Goal: Information Seeking & Learning: Compare options

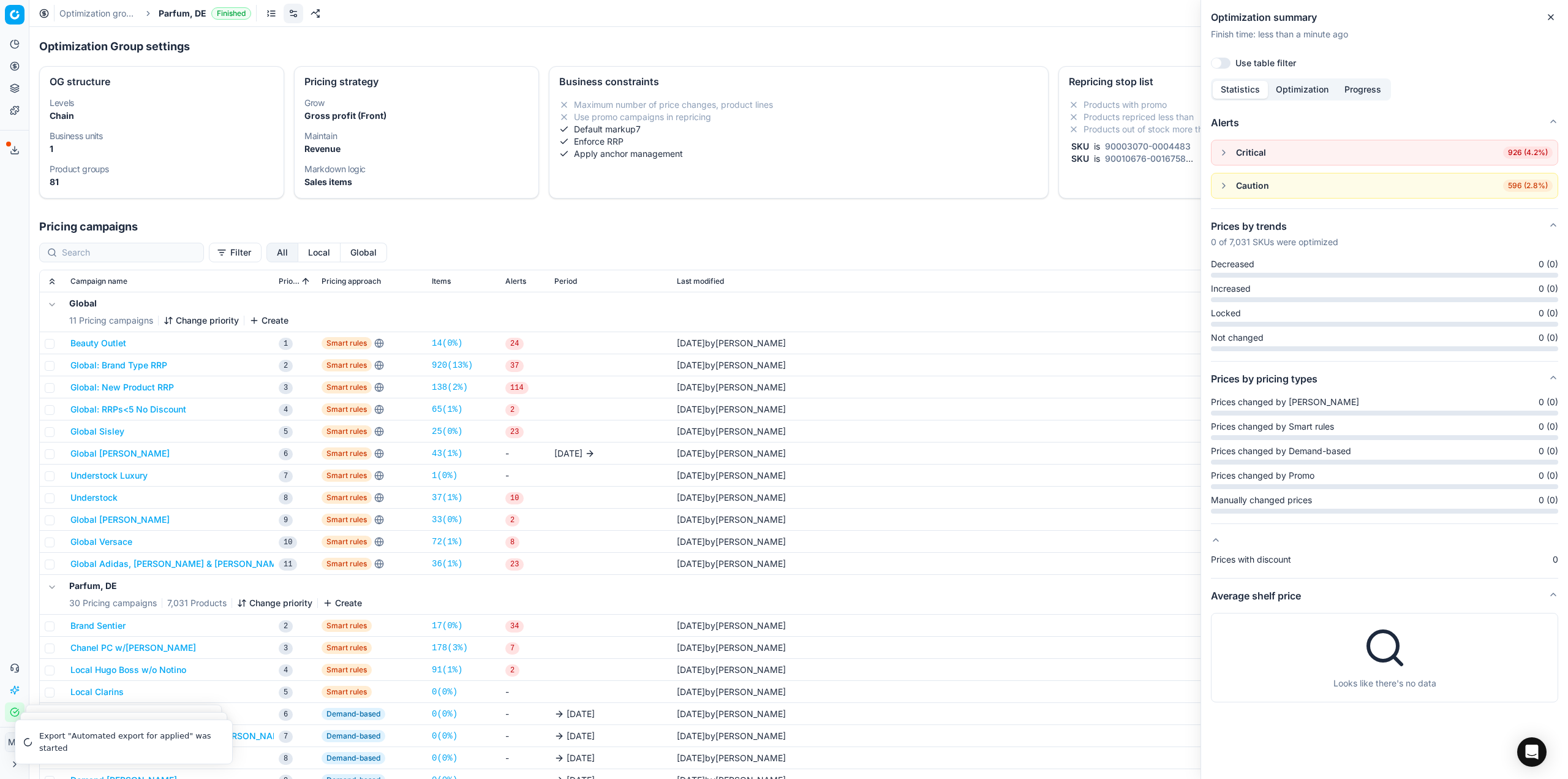
click at [70, 10] on link "Optimization groups" at bounding box center [98, 13] width 78 height 12
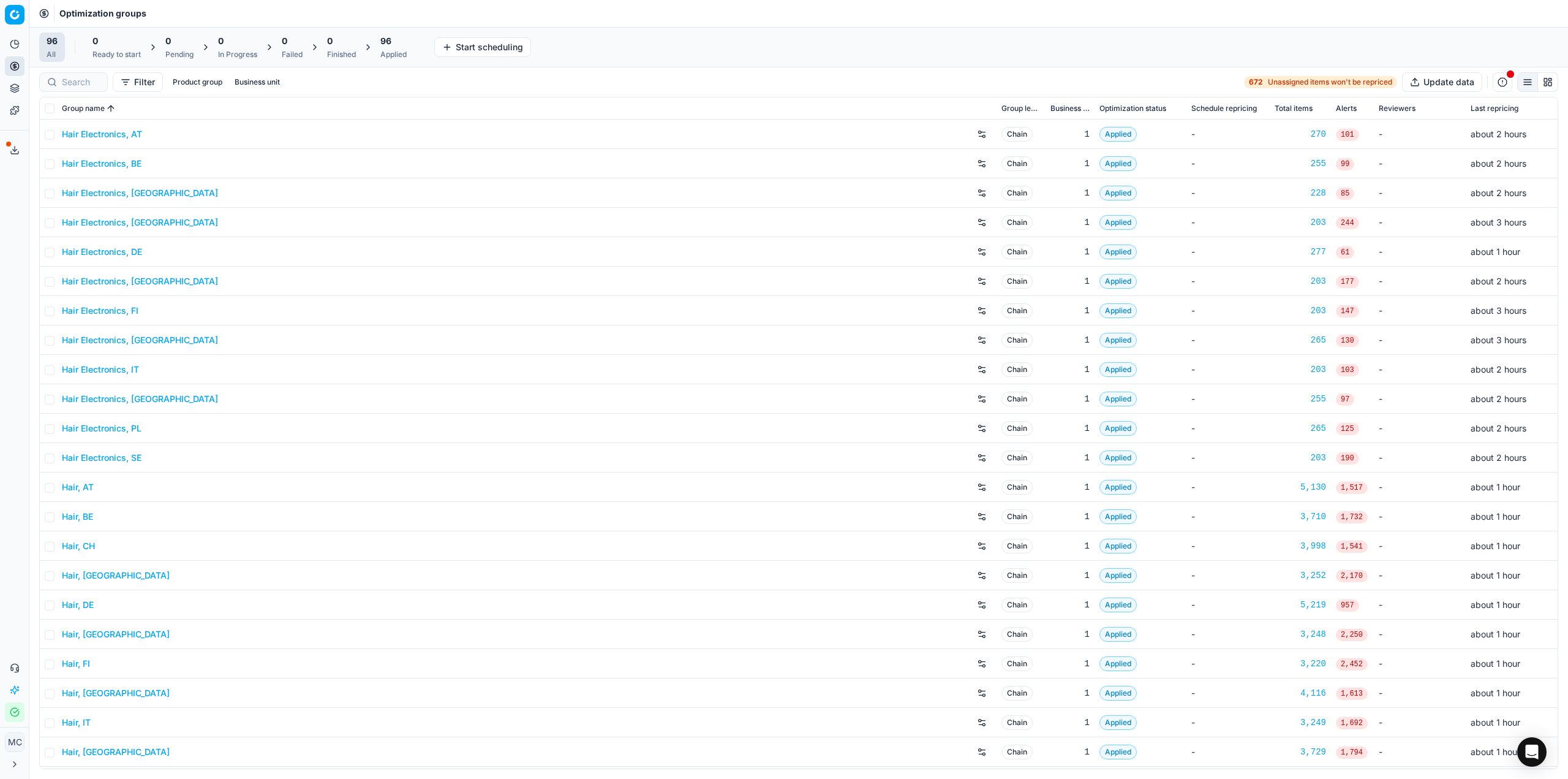
click at [111, 129] on link "Hair Electronics, AT" at bounding box center [102, 134] width 80 height 12
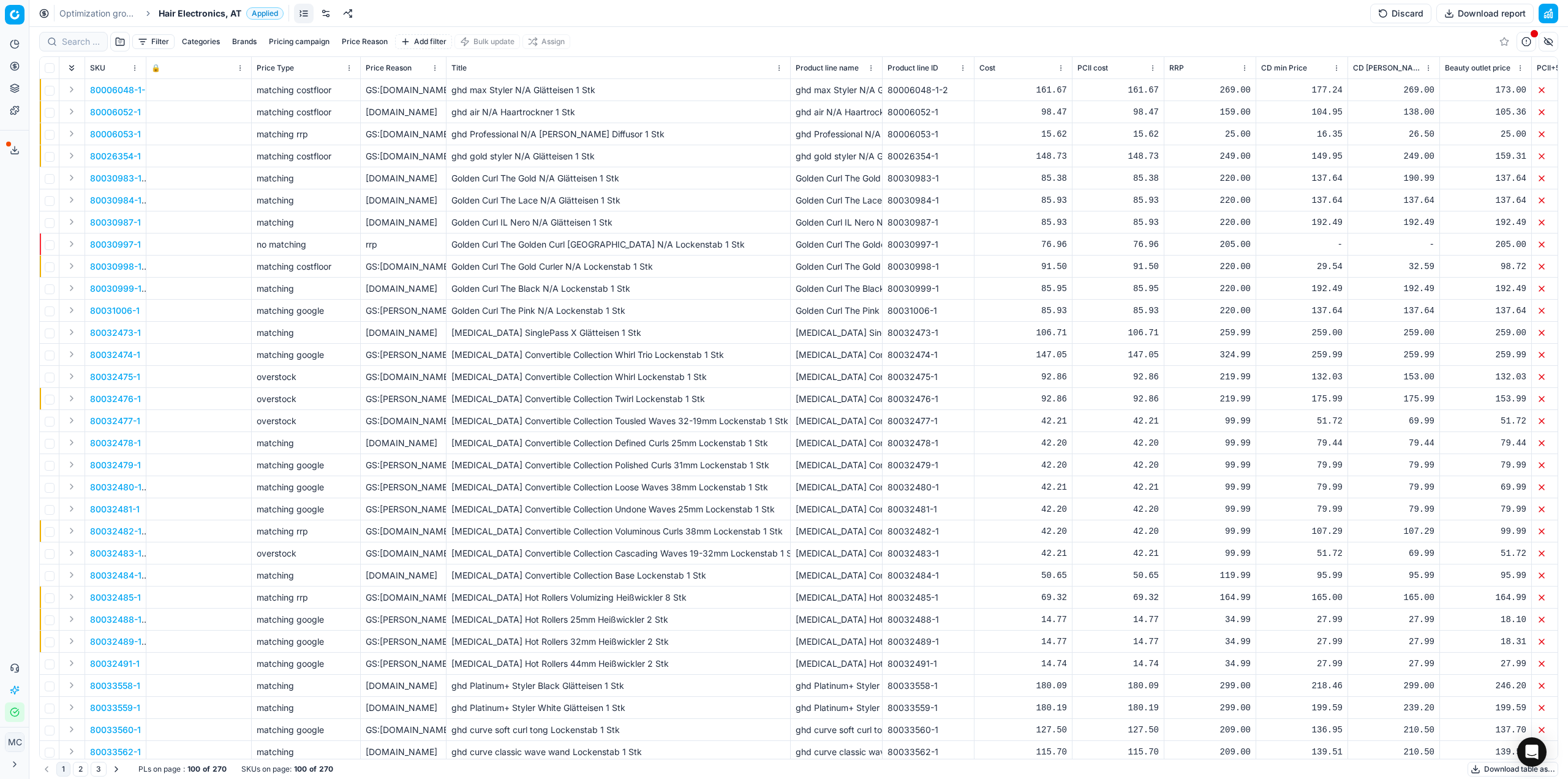
click at [14, 234] on div "Analytics Pricing Product portfolio Templates Export service 21 Contact support…" at bounding box center [14, 378] width 29 height 698
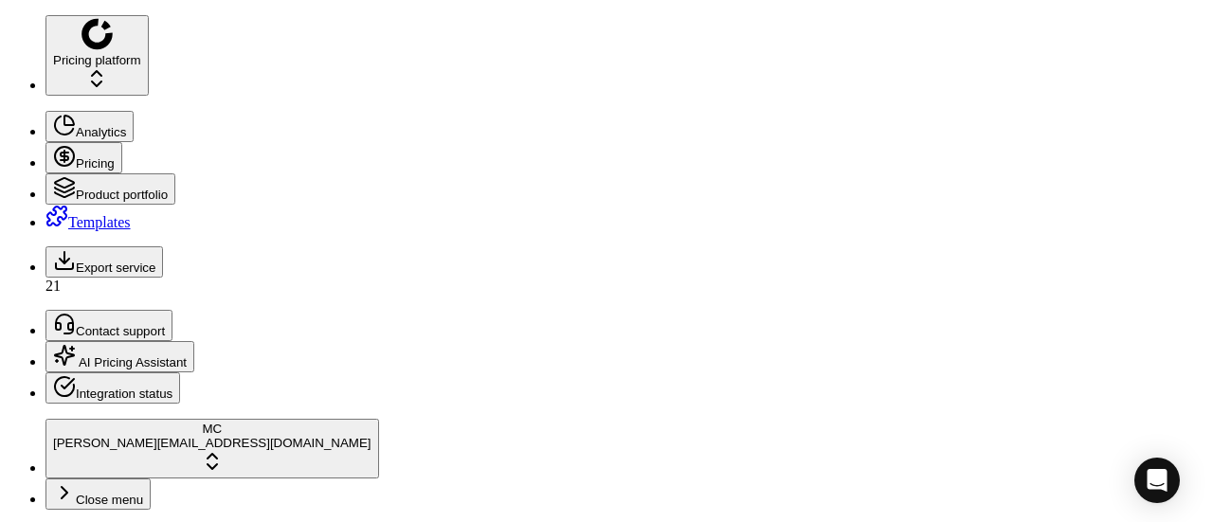
click at [53, 145] on icon at bounding box center [64, 156] width 23 height 23
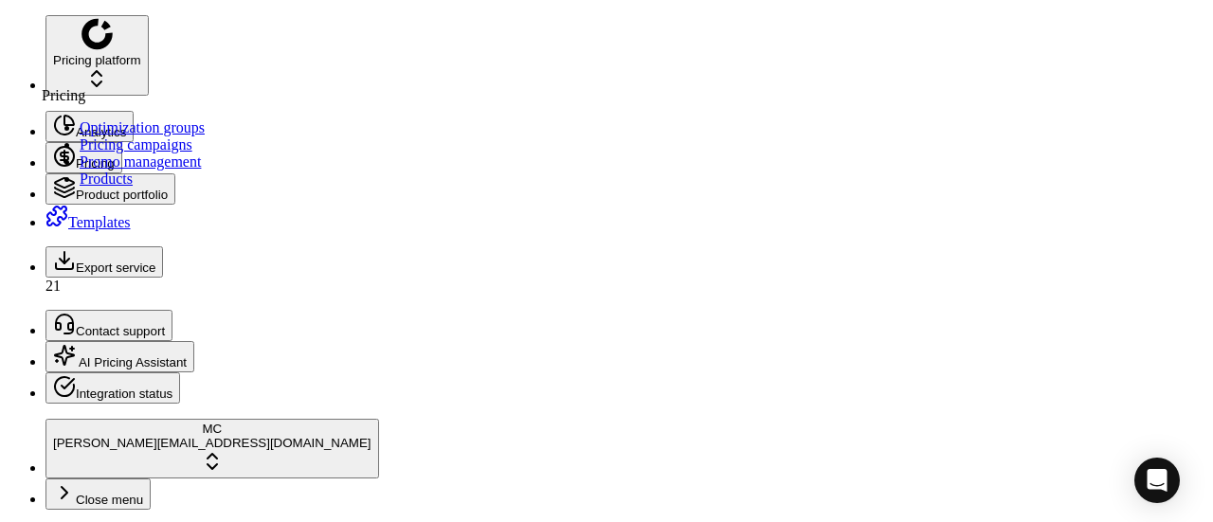
click at [110, 135] on link "Optimization groups" at bounding box center [142, 127] width 125 height 16
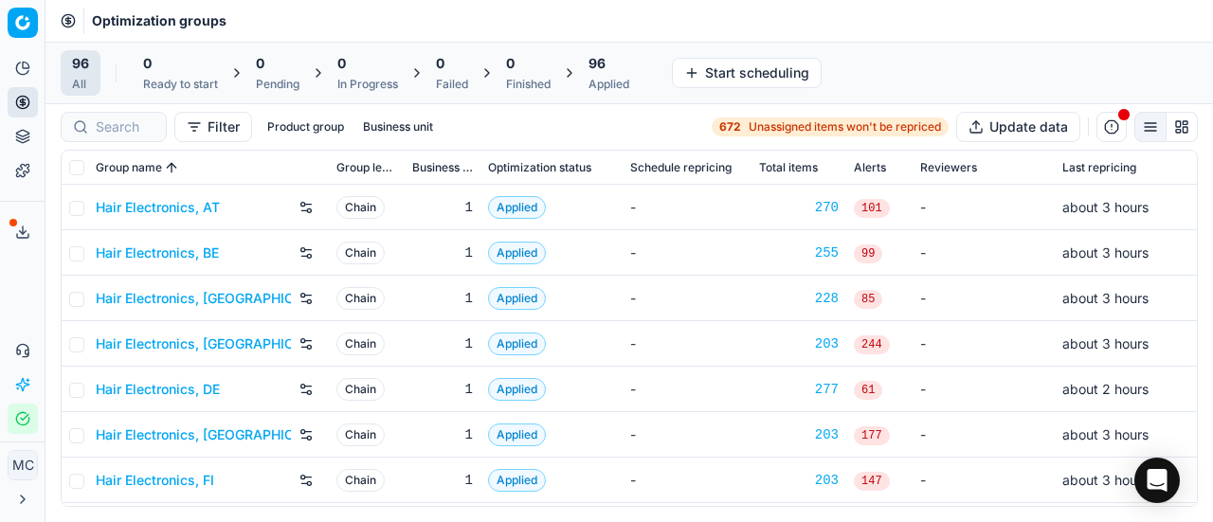
click at [201, 202] on link "Hair Electronics, AT" at bounding box center [158, 207] width 124 height 19
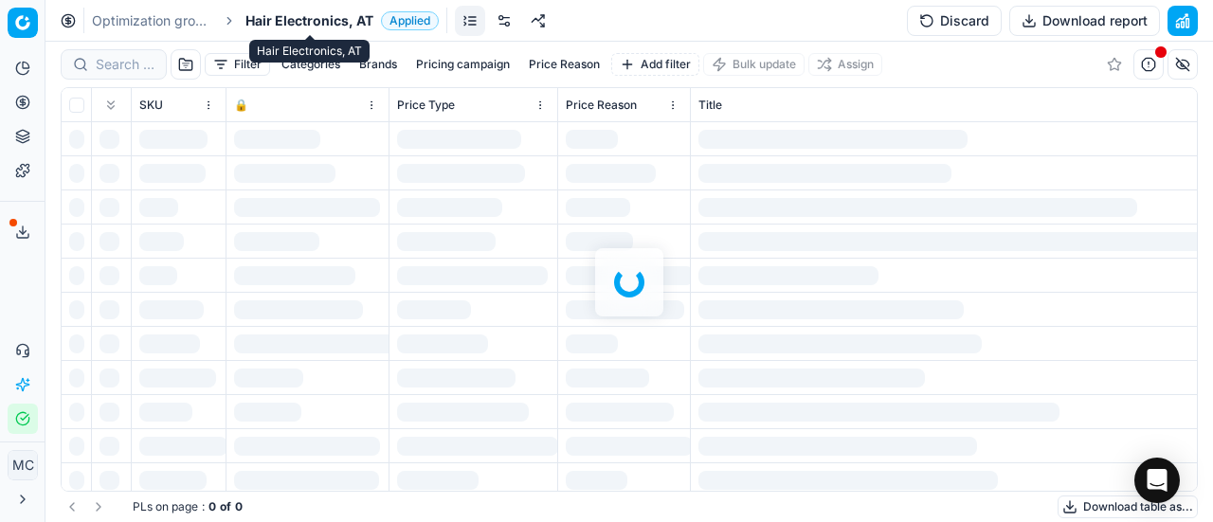
click at [315, 26] on span "Hair Electronics, AT" at bounding box center [310, 20] width 128 height 19
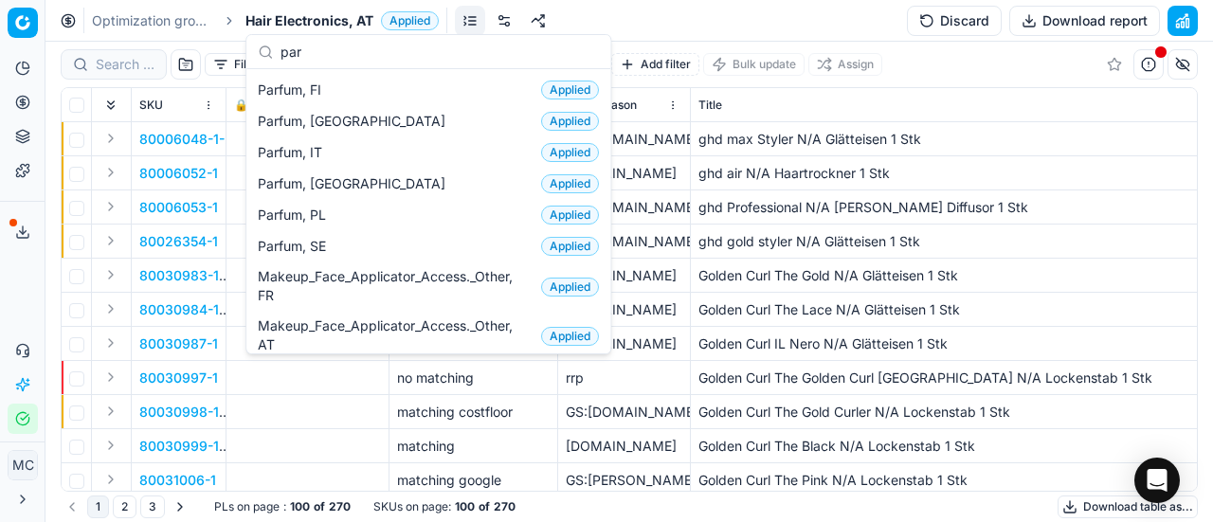
scroll to position [190, 0]
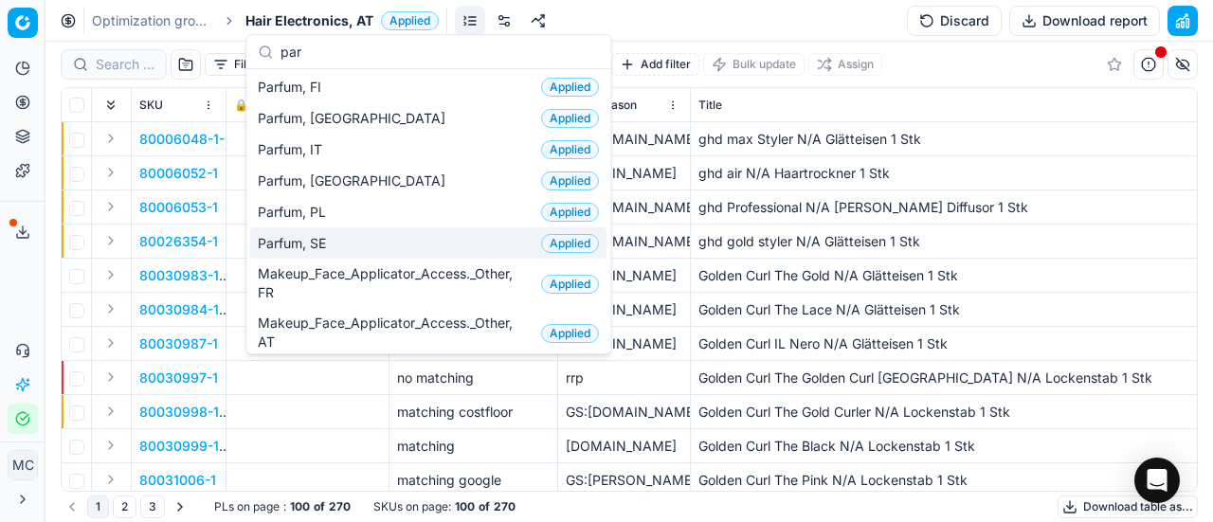
type input "par"
click at [382, 247] on div "Parfum, SE Applied" at bounding box center [428, 243] width 356 height 31
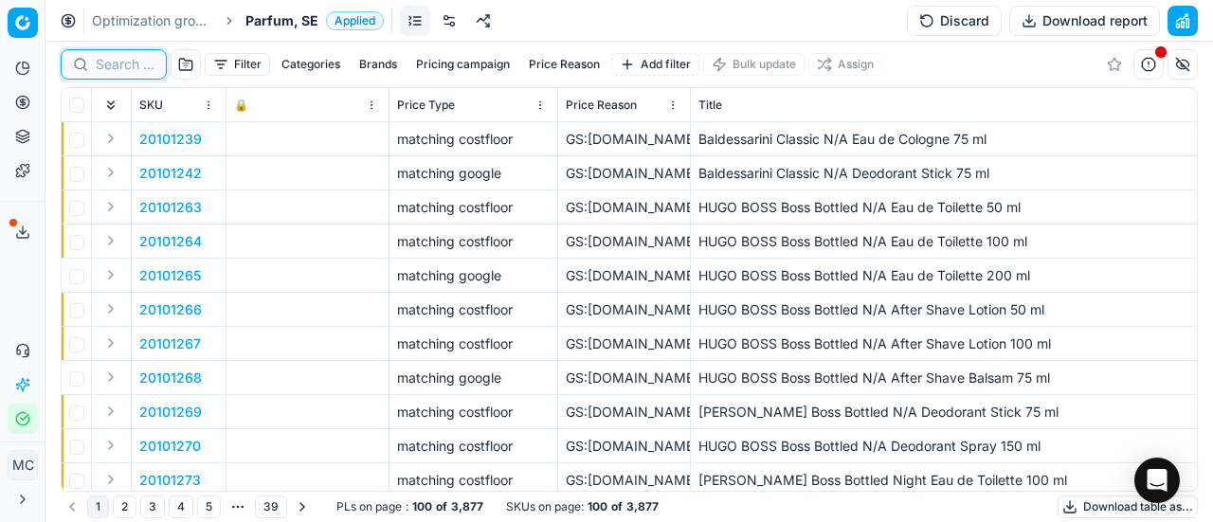
click at [112, 73] on input at bounding box center [125, 64] width 59 height 19
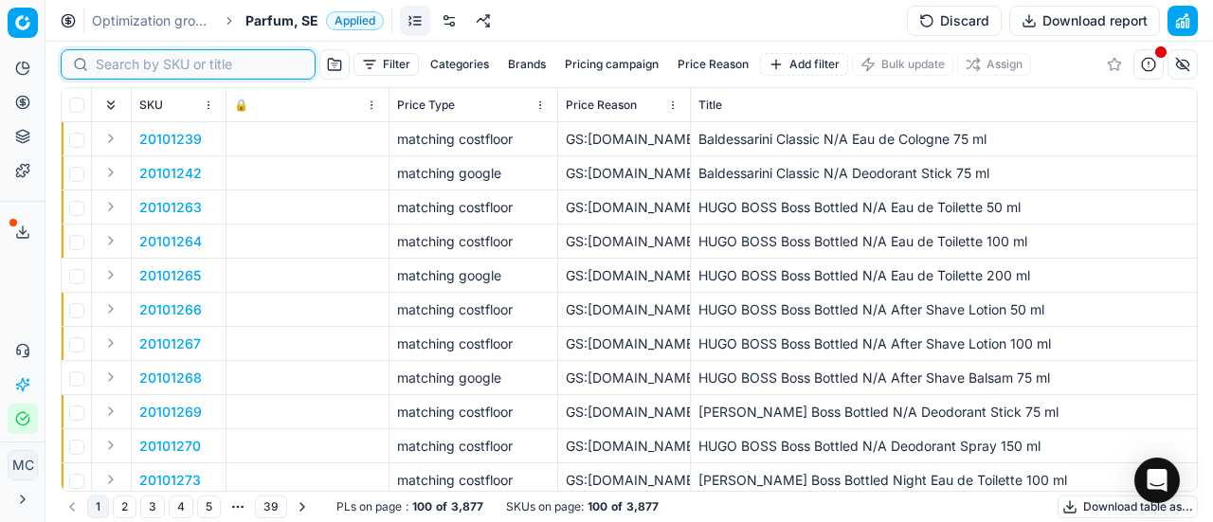
paste input "80070182-60"
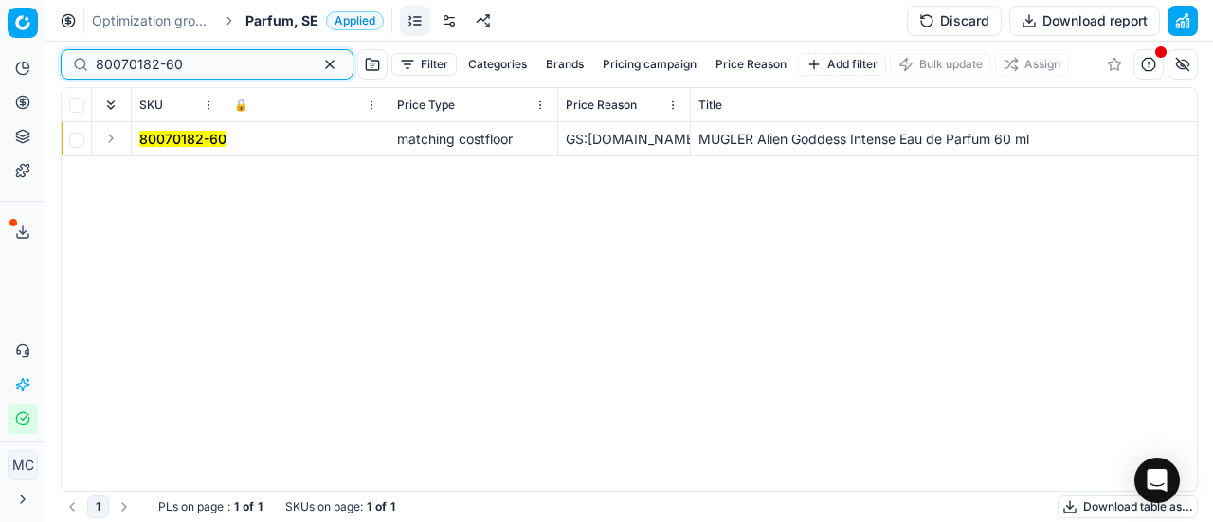
type input "80070182-60"
click at [116, 138] on button "Expand" at bounding box center [111, 138] width 23 height 23
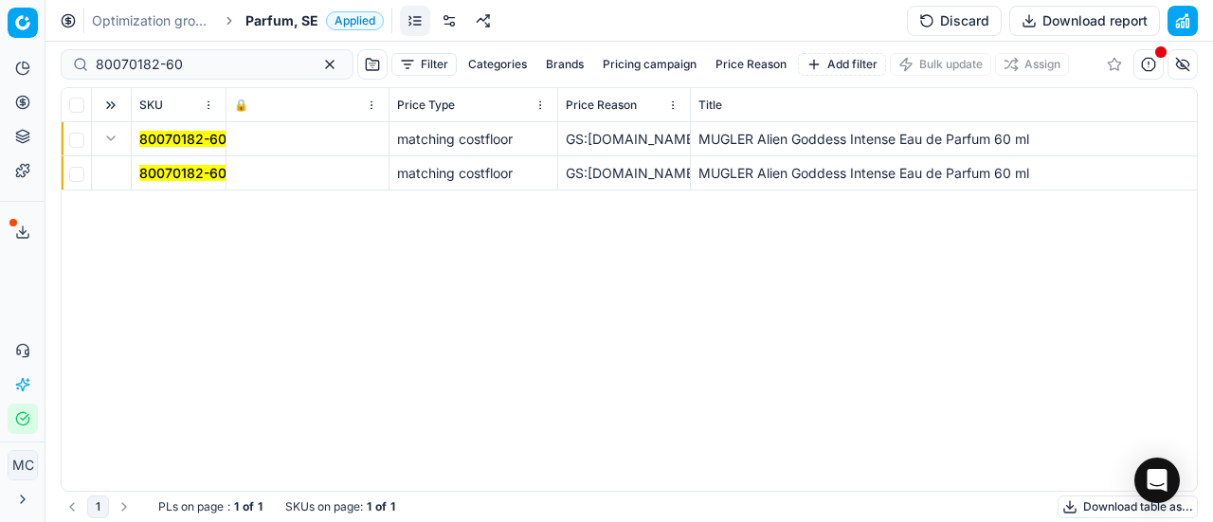
click at [161, 167] on mark "80070182-60" at bounding box center [182, 173] width 87 height 16
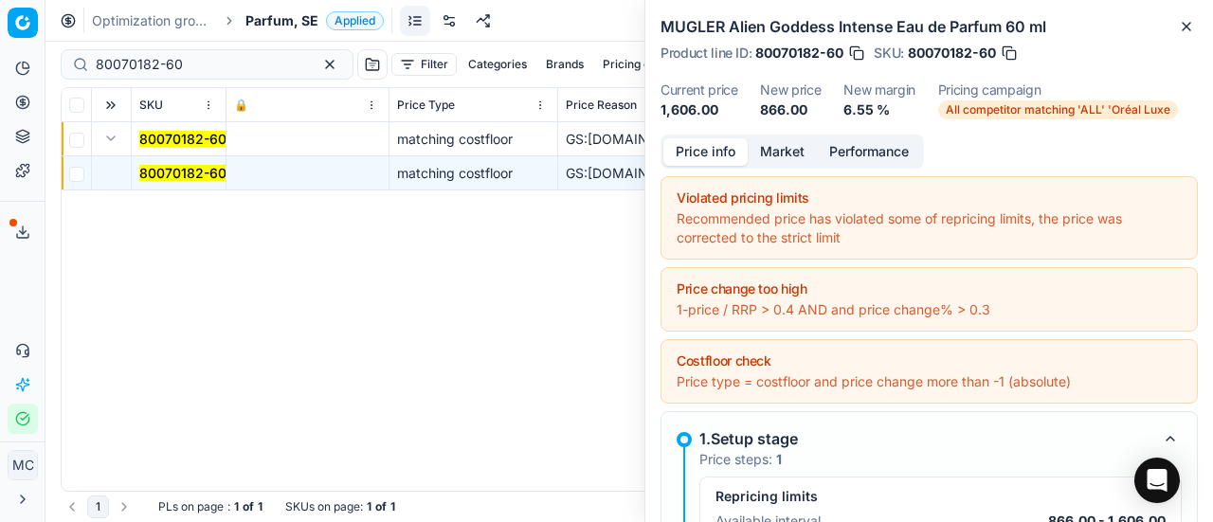
click at [792, 148] on button "Market" at bounding box center [782, 151] width 69 height 27
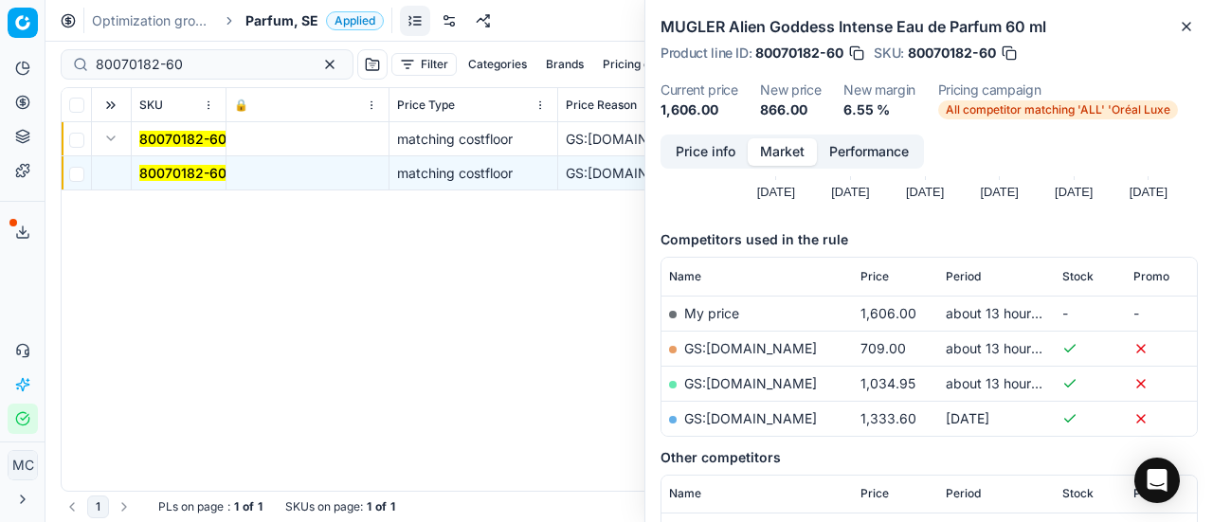
scroll to position [190, 0]
click at [206, 172] on mark "80070182-60" at bounding box center [182, 173] width 87 height 16
click at [702, 149] on button "Price info" at bounding box center [706, 151] width 84 height 27
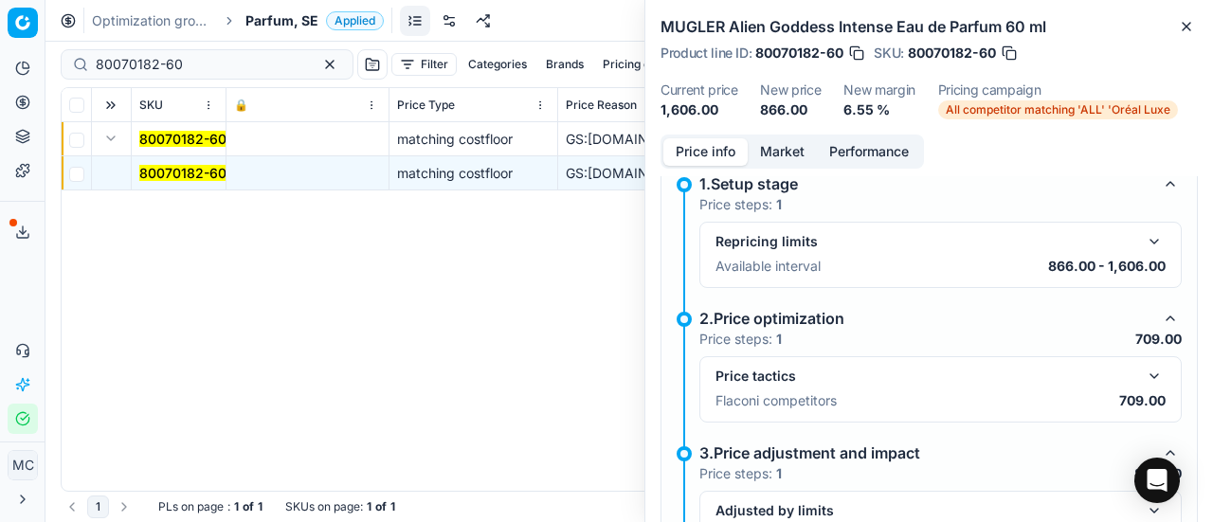
scroll to position [284, 0]
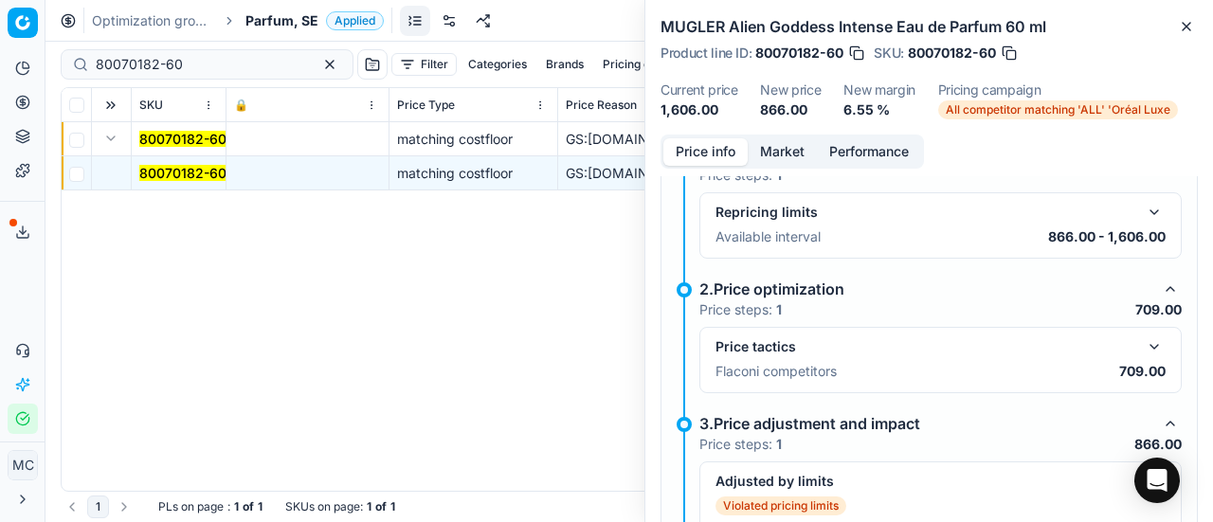
click at [1143, 350] on button "button" at bounding box center [1154, 347] width 23 height 23
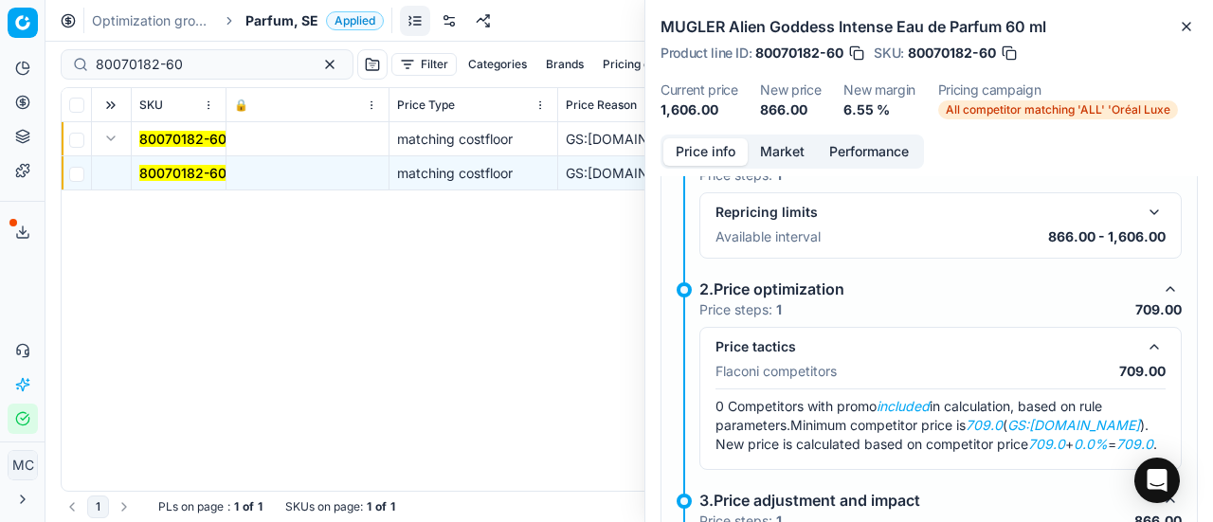
click at [787, 156] on button "Market" at bounding box center [782, 151] width 69 height 27
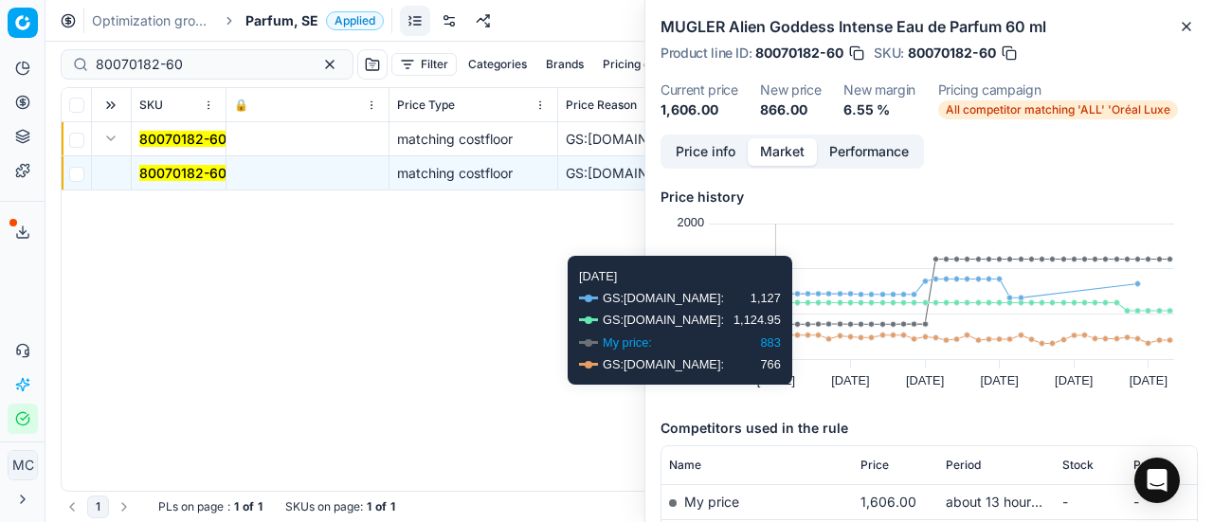
scroll to position [190, 0]
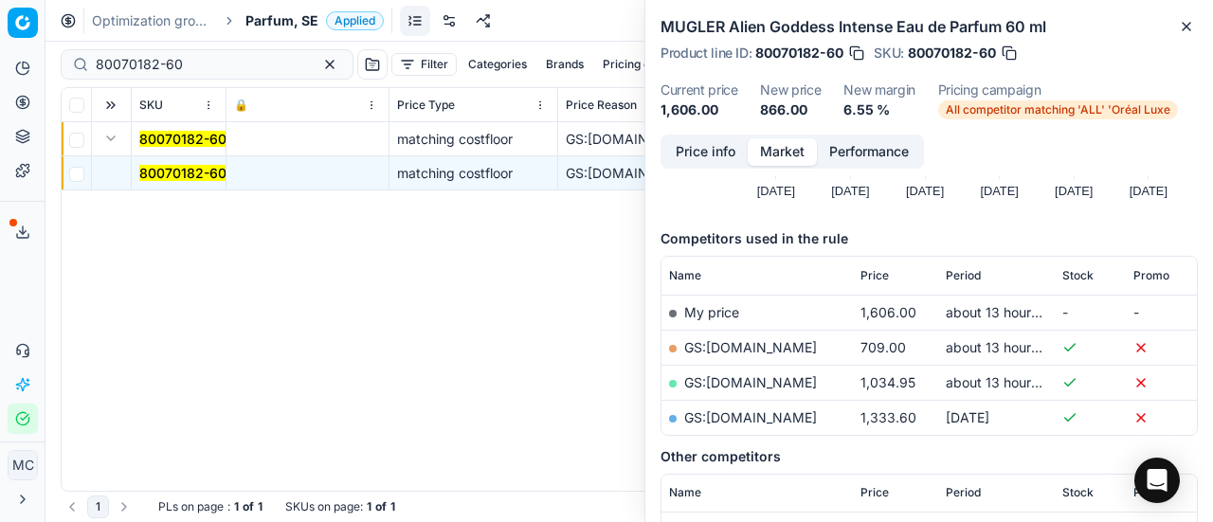
click at [778, 342] on link "GS:ComputerSalg.se" at bounding box center [750, 347] width 133 height 16
click at [294, 18] on span "Parfum, SE" at bounding box center [282, 20] width 73 height 19
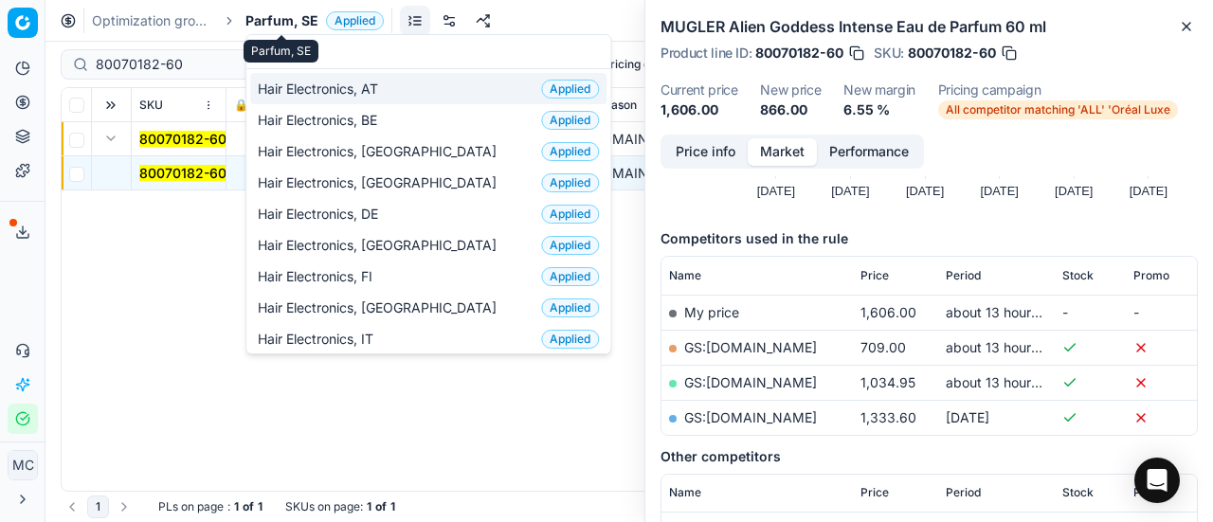
scroll to position [237, 0]
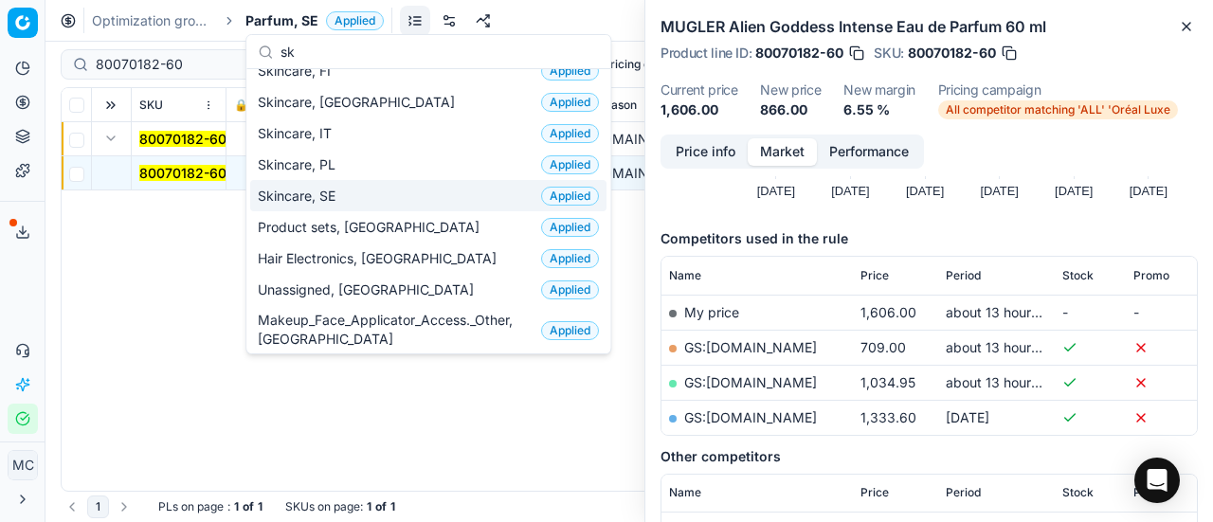
type input "sk"
click at [313, 199] on span "Skincare, SE" at bounding box center [300, 196] width 85 height 19
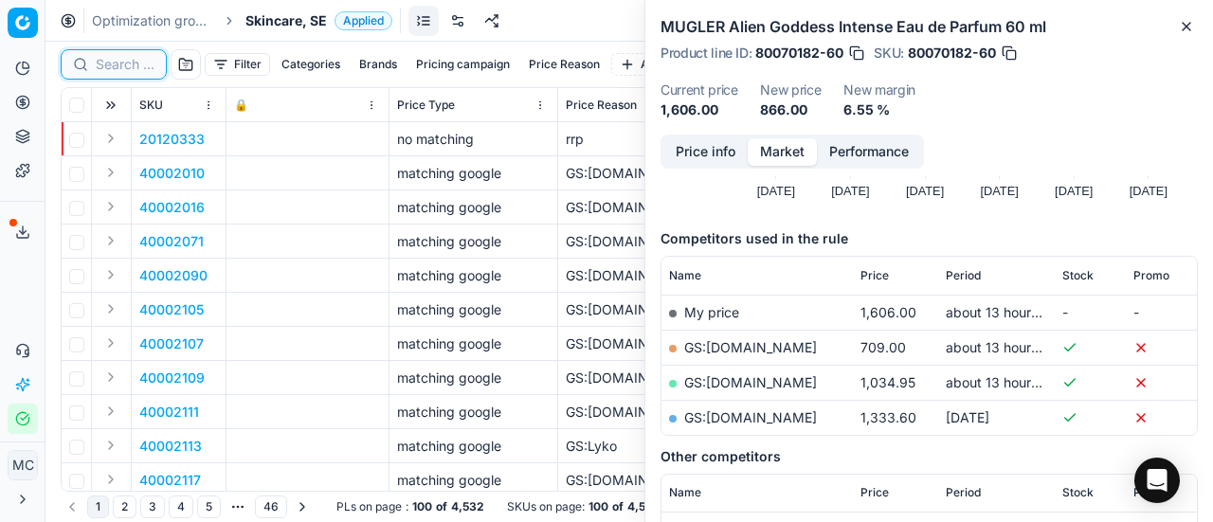
click at [133, 58] on input at bounding box center [125, 64] width 59 height 19
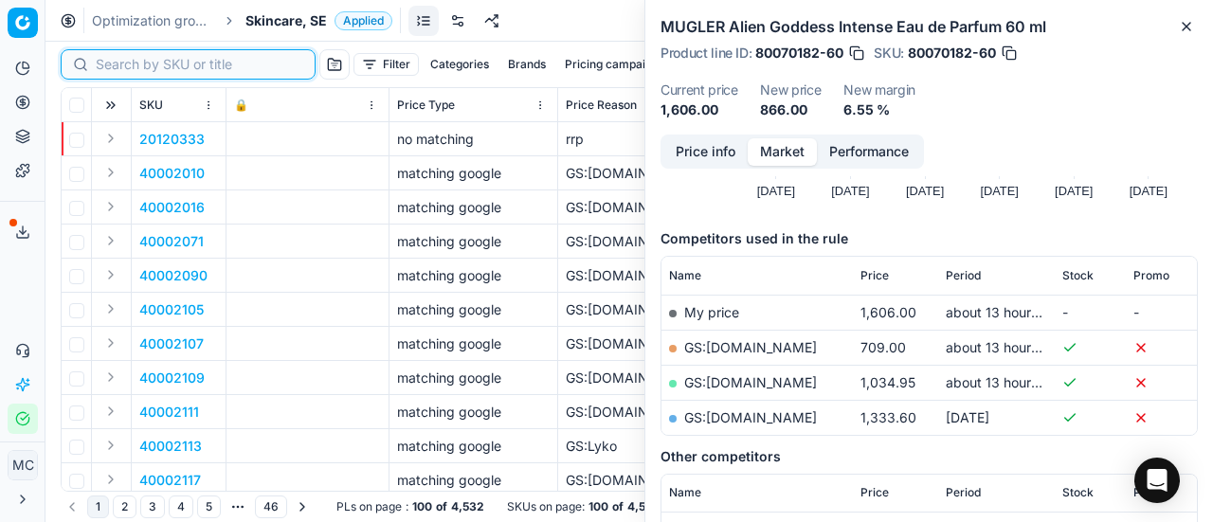
paste input "90006911-0010526"
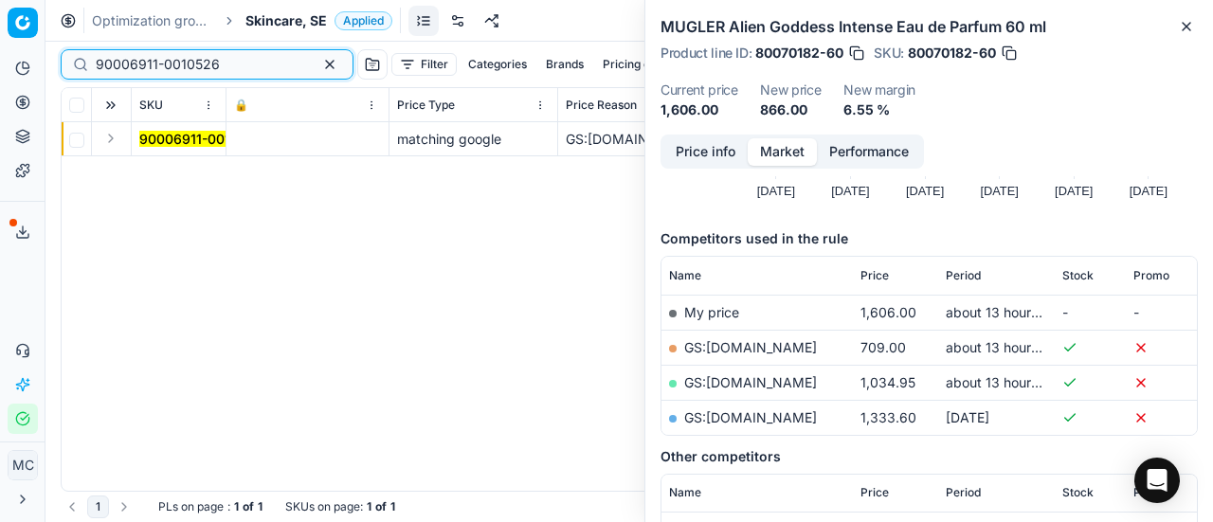
type input "90006911-0010526"
click at [119, 141] on button "Expand" at bounding box center [111, 138] width 23 height 23
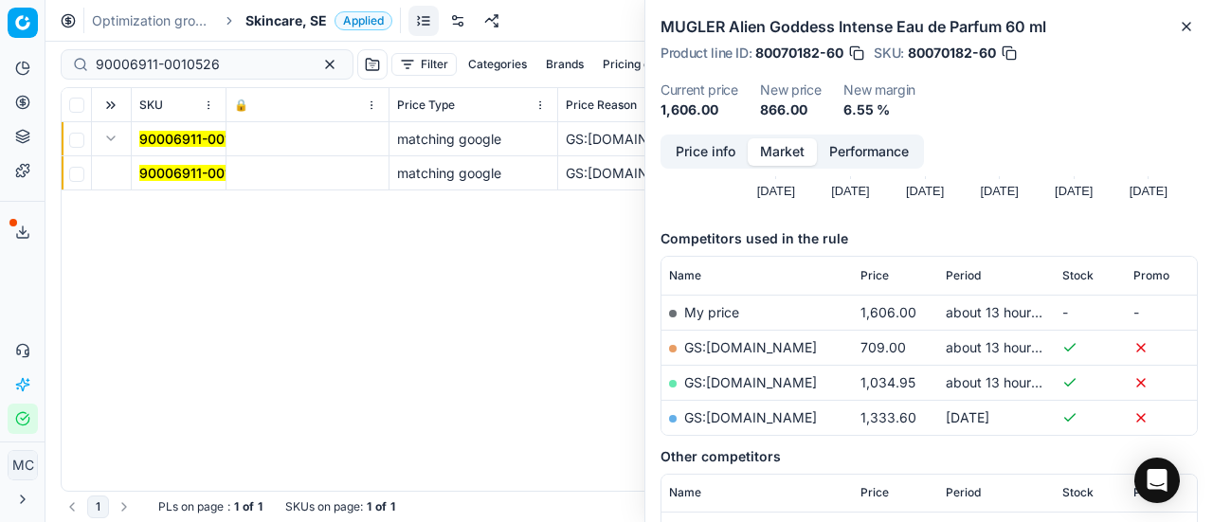
click at [176, 170] on mark "90006911-0010526" at bounding box center [201, 173] width 124 height 16
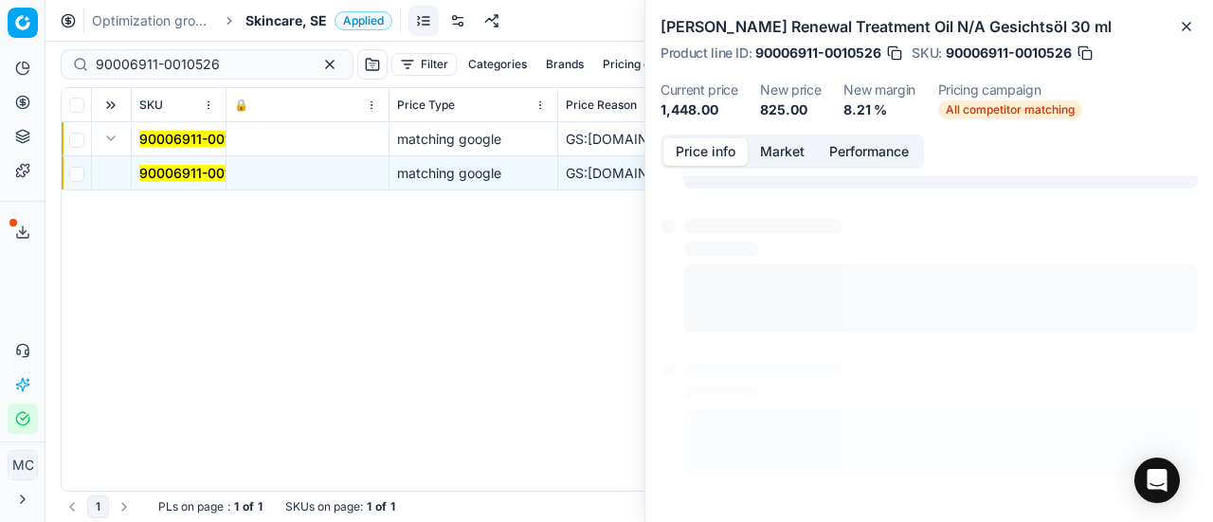
click at [711, 153] on button "Price info" at bounding box center [706, 151] width 84 height 27
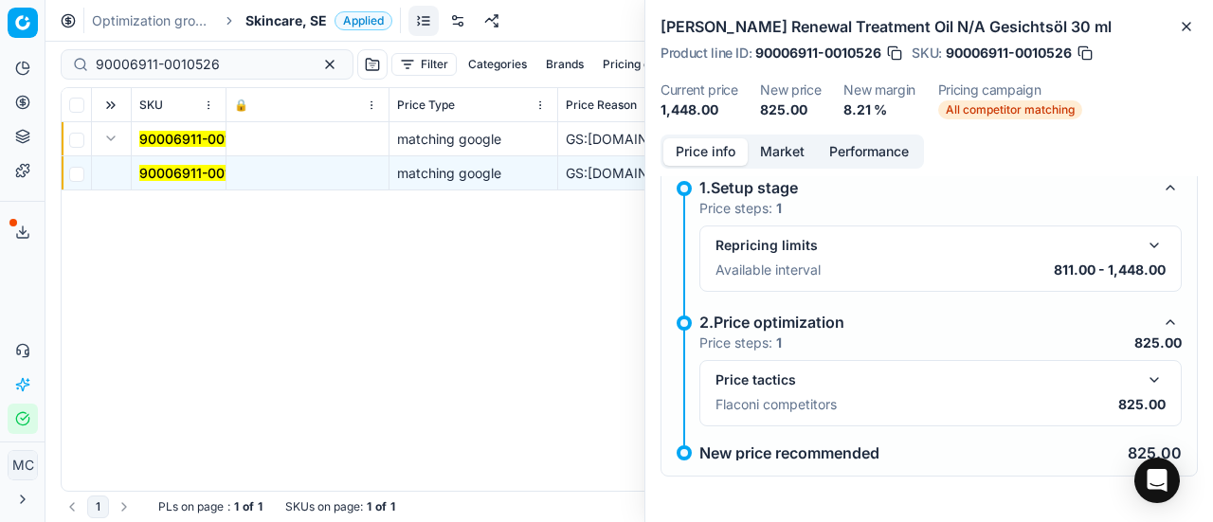
scroll to position [85, 0]
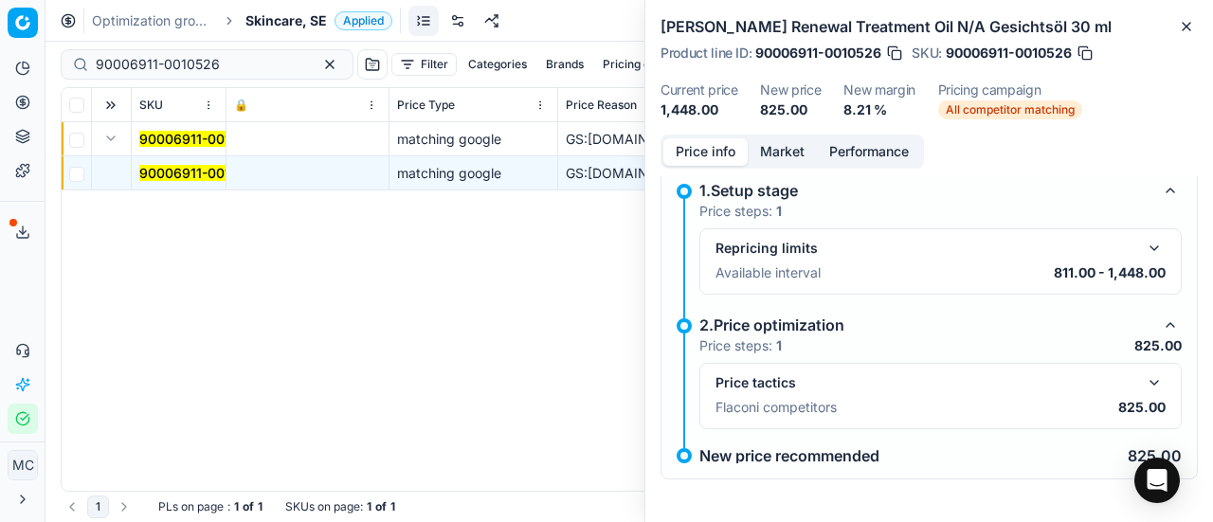
click at [1145, 245] on button "button" at bounding box center [1154, 248] width 23 height 23
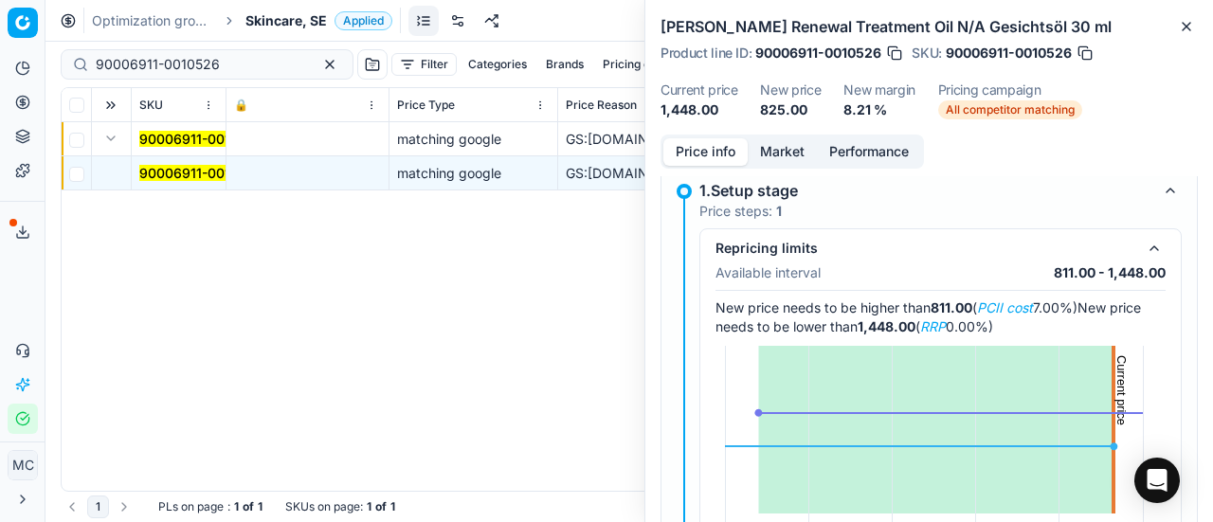
click at [1143, 241] on button "button" at bounding box center [1154, 248] width 23 height 23
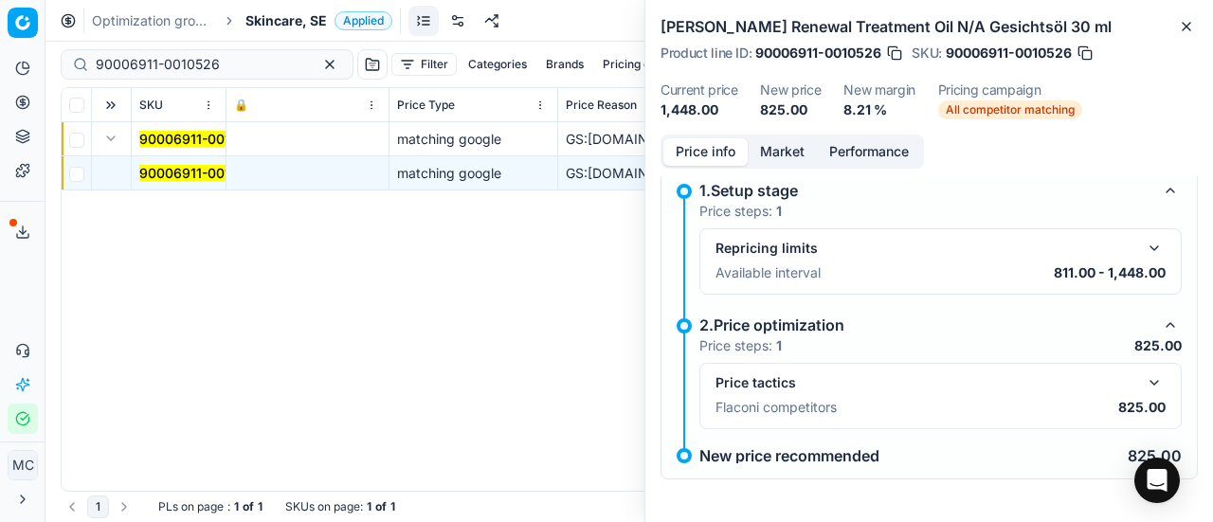
click at [1145, 391] on button "button" at bounding box center [1154, 383] width 23 height 23
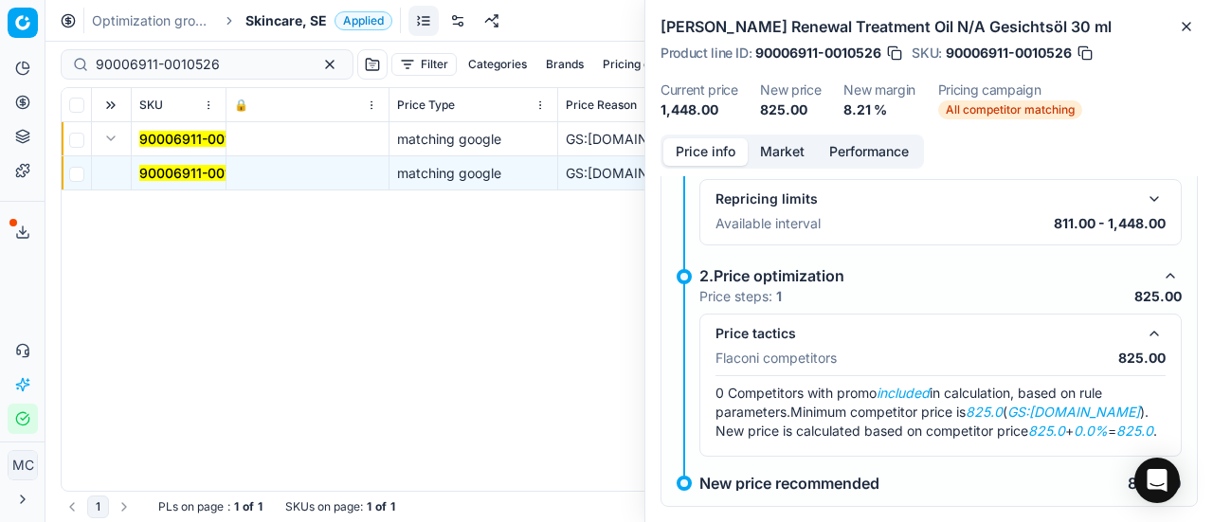
scroll to position [161, 0]
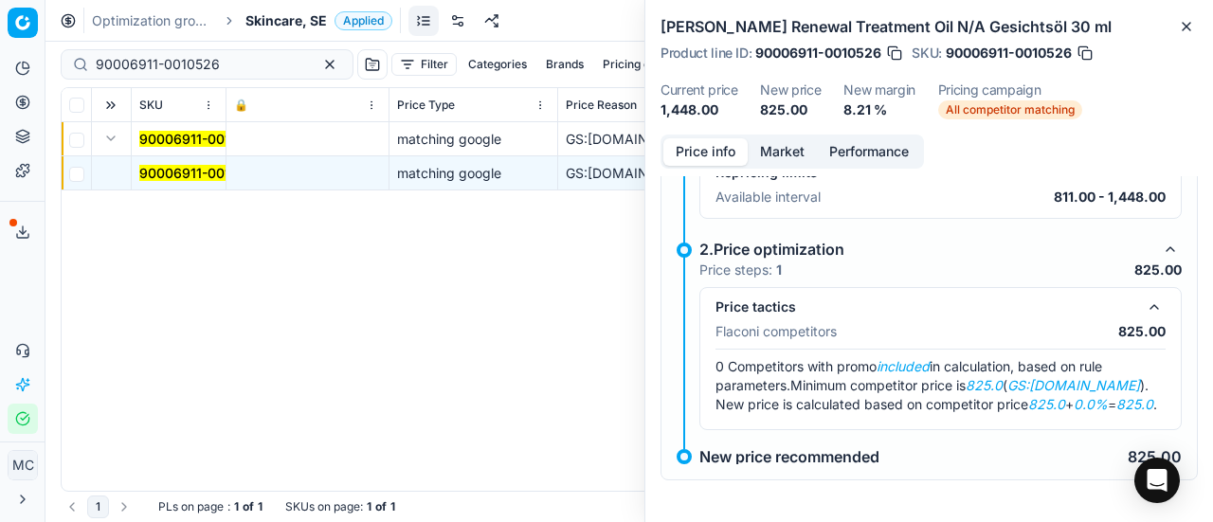
click at [802, 153] on button "Market" at bounding box center [782, 151] width 69 height 27
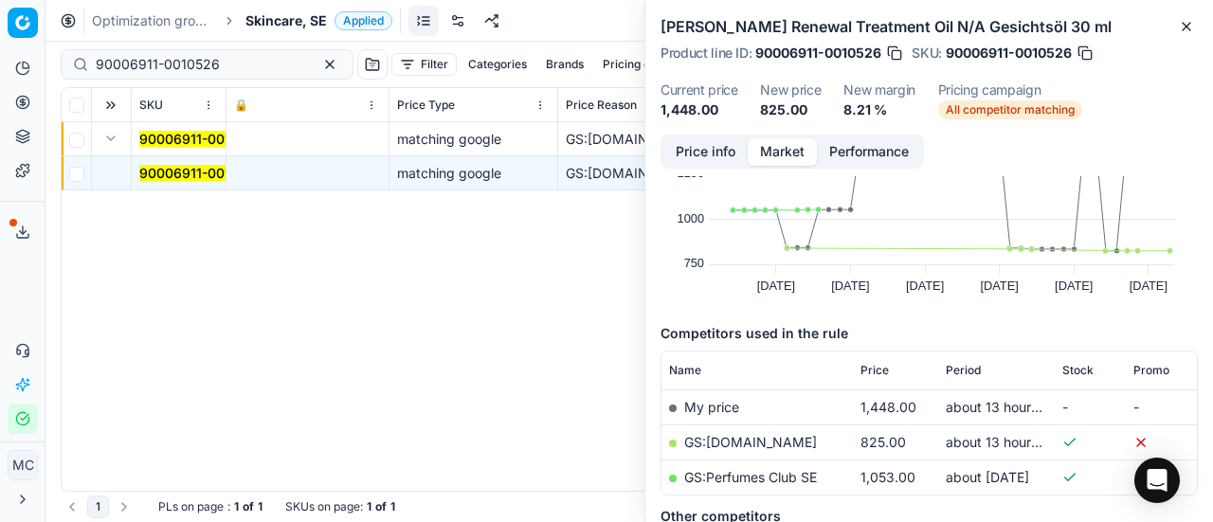
scroll to position [190, 0]
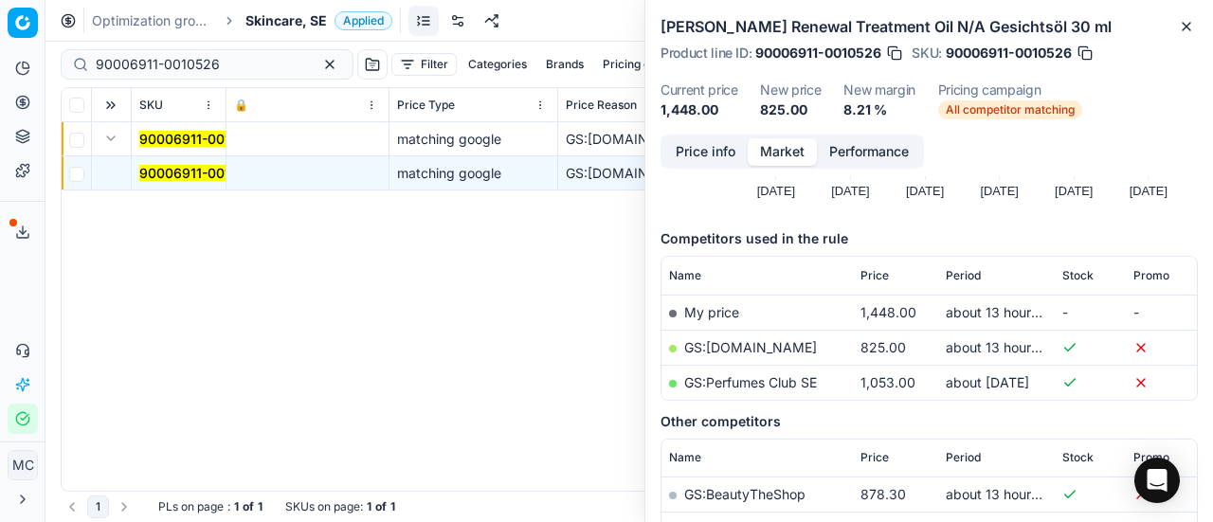
click at [760, 344] on link "GS:Deloox.se" at bounding box center [750, 347] width 133 height 16
click at [314, 22] on span "Skincare, SE" at bounding box center [287, 20] width 82 height 19
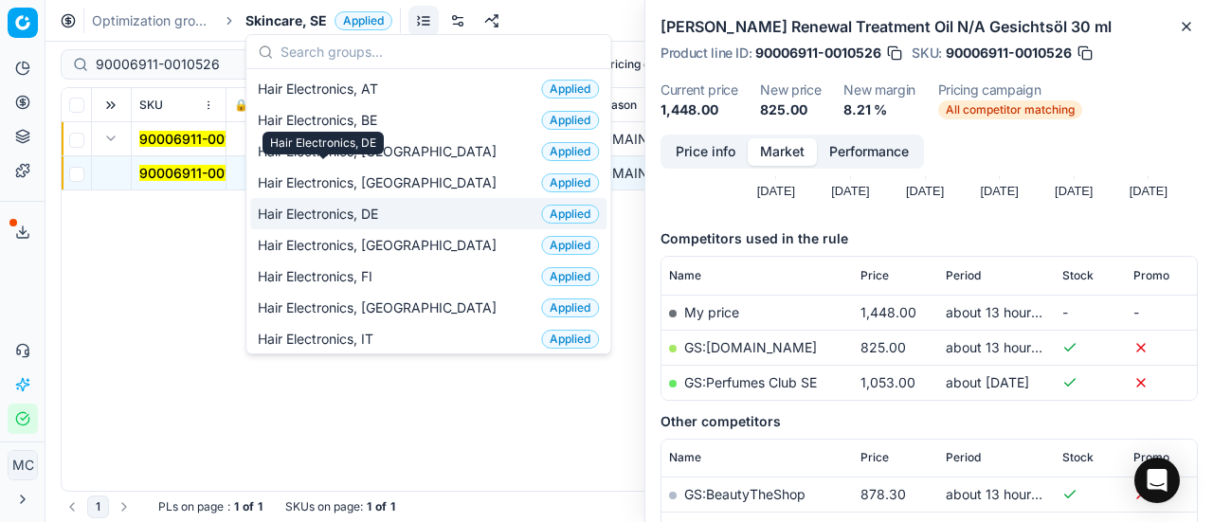
scroll to position [95, 0]
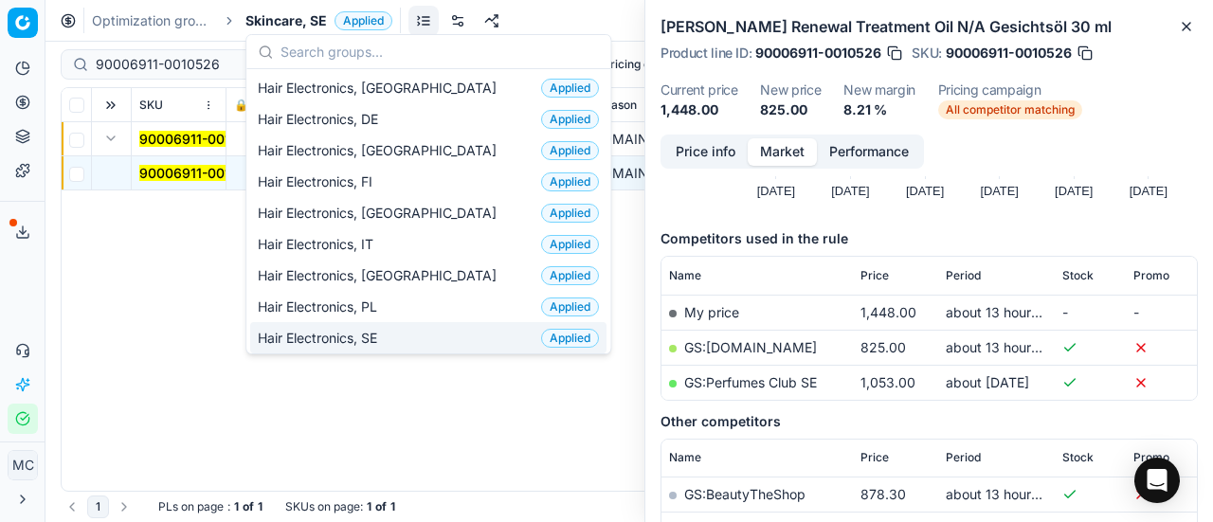
click at [307, 329] on span "Hair Electronics, SE" at bounding box center [321, 338] width 127 height 19
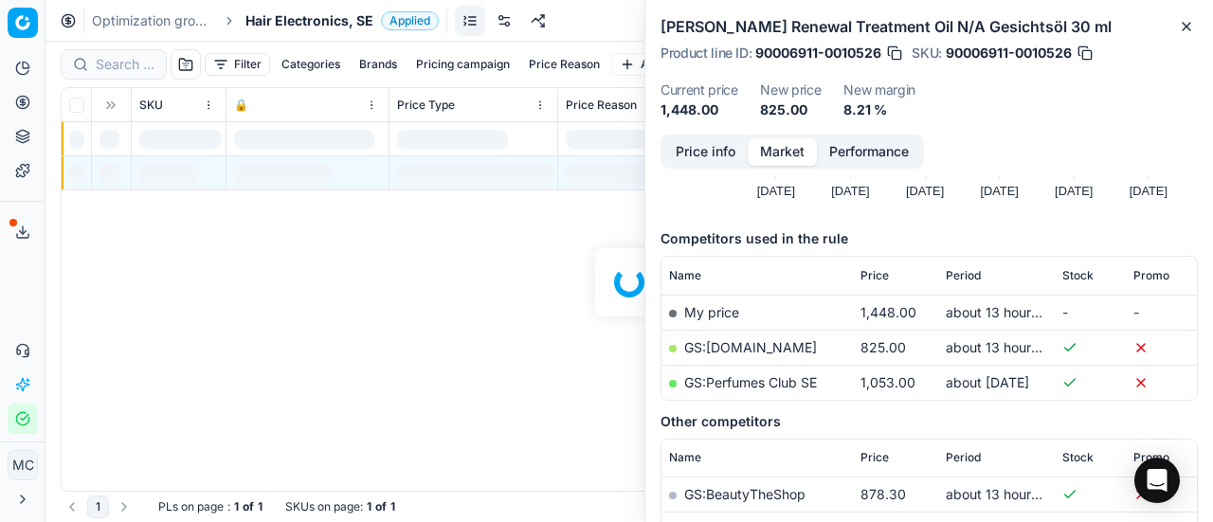
click at [137, 62] on div at bounding box center [630, 282] width 1168 height 481
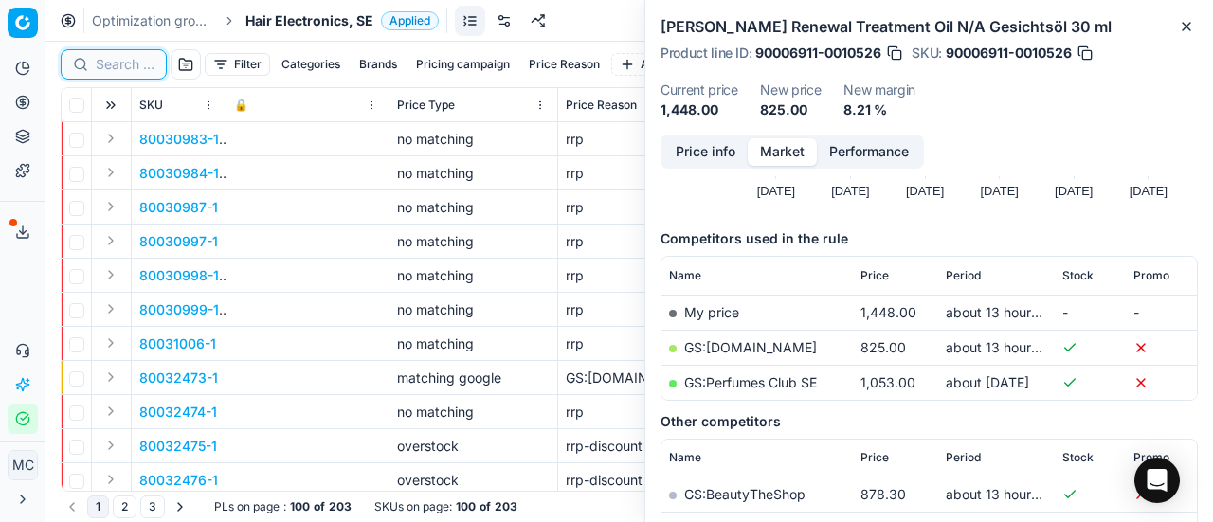
click at [137, 62] on input at bounding box center [125, 64] width 59 height 19
paste input "90016928-0026587"
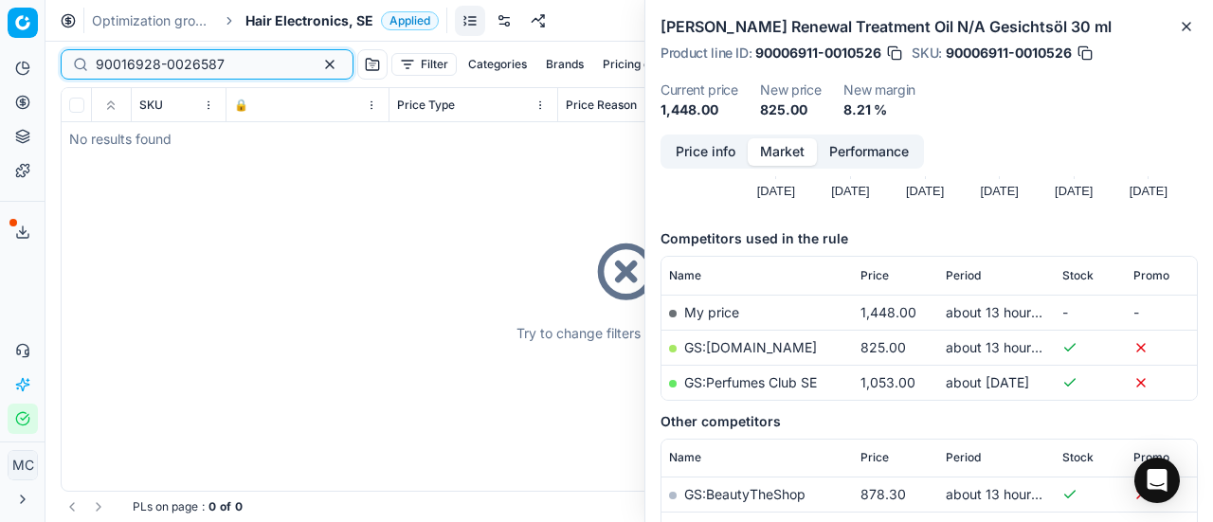
type input "90016928-0026587"
click at [273, 29] on div "Optimization groups Hair Electronics, SE Applied Discard Download report" at bounding box center [630, 21] width 1168 height 42
click at [286, 22] on span "Hair Electronics, SE" at bounding box center [310, 20] width 128 height 19
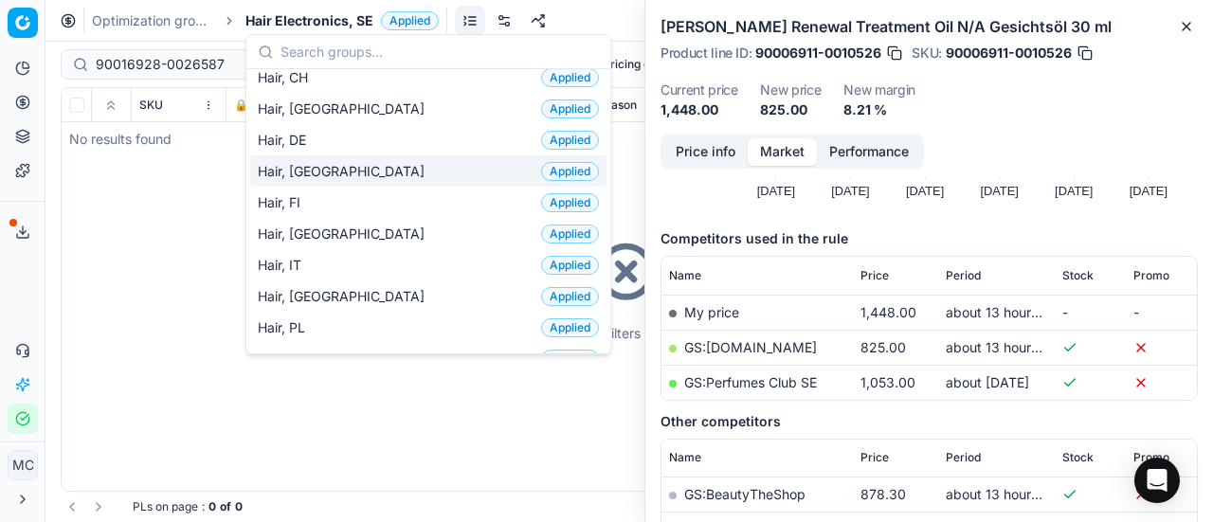
scroll to position [474, 0]
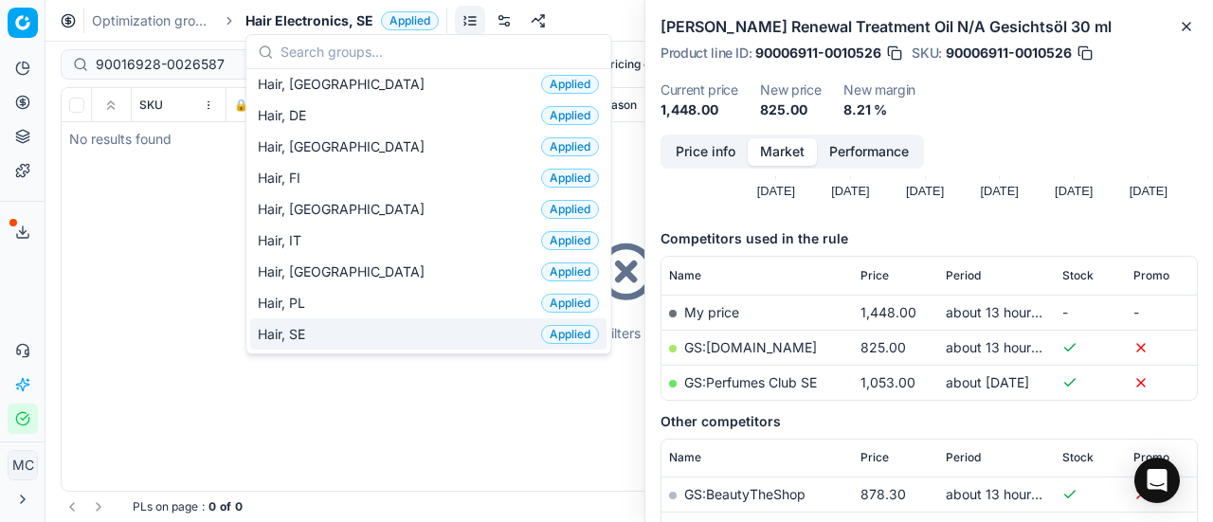
click at [320, 319] on div "Hair, SE Applied" at bounding box center [428, 334] width 356 height 31
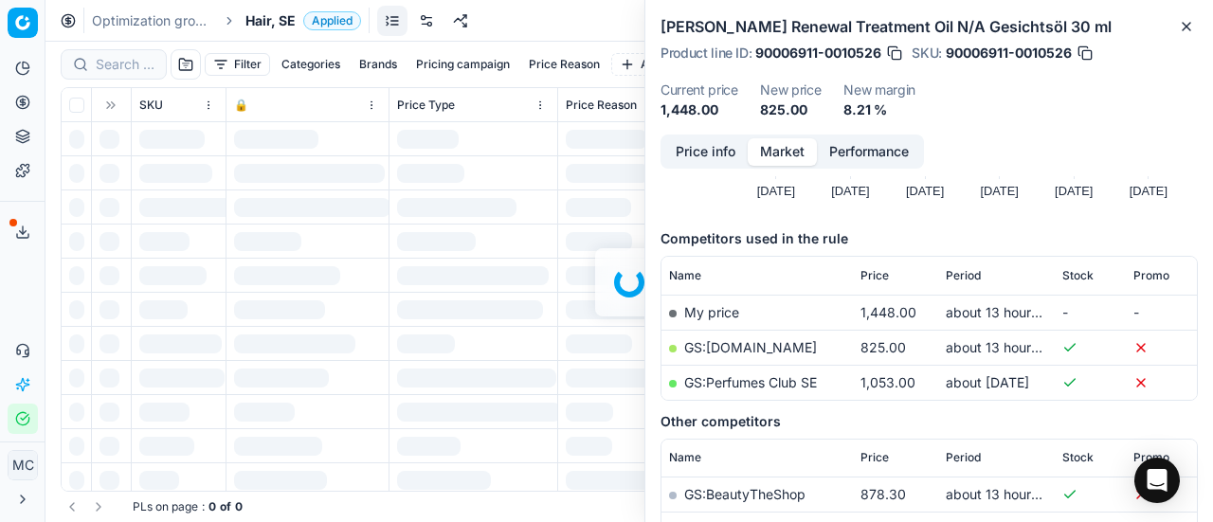
click at [122, 62] on div at bounding box center [630, 282] width 1168 height 481
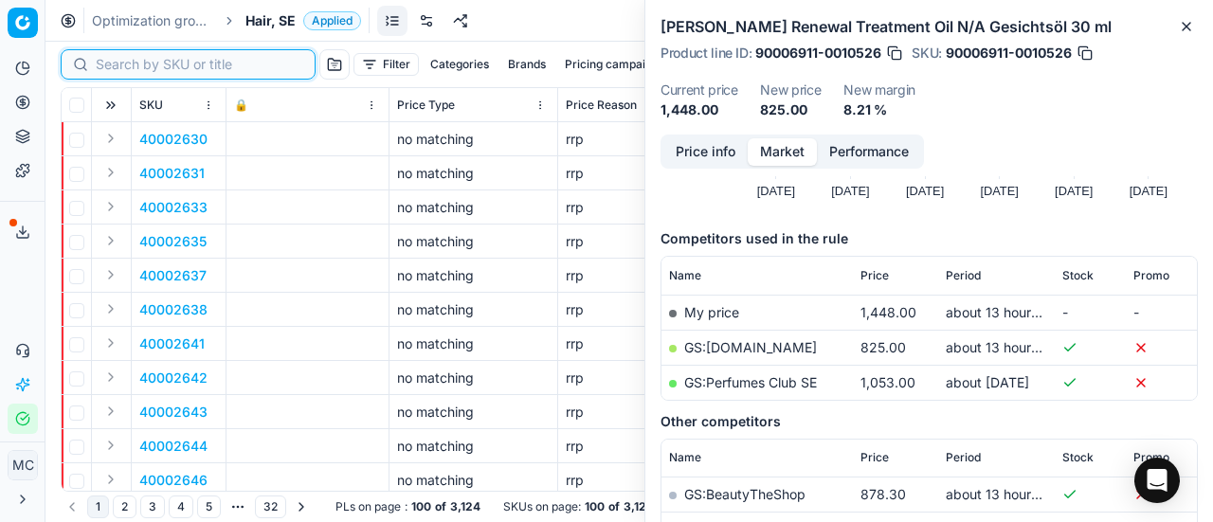
click at [122, 62] on input at bounding box center [200, 64] width 208 height 19
paste input "90016928-0026587"
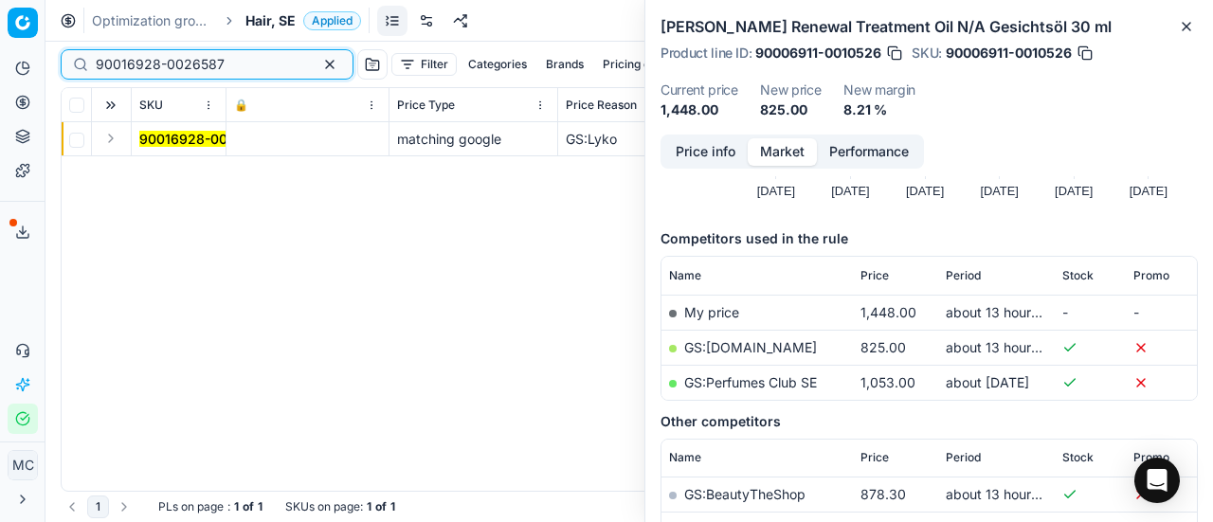
type input "90016928-0026587"
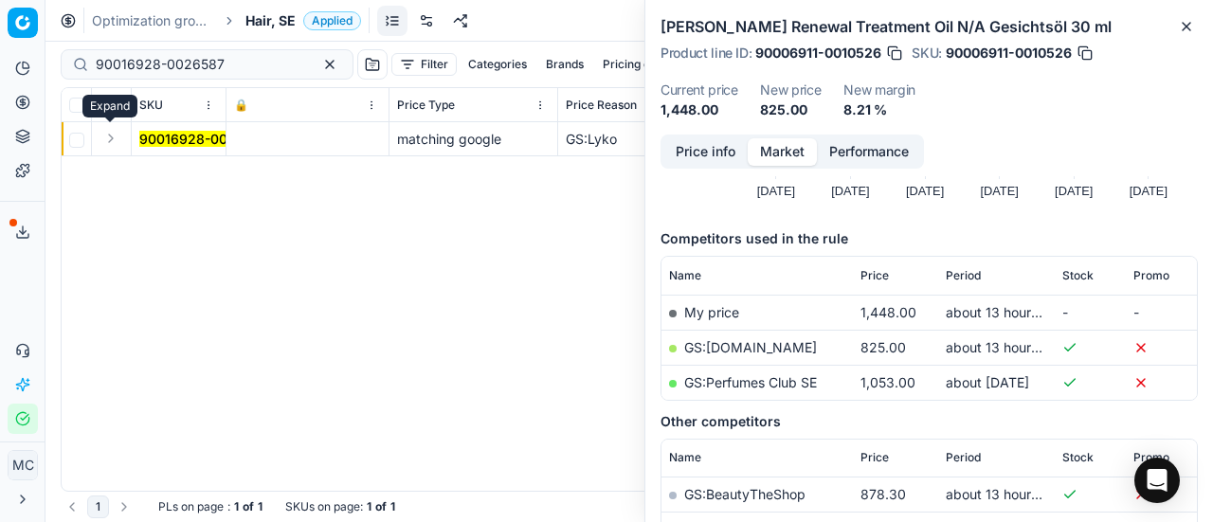
click at [116, 145] on button "Expand" at bounding box center [111, 138] width 23 height 23
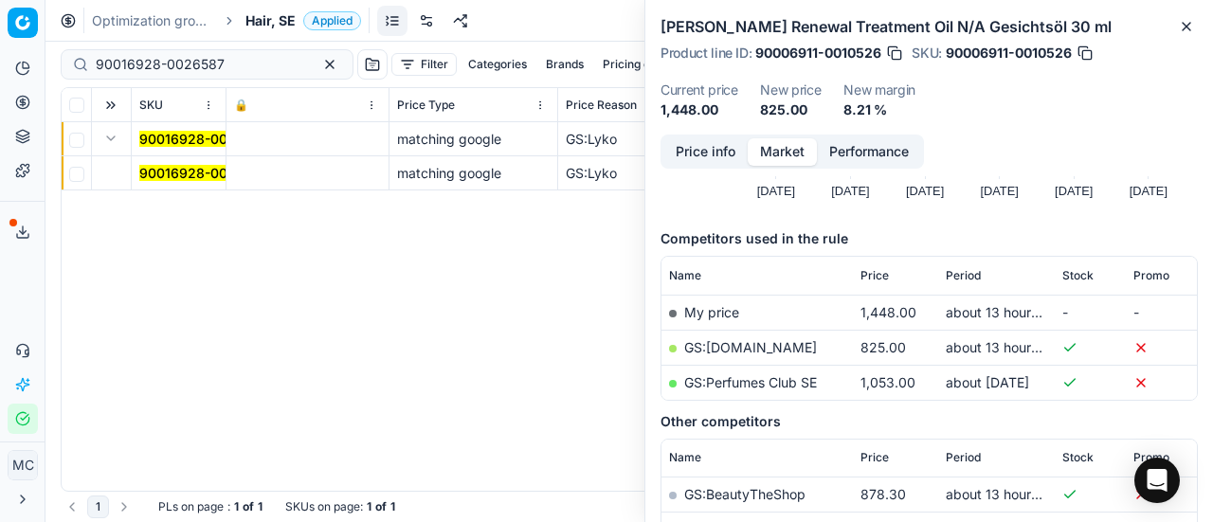
drag, startPoint x: 203, startPoint y: 160, endPoint x: 204, endPoint y: 170, distance: 9.5
click at [203, 163] on td "90016928-0026587" at bounding box center [179, 173] width 95 height 34
click at [205, 170] on mark "90016928-0026587" at bounding box center [203, 173] width 129 height 16
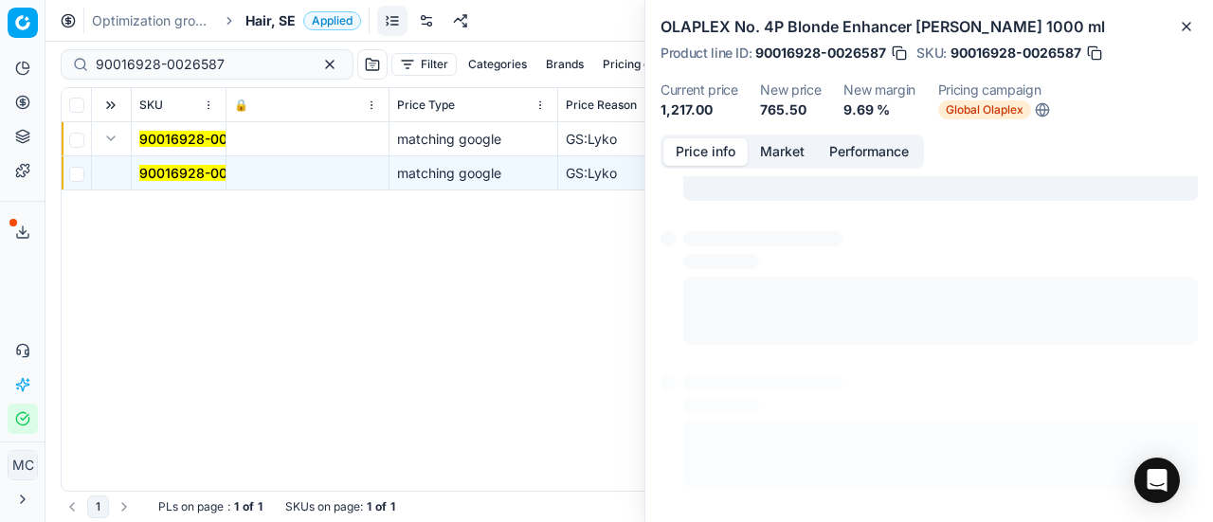
click at [715, 164] on button "Price info" at bounding box center [706, 151] width 84 height 27
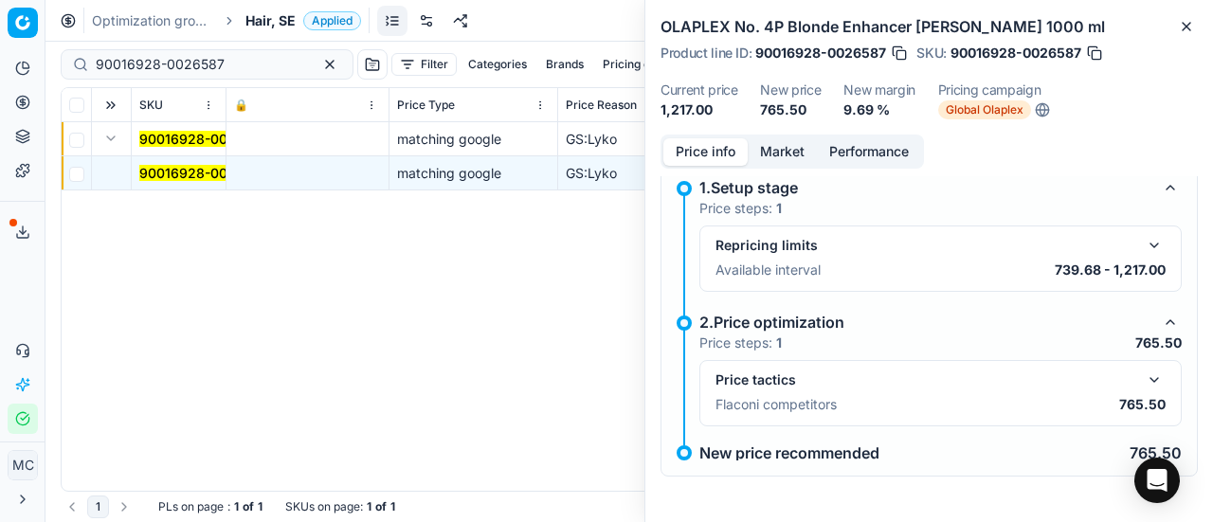
scroll to position [108, 0]
click at [1143, 374] on button "button" at bounding box center [1154, 380] width 23 height 23
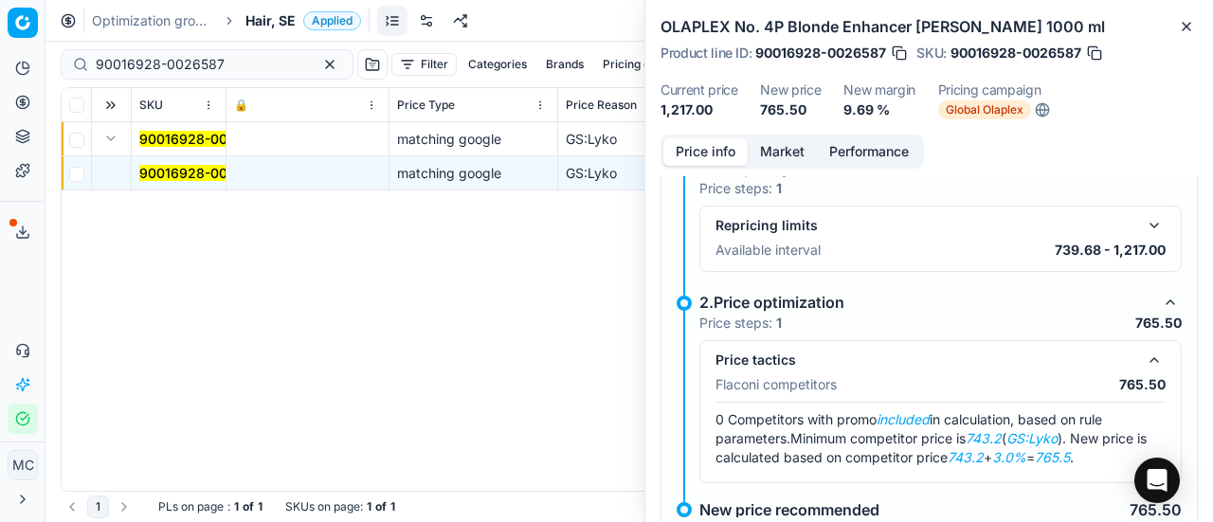
click at [798, 166] on button "Market" at bounding box center [782, 151] width 69 height 27
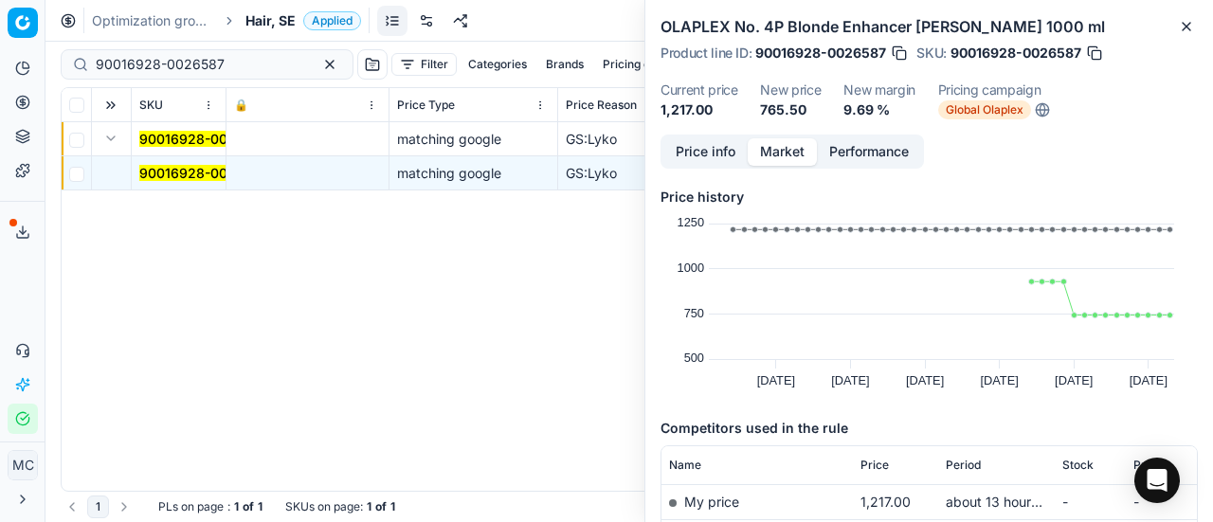
scroll to position [284, 0]
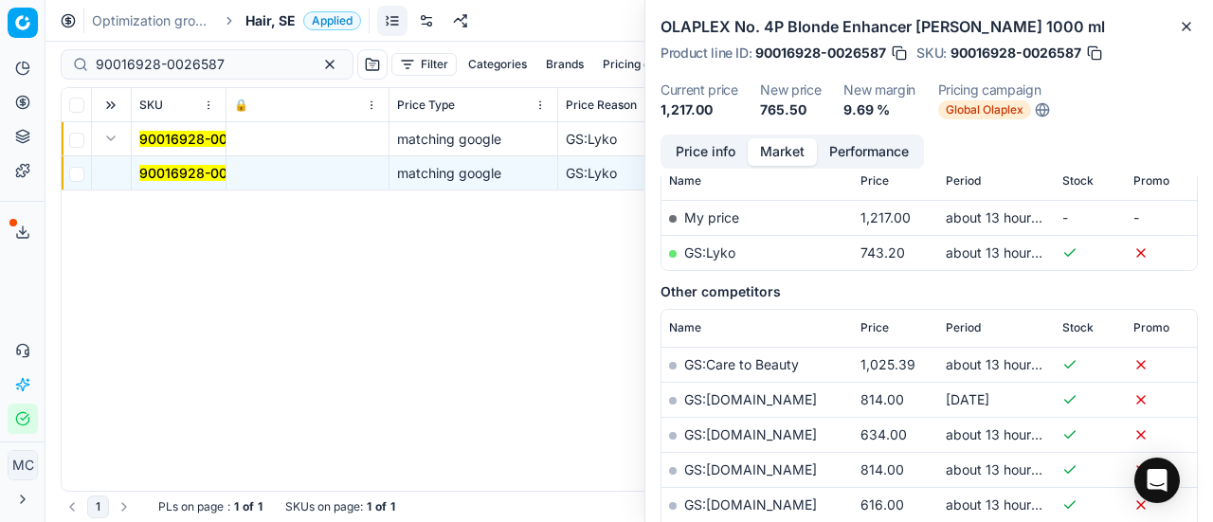
click at [732, 261] on link "GS:Lyko" at bounding box center [709, 253] width 51 height 16
click at [290, 22] on span "Hair, SE" at bounding box center [271, 20] width 50 height 19
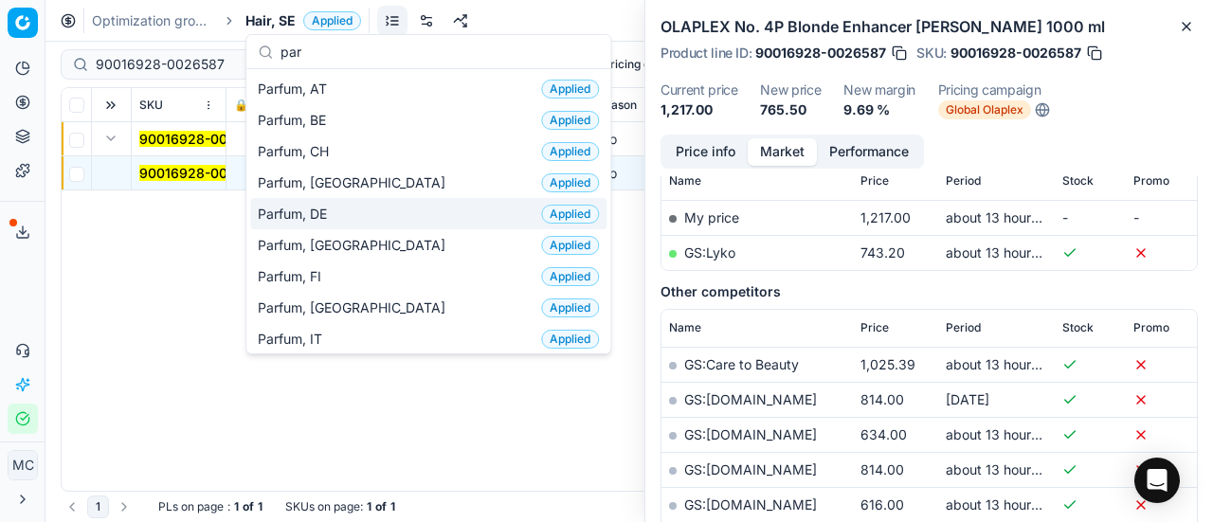
scroll to position [95, 0]
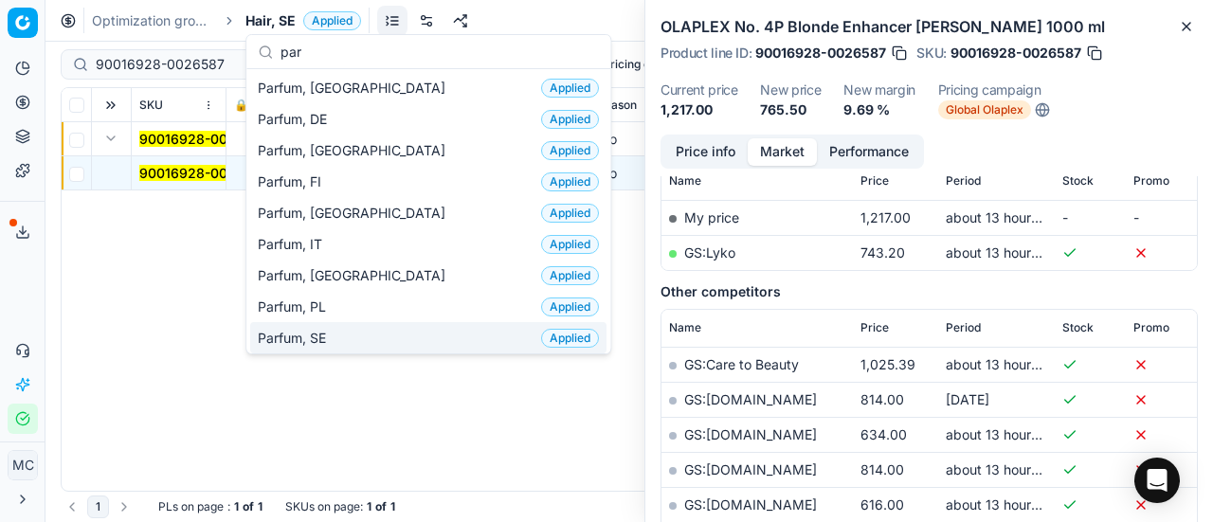
type input "par"
click at [377, 332] on div "Parfum, SE Applied" at bounding box center [428, 337] width 356 height 31
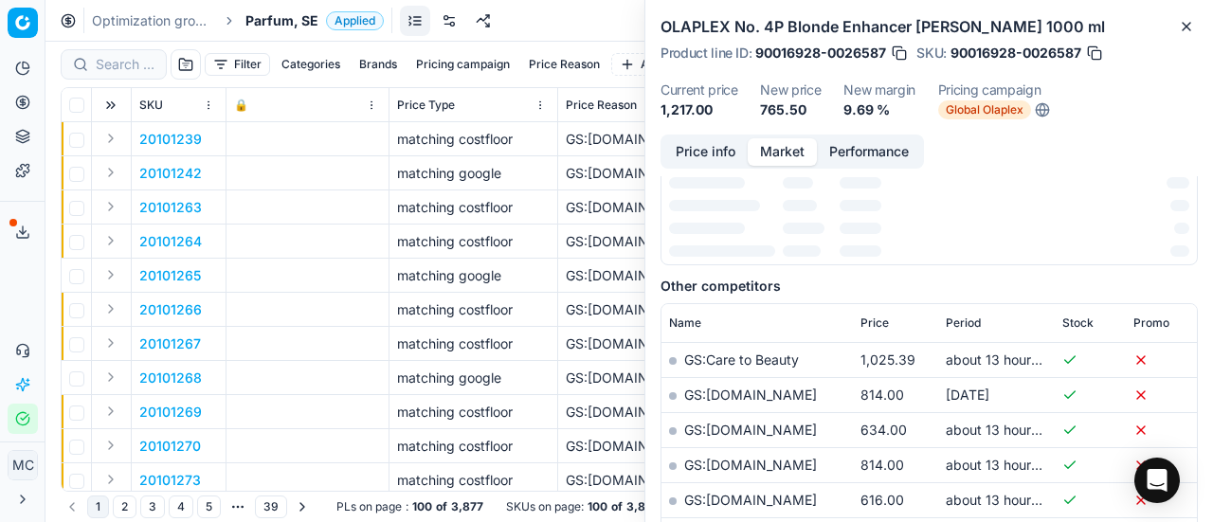
scroll to position [284, 0]
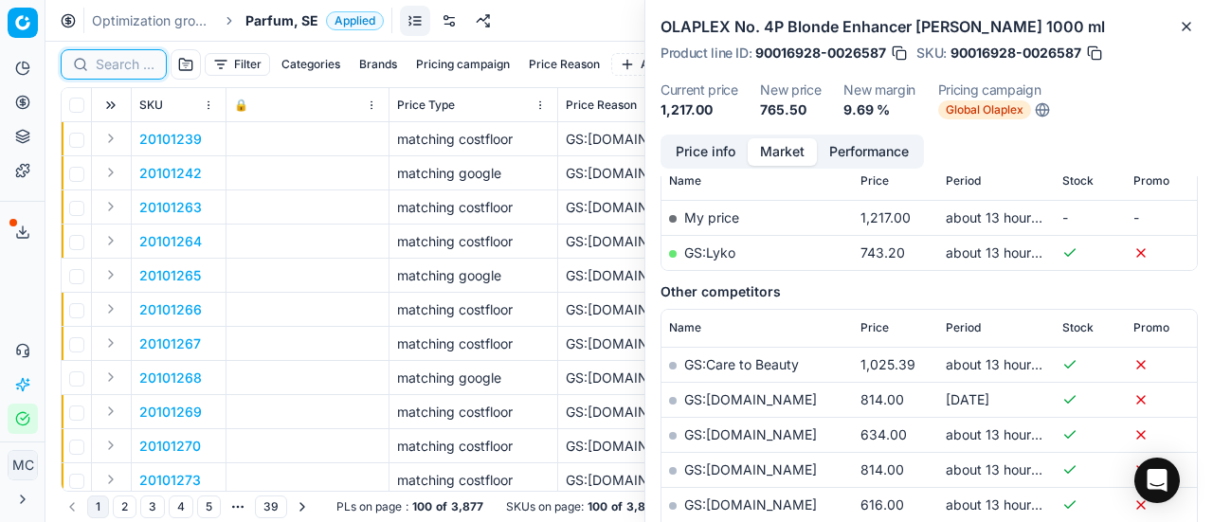
click at [135, 59] on input at bounding box center [125, 64] width 59 height 19
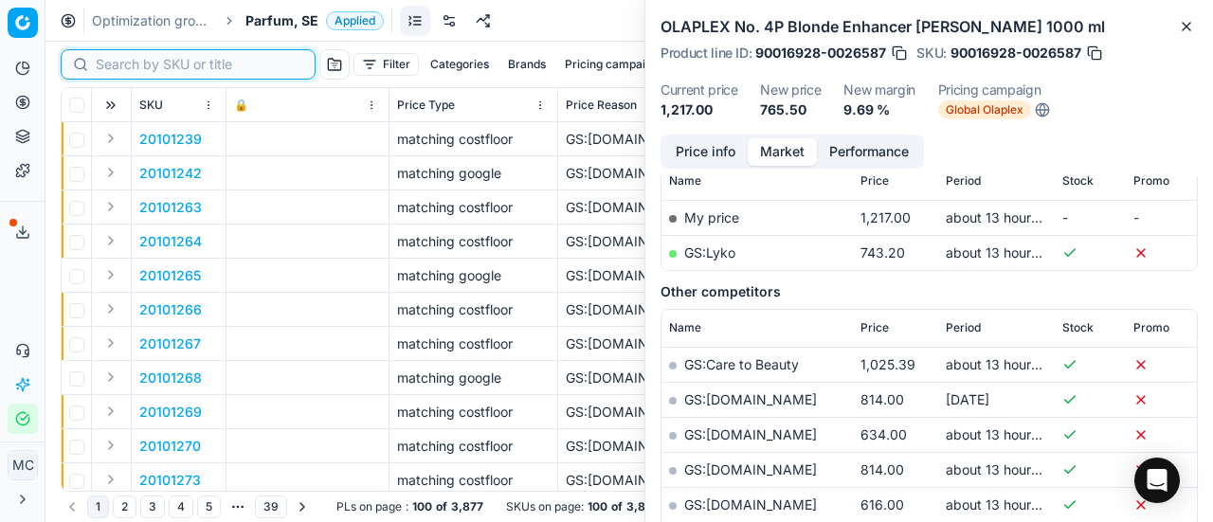
paste input "80067644-50"
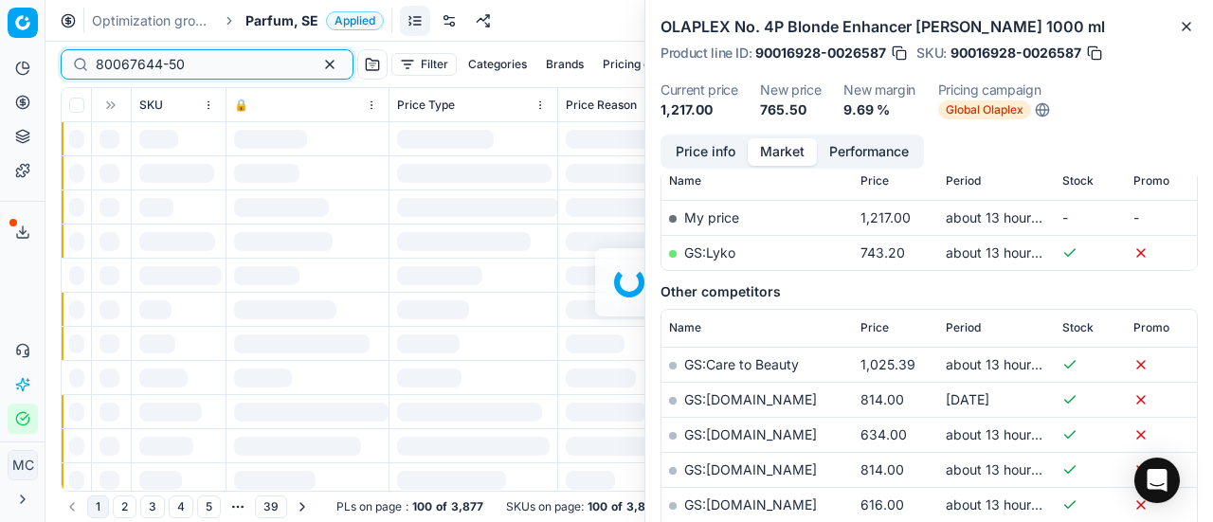
scroll to position [284, 0]
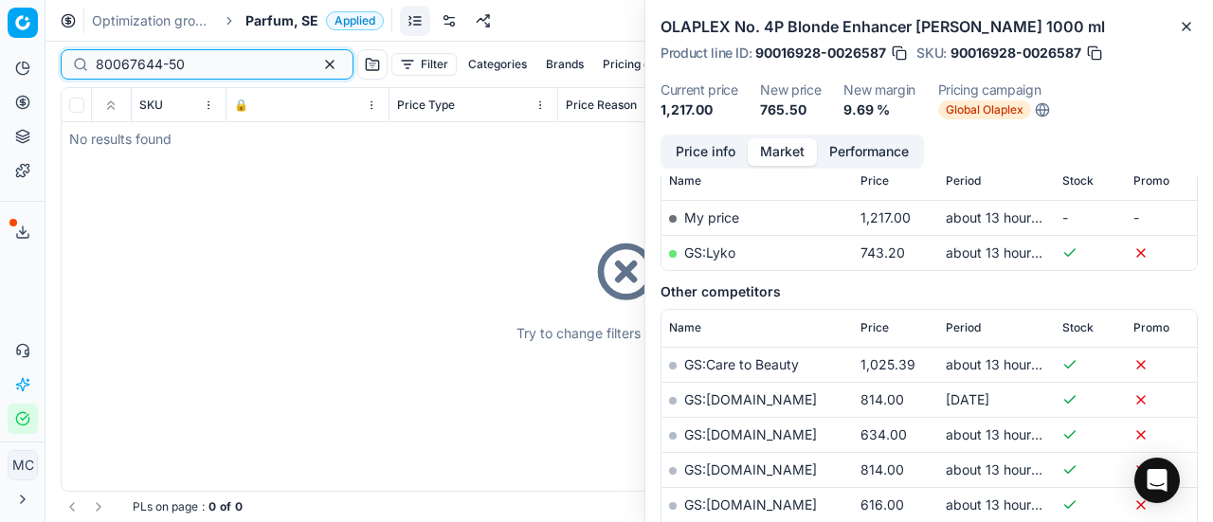
type input "80067644-50"
click at [284, 27] on span "Parfum, SE" at bounding box center [282, 20] width 73 height 19
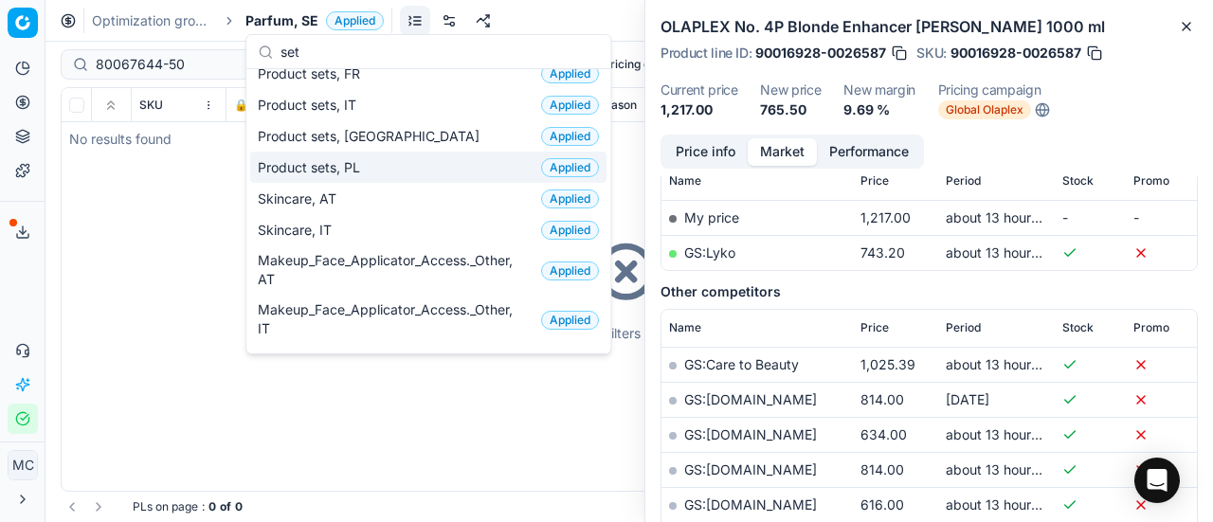
scroll to position [0, 0]
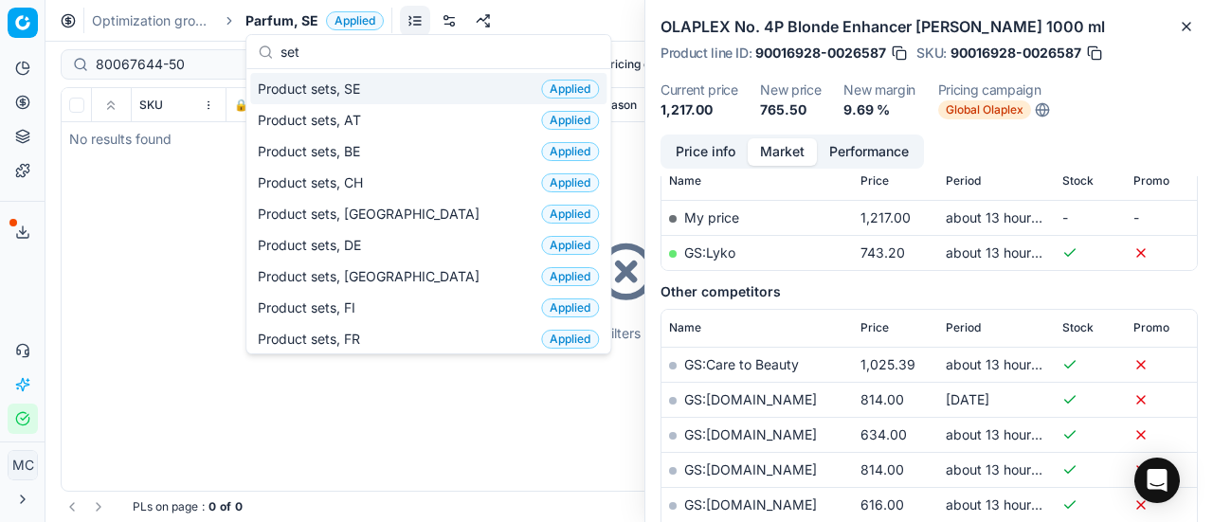
type input "set"
click at [372, 90] on div "Product sets, SE Applied" at bounding box center [428, 88] width 356 height 31
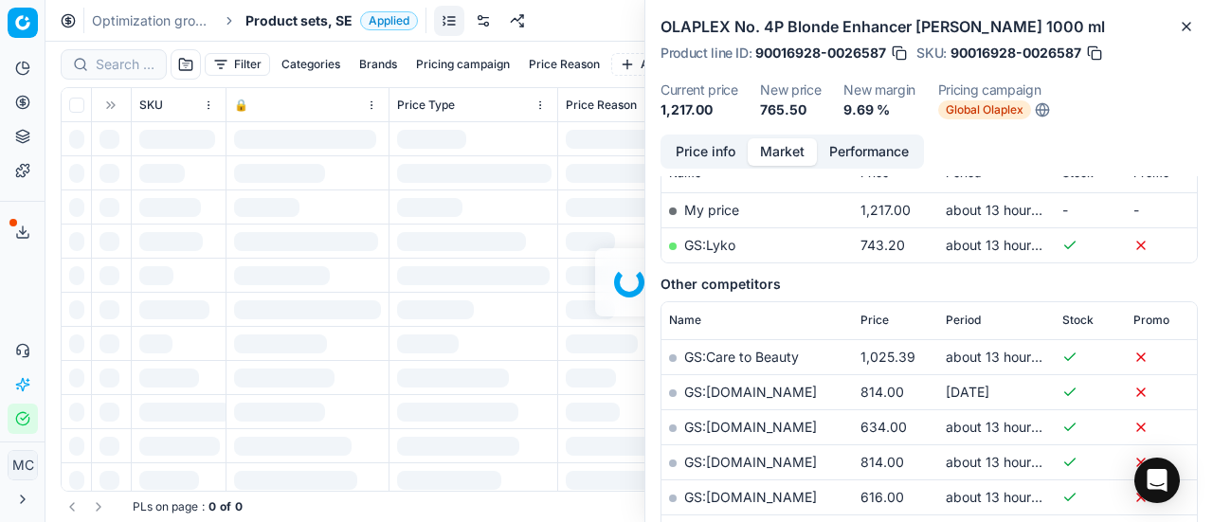
scroll to position [284, 0]
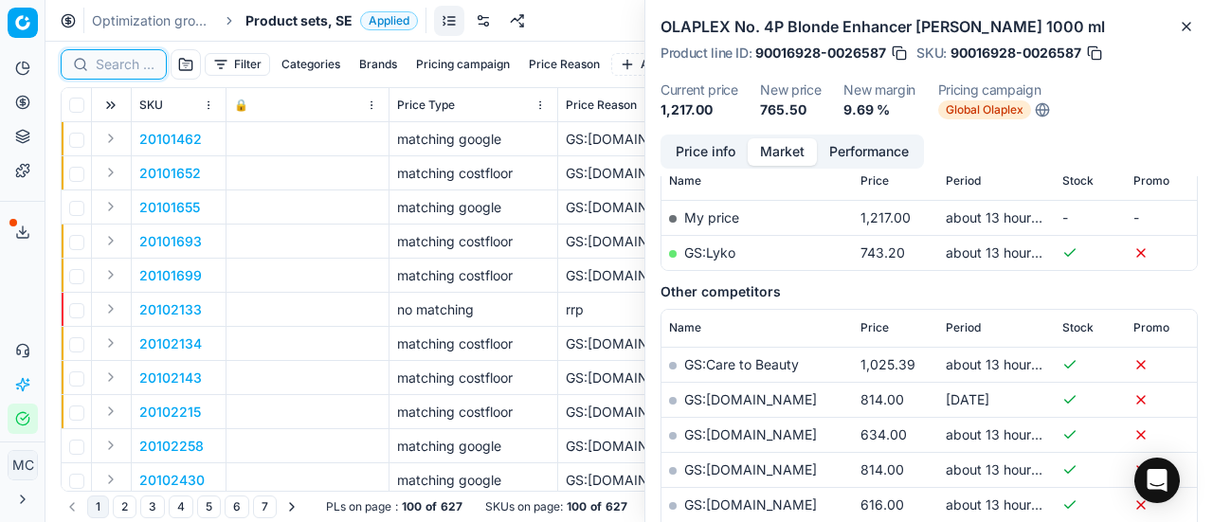
click at [135, 63] on input at bounding box center [125, 64] width 59 height 19
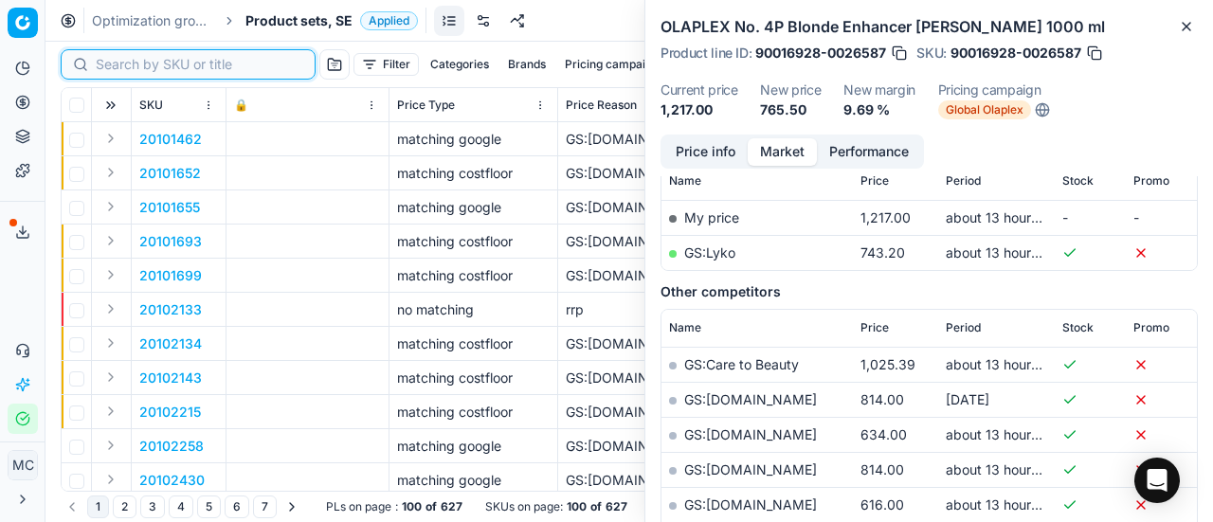
paste input "80067644-50"
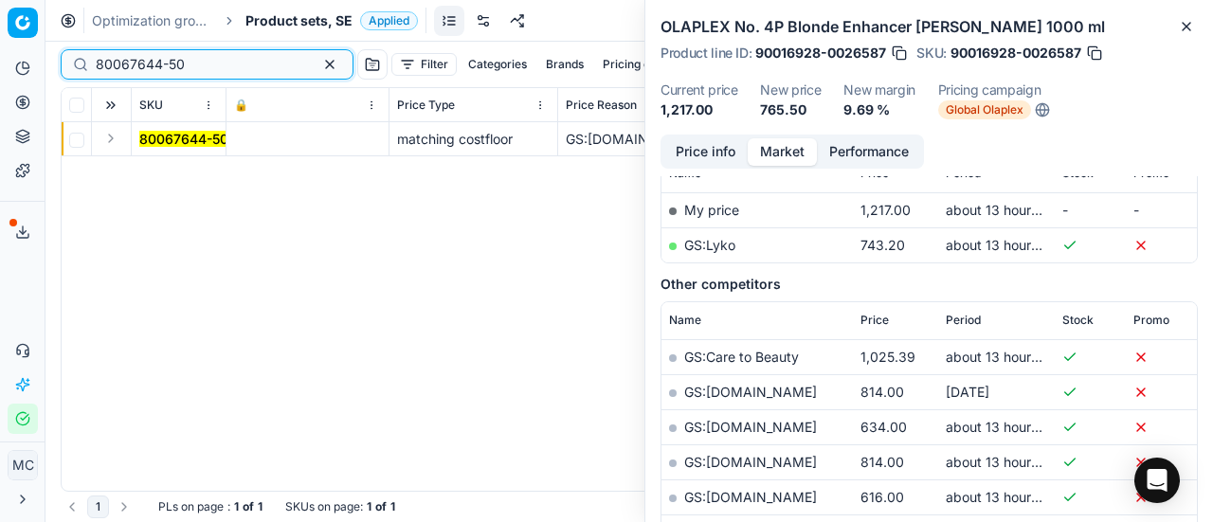
scroll to position [284, 0]
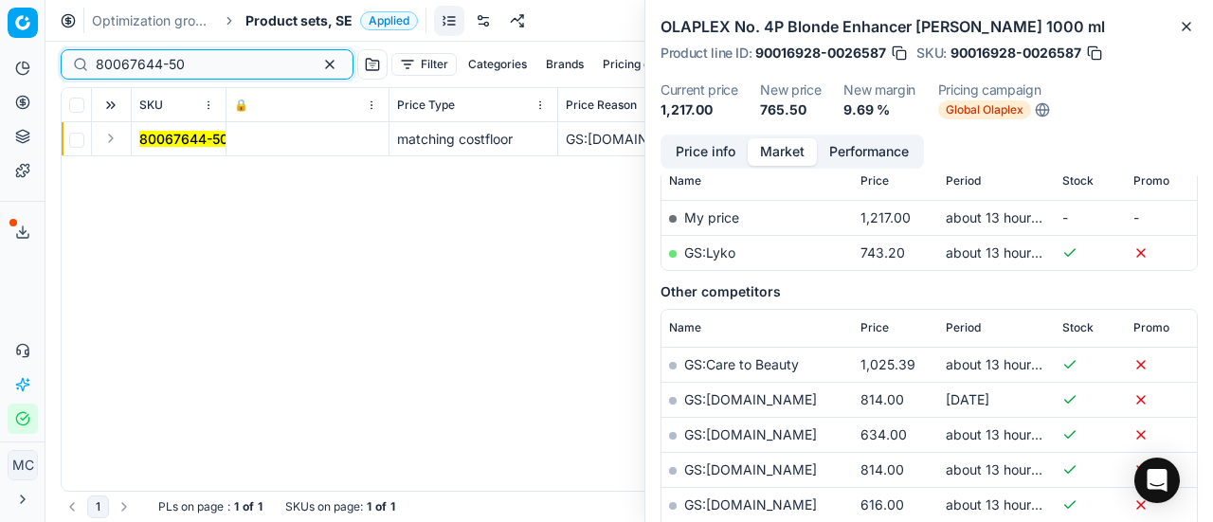
type input "80067644-50"
click at [102, 141] on button "Expand" at bounding box center [111, 138] width 23 height 23
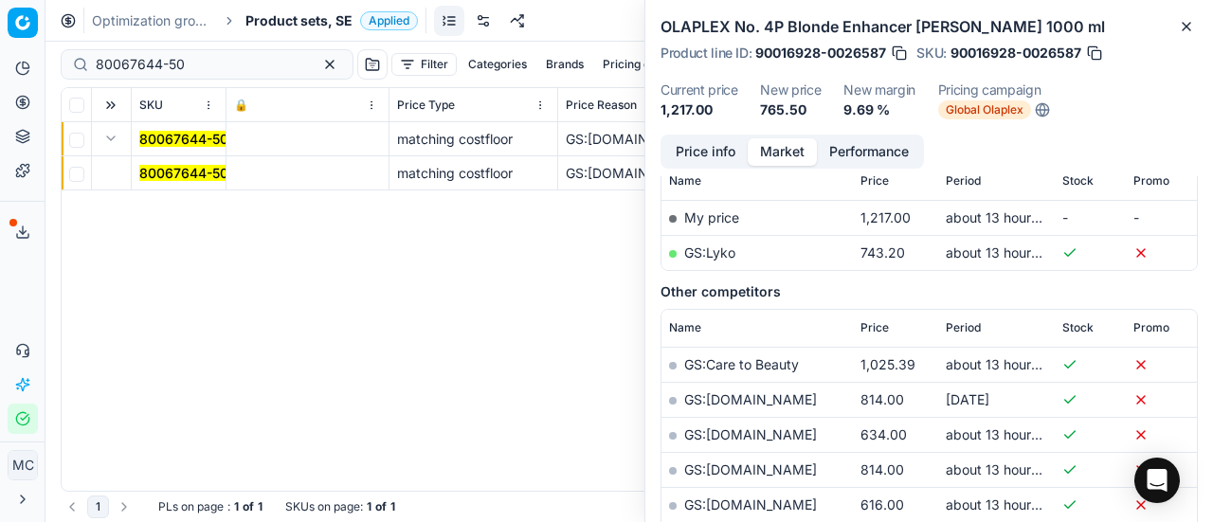
click at [161, 170] on mark "80067644-50" at bounding box center [183, 173] width 89 height 16
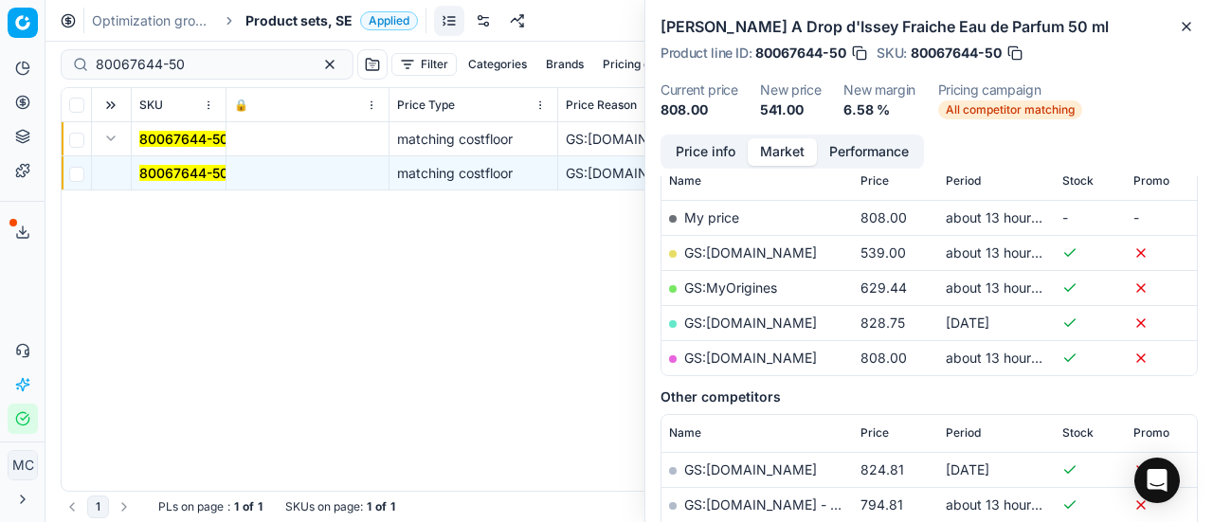
click at [708, 152] on button "Price info" at bounding box center [706, 151] width 84 height 27
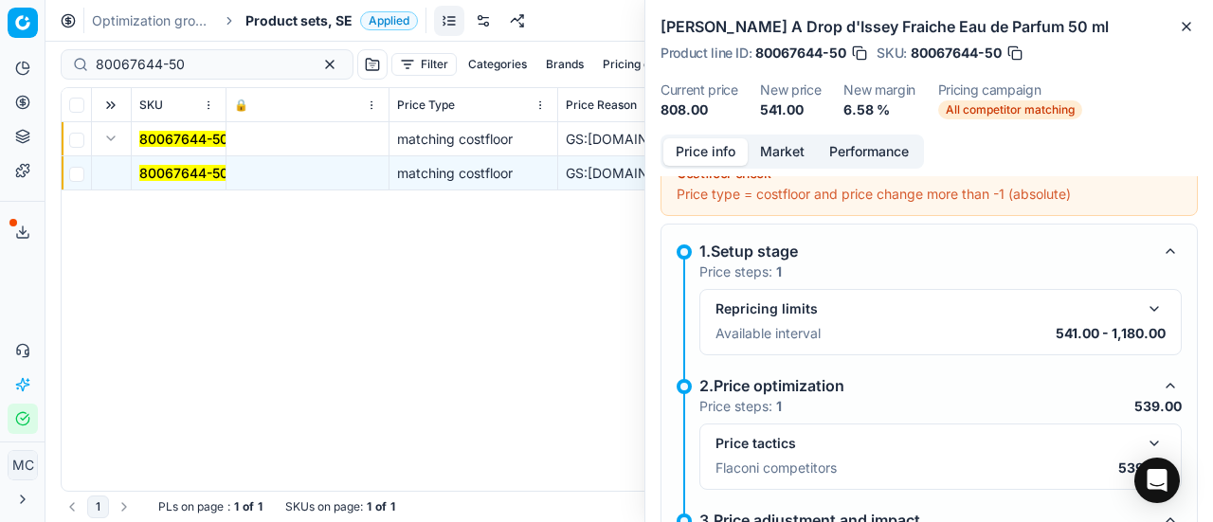
scroll to position [298, 0]
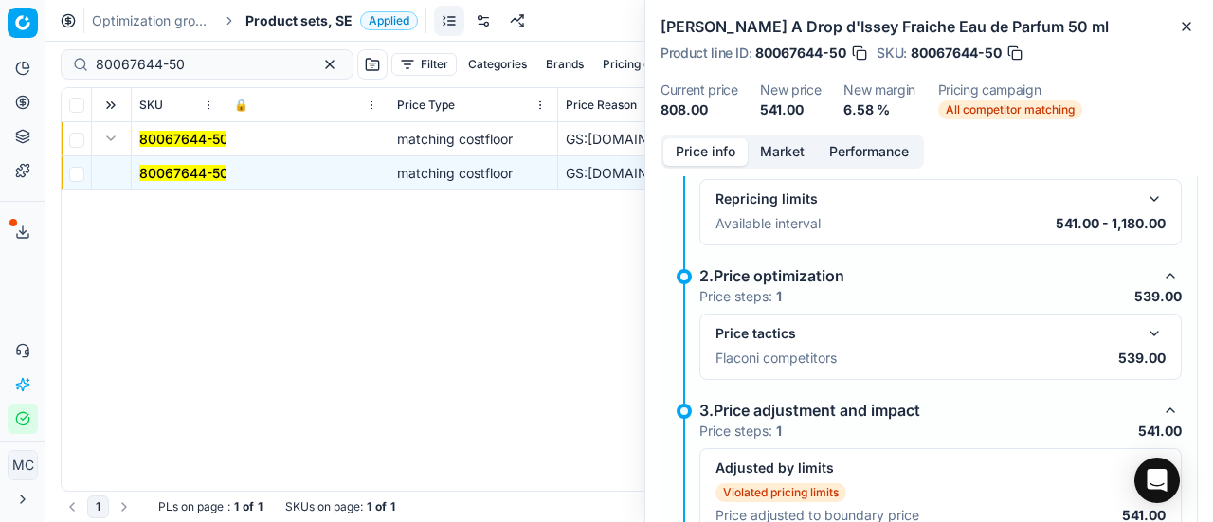
click at [1143, 326] on button "button" at bounding box center [1154, 333] width 23 height 23
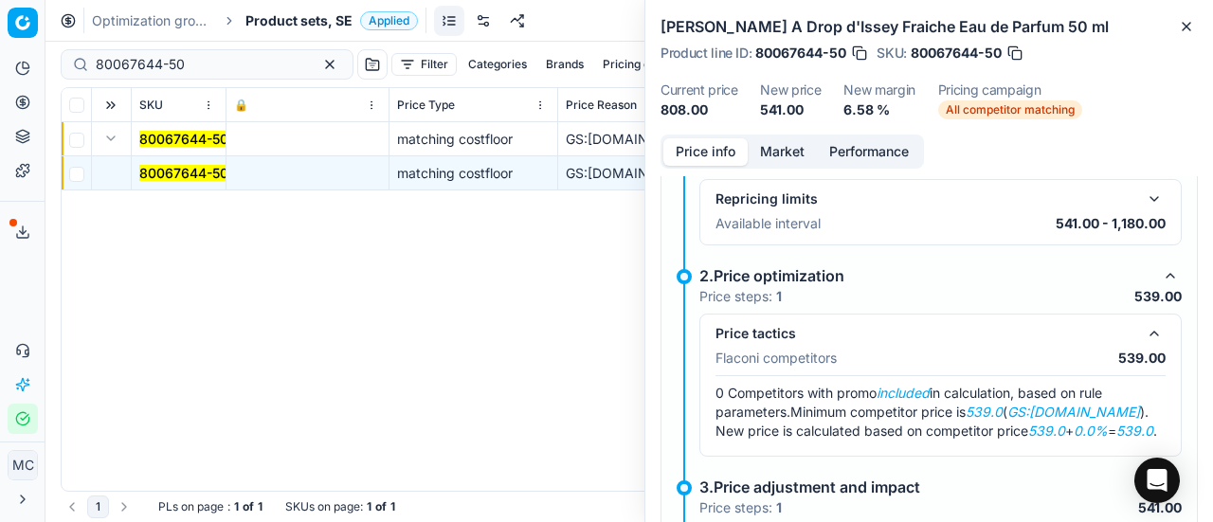
click at [766, 156] on button "Market" at bounding box center [782, 151] width 69 height 27
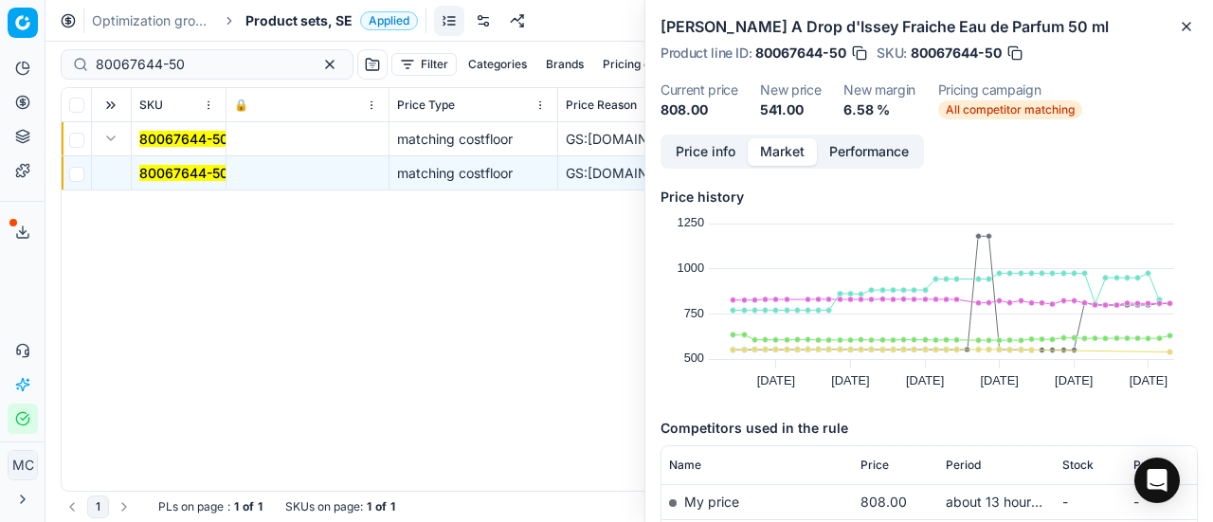
scroll to position [190, 0]
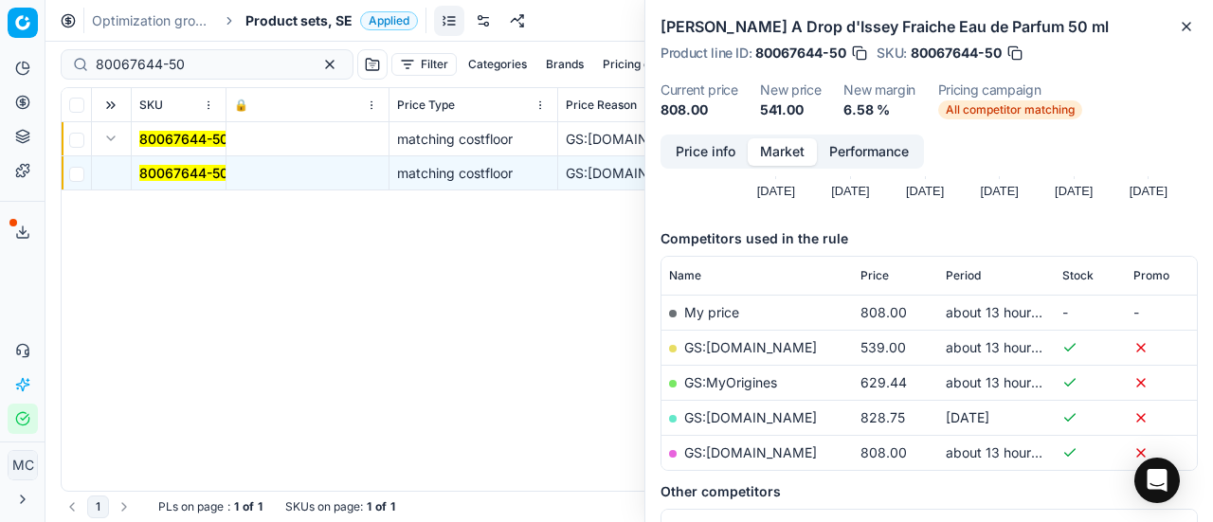
click at [753, 348] on link "GS:Deloox.se" at bounding box center [750, 347] width 133 height 16
click at [277, 18] on span "Product sets, SE" at bounding box center [299, 20] width 107 height 19
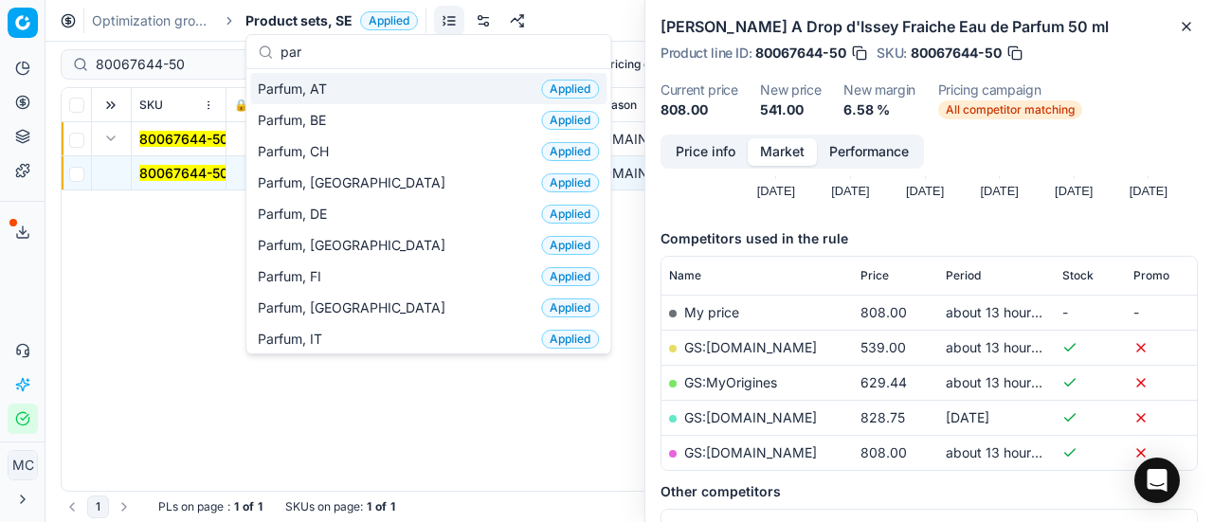
type input "par"
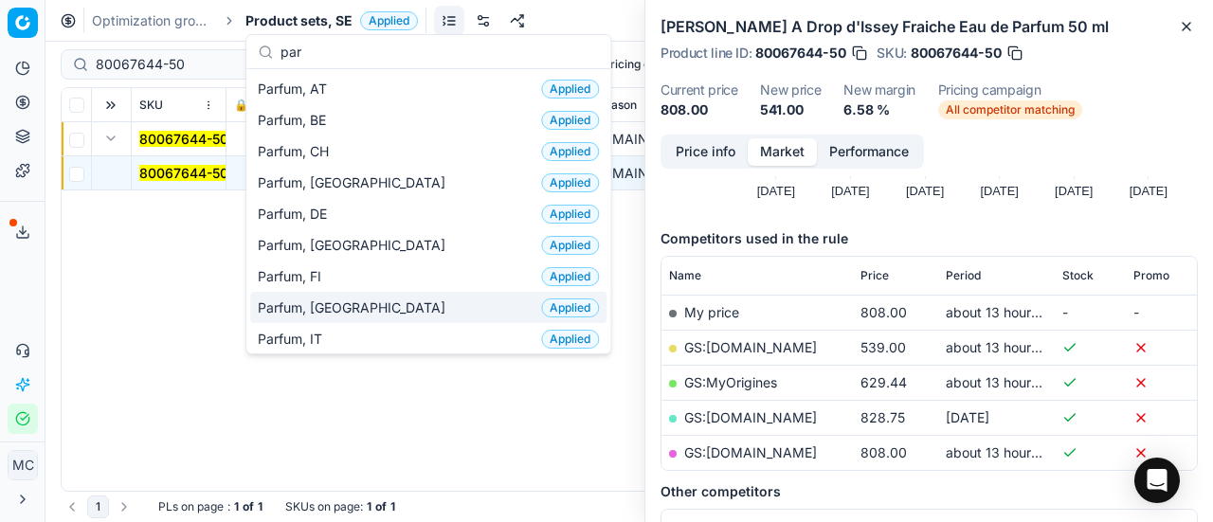
scroll to position [95, 0]
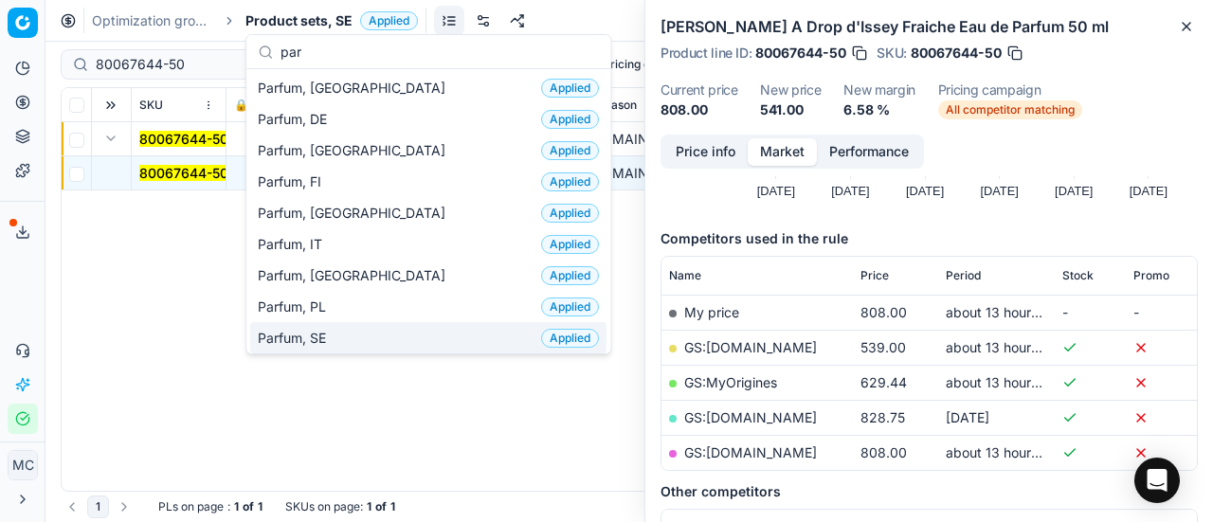
click at [331, 329] on span "Parfum, SE" at bounding box center [296, 338] width 76 height 19
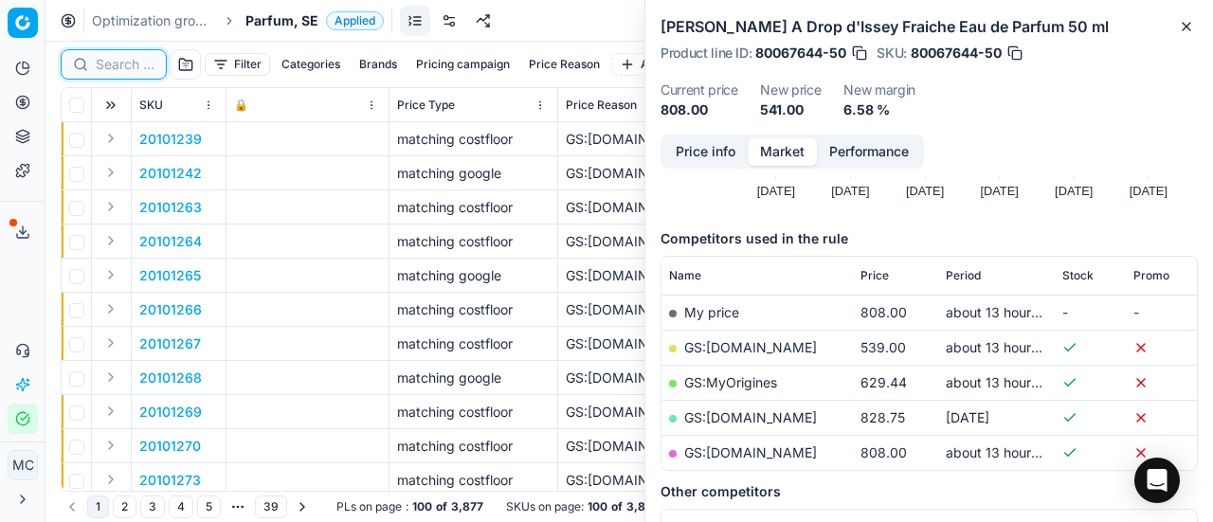
click at [120, 71] on input at bounding box center [125, 64] width 59 height 19
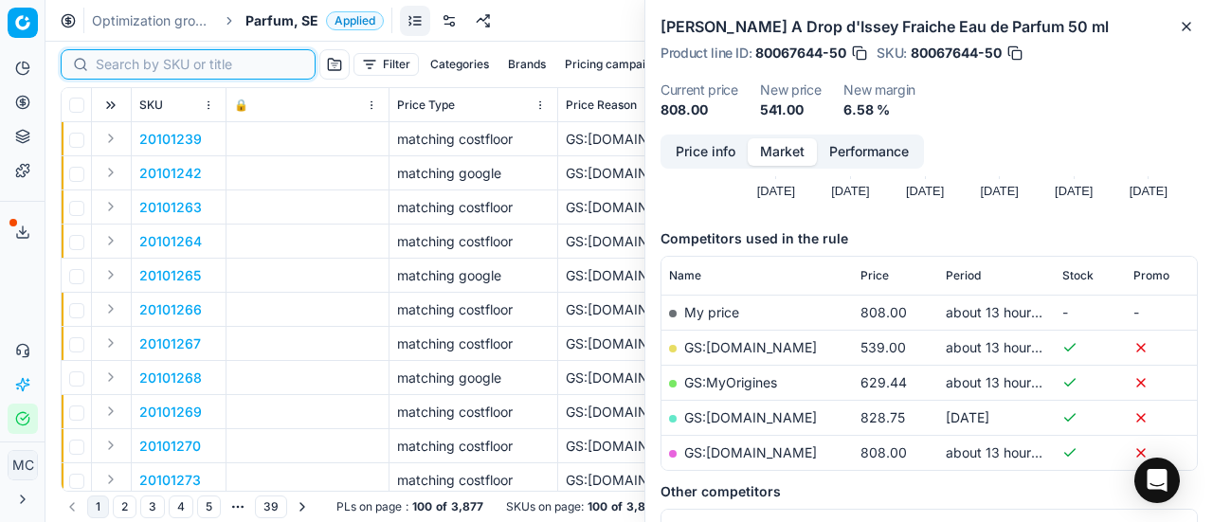
paste input "20102952"
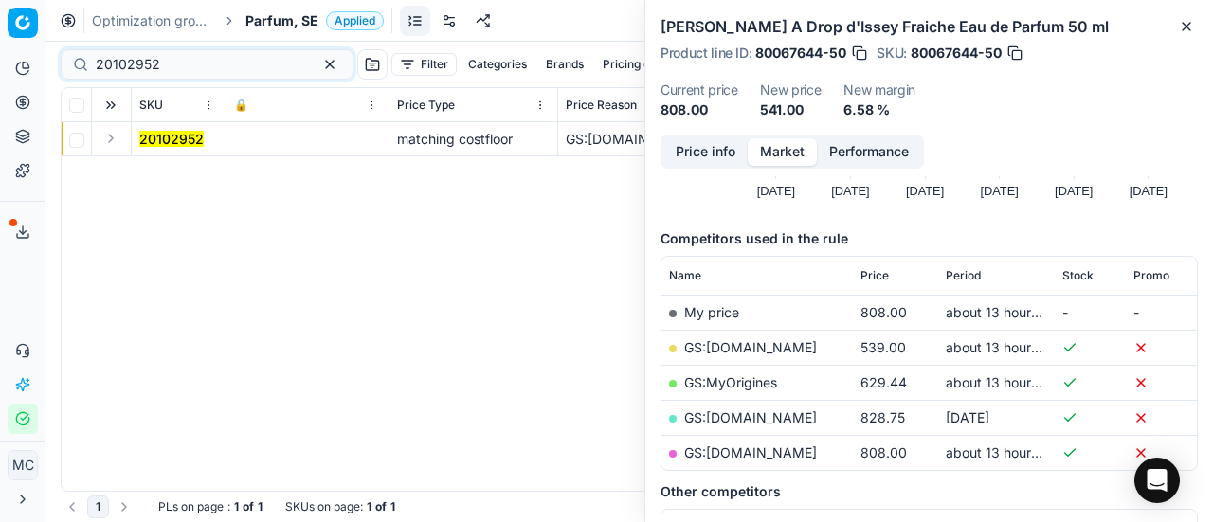
click at [112, 138] on button "Expand" at bounding box center [111, 138] width 23 height 23
click at [173, 175] on mark "20102952" at bounding box center [171, 173] width 64 height 16
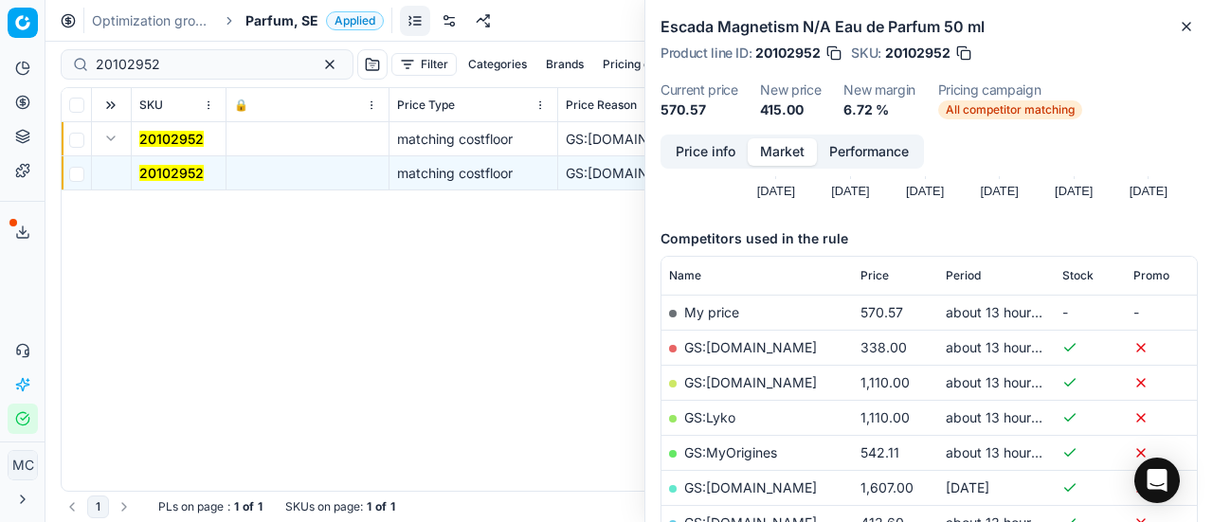
click at [710, 160] on button "Price info" at bounding box center [706, 151] width 84 height 27
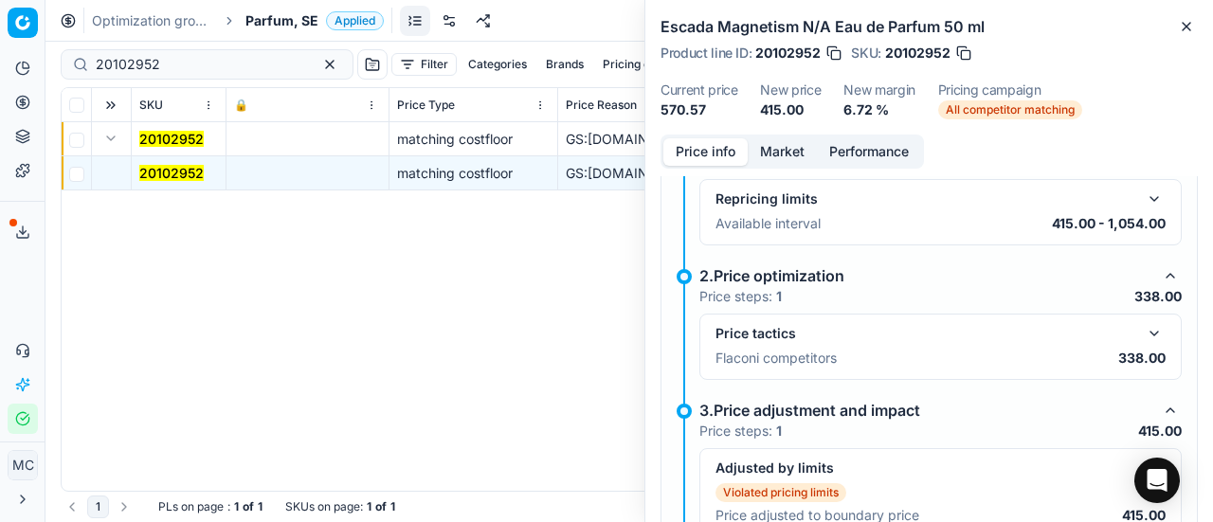
click at [1143, 327] on button "button" at bounding box center [1154, 333] width 23 height 23
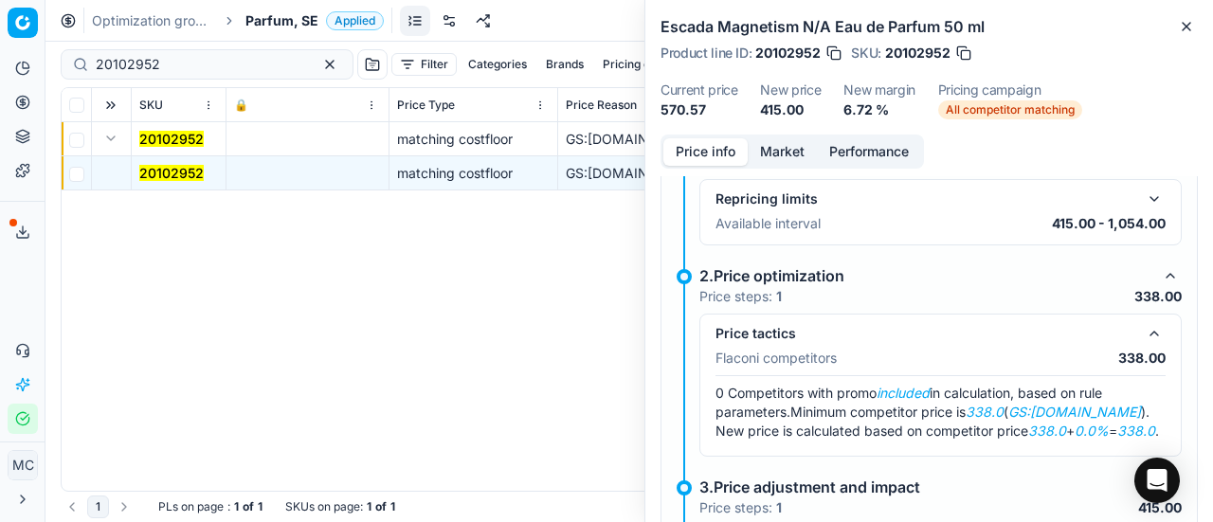
click at [793, 148] on button "Market" at bounding box center [782, 151] width 69 height 27
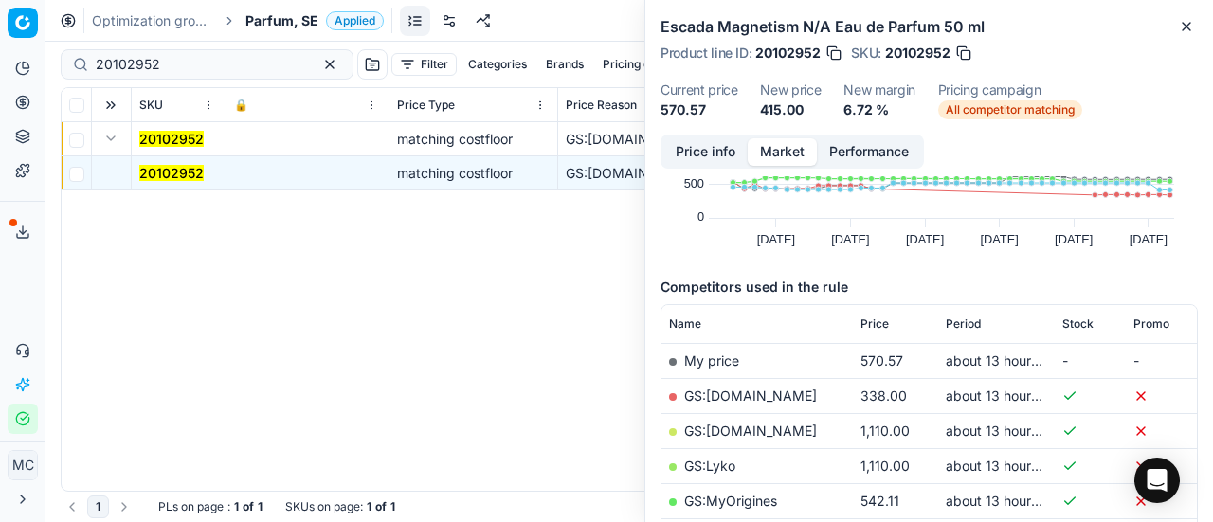
scroll to position [190, 0]
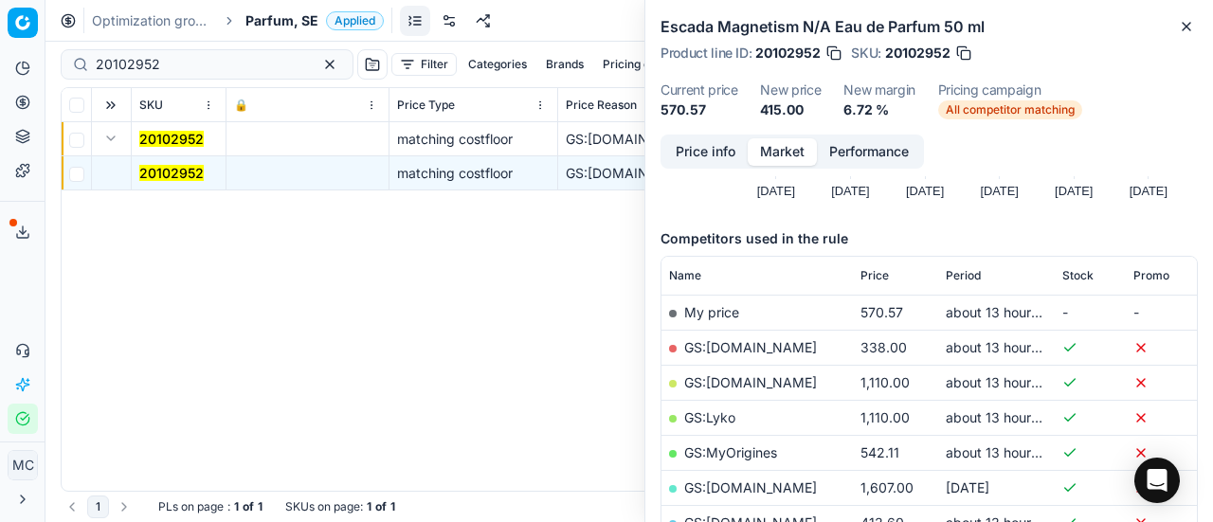
click at [796, 348] on link "GS:ComputerSalg.se" at bounding box center [750, 347] width 133 height 16
drag, startPoint x: 200, startPoint y: 62, endPoint x: 11, endPoint y: 64, distance: 188.6
click at [0, 37] on div "Pricing platform Analytics Pricing Product portfolio Templates Export service 2…" at bounding box center [606, 261] width 1213 height 522
paste input "90000514-0000666"
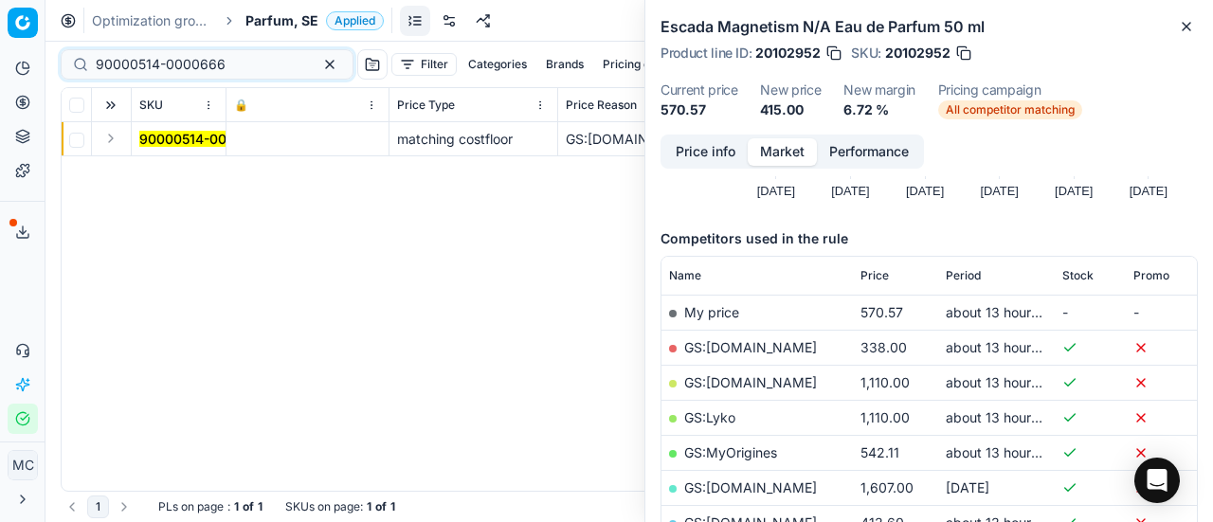
click at [112, 134] on button "Expand" at bounding box center [111, 138] width 23 height 23
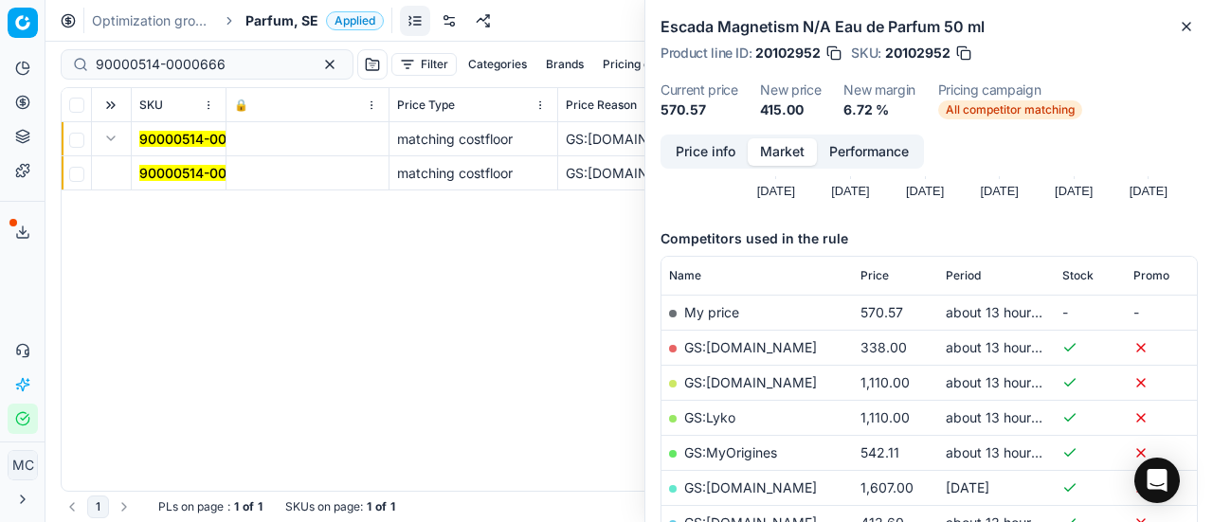
click at [198, 173] on mark "90000514-0000666" at bounding box center [204, 173] width 130 height 16
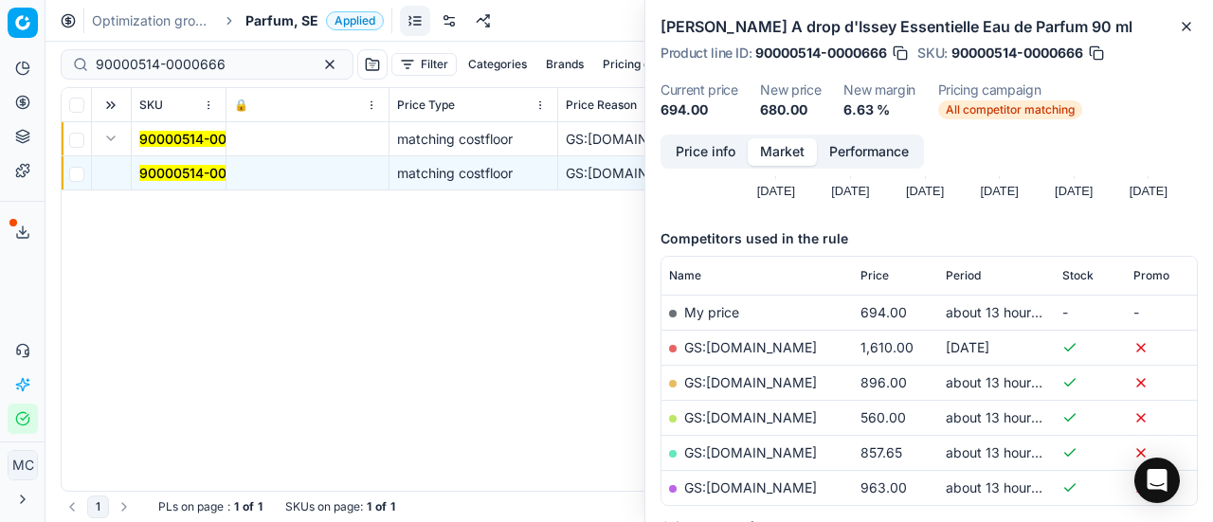
click at [688, 155] on button "Price info" at bounding box center [706, 151] width 84 height 27
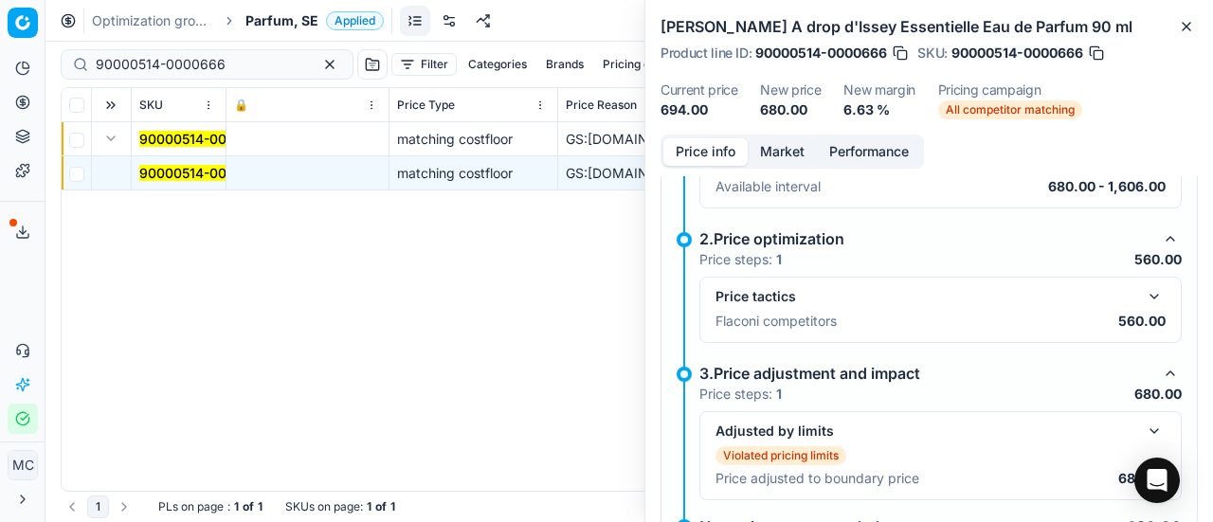
scroll to position [332, 0]
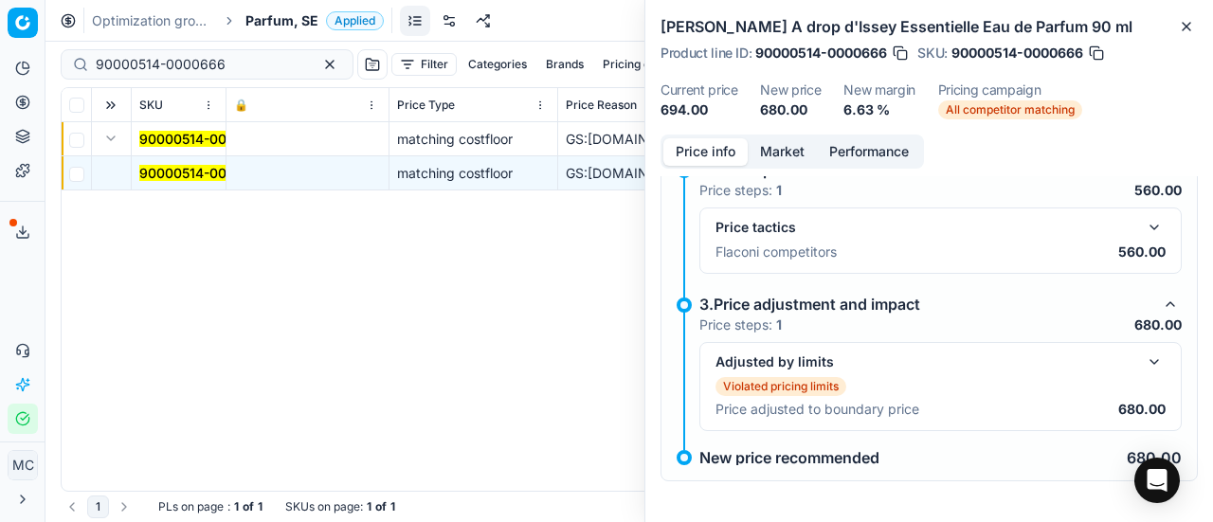
click at [1143, 227] on button "button" at bounding box center [1154, 227] width 23 height 23
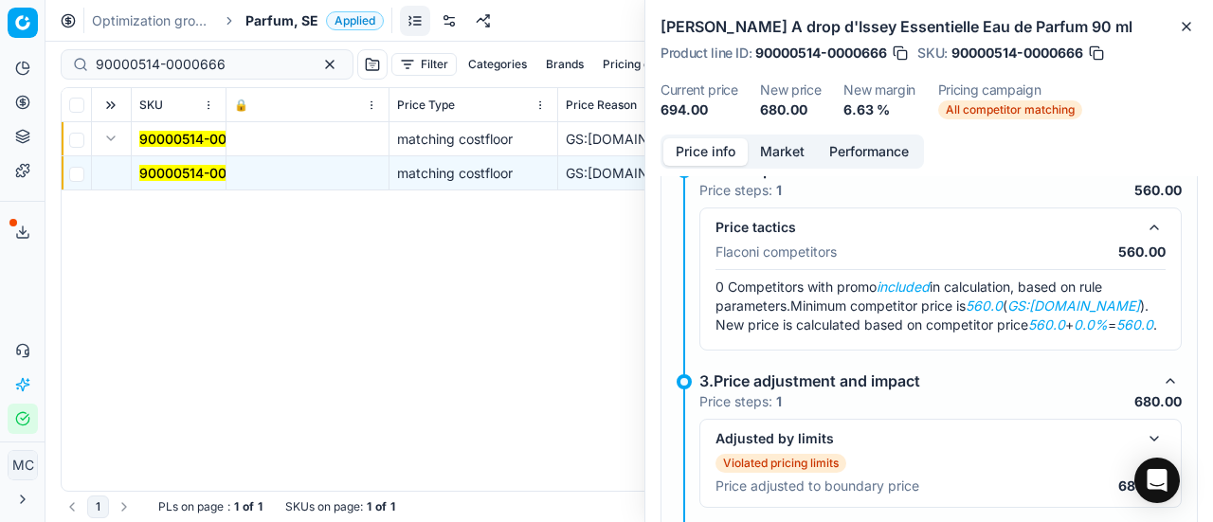
click at [786, 149] on button "Market" at bounding box center [782, 151] width 69 height 27
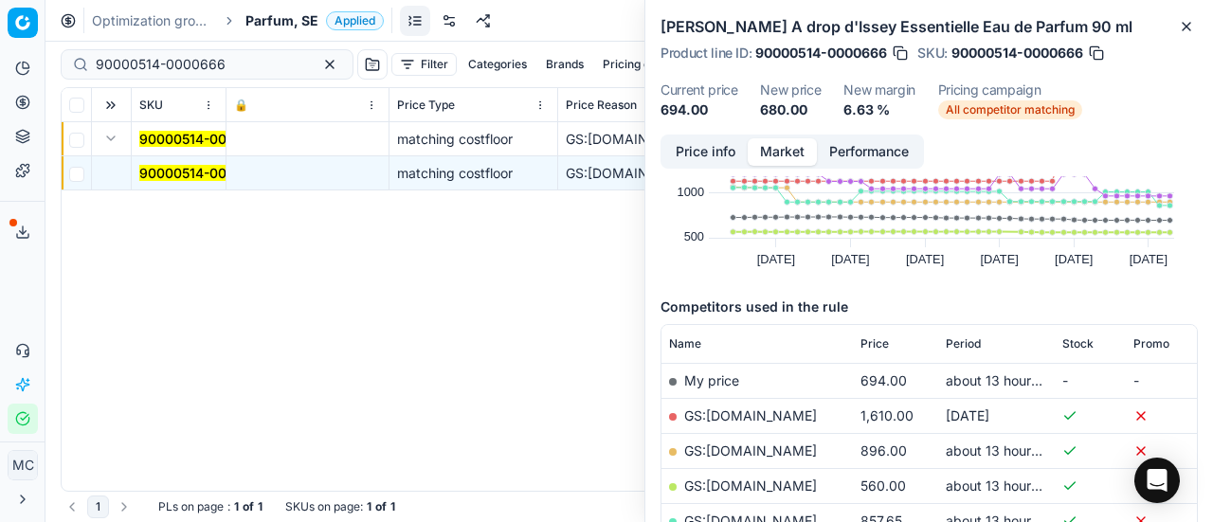
scroll to position [190, 0]
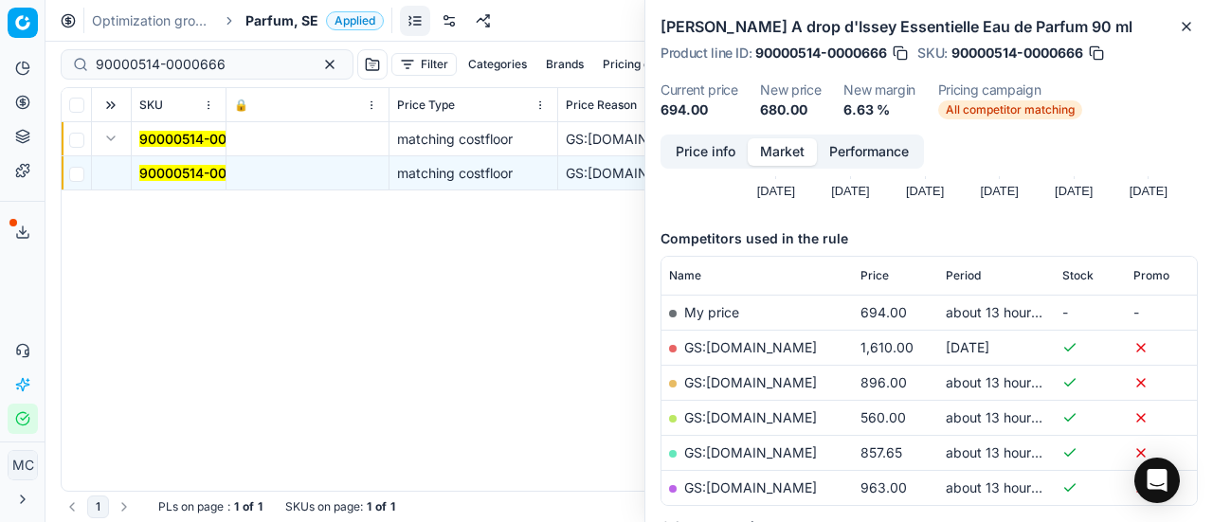
click at [749, 414] on link "GS:Deloox.se" at bounding box center [750, 418] width 133 height 16
drag, startPoint x: 243, startPoint y: 64, endPoint x: 16, endPoint y: 50, distance: 227.0
click at [0, 66] on div "Pricing platform Analytics Pricing Product portfolio Templates Export service 2…" at bounding box center [606, 261] width 1213 height 522
paste input "80076904-50"
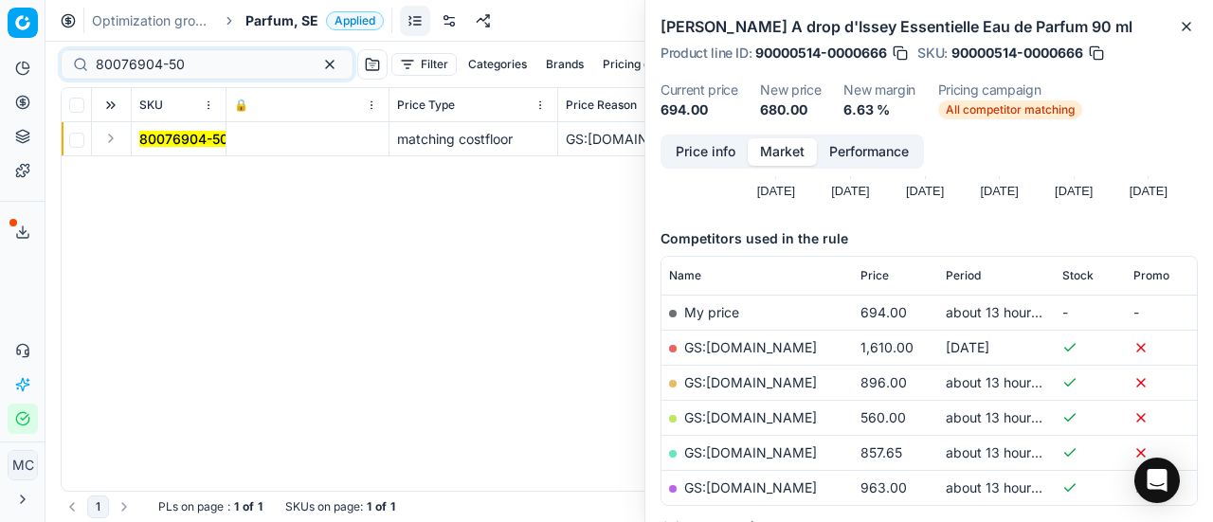
click at [114, 131] on button "Expand" at bounding box center [111, 138] width 23 height 23
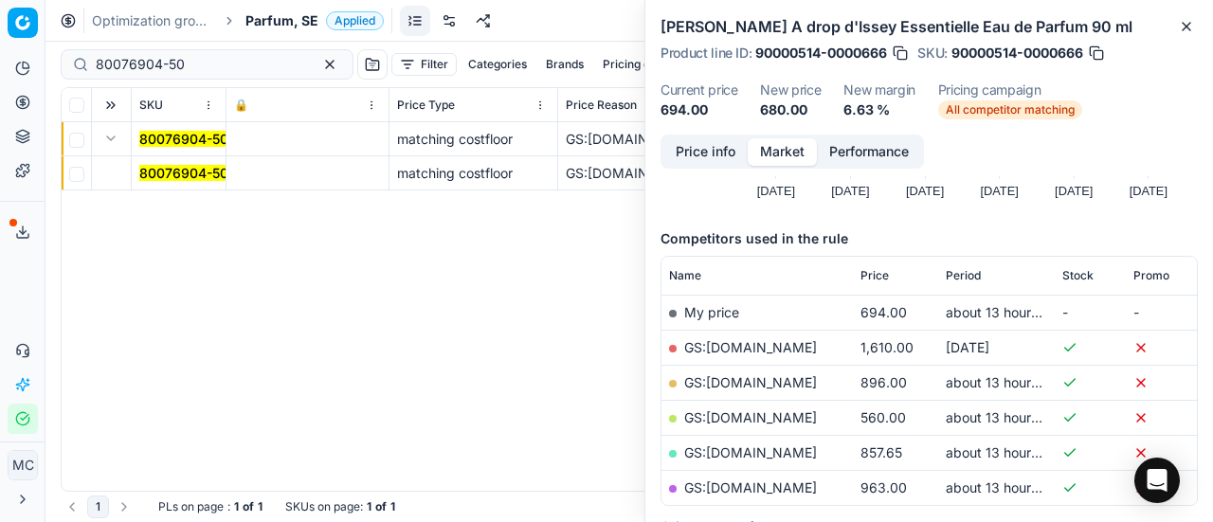
click at [174, 175] on mark "80076904-50" at bounding box center [183, 173] width 89 height 16
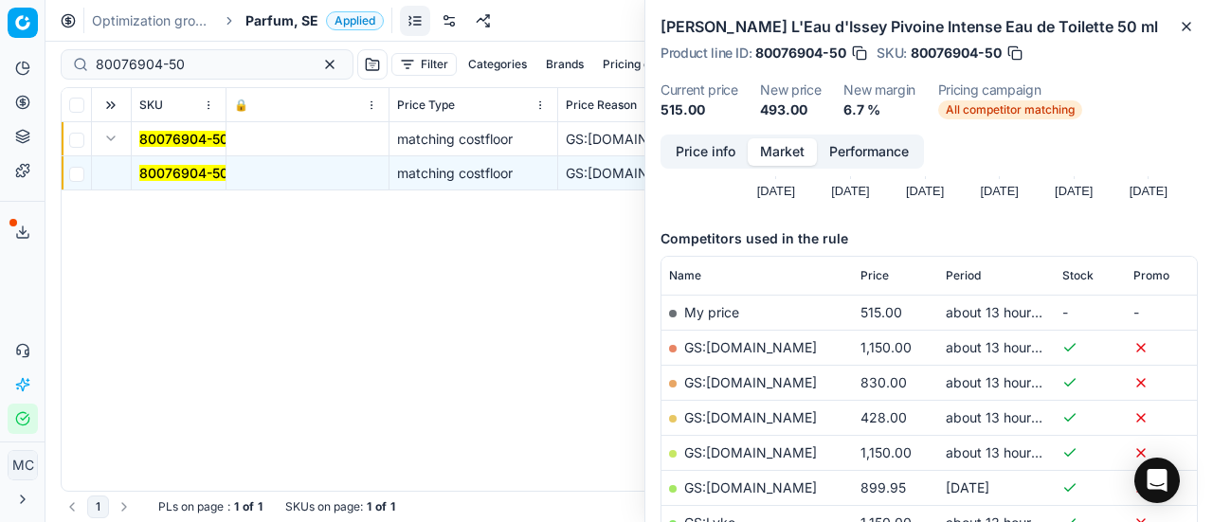
click at [710, 152] on button "Price info" at bounding box center [706, 151] width 84 height 27
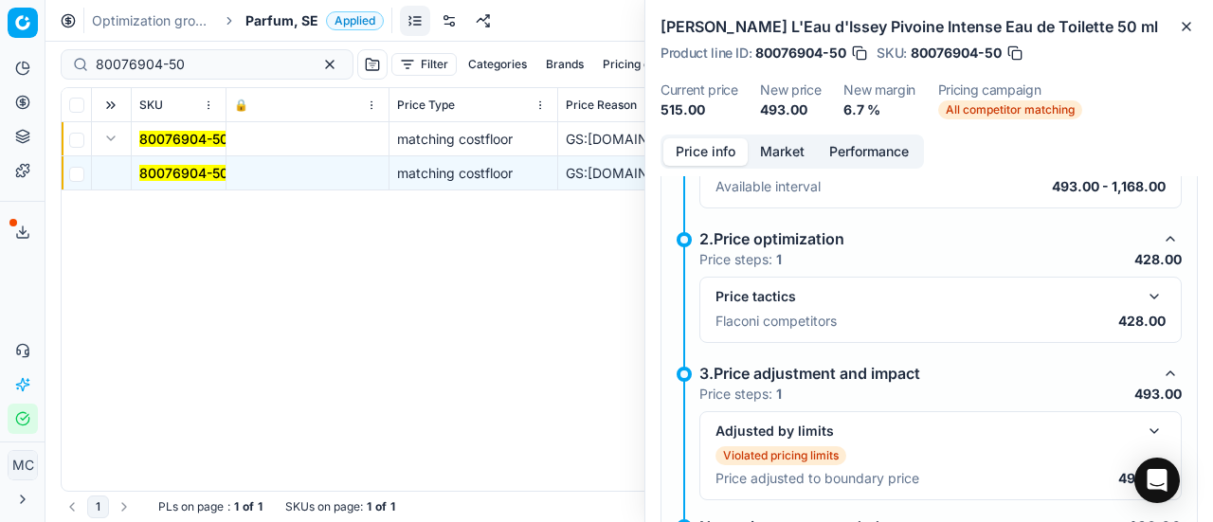
click at [1150, 304] on div "Price tactics" at bounding box center [941, 296] width 450 height 23
click at [1146, 297] on button "button" at bounding box center [1154, 296] width 23 height 23
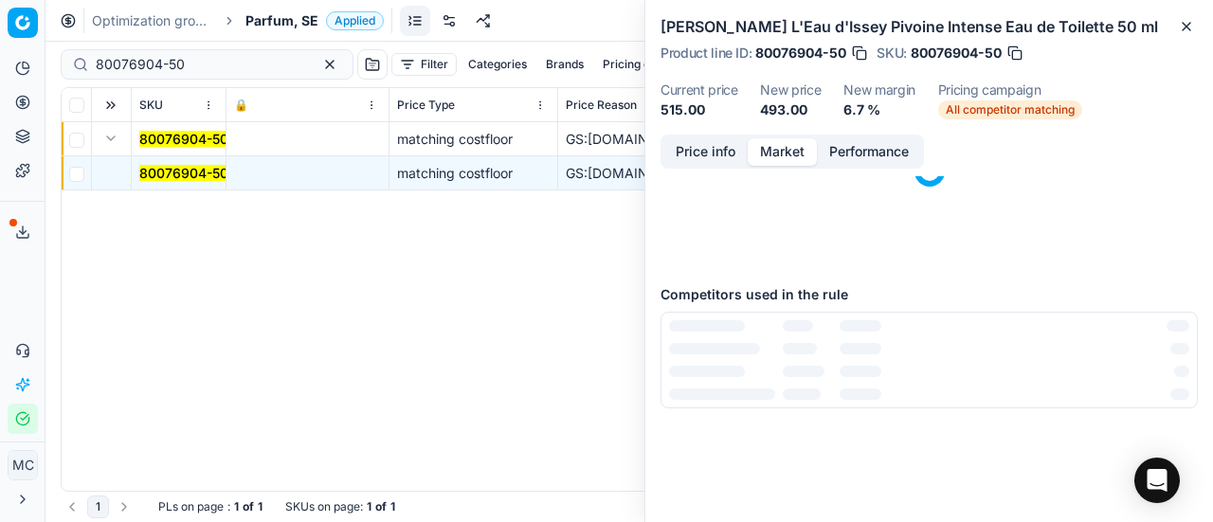
click at [774, 164] on button "Market" at bounding box center [782, 151] width 69 height 27
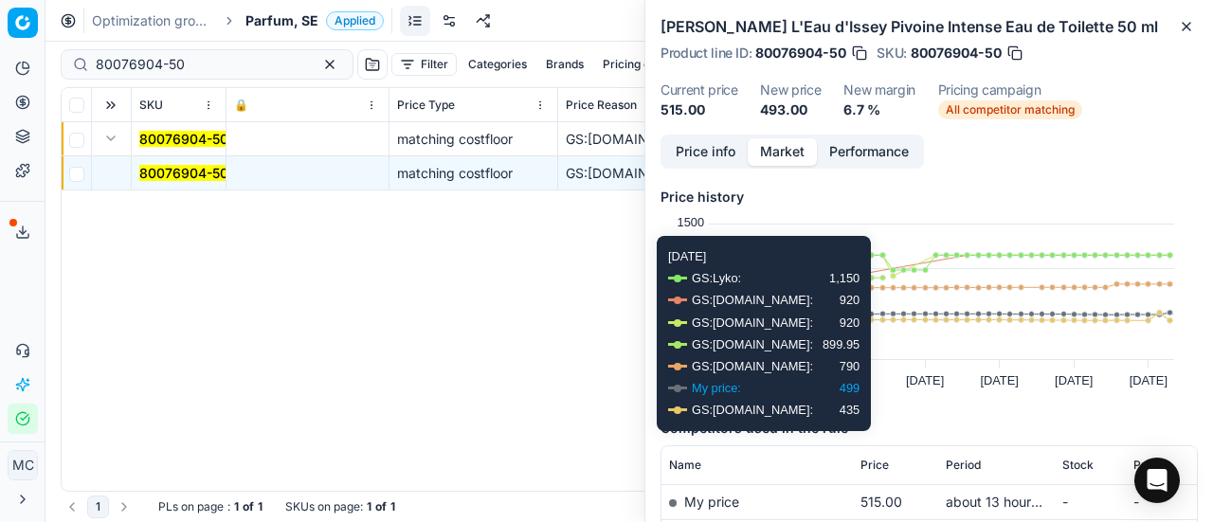
scroll to position [284, 0]
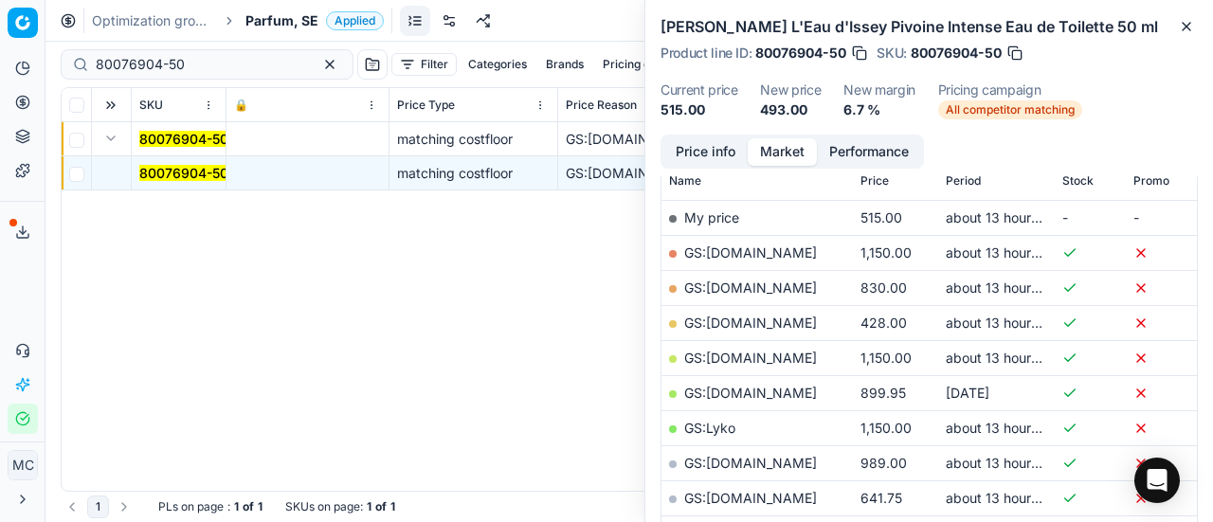
click at [743, 318] on link "GS:Deloox.se" at bounding box center [750, 323] width 133 height 16
drag, startPoint x: 207, startPoint y: 61, endPoint x: 0, endPoint y: 54, distance: 206.8
click at [0, 54] on div "Pricing platform Analytics Pricing Product portfolio Templates Export service 2…" at bounding box center [606, 261] width 1213 height 522
paste input "90011079-0017551"
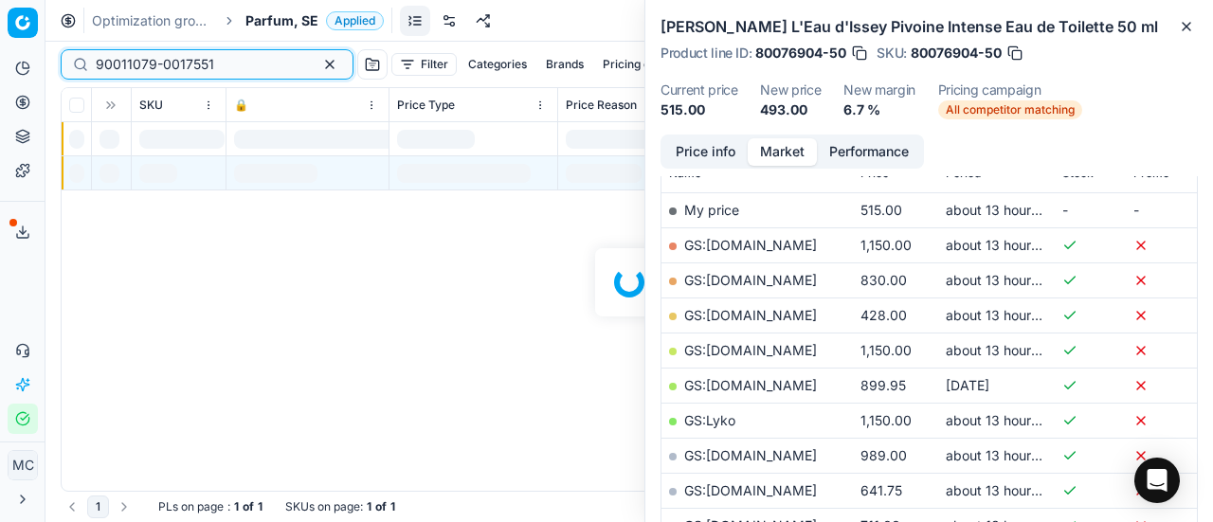
scroll to position [284, 0]
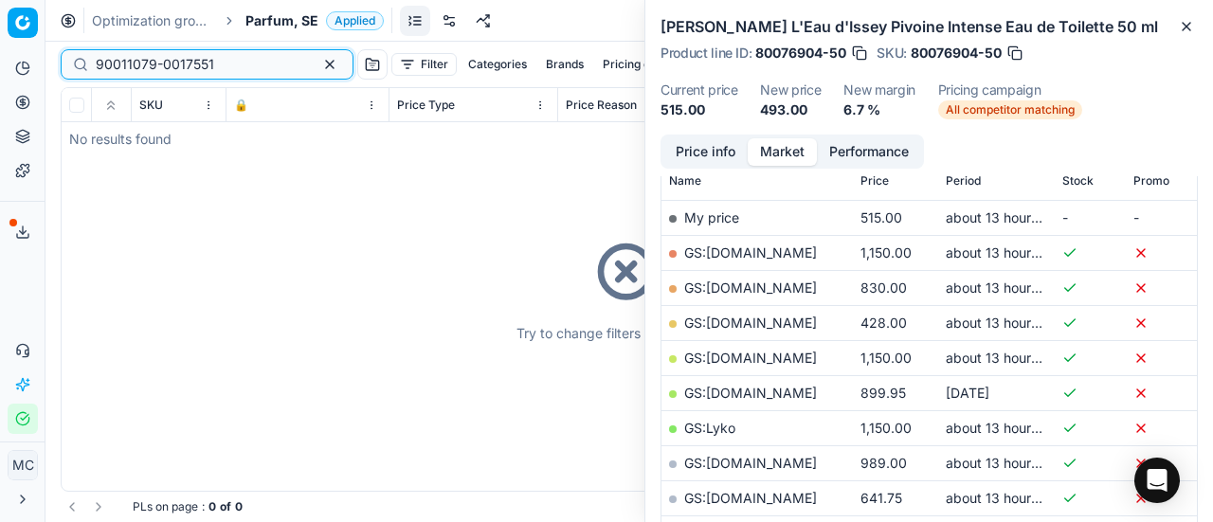
type input "90011079-0017551"
click at [267, 27] on span "Parfum, SE" at bounding box center [282, 20] width 73 height 19
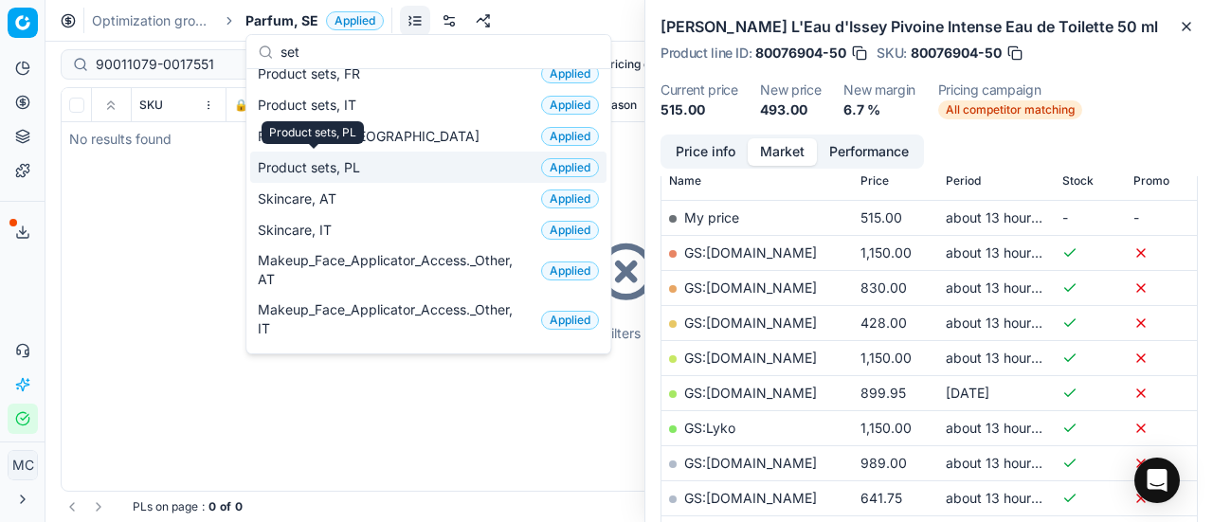
scroll to position [0, 0]
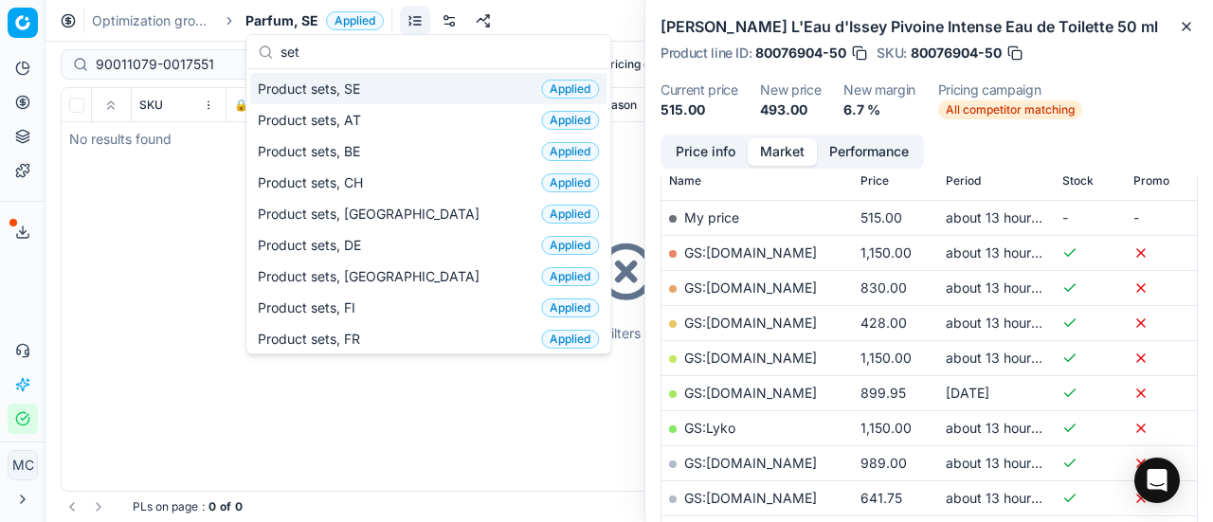
type input "set"
click at [325, 86] on span "Product sets, SE" at bounding box center [313, 89] width 110 height 19
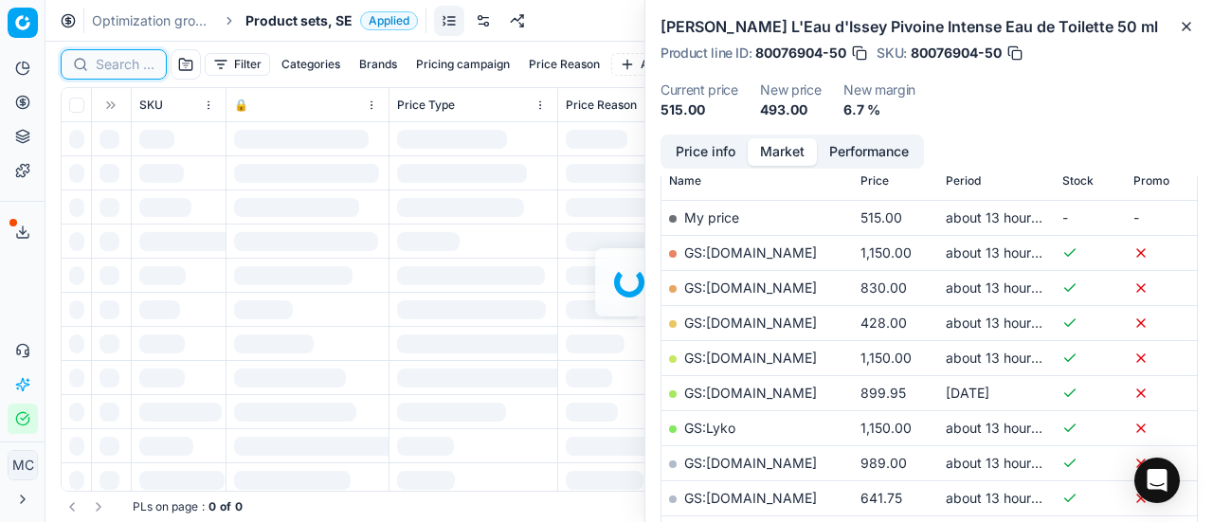
click at [119, 64] on input at bounding box center [125, 64] width 59 height 19
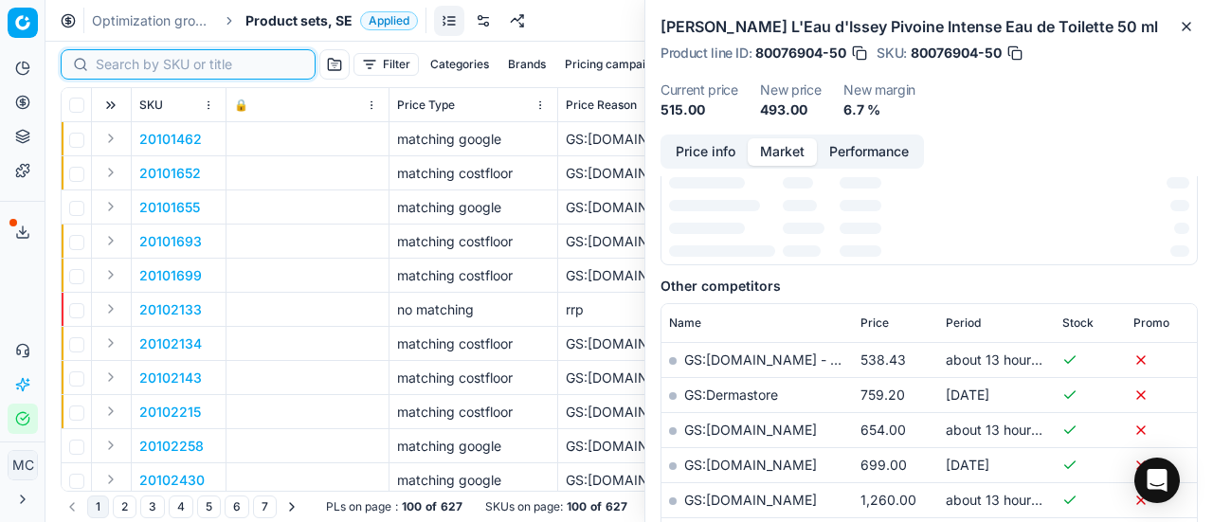
scroll to position [284, 0]
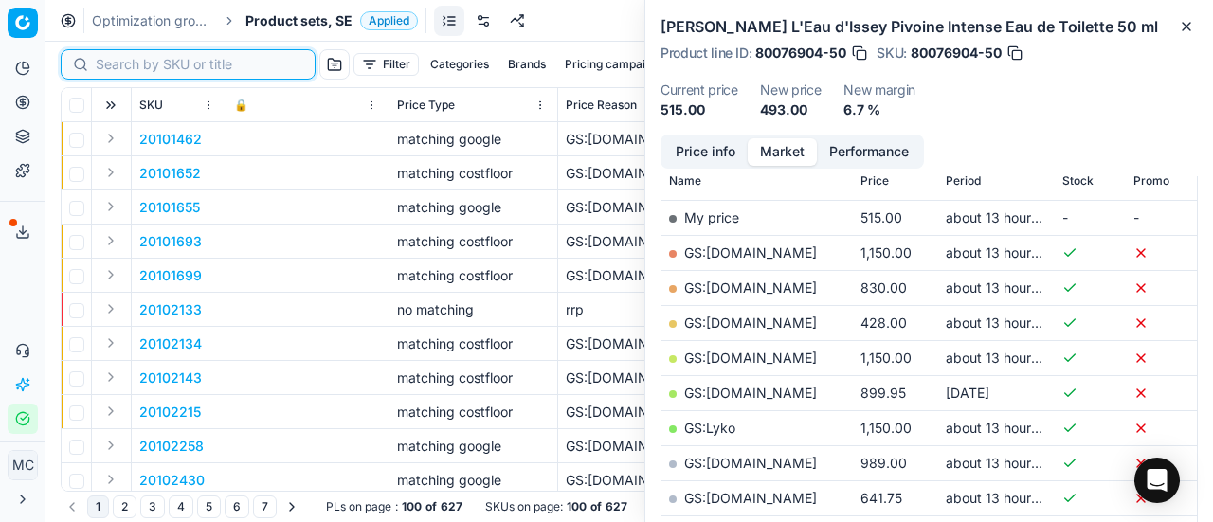
click at [119, 64] on input at bounding box center [200, 64] width 208 height 19
paste input "90011079-0017551"
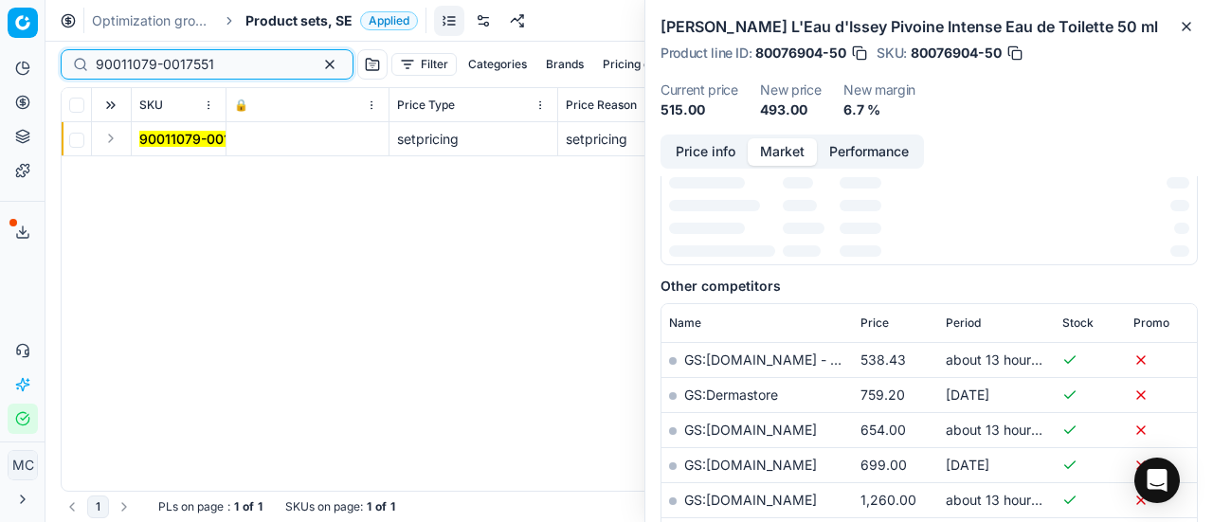
scroll to position [284, 0]
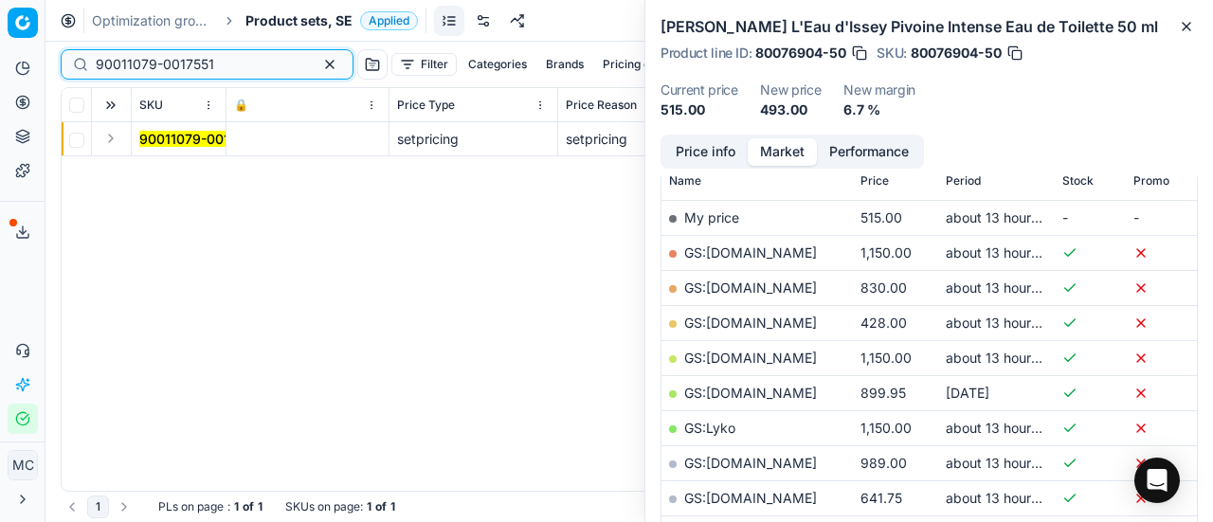
type input "90011079-0017551"
click at [110, 134] on button "Expand" at bounding box center [111, 138] width 23 height 23
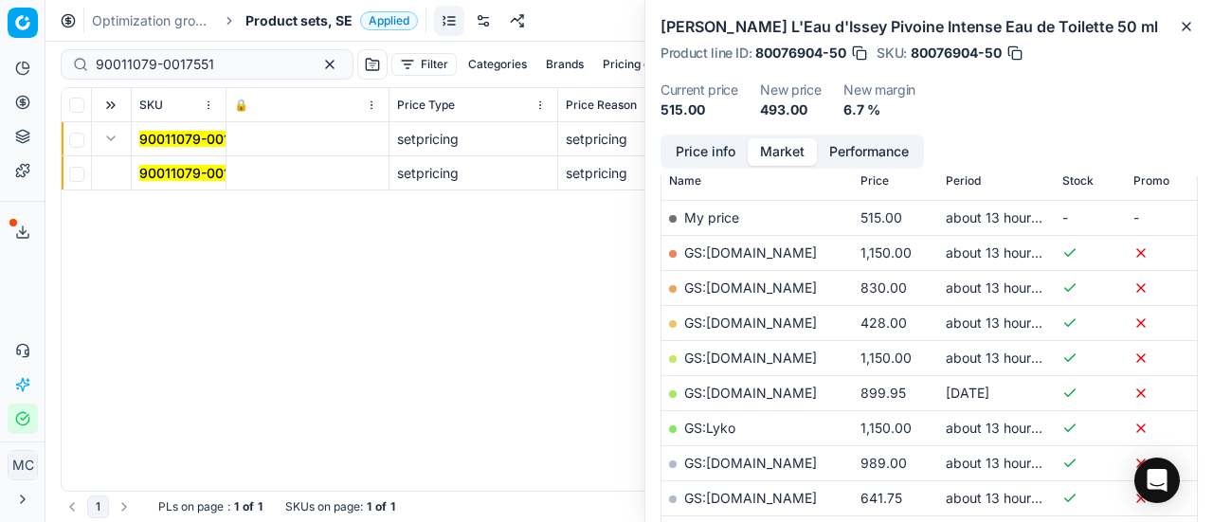
click at [160, 173] on mark "90011079-0017551" at bounding box center [198, 173] width 118 height 16
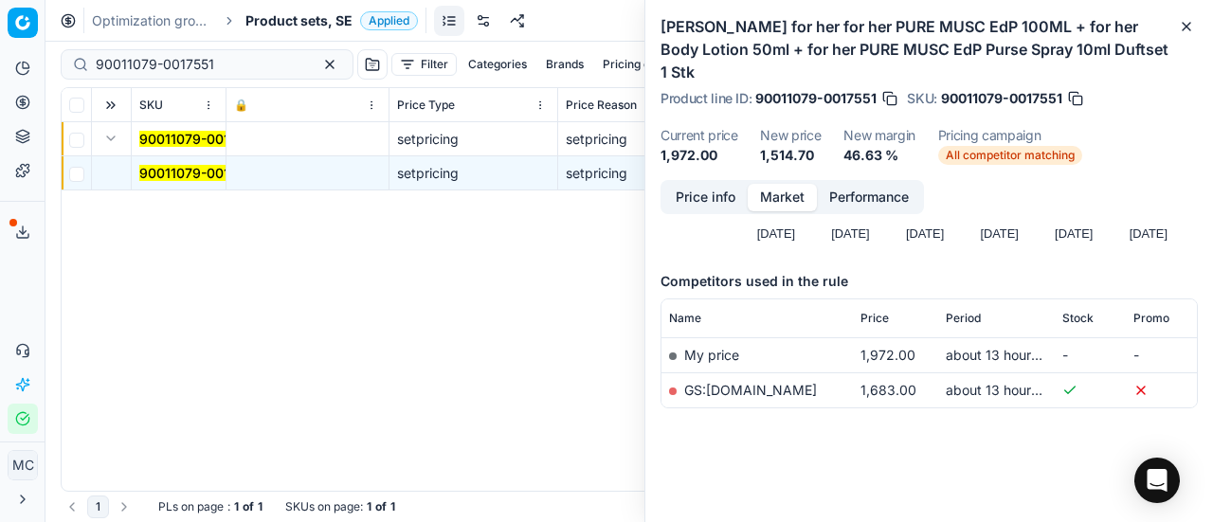
scroll to position [191, 0]
click at [701, 208] on button "Price info" at bounding box center [706, 197] width 84 height 27
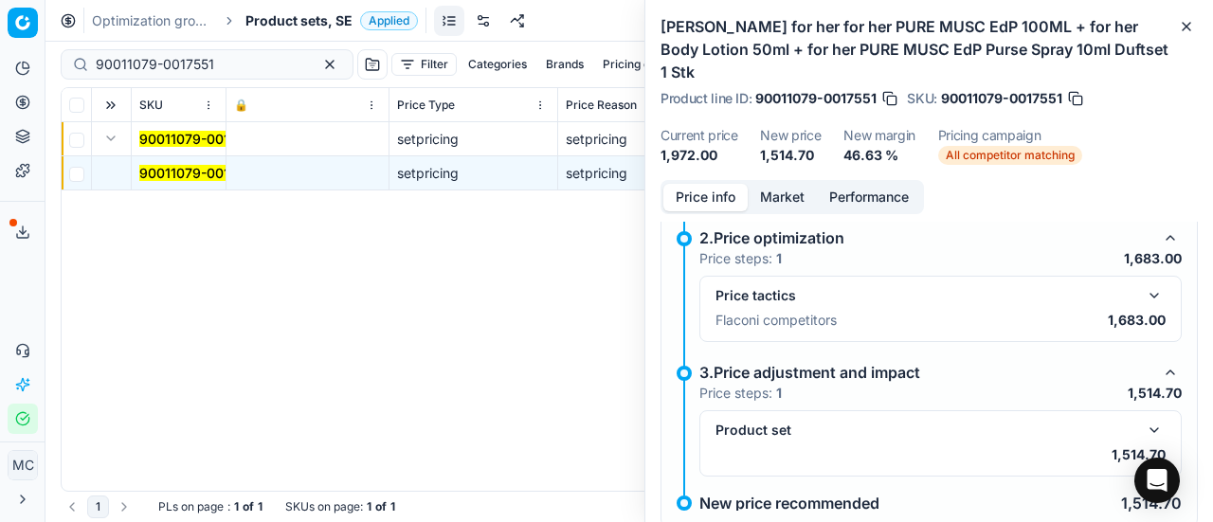
scroll to position [264, 0]
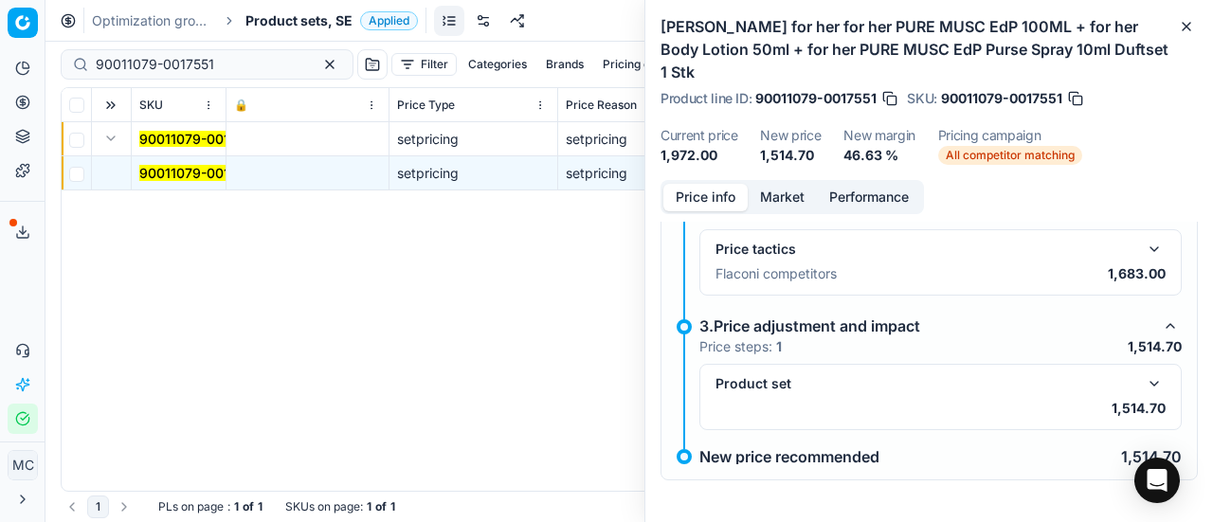
click at [1143, 387] on button "button" at bounding box center [1154, 384] width 23 height 23
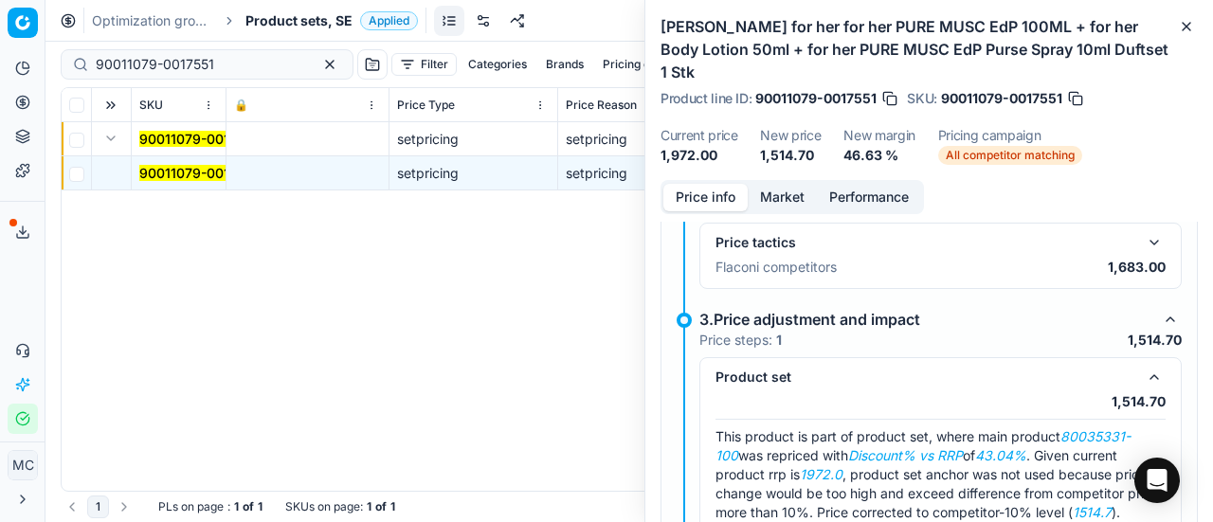
scroll to position [114, 0]
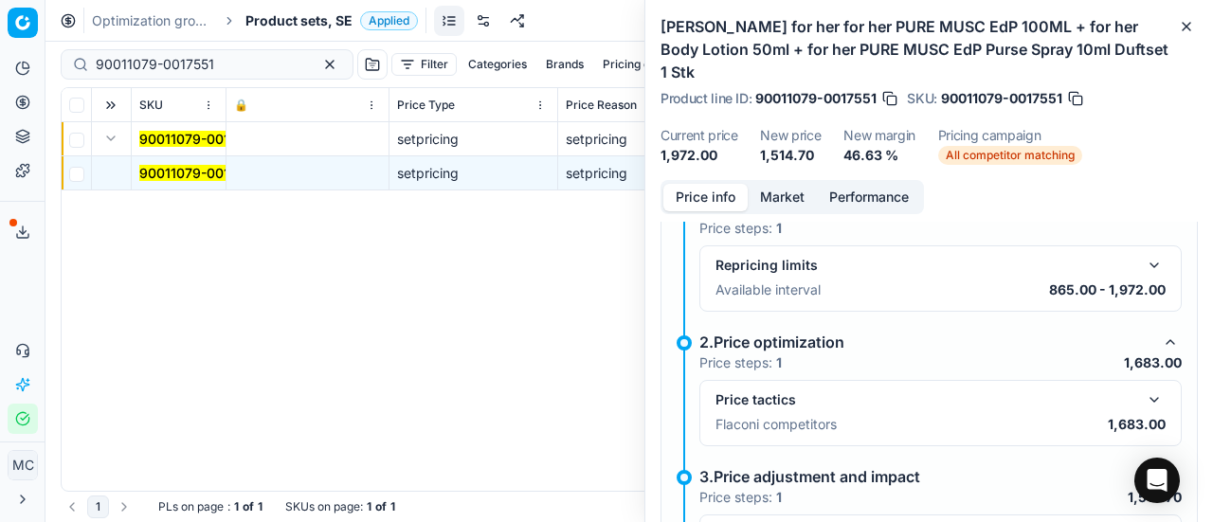
click at [1148, 389] on button "button" at bounding box center [1154, 400] width 23 height 23
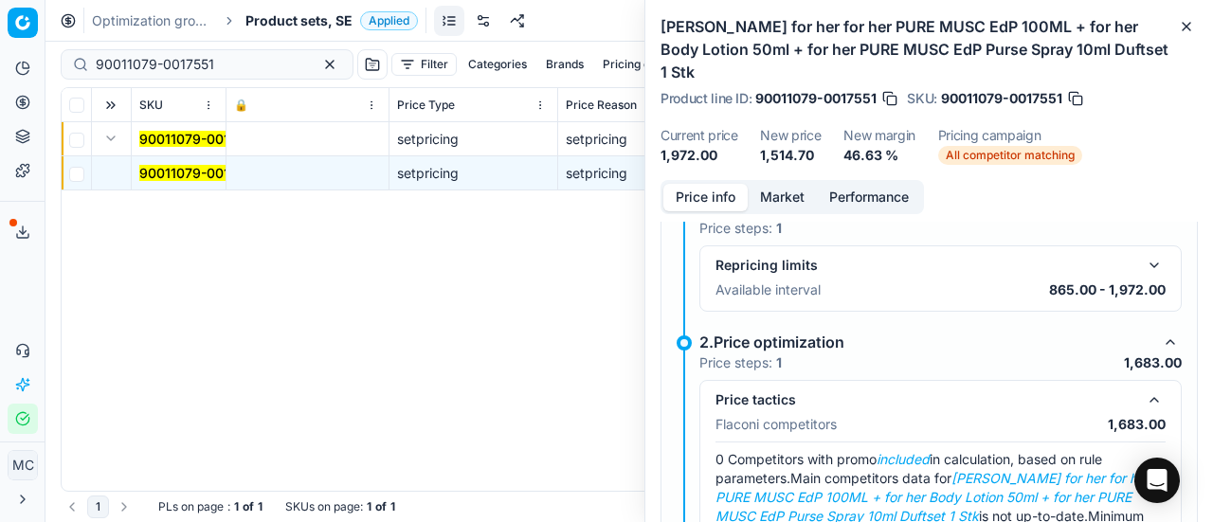
click at [784, 196] on button "Market" at bounding box center [782, 197] width 69 height 27
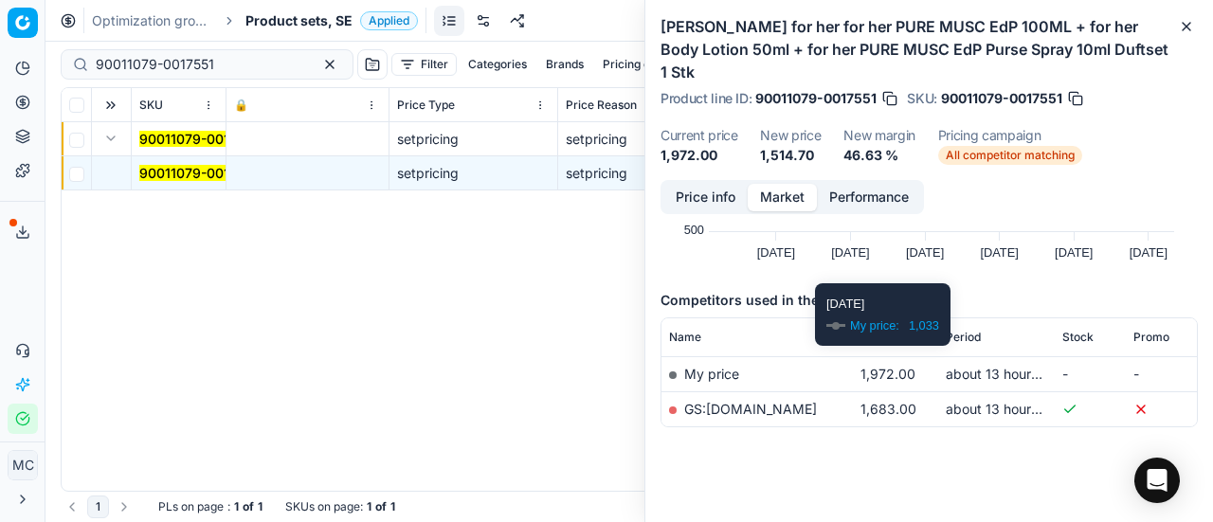
scroll to position [191, 0]
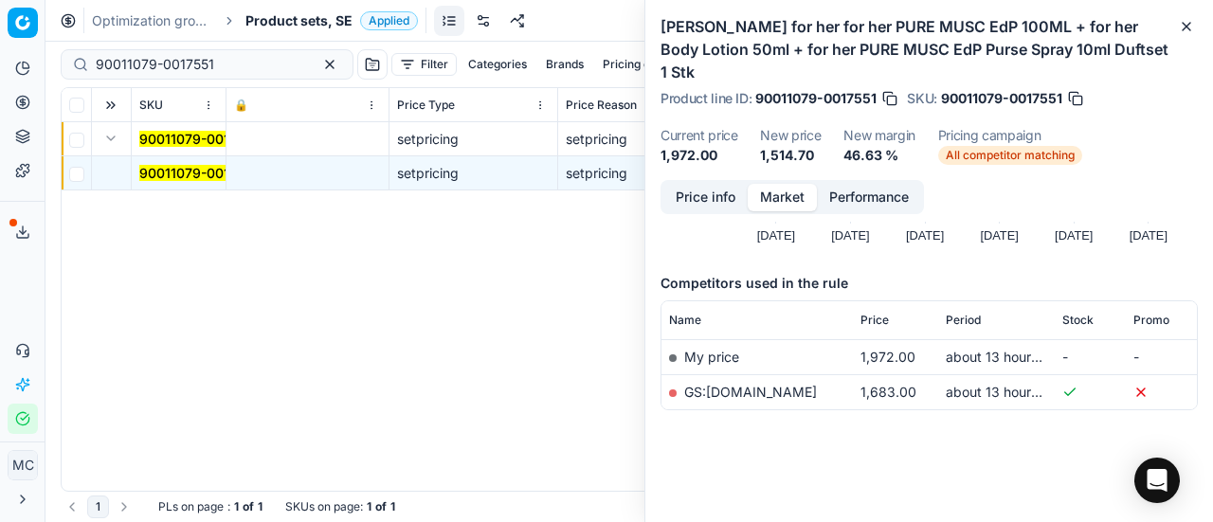
click at [736, 390] on link "GS:Notino.se" at bounding box center [750, 392] width 133 height 16
click at [289, 27] on span "Product sets, SE" at bounding box center [299, 20] width 107 height 19
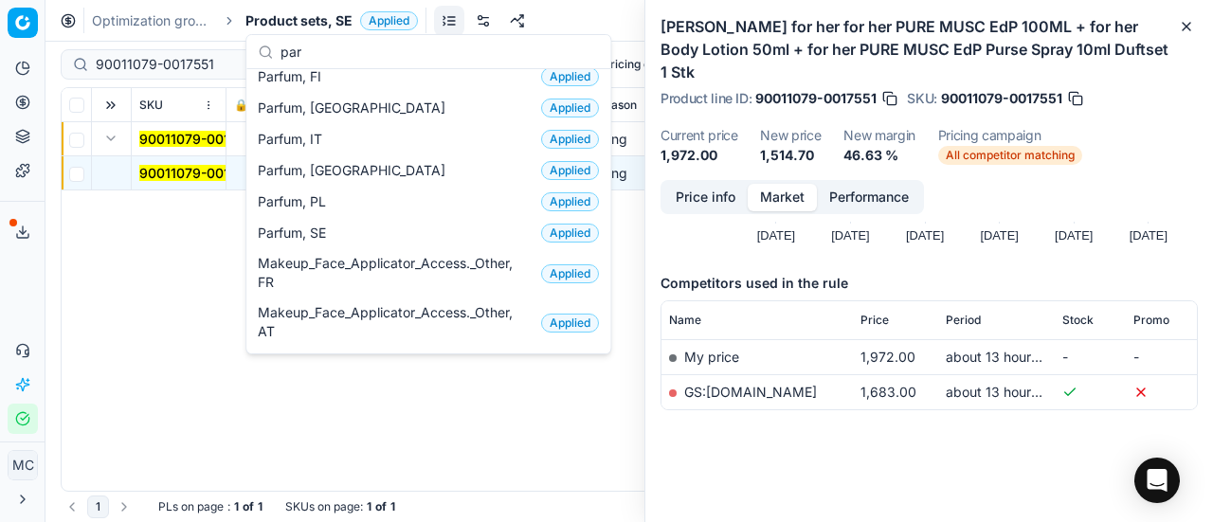
scroll to position [284, 0]
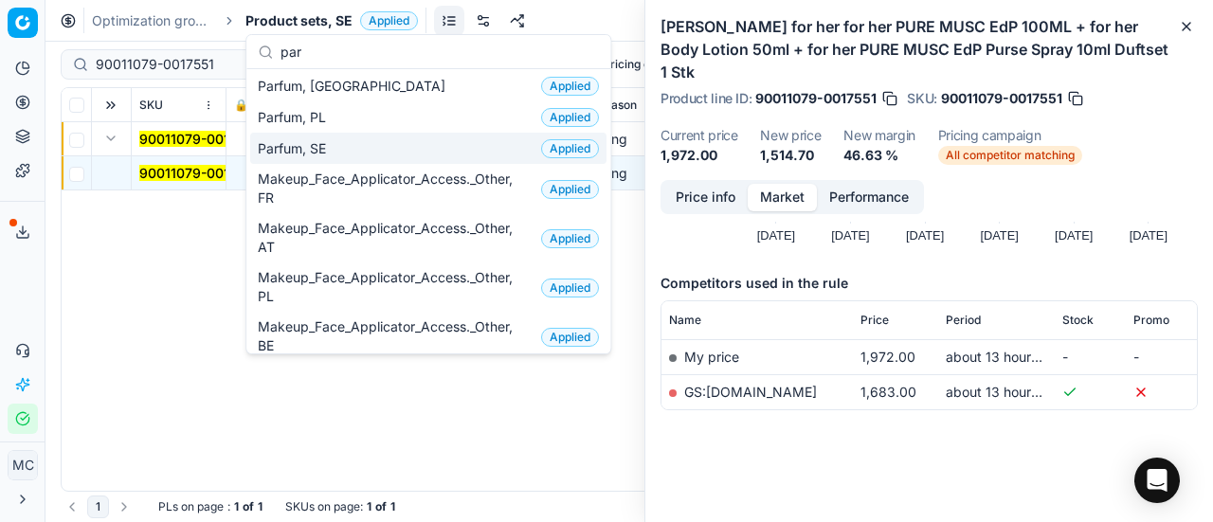
type input "par"
click at [330, 143] on span "Parfum, SE" at bounding box center [296, 148] width 76 height 19
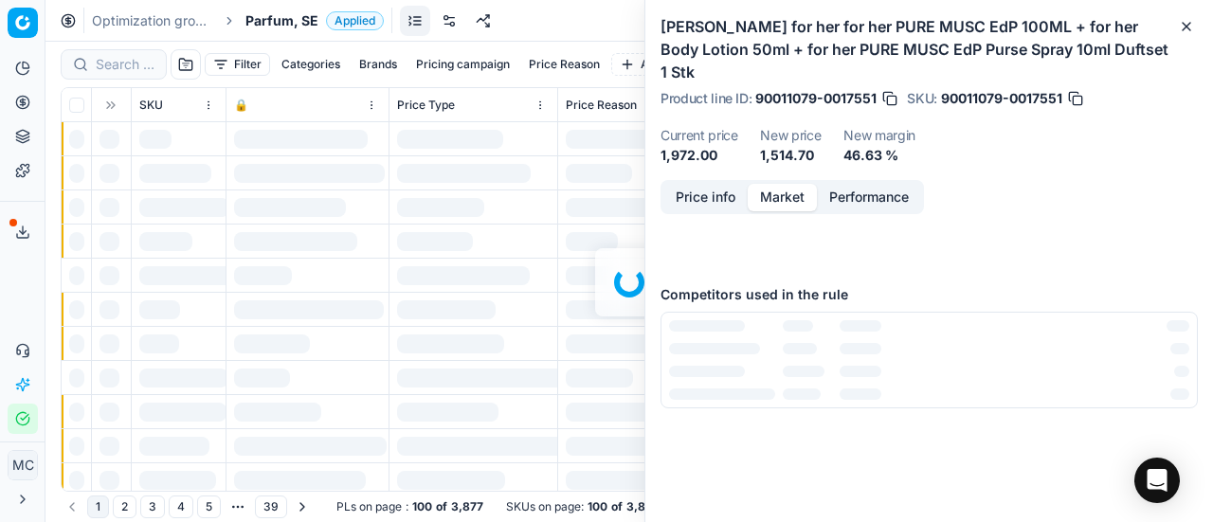
scroll to position [191, 0]
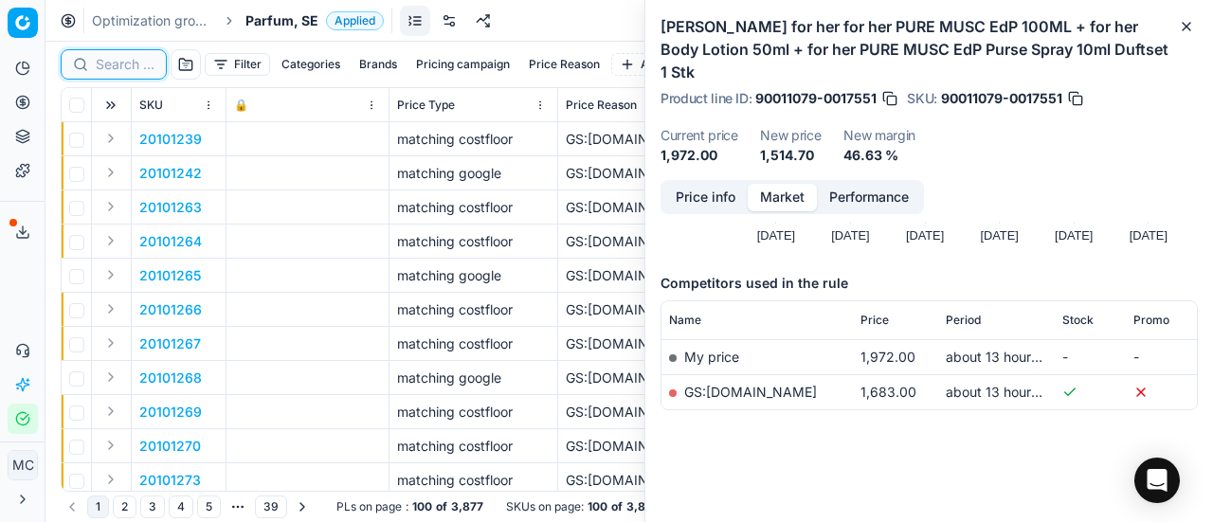
click at [144, 64] on input at bounding box center [125, 64] width 59 height 19
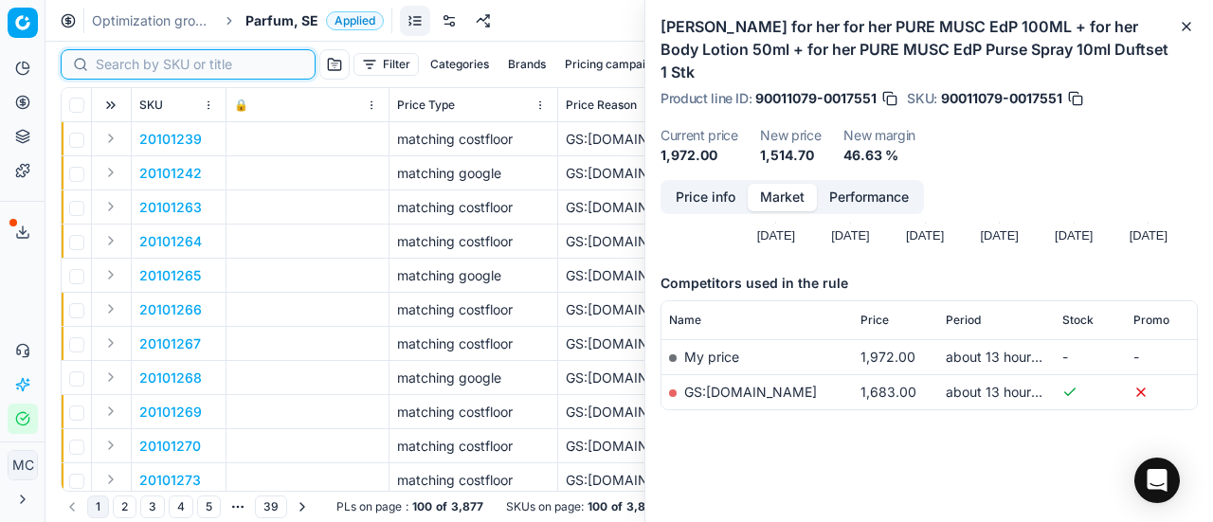
paste input "80010170-90"
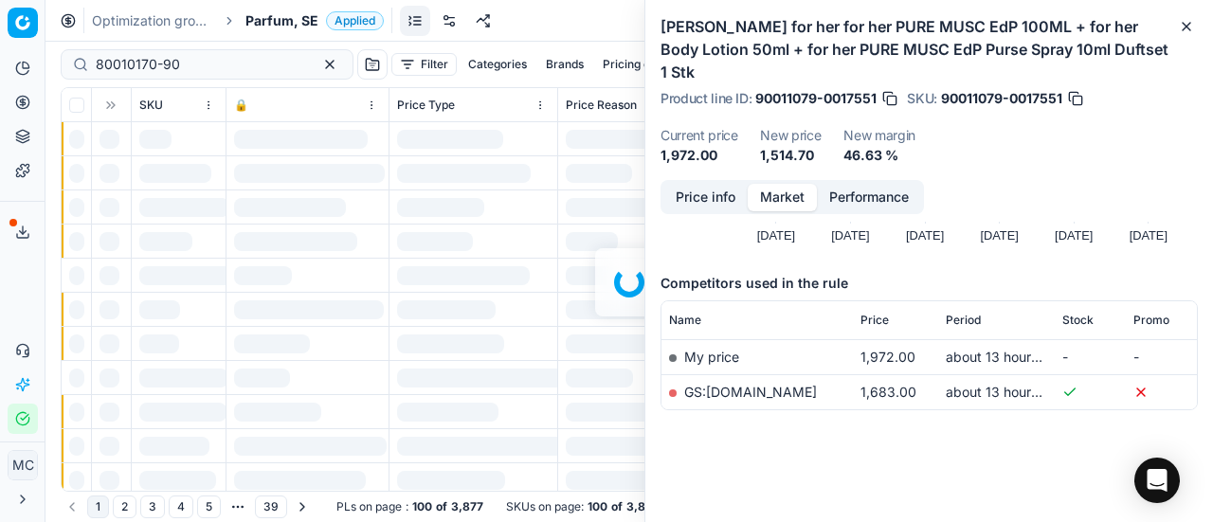
scroll to position [191, 0]
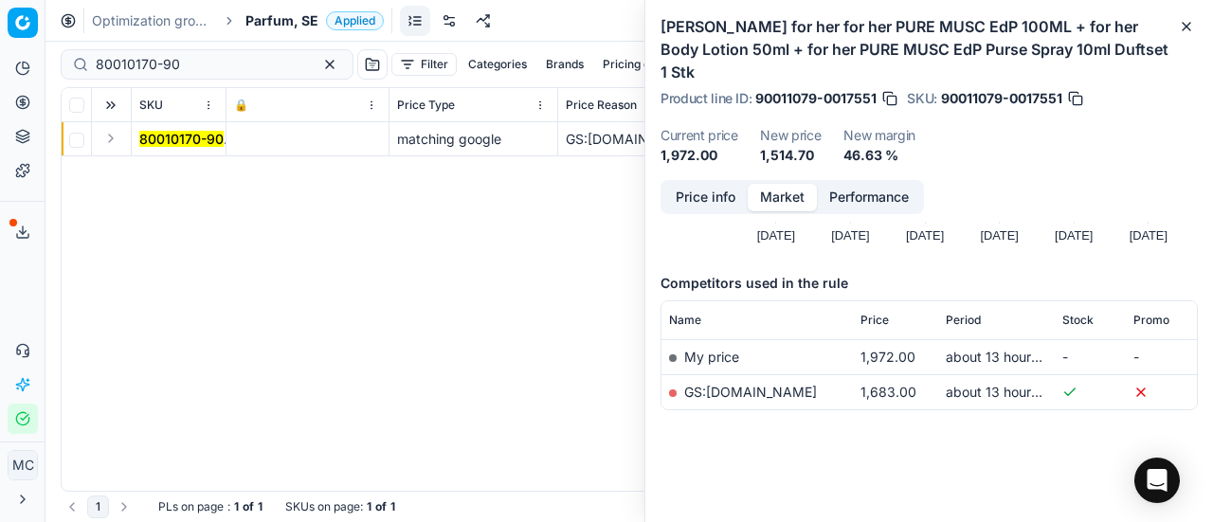
click at [112, 137] on button "Expand" at bounding box center [111, 138] width 23 height 23
click at [186, 168] on mark "80010170-90" at bounding box center [181, 173] width 84 height 16
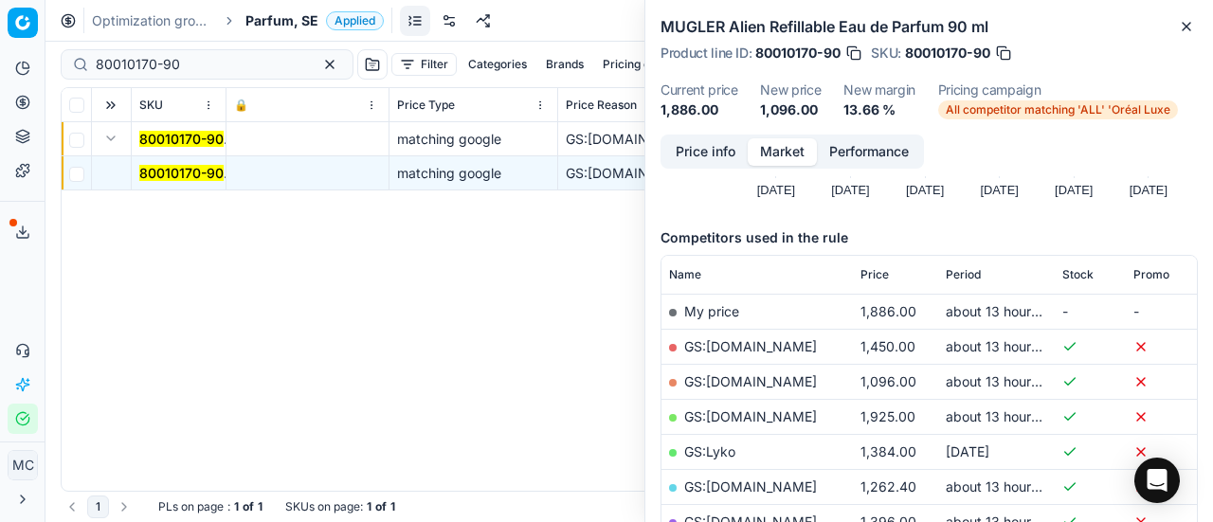
click at [723, 152] on button "Price info" at bounding box center [706, 151] width 84 height 27
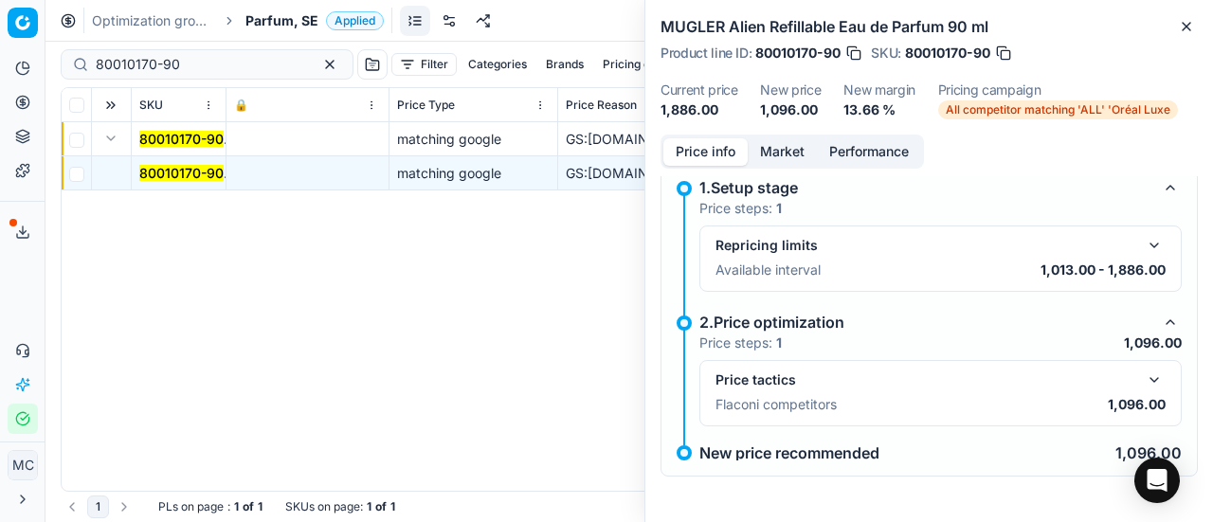
scroll to position [85, 0]
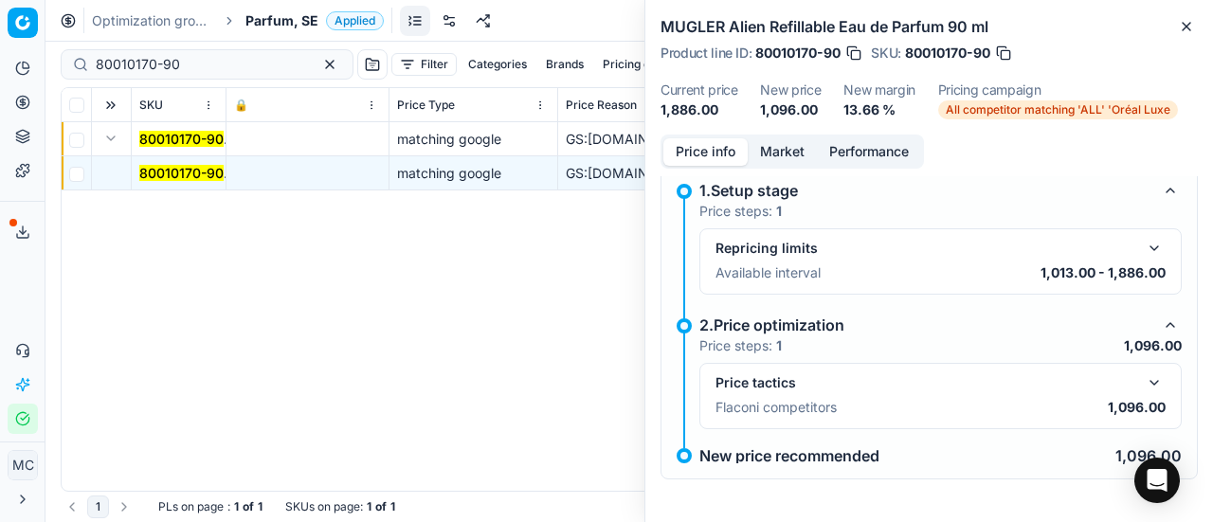
click at [1143, 386] on button "button" at bounding box center [1154, 383] width 23 height 23
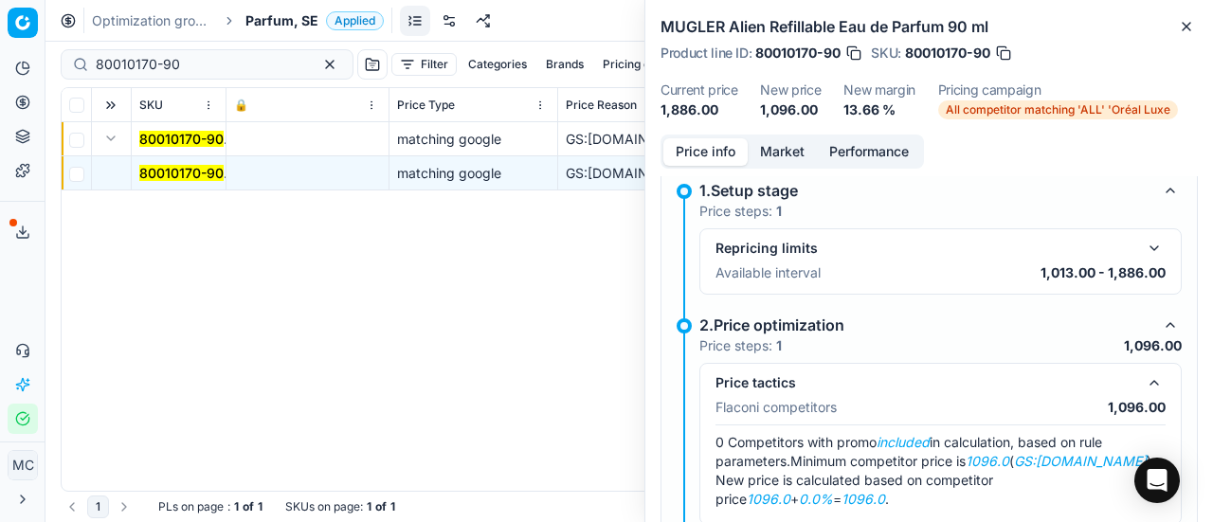
click at [776, 157] on button "Market" at bounding box center [782, 151] width 69 height 27
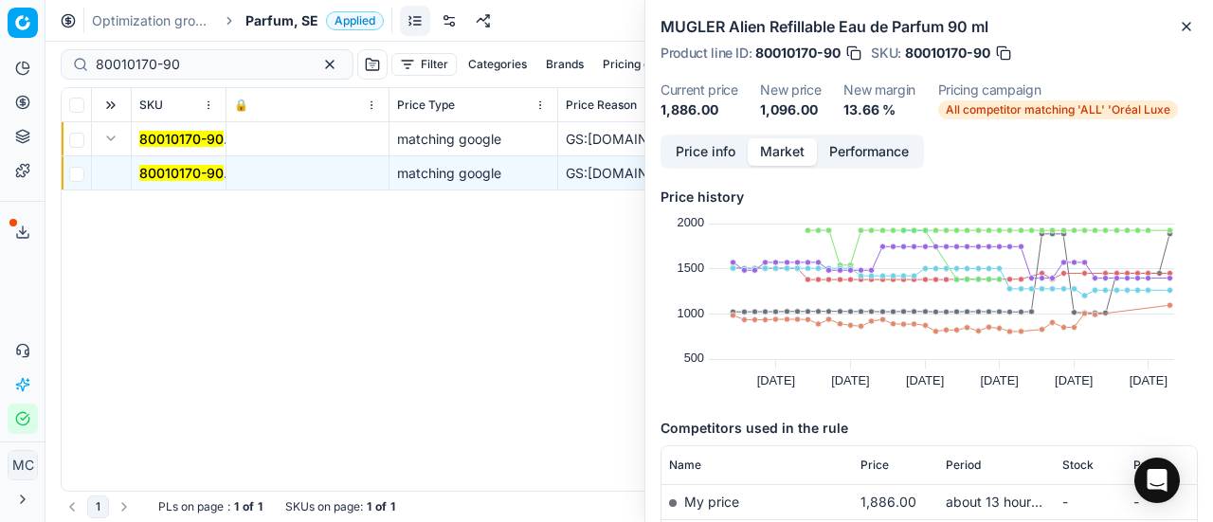
scroll to position [190, 0]
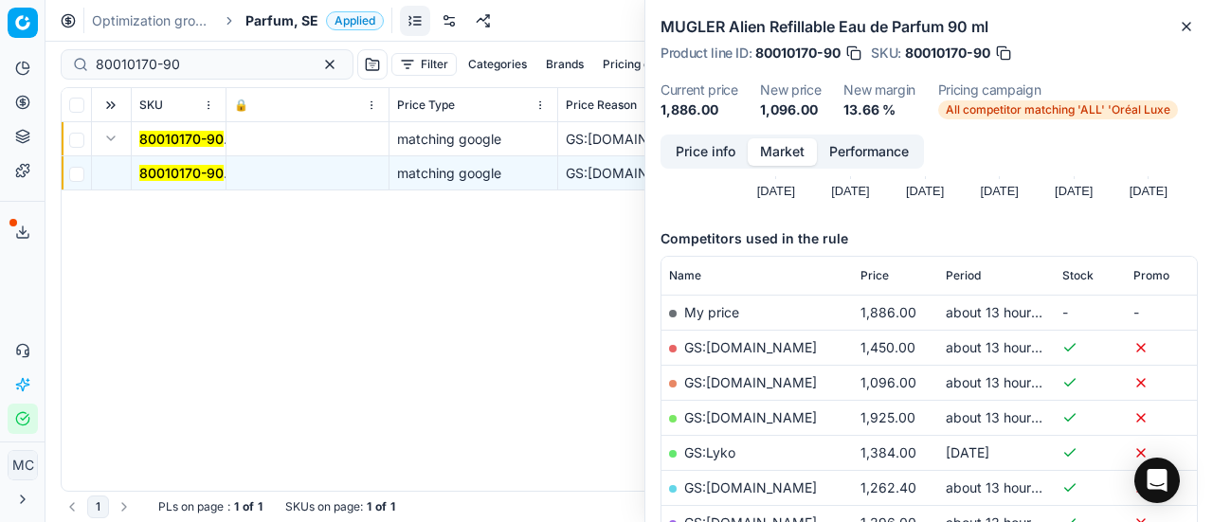
click at [789, 374] on link "GS:ComputerSalg.se" at bounding box center [750, 382] width 133 height 16
drag, startPoint x: 196, startPoint y: 69, endPoint x: 0, endPoint y: 71, distance: 196.2
click at [0, 71] on div "Pricing platform Analytics Pricing Product portfolio Templates Export service 2…" at bounding box center [606, 261] width 1213 height 522
paste input "08354-10"
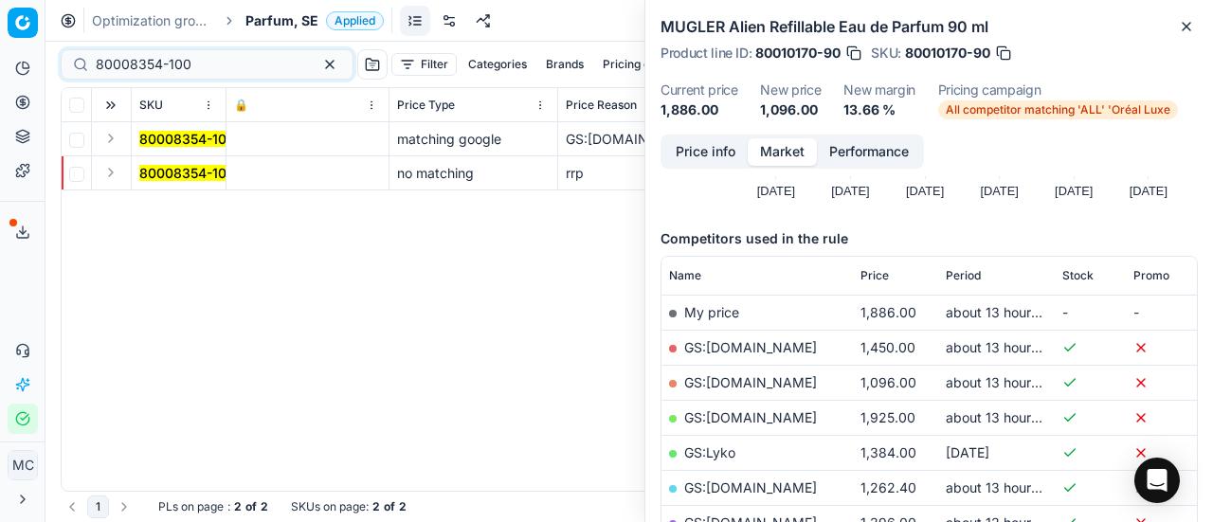
drag, startPoint x: 108, startPoint y: 143, endPoint x: 119, endPoint y: 155, distance: 16.1
click at [109, 147] on button "Expand" at bounding box center [111, 138] width 23 height 23
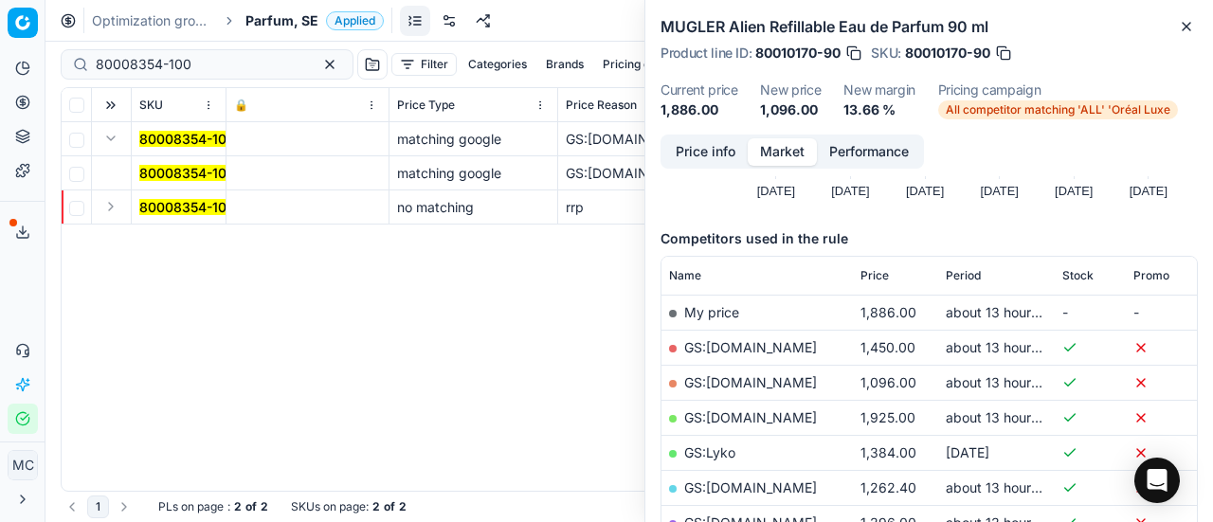
click at [182, 175] on mark "80008354-100" at bounding box center [187, 173] width 96 height 16
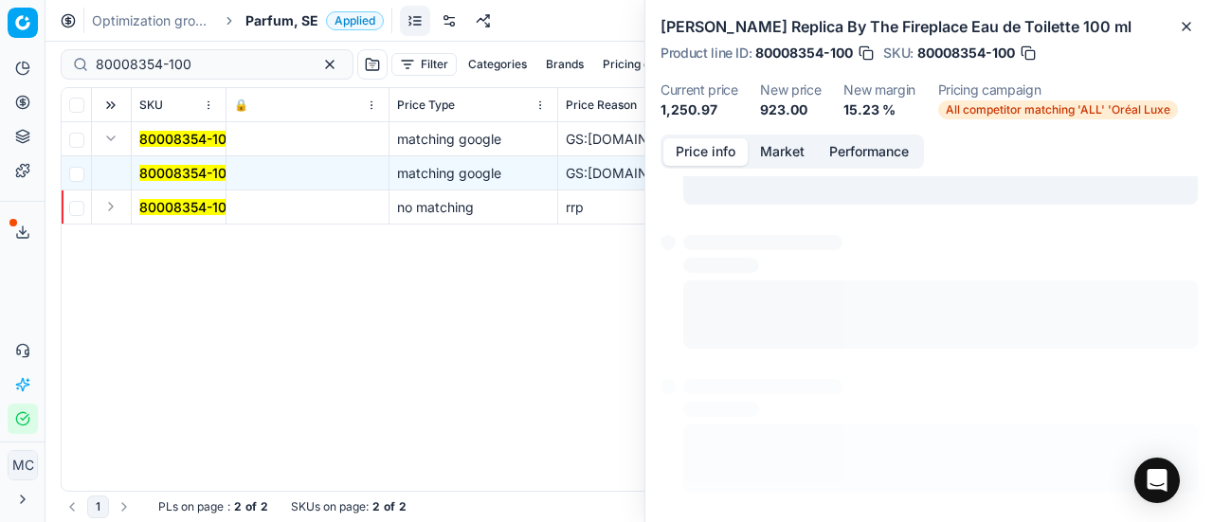
click at [732, 162] on button "Price info" at bounding box center [706, 151] width 84 height 27
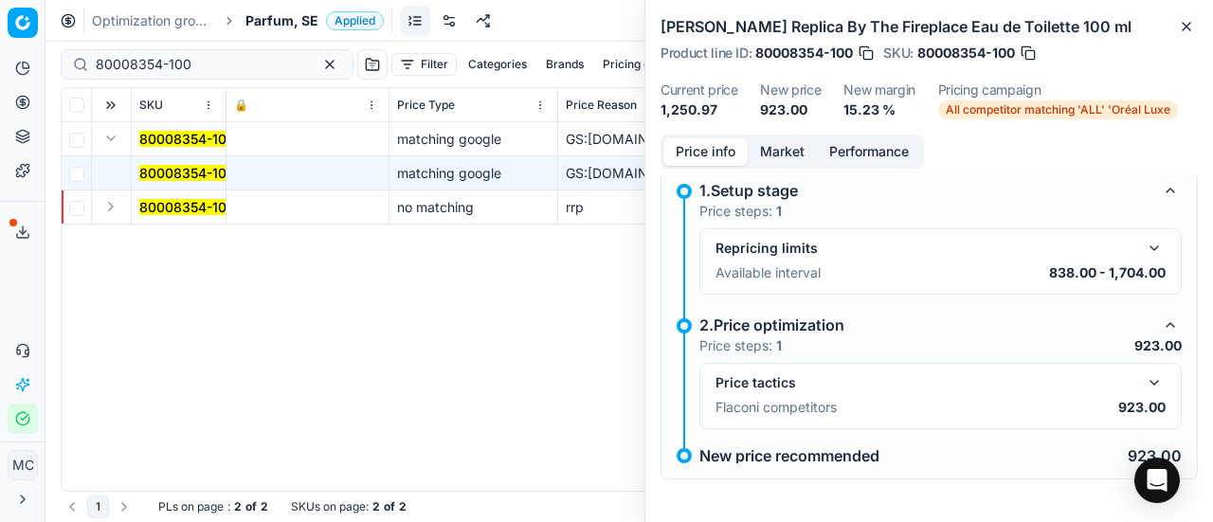
click at [1143, 373] on button "button" at bounding box center [1154, 383] width 23 height 23
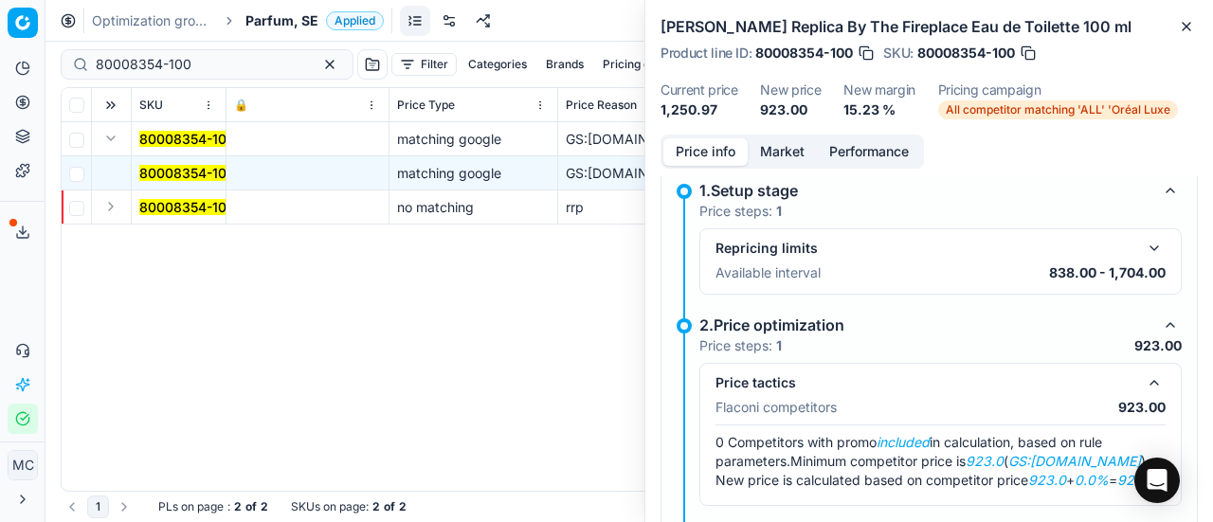
click at [798, 153] on button "Market" at bounding box center [782, 151] width 69 height 27
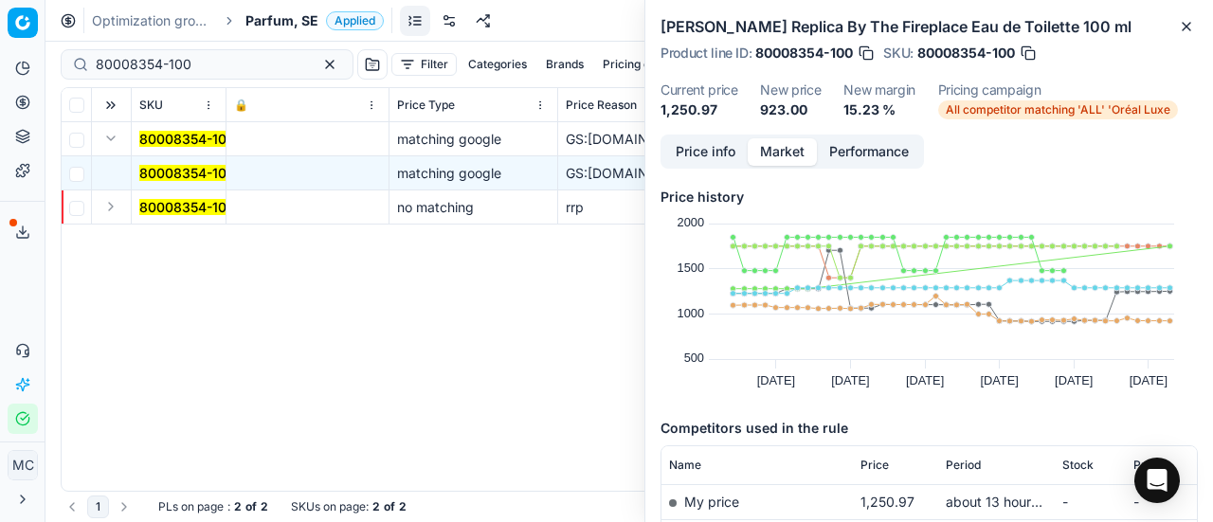
scroll to position [190, 0]
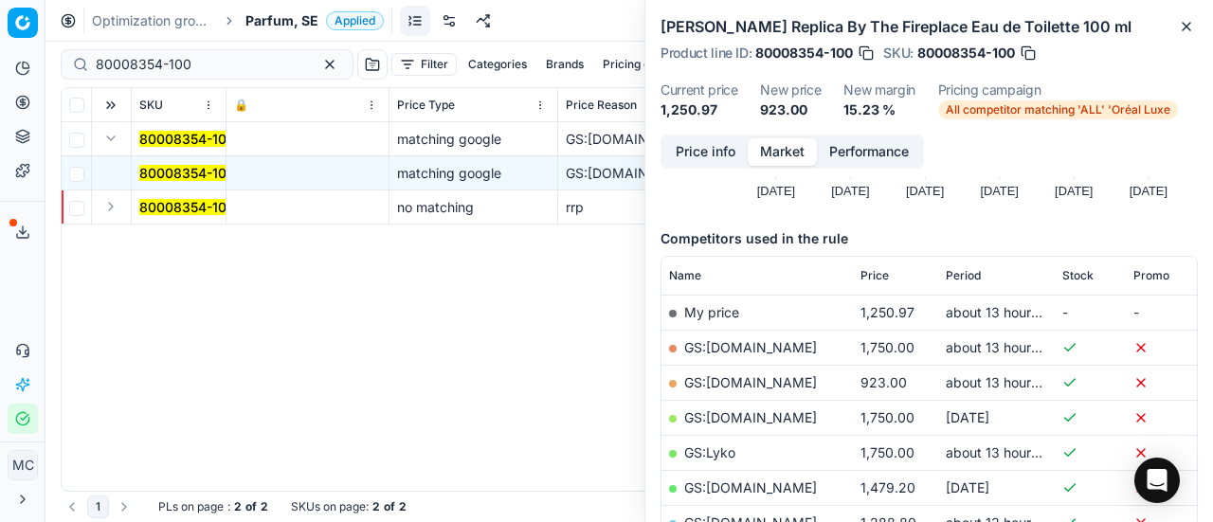
click at [793, 379] on link "GS:ComputerSalg.se" at bounding box center [750, 382] width 133 height 16
drag, startPoint x: 201, startPoint y: 65, endPoint x: 0, endPoint y: 63, distance: 201.0
click at [0, 63] on div "Pricing platform Analytics Pricing Product portfolio Templates Export service 2…" at bounding box center [606, 261] width 1213 height 522
paste input "41985"
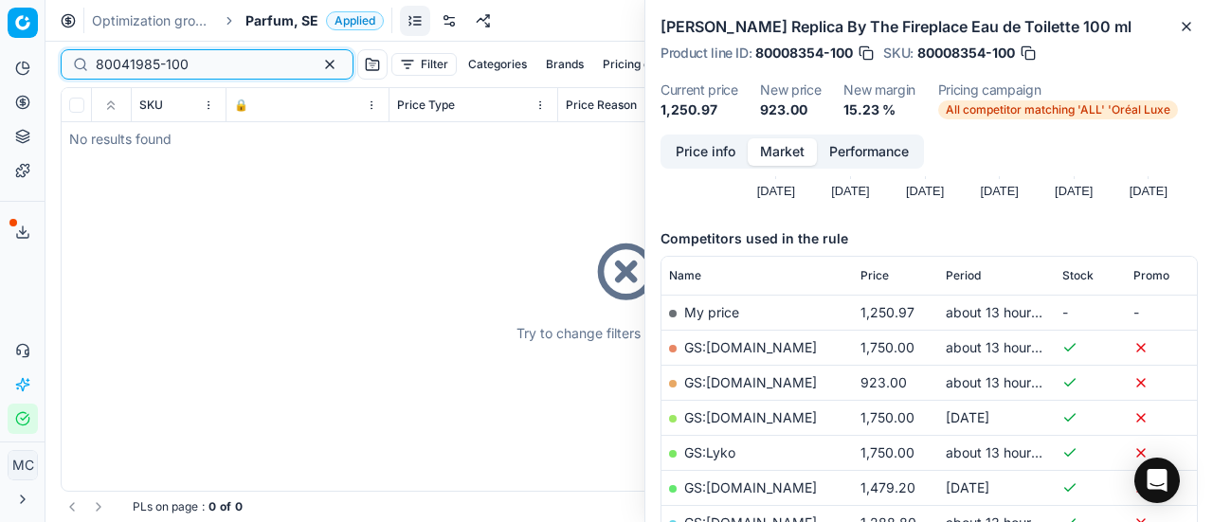
type input "80041985-100"
click at [112, 136] on div "Try to change filters or search query" at bounding box center [630, 289] width 1136 height 403
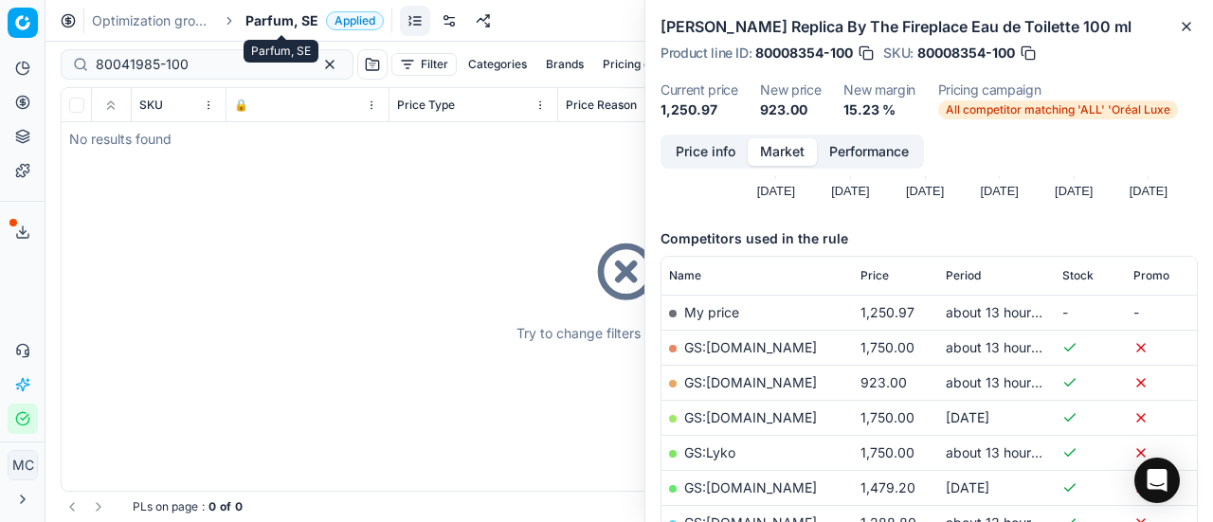
click at [264, 17] on span "Parfum, SE" at bounding box center [282, 20] width 73 height 19
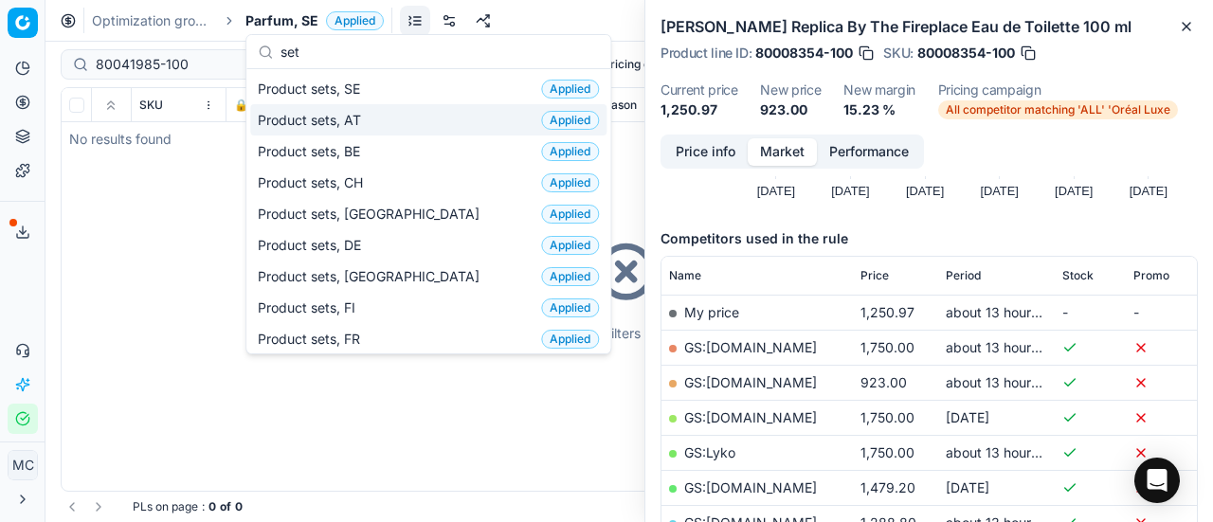
type input "set"
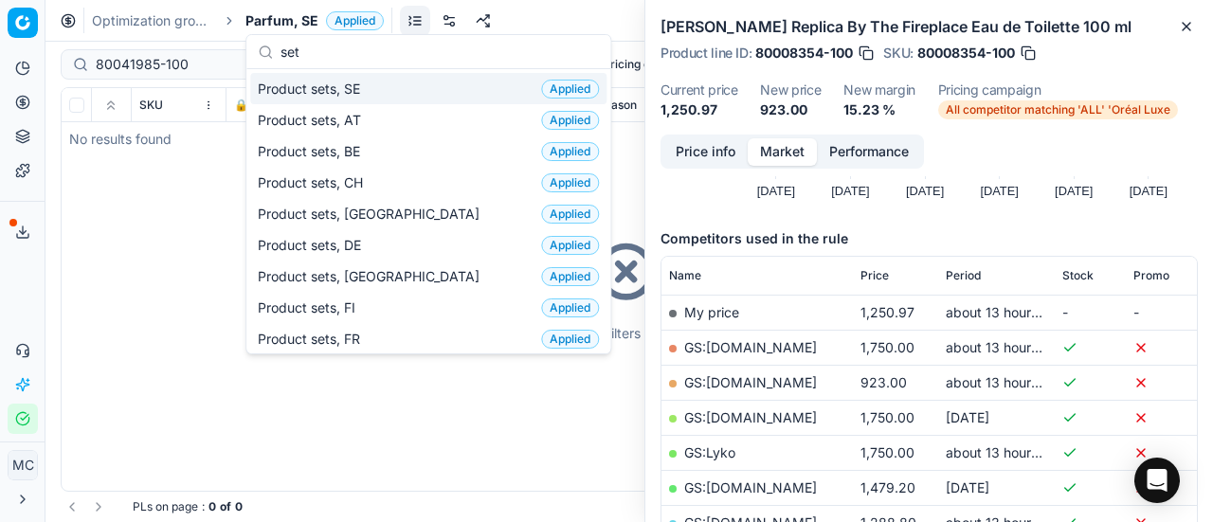
click at [315, 86] on span "Product sets, SE" at bounding box center [313, 89] width 110 height 19
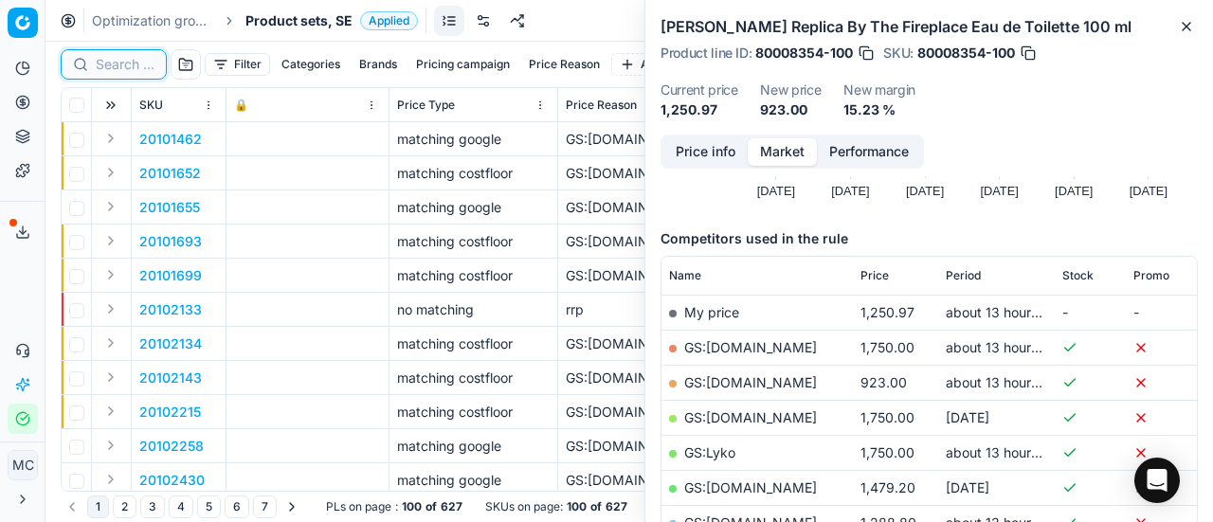
click at [138, 58] on input at bounding box center [125, 64] width 59 height 19
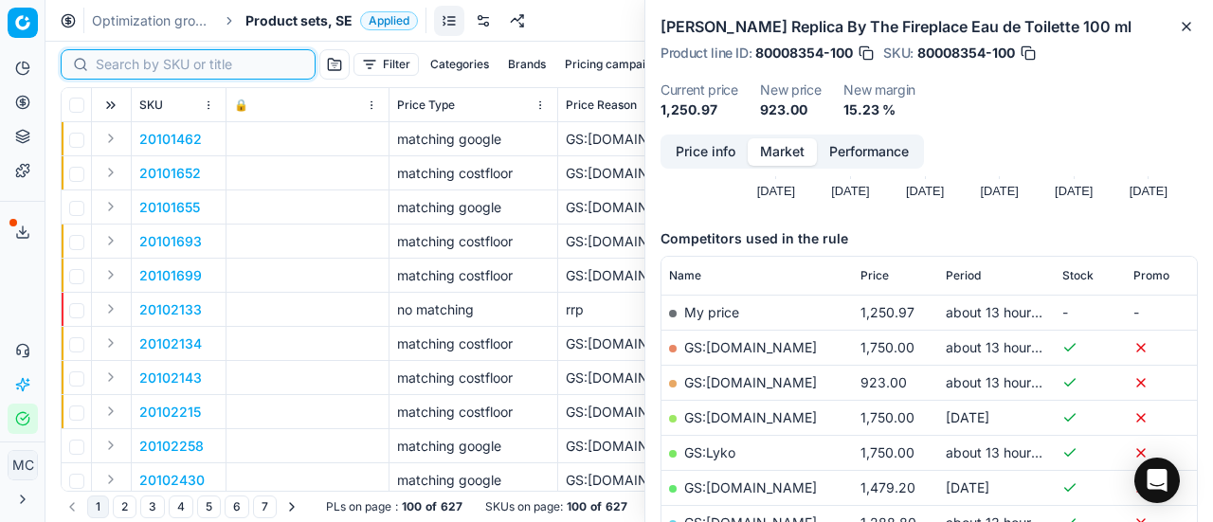
paste input "80041985-100"
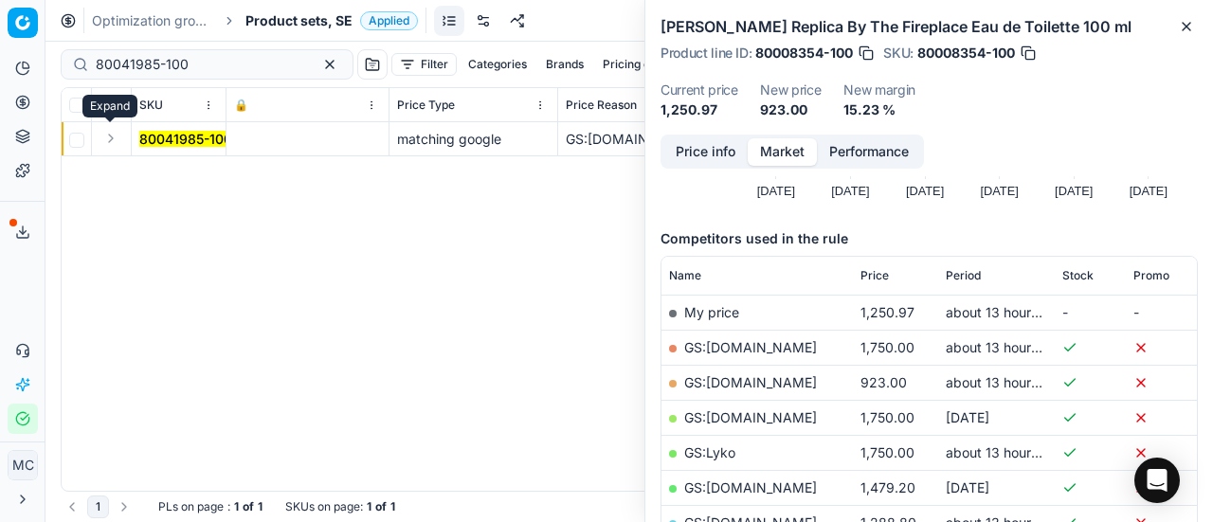
click at [115, 144] on button "Expand" at bounding box center [111, 138] width 23 height 23
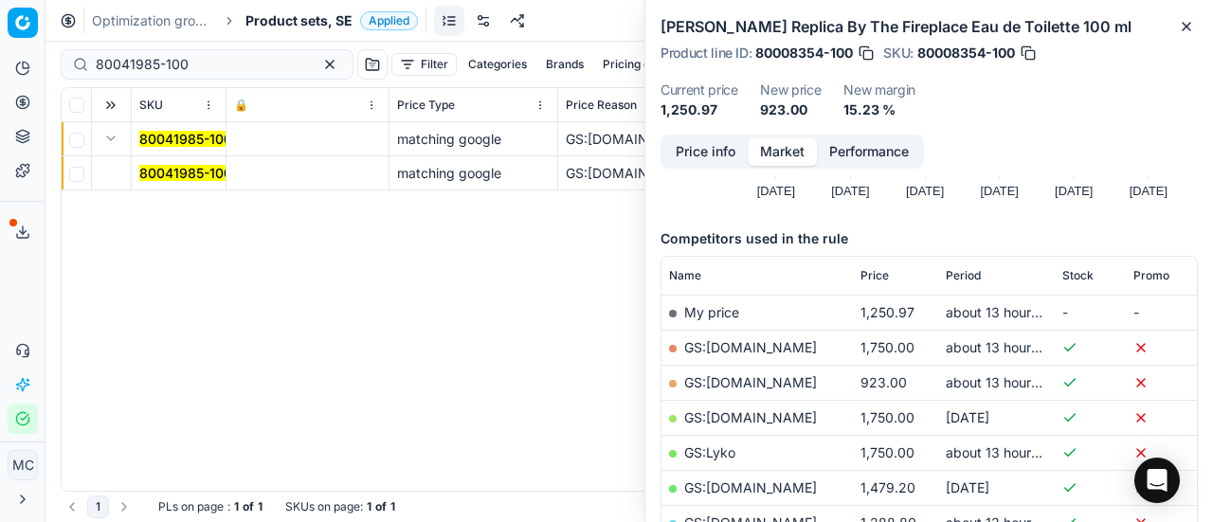
click at [161, 179] on mark "80041985-100" at bounding box center [185, 173] width 93 height 16
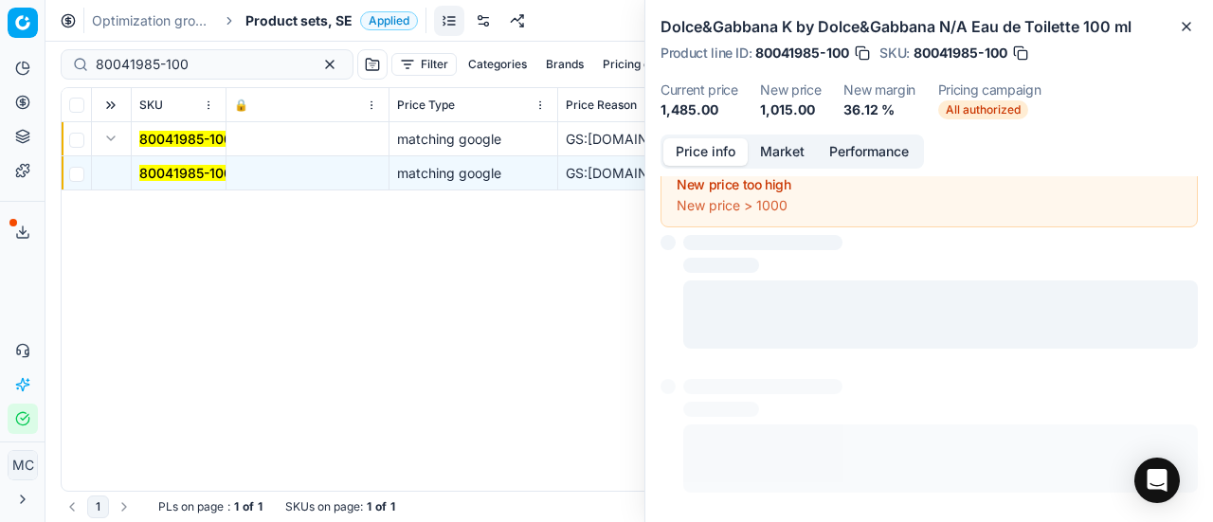
click at [713, 159] on button "Price info" at bounding box center [706, 151] width 84 height 27
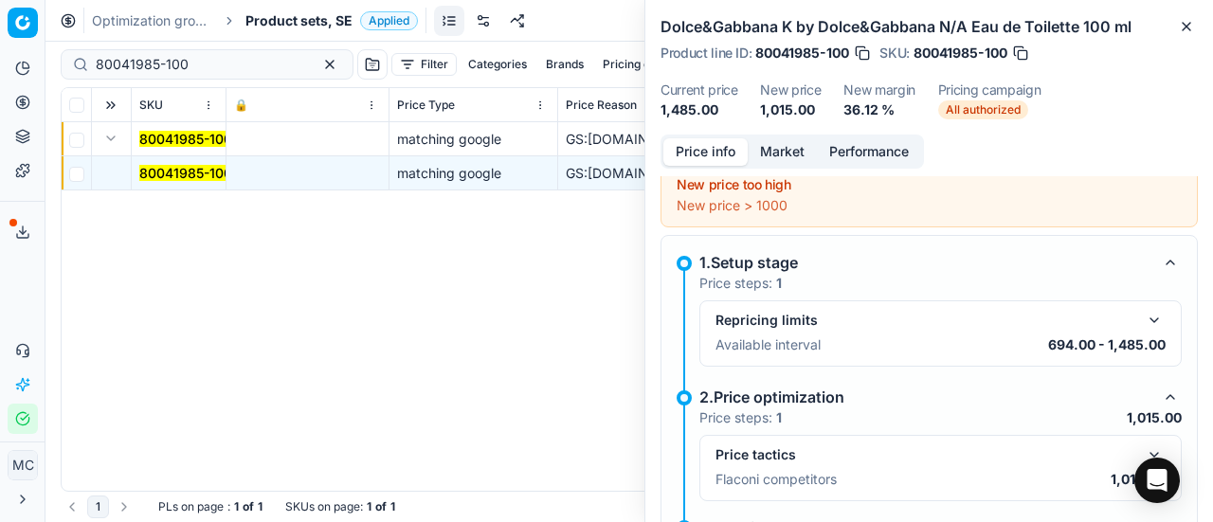
scroll to position [85, 0]
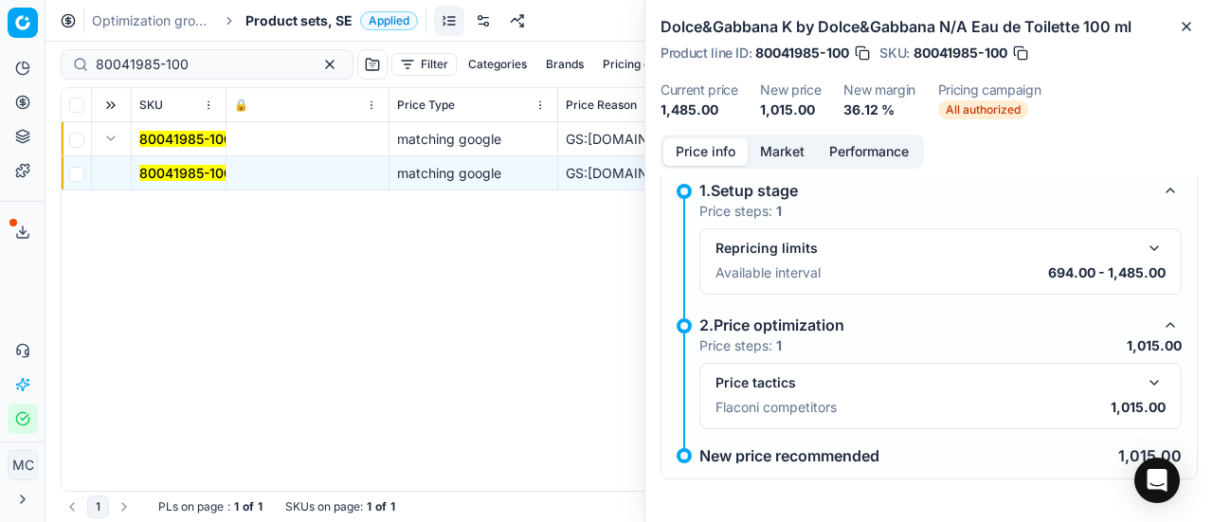
click at [1143, 372] on button "button" at bounding box center [1154, 383] width 23 height 23
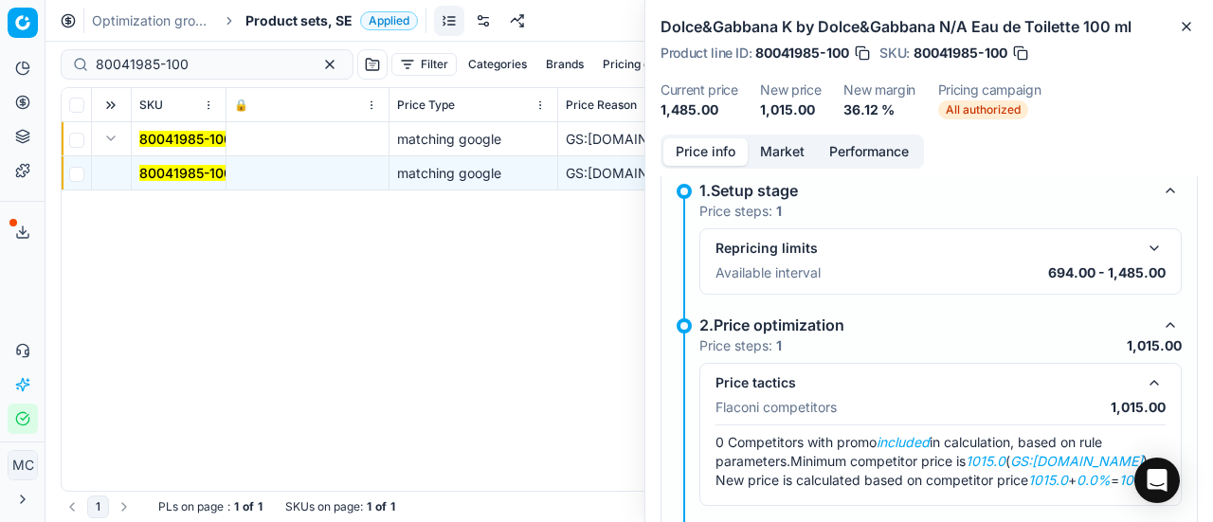
click at [805, 147] on button "Market" at bounding box center [782, 151] width 69 height 27
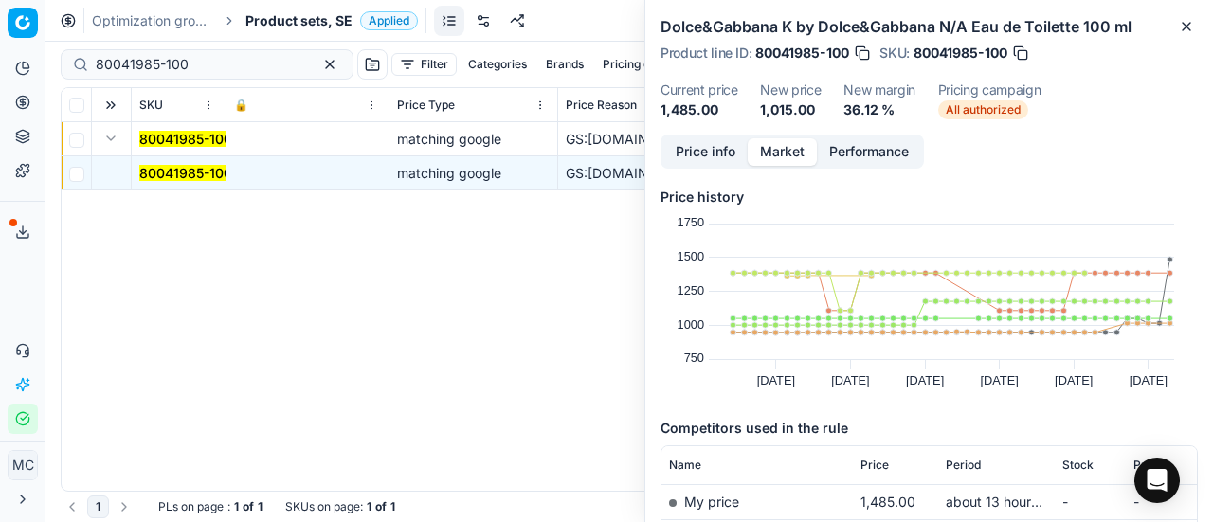
scroll to position [284, 0]
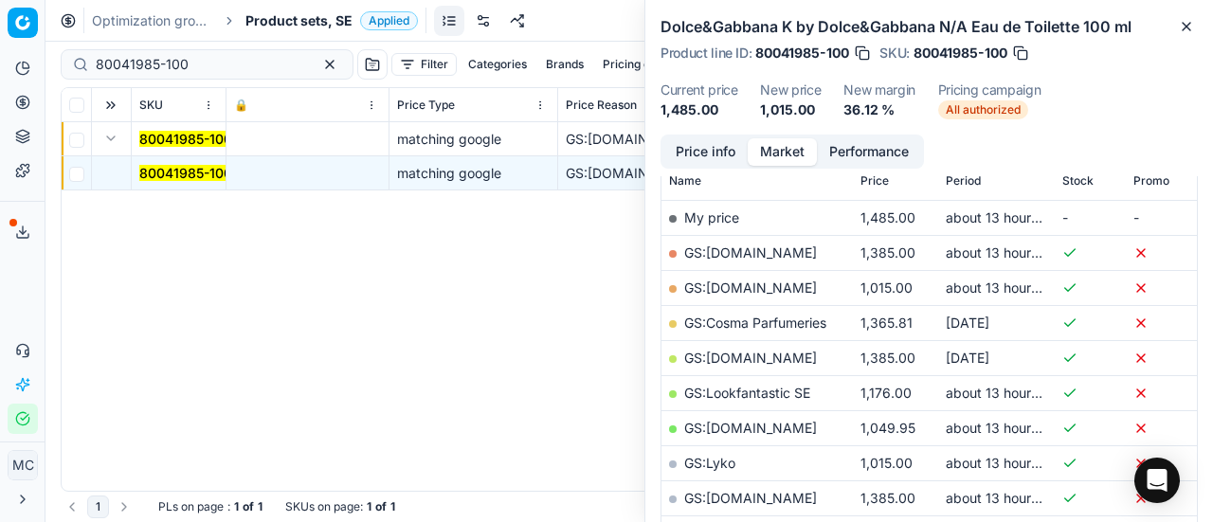
click at [782, 289] on link "GS:Cocopanda.se" at bounding box center [750, 288] width 133 height 16
drag, startPoint x: 41, startPoint y: 69, endPoint x: 0, endPoint y: 76, distance: 41.3
click at [0, 76] on div "Pricing platform Analytics Pricing Product portfolio Templates Export service 2…" at bounding box center [606, 261] width 1213 height 522
paste input "52849-5"
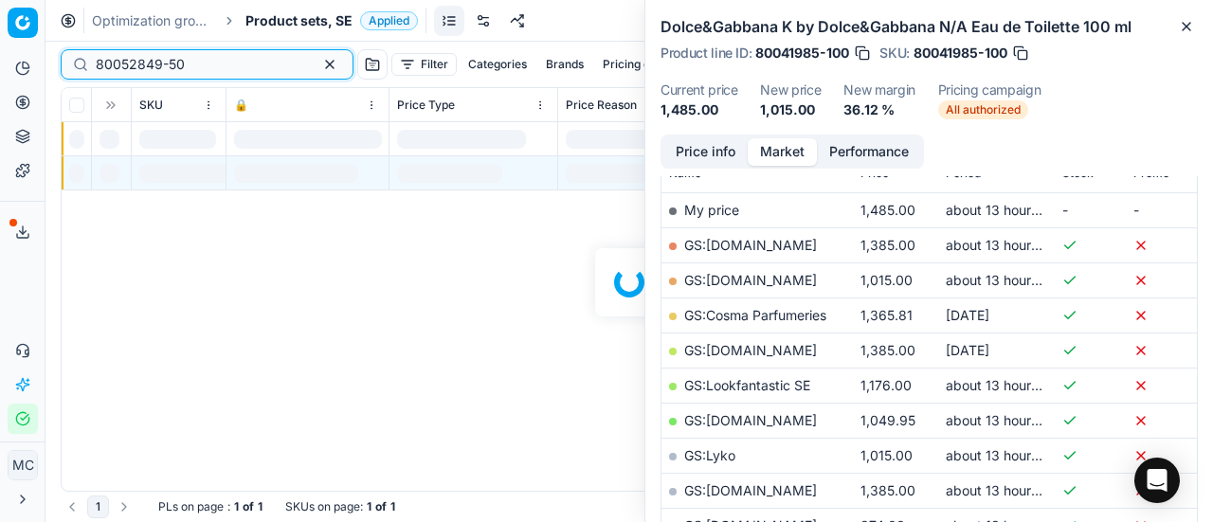
scroll to position [284, 0]
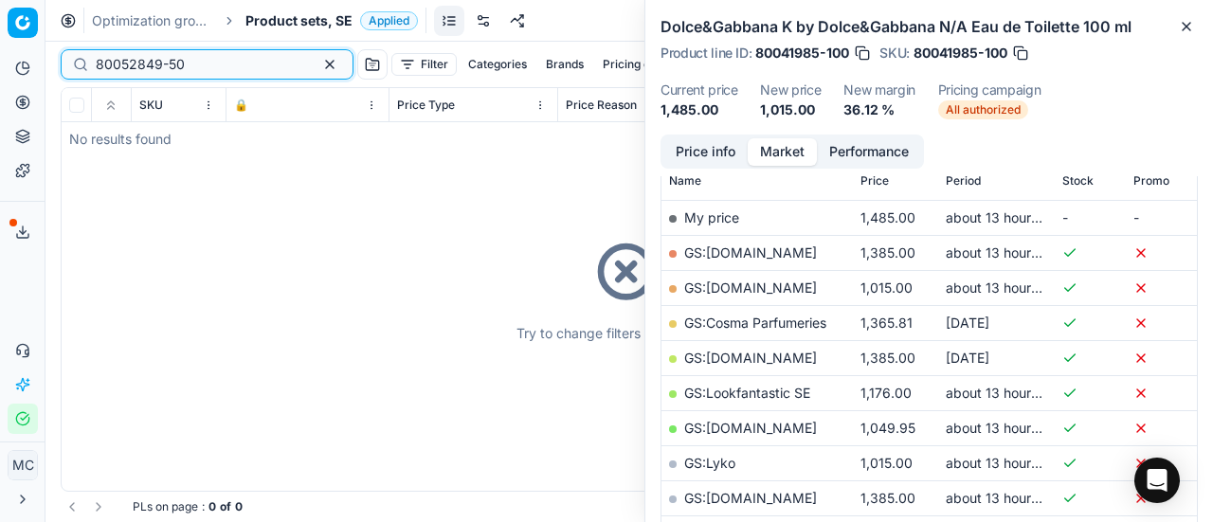
type input "80052849-50"
click at [244, 25] on ol "Optimization groups Product sets, SE Applied" at bounding box center [255, 20] width 326 height 19
click at [247, 22] on span "Product sets, SE" at bounding box center [299, 20] width 107 height 19
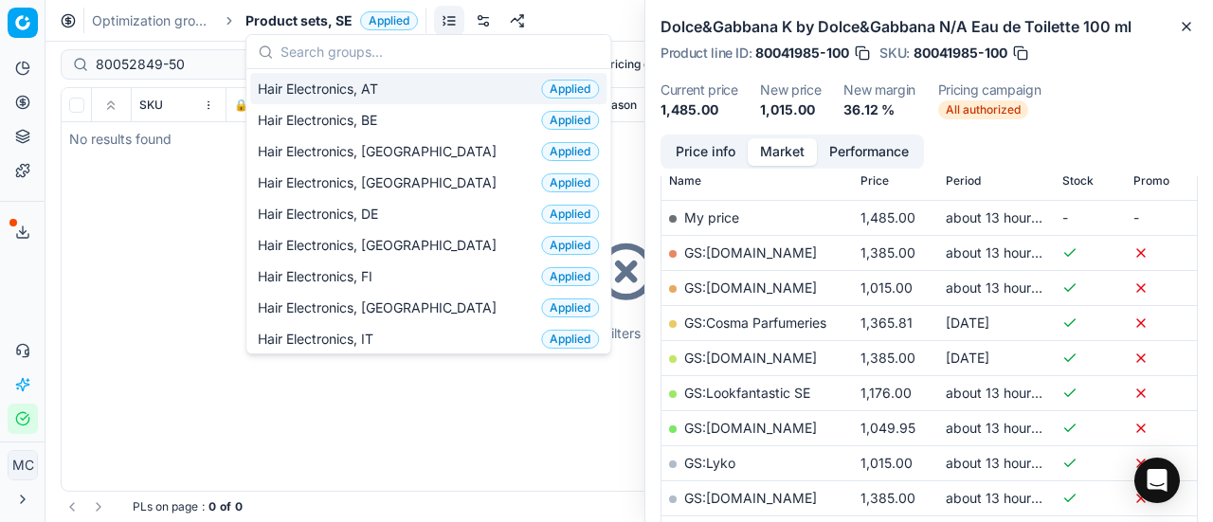
click at [431, 48] on input "text" at bounding box center [440, 52] width 319 height 38
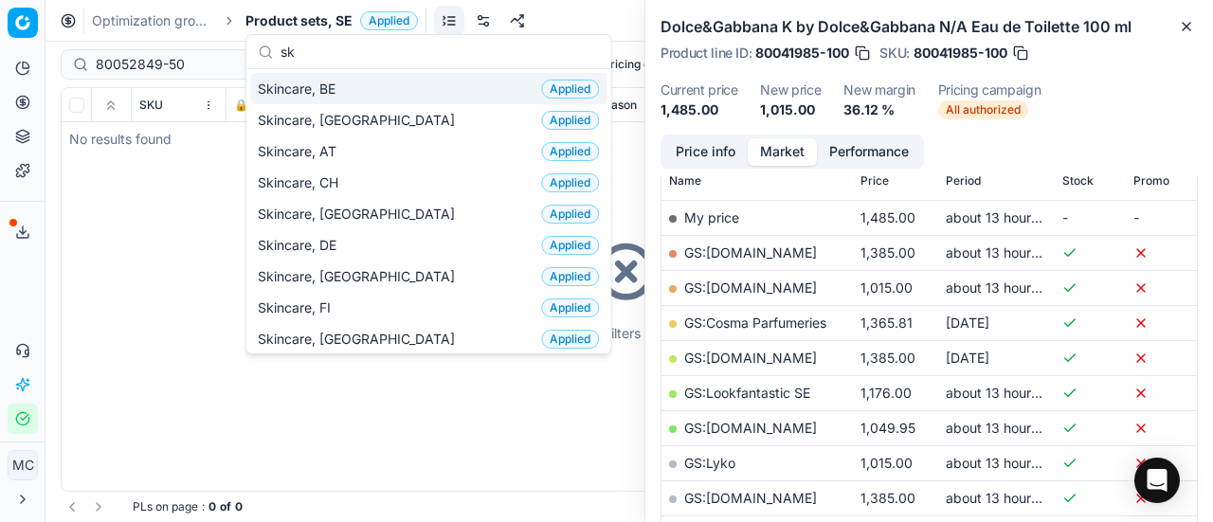
scroll to position [237, 0]
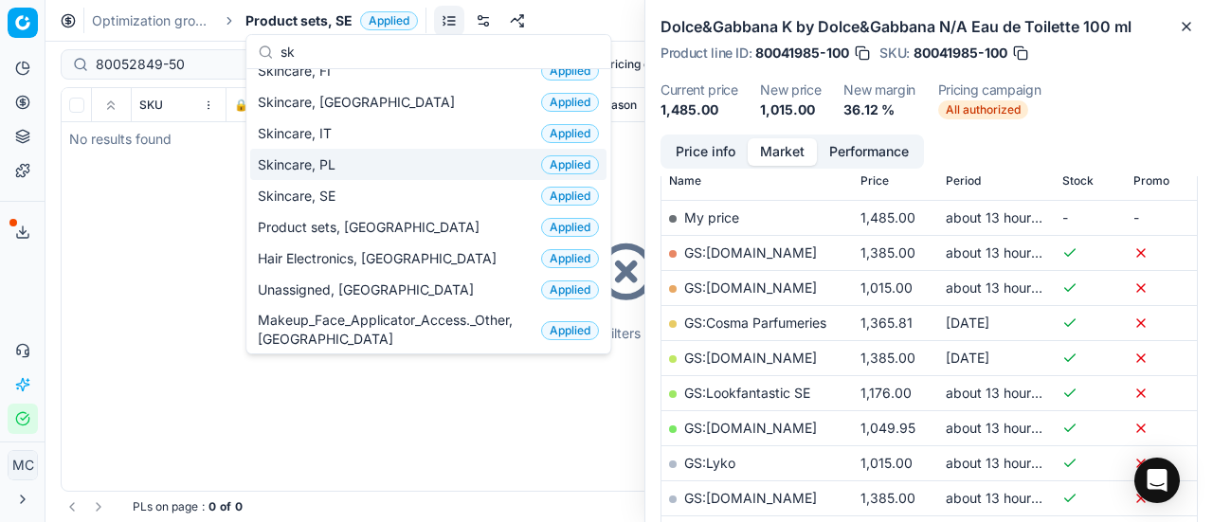
type input "sk"
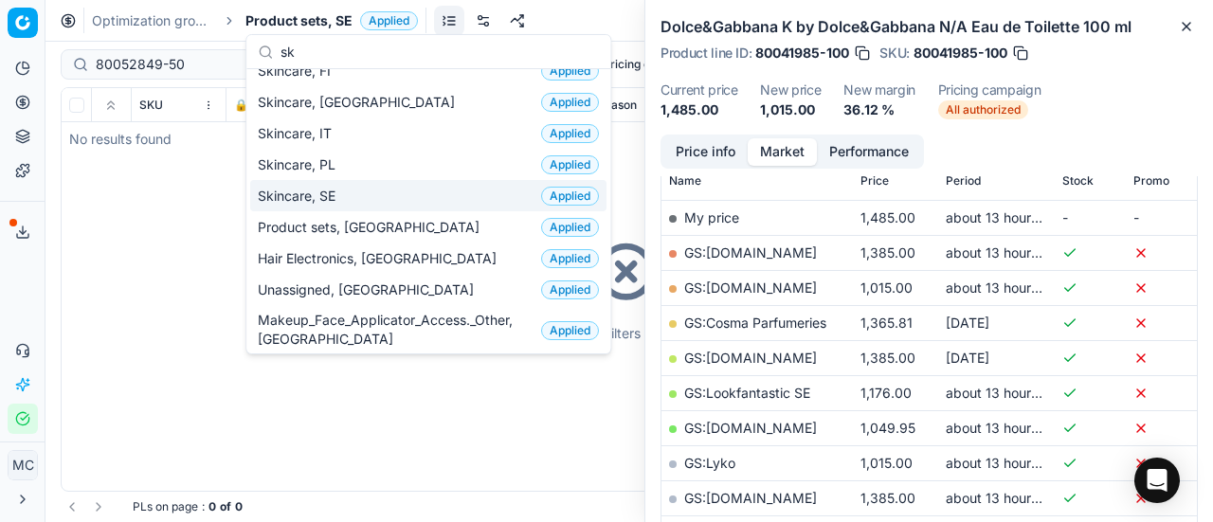
click at [362, 187] on div "Skincare, SE Applied" at bounding box center [428, 195] width 356 height 31
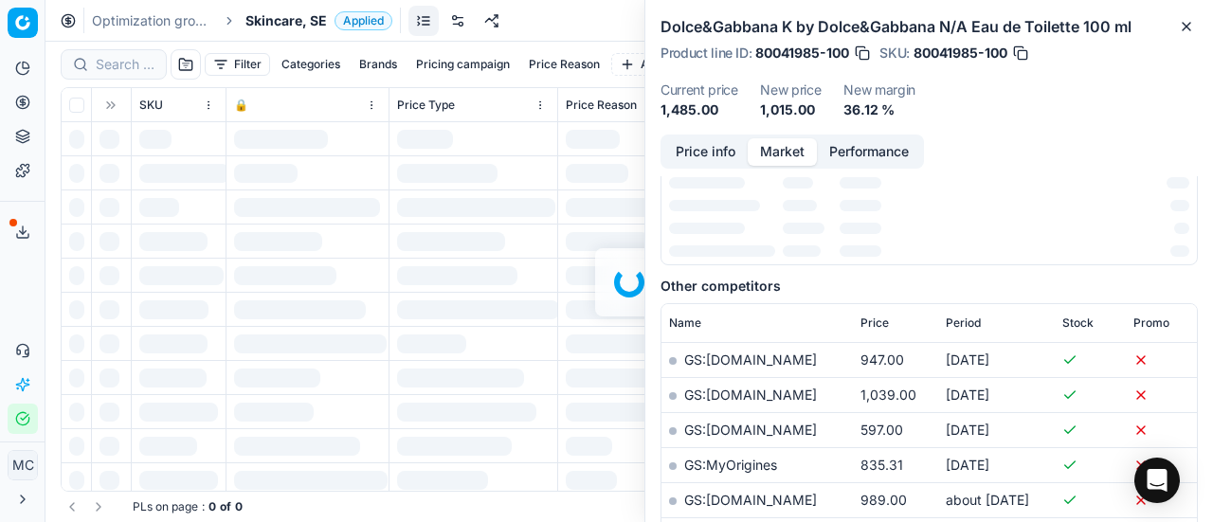
scroll to position [284, 0]
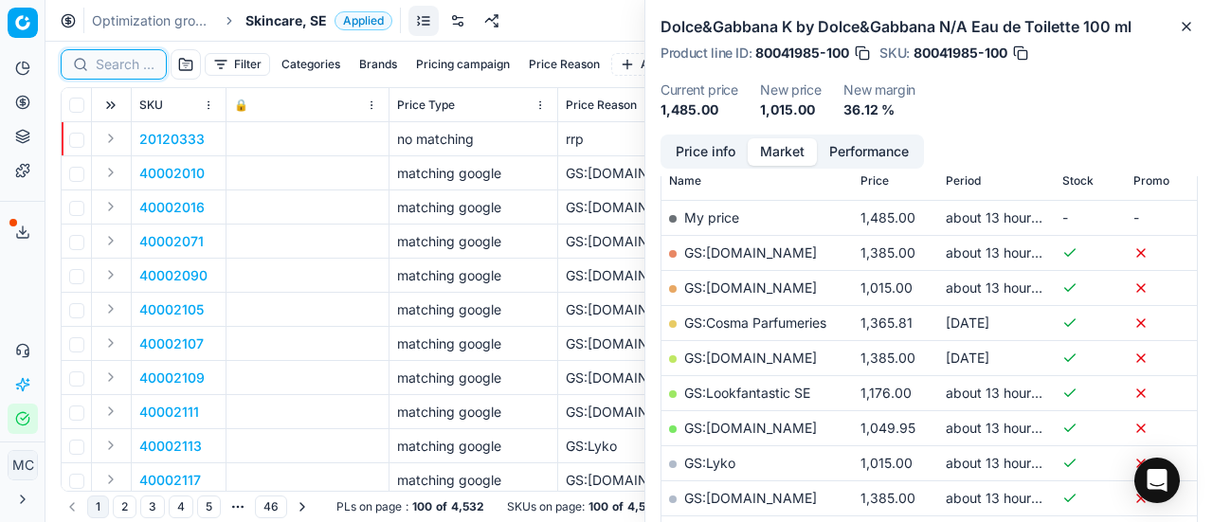
click at [135, 64] on input at bounding box center [125, 64] width 59 height 19
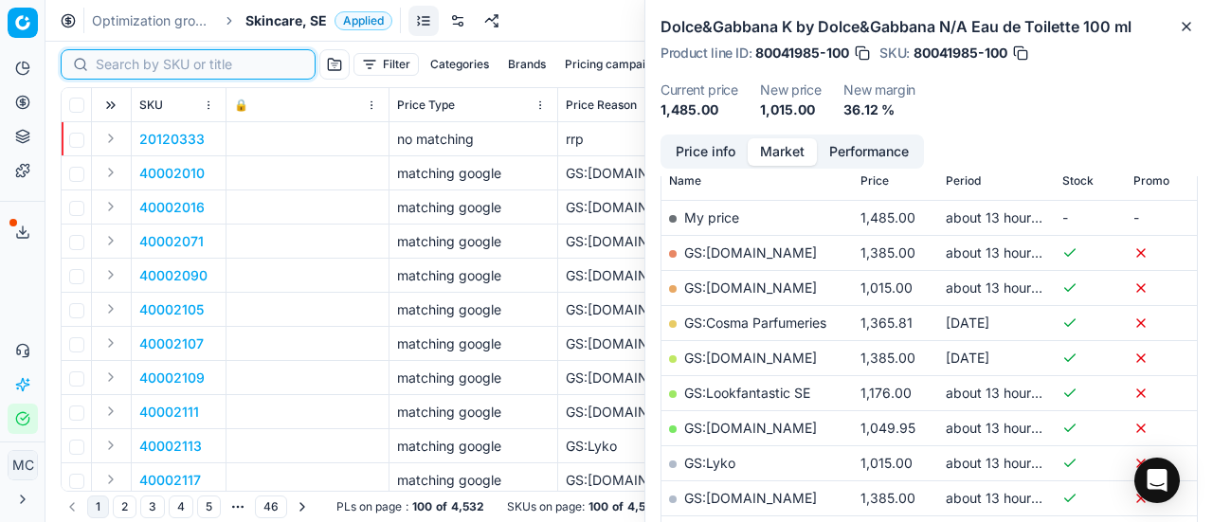
paste input "80052849-50"
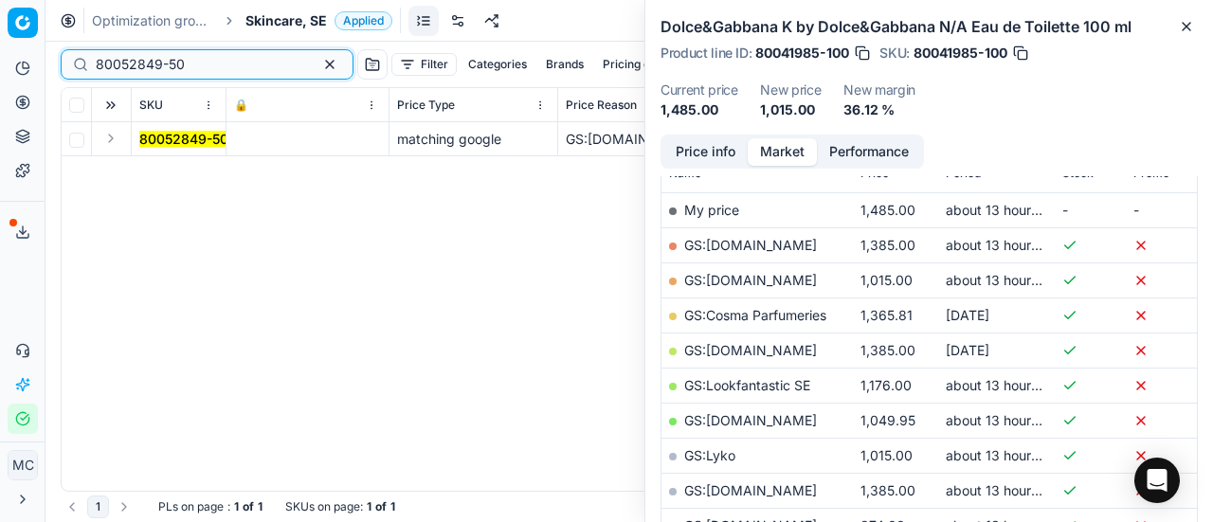
scroll to position [284, 0]
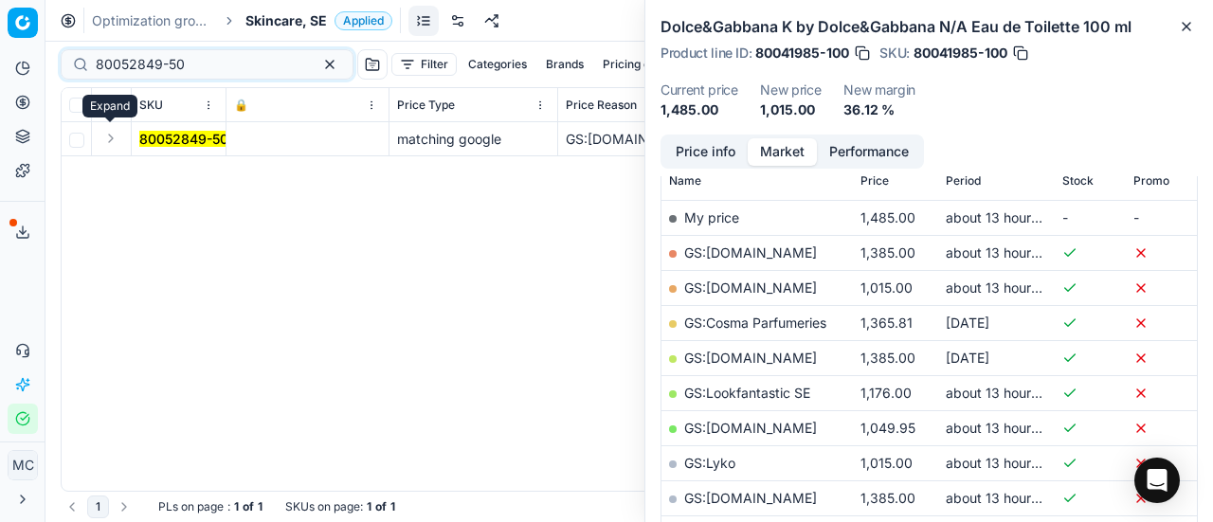
click at [115, 141] on button "Expand" at bounding box center [111, 138] width 23 height 23
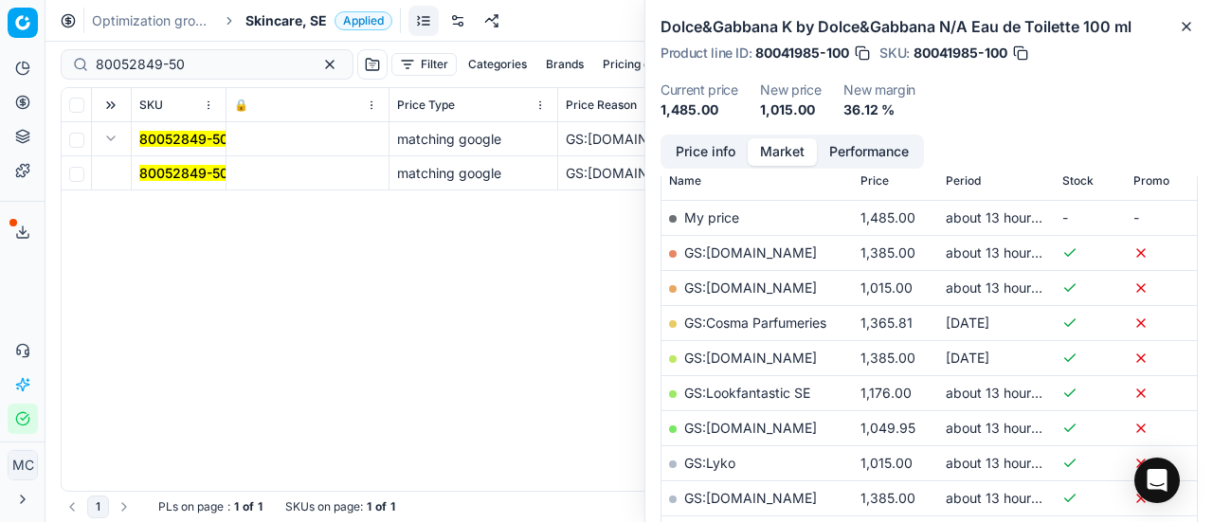
click at [177, 170] on mark "80052849-50" at bounding box center [183, 173] width 89 height 16
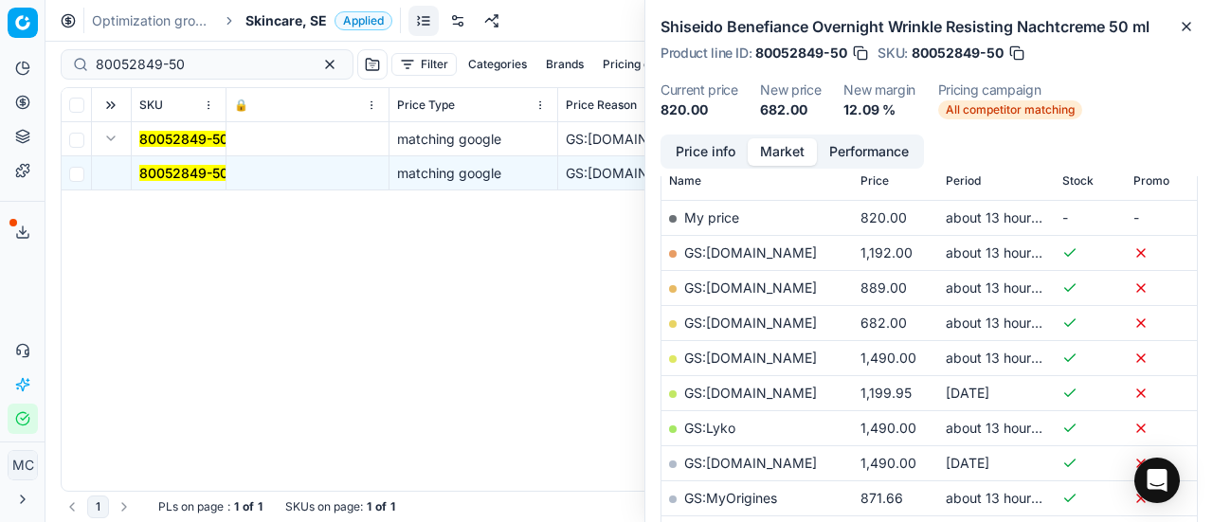
click at [705, 158] on button "Price info" at bounding box center [706, 151] width 84 height 27
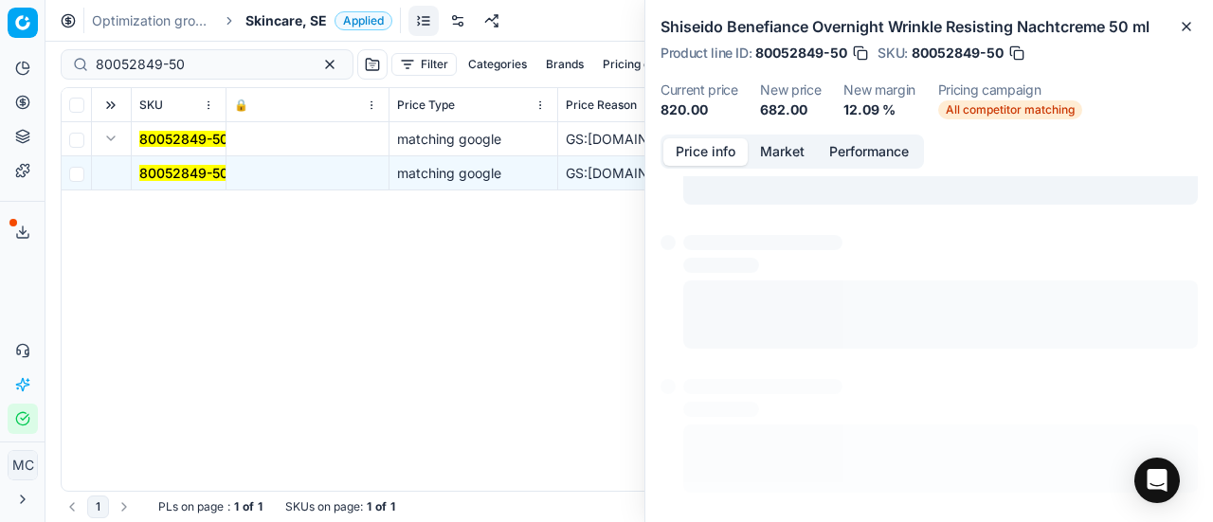
scroll to position [13, 0]
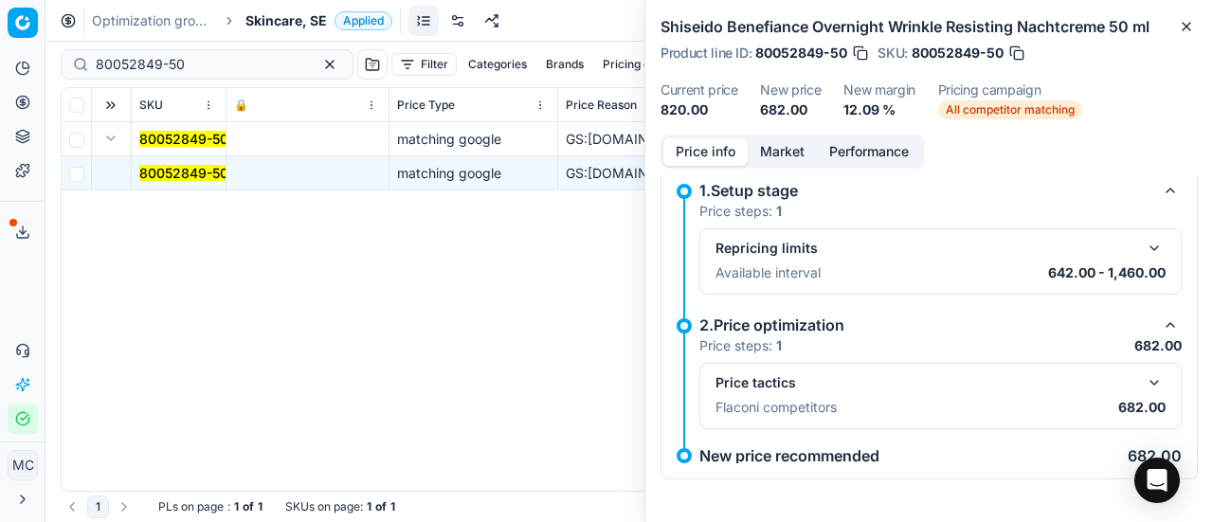
click at [1143, 376] on button "button" at bounding box center [1154, 383] width 23 height 23
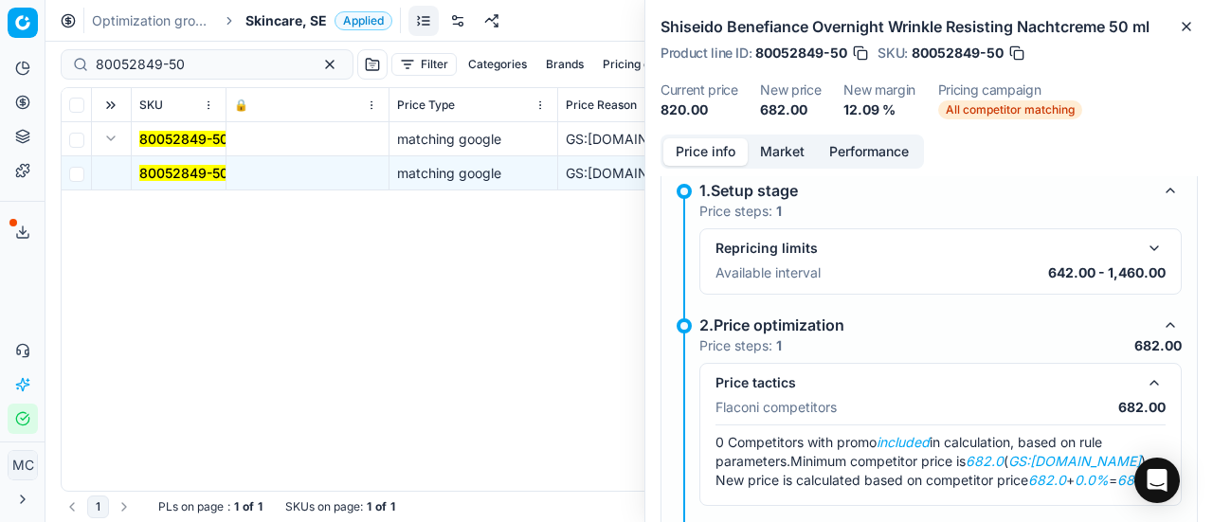
click at [775, 146] on button "Market" at bounding box center [782, 151] width 69 height 27
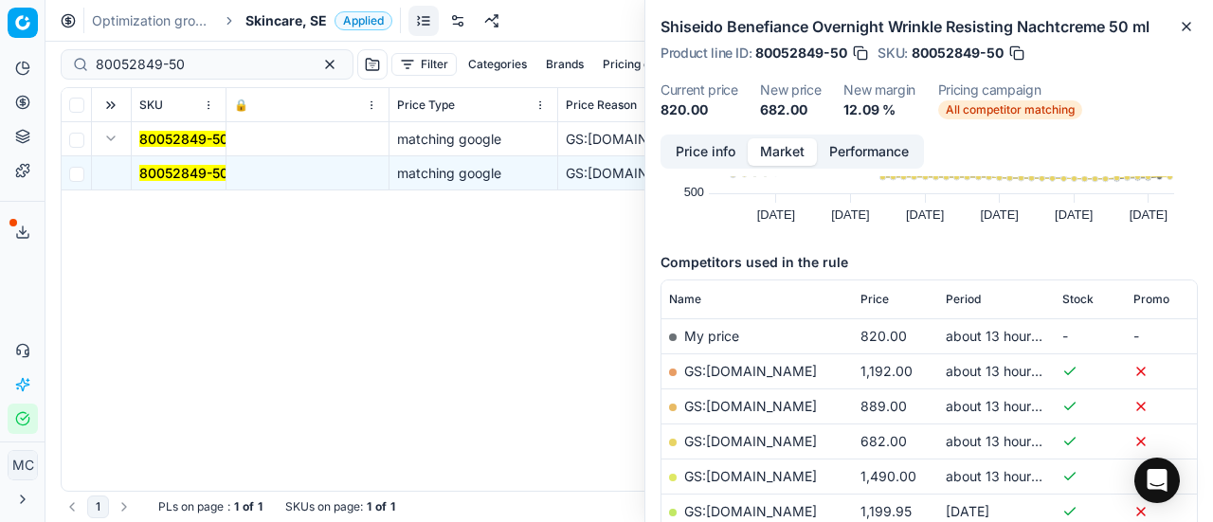
scroll to position [284, 0]
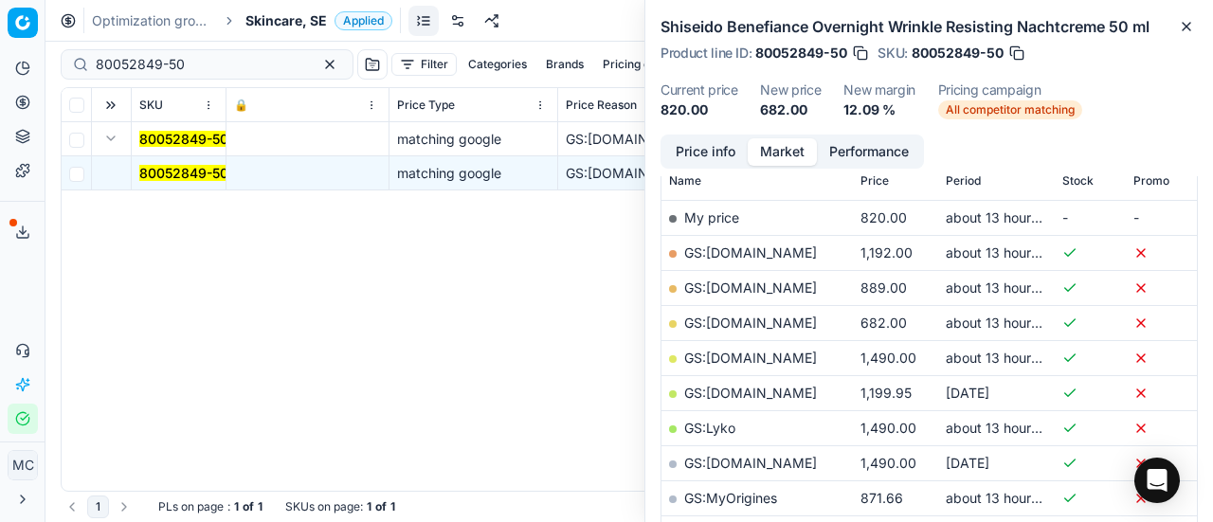
click at [744, 324] on link "GS:Deloox.se" at bounding box center [750, 323] width 133 height 16
drag, startPoint x: 199, startPoint y: 59, endPoint x: 0, endPoint y: 35, distance: 200.5
click at [0, 45] on div "Pricing platform Analytics Pricing Product portfolio Templates Export service 2…" at bounding box center [606, 261] width 1213 height 522
paste input "47974-75"
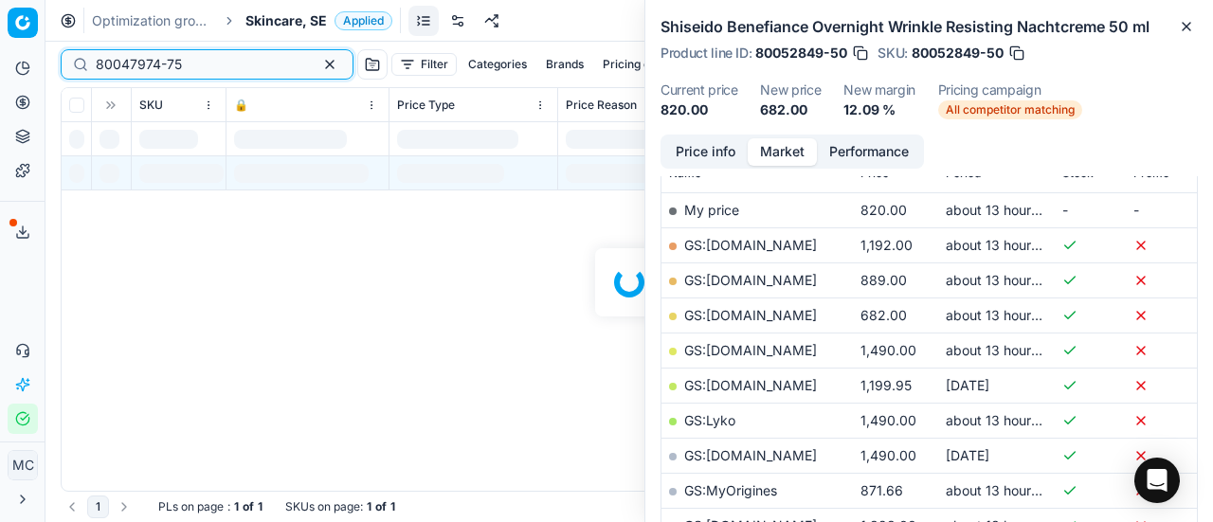
scroll to position [284, 0]
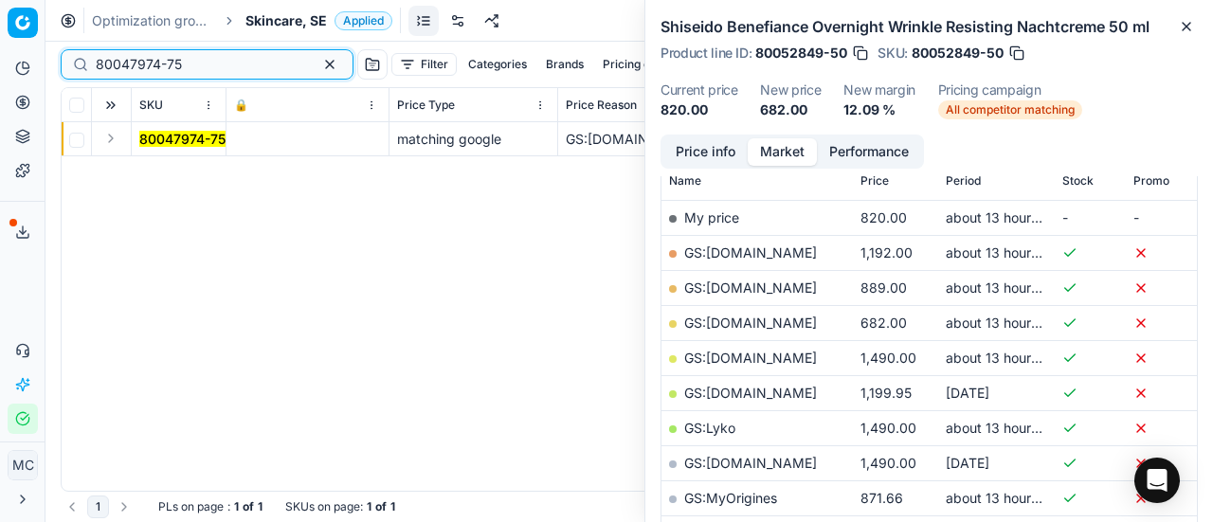
type input "80047974-75"
click at [114, 139] on button "Expand" at bounding box center [111, 138] width 23 height 23
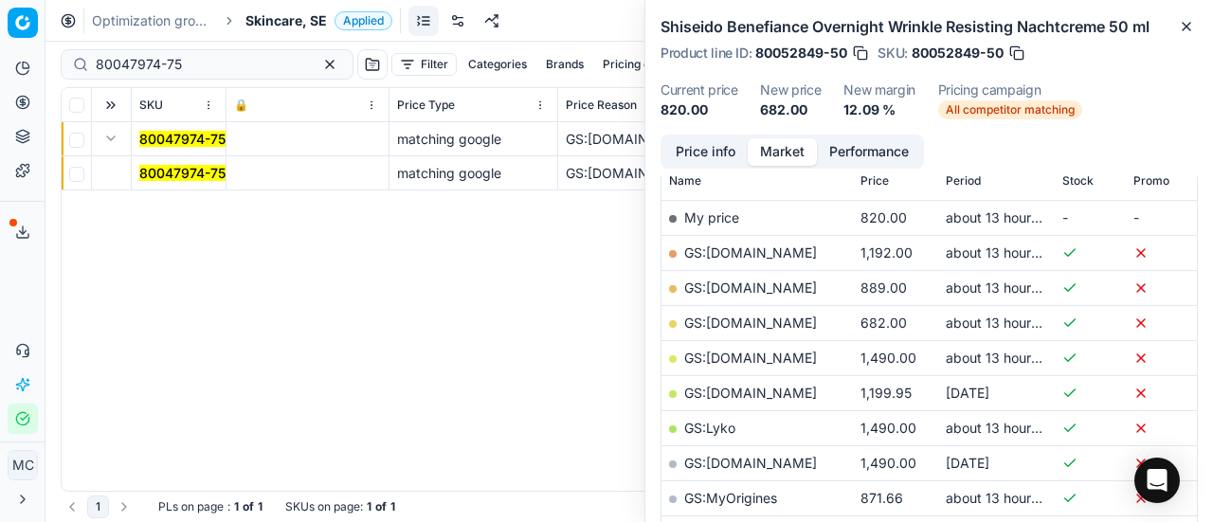
click at [157, 170] on mark "80047974-75" at bounding box center [182, 173] width 86 height 16
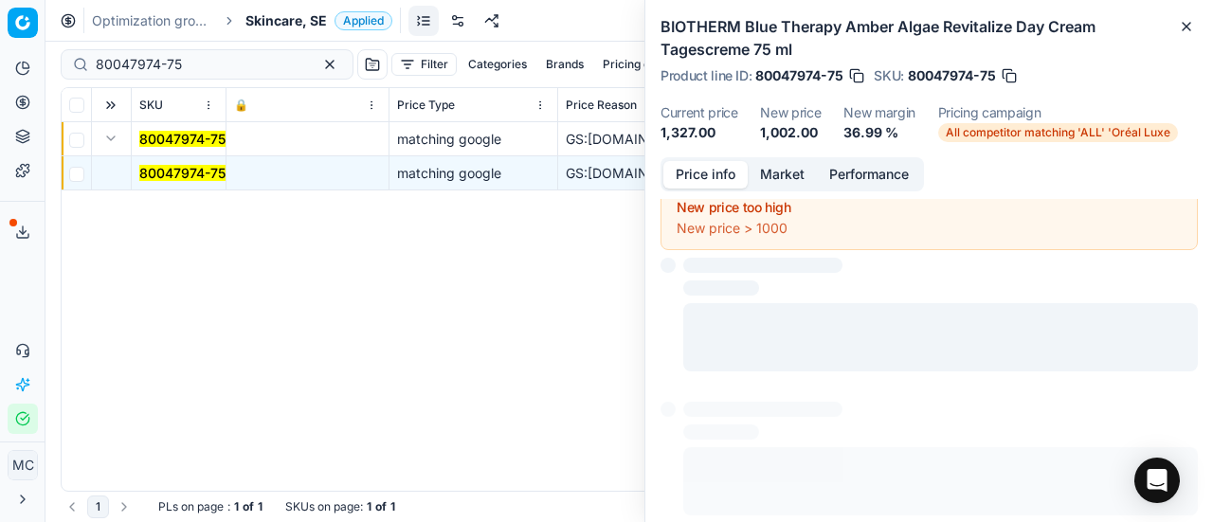
click at [704, 174] on button "Price info" at bounding box center [706, 174] width 84 height 27
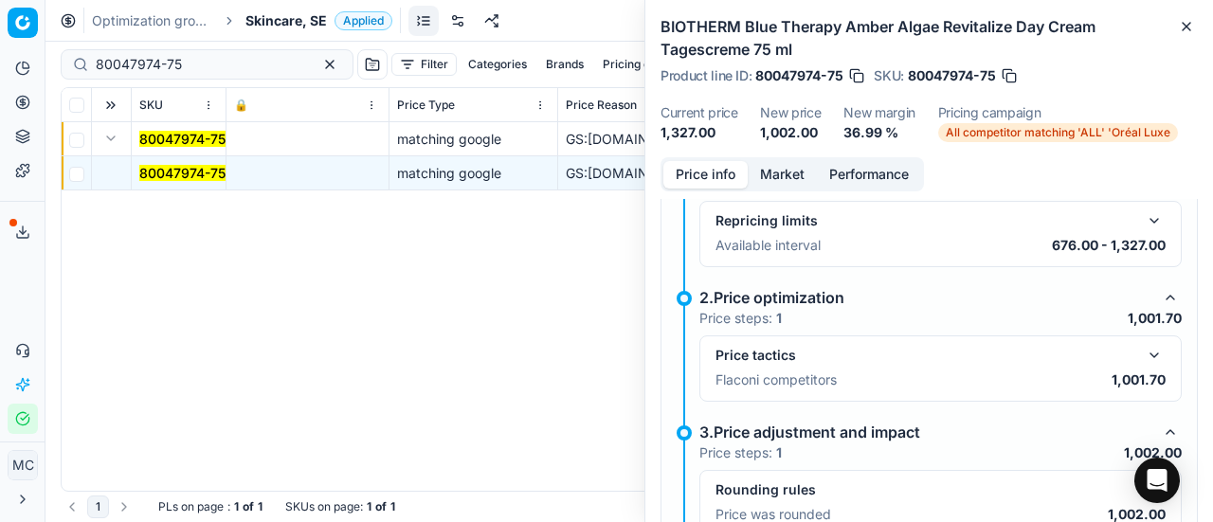
scroll to position [203, 0]
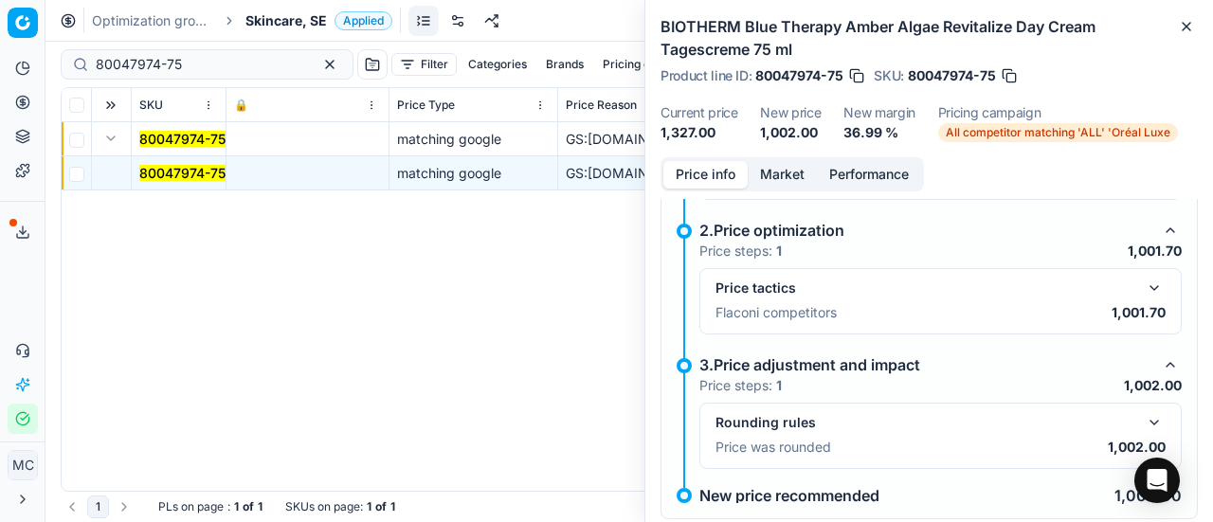
click at [1143, 284] on button "button" at bounding box center [1154, 288] width 23 height 23
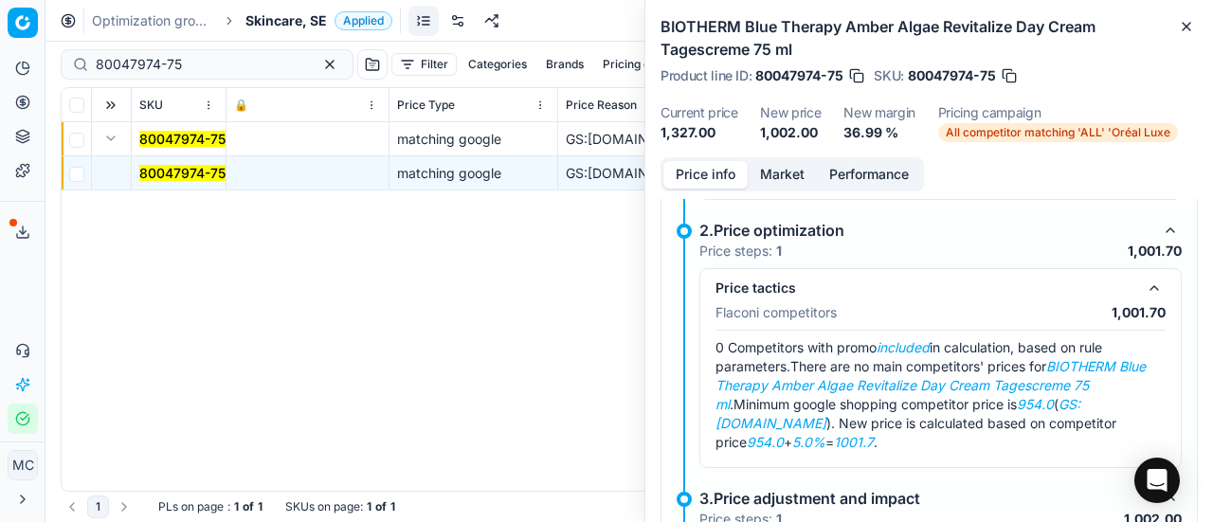
click at [785, 166] on button "Market" at bounding box center [782, 174] width 69 height 27
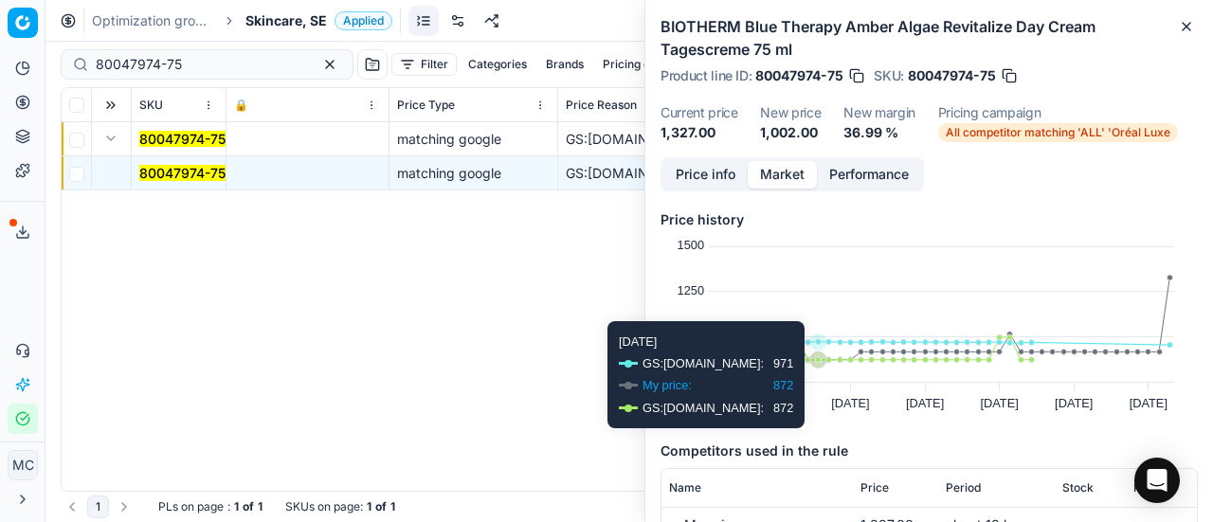
scroll to position [190, 0]
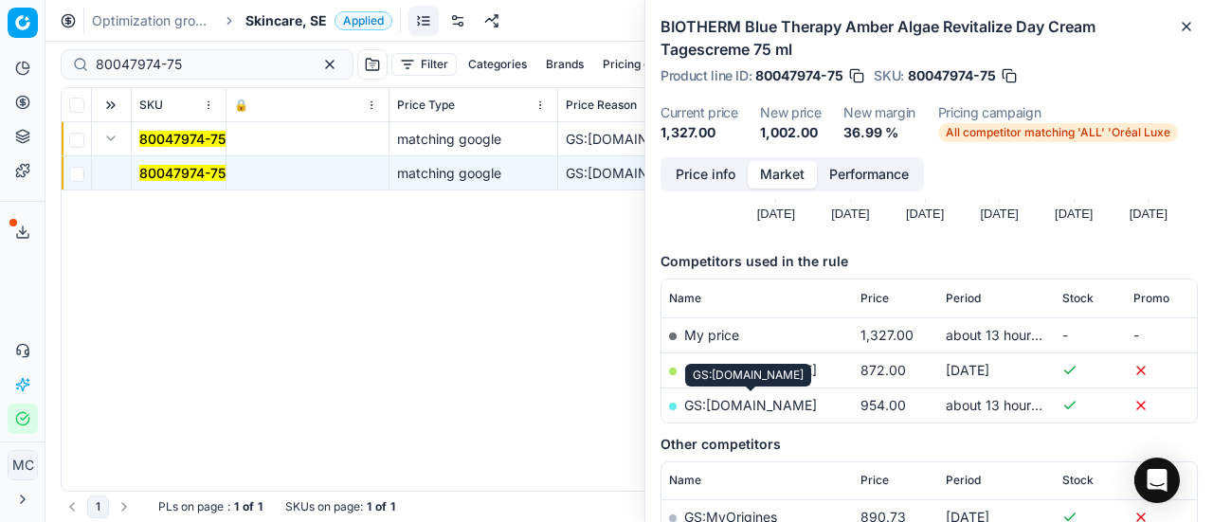
click at [792, 403] on link "GS:parfumdreams.SE" at bounding box center [750, 405] width 133 height 16
click at [271, 25] on span "Skincare, SE" at bounding box center [287, 20] width 82 height 19
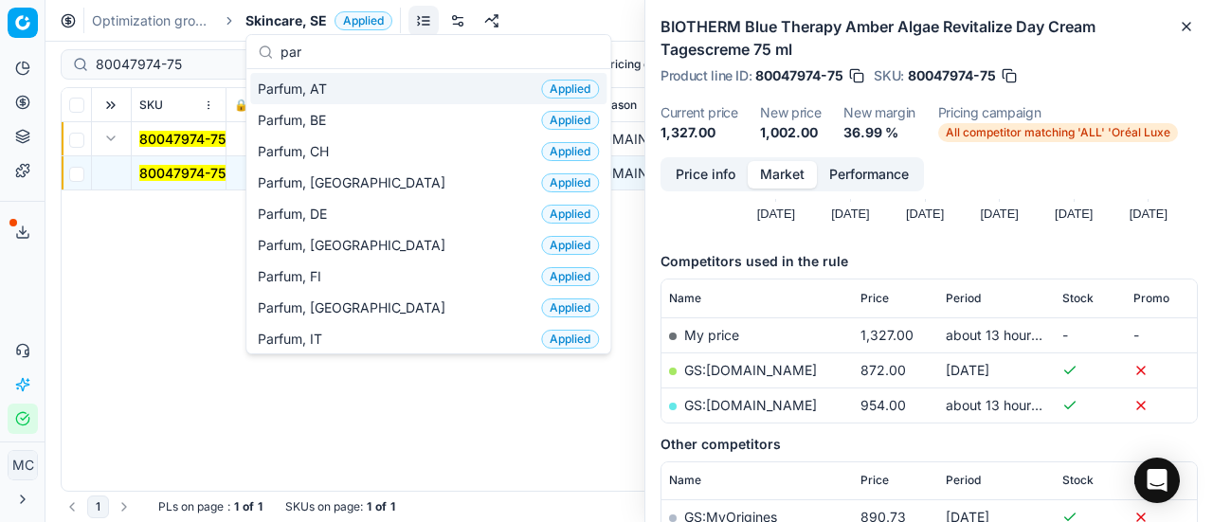
type input "par"
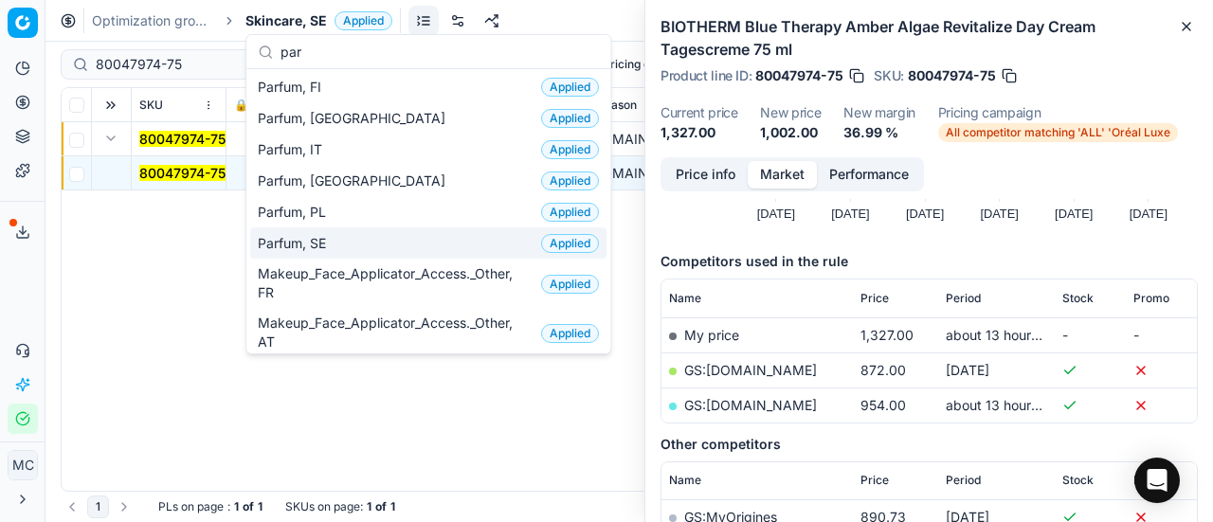
click at [321, 244] on span "Parfum, SE" at bounding box center [296, 243] width 76 height 19
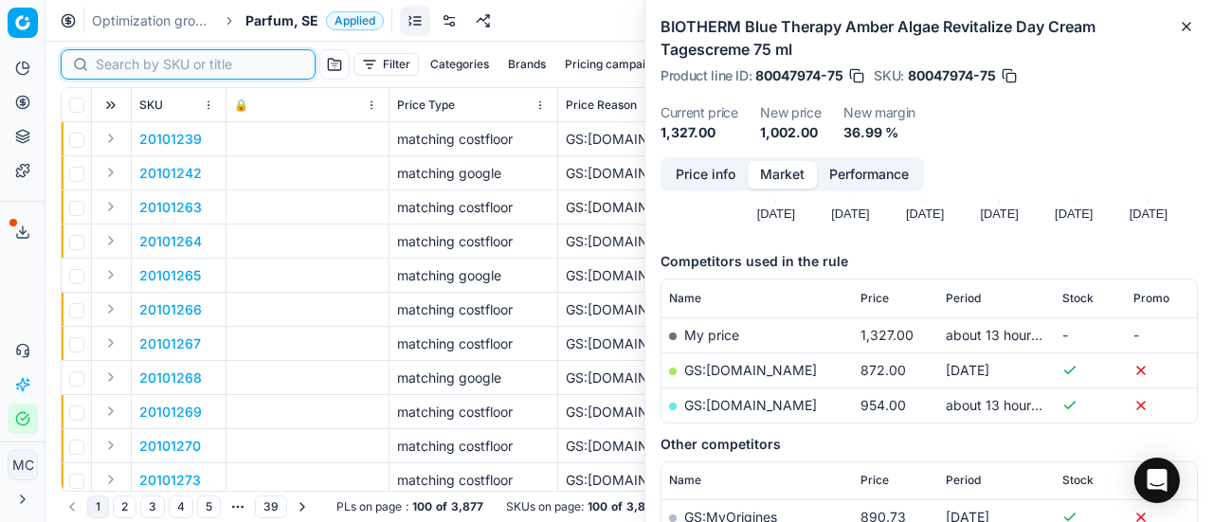
click at [131, 70] on input at bounding box center [200, 64] width 208 height 19
paste input "90007350-0011239"
type input "90007350-0011239"
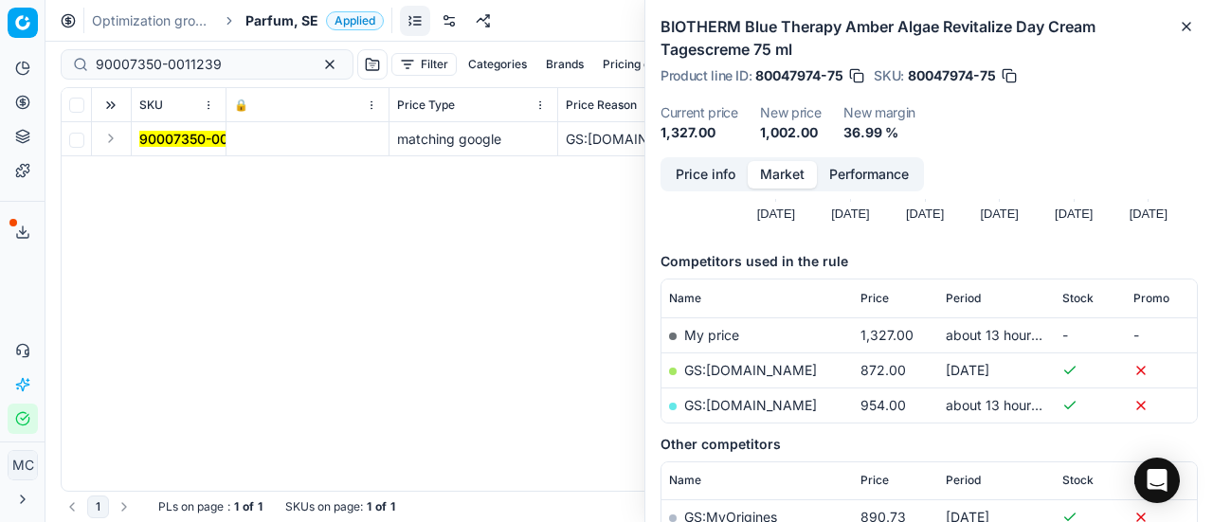
click at [112, 139] on button "Expand" at bounding box center [111, 138] width 23 height 23
click at [196, 175] on mark "90007350-0011239" at bounding box center [202, 173] width 126 height 16
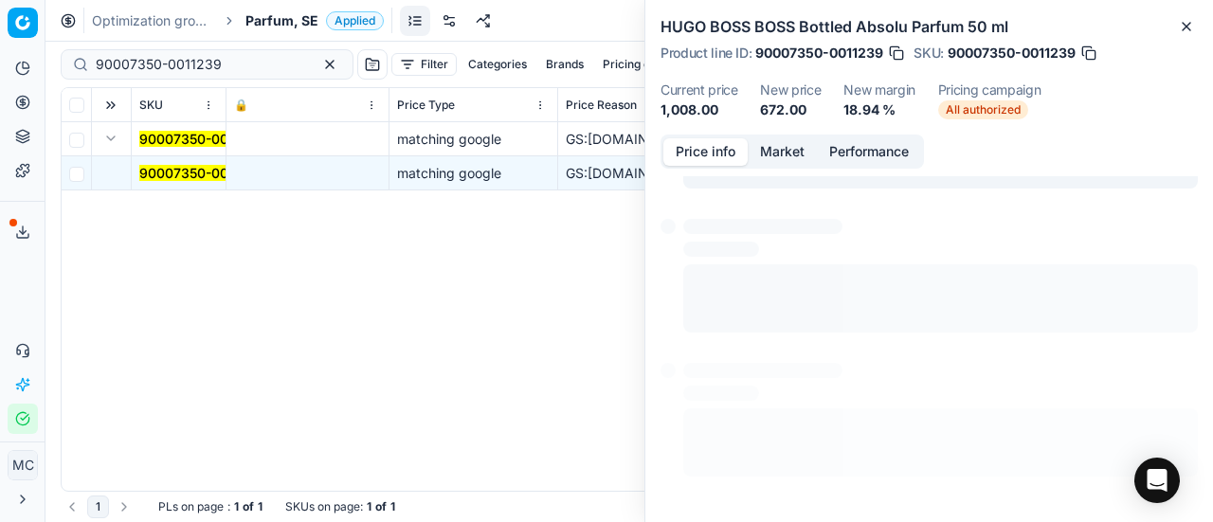
click at [717, 158] on button "Price info" at bounding box center [706, 151] width 84 height 27
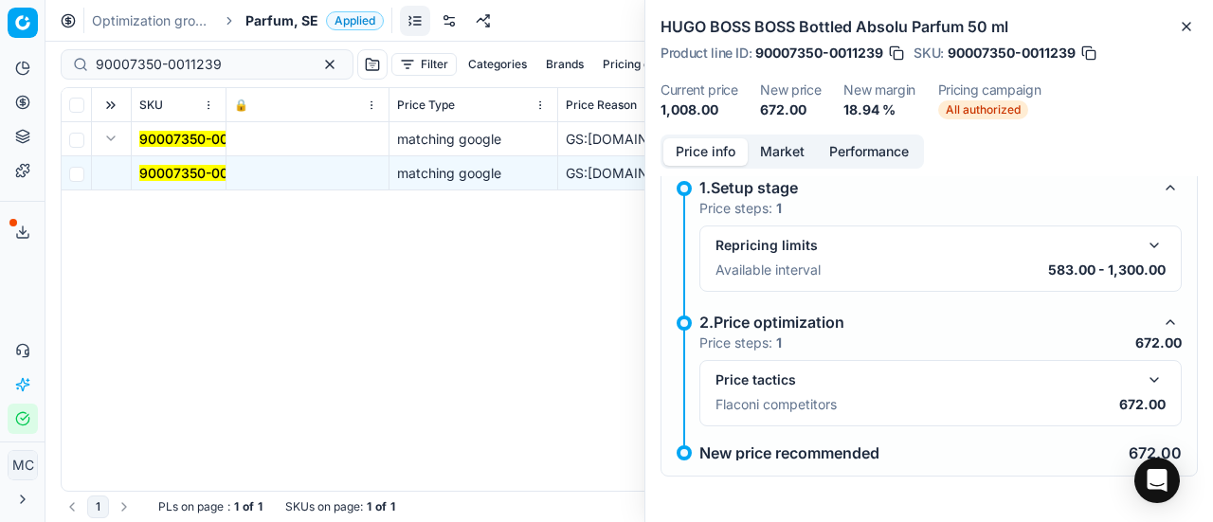
scroll to position [13, 0]
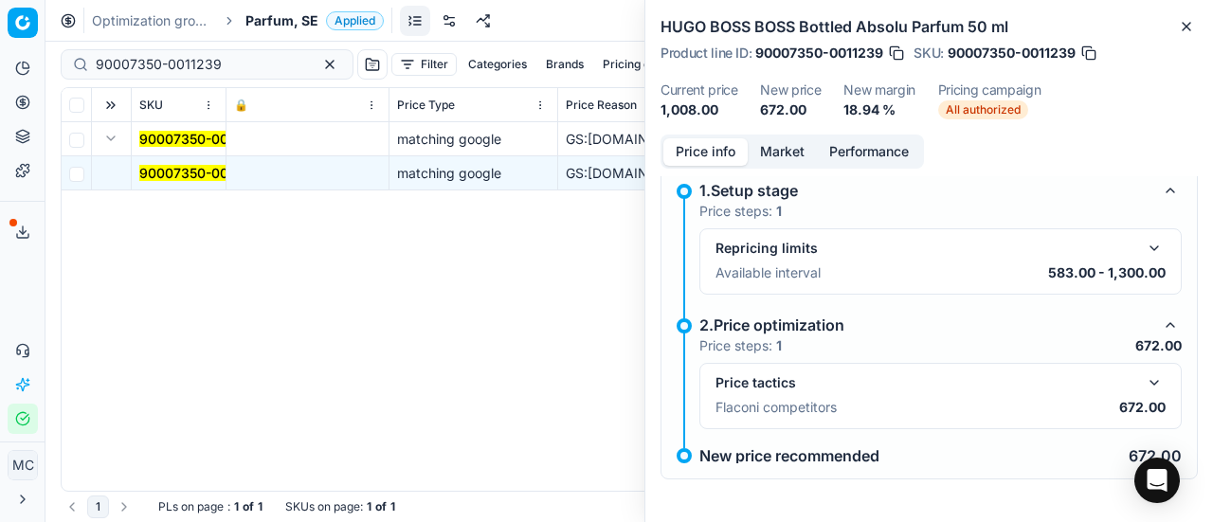
click at [1143, 391] on button "button" at bounding box center [1154, 383] width 23 height 23
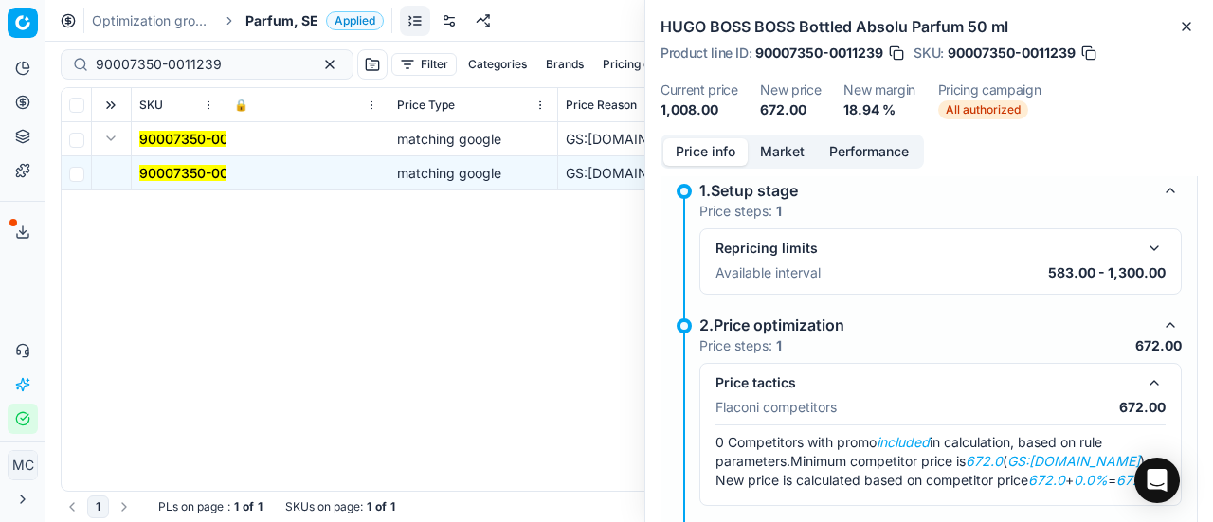
click at [798, 142] on button "Market" at bounding box center [782, 151] width 69 height 27
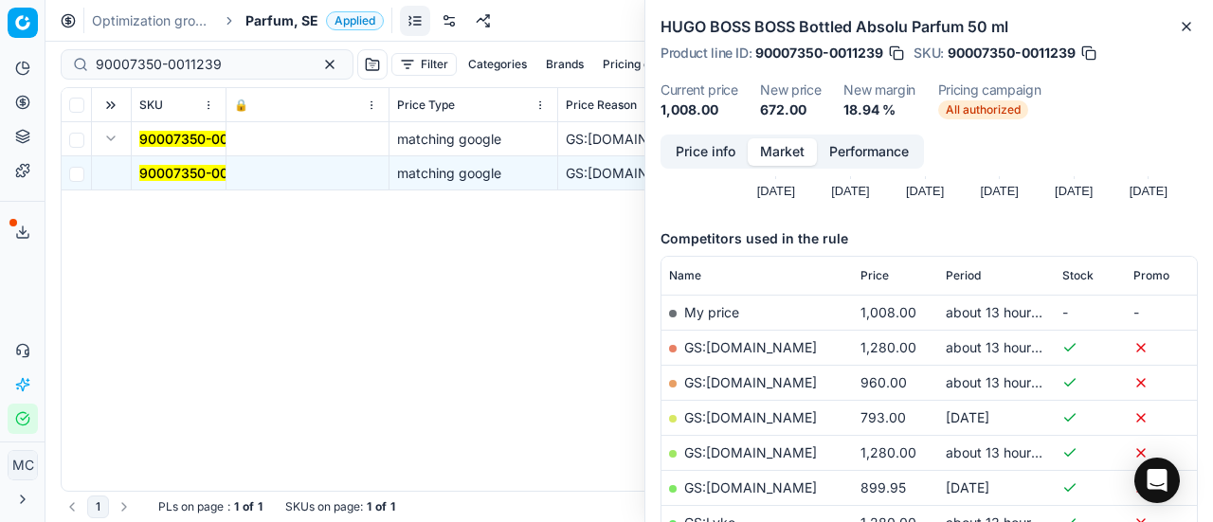
scroll to position [379, 0]
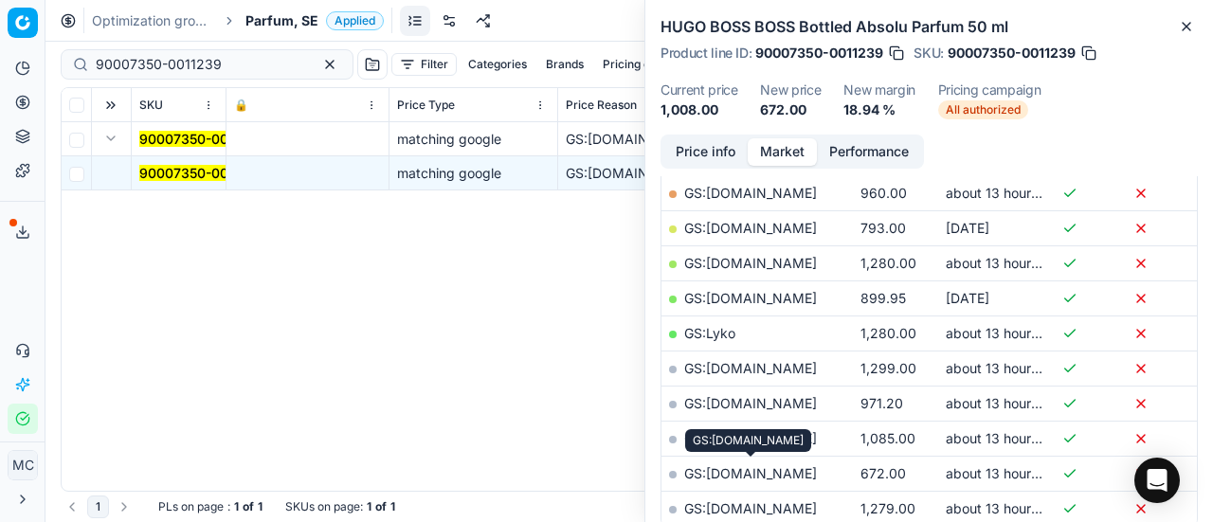
click at [795, 471] on link "GS:parfumdreams.SE" at bounding box center [750, 473] width 133 height 16
click at [258, 19] on span "Parfum, SE" at bounding box center [282, 20] width 73 height 19
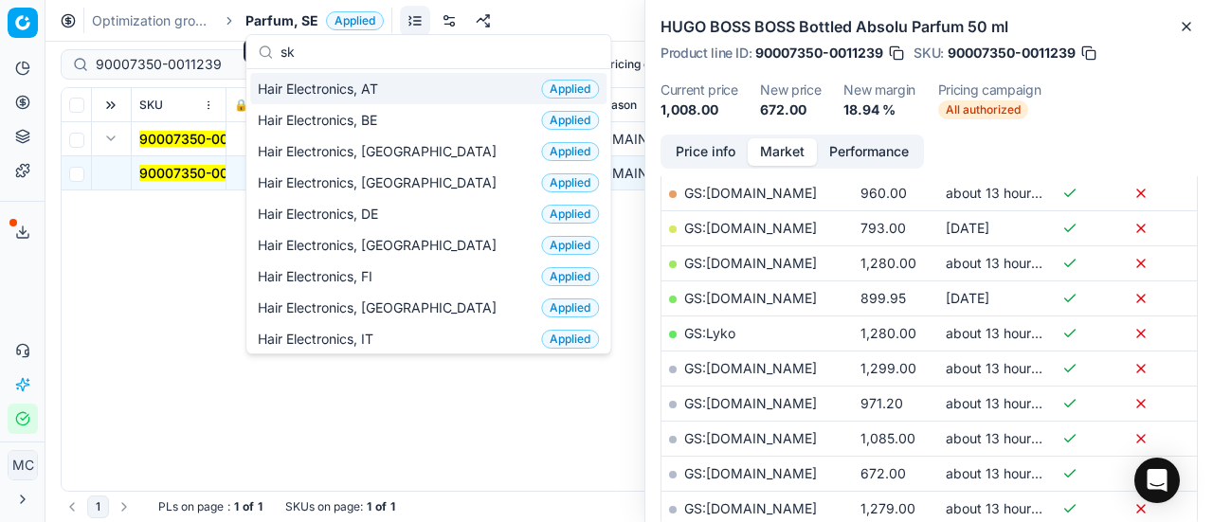
scroll to position [237, 0]
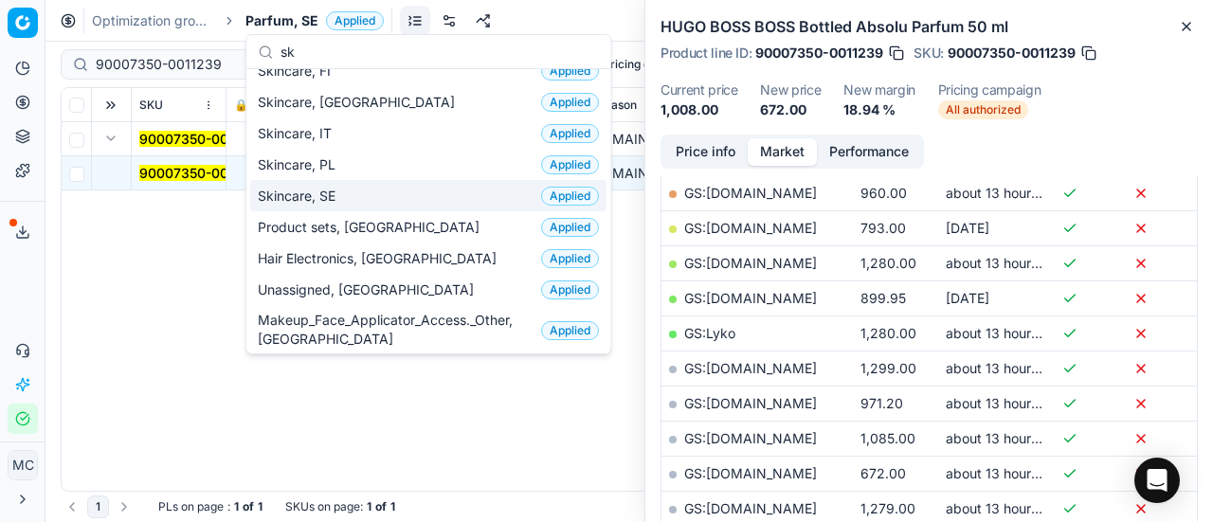
type input "sk"
drag, startPoint x: 279, startPoint y: 181, endPoint x: 67, endPoint y: 39, distance: 254.8
click at [280, 181] on div "Skincare, SE Applied" at bounding box center [428, 195] width 356 height 31
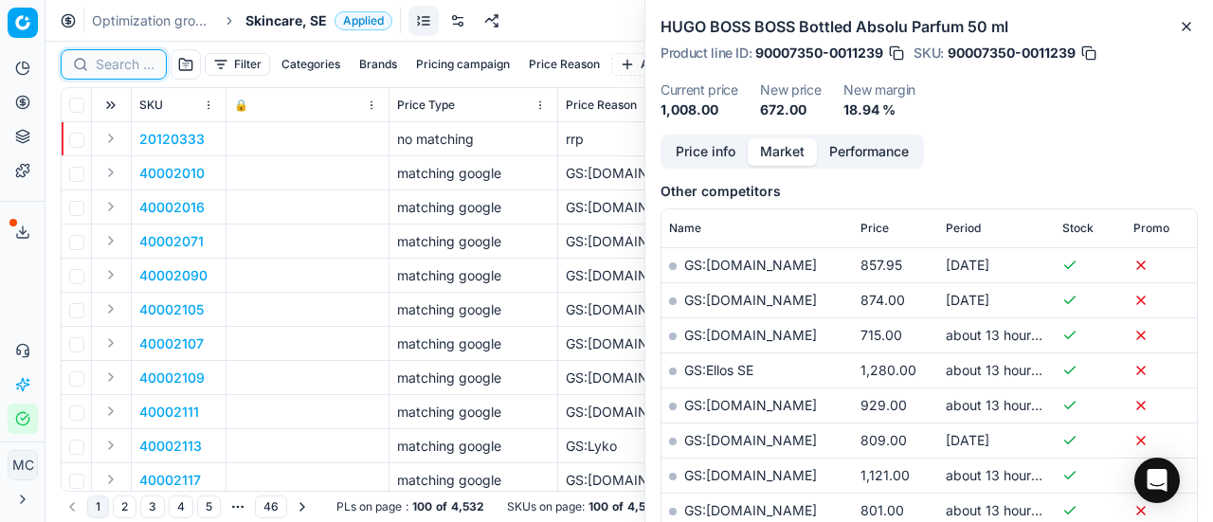
scroll to position [379, 0]
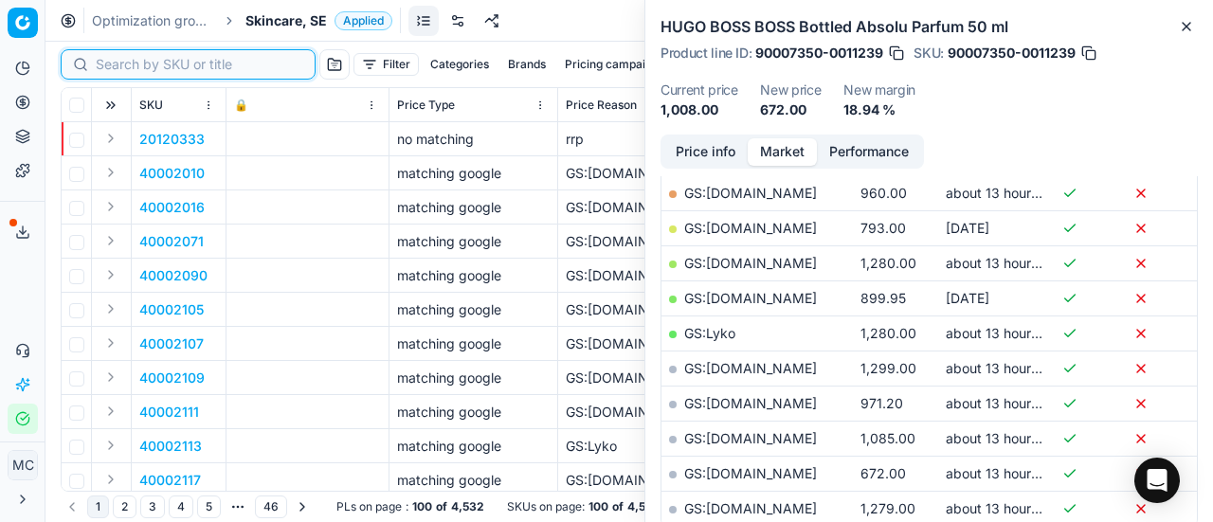
click at [110, 66] on input at bounding box center [200, 64] width 208 height 19
paste input "80027369-50"
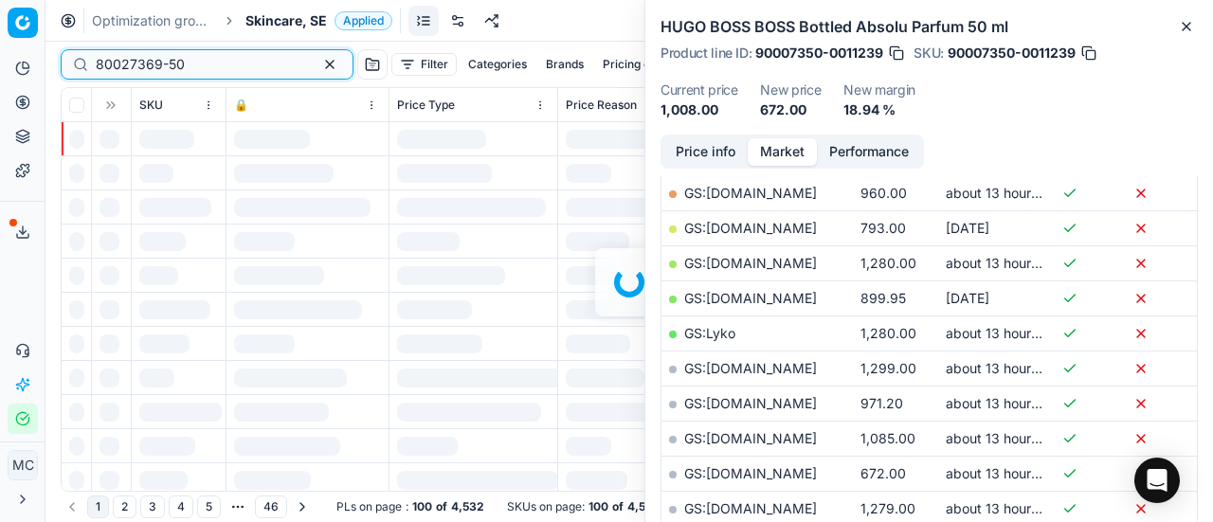
scroll to position [379, 0]
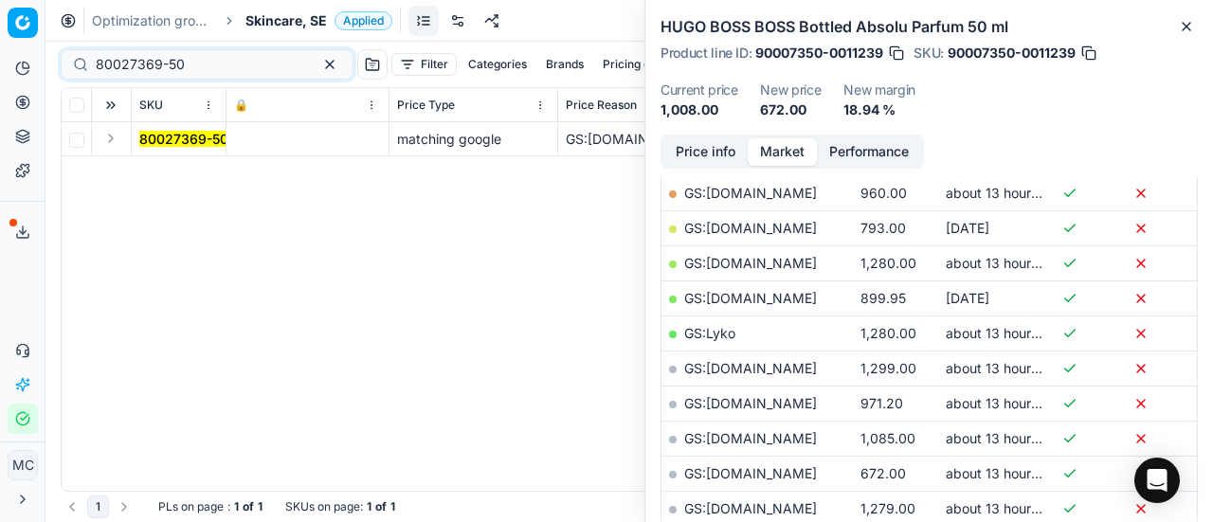
click at [114, 140] on button "Expand" at bounding box center [111, 138] width 23 height 23
click at [182, 170] on mark "80027369-50" at bounding box center [183, 173] width 89 height 16
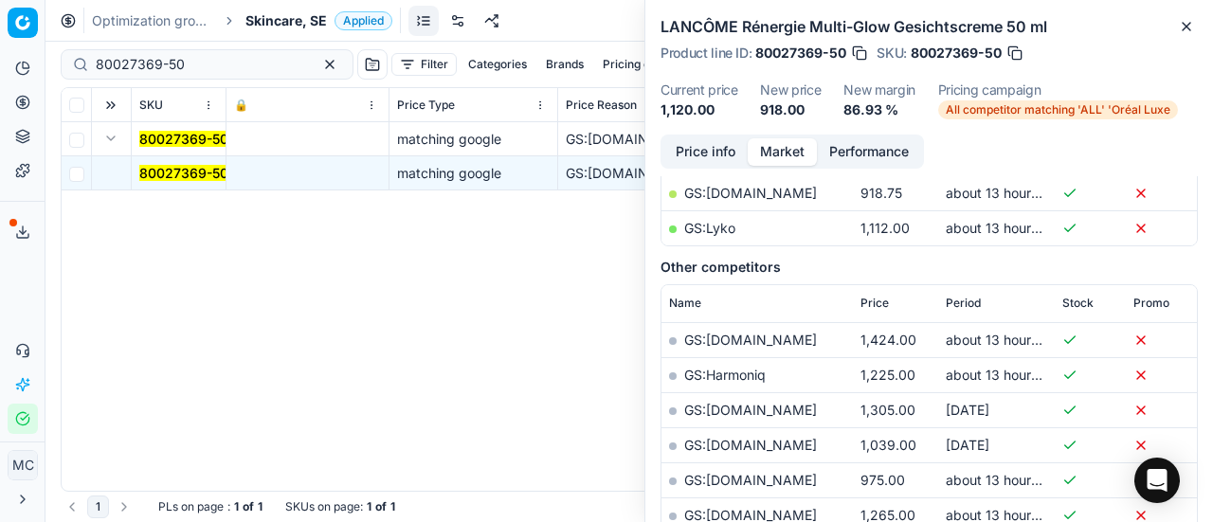
click at [713, 154] on button "Price info" at bounding box center [706, 151] width 84 height 27
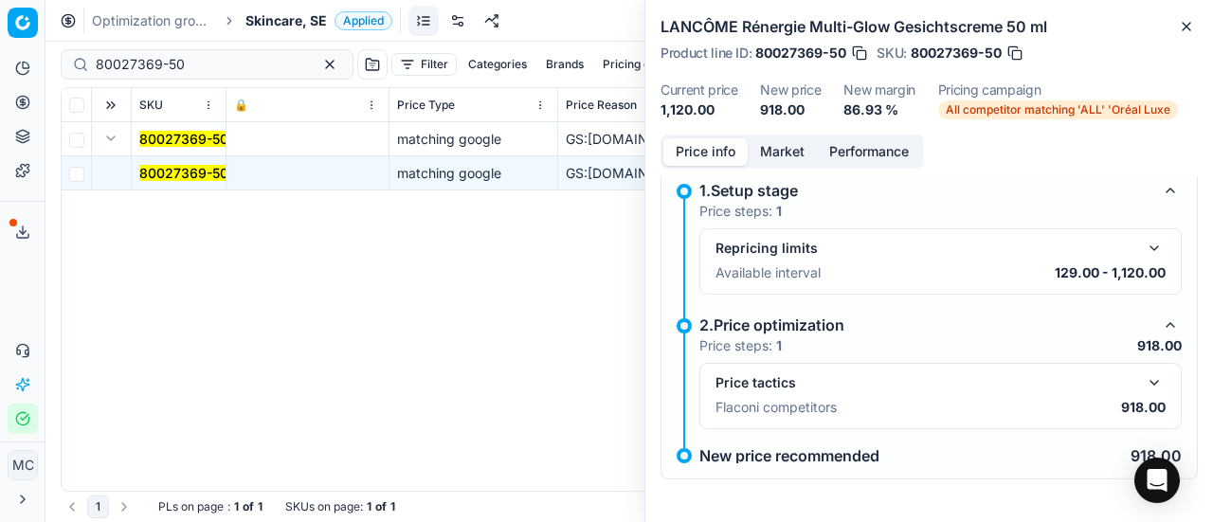
click at [1146, 380] on button "button" at bounding box center [1154, 383] width 23 height 23
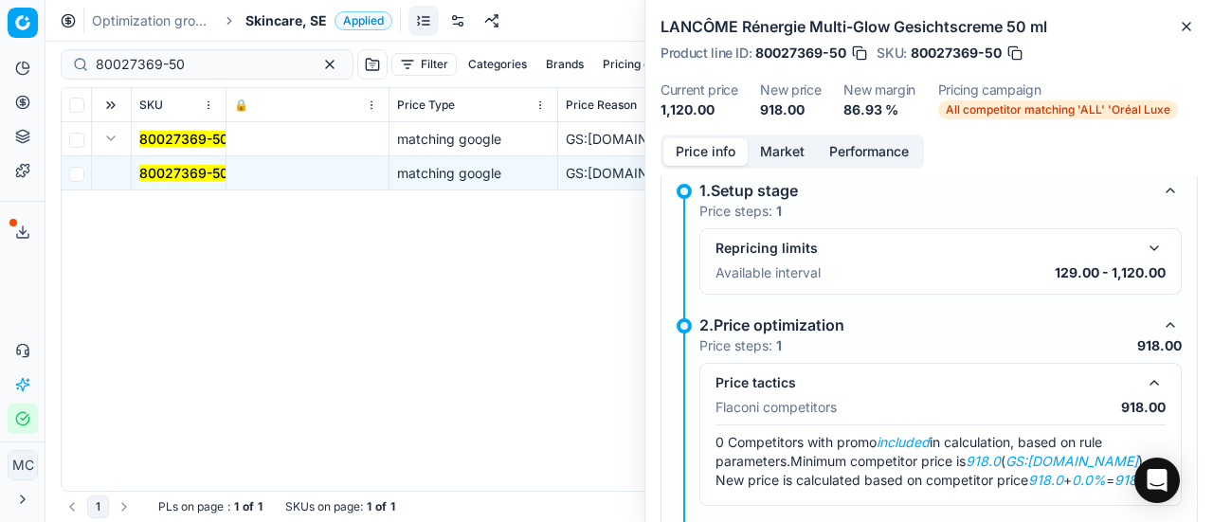
click at [772, 155] on button "Market" at bounding box center [782, 151] width 69 height 27
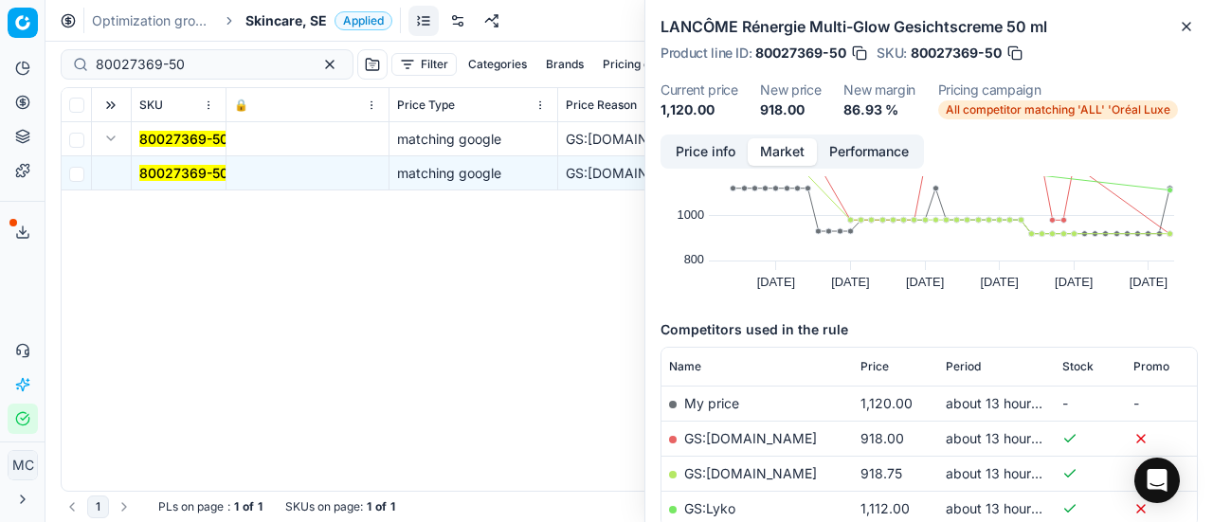
scroll to position [190, 0]
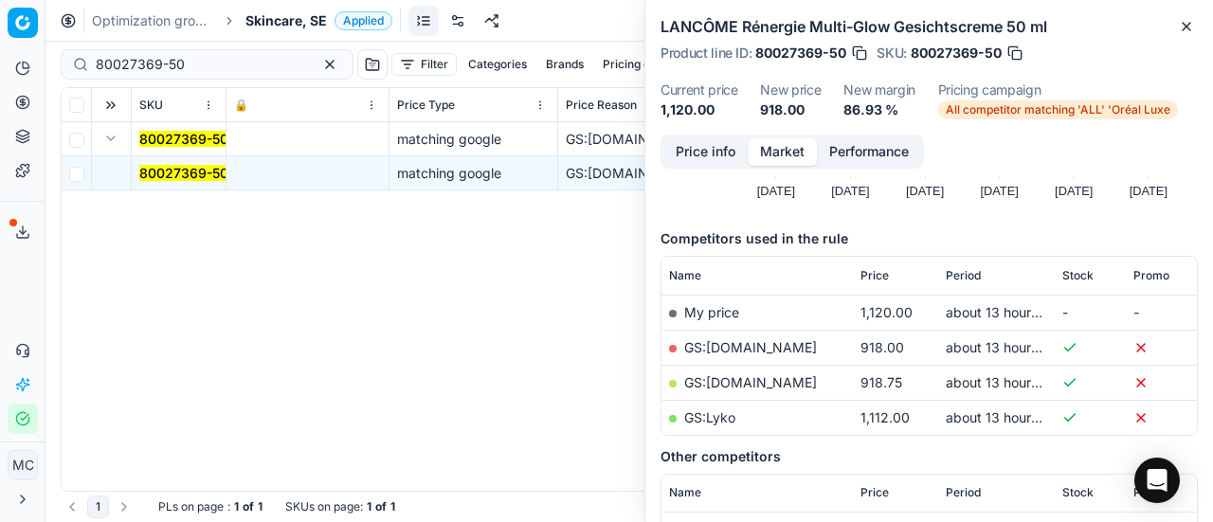
click at [753, 352] on link "GS:[DOMAIN_NAME]" at bounding box center [750, 347] width 133 height 16
drag, startPoint x: 231, startPoint y: 64, endPoint x: 0, endPoint y: 58, distance: 231.4
click at [0, 58] on div "Pricing platform Analytics Pricing Product portfolio Templates Export service 2…" at bounding box center [606, 261] width 1213 height 522
paste input "90006010-0010868"
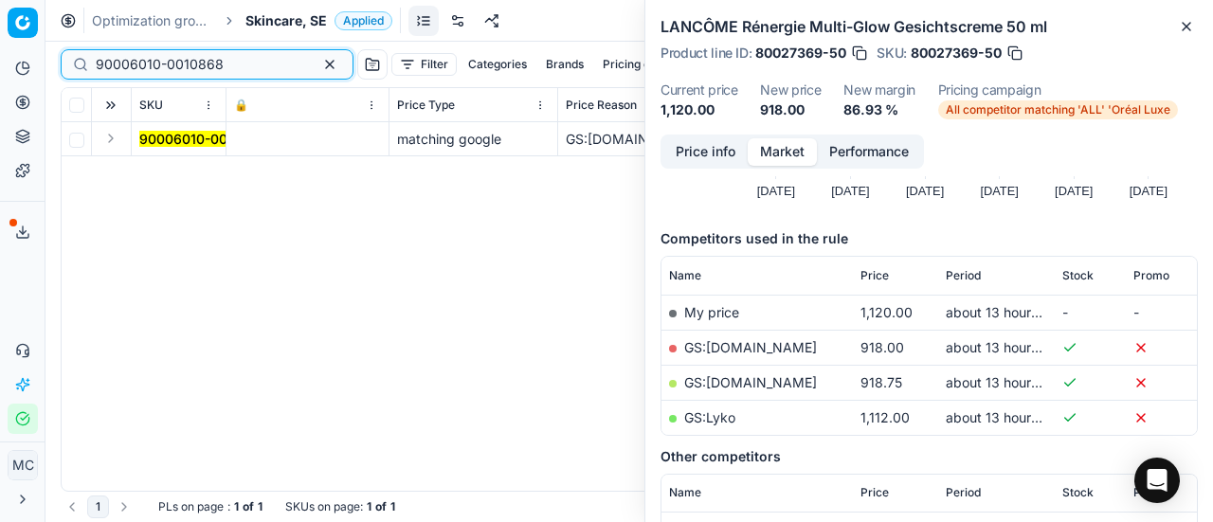
type input "90006010-0010868"
click at [121, 136] on td at bounding box center [112, 139] width 40 height 34
click at [116, 137] on button "Expand" at bounding box center [111, 138] width 23 height 23
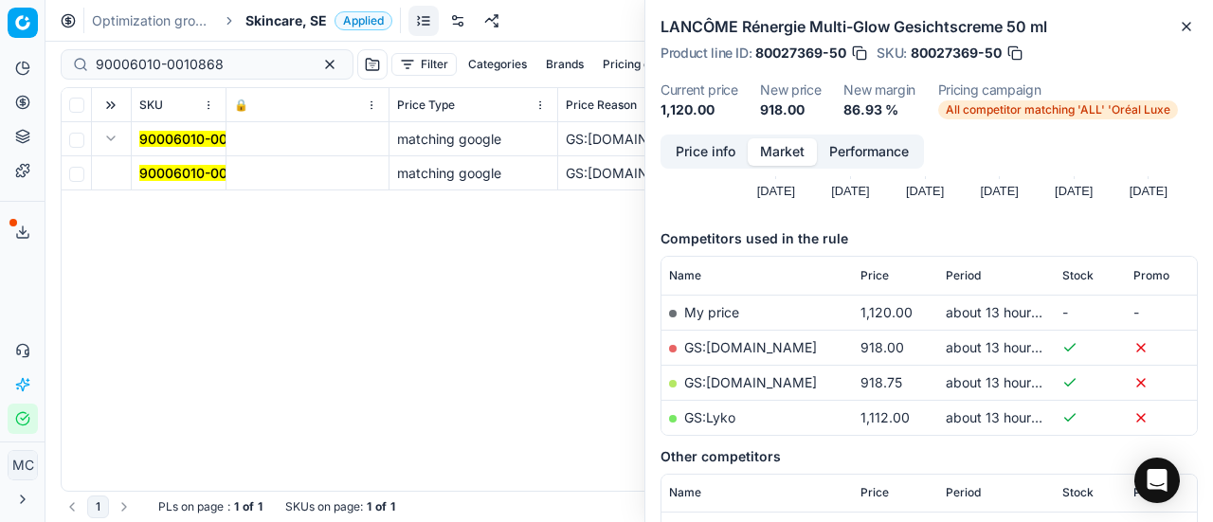
click at [191, 186] on td "90006010-0010868" at bounding box center [179, 173] width 95 height 34
click at [193, 180] on mark "90006010-0010868" at bounding box center [203, 173] width 128 height 16
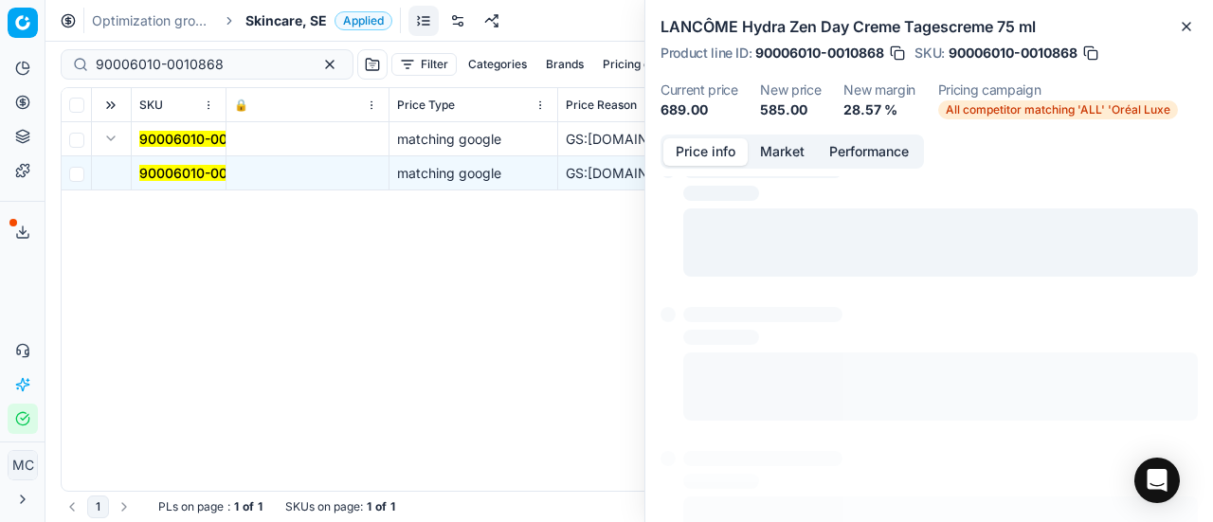
click at [709, 147] on button "Price info" at bounding box center [706, 151] width 84 height 27
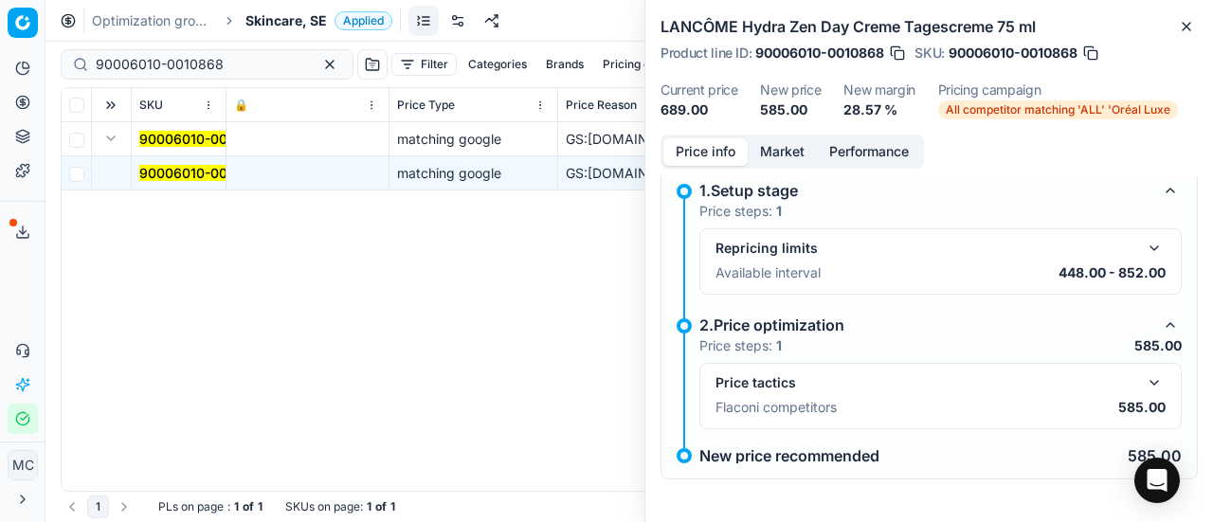
click at [1143, 378] on button "button" at bounding box center [1154, 383] width 23 height 23
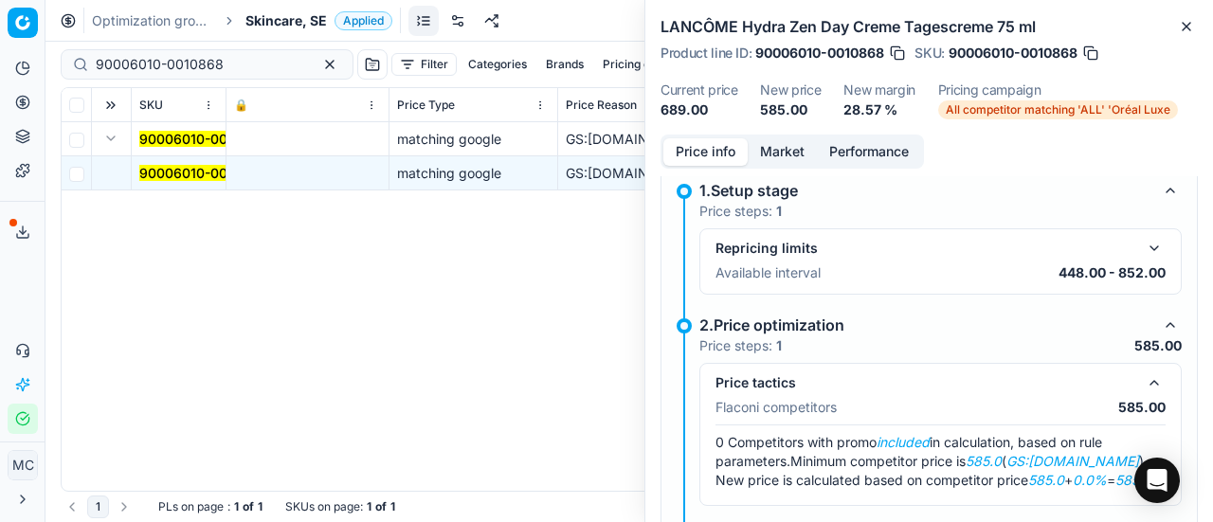
click at [796, 143] on button "Market" at bounding box center [782, 151] width 69 height 27
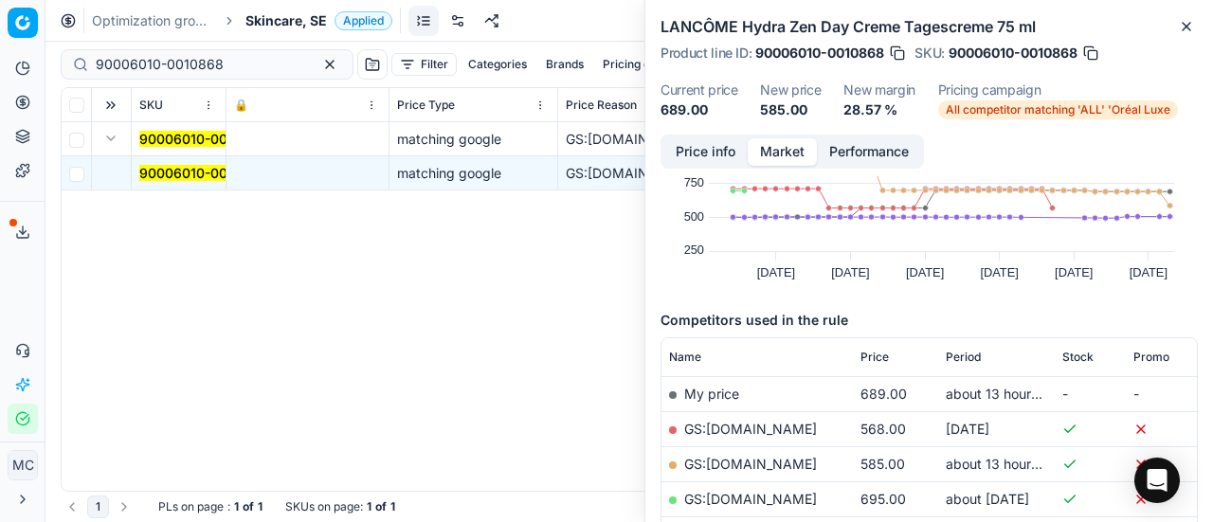
scroll to position [190, 0]
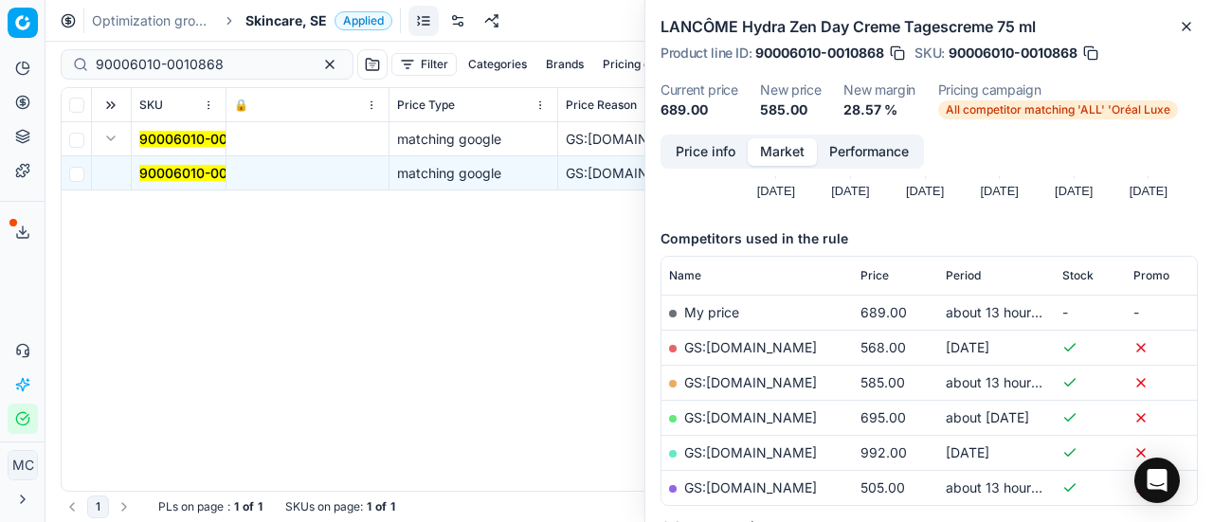
click at [758, 374] on link "GS:Cocopanda.se" at bounding box center [750, 382] width 133 height 16
click at [295, 17] on span "Skincare, SE" at bounding box center [287, 20] width 82 height 19
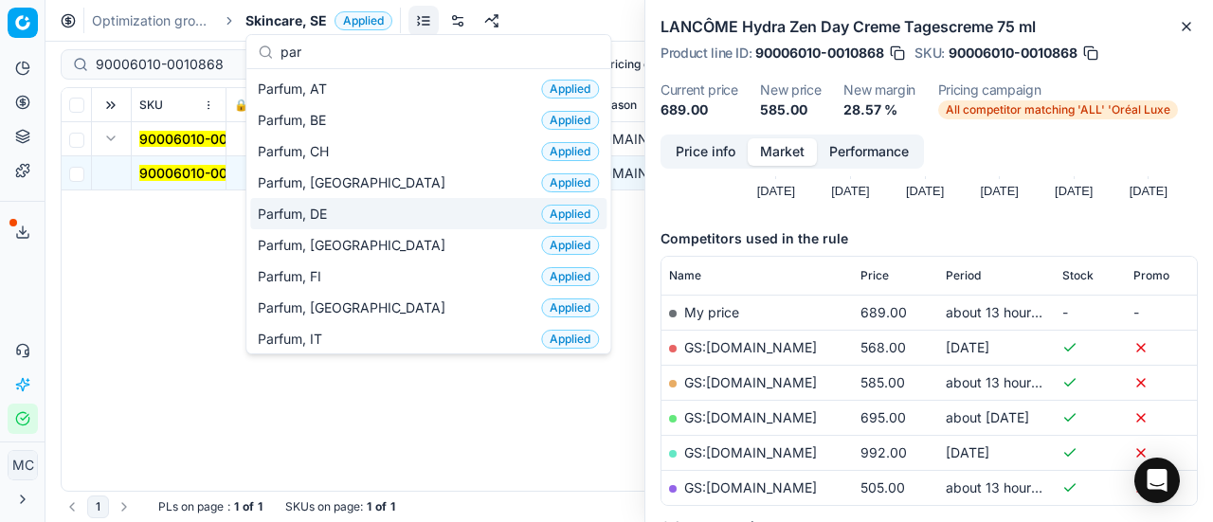
type input "par"
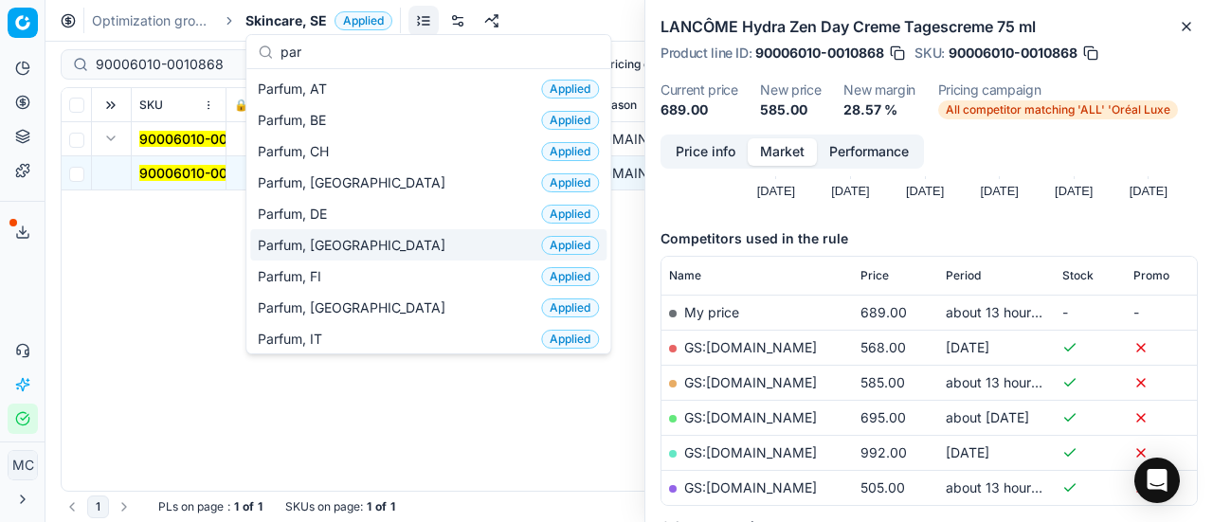
click at [371, 246] on div "Parfum, DK Applied" at bounding box center [428, 244] width 356 height 31
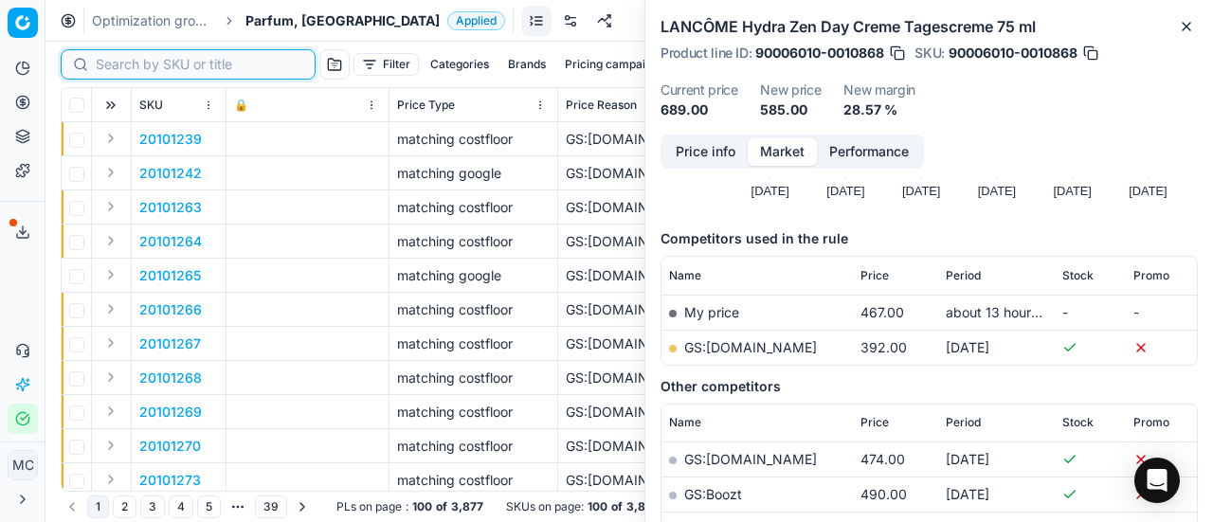
click at [132, 67] on input at bounding box center [200, 64] width 208 height 19
paste input "80070182-60"
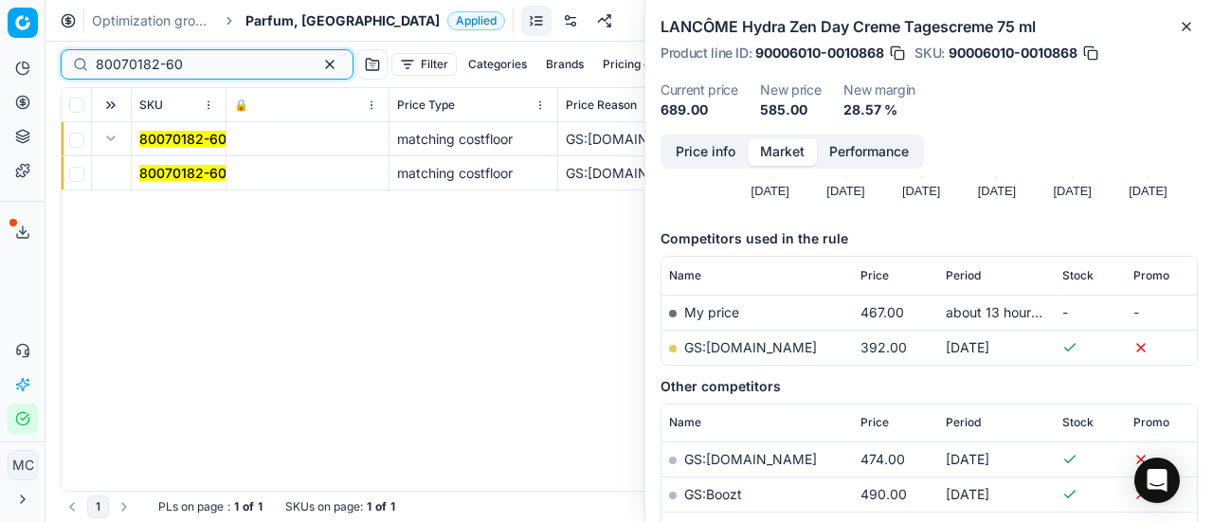
type input "80070182-60"
click at [174, 168] on mark "80070182-60" at bounding box center [182, 173] width 87 height 16
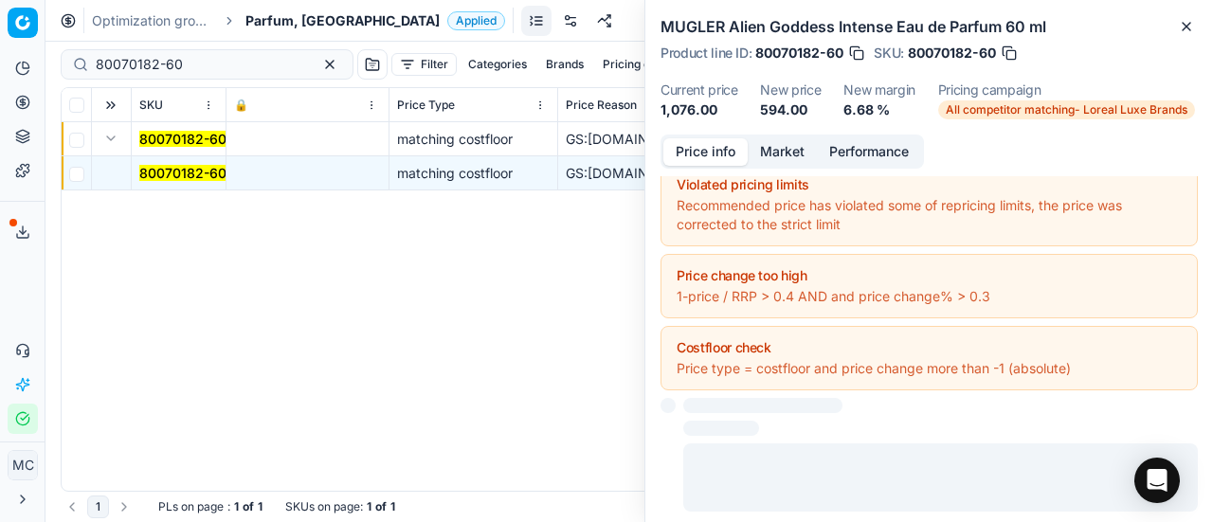
click at [719, 155] on button "Price info" at bounding box center [706, 151] width 84 height 27
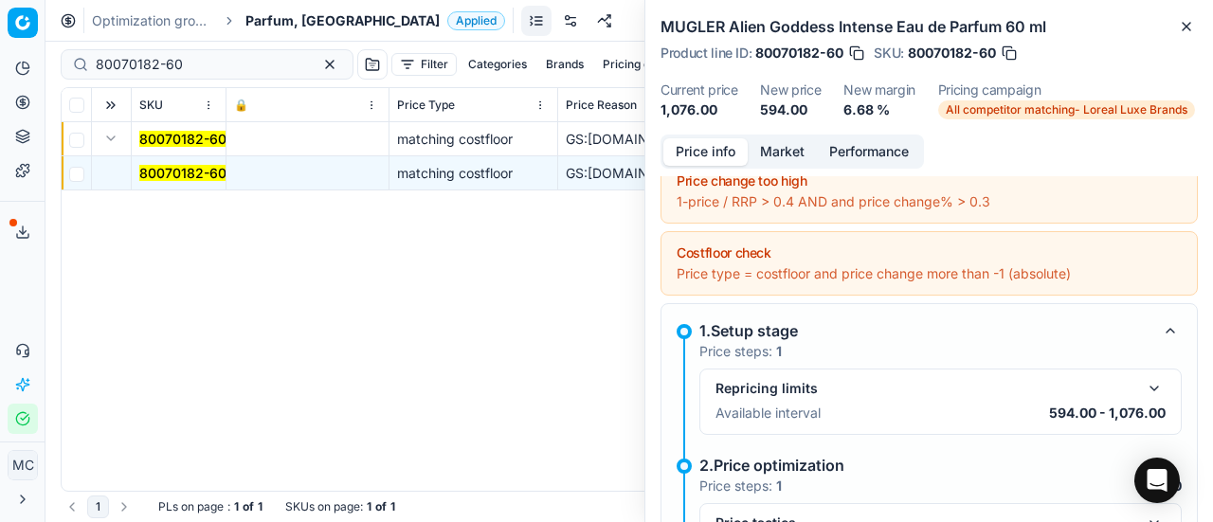
scroll to position [203, 0]
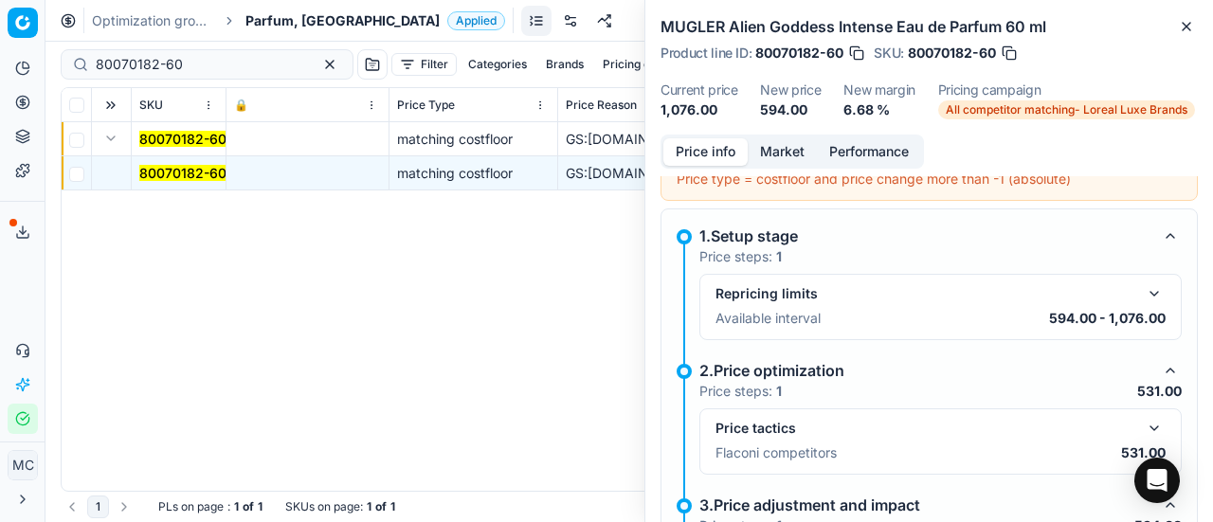
click at [812, 424] on div "Price tactics" at bounding box center [926, 428] width 420 height 19
click at [1143, 417] on button "button" at bounding box center [1154, 428] width 23 height 23
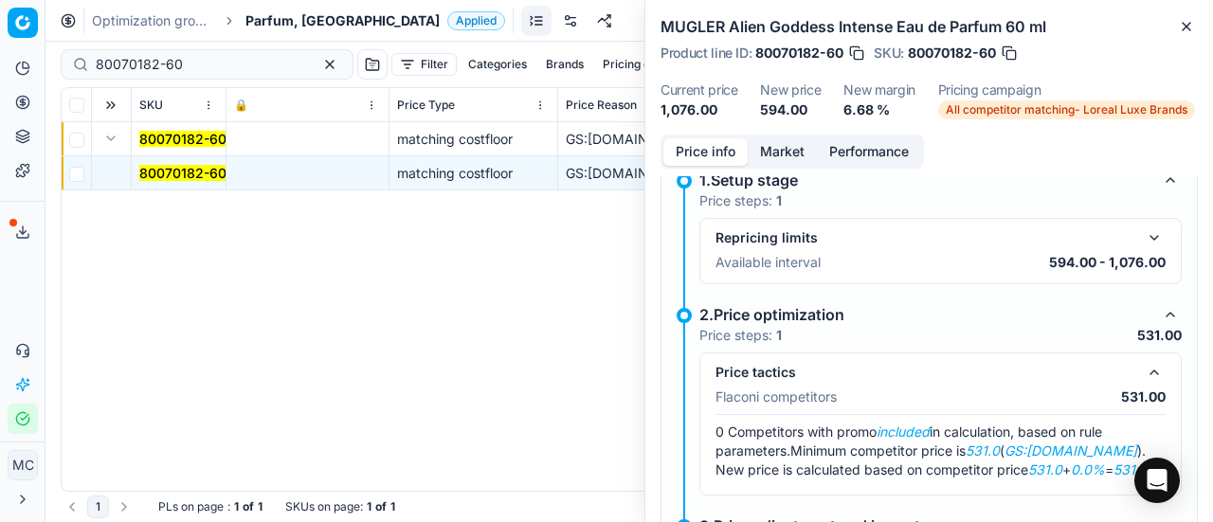
scroll to position [298, 0]
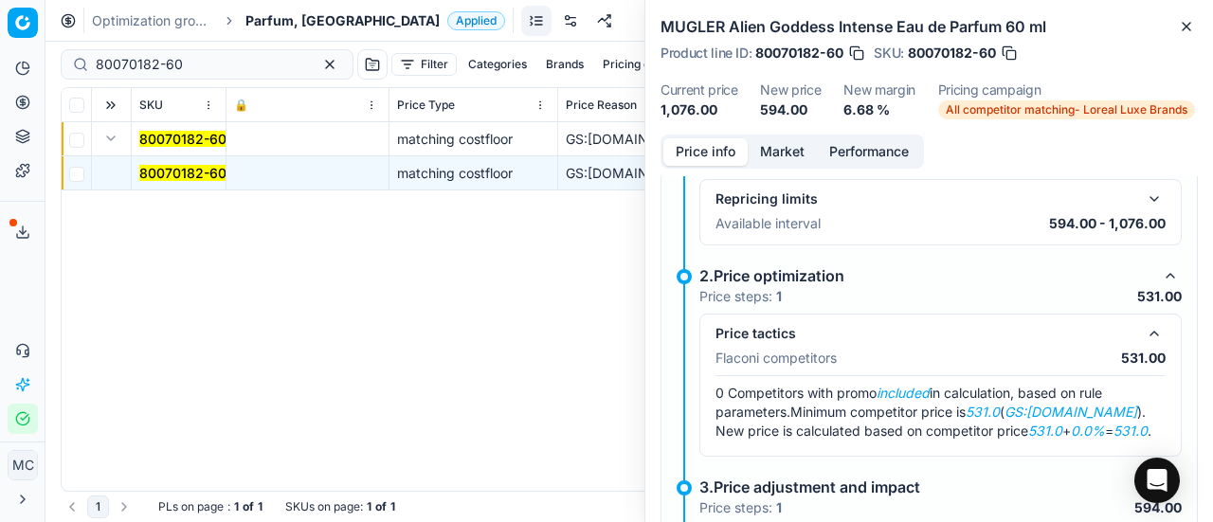
click at [793, 149] on button "Market" at bounding box center [782, 151] width 69 height 27
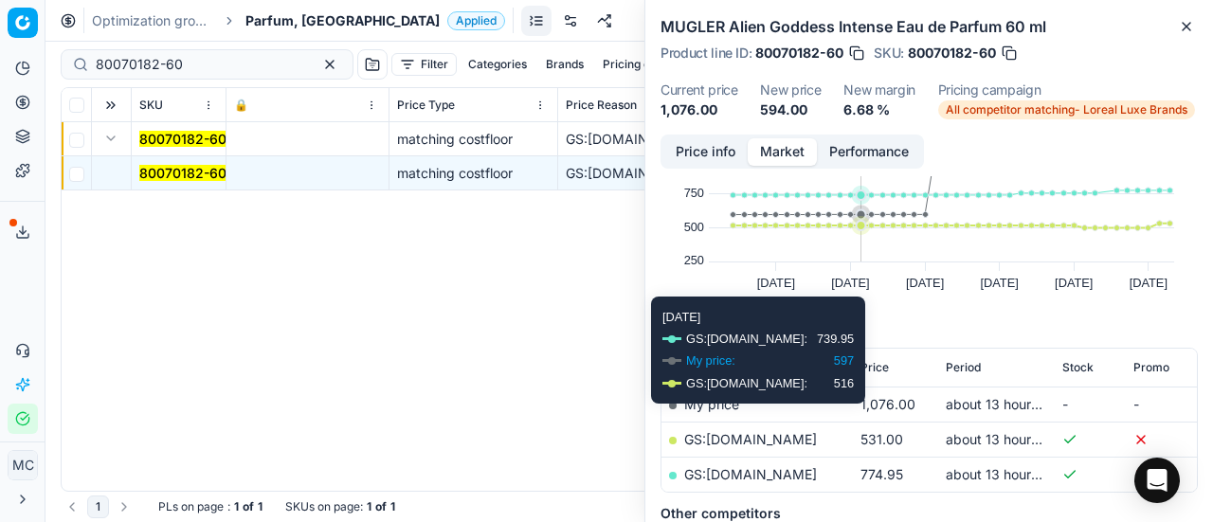
scroll to position [190, 0]
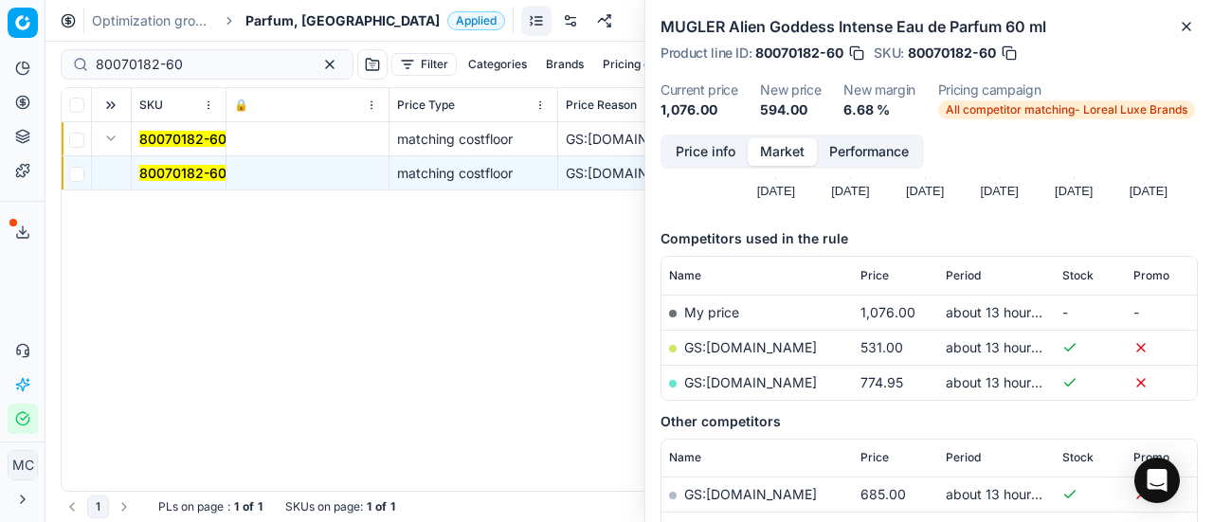
click at [806, 339] on link "GS:[DOMAIN_NAME]" at bounding box center [750, 347] width 133 height 16
click at [301, 23] on span "Parfum, [GEOGRAPHIC_DATA]" at bounding box center [343, 20] width 194 height 19
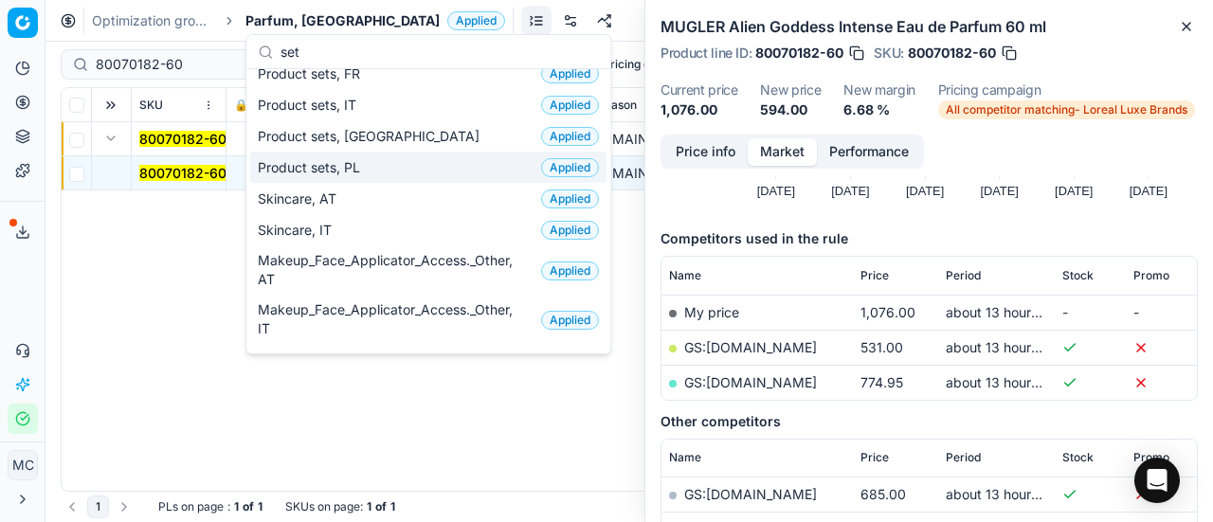
scroll to position [0, 0]
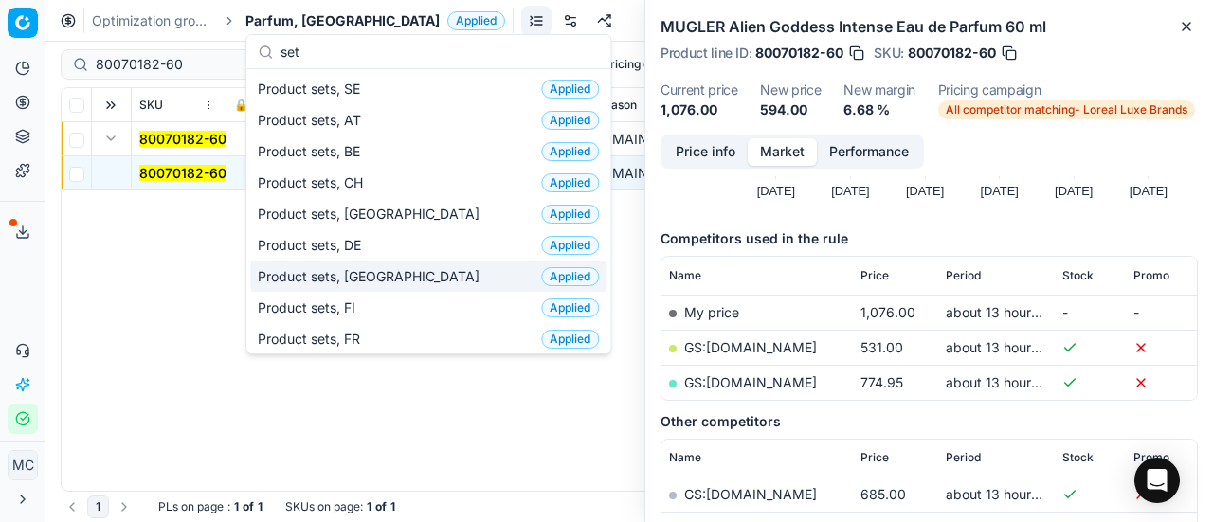
type input "set"
click at [375, 264] on div "Product sets, DK Applied" at bounding box center [428, 276] width 356 height 31
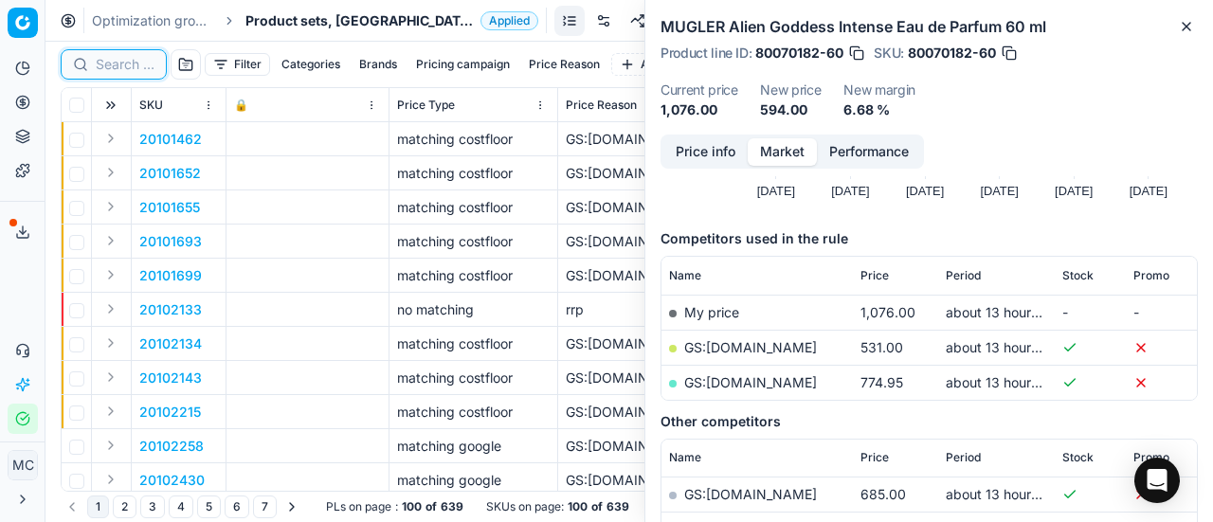
click at [128, 65] on input at bounding box center [125, 64] width 59 height 19
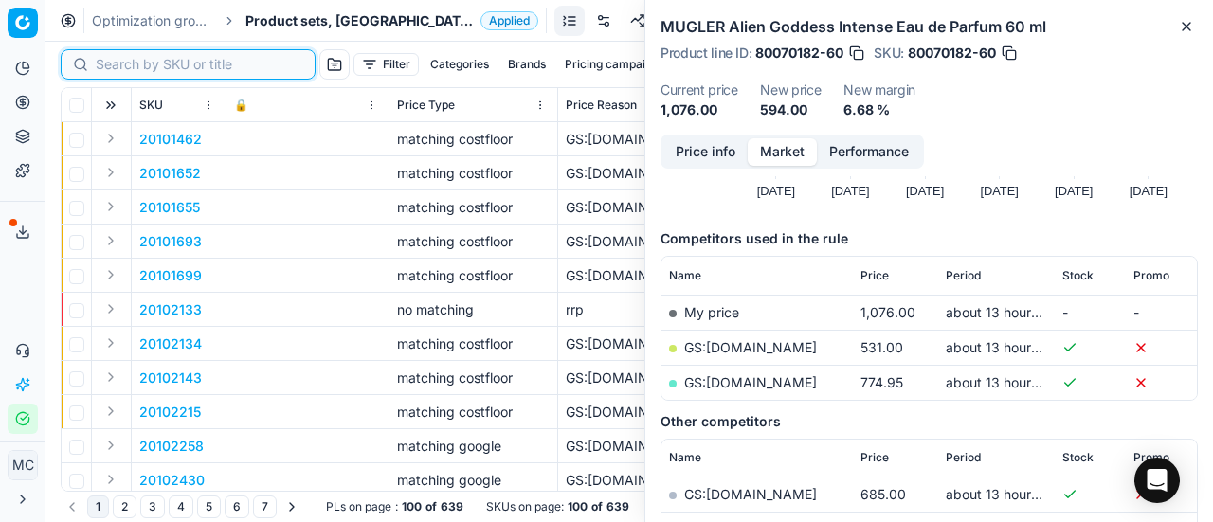
paste input "90017060-0026812"
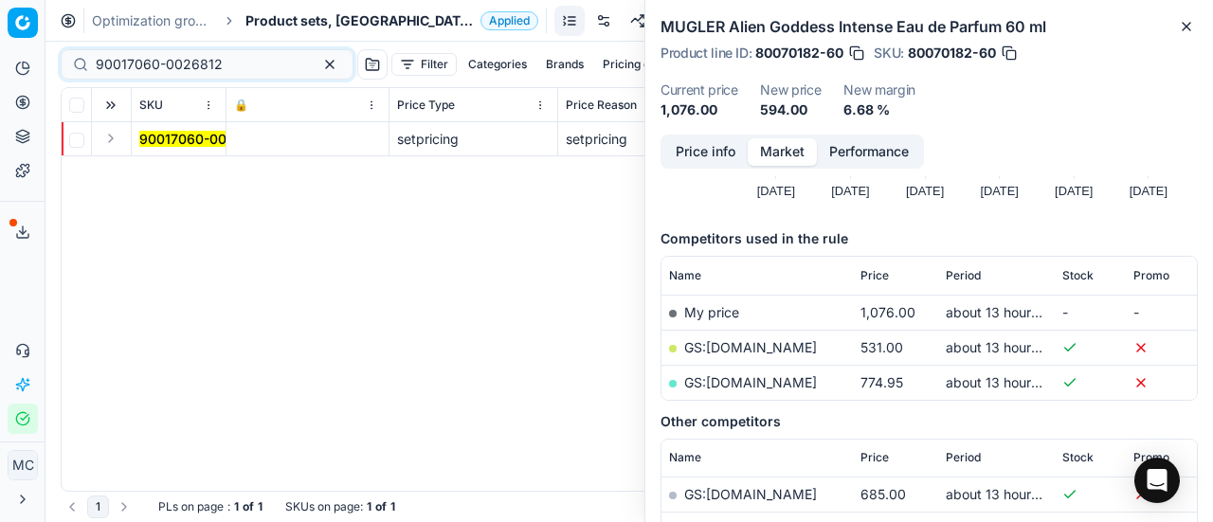
click at [109, 139] on button "Expand" at bounding box center [111, 138] width 23 height 23
click at [193, 168] on mark "90017060-0026812" at bounding box center [202, 173] width 127 height 16
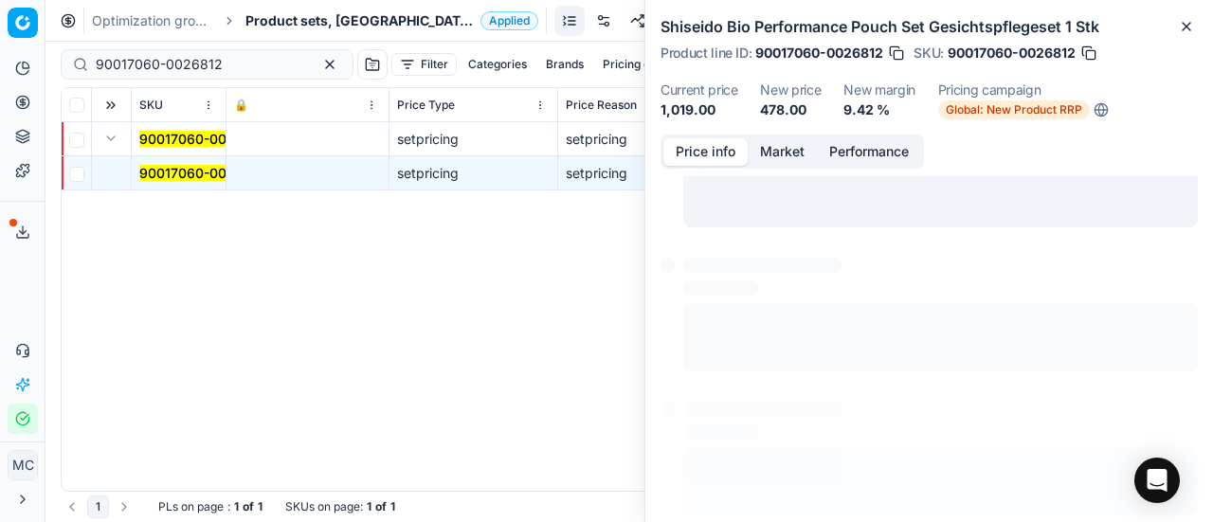
click at [722, 152] on button "Price info" at bounding box center [706, 151] width 84 height 27
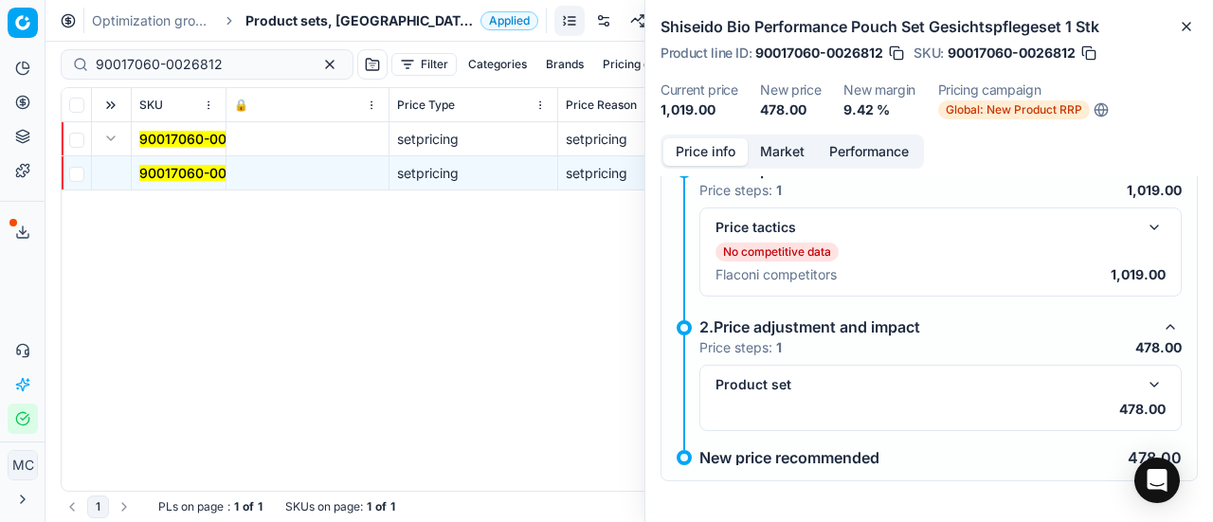
click at [1147, 379] on button "button" at bounding box center [1154, 384] width 23 height 23
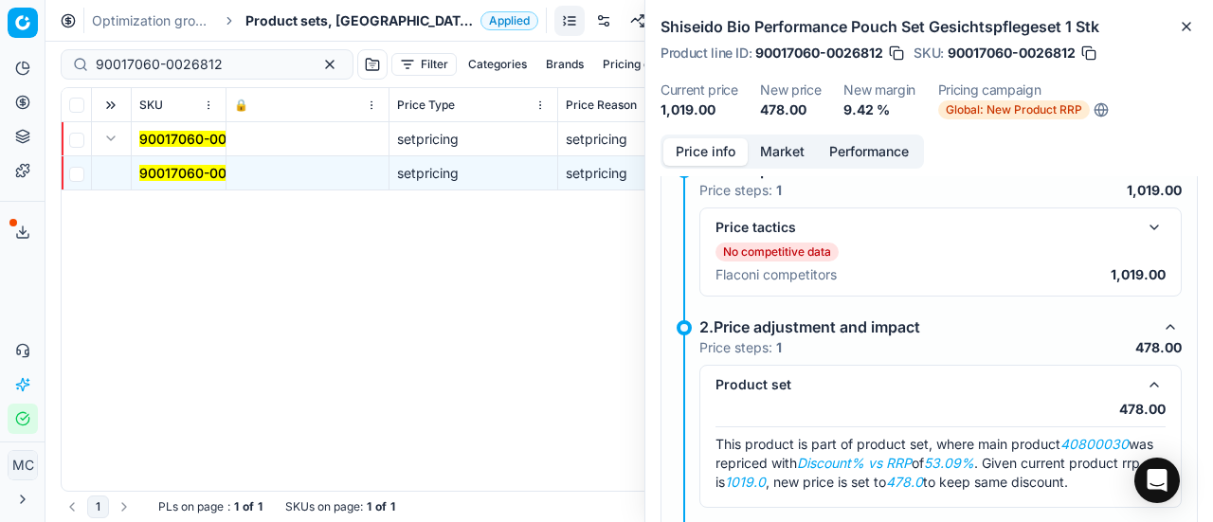
click at [779, 136] on div "Price info Market Performance" at bounding box center [793, 152] width 264 height 34
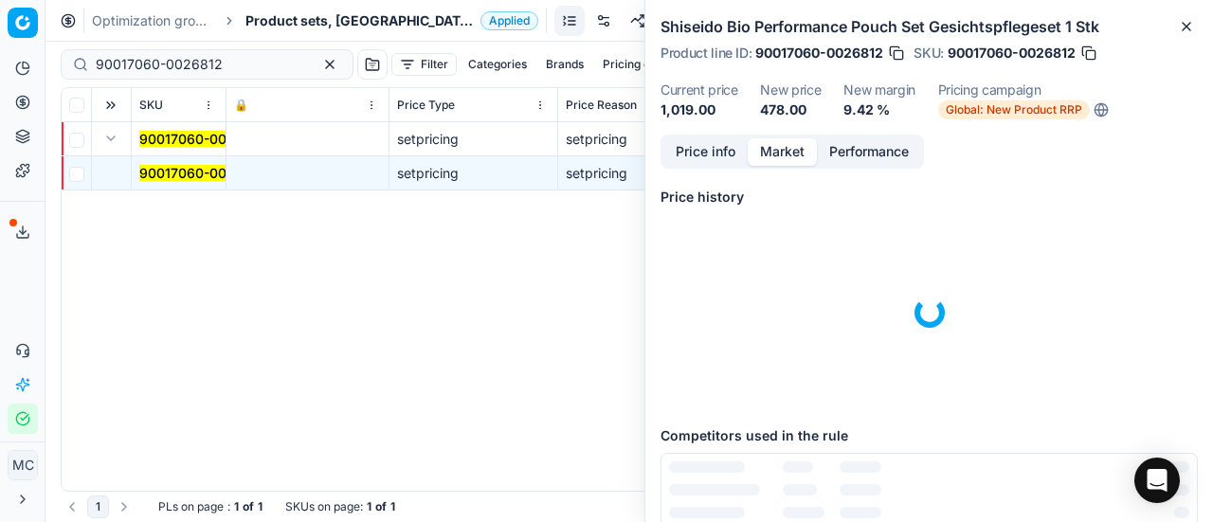
click at [783, 160] on button "Market" at bounding box center [782, 151] width 69 height 27
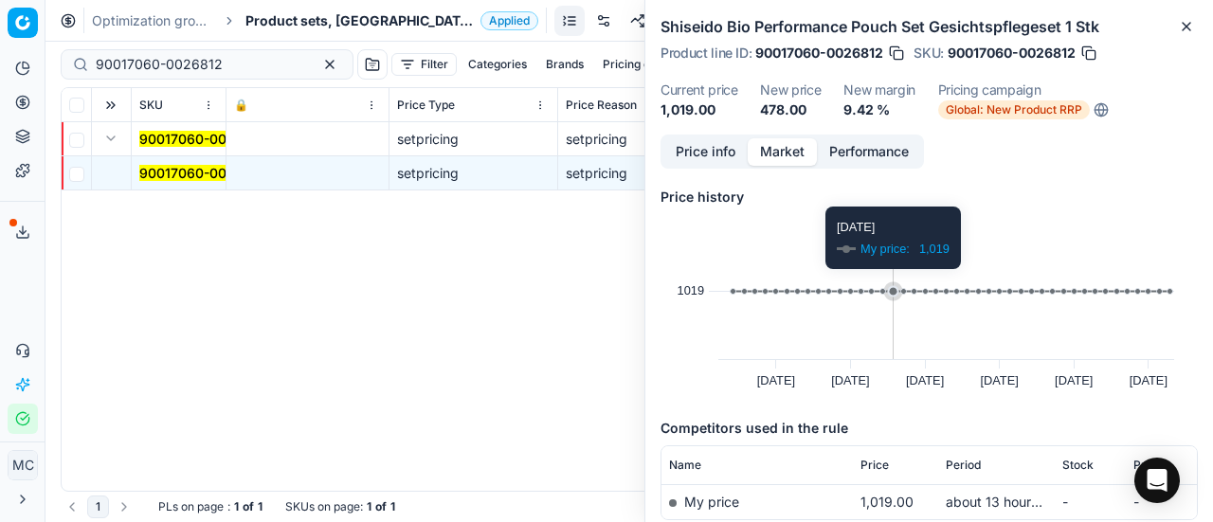
scroll to position [110, 0]
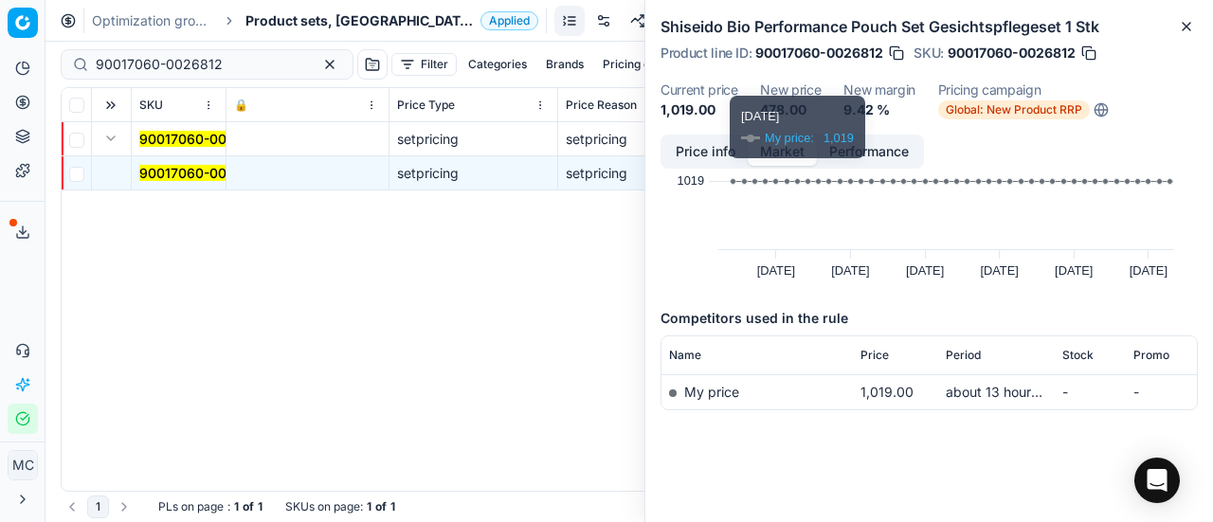
click at [723, 151] on button "Price info" at bounding box center [706, 151] width 84 height 27
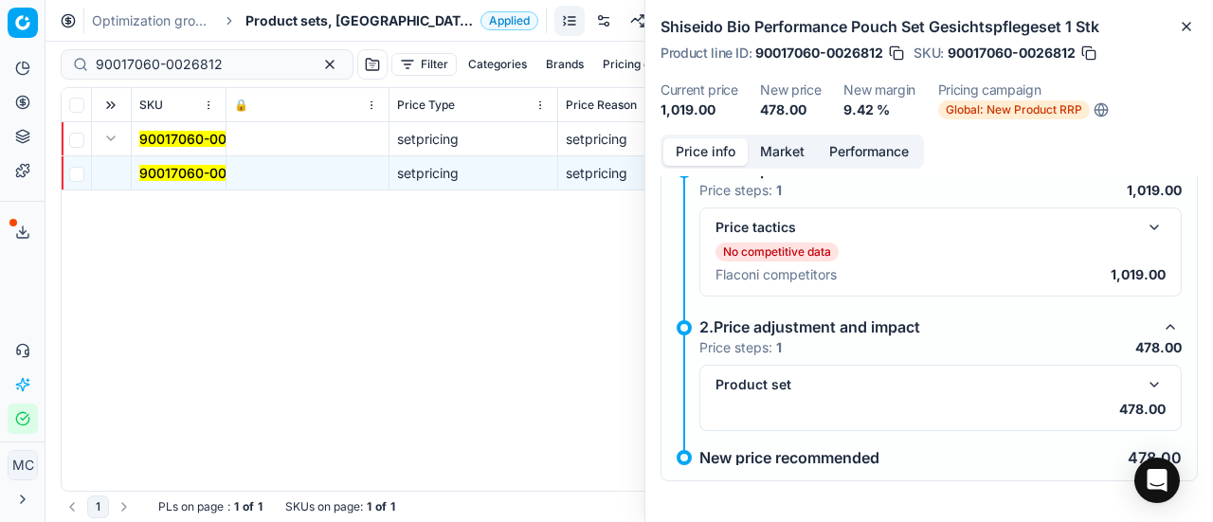
click at [1143, 380] on button "button" at bounding box center [1154, 384] width 23 height 23
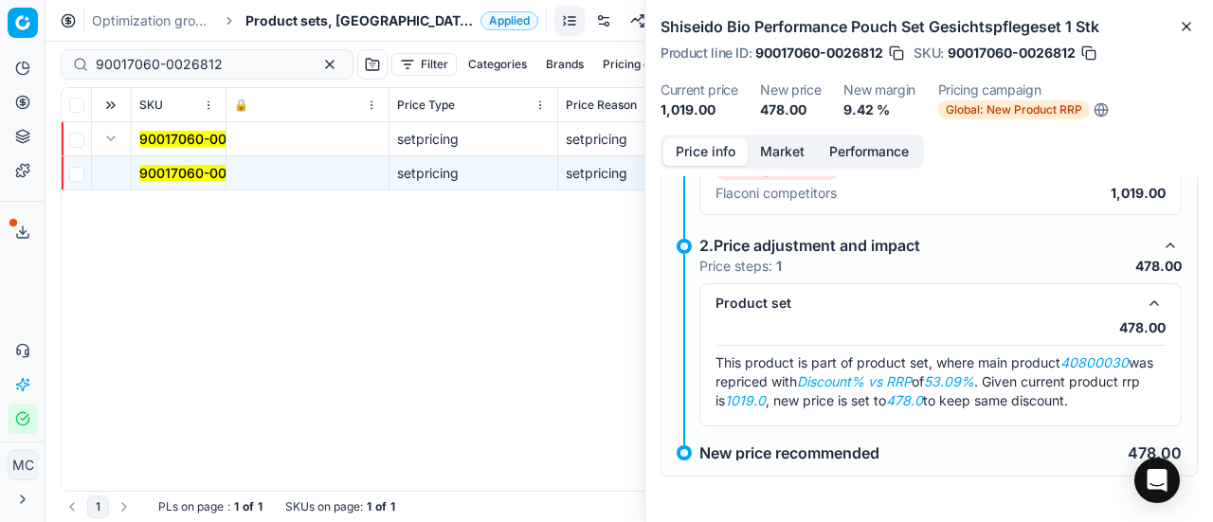
scroll to position [365, 0]
drag, startPoint x: 1067, startPoint y: 348, endPoint x: 1138, endPoint y: 351, distance: 70.2
click at [1138, 354] on div "This product is part of product set, where main product 40800030 was repriced w…" at bounding box center [941, 382] width 450 height 57
copy em "40800030"
drag, startPoint x: 248, startPoint y: 64, endPoint x: 0, endPoint y: 33, distance: 250.2
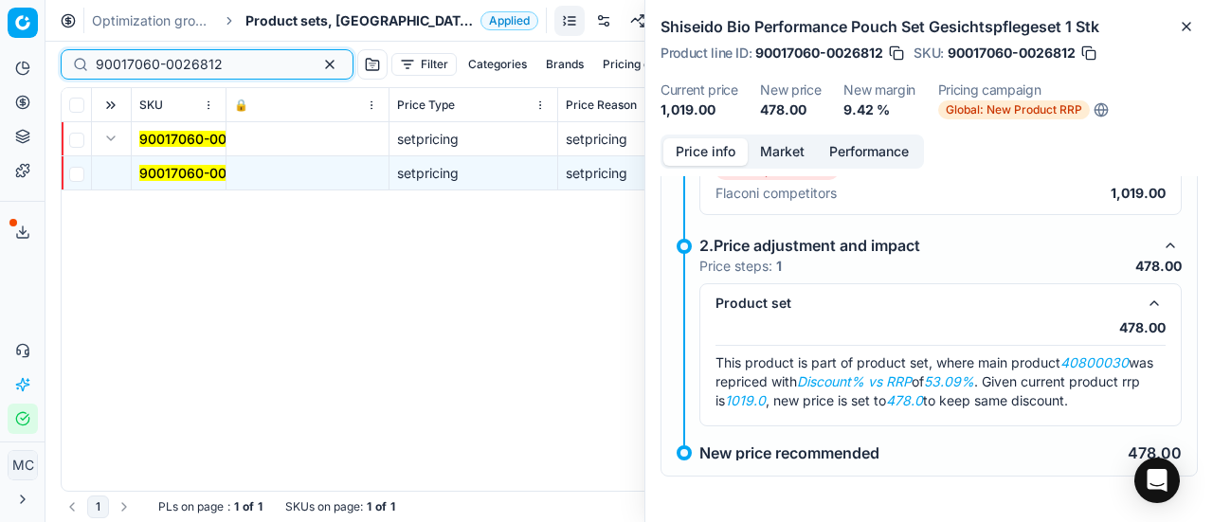
click at [0, 39] on div "Pricing platform Analytics Pricing Product portfolio Templates Export service 2…" at bounding box center [606, 261] width 1213 height 522
paste input "40800030"
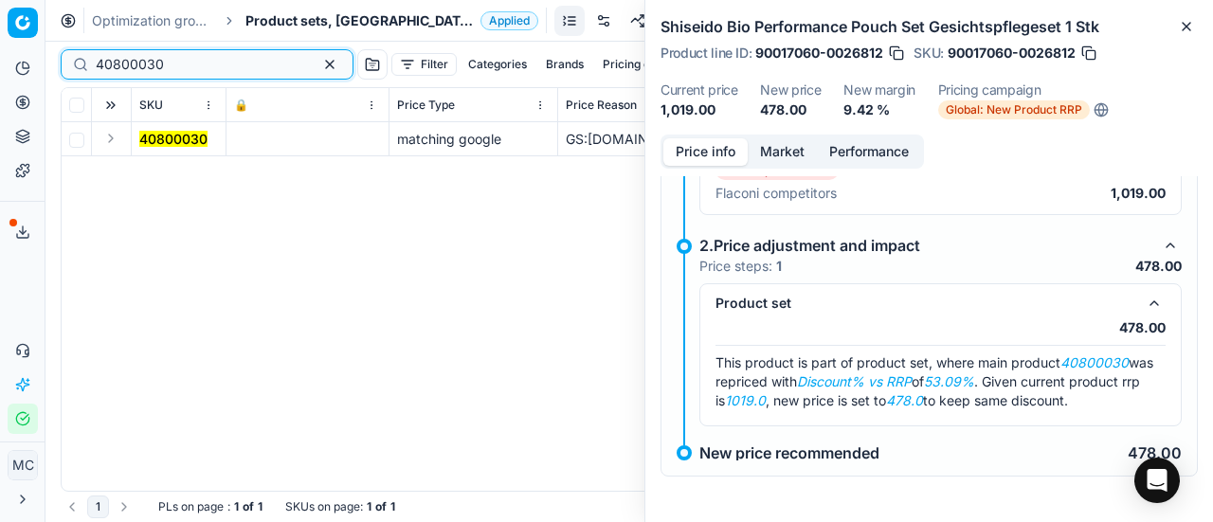
type input "40800030"
click at [108, 136] on button "Expand" at bounding box center [111, 138] width 23 height 23
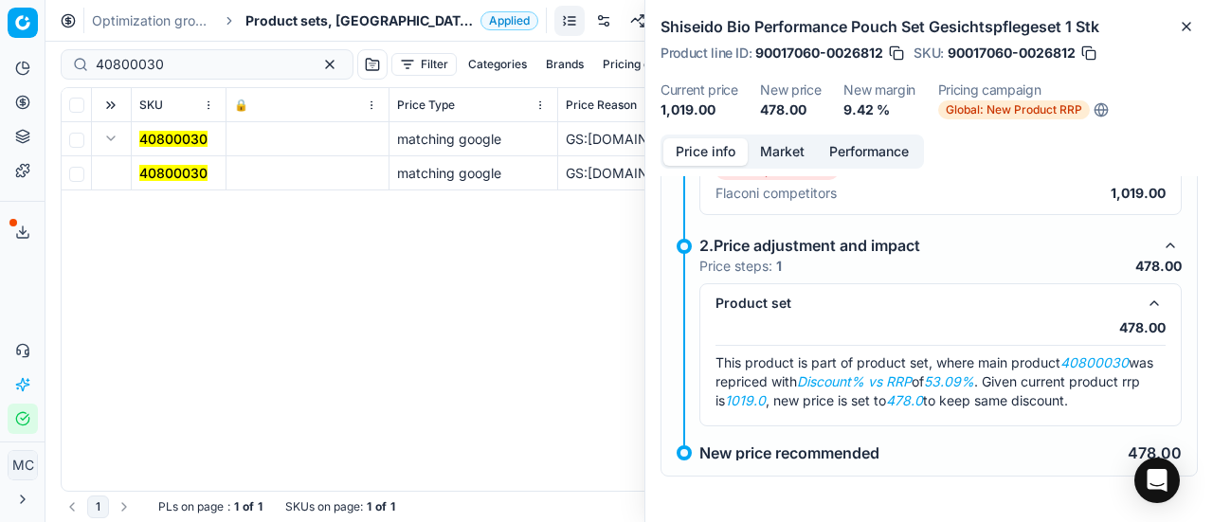
click at [167, 164] on span "40800030" at bounding box center [173, 173] width 68 height 19
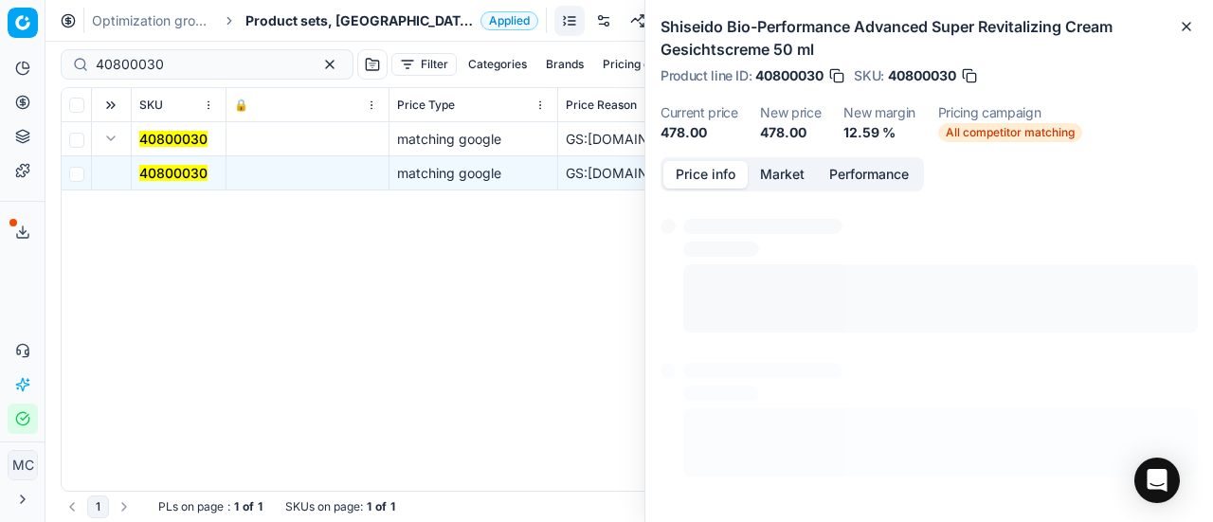
scroll to position [36, 0]
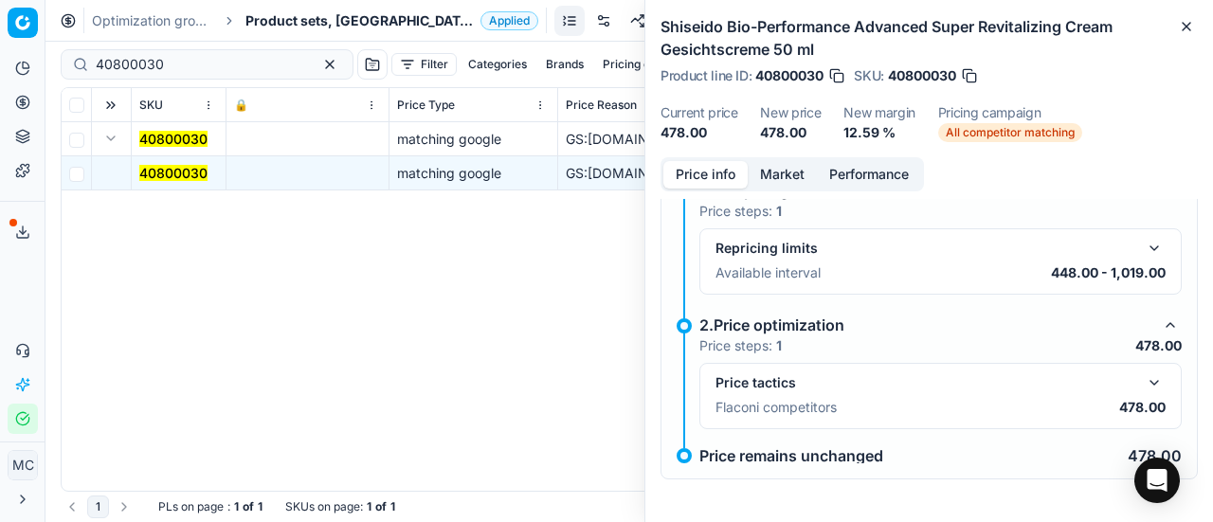
click at [1145, 391] on button "button" at bounding box center [1154, 383] width 23 height 23
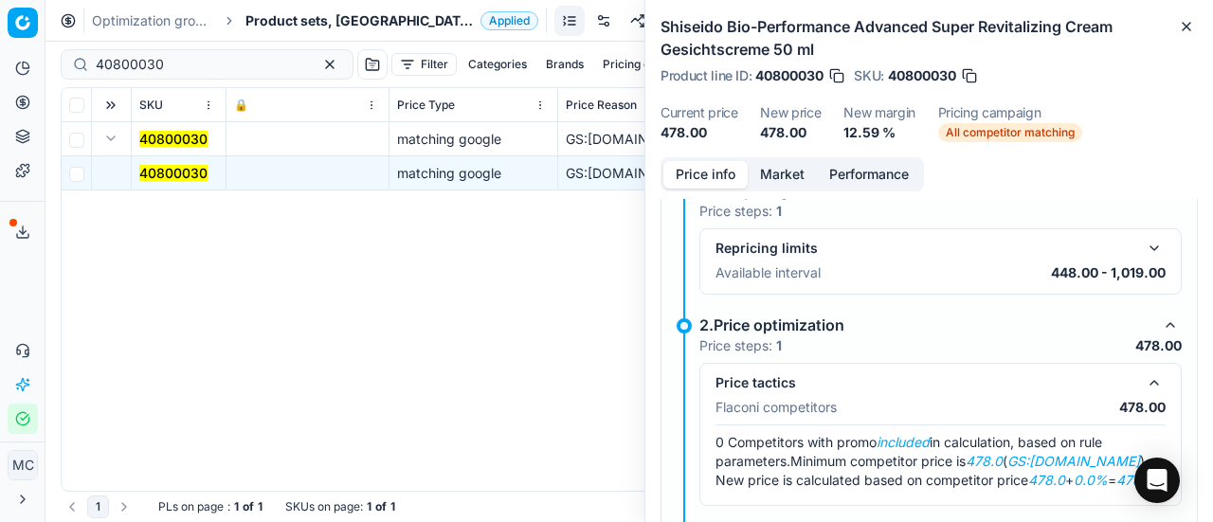
click at [791, 176] on button "Market" at bounding box center [782, 174] width 69 height 27
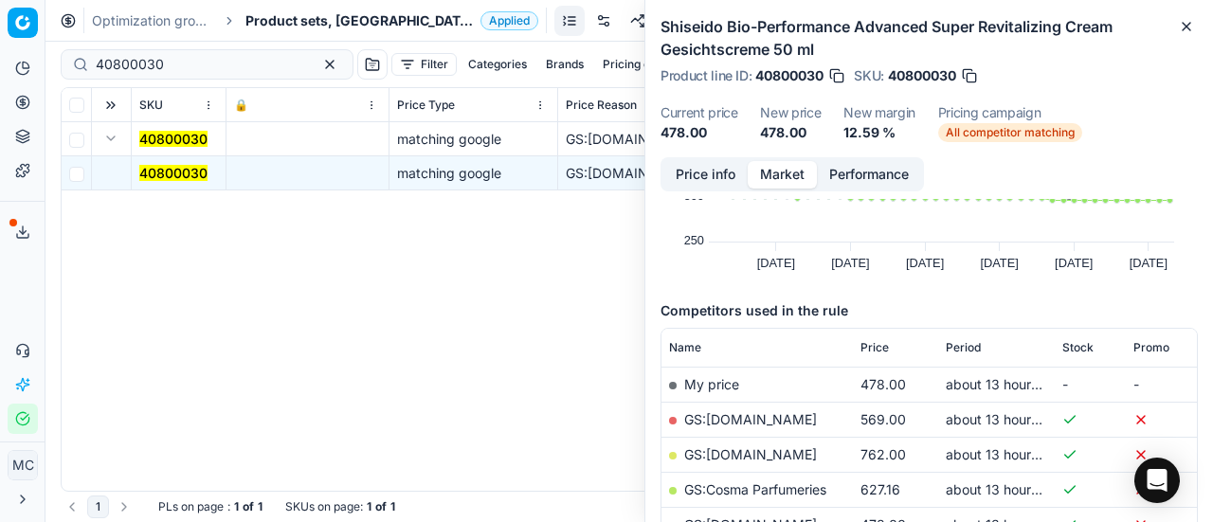
scroll to position [163, 0]
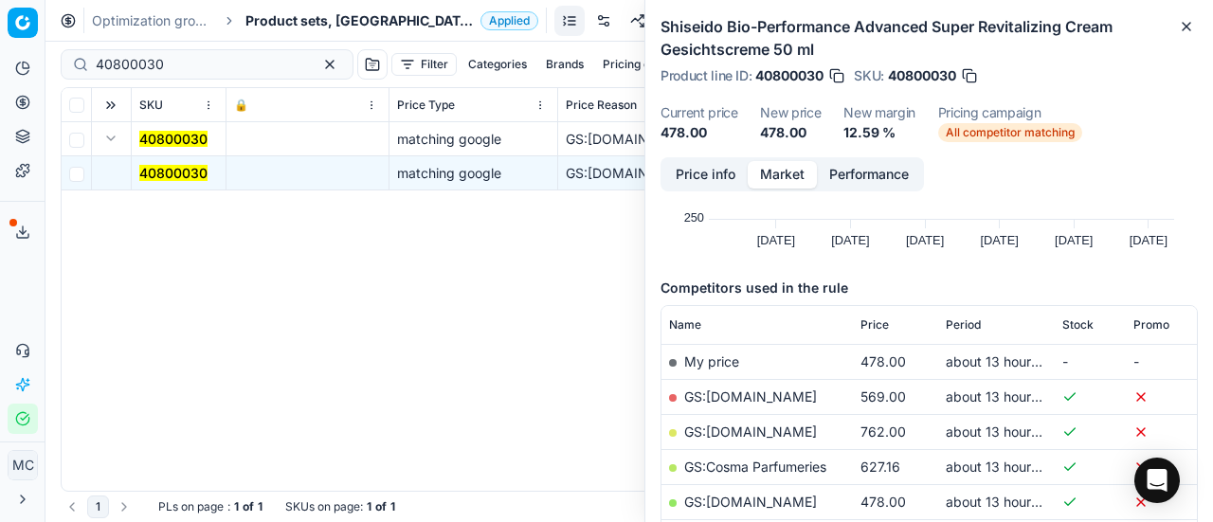
click at [756, 500] on link "GS:[DOMAIN_NAME]" at bounding box center [750, 502] width 133 height 16
click at [324, 21] on span "Product sets, [GEOGRAPHIC_DATA]" at bounding box center [360, 20] width 228 height 19
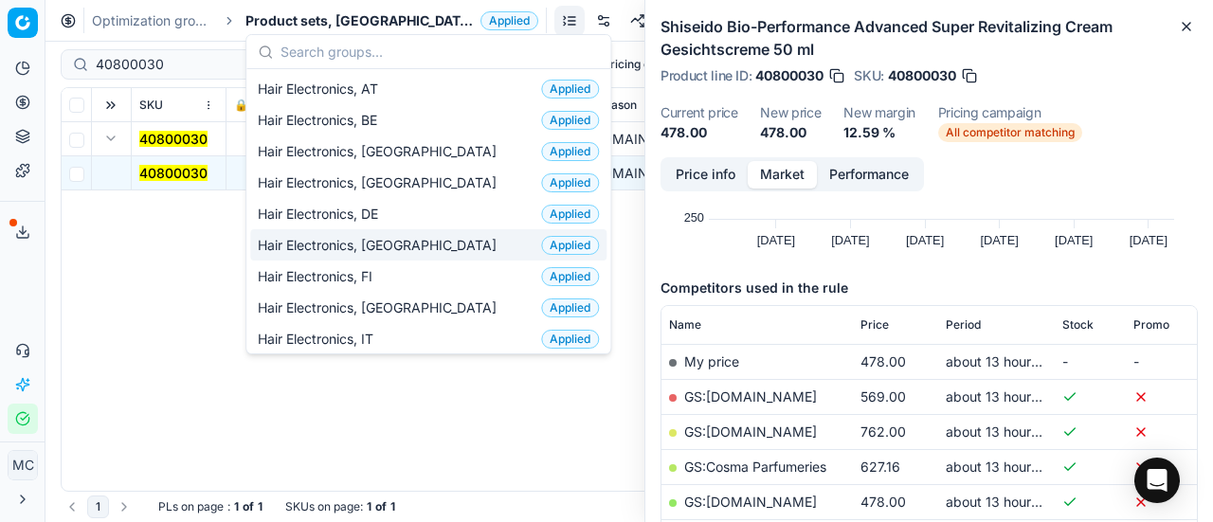
click at [319, 243] on span "Hair Electronics, [GEOGRAPHIC_DATA]" at bounding box center [381, 245] width 246 height 19
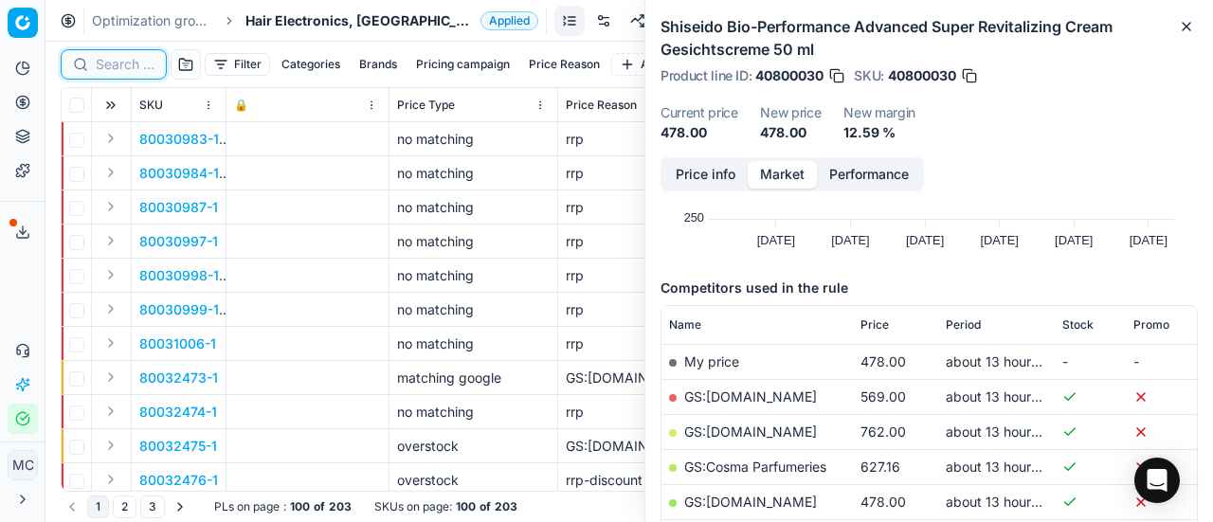
click at [129, 64] on input at bounding box center [125, 64] width 59 height 19
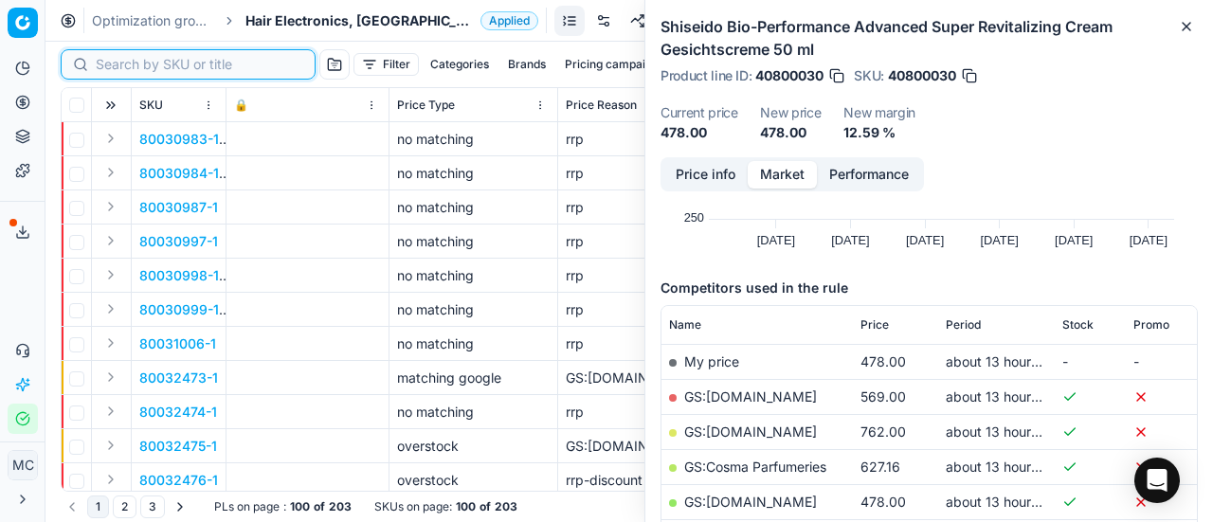
paste input "80070115-1"
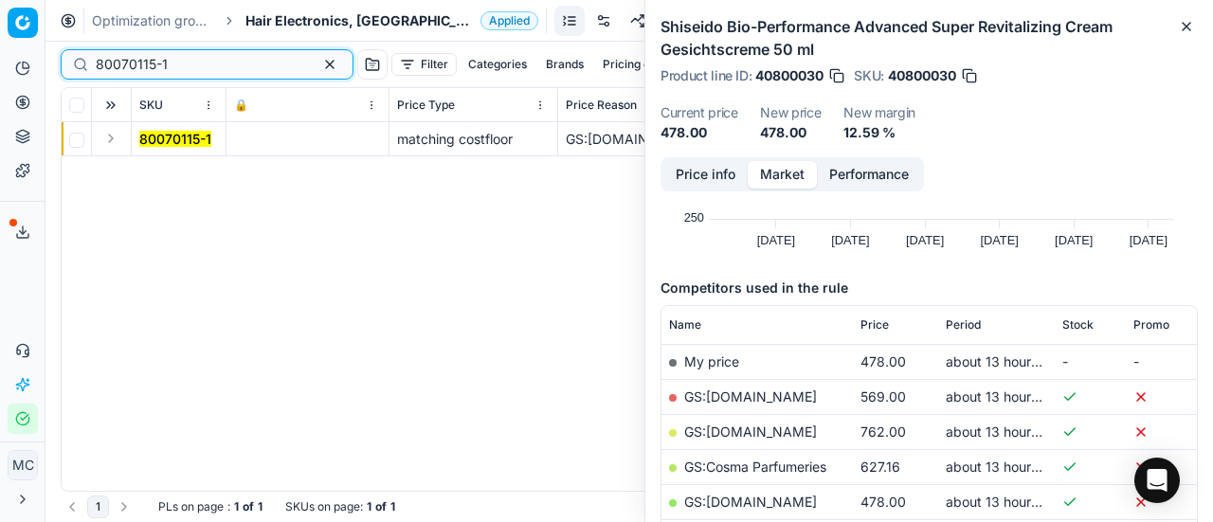
type input "80070115-1"
click at [114, 137] on button "Expand" at bounding box center [111, 138] width 23 height 23
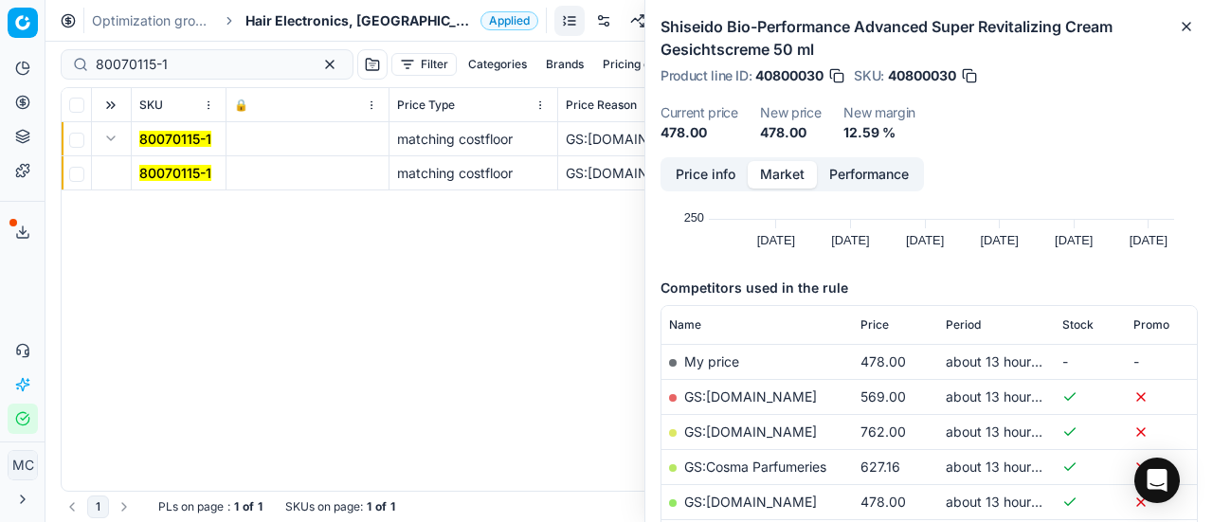
click at [183, 174] on mark "80070115-1" at bounding box center [175, 173] width 72 height 16
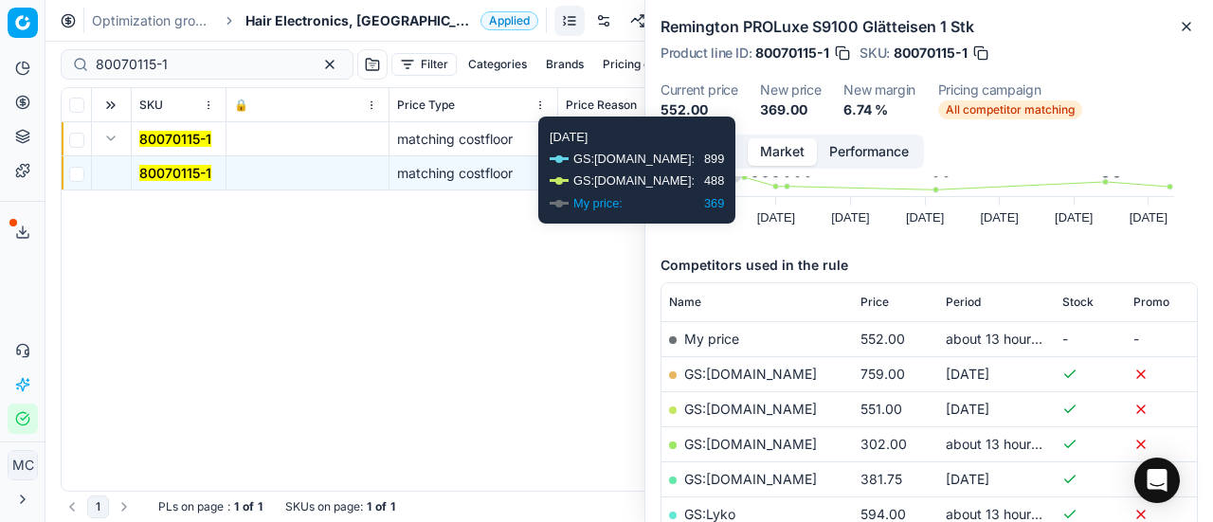
click at [730, 152] on button "Price info" at bounding box center [706, 151] width 84 height 27
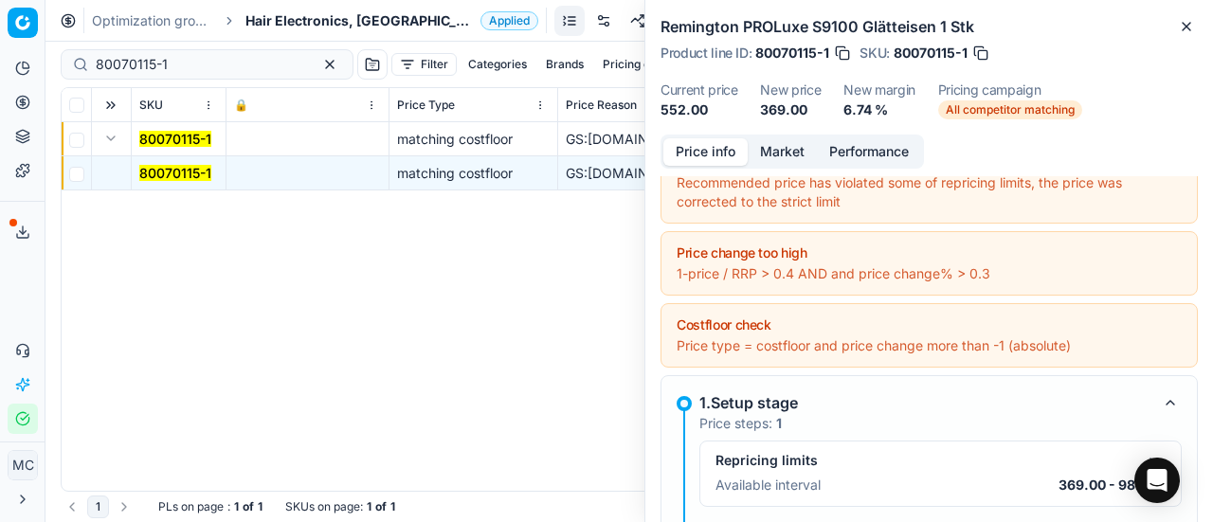
scroll to position [226, 0]
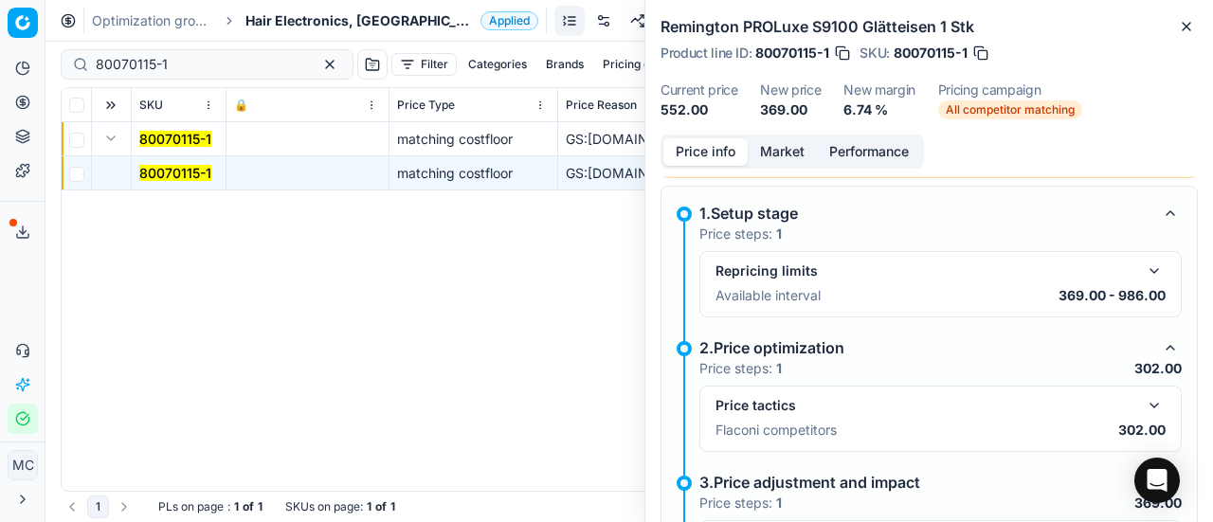
click at [1143, 397] on button "button" at bounding box center [1154, 405] width 23 height 23
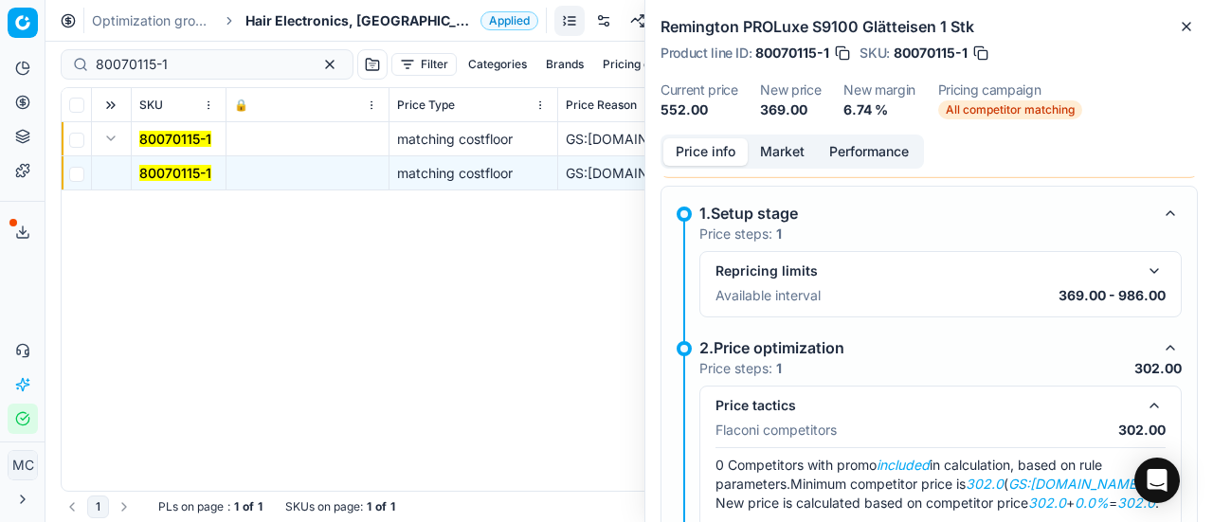
click at [765, 143] on button "Market" at bounding box center [782, 151] width 69 height 27
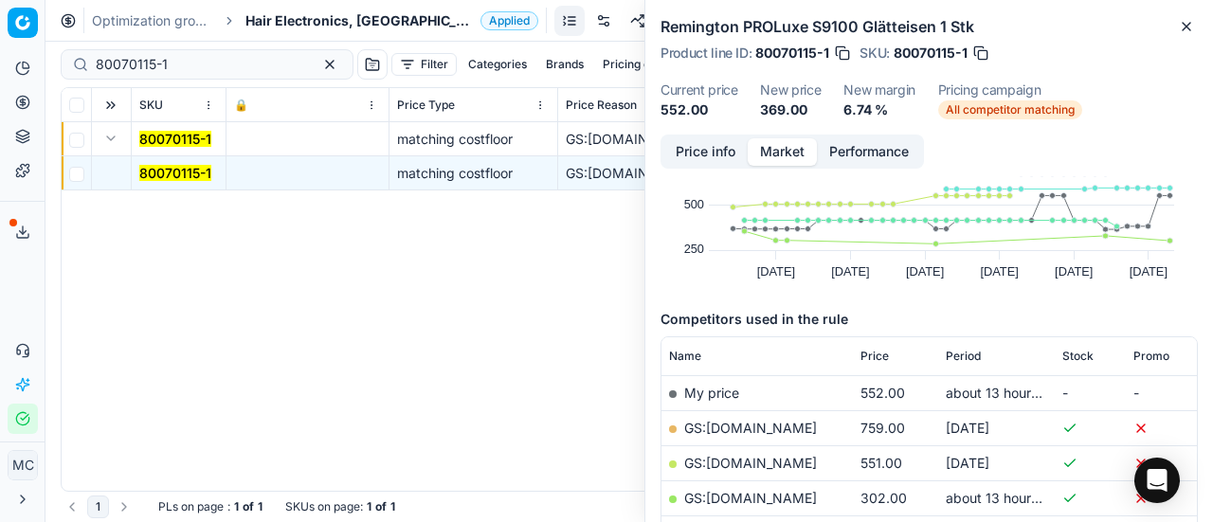
scroll to position [190, 0]
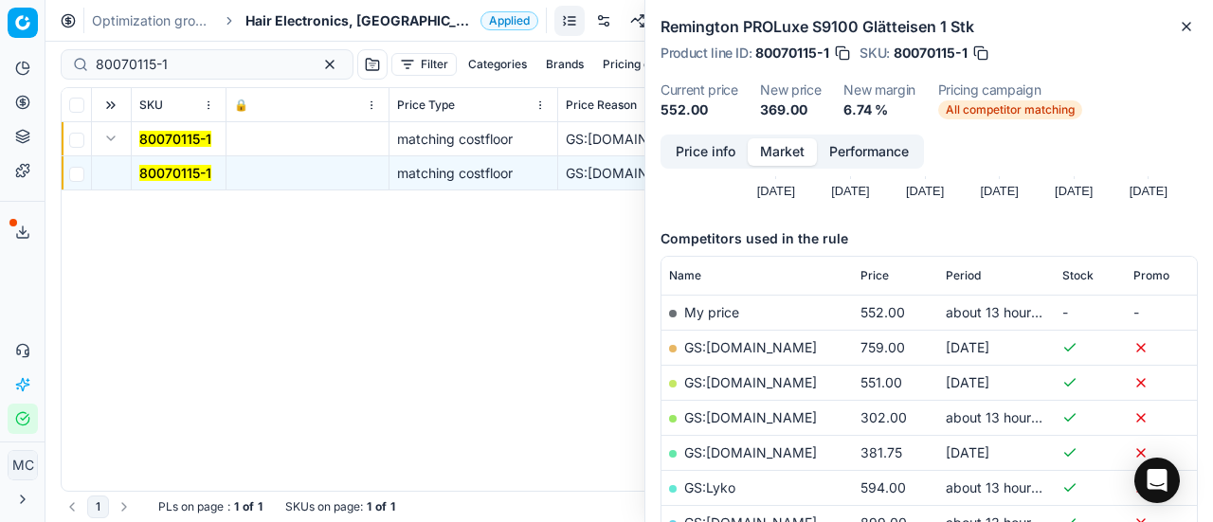
click at [779, 422] on link "GS:[DOMAIN_NAME]" at bounding box center [750, 418] width 133 height 16
click at [341, 20] on span "Hair Electronics, [GEOGRAPHIC_DATA]" at bounding box center [360, 20] width 228 height 19
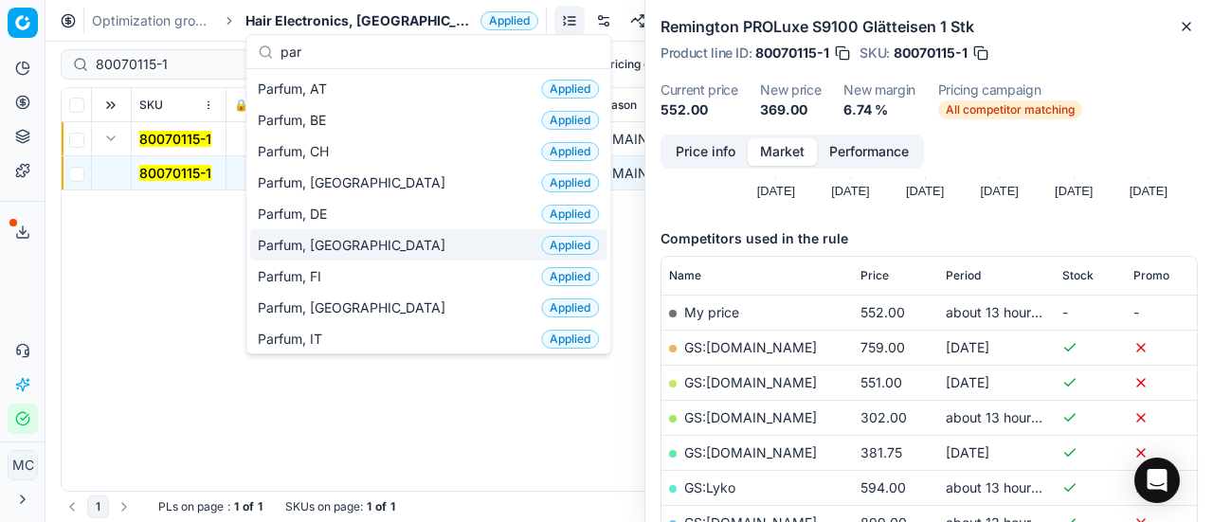
type input "par"
click at [317, 246] on span "Parfum, [GEOGRAPHIC_DATA]" at bounding box center [355, 245] width 195 height 19
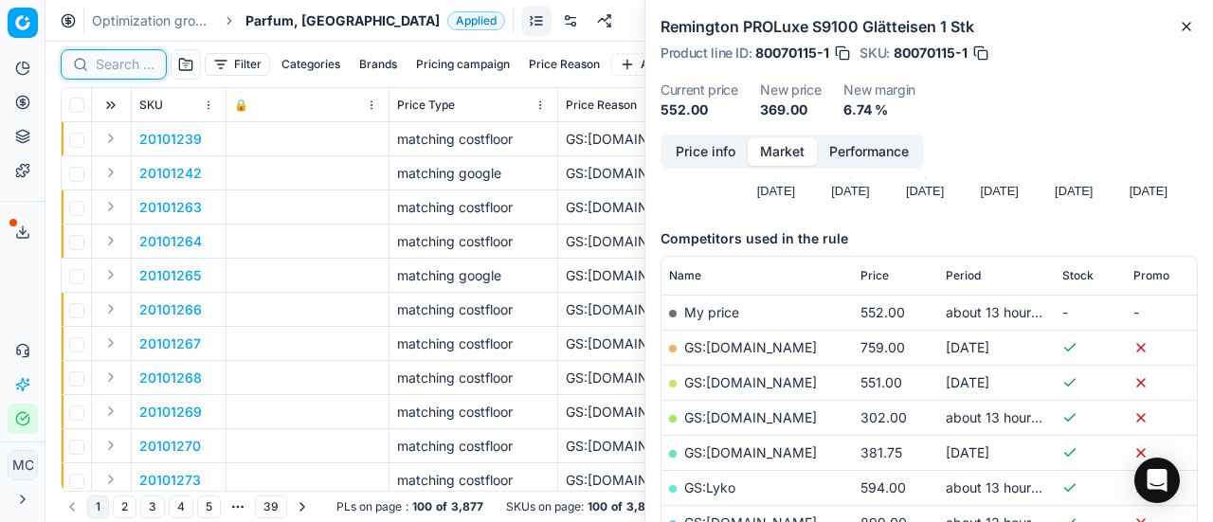
click at [112, 64] on input at bounding box center [125, 64] width 59 height 19
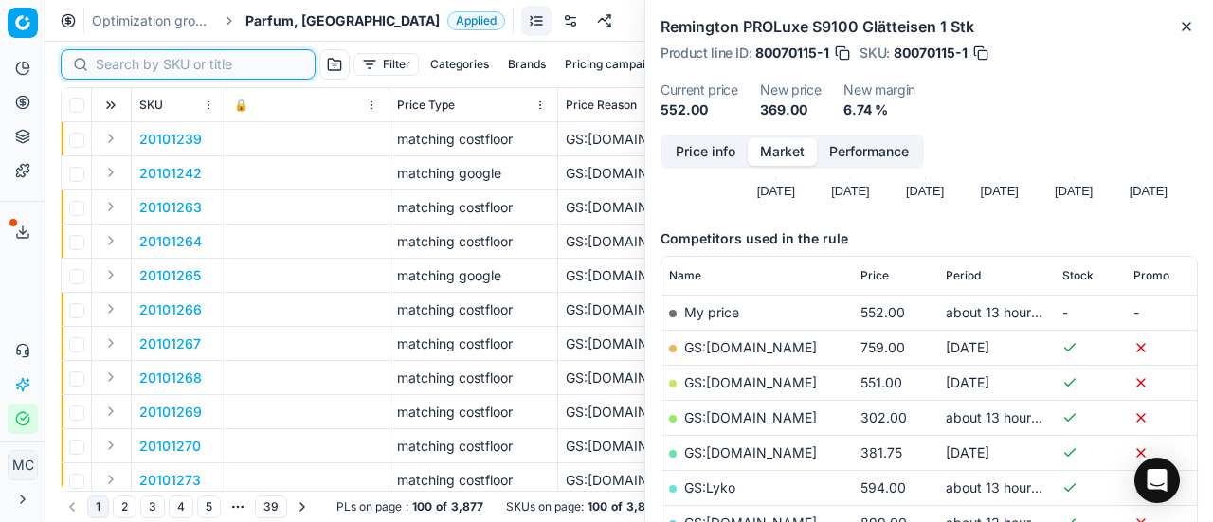
paste input "90000514-0000666"
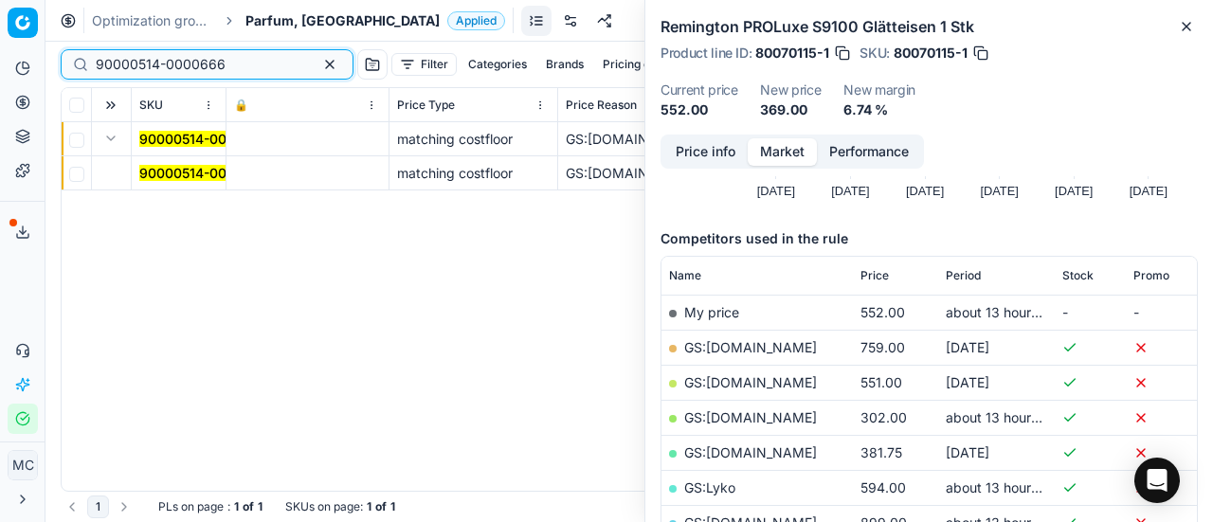
type input "90000514-0000666"
click at [167, 173] on mark "90000514-0000666" at bounding box center [204, 173] width 130 height 16
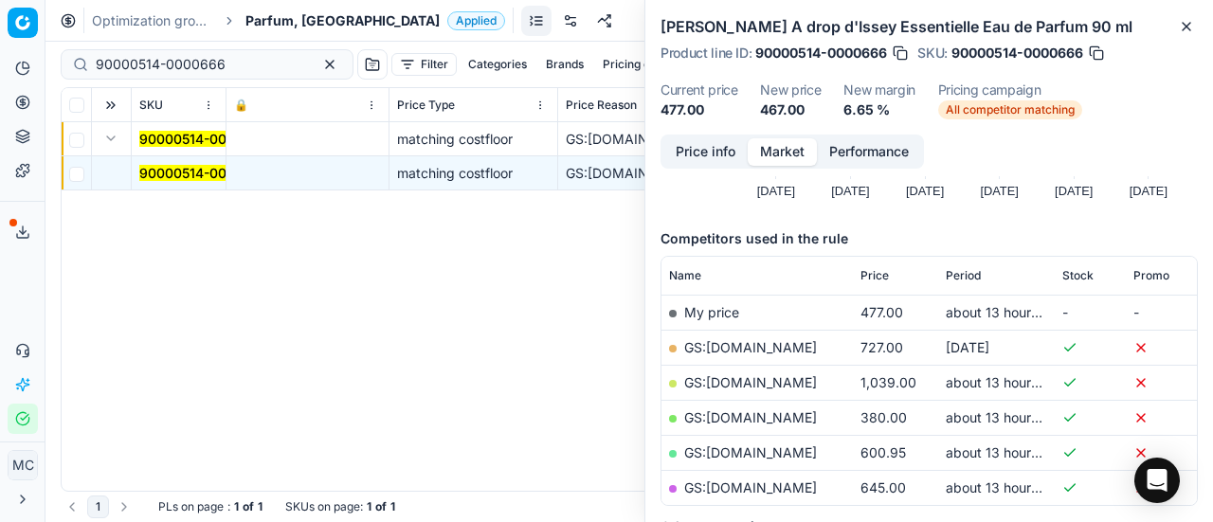
click at [736, 156] on button "Price info" at bounding box center [706, 151] width 84 height 27
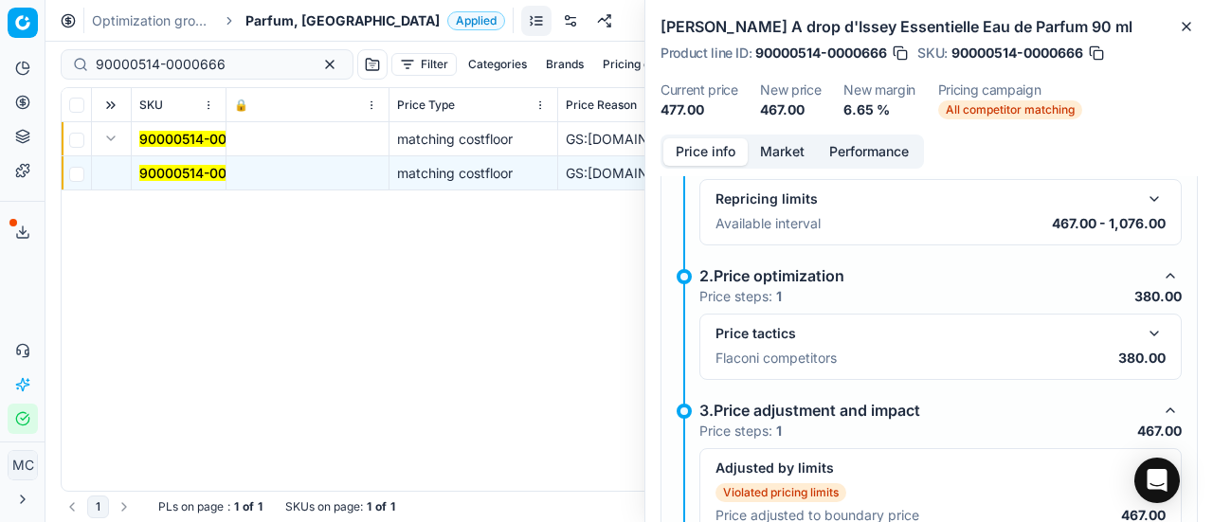
click at [1146, 330] on button "button" at bounding box center [1154, 333] width 23 height 23
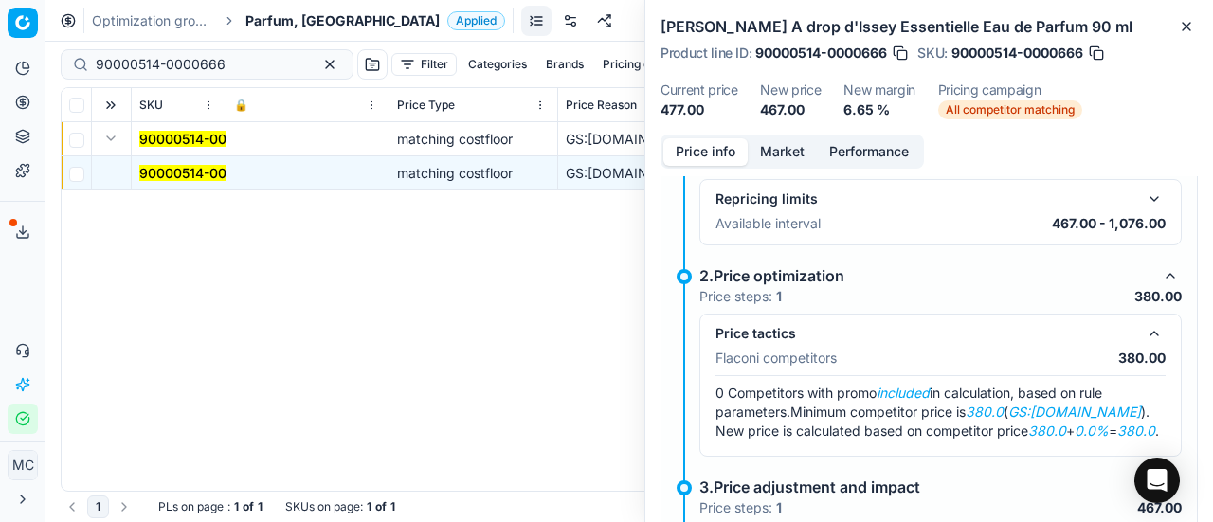
click at [768, 152] on button "Market" at bounding box center [782, 151] width 69 height 27
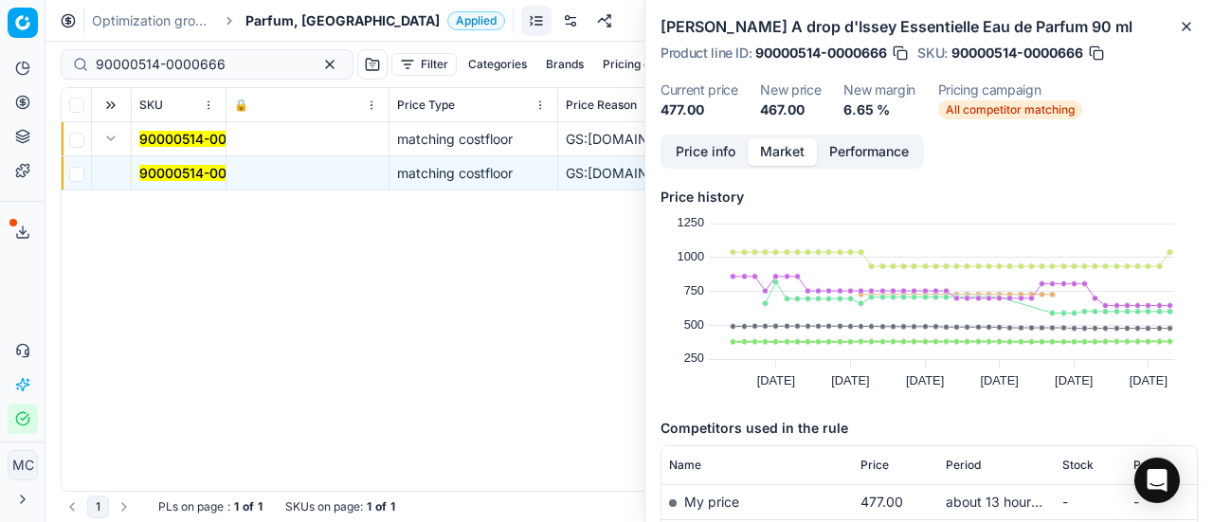
scroll to position [190, 0]
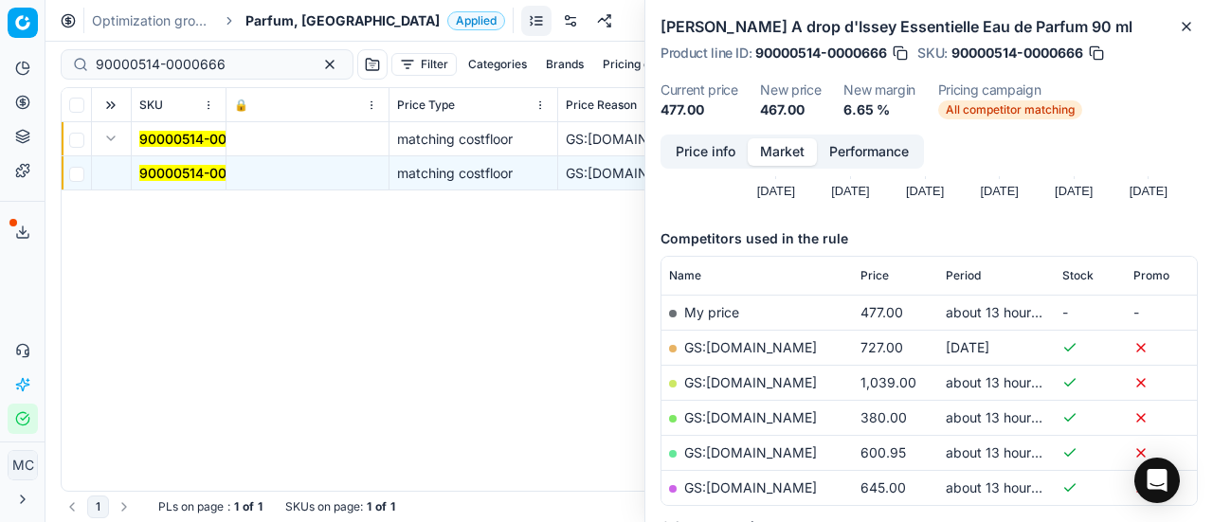
click at [749, 412] on link "GS:[DOMAIN_NAME]" at bounding box center [750, 418] width 133 height 16
click at [299, 27] on span "Parfum, [GEOGRAPHIC_DATA]" at bounding box center [343, 20] width 194 height 19
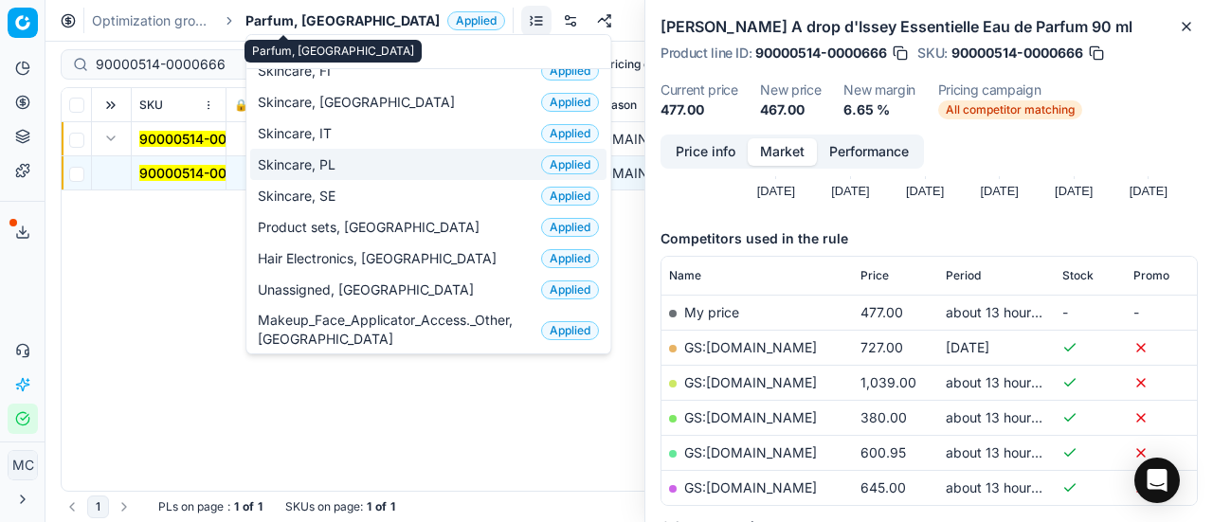
scroll to position [0, 0]
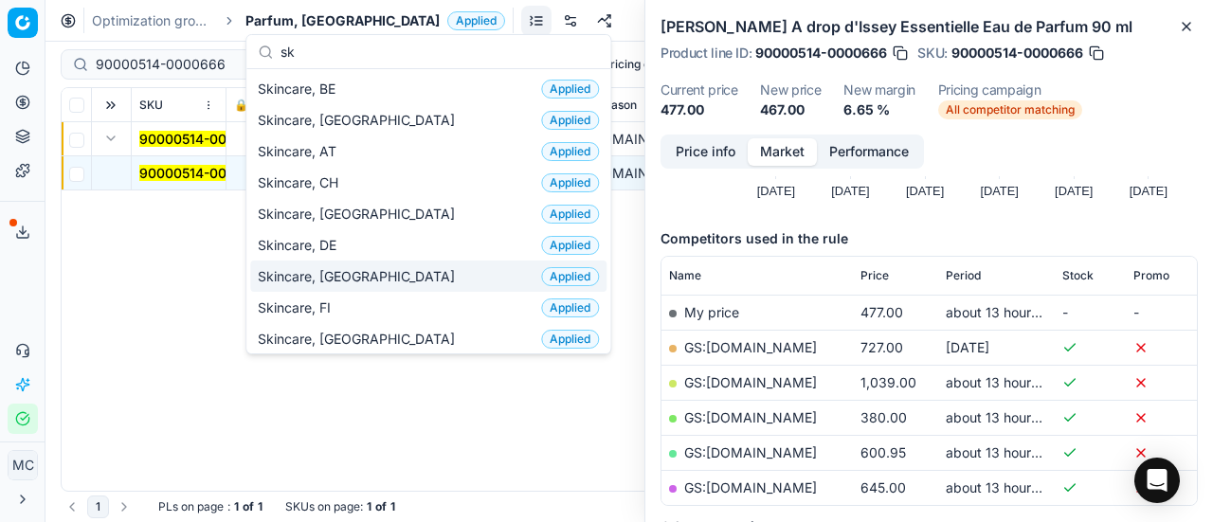
type input "sk"
click at [346, 270] on div "Skincare, DK Applied" at bounding box center [428, 276] width 356 height 31
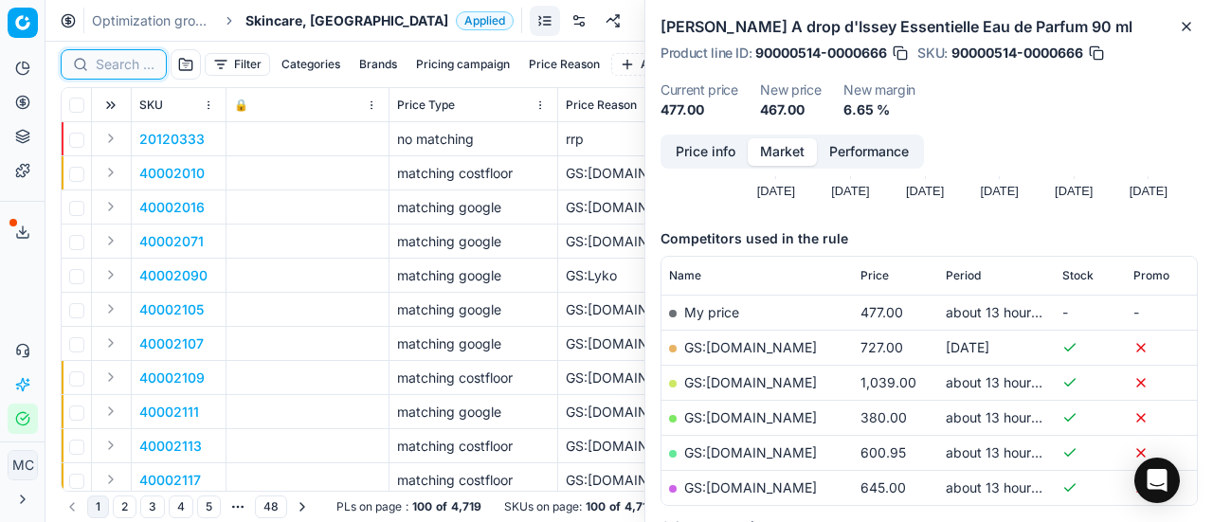
click at [128, 69] on input at bounding box center [125, 64] width 59 height 19
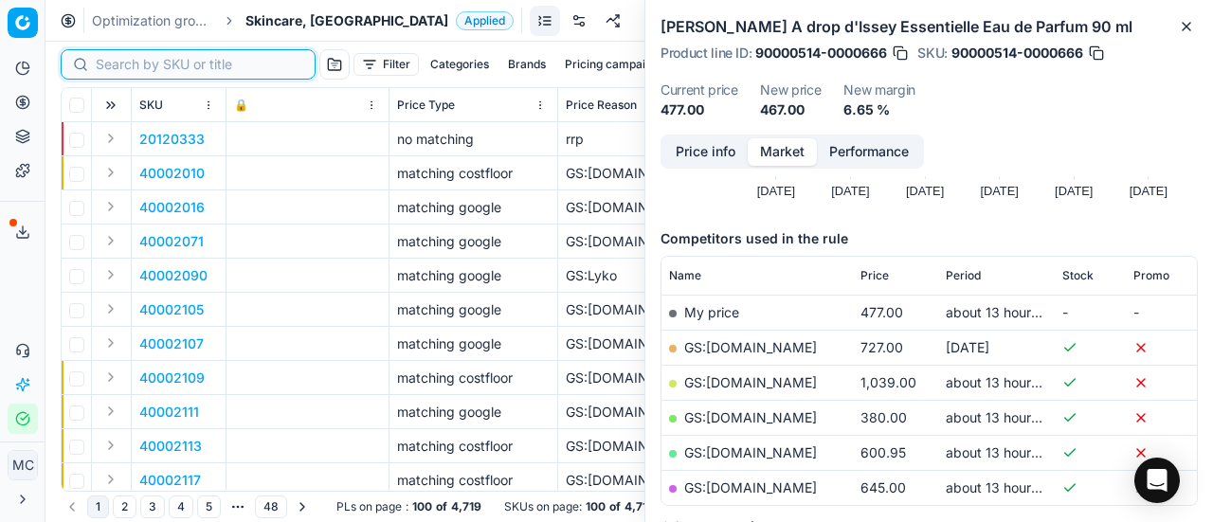
paste input "80060047-1"
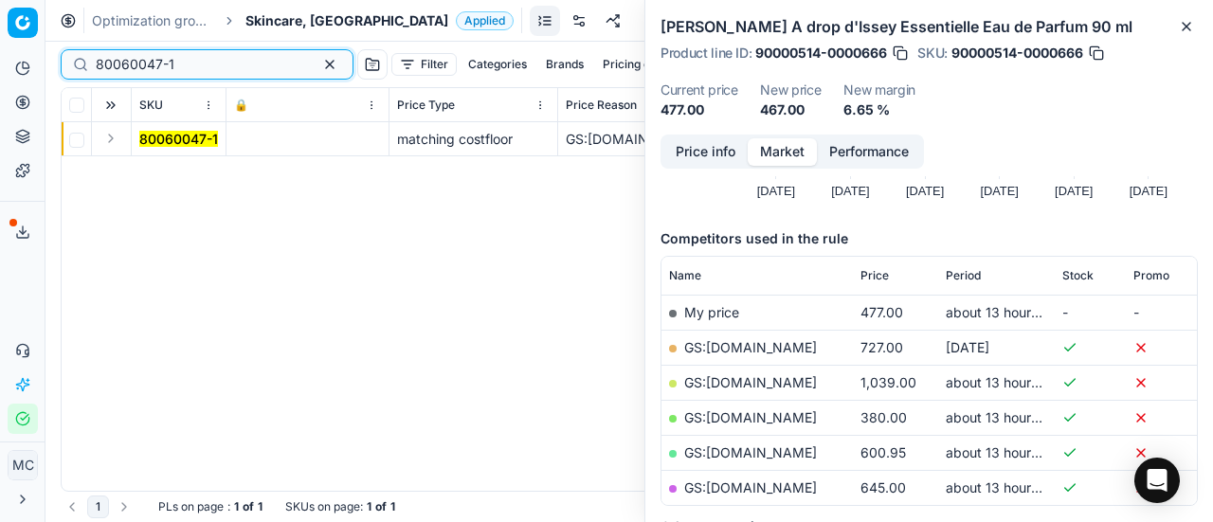
type input "80060047-1"
click at [112, 143] on button "Expand" at bounding box center [111, 138] width 23 height 23
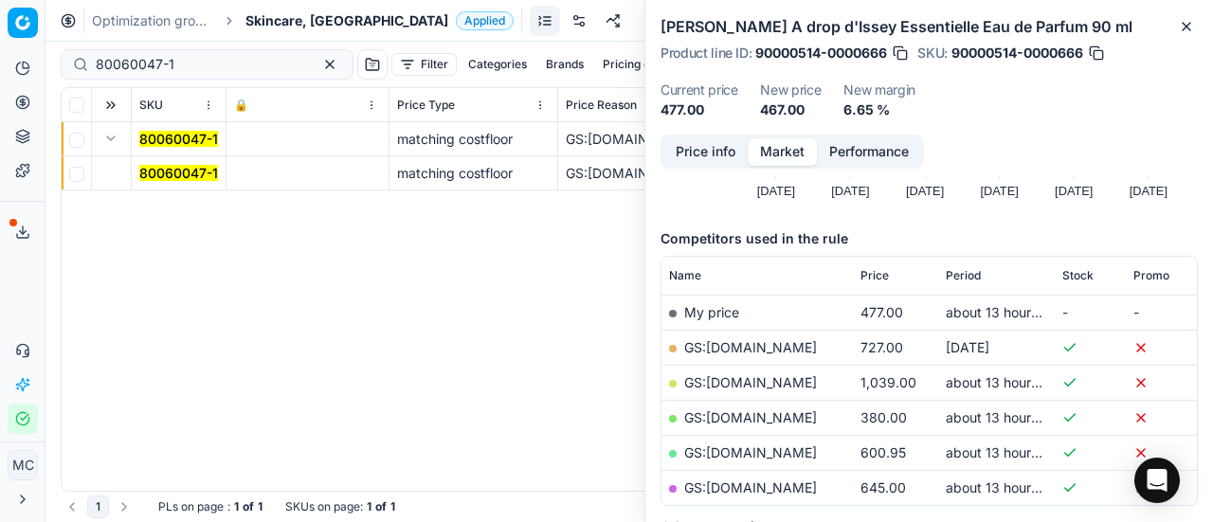
click at [188, 165] on mark "80060047-1" at bounding box center [178, 173] width 79 height 16
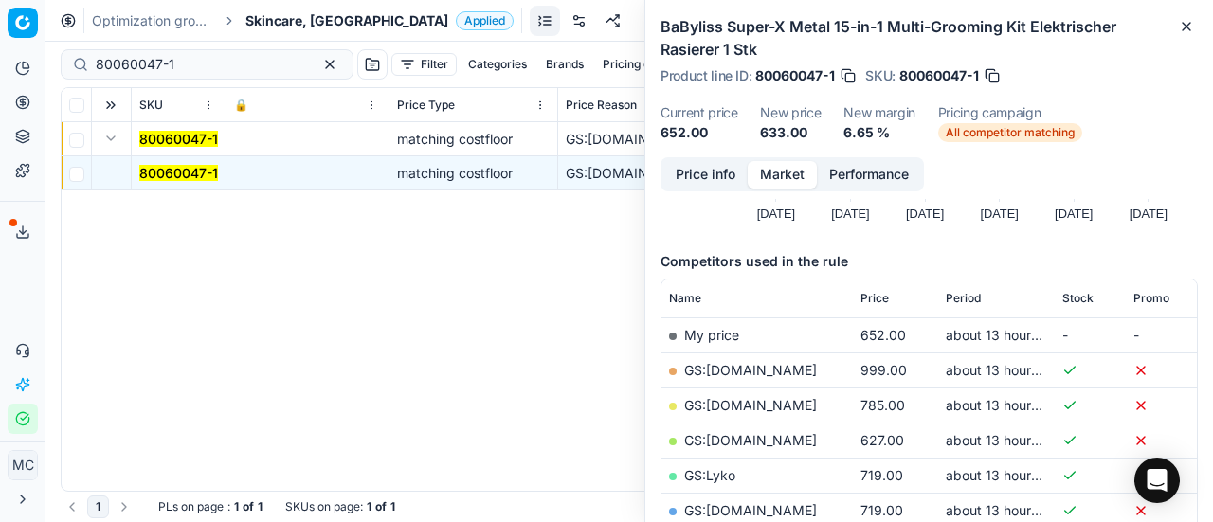
click at [722, 172] on button "Price info" at bounding box center [706, 174] width 84 height 27
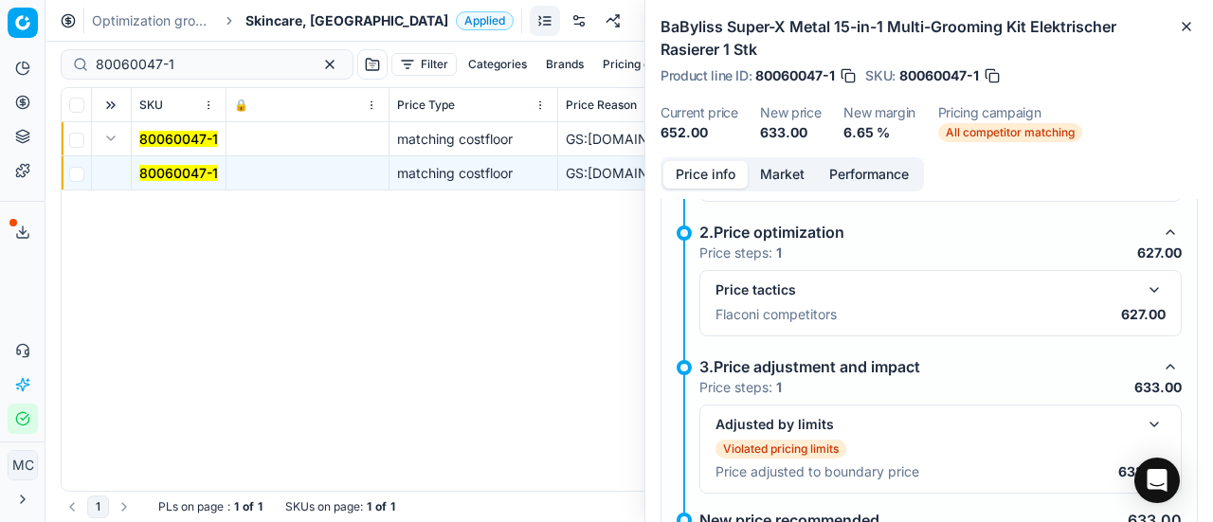
scroll to position [320, 0]
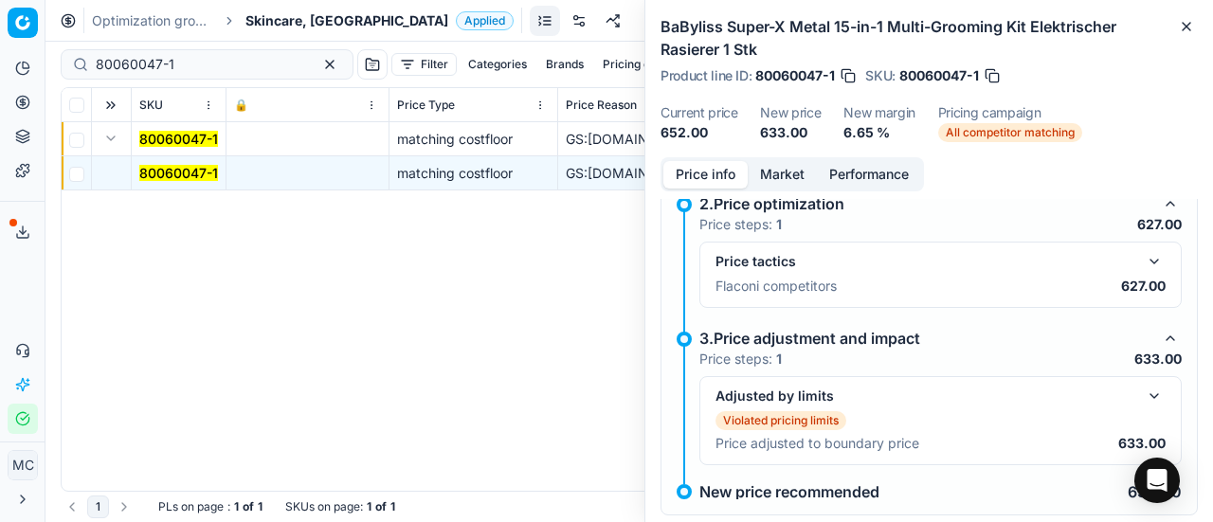
click at [1144, 258] on button "button" at bounding box center [1154, 261] width 23 height 23
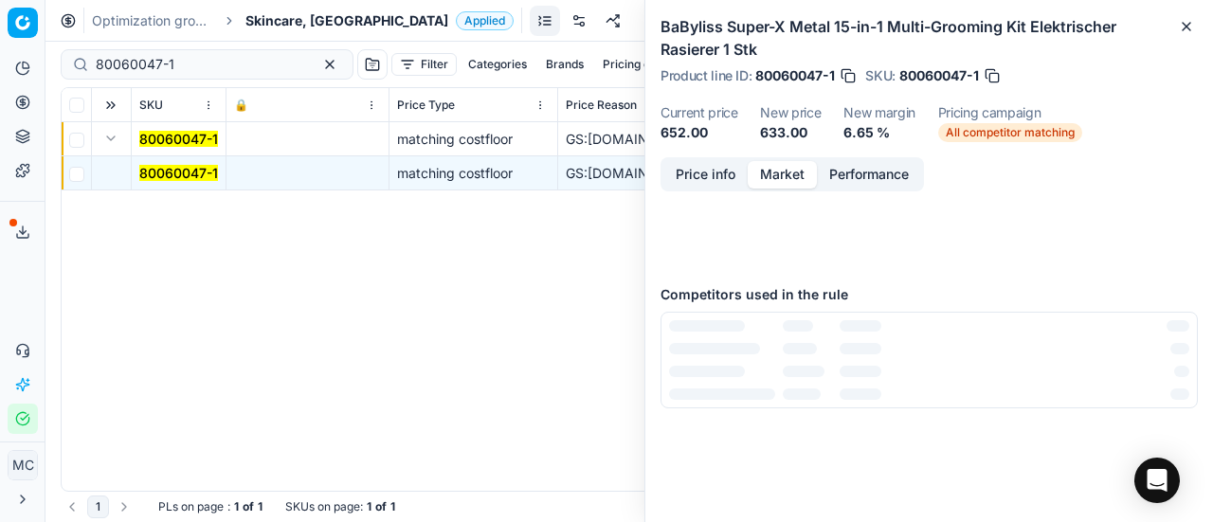
click at [768, 170] on button "Market" at bounding box center [782, 174] width 69 height 27
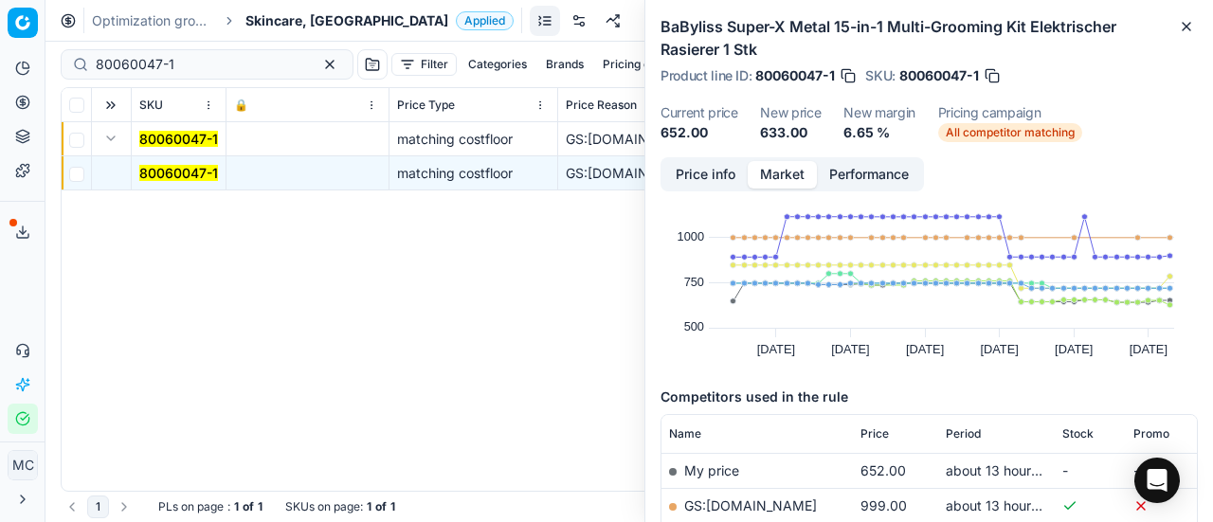
scroll to position [284, 0]
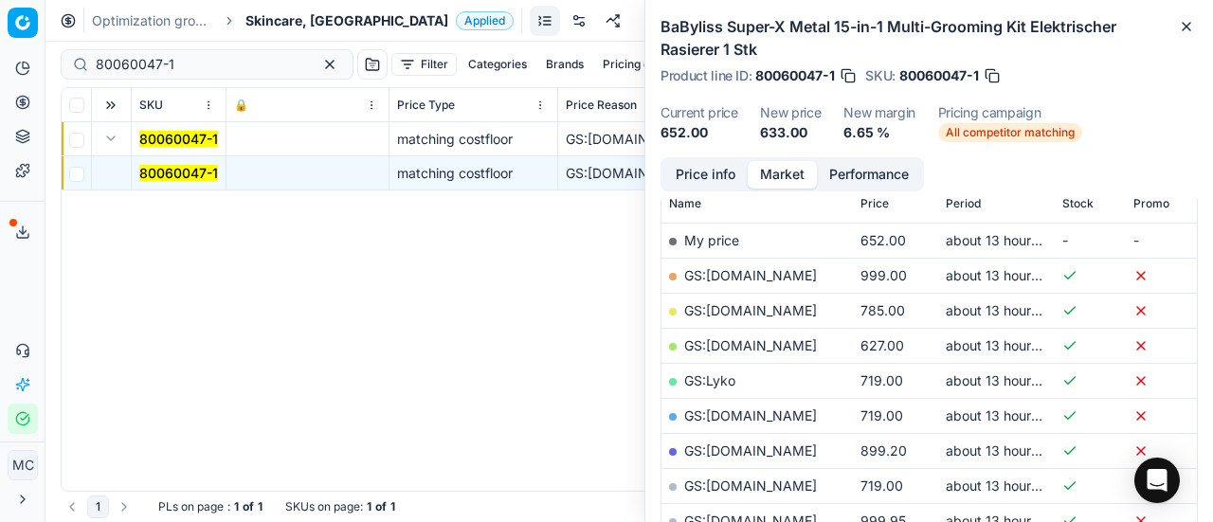
click at [775, 342] on link "GS:[DOMAIN_NAME]" at bounding box center [750, 345] width 133 height 16
click at [300, 23] on span "Skincare, [GEOGRAPHIC_DATA]" at bounding box center [347, 20] width 203 height 19
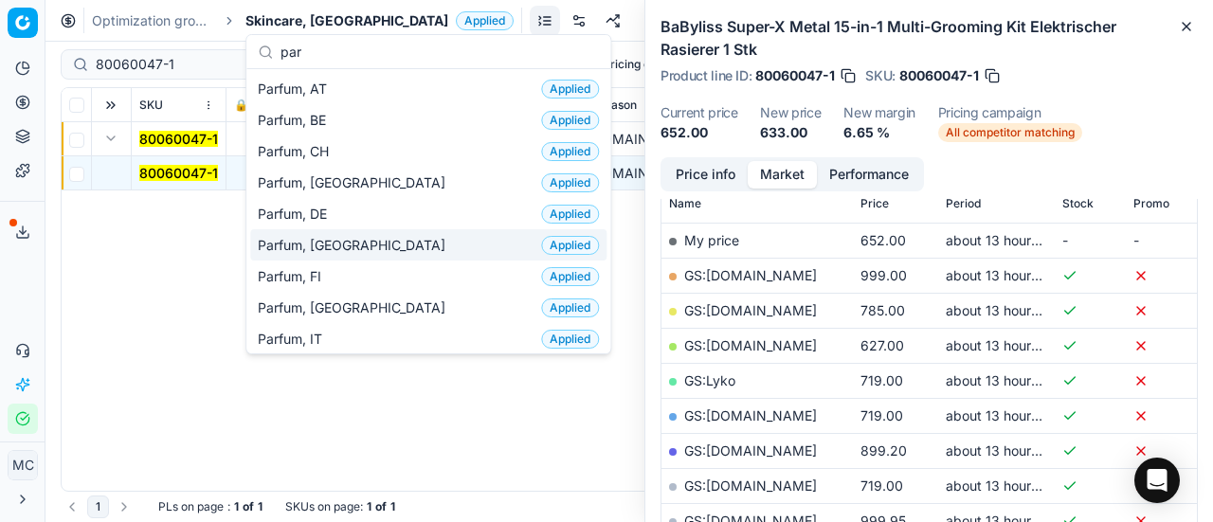
type input "par"
click at [332, 247] on span "Parfum, [GEOGRAPHIC_DATA]" at bounding box center [355, 245] width 195 height 19
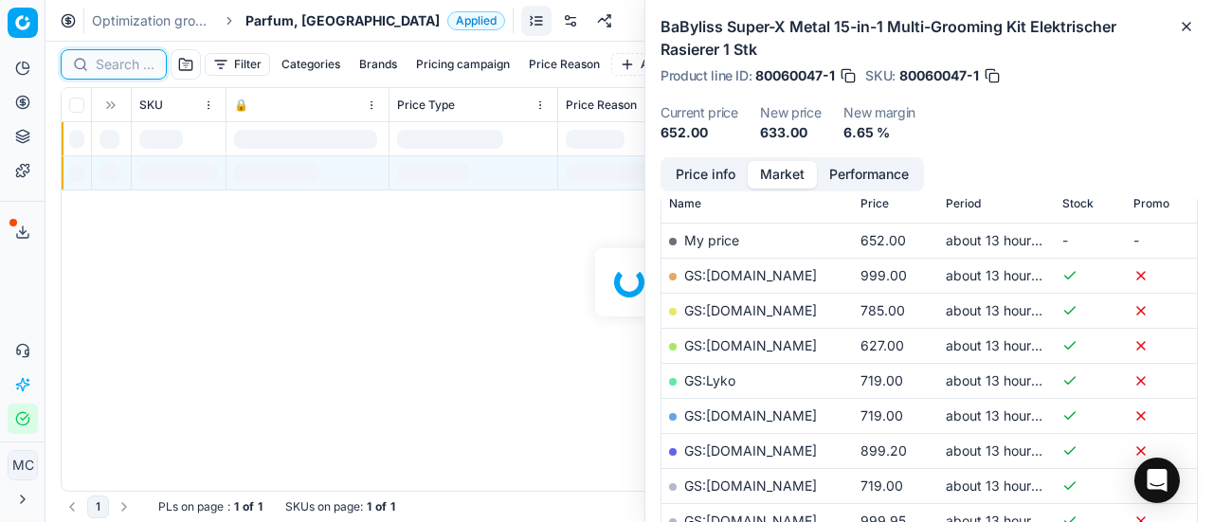
click at [133, 62] on input at bounding box center [125, 64] width 59 height 19
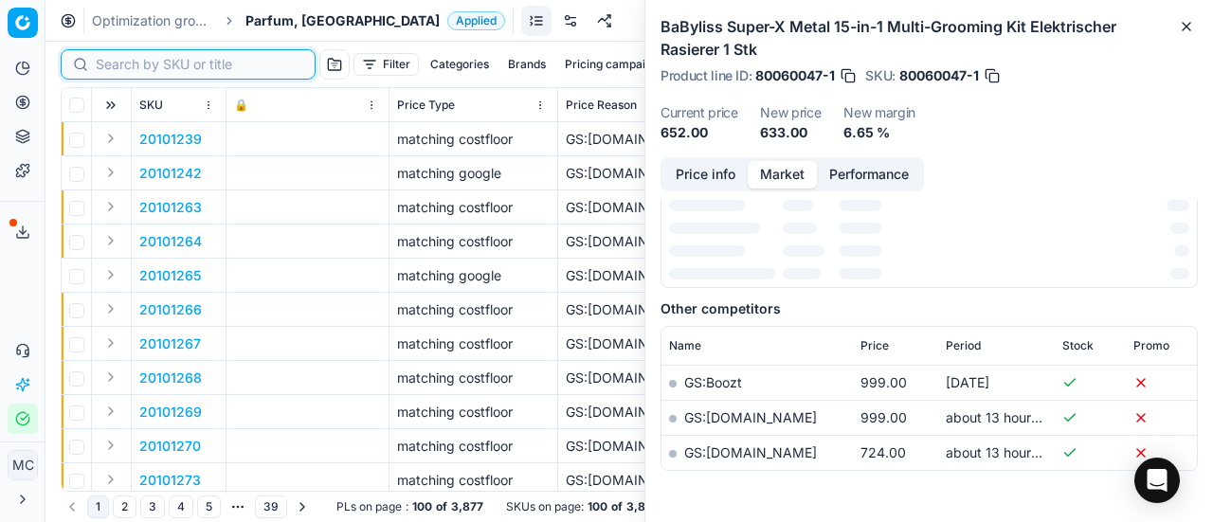
scroll to position [284, 0]
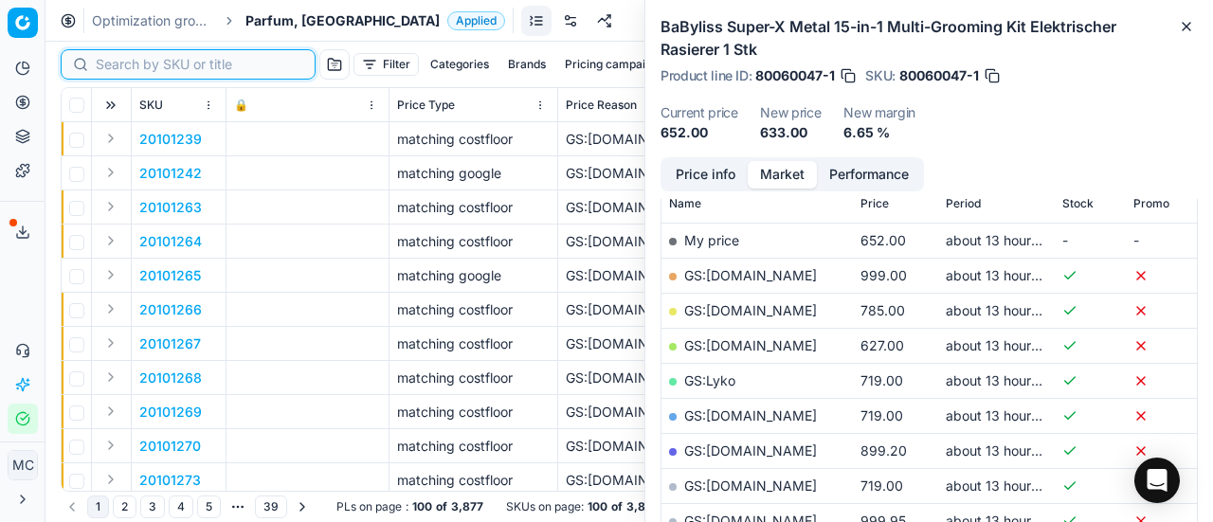
click at [133, 62] on input at bounding box center [200, 64] width 208 height 19
paste input "80036639-100"
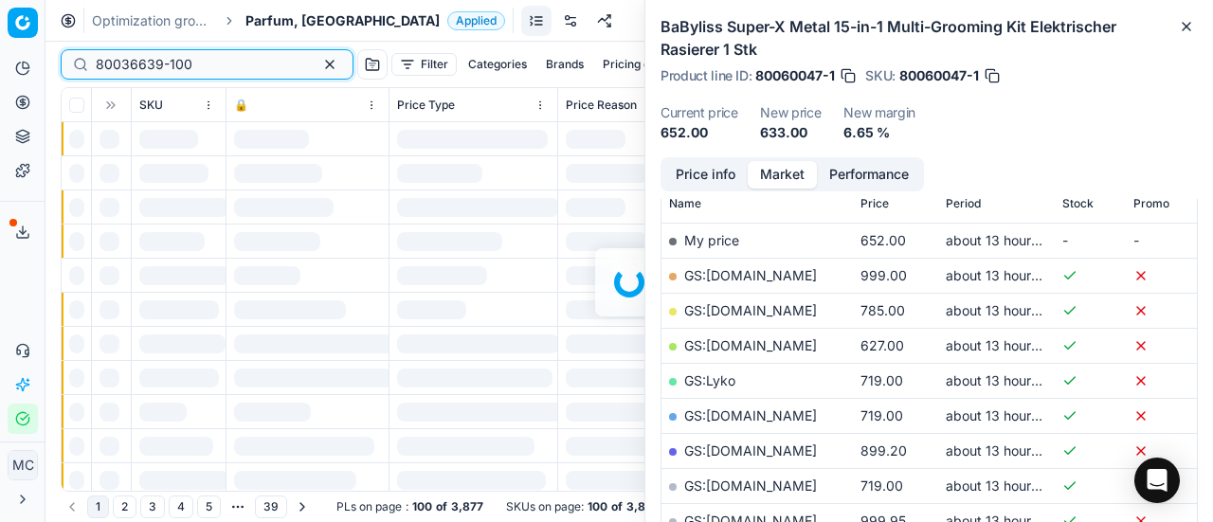
scroll to position [284, 0]
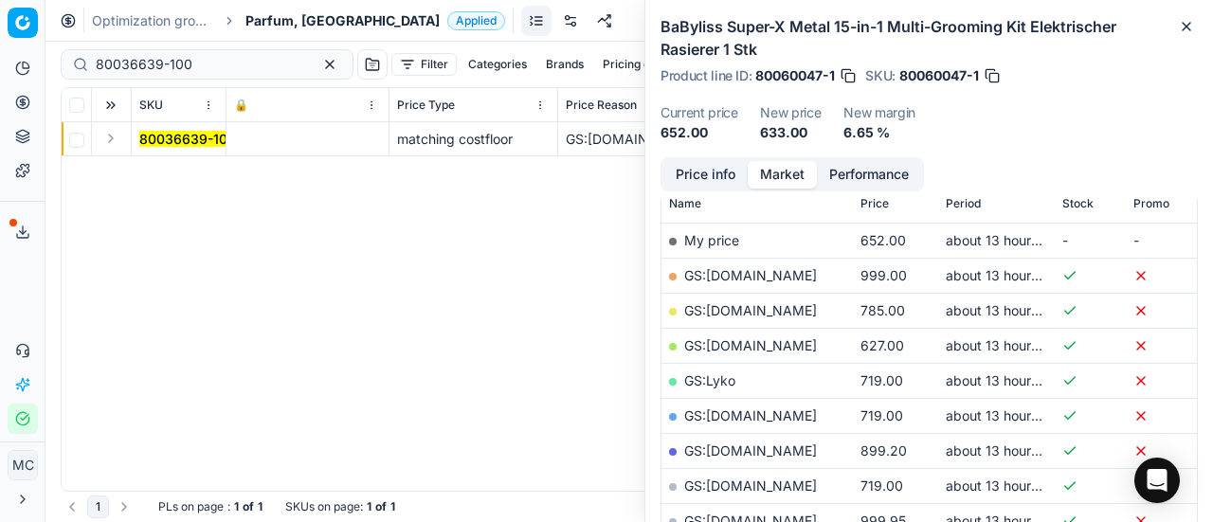
click at [110, 139] on button "Expand" at bounding box center [111, 138] width 23 height 23
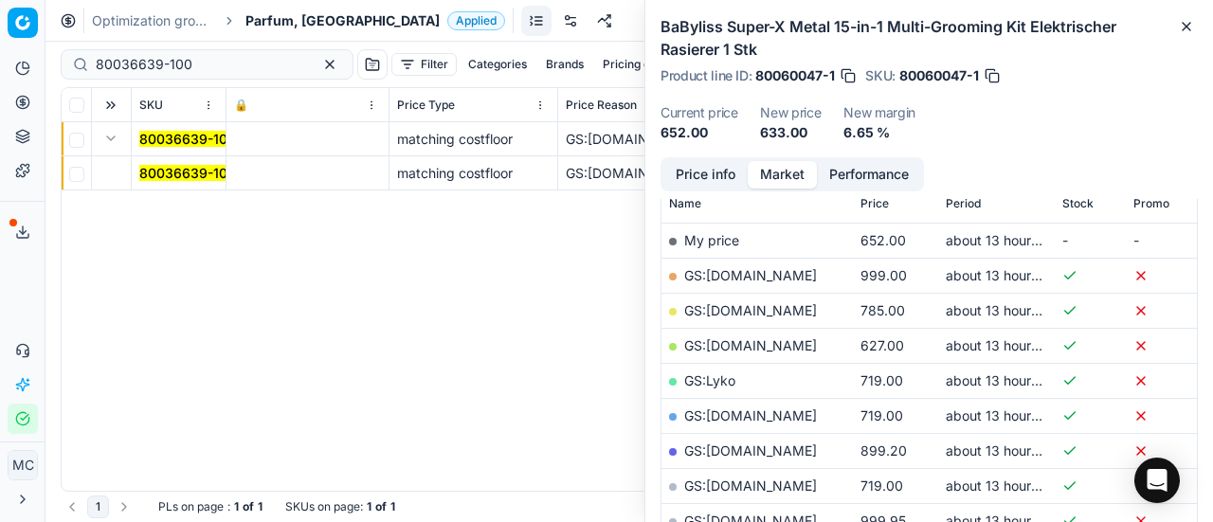
click at [203, 170] on mark "80036639-100" at bounding box center [187, 173] width 97 height 16
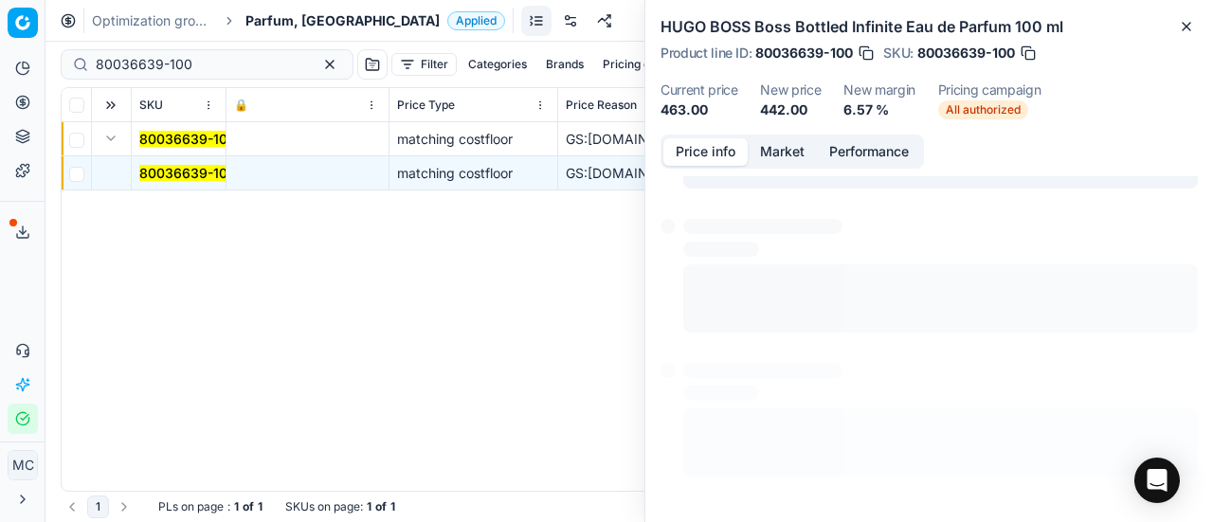
click at [720, 156] on button "Price info" at bounding box center [706, 151] width 84 height 27
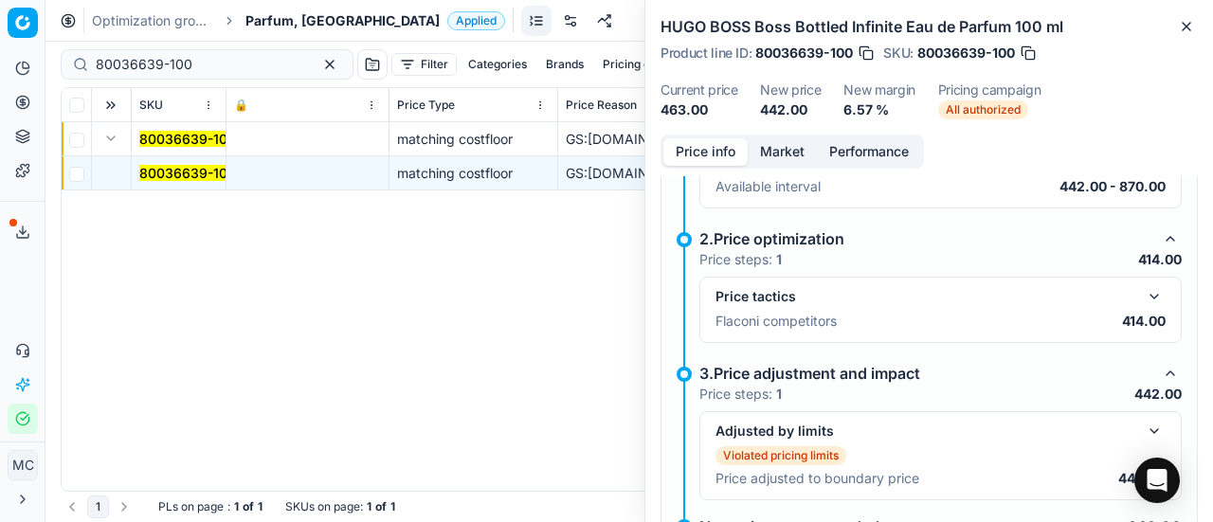
click at [1143, 292] on button "button" at bounding box center [1154, 296] width 23 height 23
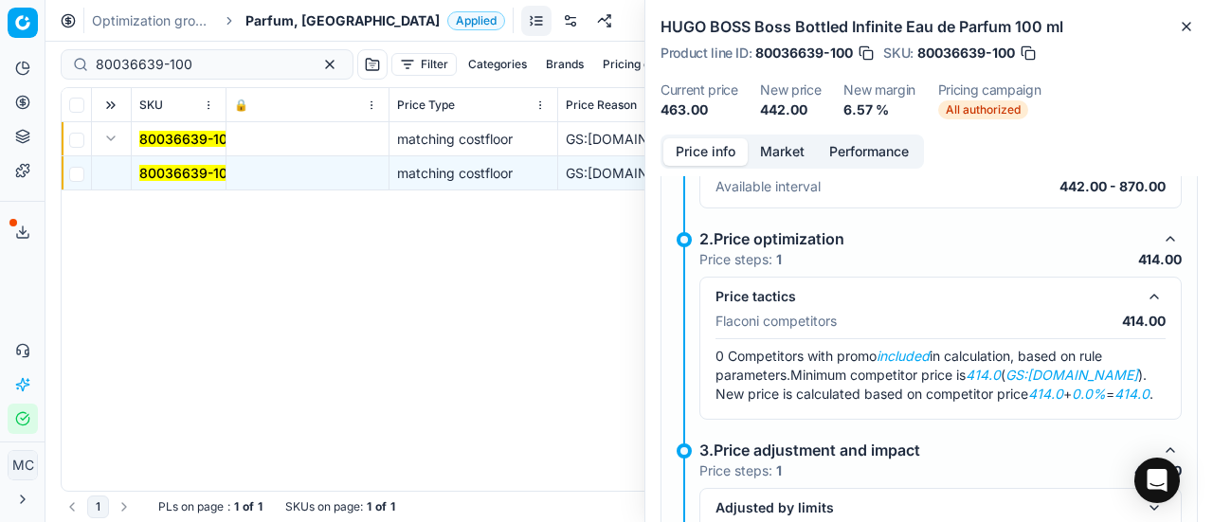
click at [796, 153] on button "Market" at bounding box center [782, 151] width 69 height 27
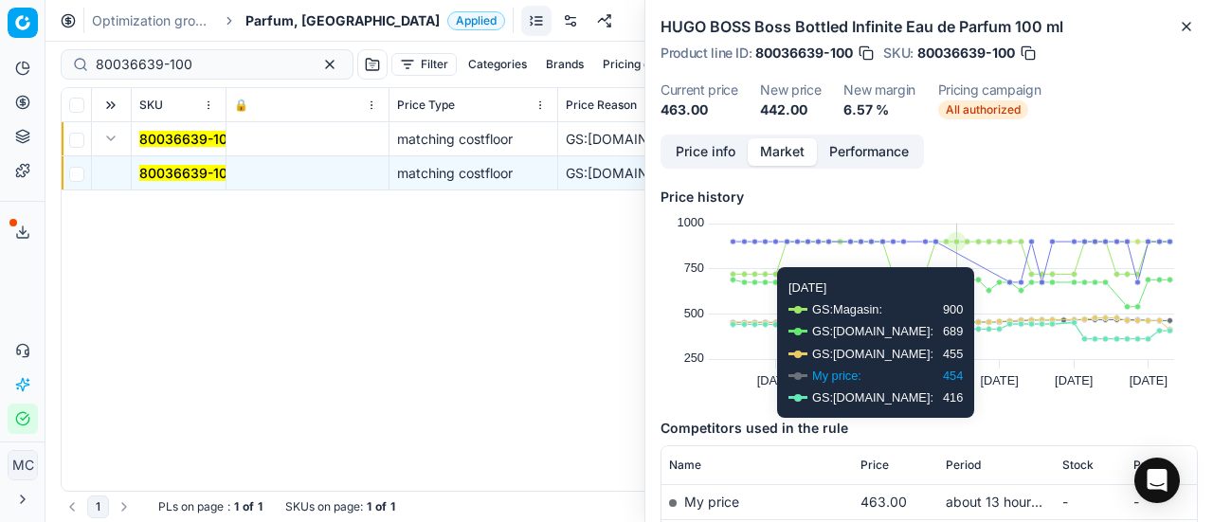
scroll to position [190, 0]
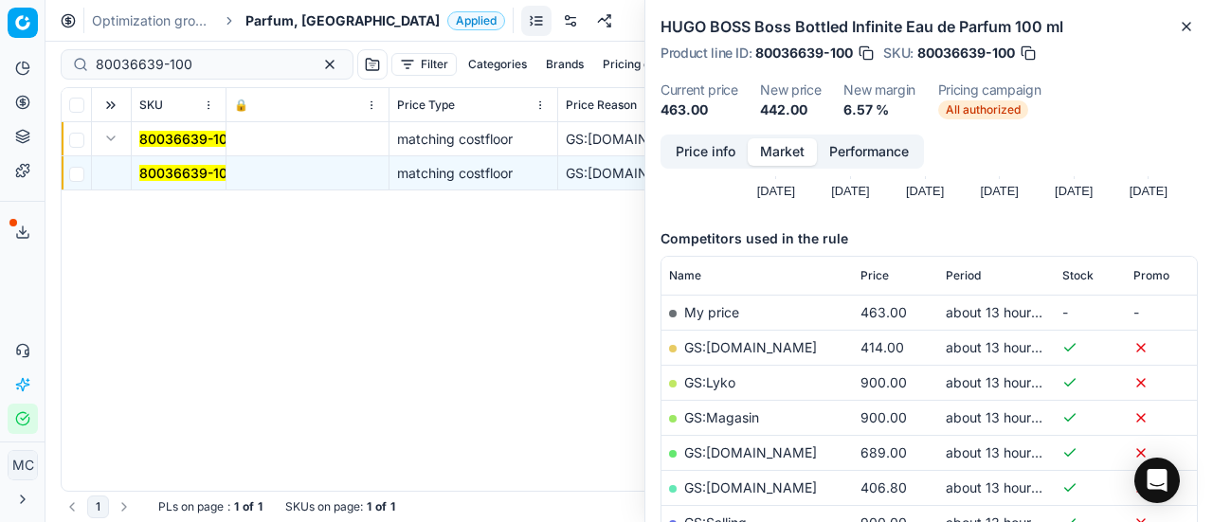
click at [749, 344] on link "GS:[DOMAIN_NAME]" at bounding box center [750, 347] width 133 height 16
click at [1134, 106] on dl "Current price 463.00 New price 442.00 New margin 6.57 % Pricing campaign All au…" at bounding box center [929, 101] width 537 height 36
drag, startPoint x: 220, startPoint y: 68, endPoint x: 0, endPoint y: 45, distance: 221.2
click at [0, 45] on div "Pricing platform Analytics Pricing Product portfolio Templates Export service 2…" at bounding box center [606, 261] width 1213 height 522
paste input "67644-5"
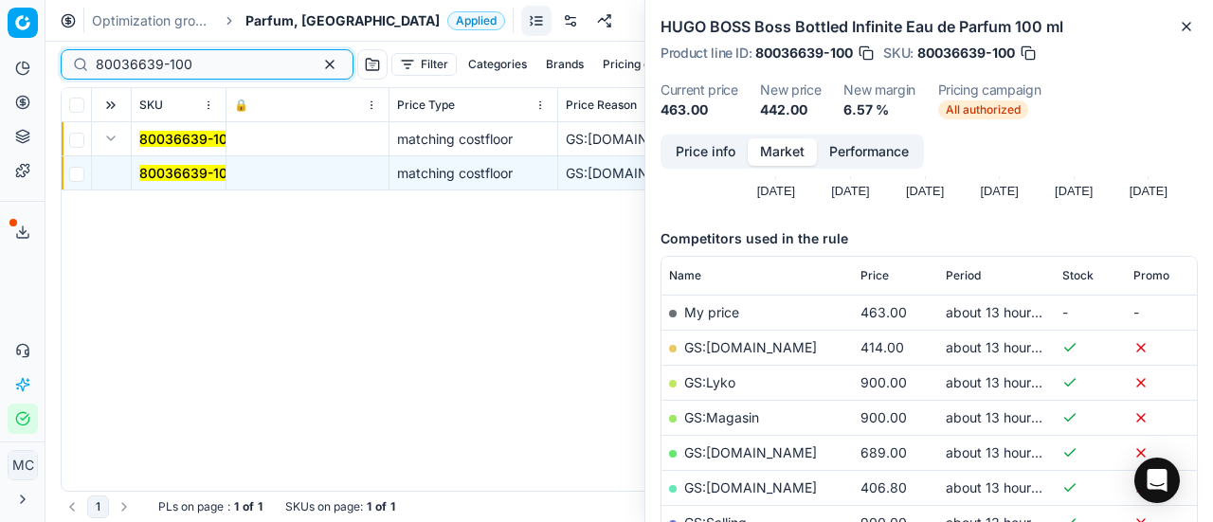
type input "80067644-50"
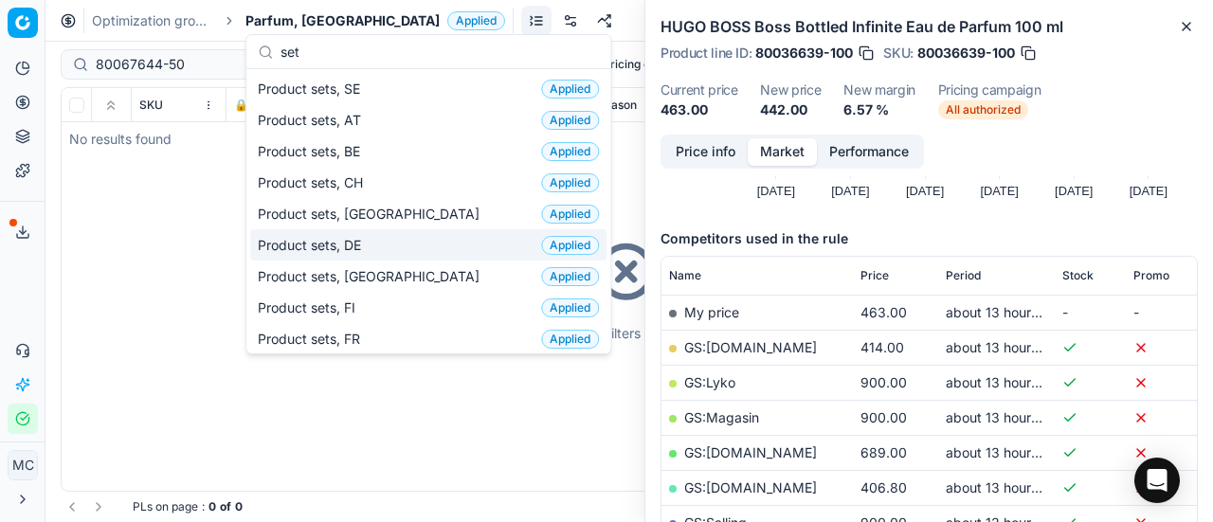
type input "set"
click at [389, 257] on div "Product sets, DE Applied" at bounding box center [428, 244] width 356 height 31
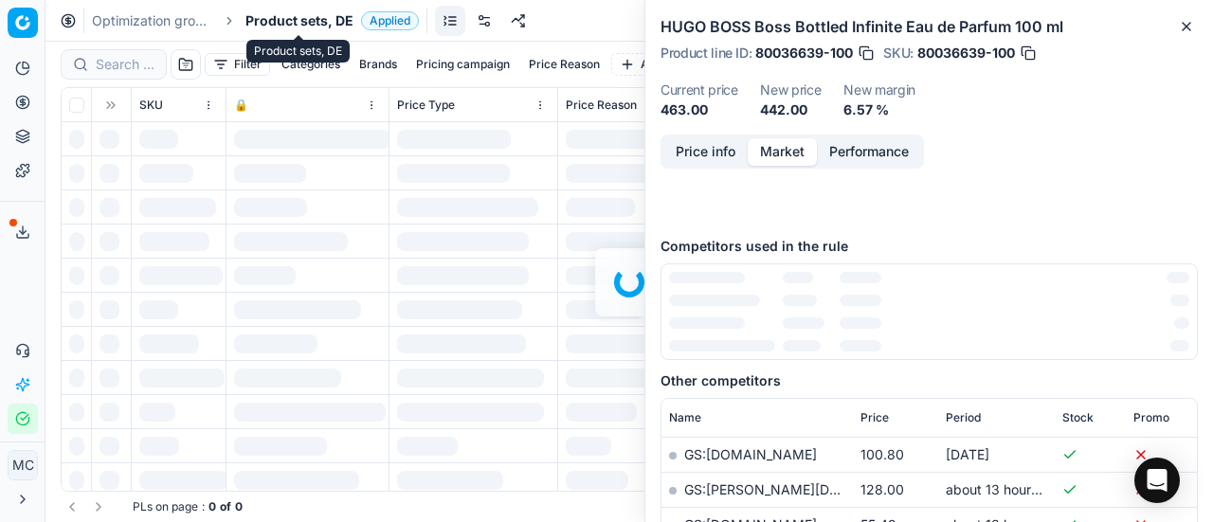
click at [295, 16] on span "Product sets, DE" at bounding box center [300, 20] width 108 height 19
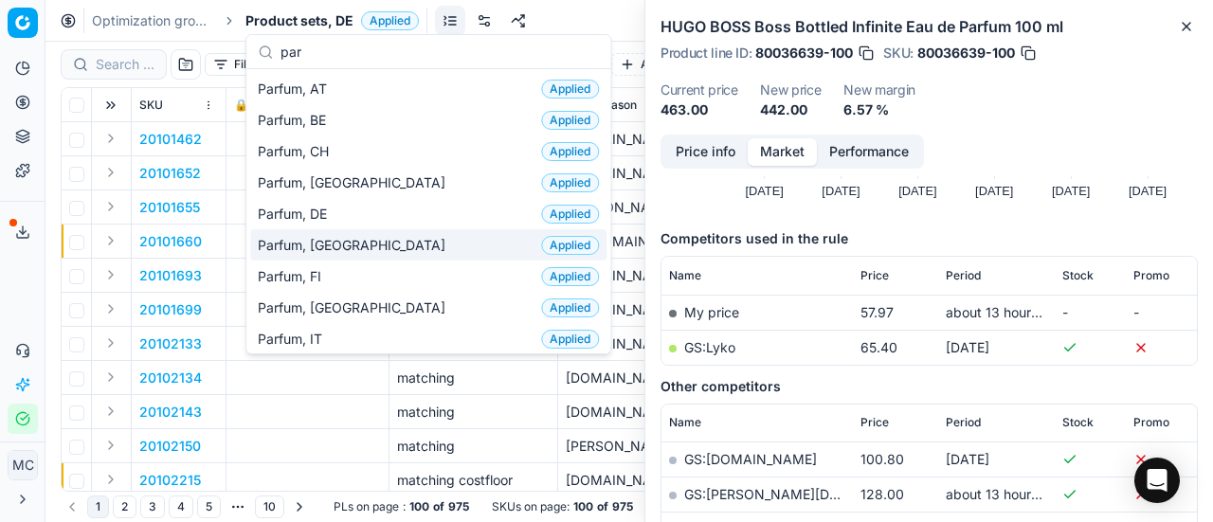
type input "par"
click at [332, 247] on span "Parfum, [GEOGRAPHIC_DATA]" at bounding box center [355, 245] width 195 height 19
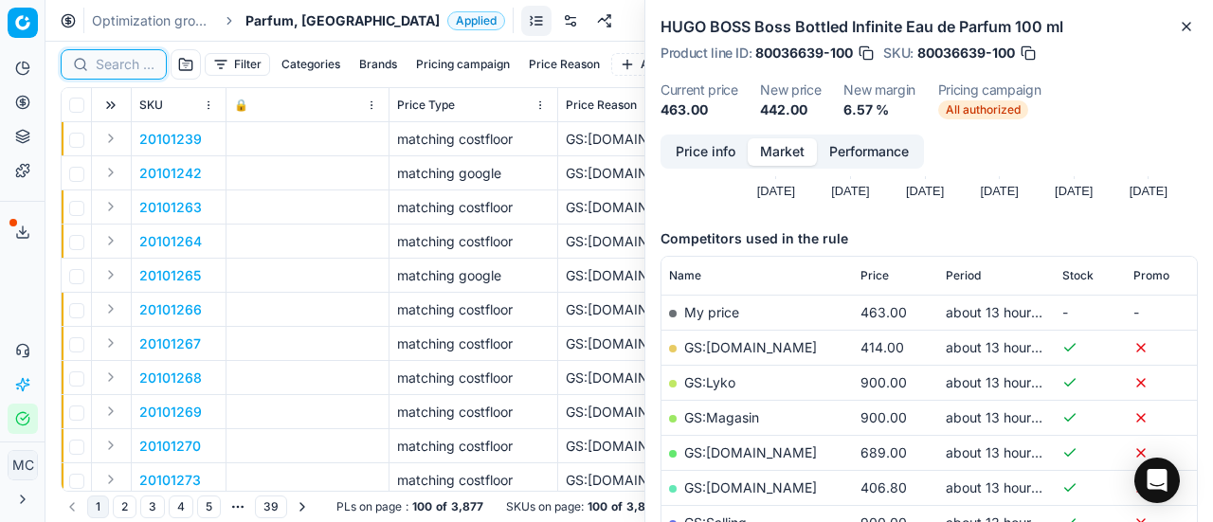
click at [152, 57] on input at bounding box center [125, 64] width 59 height 19
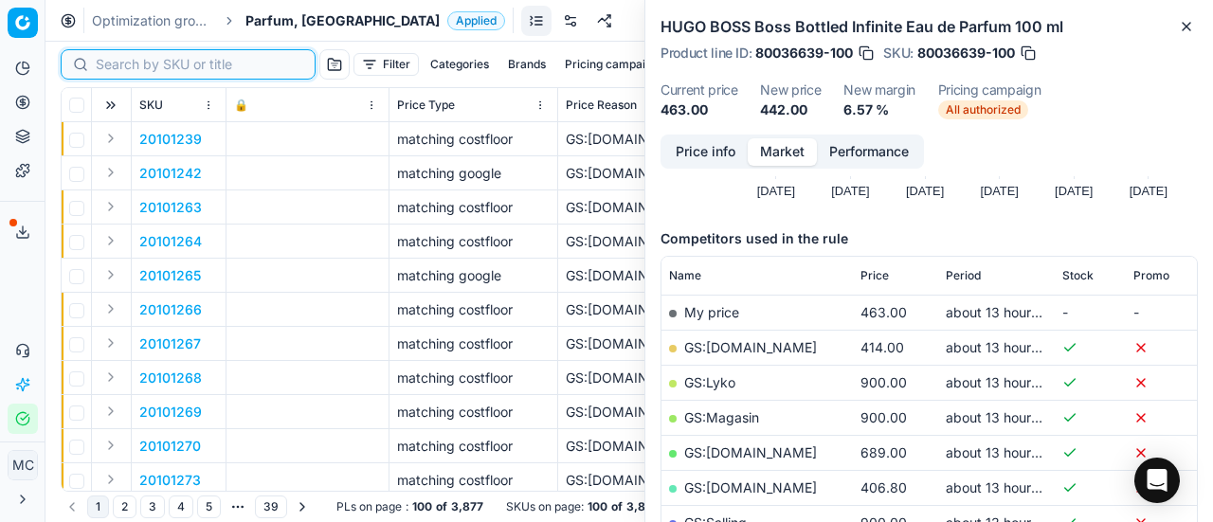
paste input "80067644-50"
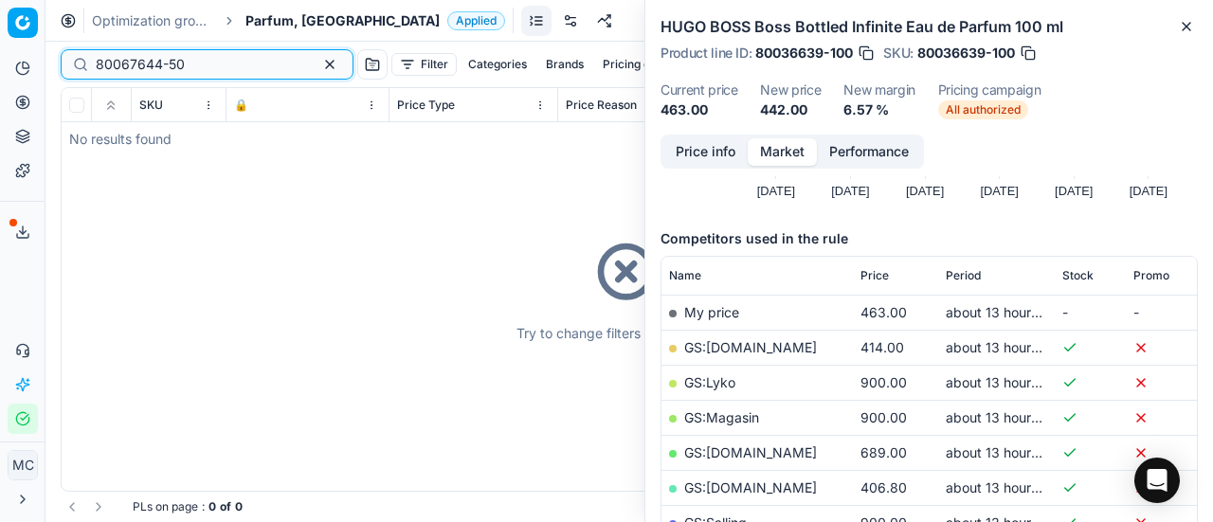
type input "80067644-50"
click at [293, 18] on span "Parfum, [GEOGRAPHIC_DATA]" at bounding box center [343, 20] width 194 height 19
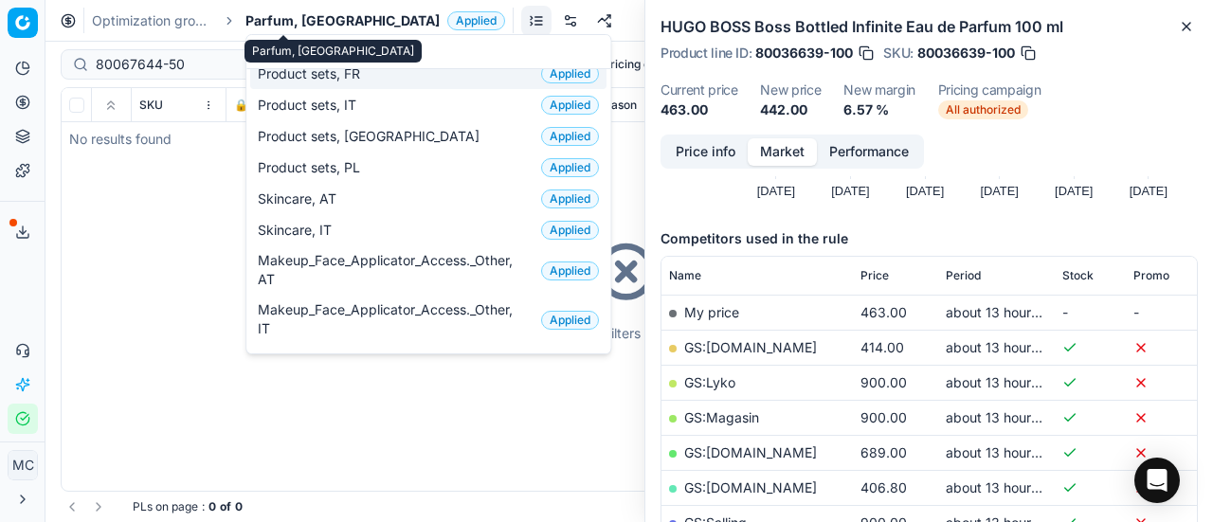
scroll to position [123, 0]
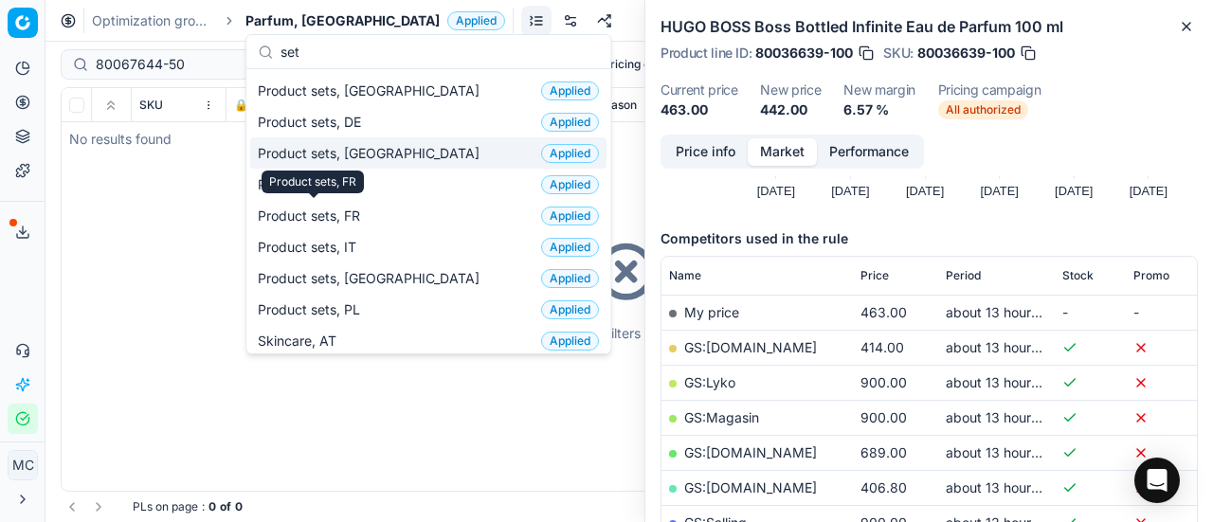
type input "set"
click at [374, 144] on div "Product sets, DK Applied" at bounding box center [428, 152] width 356 height 31
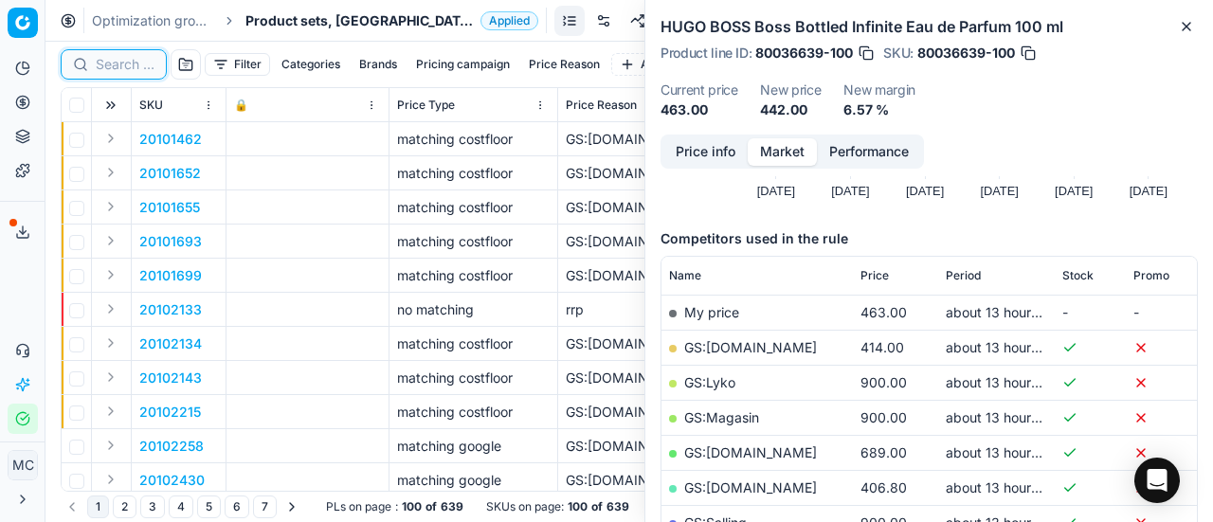
click at [140, 59] on input at bounding box center [125, 64] width 59 height 19
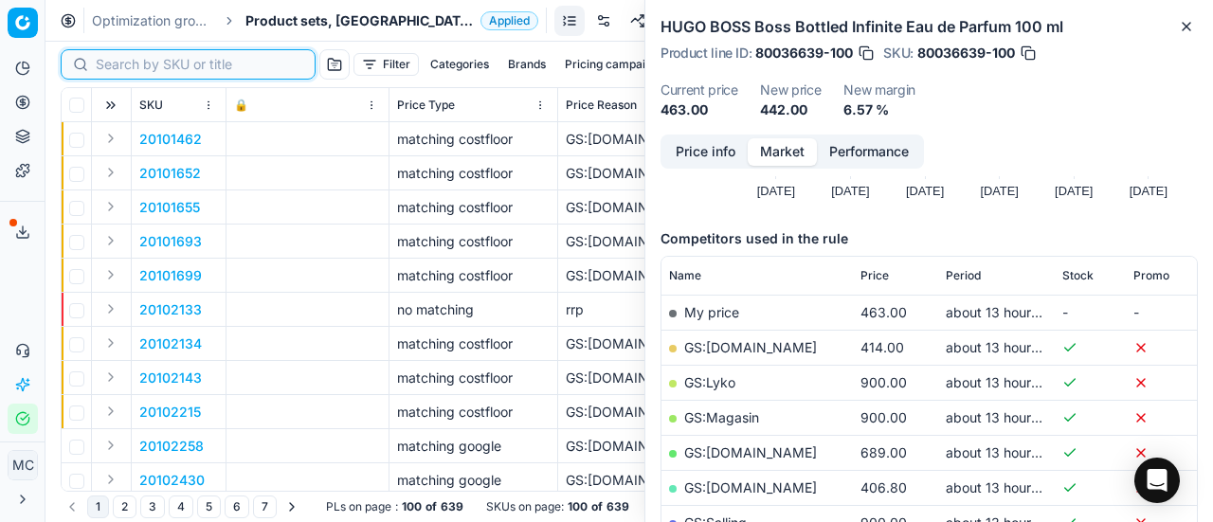
paste input "80067644-50"
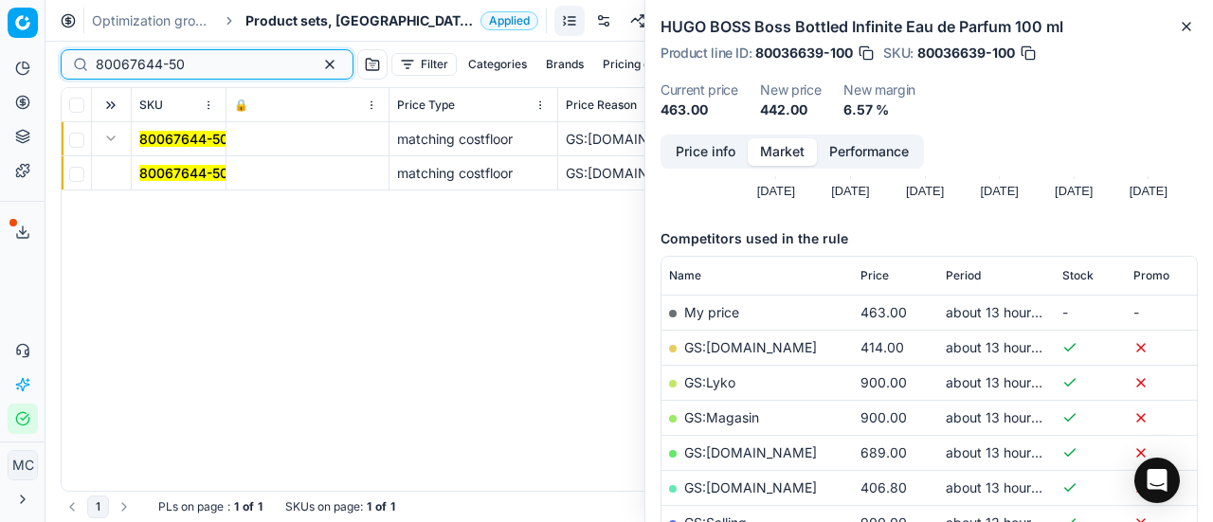
type input "80067644-50"
drag, startPoint x: 152, startPoint y: 164, endPoint x: 582, endPoint y: 171, distance: 430.4
click at [152, 164] on span "80067644-50" at bounding box center [183, 173] width 89 height 19
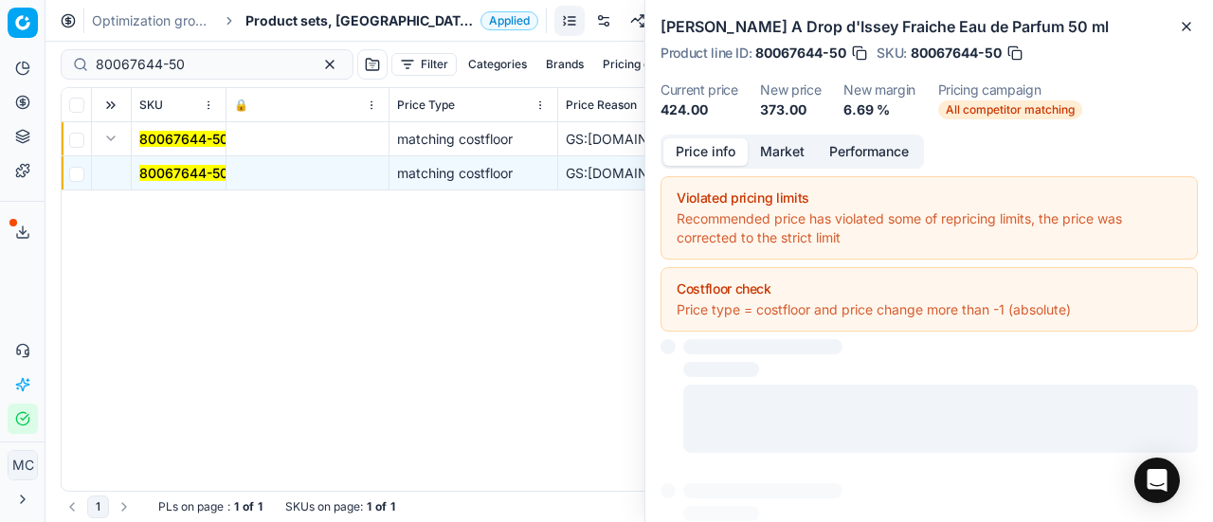
click at [683, 155] on button "Price info" at bounding box center [706, 151] width 84 height 27
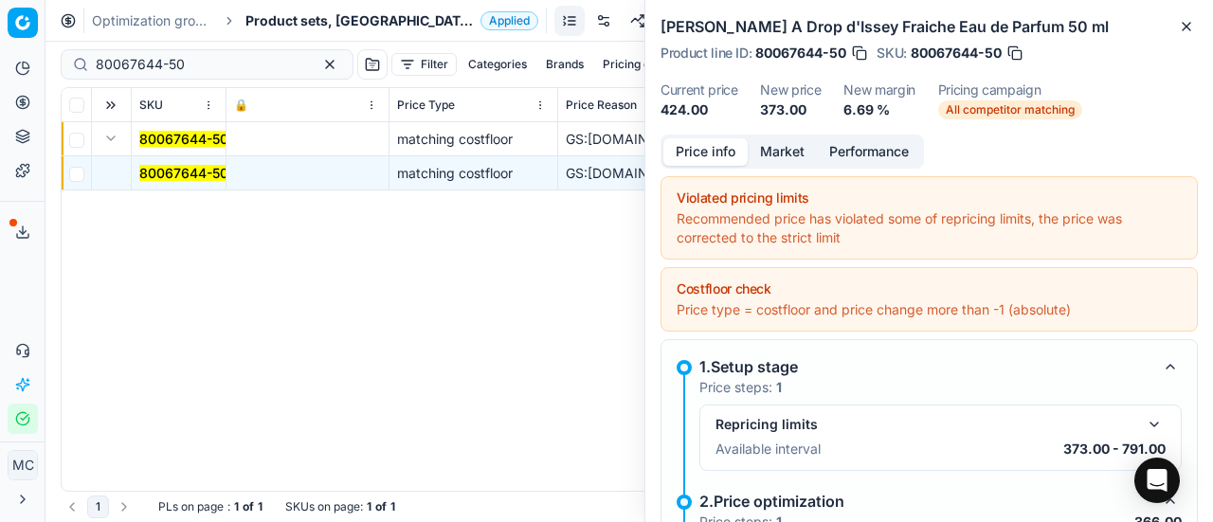
click at [787, 155] on button "Market" at bounding box center [782, 151] width 69 height 27
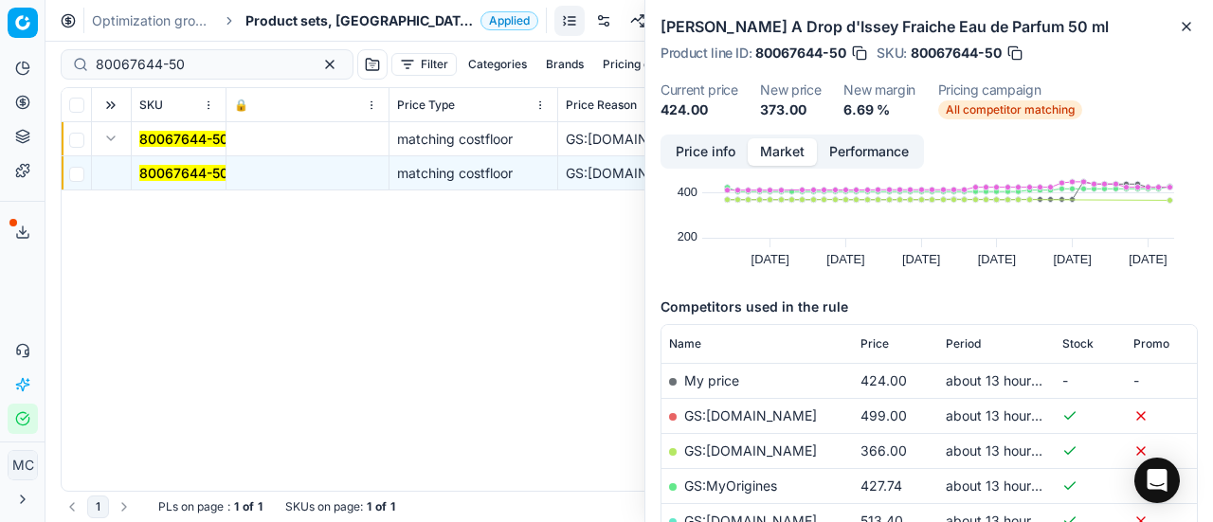
scroll to position [190, 0]
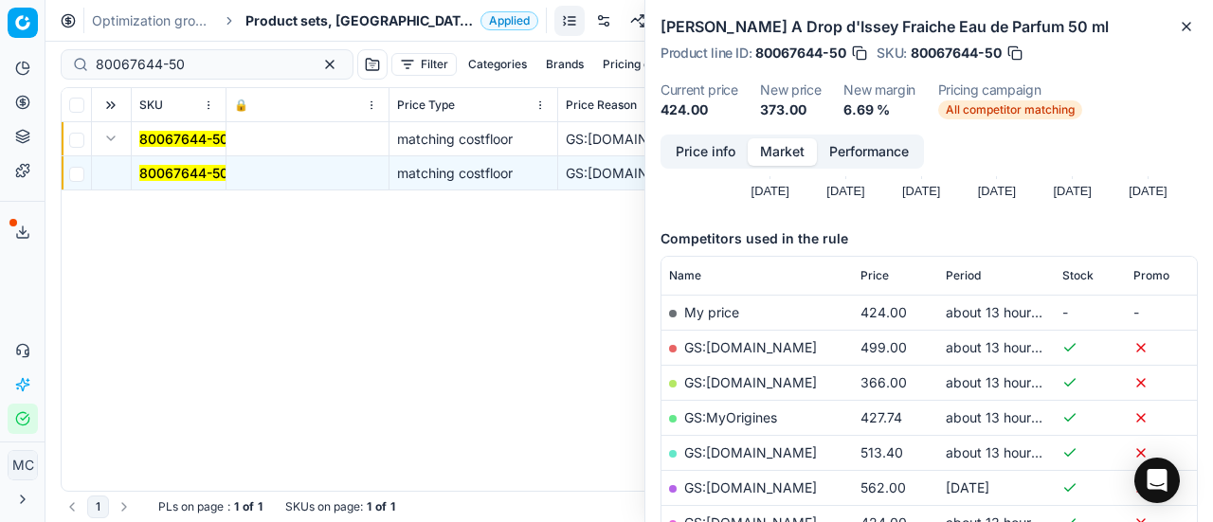
click at [760, 375] on link "GS:[DOMAIN_NAME]" at bounding box center [750, 382] width 133 height 16
click at [284, 19] on span "Product sets, [GEOGRAPHIC_DATA]" at bounding box center [360, 20] width 228 height 19
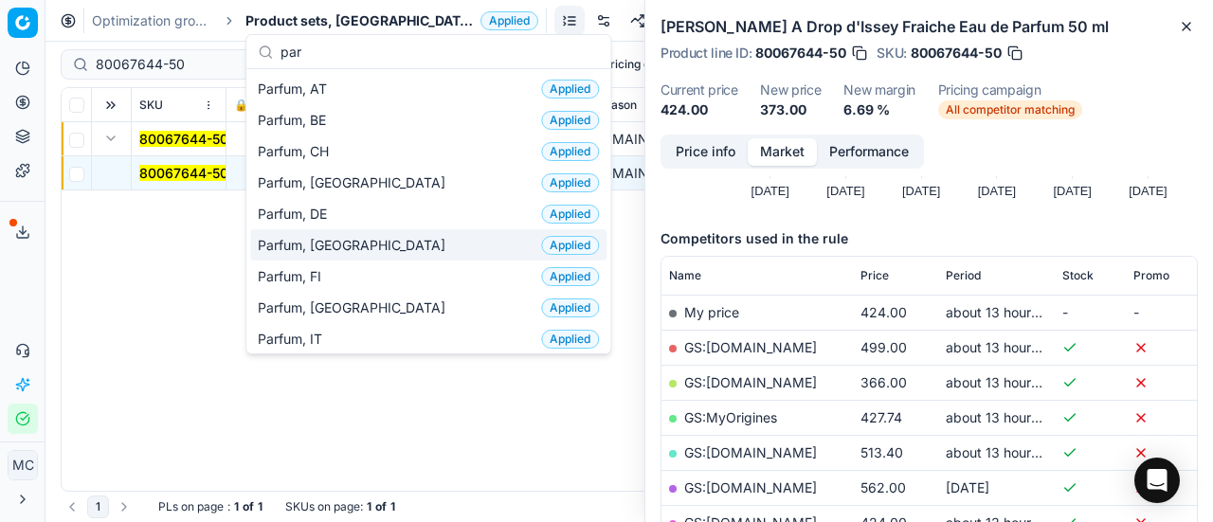
type input "par"
click at [370, 252] on div "Parfum, DK Applied" at bounding box center [428, 244] width 356 height 31
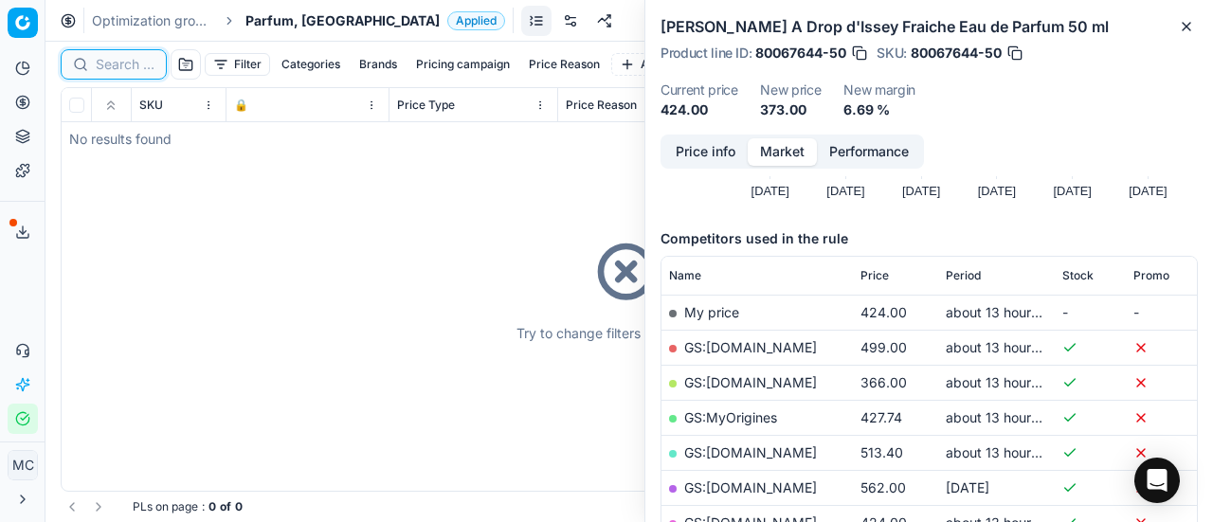
click at [127, 69] on input at bounding box center [125, 64] width 59 height 19
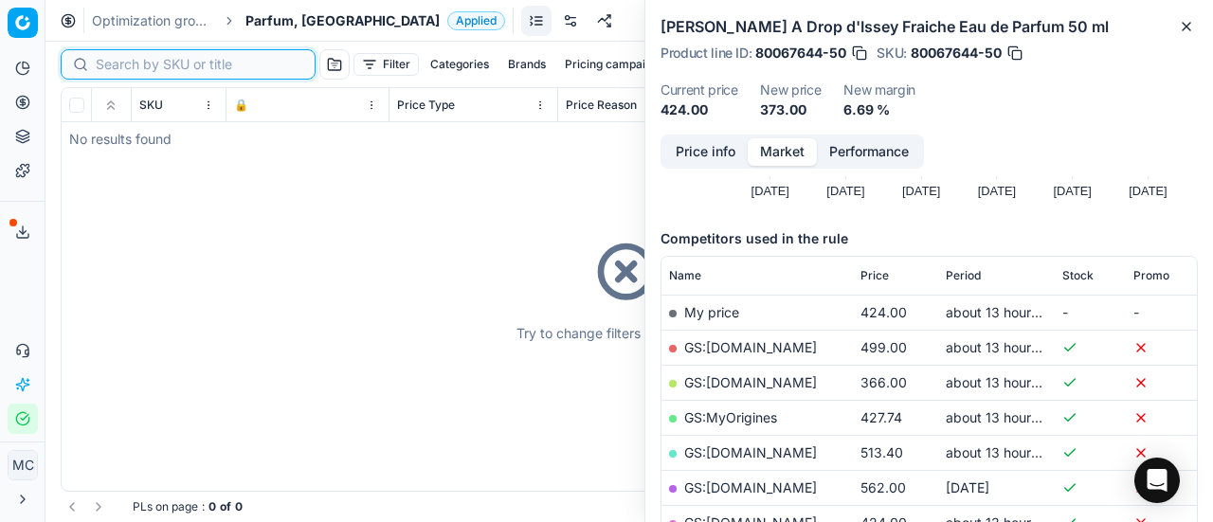
paste input "80002035-100"
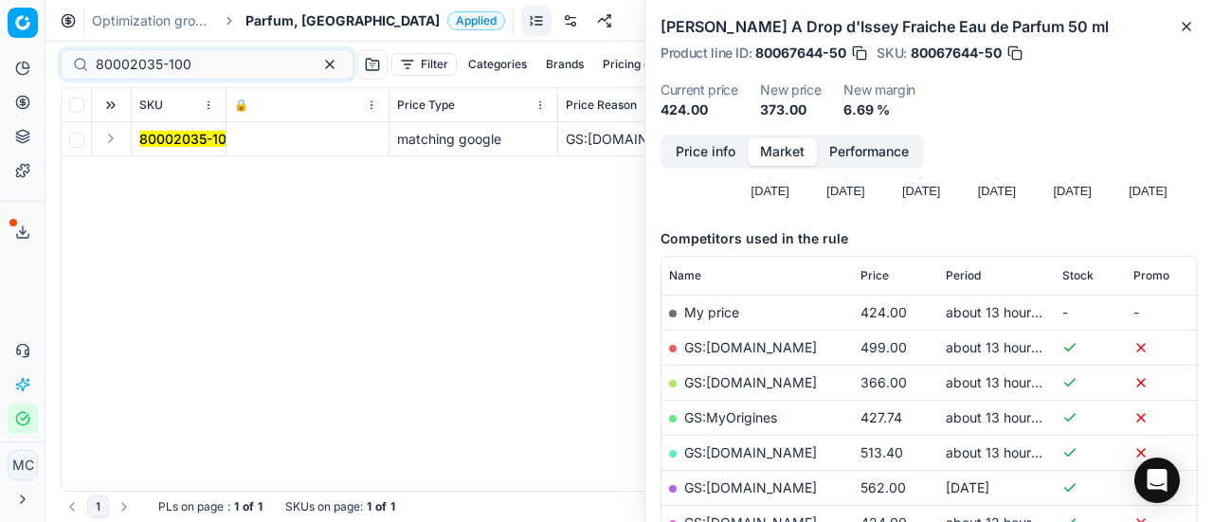
click at [102, 149] on button "Expand" at bounding box center [111, 138] width 23 height 23
click at [155, 173] on mark "80002035-100" at bounding box center [187, 173] width 96 height 16
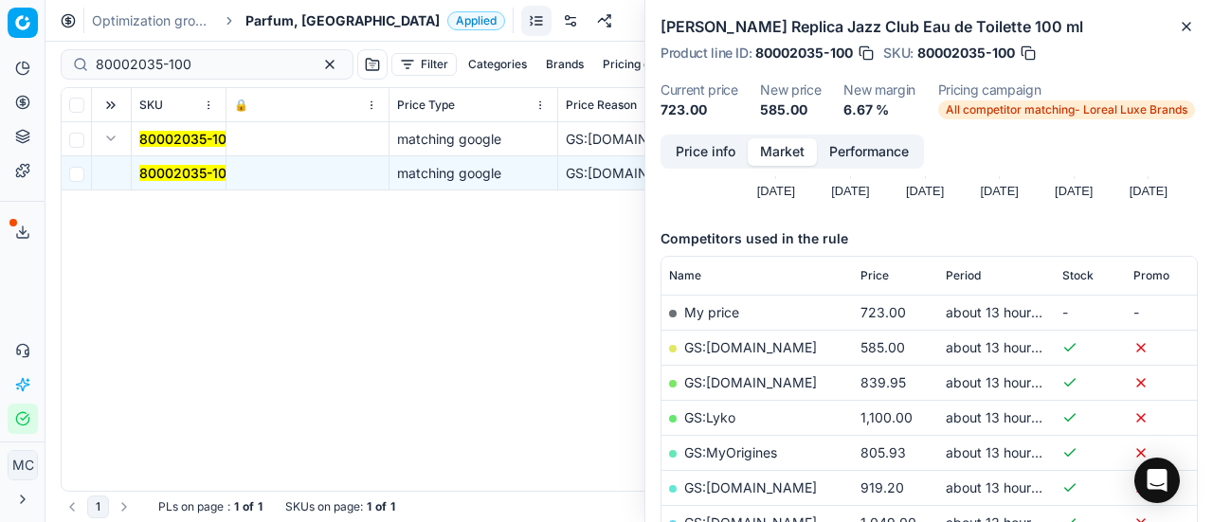
click at [693, 160] on button "Price info" at bounding box center [706, 151] width 84 height 27
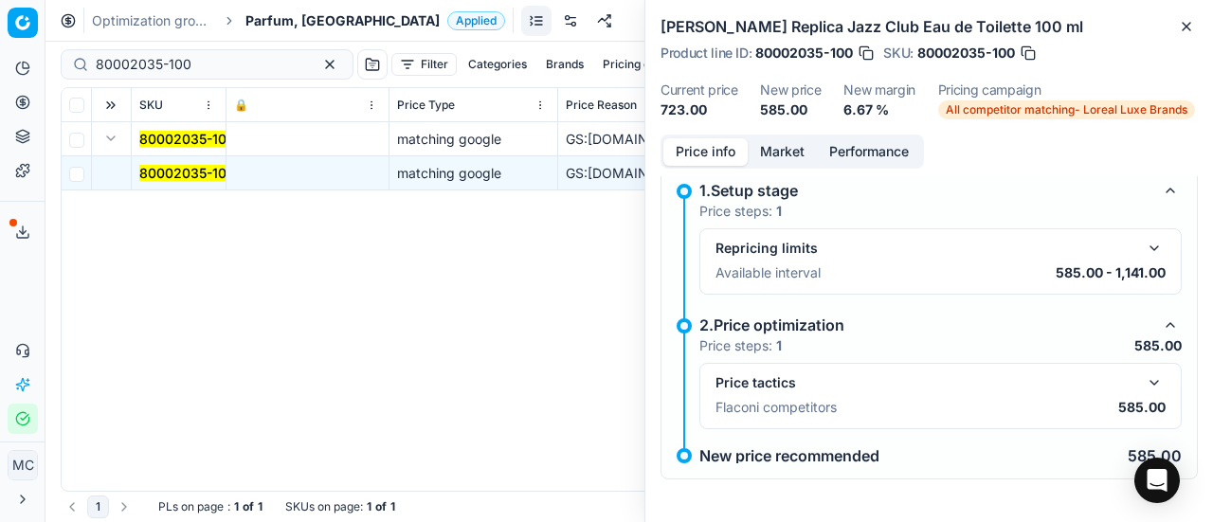
click at [1143, 376] on button "button" at bounding box center [1154, 383] width 23 height 23
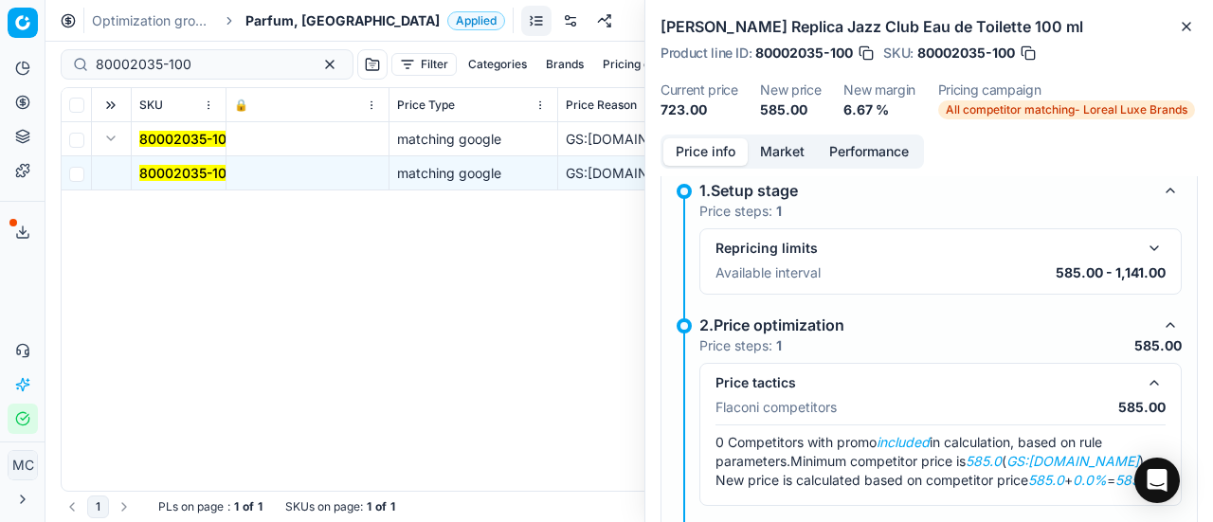
click at [756, 142] on button "Market" at bounding box center [782, 151] width 69 height 27
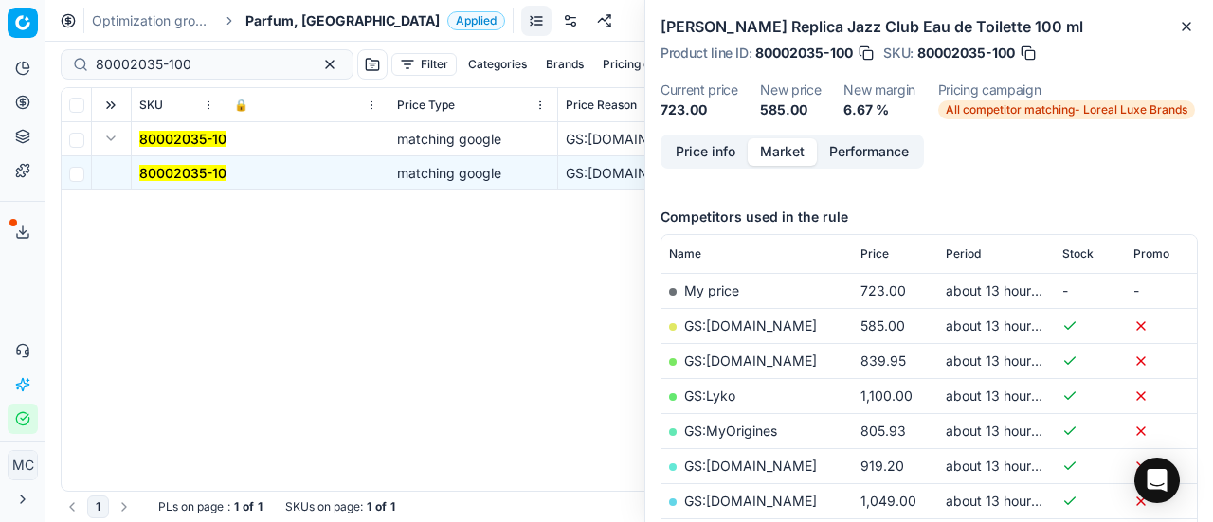
scroll to position [284, 0]
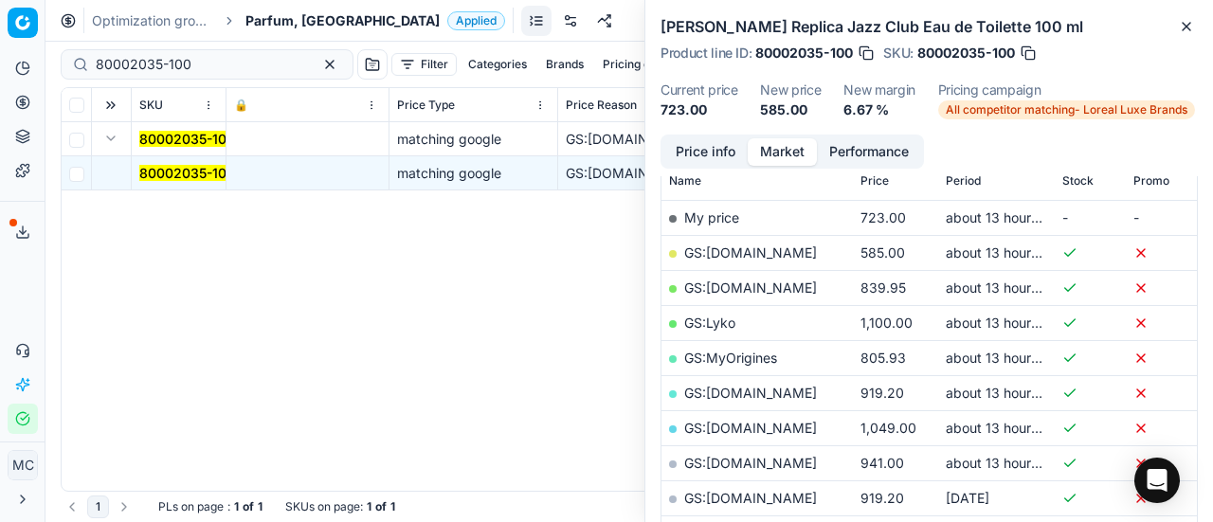
click at [767, 259] on link "GS:[DOMAIN_NAME]" at bounding box center [750, 253] width 133 height 16
drag, startPoint x: 213, startPoint y: 67, endPoint x: 0, endPoint y: 38, distance: 215.3
click at [0, 42] on div "Pricing platform Analytics Pricing Product portfolio Templates Export service 2…" at bounding box center [606, 261] width 1213 height 522
paste input "27129"
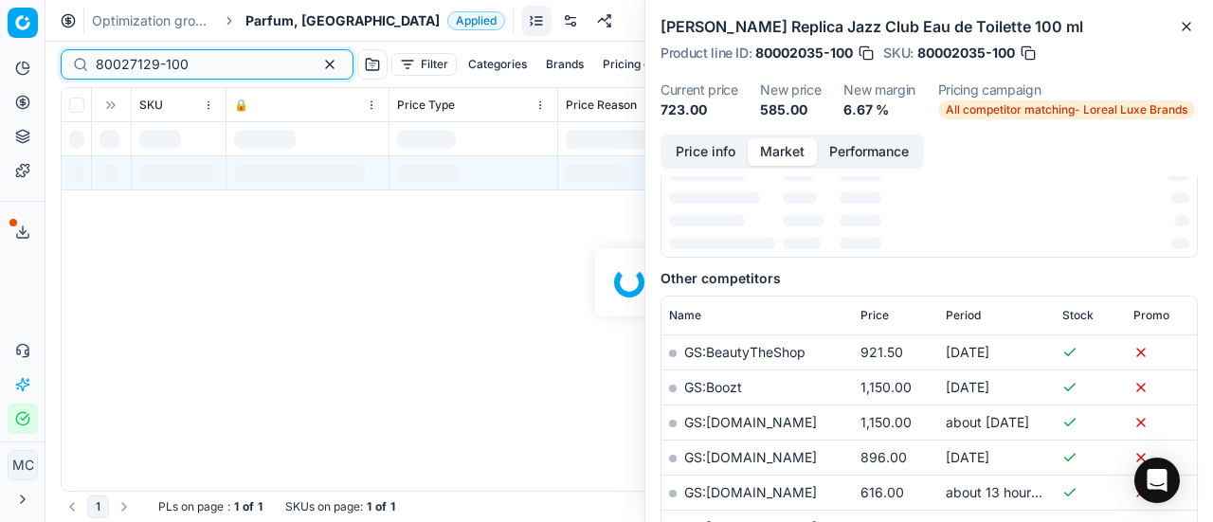
scroll to position [284, 0]
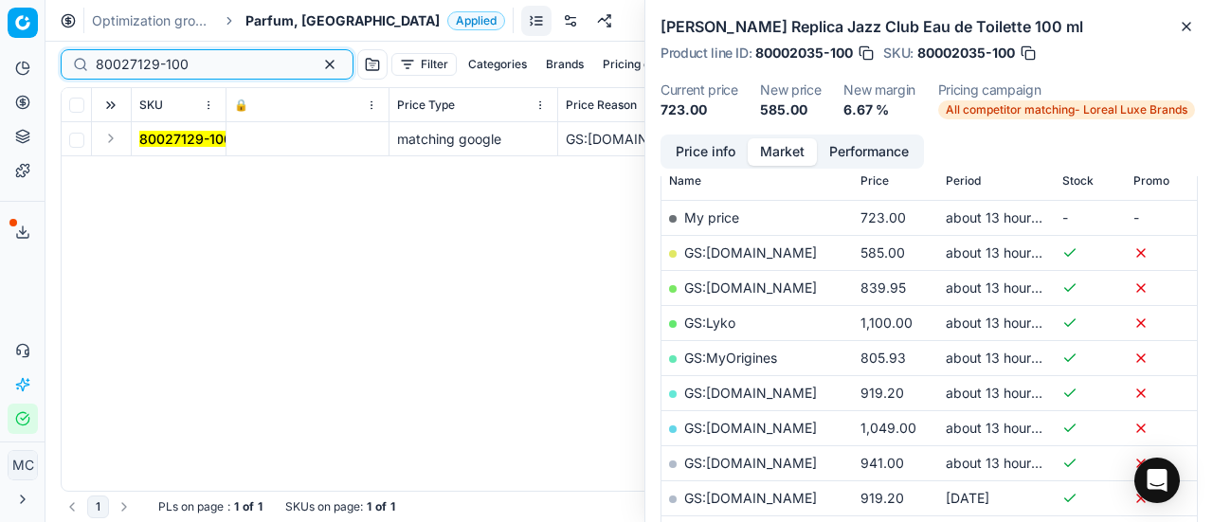
type input "80027129-100"
click at [114, 144] on button "Expand" at bounding box center [111, 138] width 23 height 23
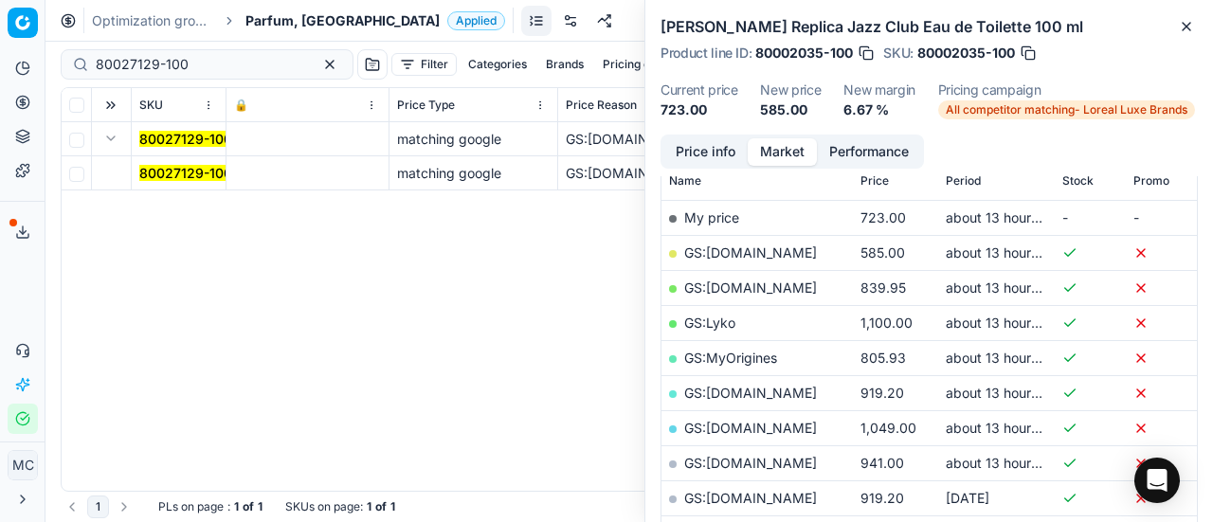
click at [195, 183] on td "80027129-100" at bounding box center [179, 173] width 95 height 34
click at [197, 180] on mark "80027129-100" at bounding box center [185, 173] width 93 height 16
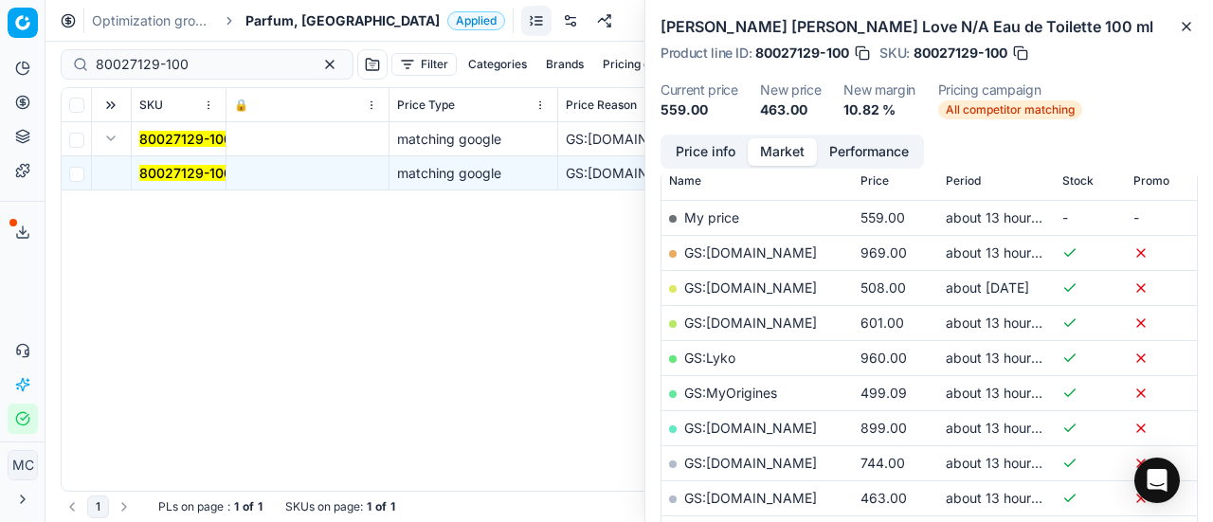
click at [694, 147] on button "Price info" at bounding box center [706, 151] width 84 height 27
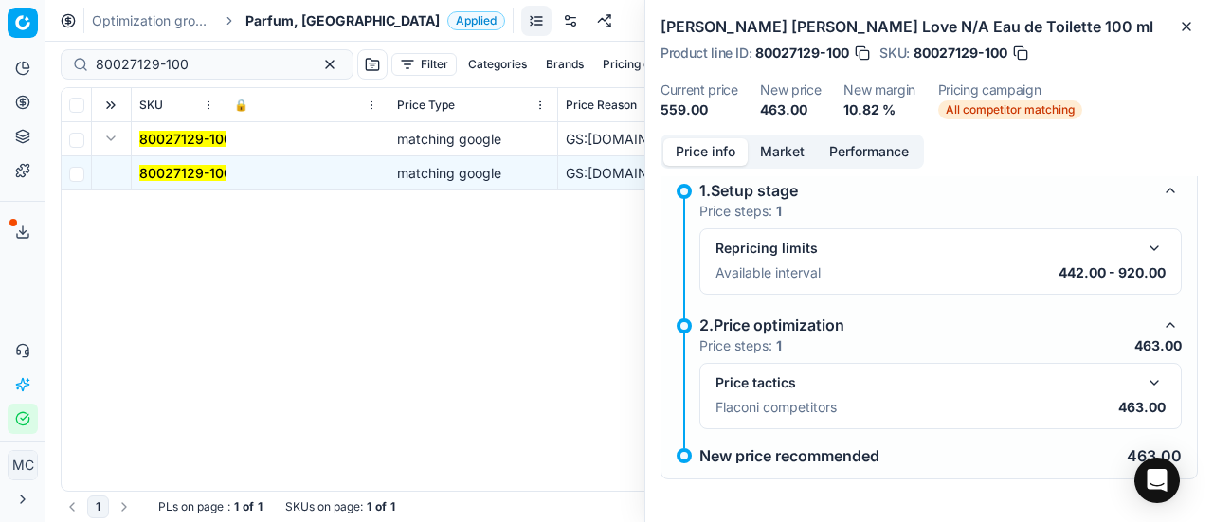
click at [1143, 377] on button "button" at bounding box center [1154, 383] width 23 height 23
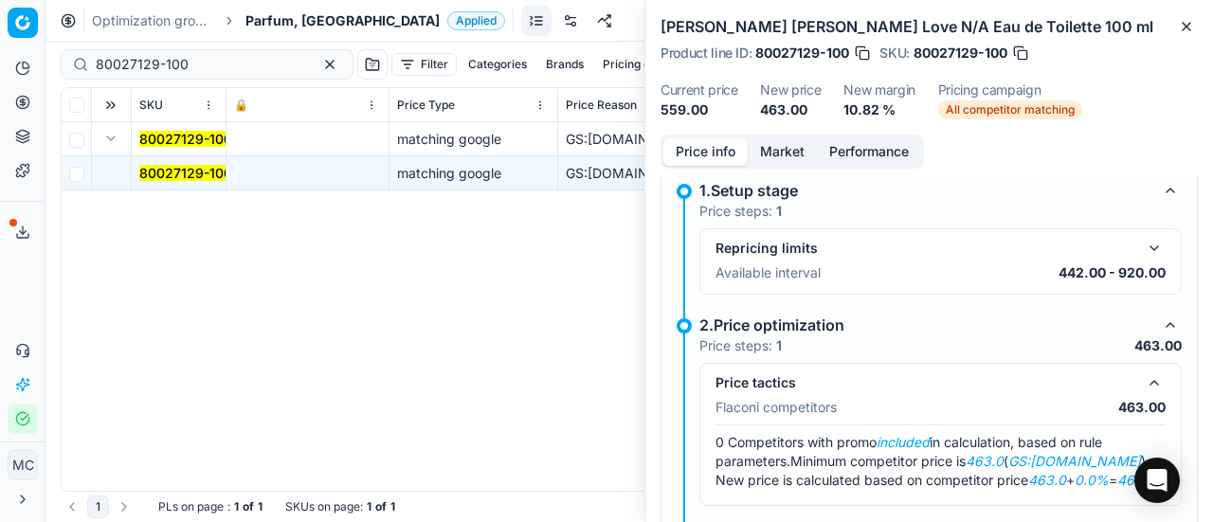
click at [772, 151] on button "Market" at bounding box center [782, 151] width 69 height 27
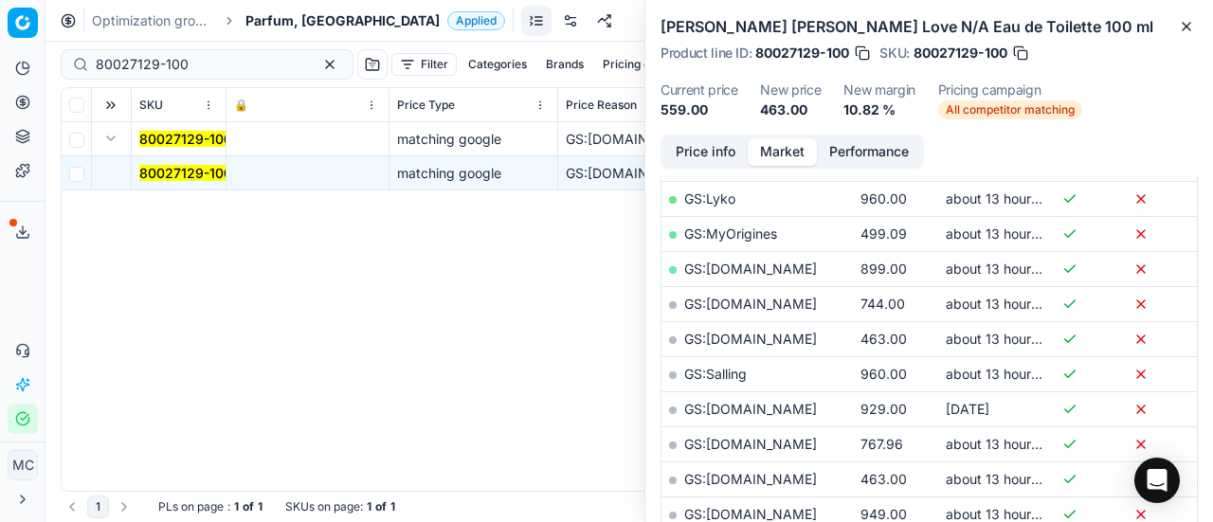
scroll to position [569, 0]
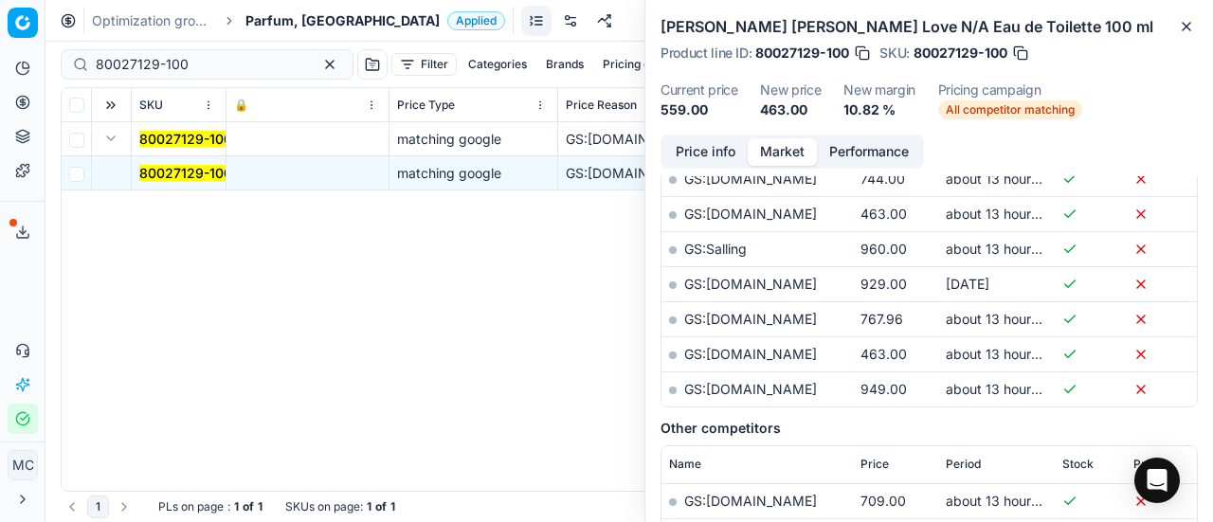
click at [766, 346] on link "GS:[DOMAIN_NAME]" at bounding box center [750, 354] width 133 height 16
click at [291, 14] on span "Parfum, [GEOGRAPHIC_DATA]" at bounding box center [343, 20] width 194 height 19
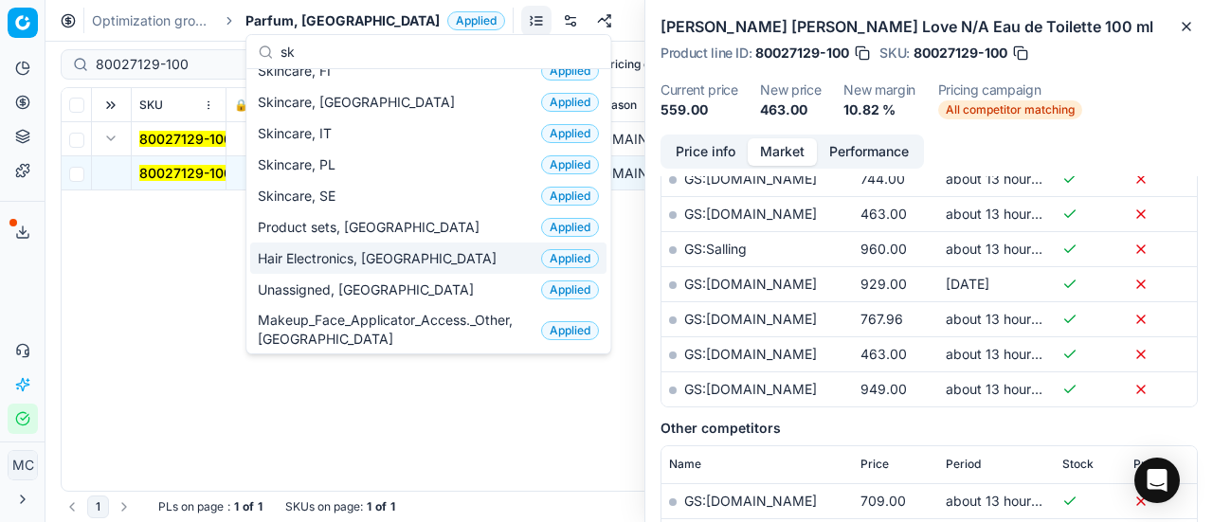
scroll to position [0, 0]
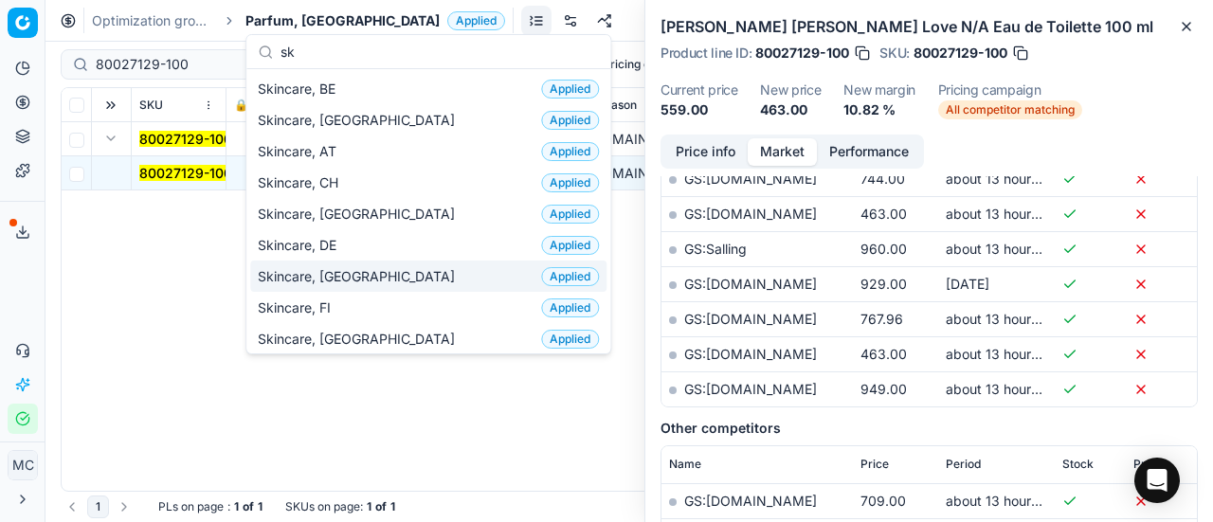
type input "sk"
click at [347, 268] on div "Skincare, DK Applied" at bounding box center [428, 276] width 356 height 31
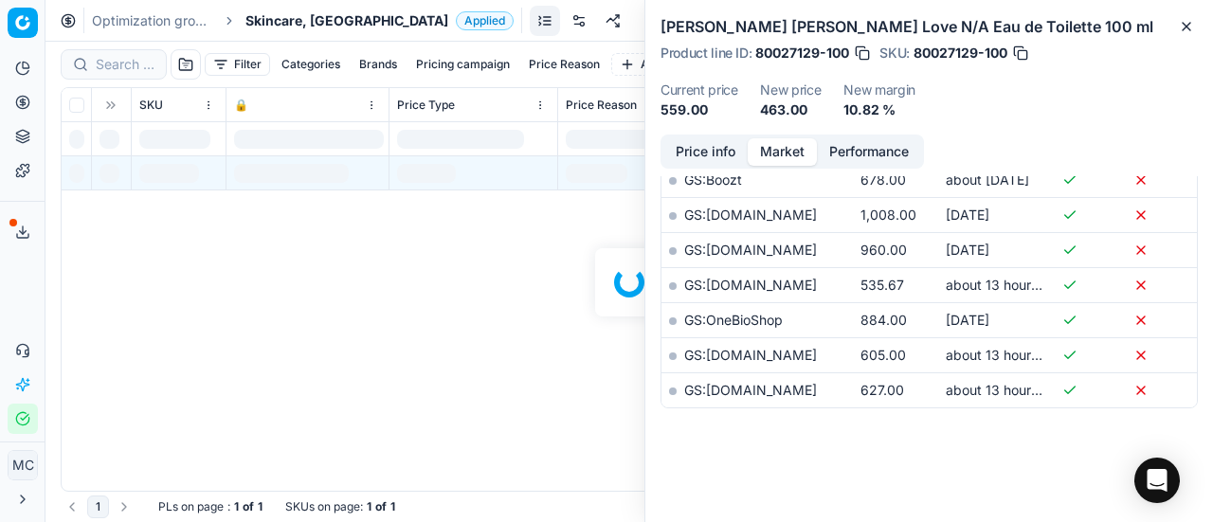
scroll to position [569, 0]
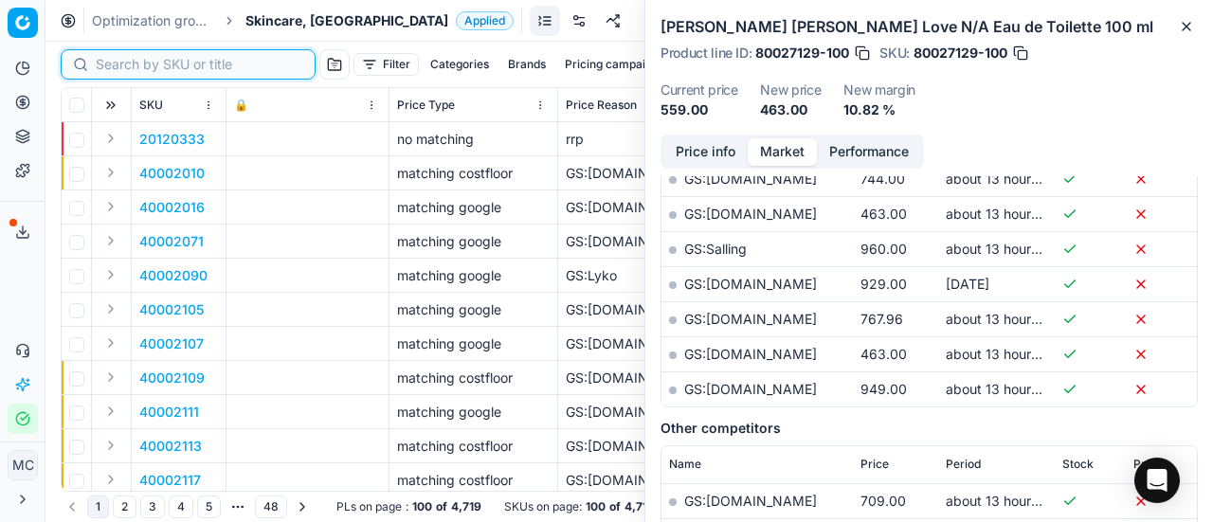
click at [127, 69] on input at bounding box center [200, 64] width 208 height 19
paste input "80047974-75"
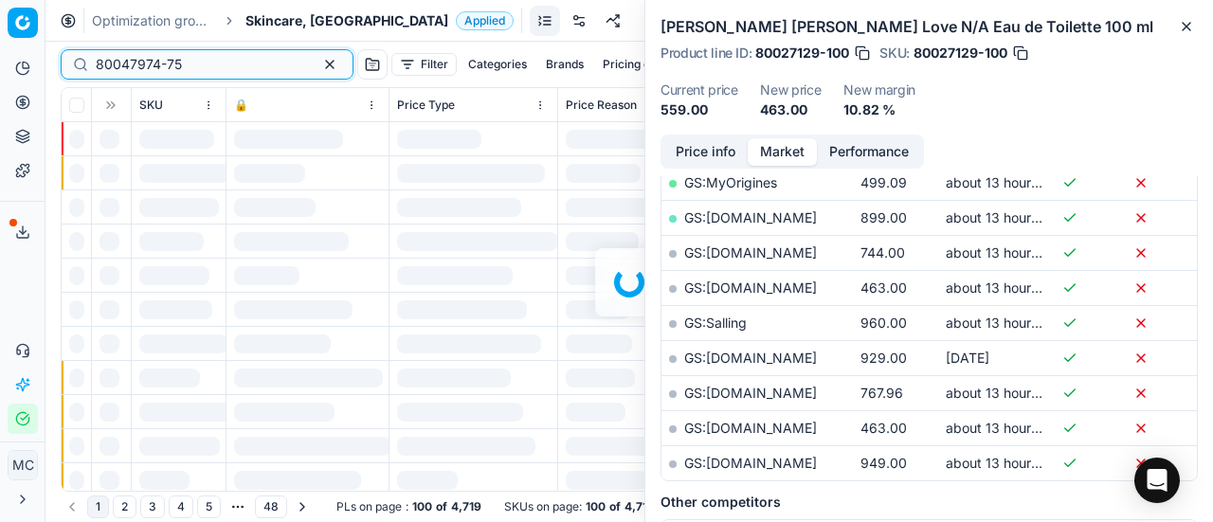
scroll to position [569, 0]
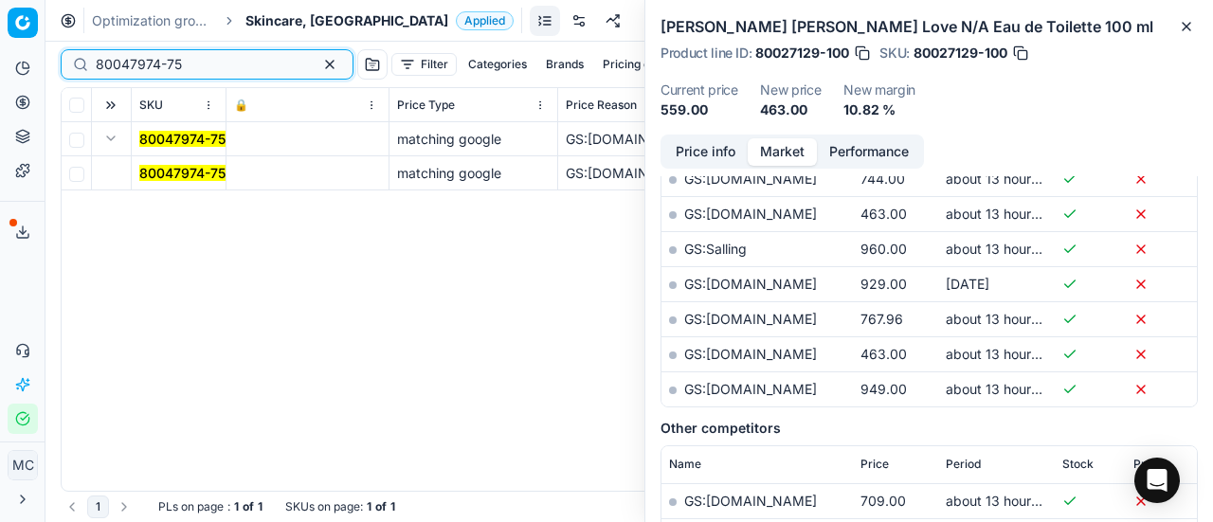
type input "80047974-75"
click at [117, 128] on button "Expand" at bounding box center [111, 138] width 23 height 23
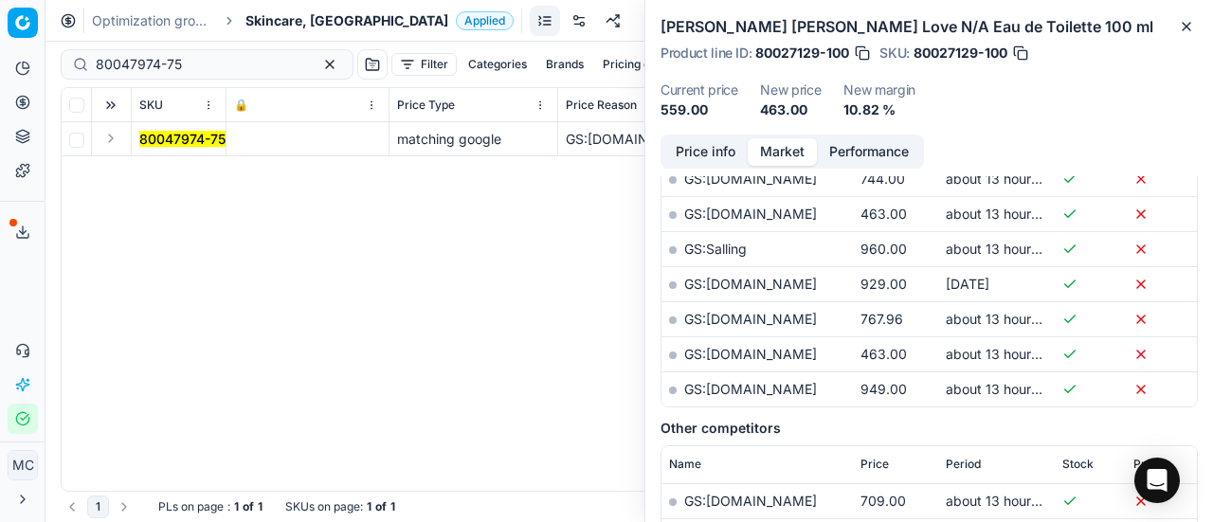
click at [112, 138] on button "Expand" at bounding box center [111, 138] width 23 height 23
click at [175, 172] on mark "80047974-75" at bounding box center [182, 173] width 86 height 16
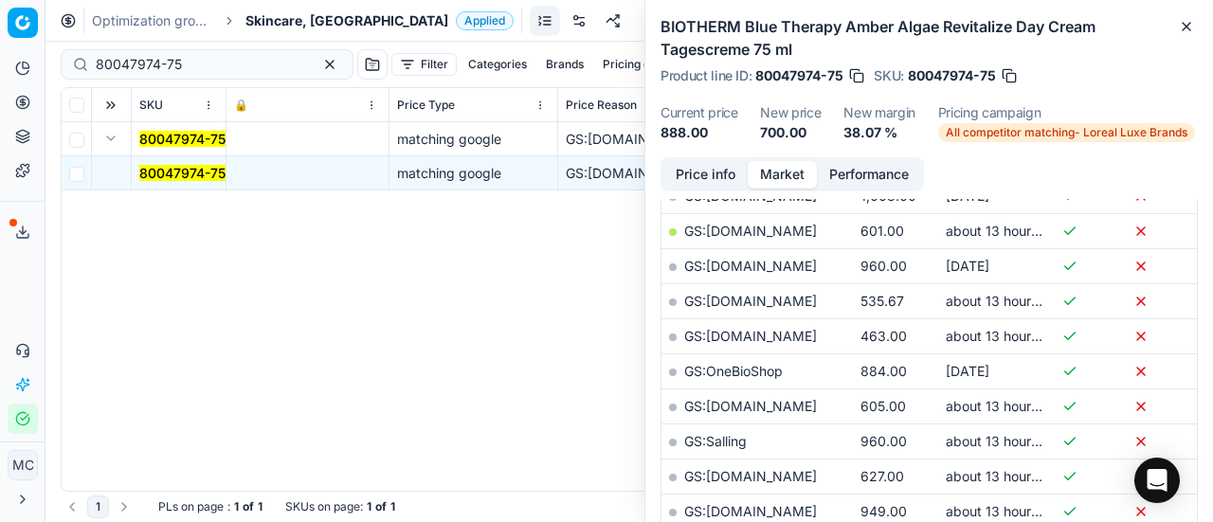
scroll to position [383, 0]
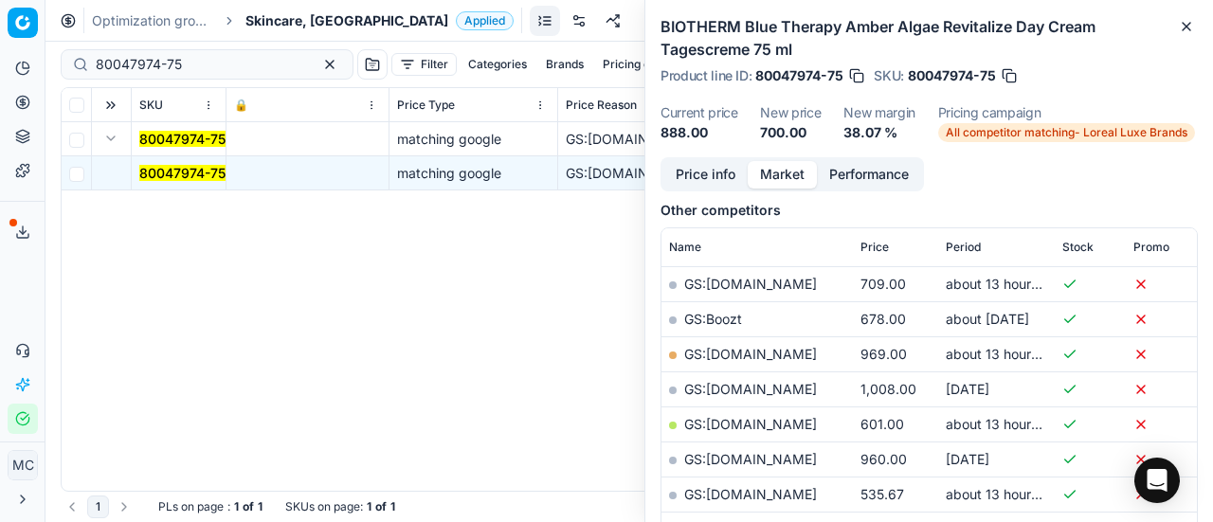
click at [707, 167] on button "Price info" at bounding box center [706, 174] width 84 height 27
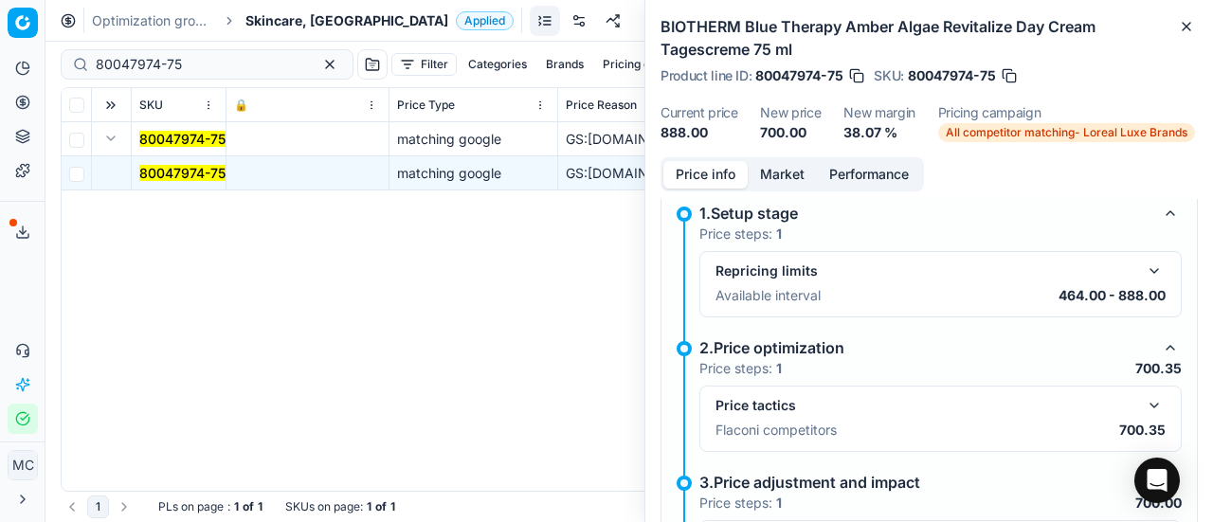
click at [1143, 399] on button "button" at bounding box center [1154, 405] width 23 height 23
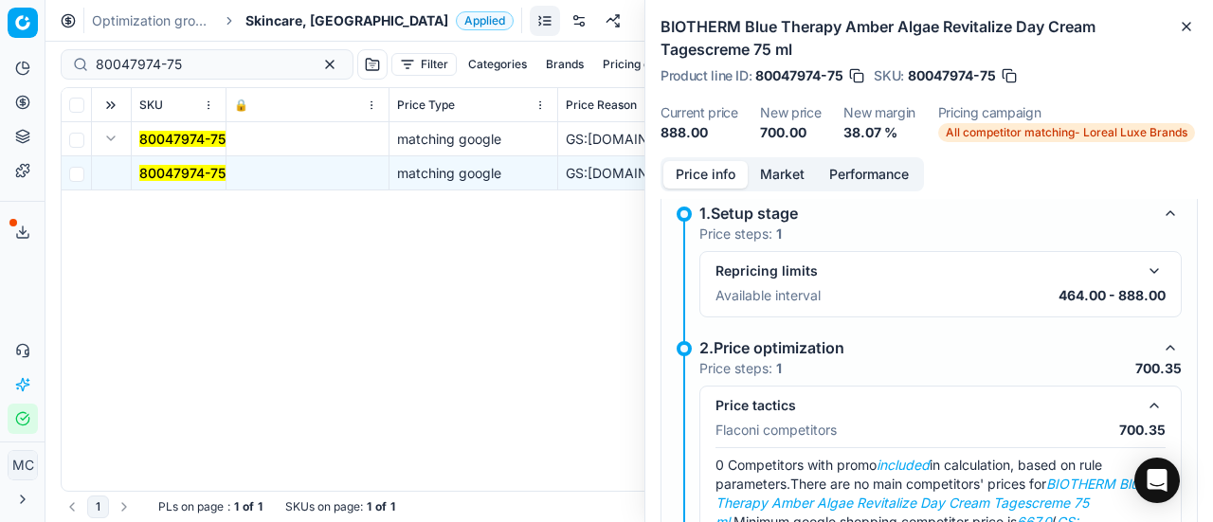
scroll to position [203, 0]
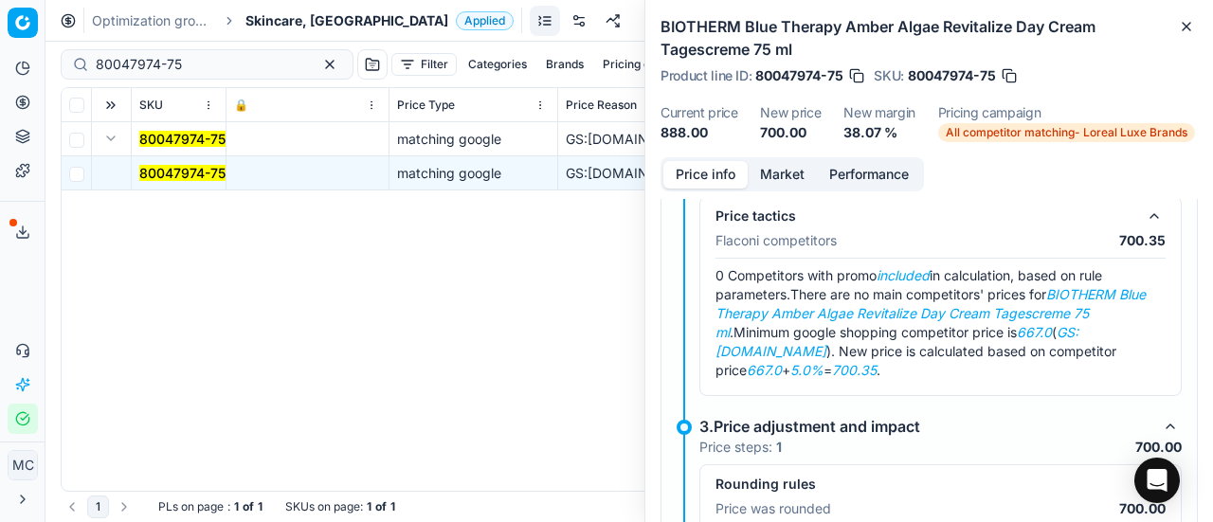
click at [770, 161] on button "Market" at bounding box center [782, 174] width 69 height 27
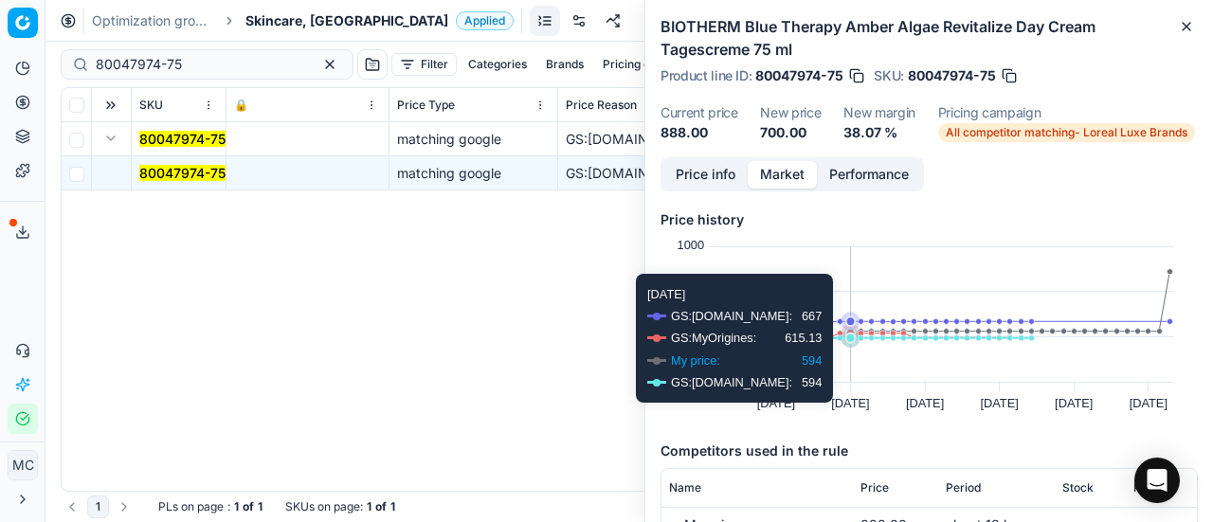
scroll to position [190, 0]
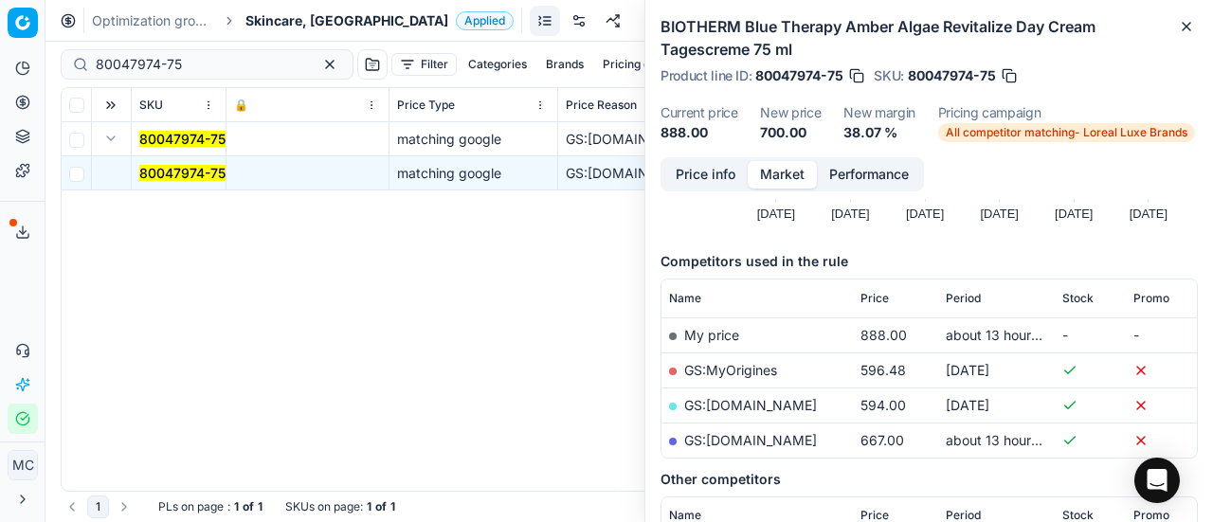
click at [785, 435] on link "GS:[DOMAIN_NAME]" at bounding box center [750, 440] width 133 height 16
click at [285, 22] on span "Skincare, [GEOGRAPHIC_DATA]" at bounding box center [347, 20] width 203 height 19
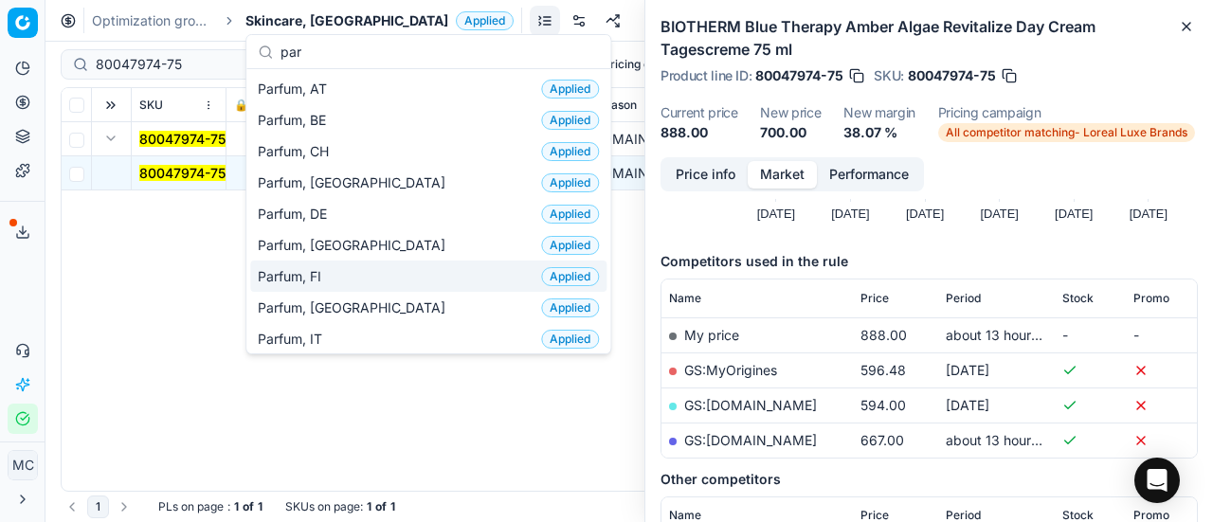
type input "par"
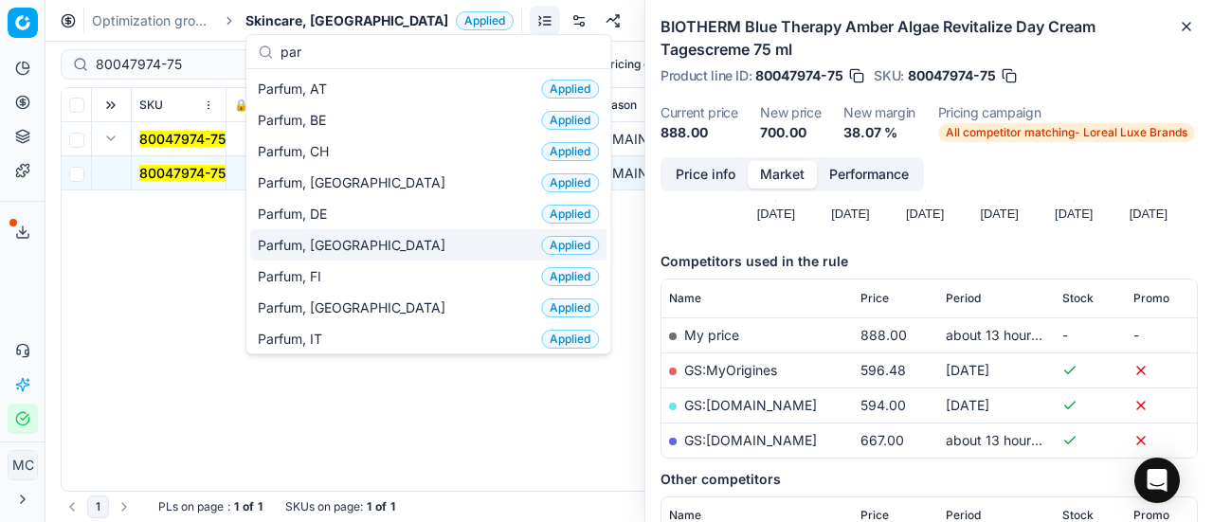
click at [379, 249] on div "Parfum, DK Applied" at bounding box center [428, 244] width 356 height 31
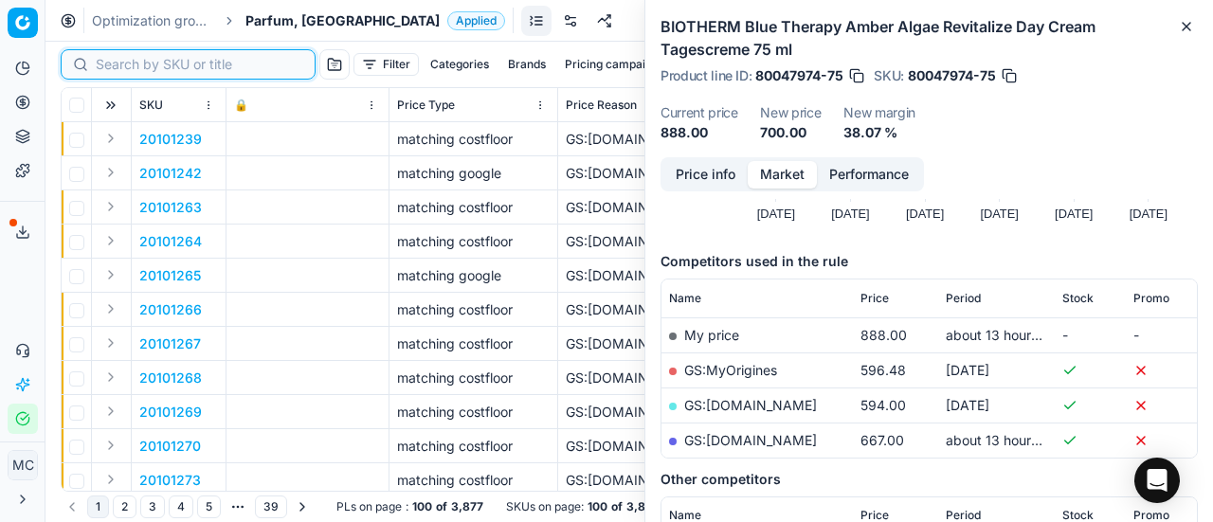
click at [149, 66] on input at bounding box center [200, 64] width 208 height 19
paste input "80067292-100"
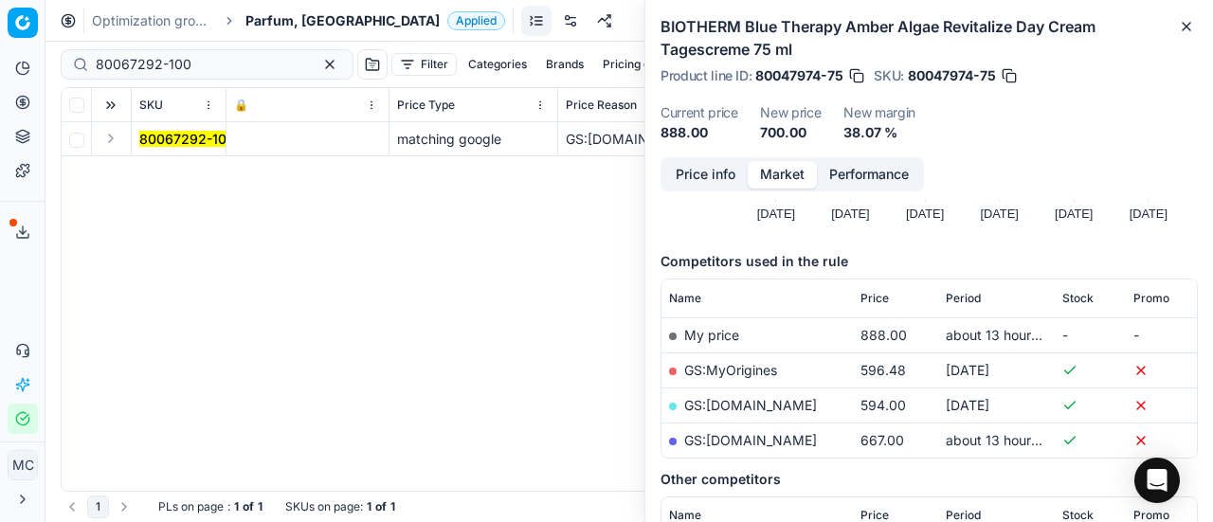
drag, startPoint x: 115, startPoint y: 141, endPoint x: 133, endPoint y: 149, distance: 19.5
click at [116, 141] on button "Expand" at bounding box center [111, 138] width 23 height 23
click at [203, 175] on mark "80067292-100" at bounding box center [187, 173] width 96 height 16
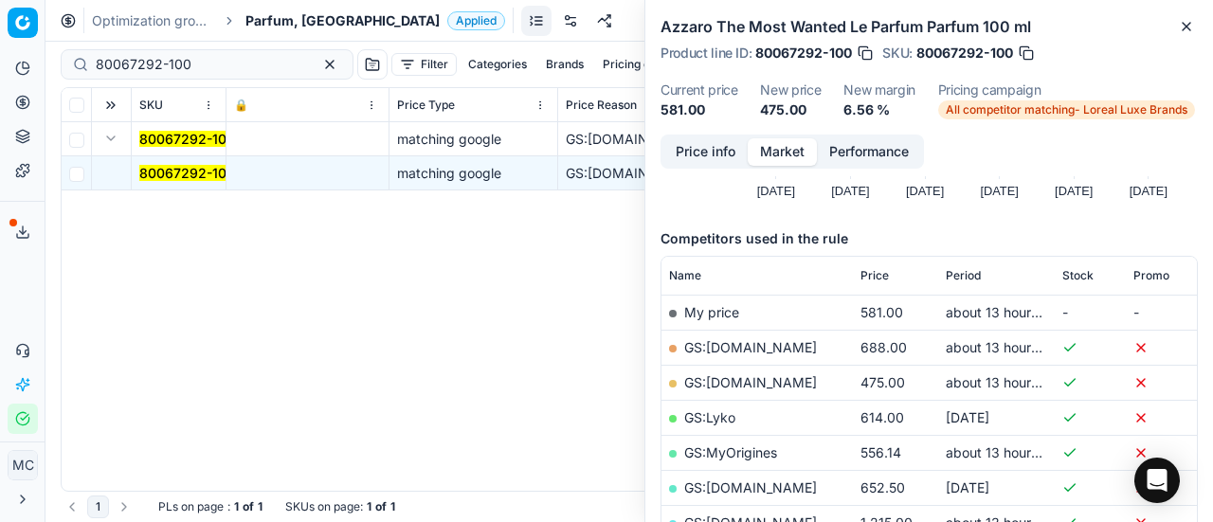
click at [696, 155] on button "Price info" at bounding box center [706, 151] width 84 height 27
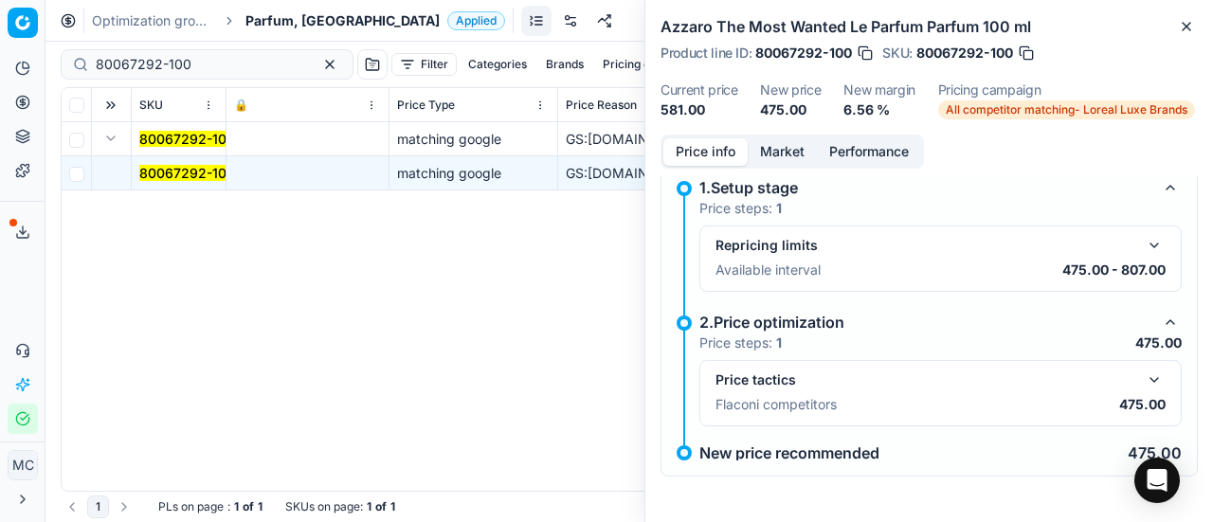
scroll to position [13, 0]
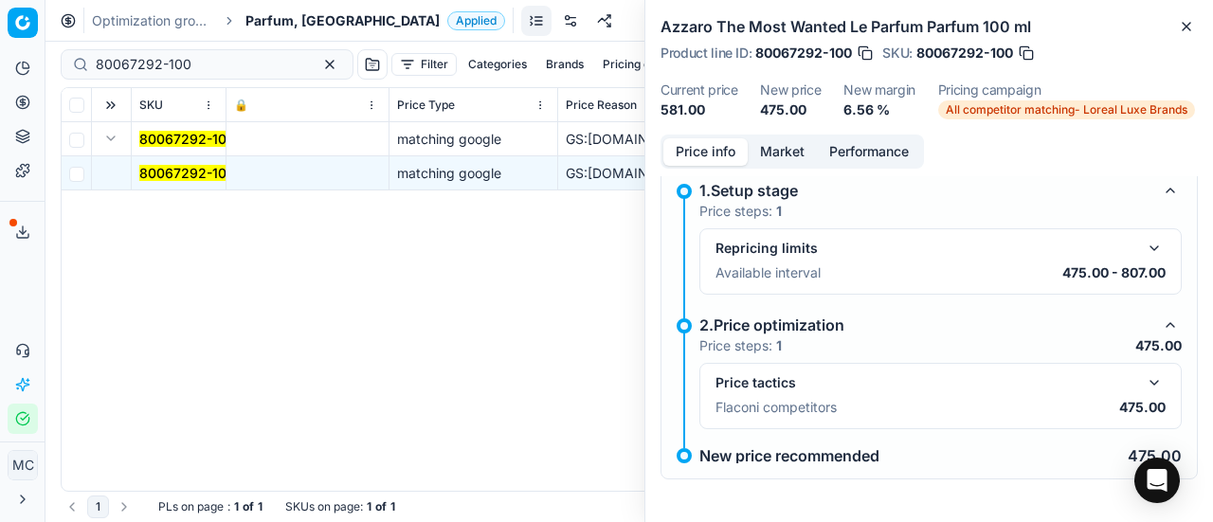
click at [1148, 373] on button "button" at bounding box center [1154, 383] width 23 height 23
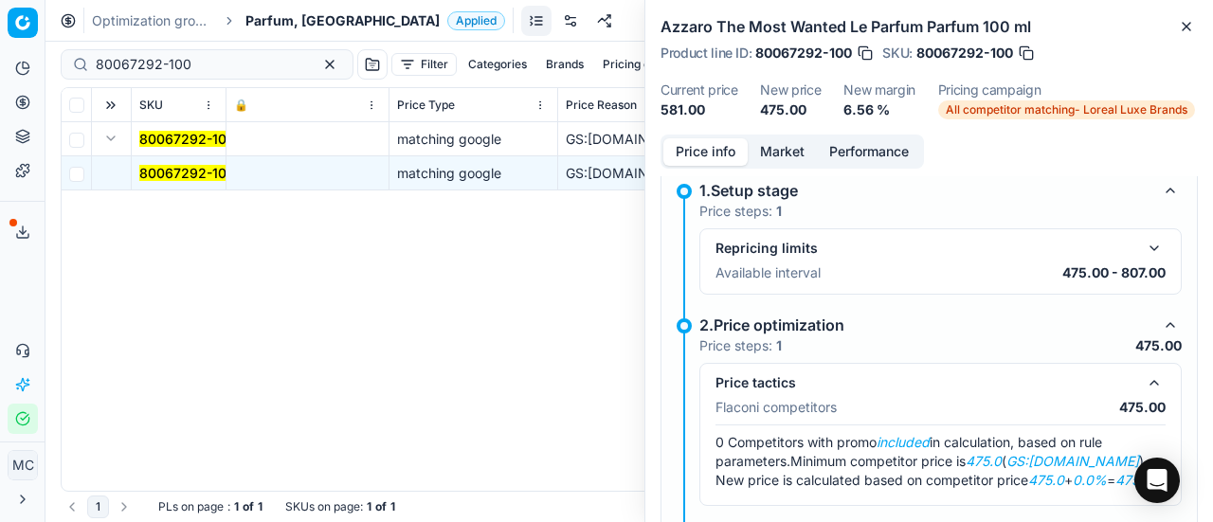
click at [756, 166] on div "Price info Market Performance" at bounding box center [793, 152] width 264 height 34
click at [767, 154] on button "Market" at bounding box center [782, 151] width 69 height 27
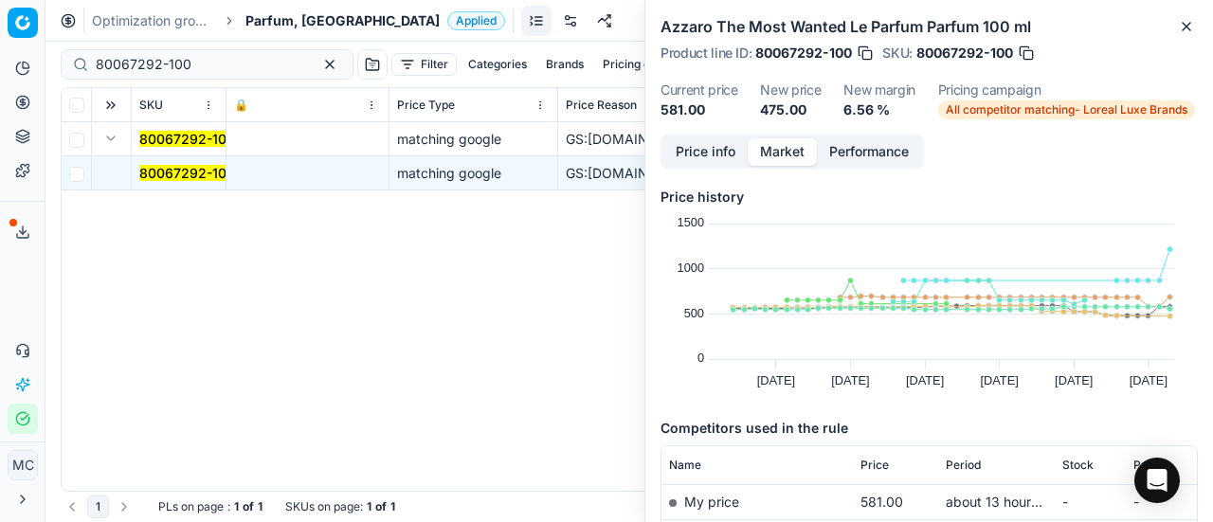
scroll to position [190, 0]
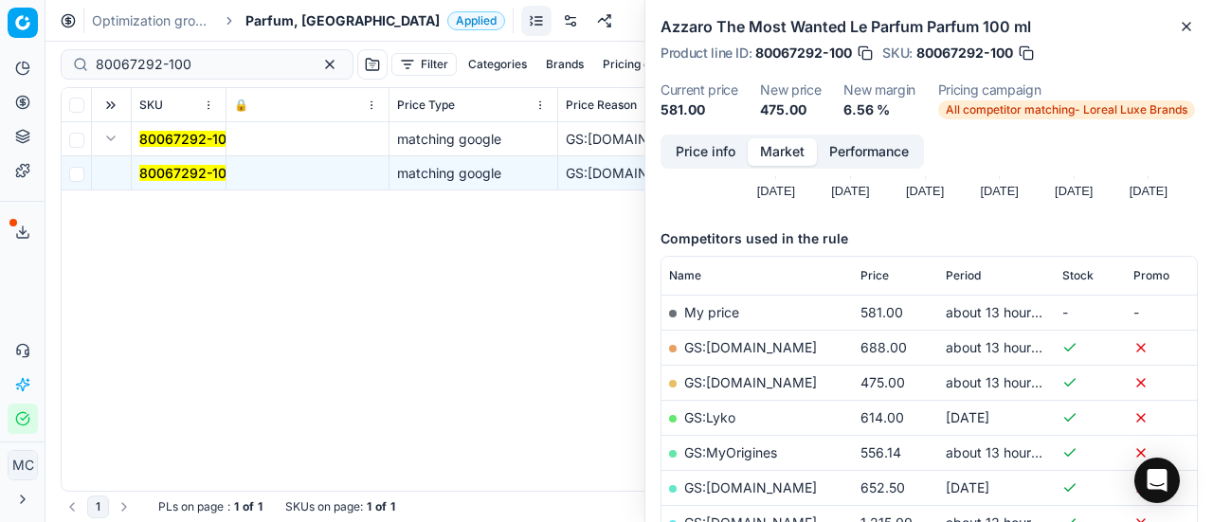
click at [791, 377] on link "GS:[DOMAIN_NAME]" at bounding box center [750, 382] width 133 height 16
drag, startPoint x: 221, startPoint y: 56, endPoint x: 0, endPoint y: 2, distance: 227.4
click at [0, 2] on div "Pricing platform Analytics Pricing Product portfolio Templates Export service 2…" at bounding box center [606, 261] width 1213 height 522
paste input "20103388"
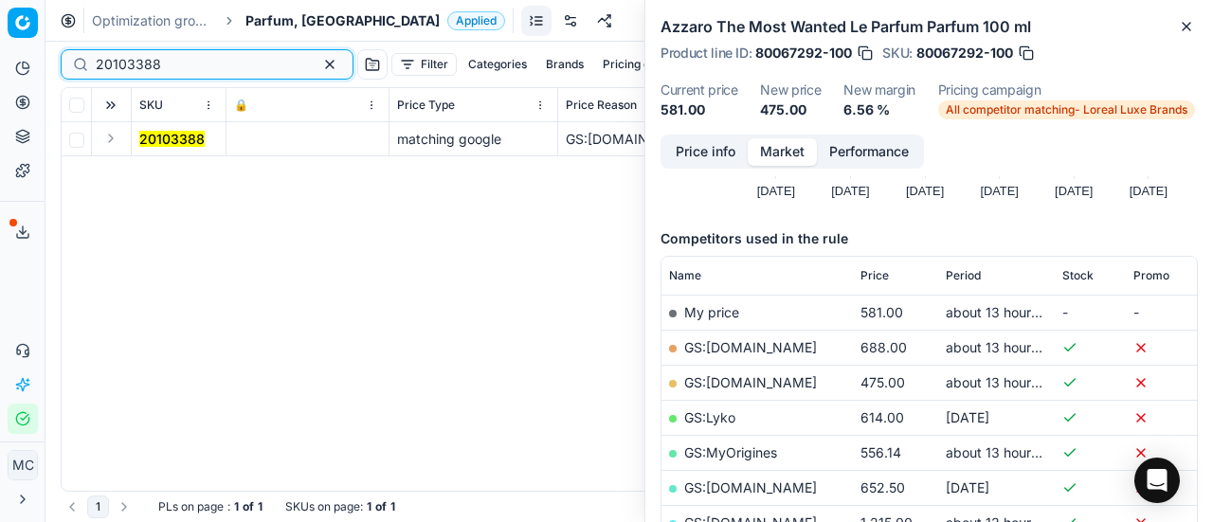
type input "20103388"
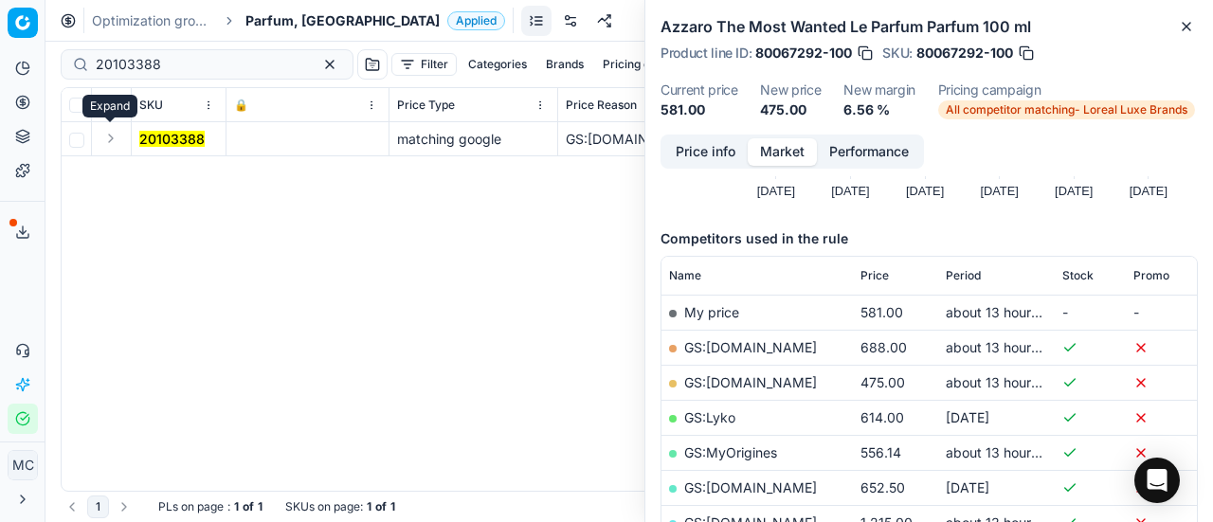
click at [109, 141] on button "Expand" at bounding box center [111, 138] width 23 height 23
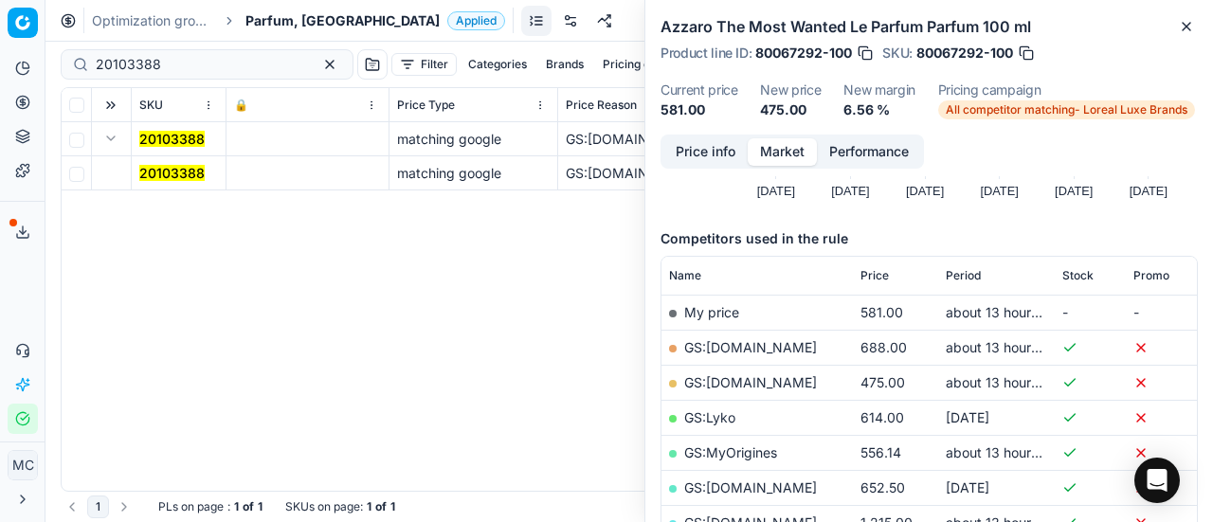
click at [180, 170] on mark "20103388" at bounding box center [171, 173] width 65 height 16
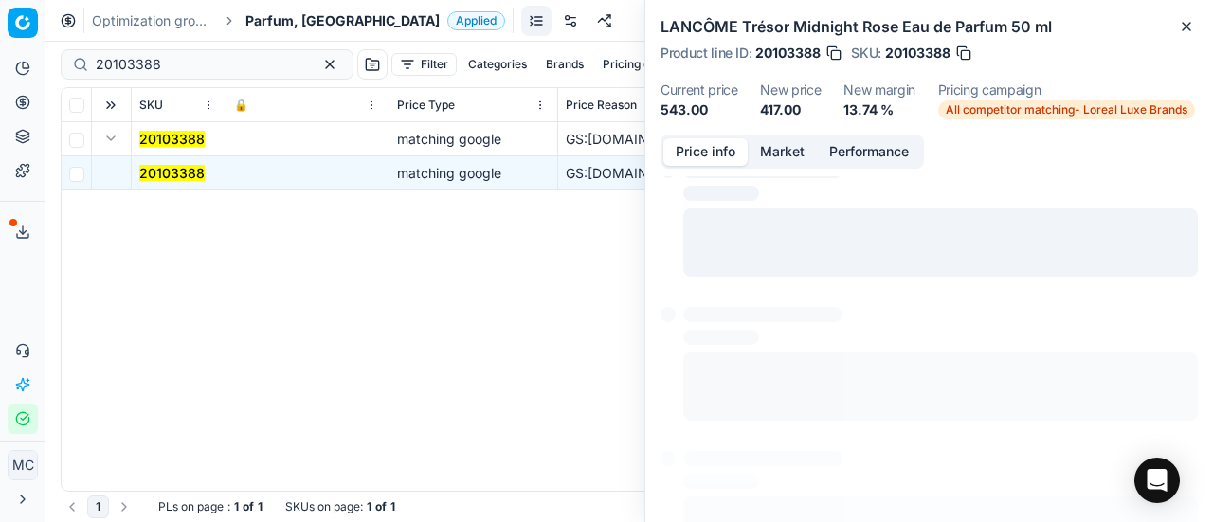
click at [722, 155] on button "Price info" at bounding box center [706, 151] width 84 height 27
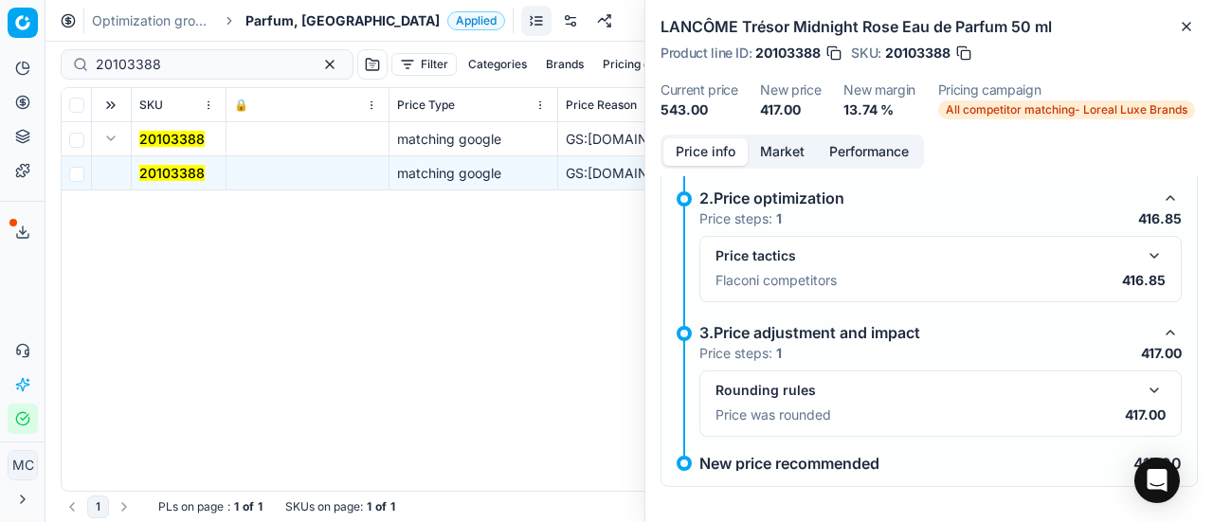
scroll to position [148, 0]
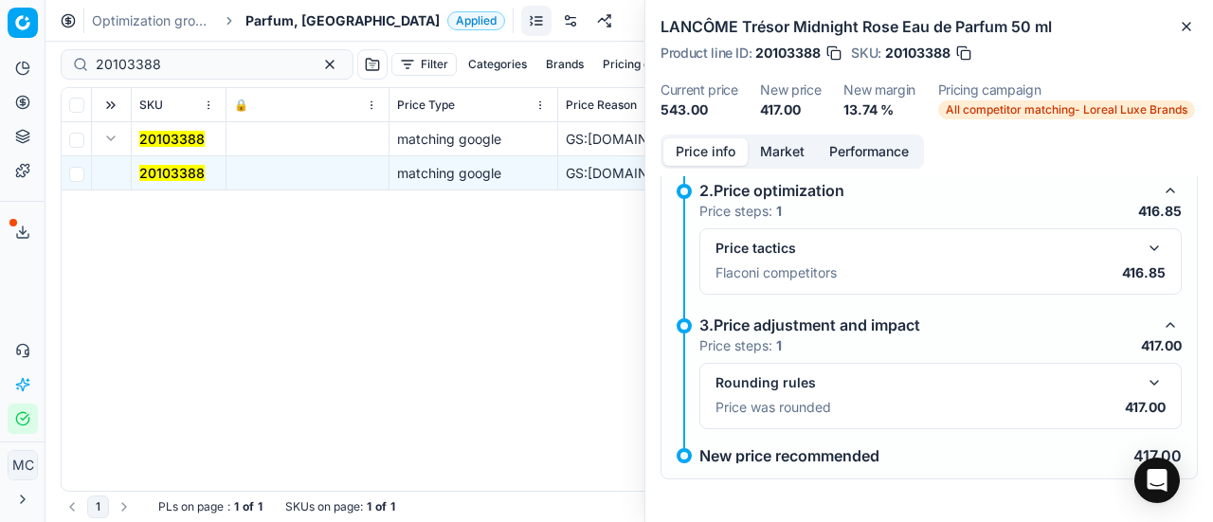
click at [1147, 253] on button "button" at bounding box center [1154, 248] width 23 height 23
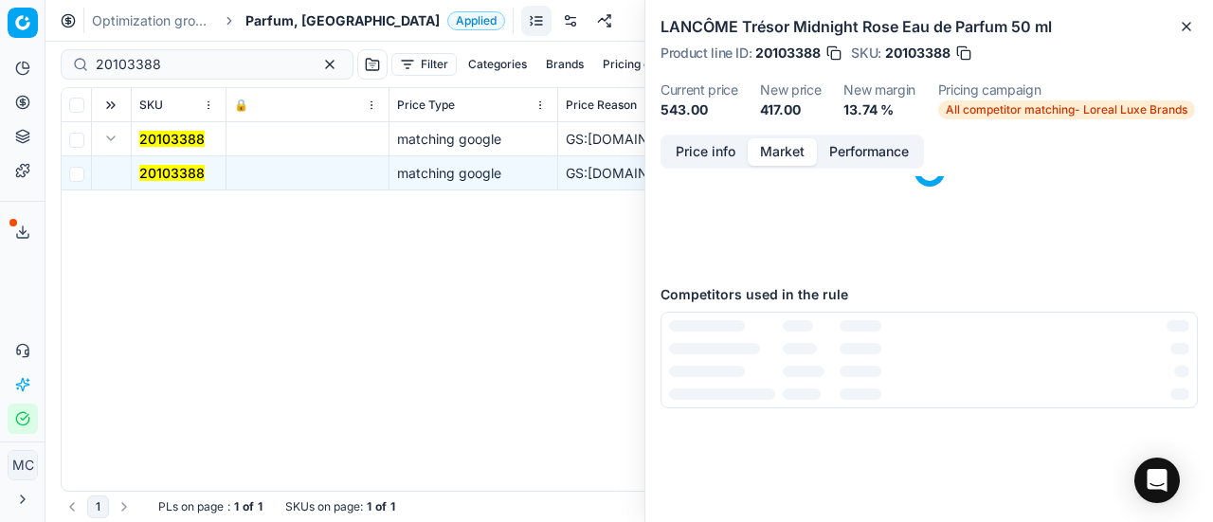
click at [801, 161] on button "Market" at bounding box center [782, 151] width 69 height 27
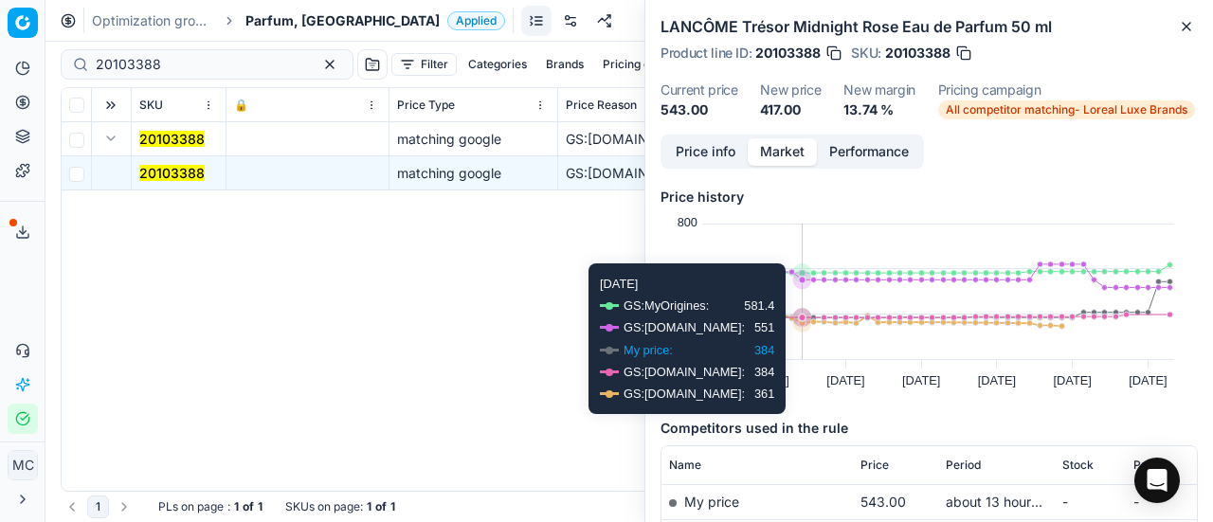
scroll to position [284, 0]
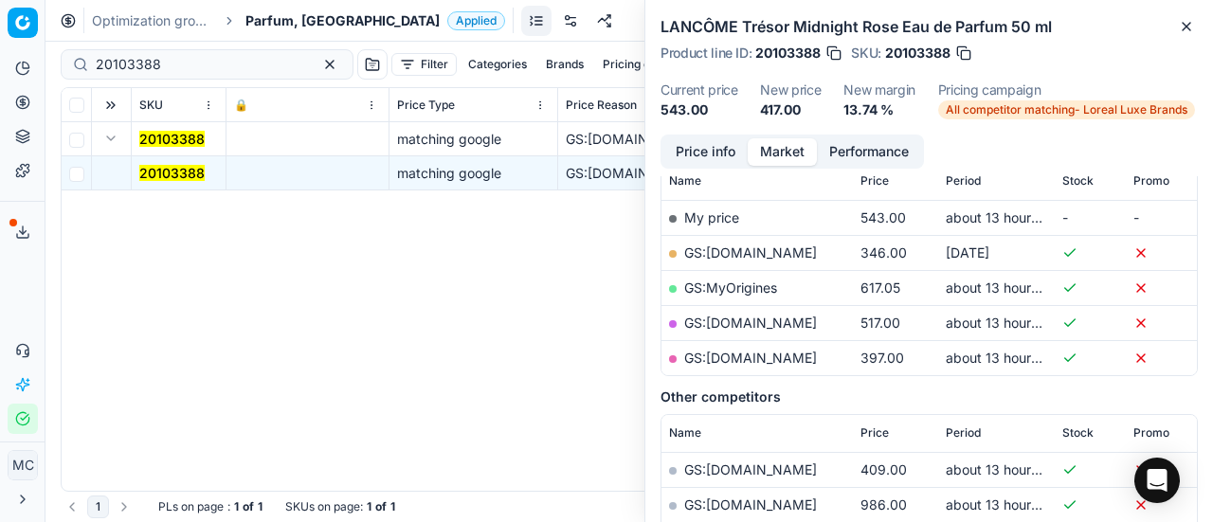
click at [792, 357] on link "GS:[DOMAIN_NAME]" at bounding box center [750, 358] width 133 height 16
click at [302, 23] on span "Parfum, [GEOGRAPHIC_DATA]" at bounding box center [343, 20] width 194 height 19
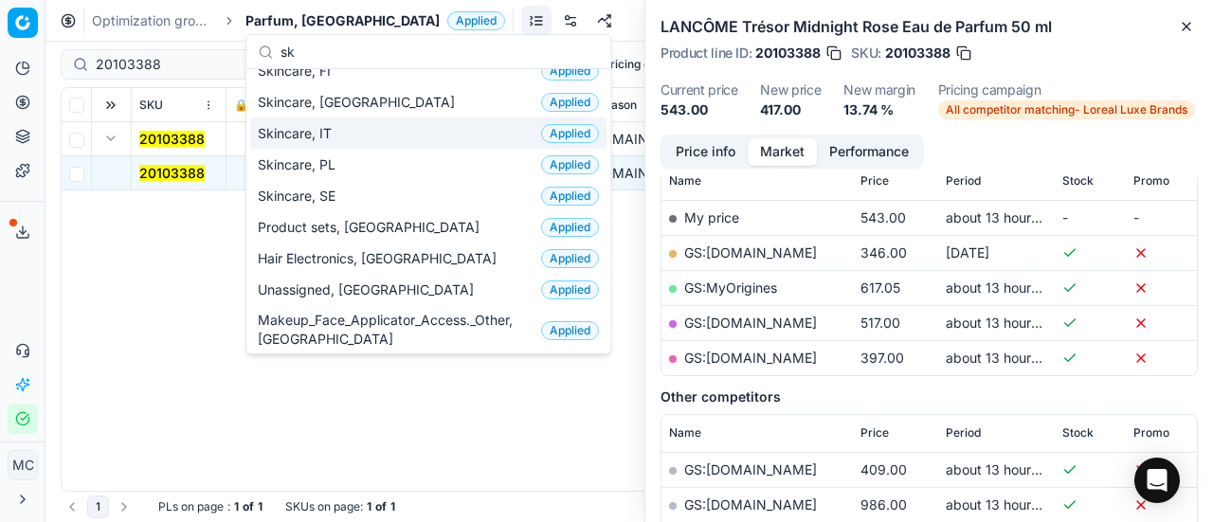
scroll to position [0, 0]
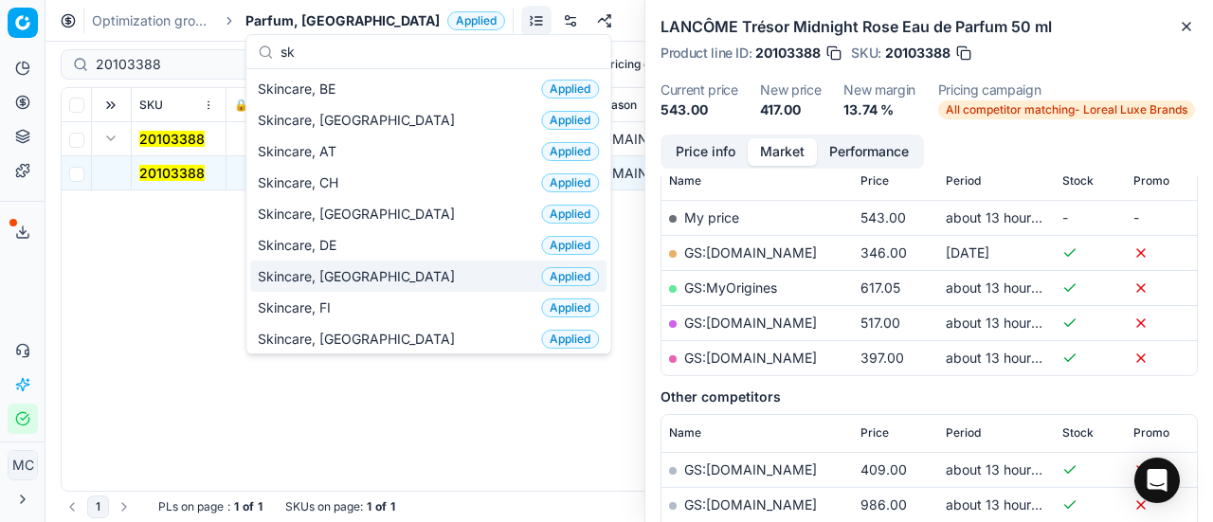
type input "sk"
drag, startPoint x: 360, startPoint y: 270, endPoint x: 308, endPoint y: 231, distance: 65.0
click at [360, 270] on div "Skincare, DK Applied" at bounding box center [428, 276] width 356 height 31
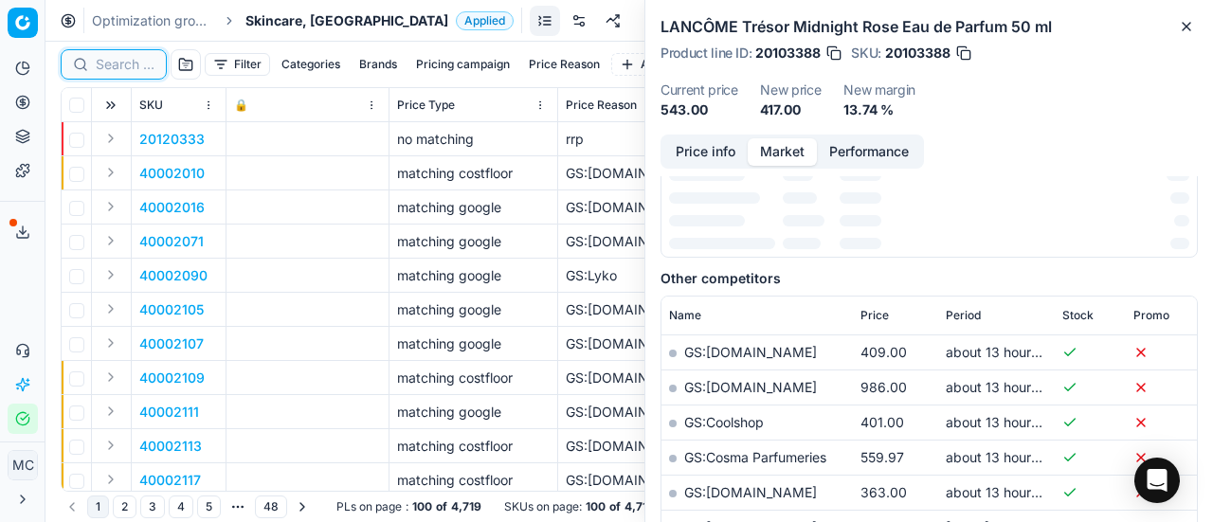
scroll to position [284, 0]
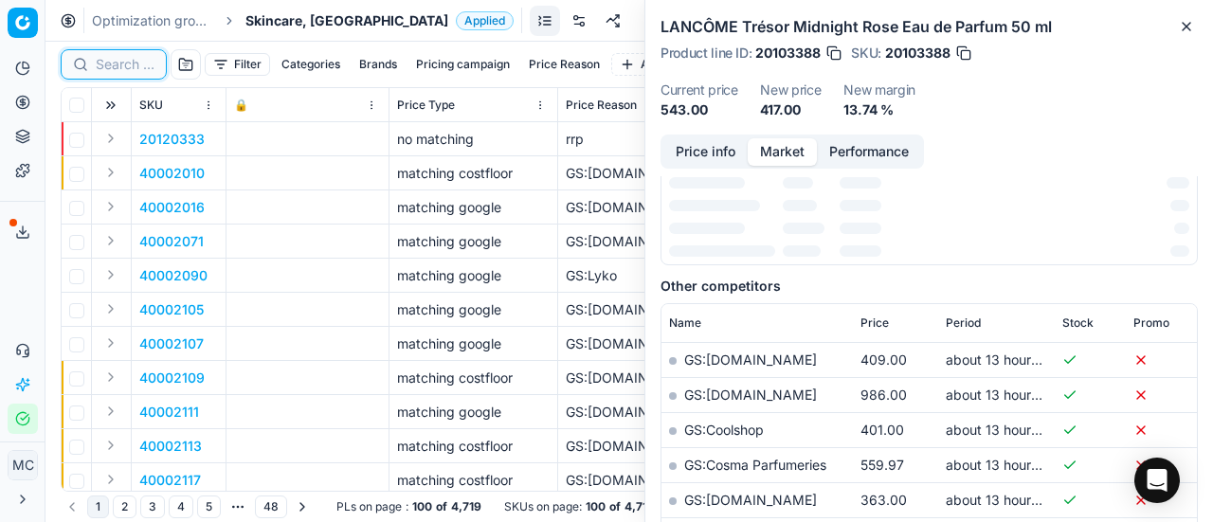
click at [121, 65] on input at bounding box center [125, 64] width 59 height 19
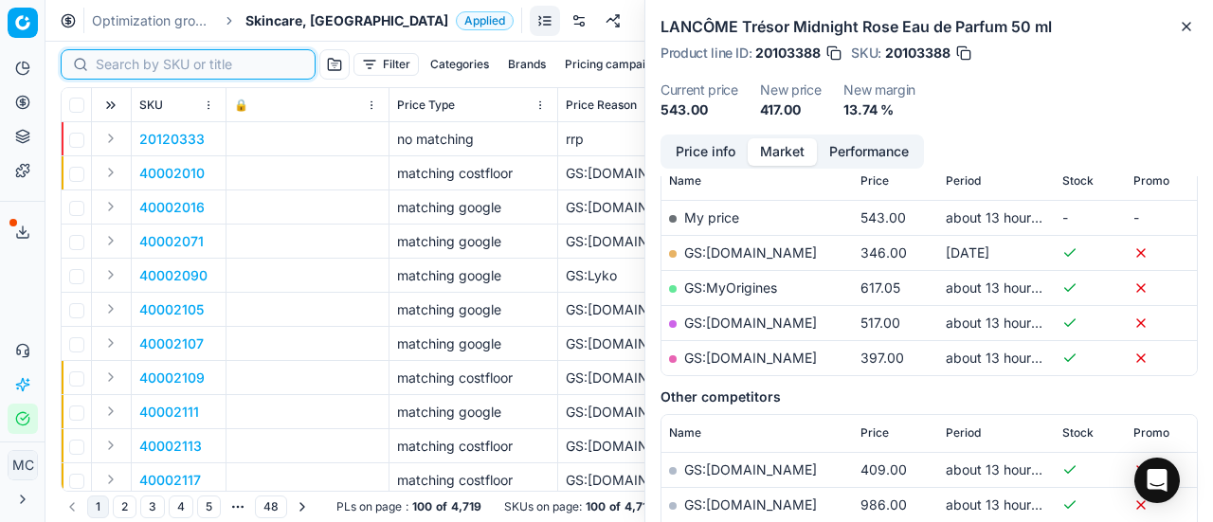
paste input "80054706-1"
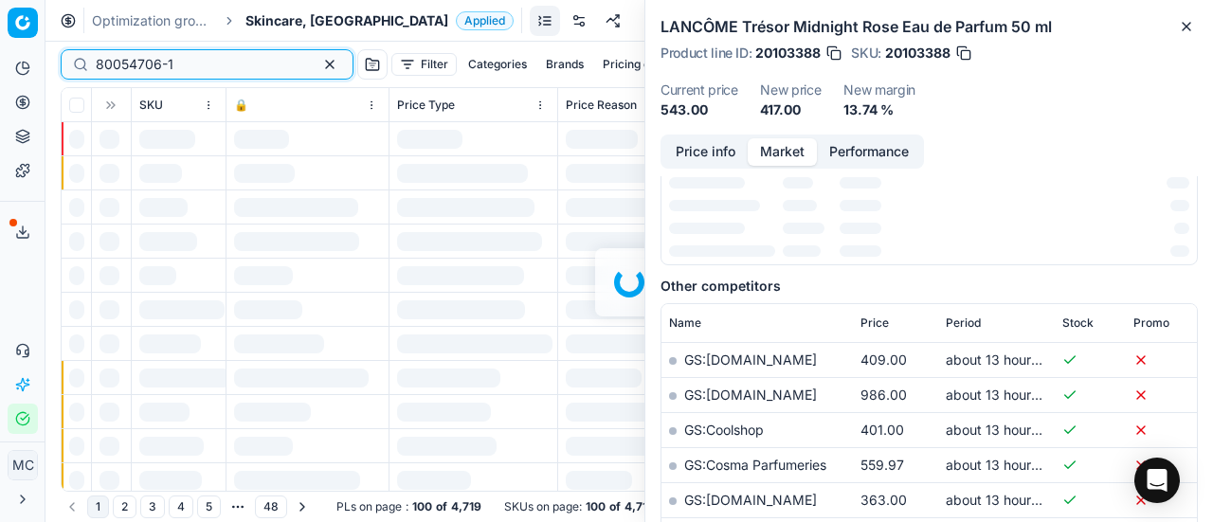
scroll to position [284, 0]
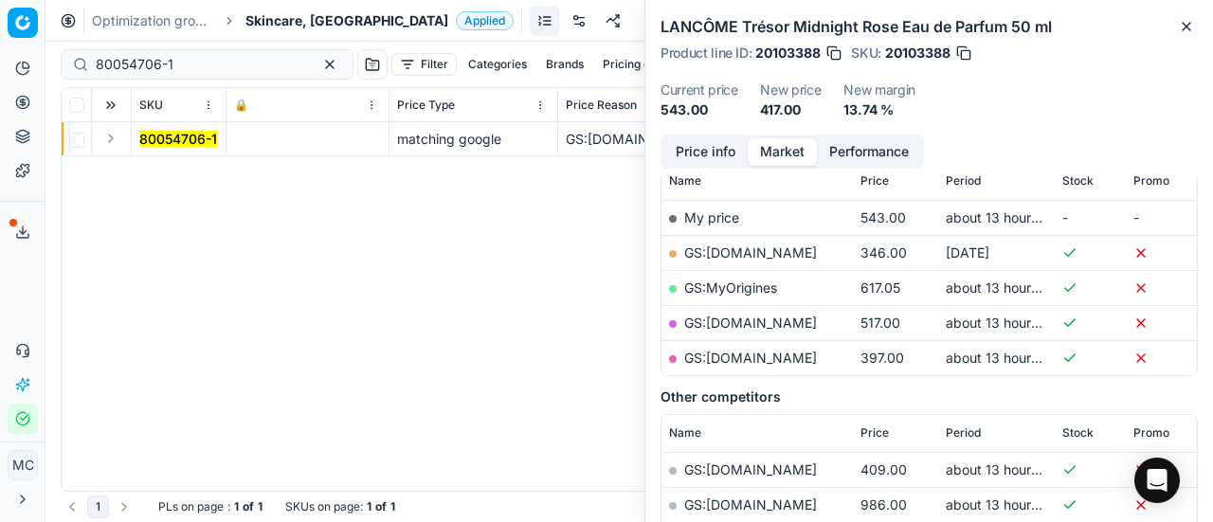
click at [116, 132] on button "Expand" at bounding box center [111, 138] width 23 height 23
click at [157, 167] on mark "80054706-1" at bounding box center [178, 173] width 78 height 16
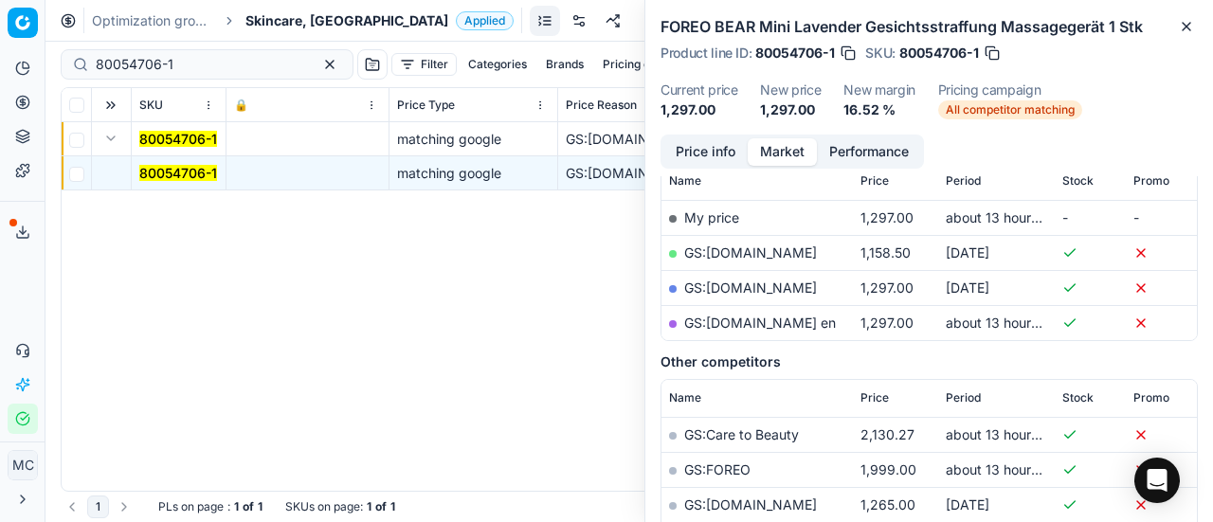
click at [698, 151] on button "Price info" at bounding box center [706, 151] width 84 height 27
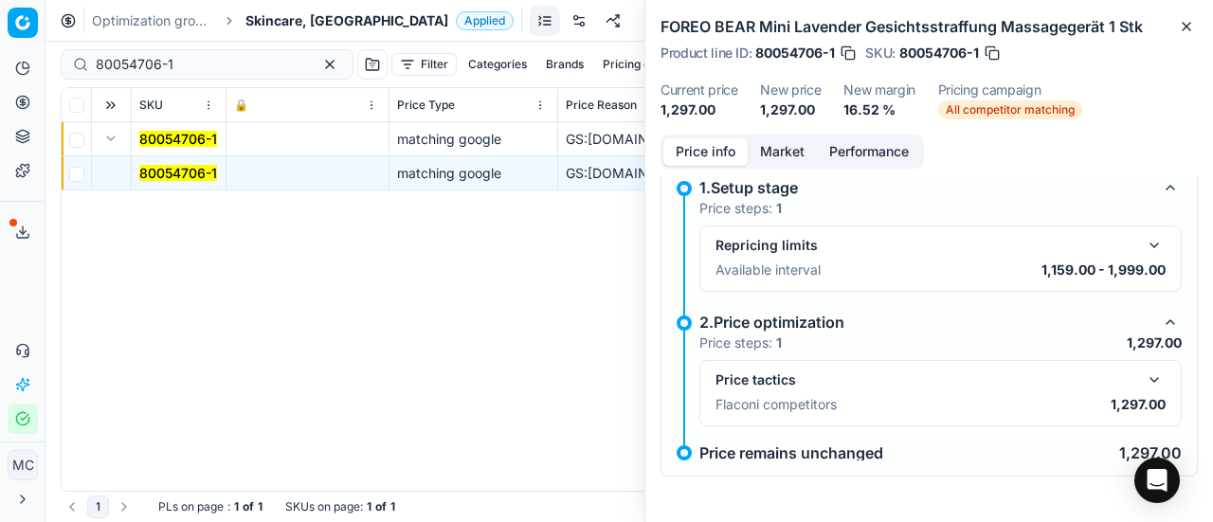
scroll to position [85, 0]
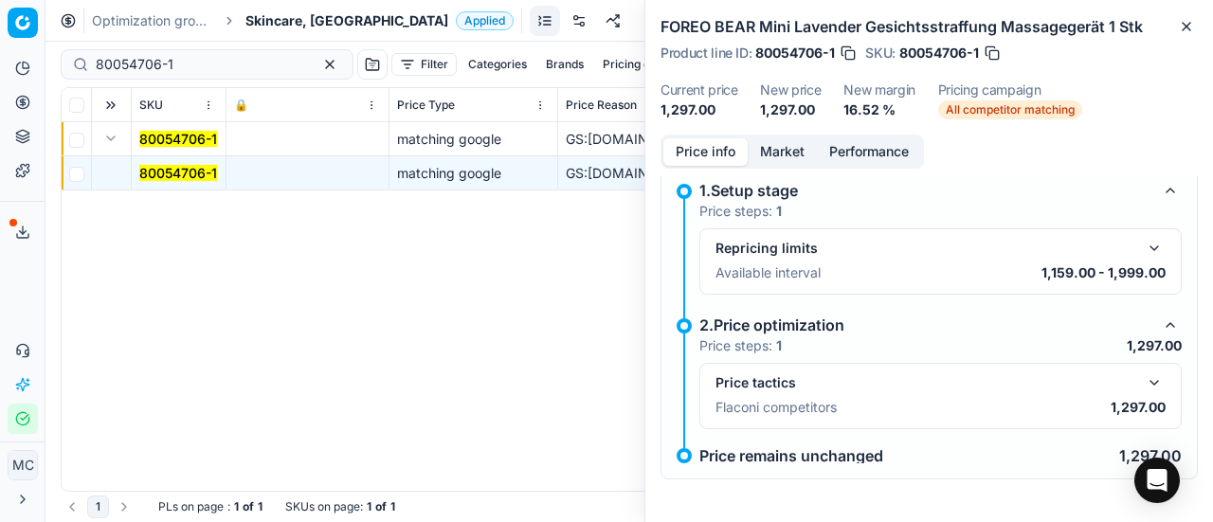
click at [1146, 384] on button "button" at bounding box center [1154, 383] width 23 height 23
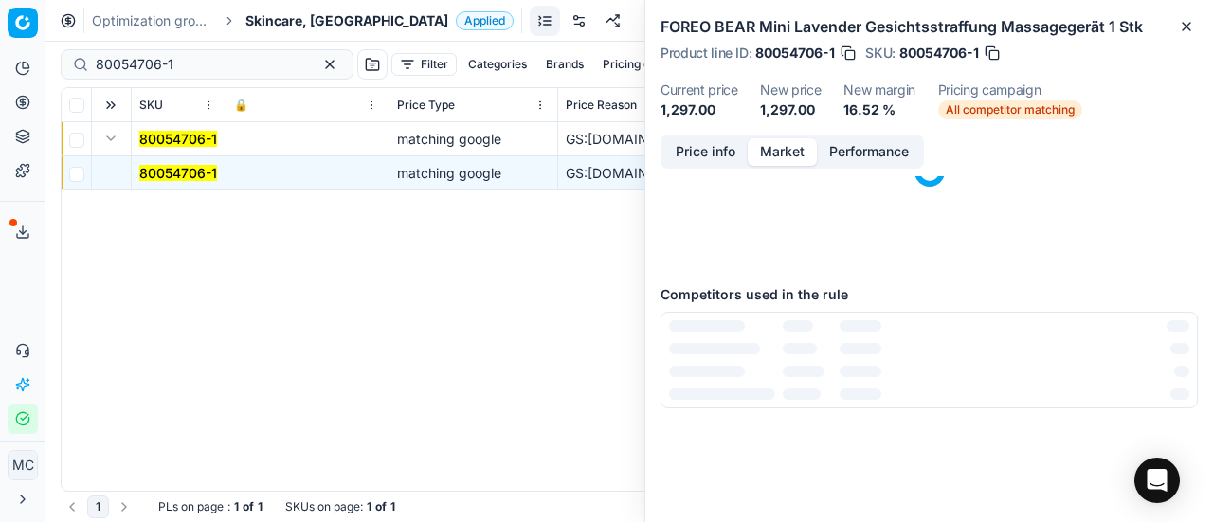
click at [780, 143] on button "Market" at bounding box center [782, 151] width 69 height 27
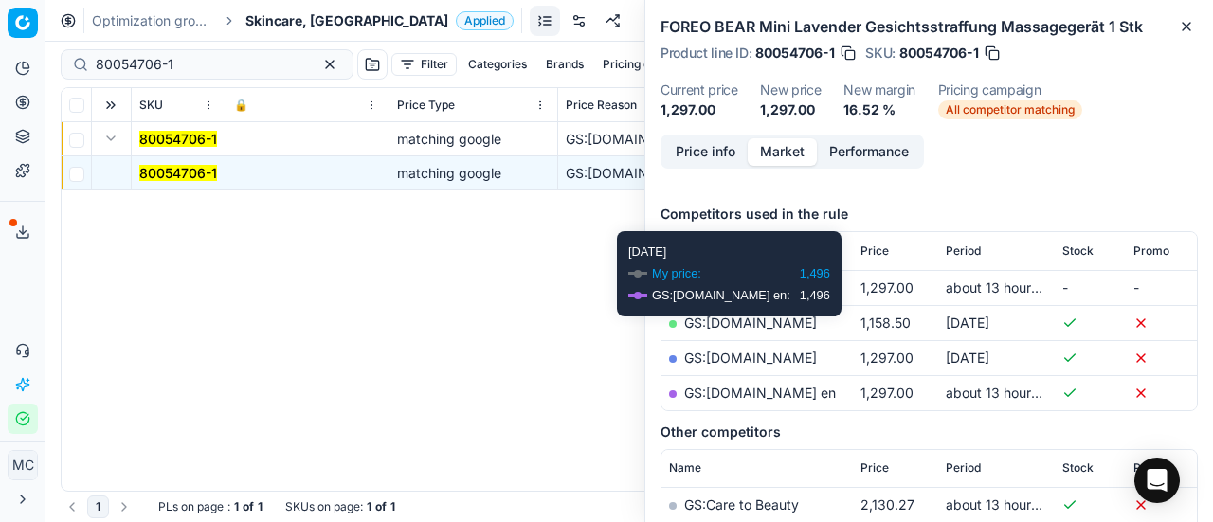
scroll to position [284, 0]
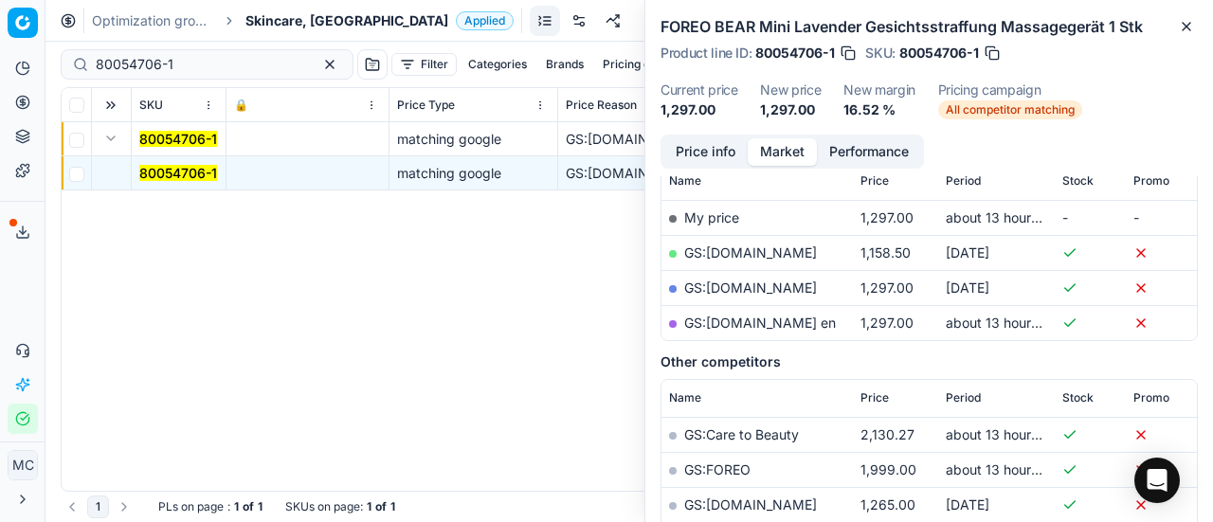
click at [771, 329] on link "GS:[DOMAIN_NAME] en" at bounding box center [760, 323] width 152 height 16
drag, startPoint x: 220, startPoint y: 60, endPoint x: 21, endPoint y: 34, distance: 200.7
click at [0, 33] on div "Pricing platform Analytics Pricing Product portfolio Templates Export service 2…" at bounding box center [606, 261] width 1213 height 522
paste input "38409"
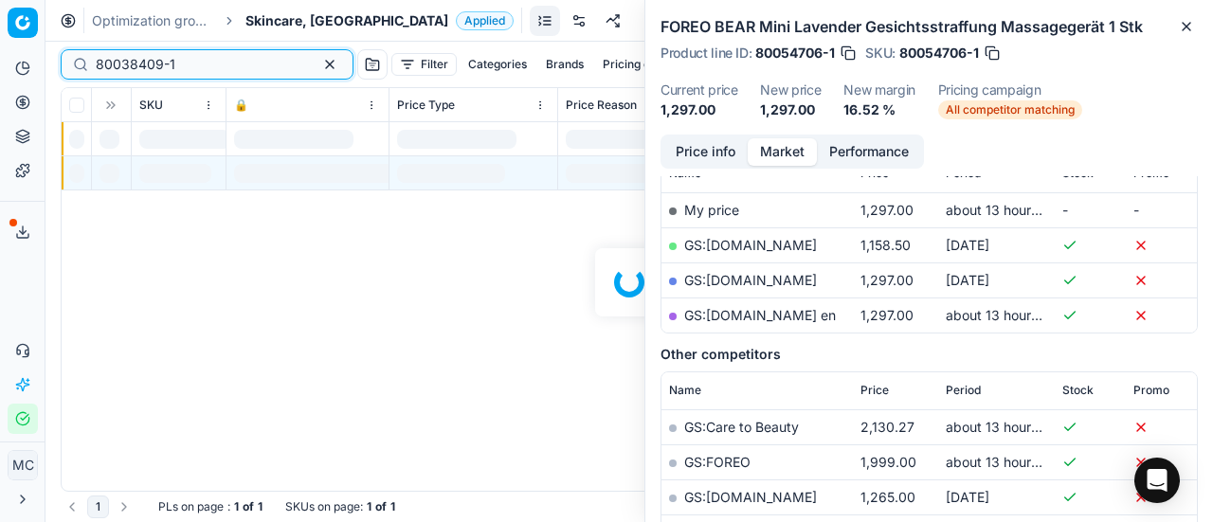
scroll to position [284, 0]
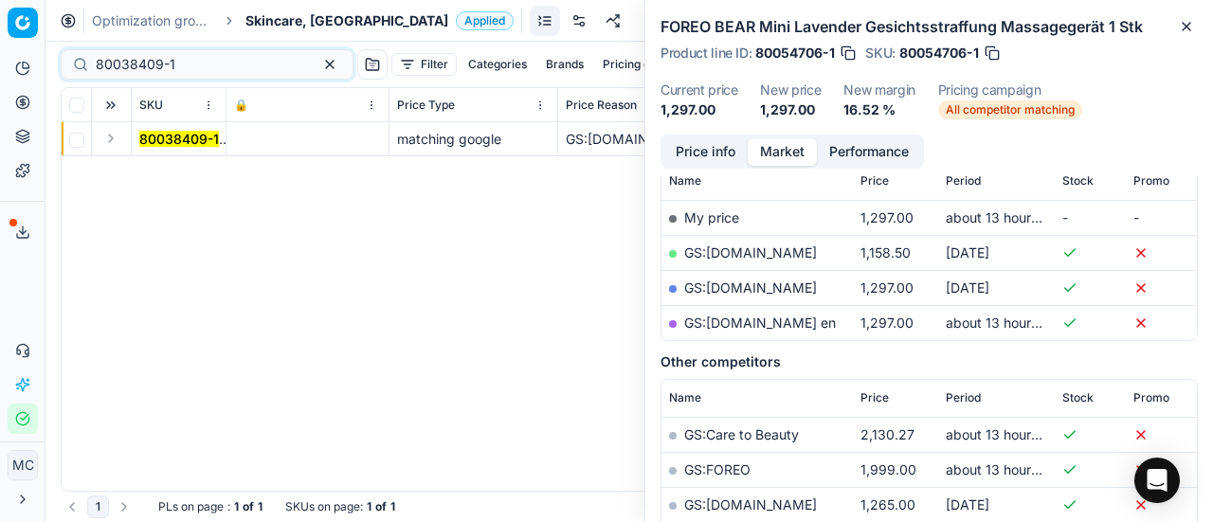
click at [115, 142] on button "Expand" at bounding box center [111, 138] width 23 height 23
click at [214, 172] on mark "80038409-1" at bounding box center [179, 173] width 80 height 16
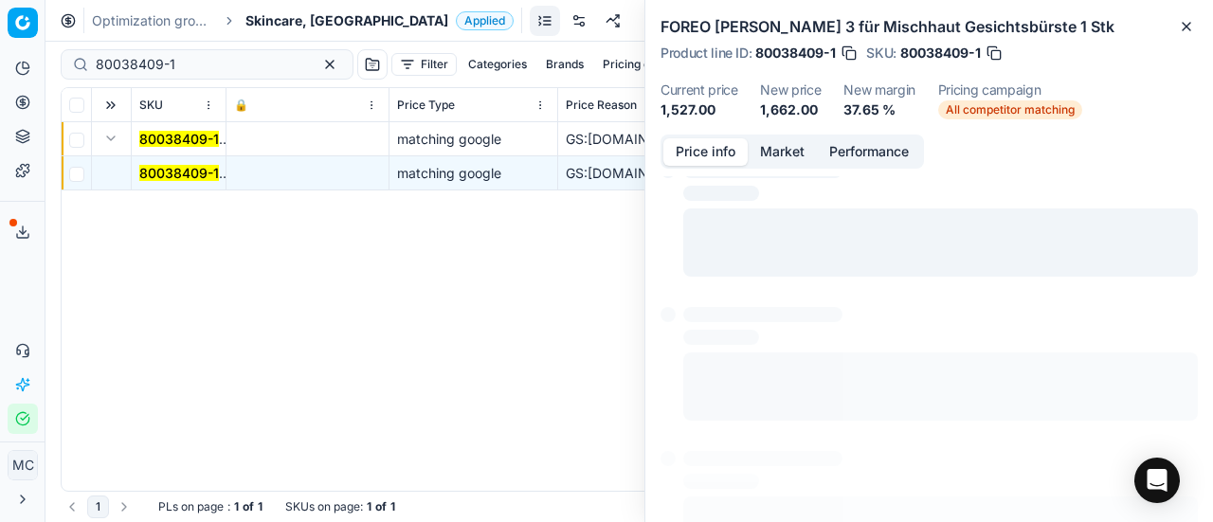
click at [717, 139] on button "Price info" at bounding box center [706, 151] width 84 height 27
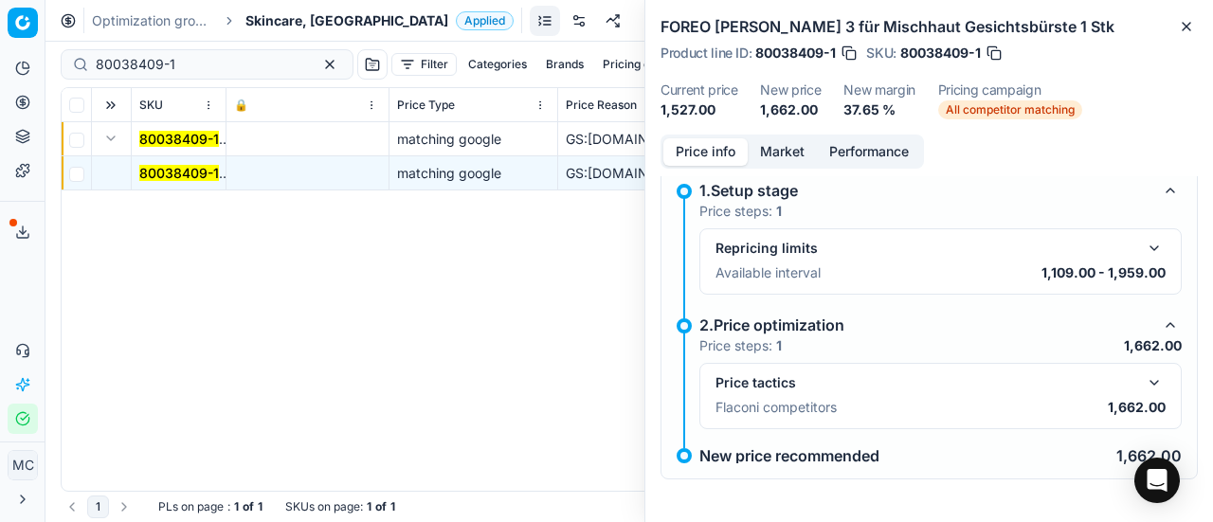
click at [1143, 372] on button "button" at bounding box center [1154, 383] width 23 height 23
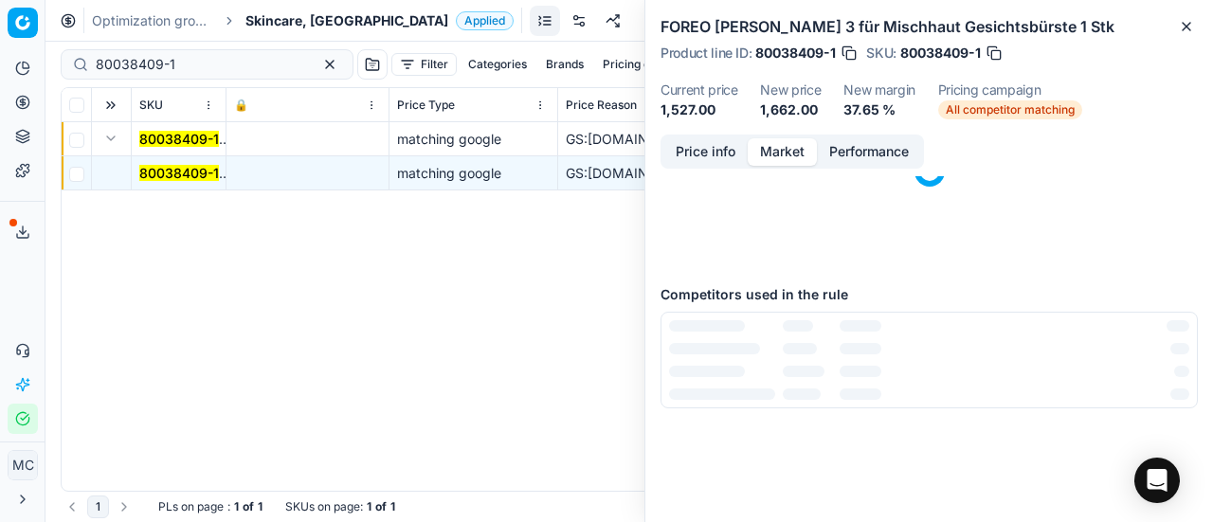
click at [785, 144] on button "Market" at bounding box center [782, 151] width 69 height 27
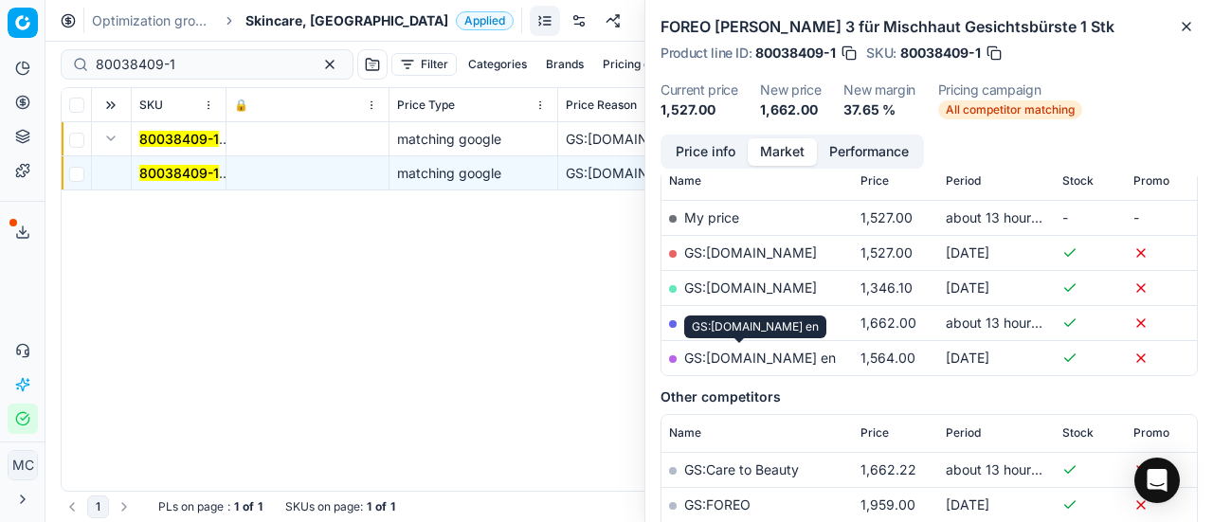
click at [764, 350] on link "GS:[DOMAIN_NAME] en" at bounding box center [760, 358] width 152 height 16
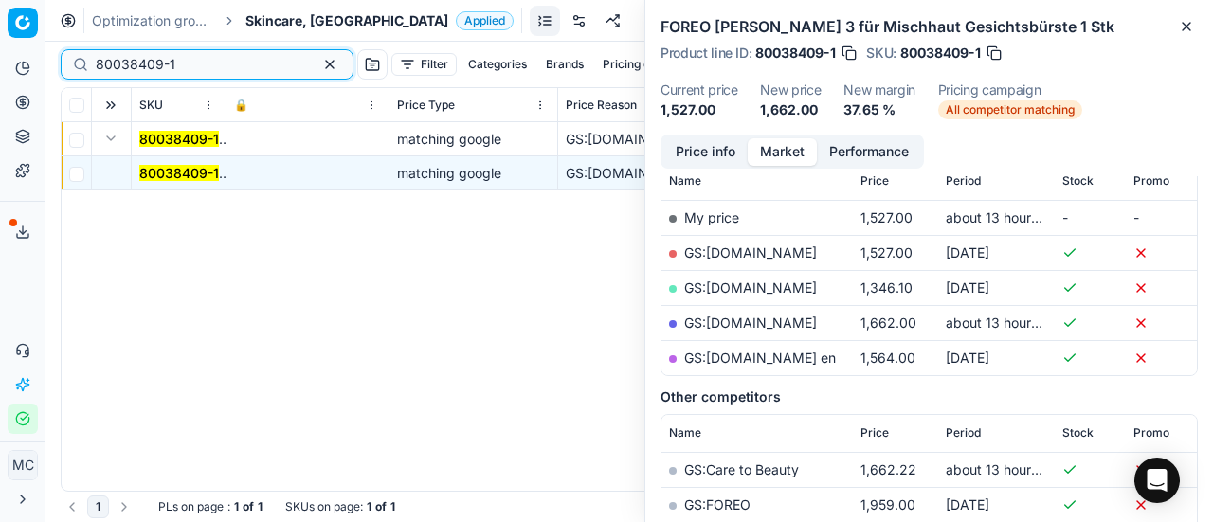
drag, startPoint x: 218, startPoint y: 67, endPoint x: 146, endPoint y: 24, distance: 84.2
click at [0, 37] on div "Pricing platform Analytics Pricing Product portfolio Templates Export service 2…" at bounding box center [606, 261] width 1213 height 522
paste input "90017060-0026812"
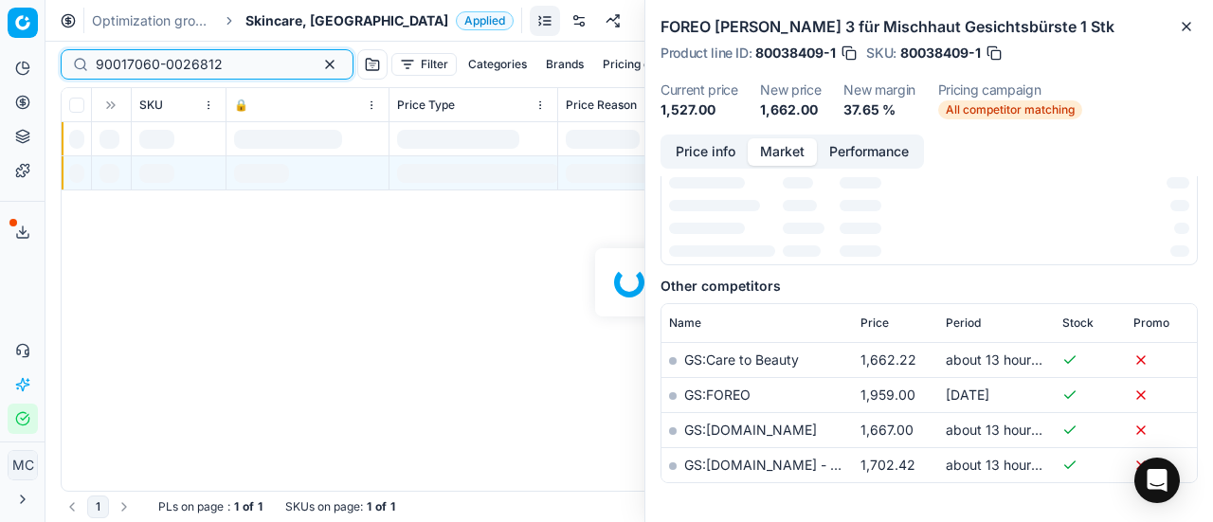
scroll to position [284, 0]
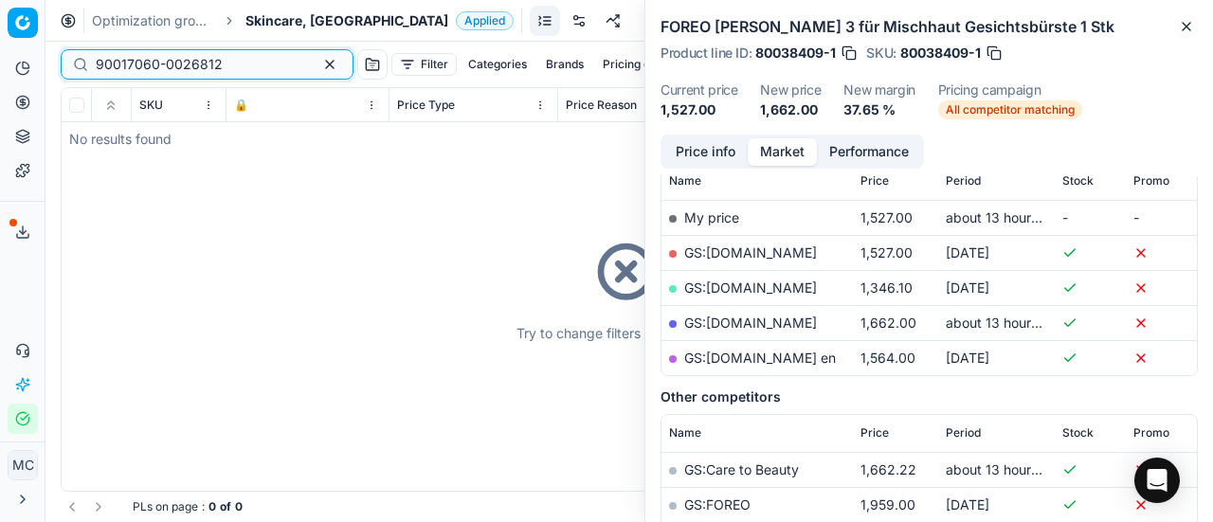
type input "90017060-0026812"
click at [323, 29] on div "Optimization groups Skincare, DK Applied Discard Download report" at bounding box center [630, 21] width 1168 height 42
click at [297, 24] on span "Skincare, [GEOGRAPHIC_DATA]" at bounding box center [347, 20] width 203 height 19
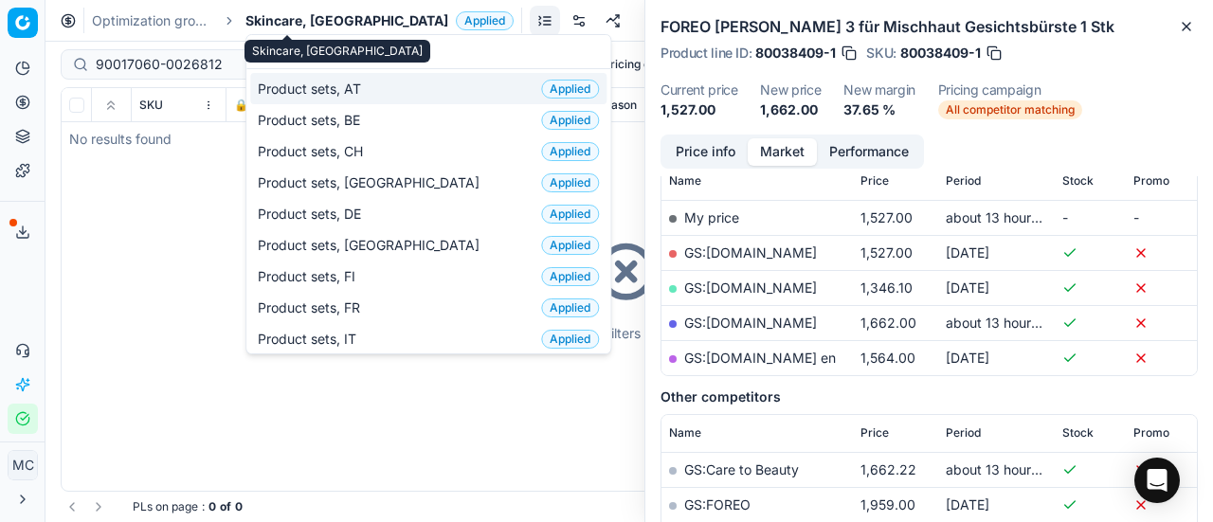
scroll to position [265, 0]
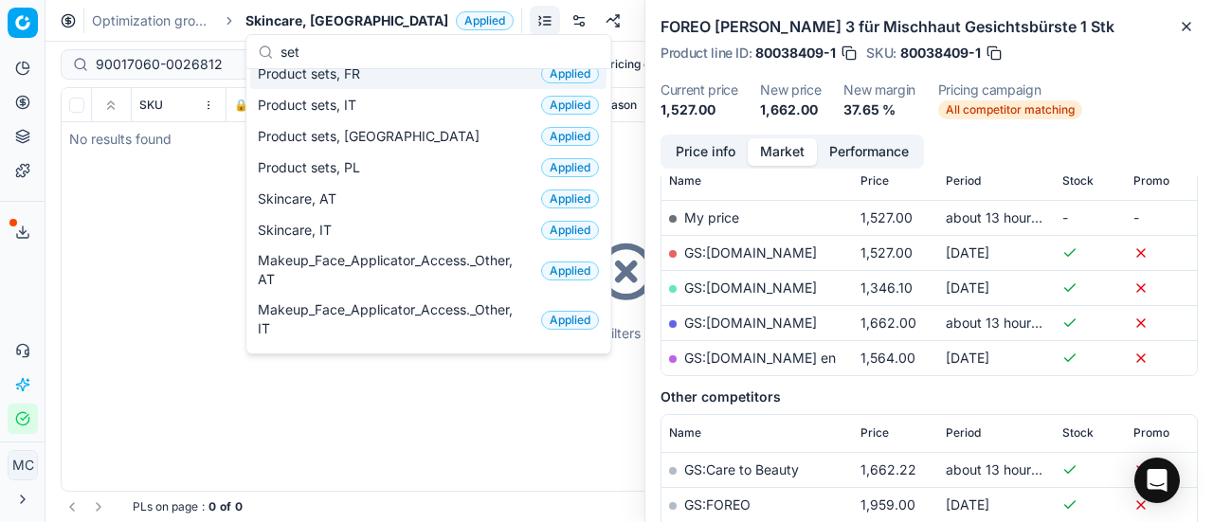
type input "set"
click at [267, 19] on span "Skincare, [GEOGRAPHIC_DATA]" at bounding box center [347, 20] width 203 height 19
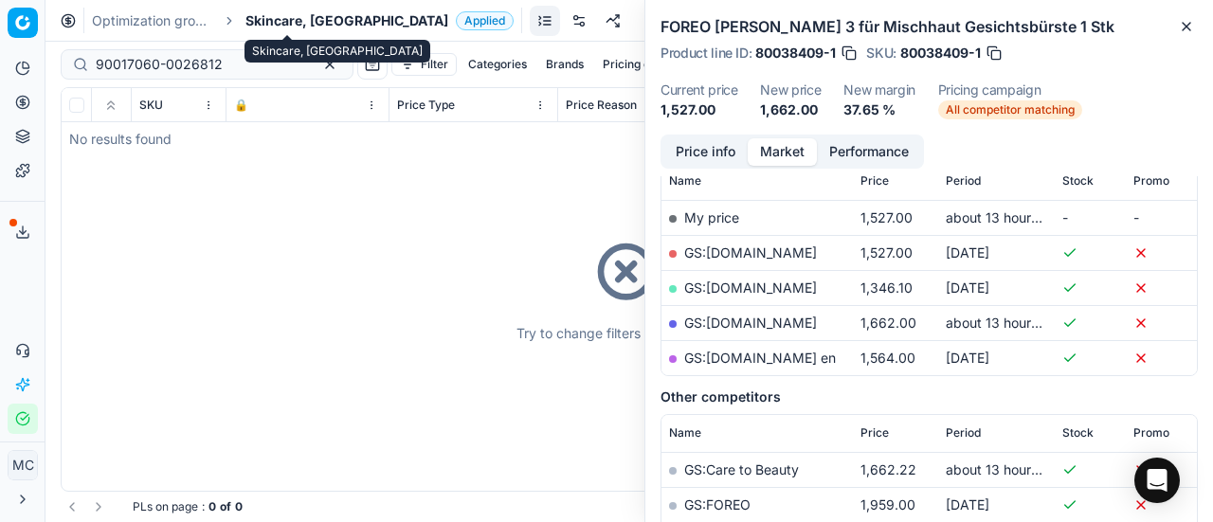
click at [283, 14] on span "Skincare, [GEOGRAPHIC_DATA]" at bounding box center [347, 20] width 203 height 19
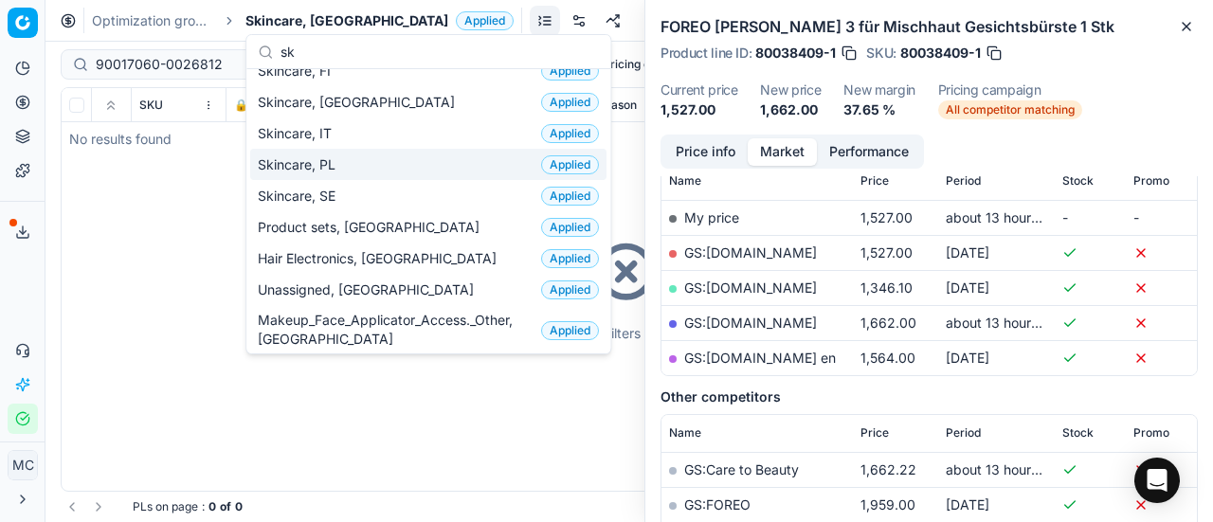
scroll to position [0, 0]
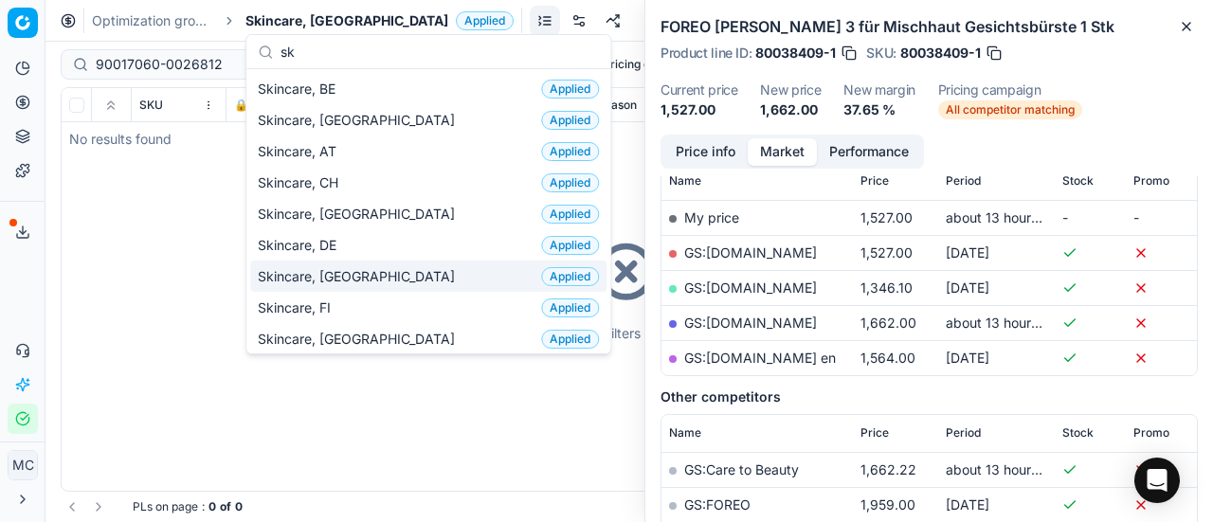
type input "sk"
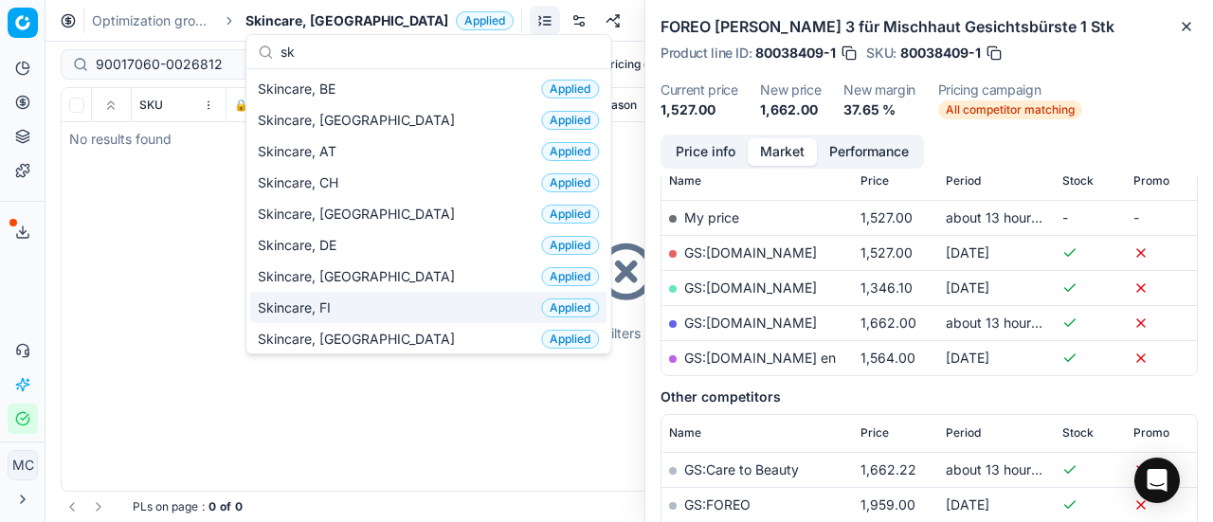
click at [382, 299] on div "Skincare, FI Applied" at bounding box center [428, 307] width 356 height 31
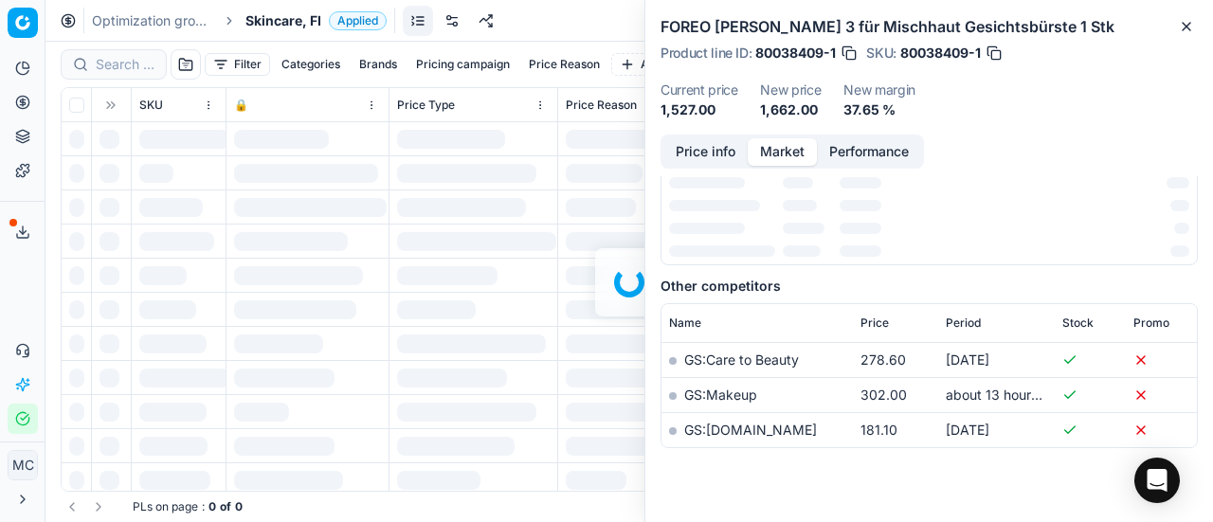
scroll to position [284, 0]
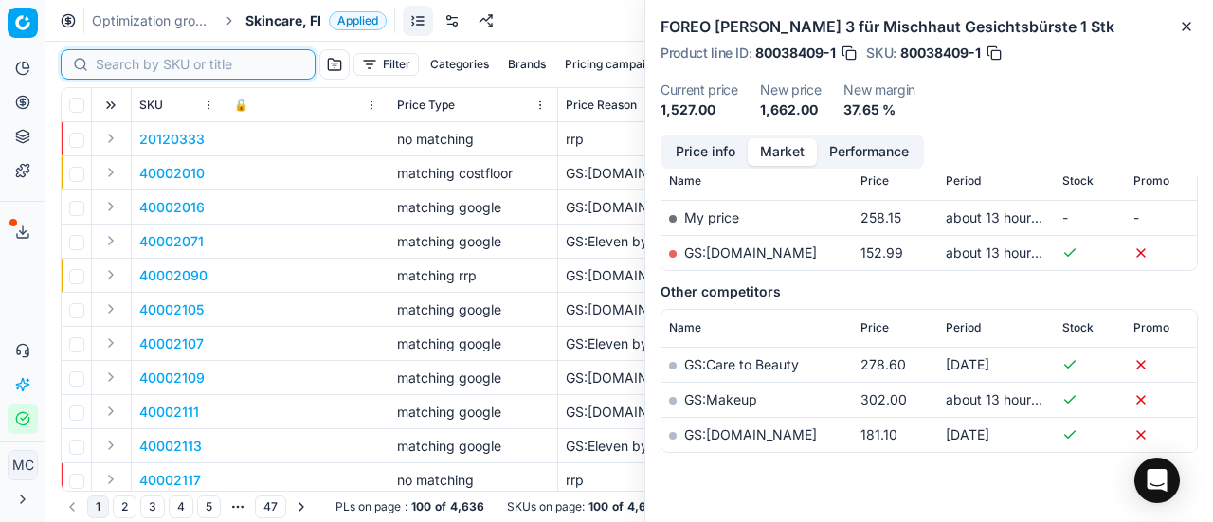
click at [129, 72] on input at bounding box center [200, 64] width 208 height 19
paste input "80054706-1"
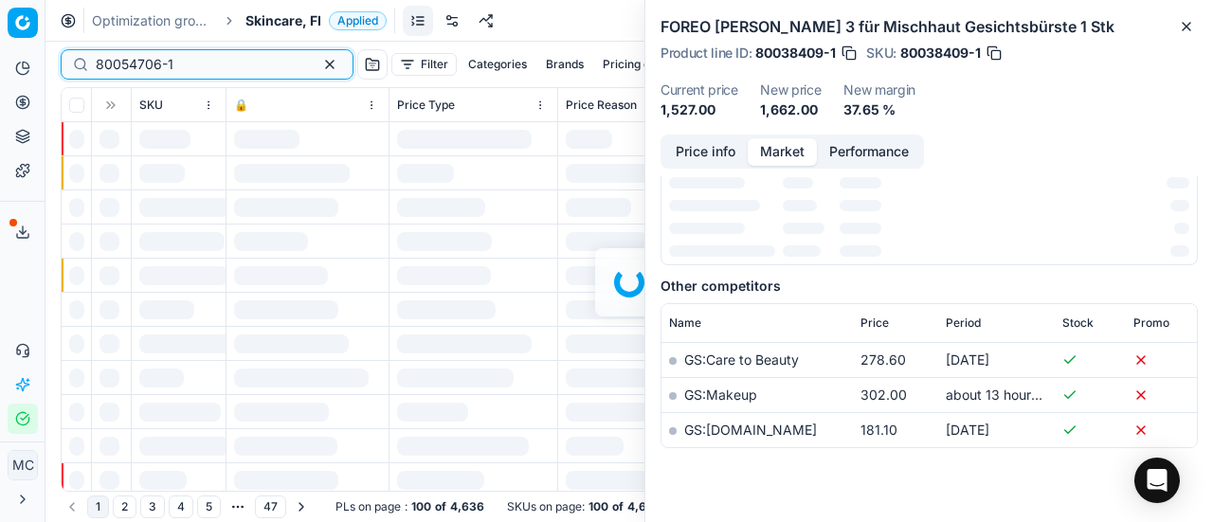
scroll to position [284, 0]
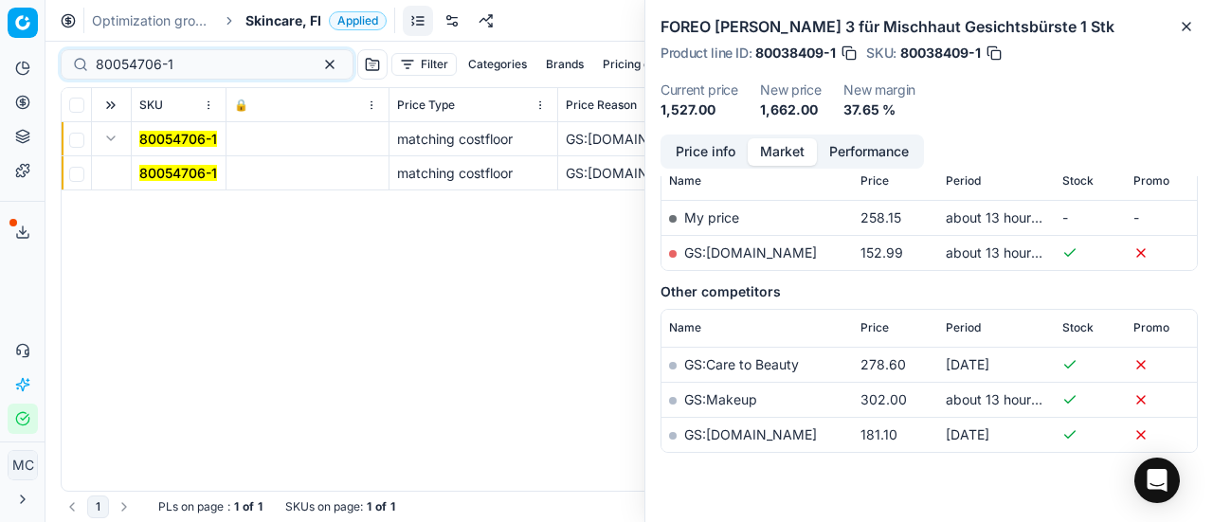
drag, startPoint x: 113, startPoint y: 141, endPoint x: 163, endPoint y: 156, distance: 52.5
click at [113, 141] on button "Expand" at bounding box center [111, 138] width 23 height 23
click at [109, 134] on button "Expand" at bounding box center [111, 138] width 23 height 23
click at [182, 177] on mark "80054706-1" at bounding box center [178, 173] width 78 height 16
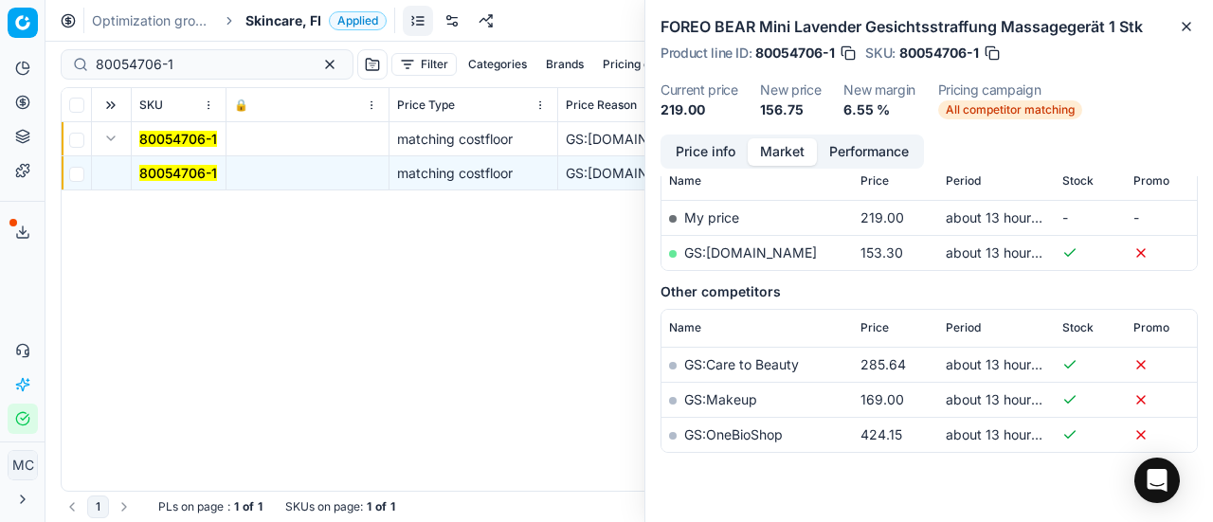
click at [730, 249] on link "GS:[DOMAIN_NAME]" at bounding box center [750, 253] width 133 height 16
drag, startPoint x: 214, startPoint y: 62, endPoint x: 0, endPoint y: 12, distance: 219.8
click at [0, 18] on div "Pricing platform Analytics Pricing Product portfolio Templates Export service 2…" at bounding box center [606, 261] width 1213 height 522
paste input "38409"
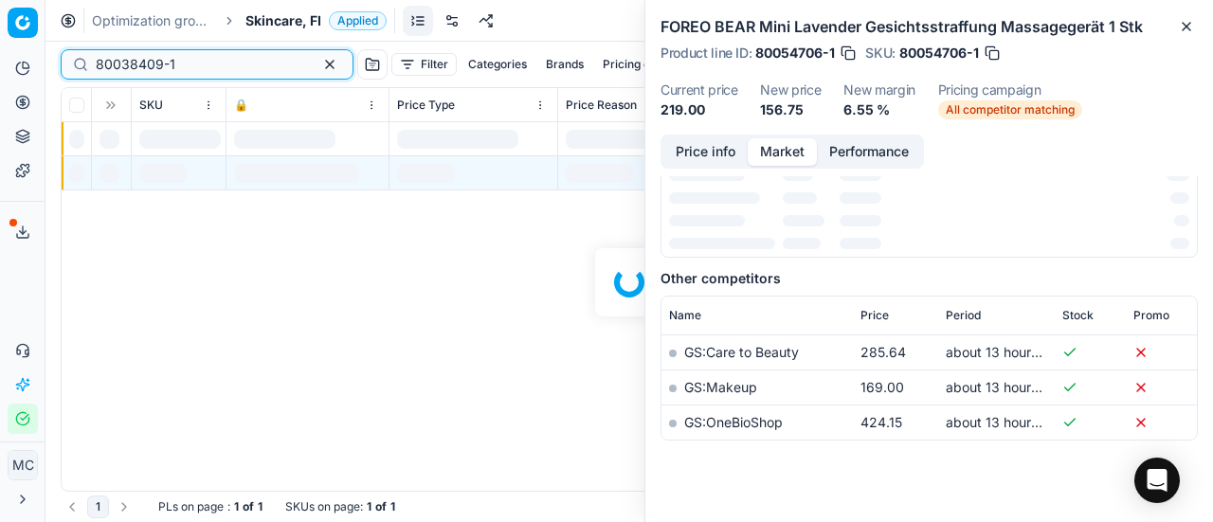
scroll to position [284, 0]
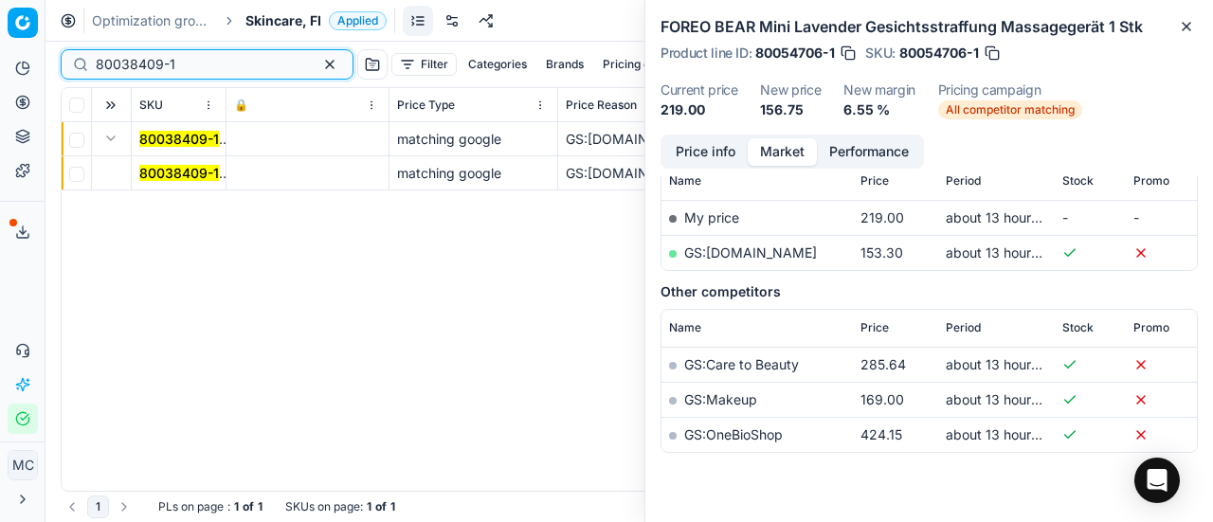
type input "80038409-1"
click at [108, 135] on button "Expand" at bounding box center [111, 138] width 23 height 23
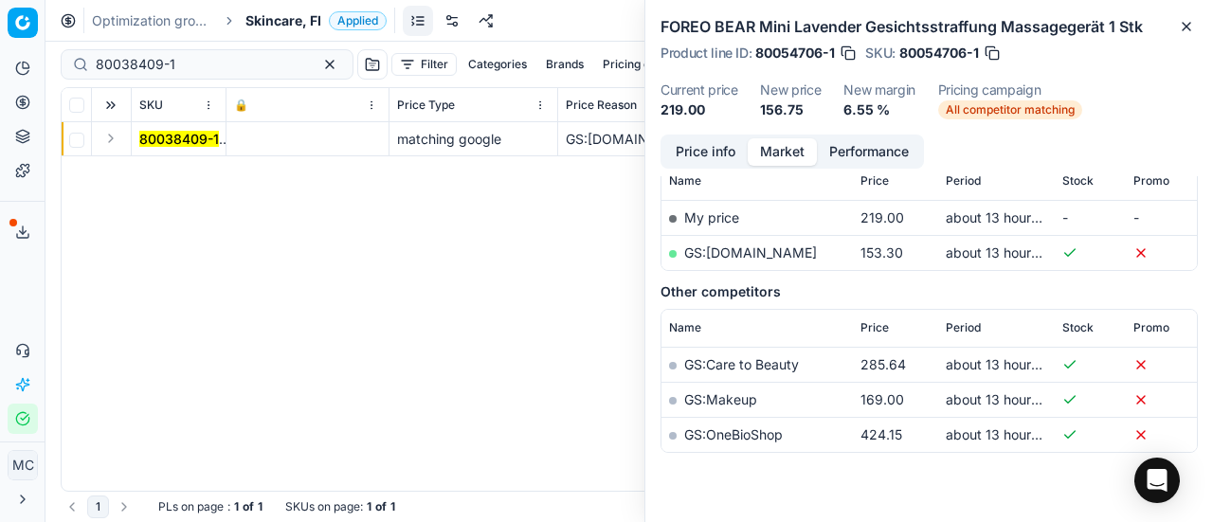
click at [112, 138] on button "Expand" at bounding box center [111, 138] width 23 height 23
click at [155, 173] on mark "80038409-1" at bounding box center [179, 173] width 80 height 16
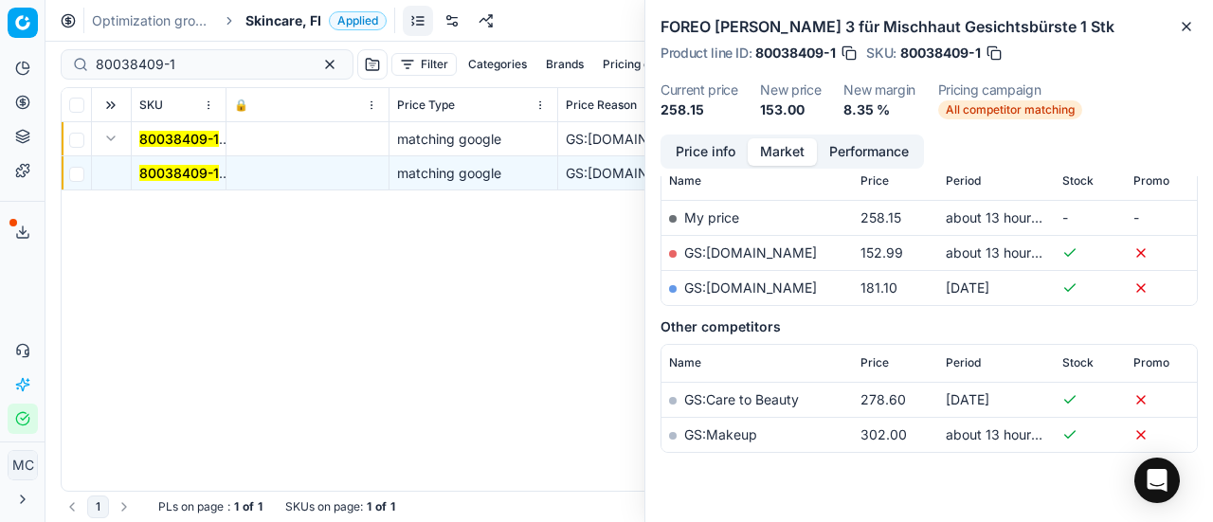
click at [757, 250] on link "GS:[DOMAIN_NAME]" at bounding box center [750, 253] width 133 height 16
click at [261, 14] on span "Skincare, FI" at bounding box center [284, 20] width 76 height 19
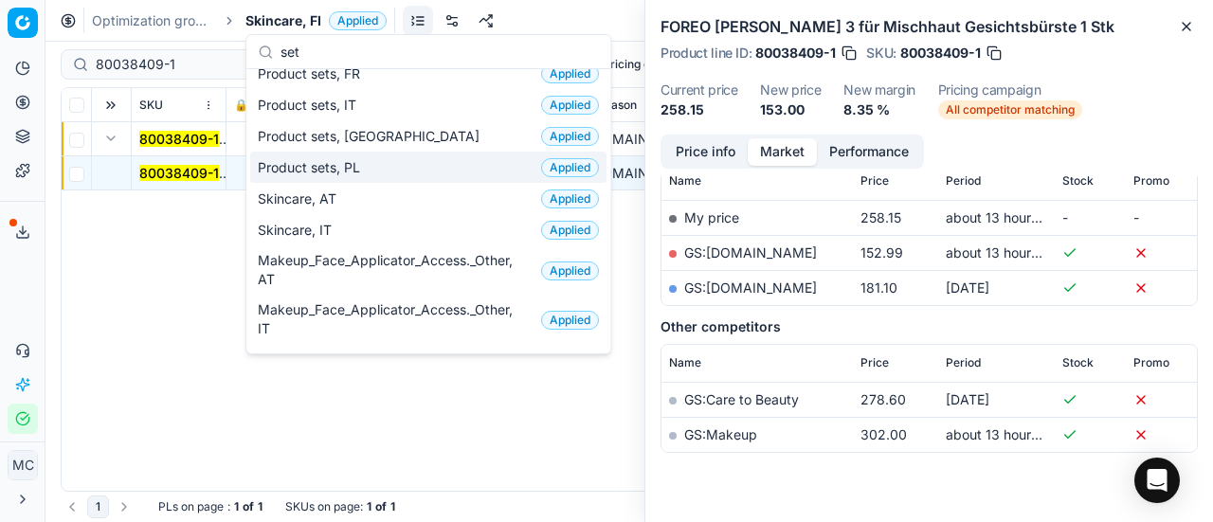
scroll to position [0, 0]
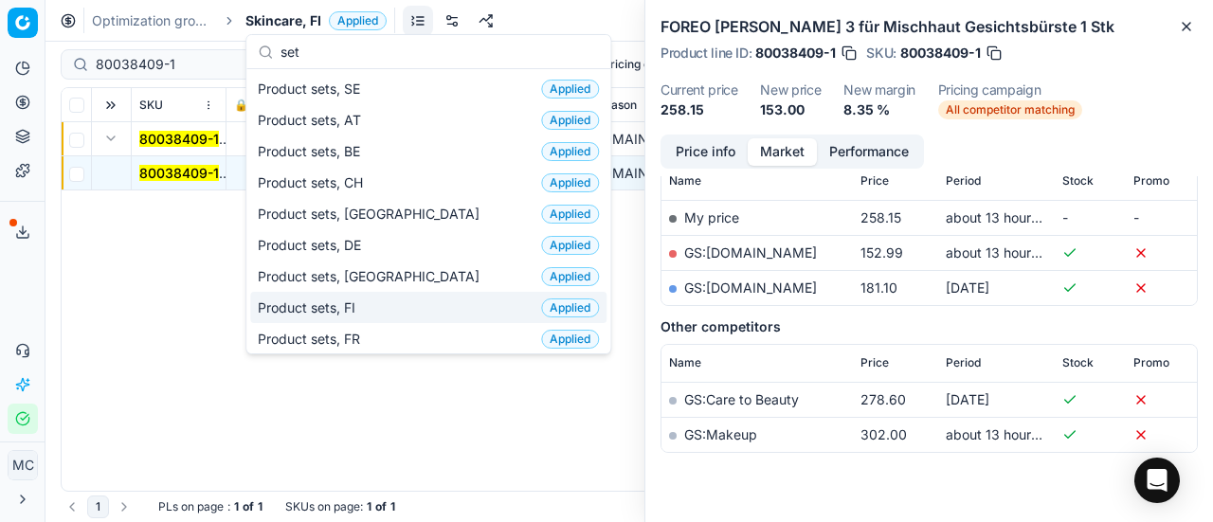
type input "set"
click at [377, 307] on div "Product sets, FI Applied" at bounding box center [428, 307] width 356 height 31
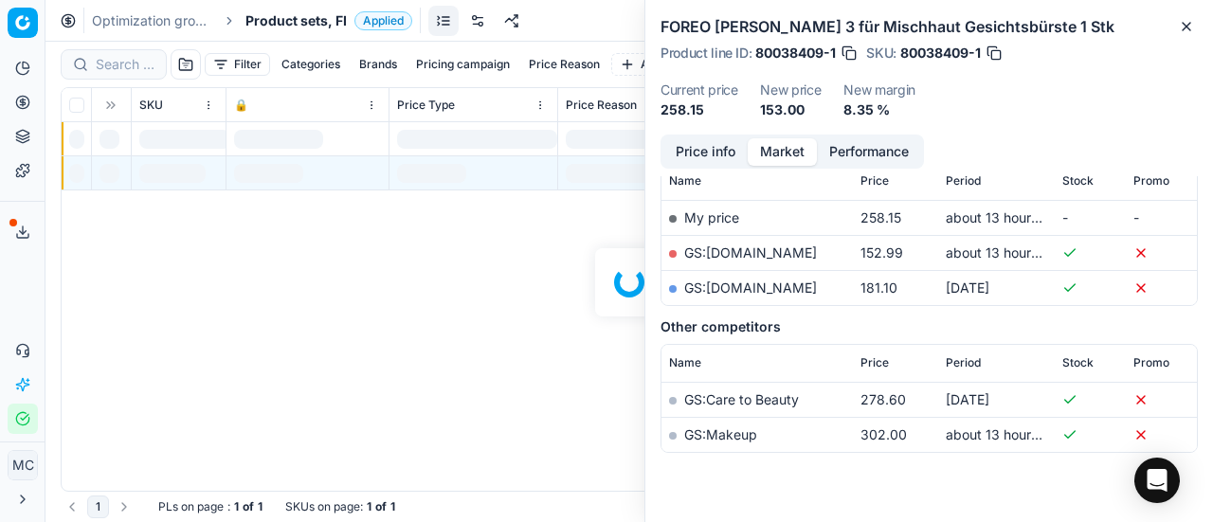
scroll to position [284, 0]
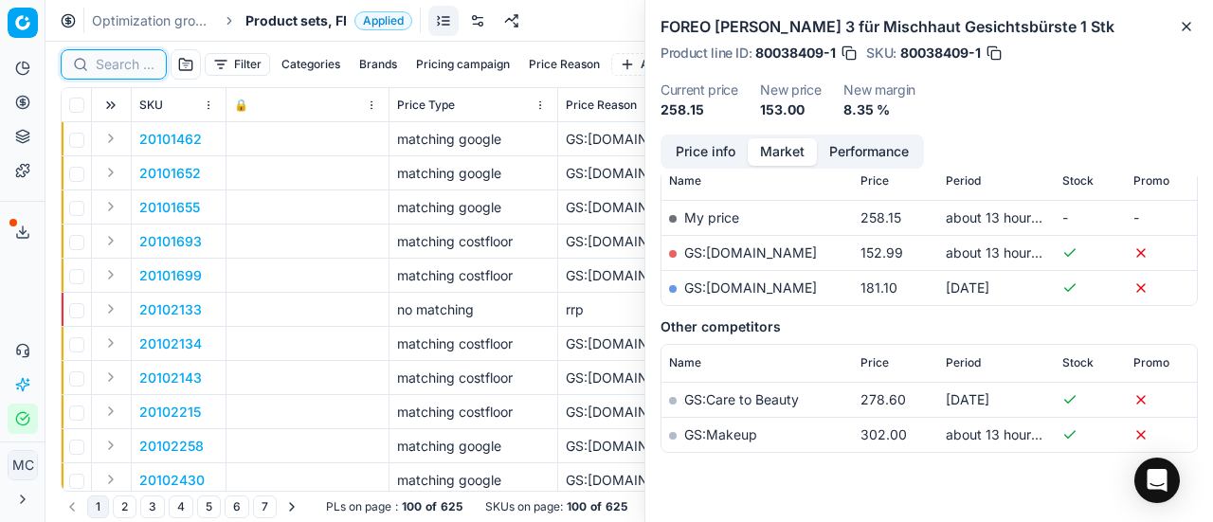
click at [144, 60] on input at bounding box center [125, 64] width 59 height 19
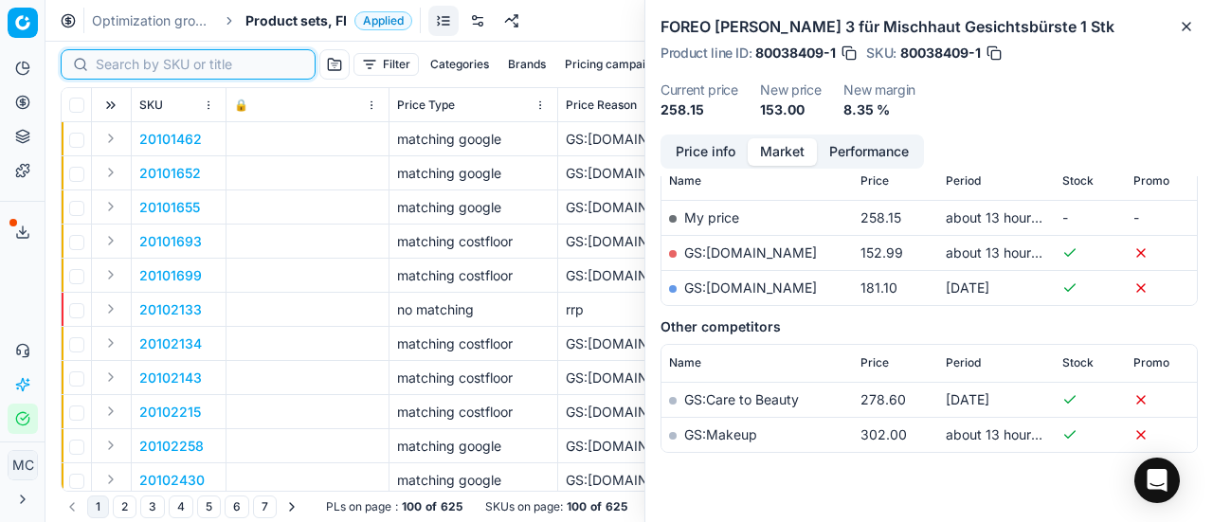
paste input "90017060-0026812"
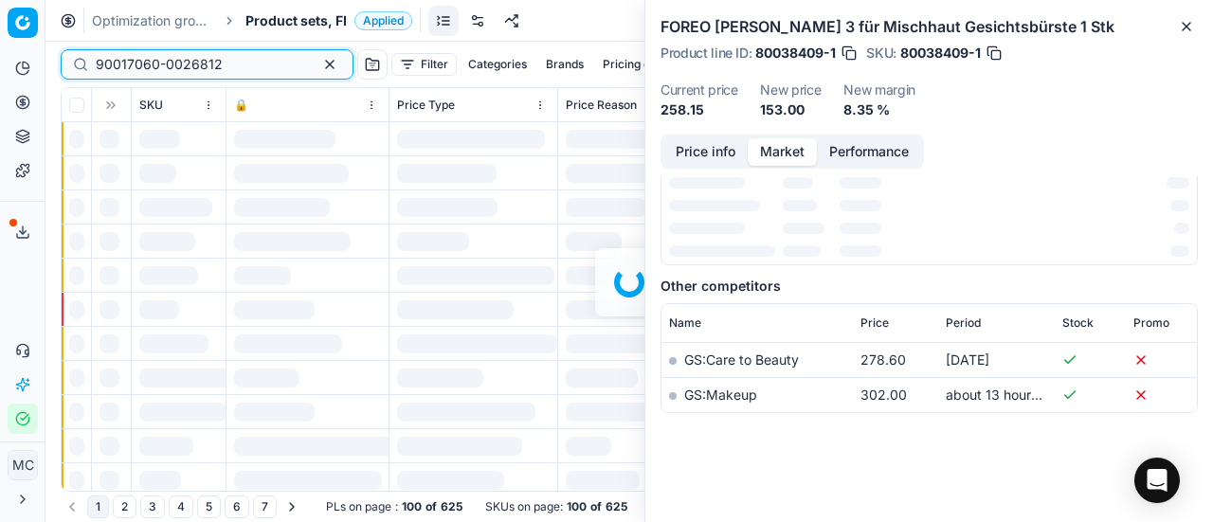
scroll to position [284, 0]
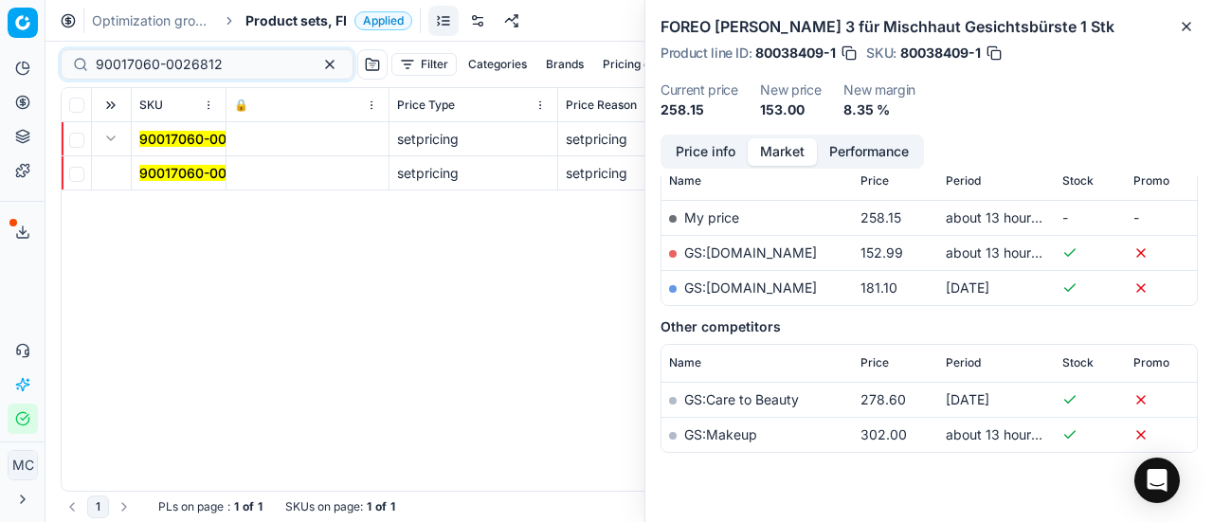
click at [163, 165] on mark "90017060-0026812" at bounding box center [202, 173] width 127 height 16
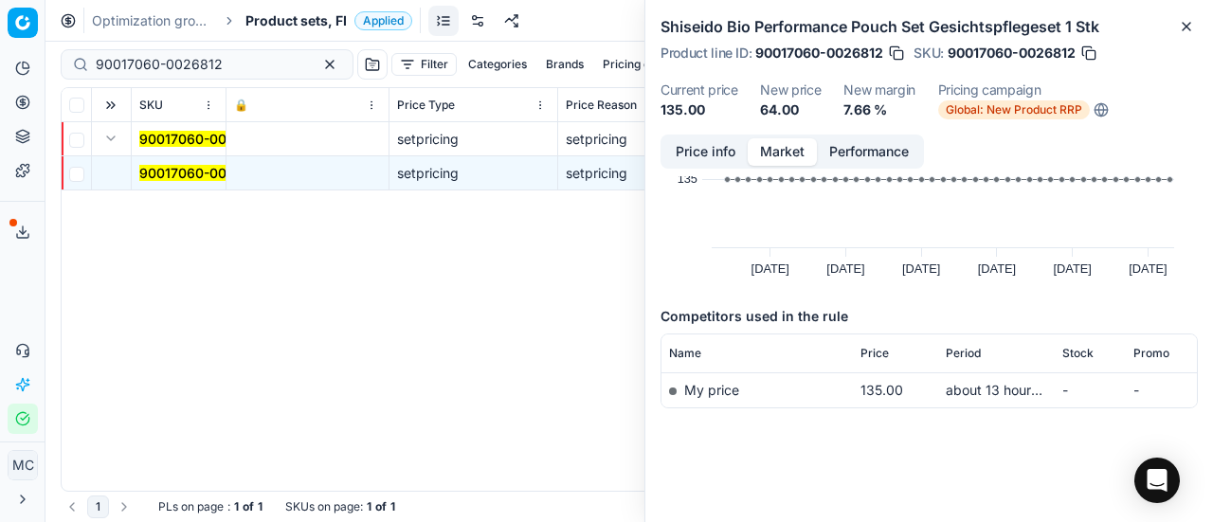
scroll to position [0, 0]
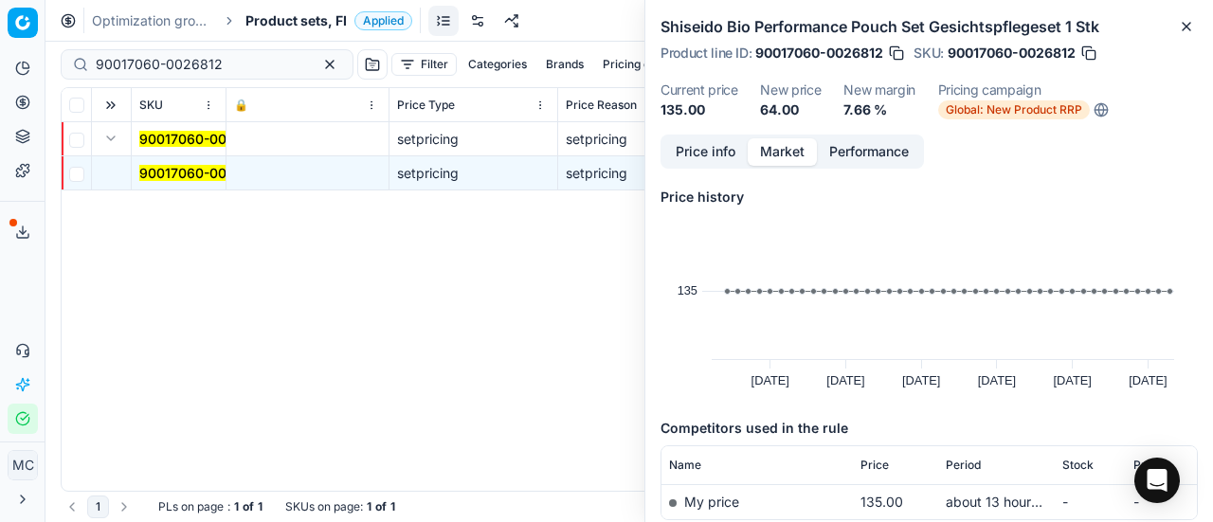
click at [723, 168] on div "Price info Market Performance" at bounding box center [793, 152] width 264 height 34
click at [659, 157] on div "Price info Market Performance Price history Created with Highcharts 12.3.0 [DAT…" at bounding box center [930, 329] width 568 height 388
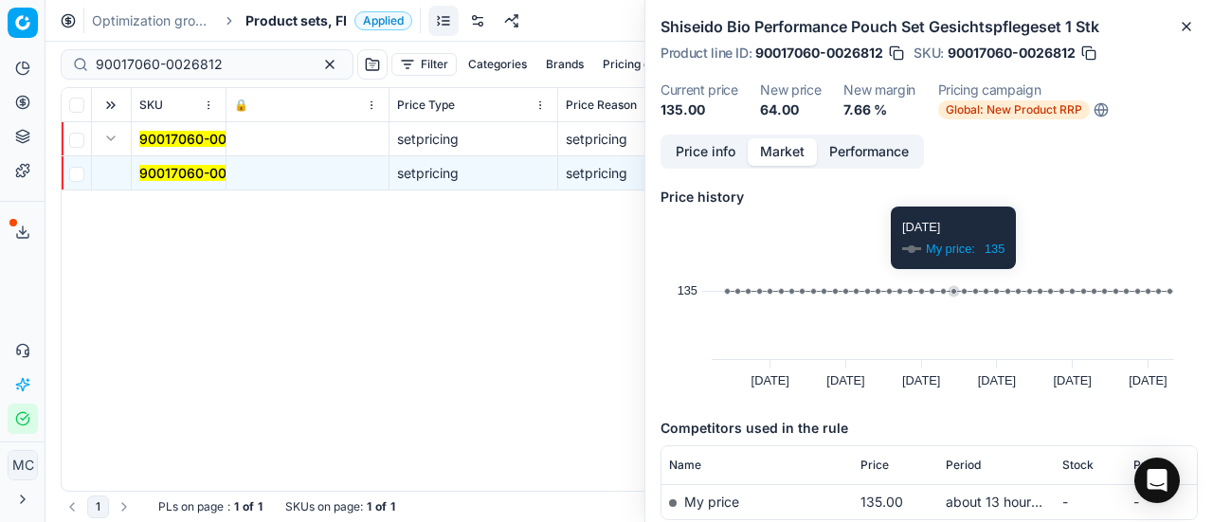
click at [704, 158] on button "Price info" at bounding box center [706, 151] width 84 height 27
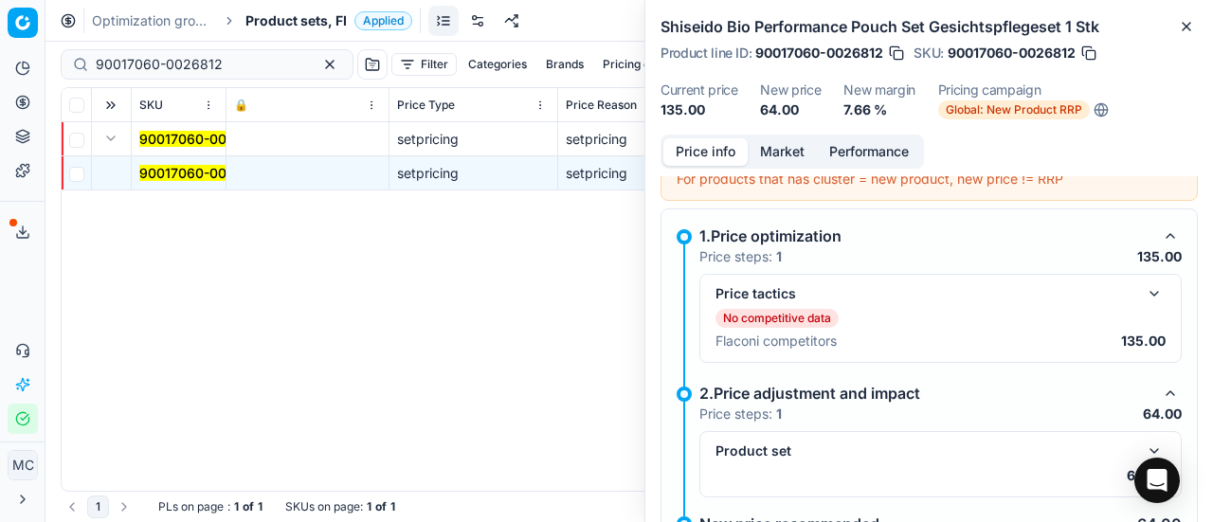
scroll to position [269, 0]
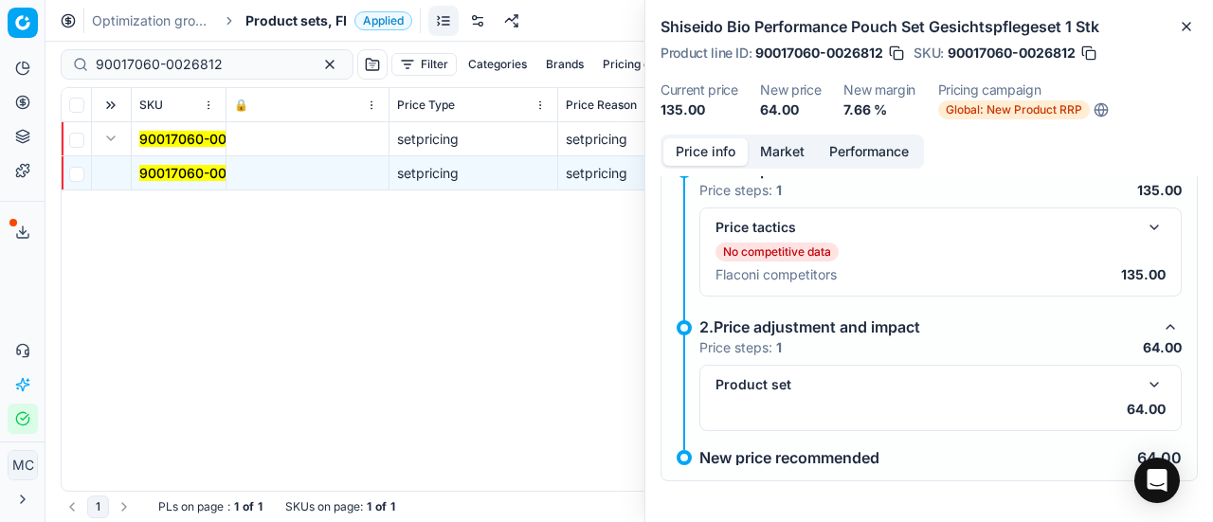
click at [1143, 384] on button "button" at bounding box center [1154, 384] width 23 height 23
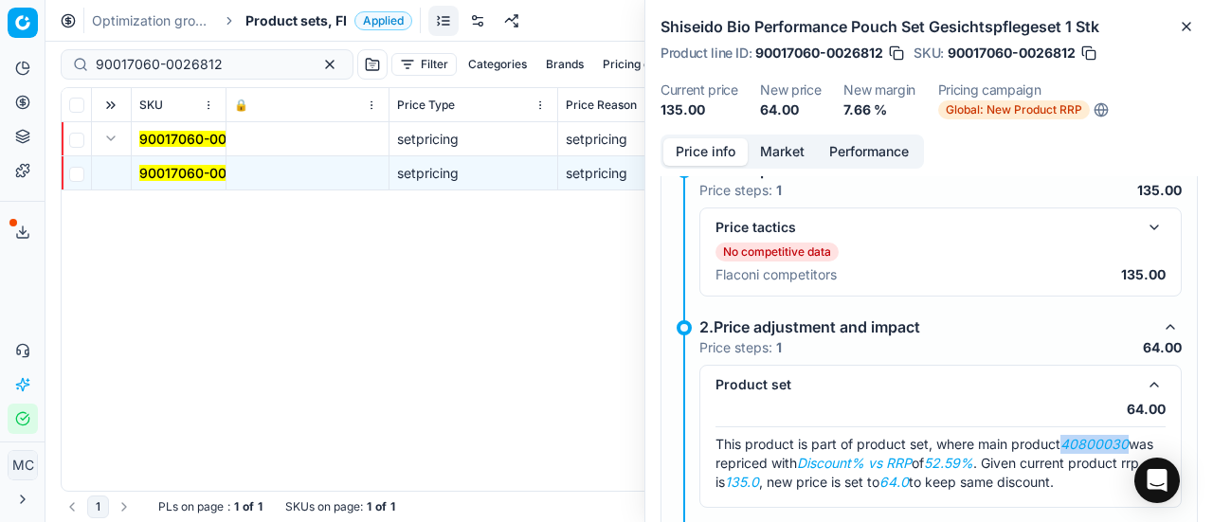
drag, startPoint x: 1067, startPoint y: 433, endPoint x: 1160, endPoint y: 439, distance: 93.1
click at [1160, 439] on div "Product set 64.00 This product is part of product set, where main product 40800…" at bounding box center [941, 436] width 482 height 143
copy em "40800030"
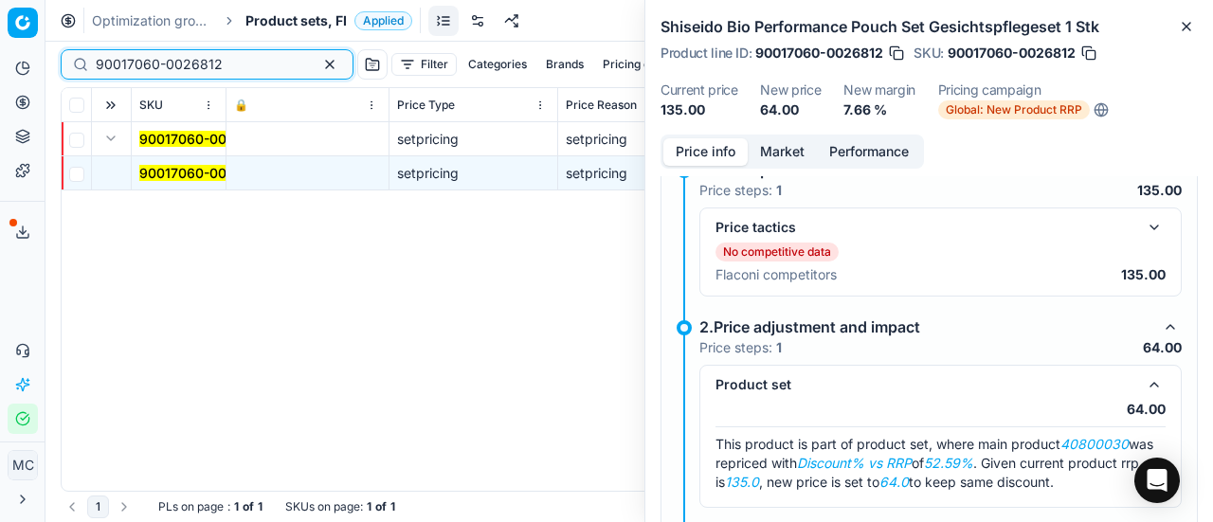
drag, startPoint x: 224, startPoint y: 59, endPoint x: 0, endPoint y: 37, distance: 224.8
click at [0, 40] on div "Pricing platform Analytics Pricing Product portfolio Templates Export service 2…" at bounding box center [606, 261] width 1213 height 522
paste input "40800030"
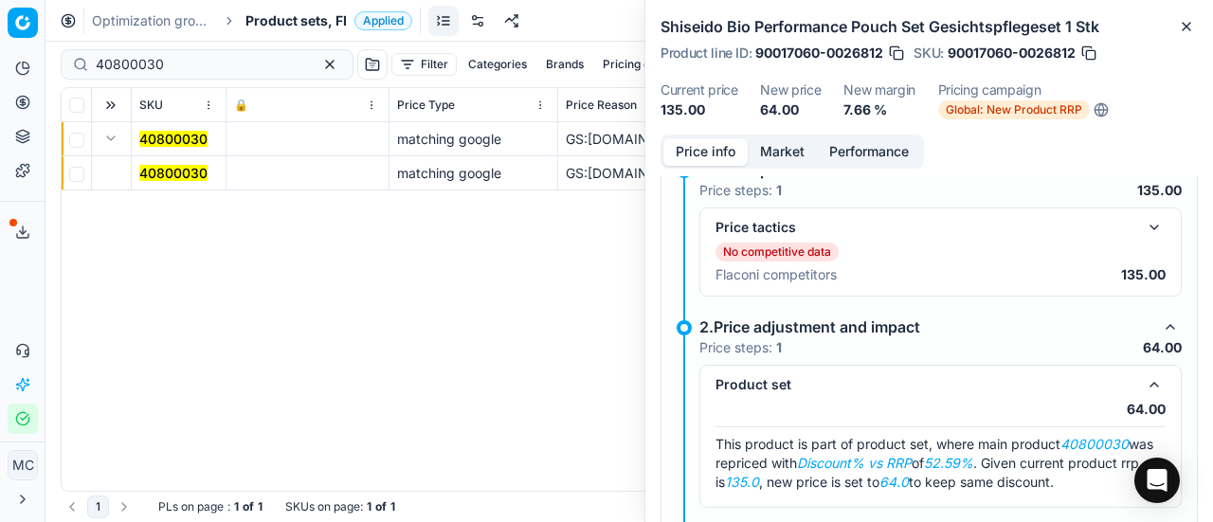
click at [145, 164] on span "40800030" at bounding box center [173, 173] width 68 height 19
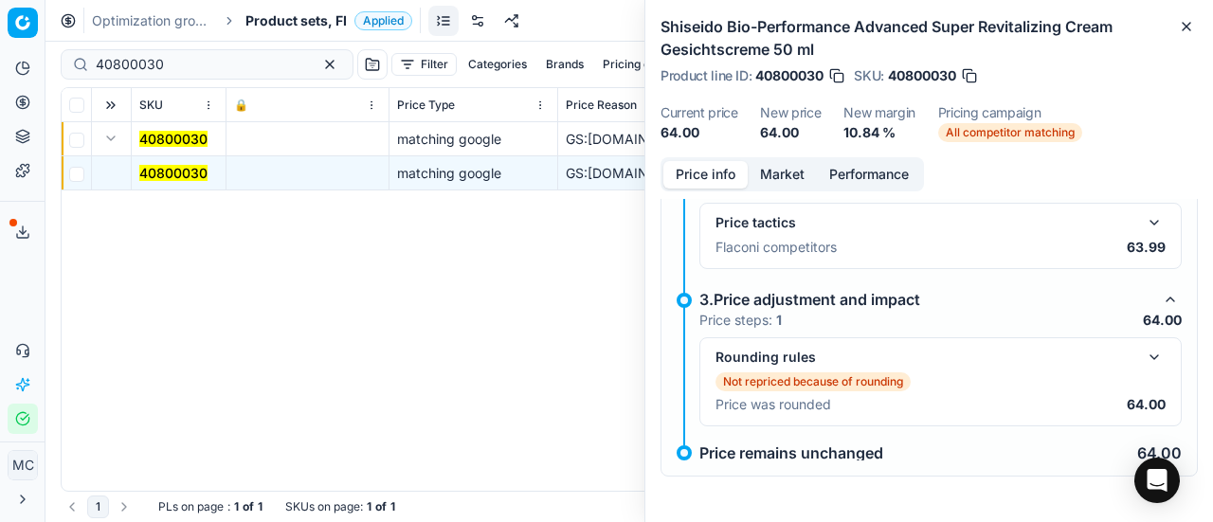
click at [1146, 369] on button "button" at bounding box center [1154, 357] width 23 height 23
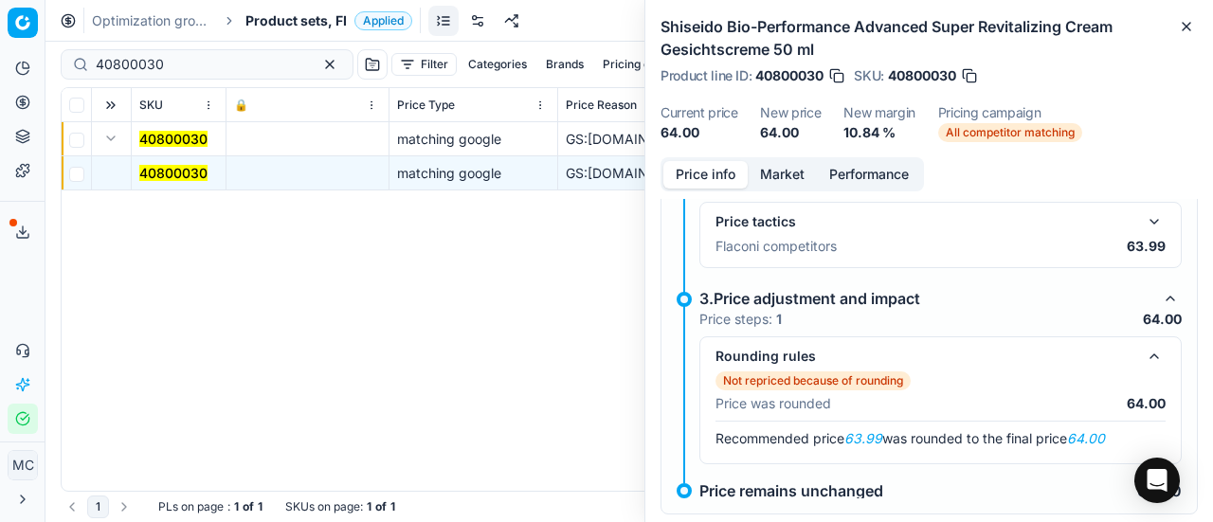
click at [1143, 233] on button "button" at bounding box center [1154, 221] width 23 height 23
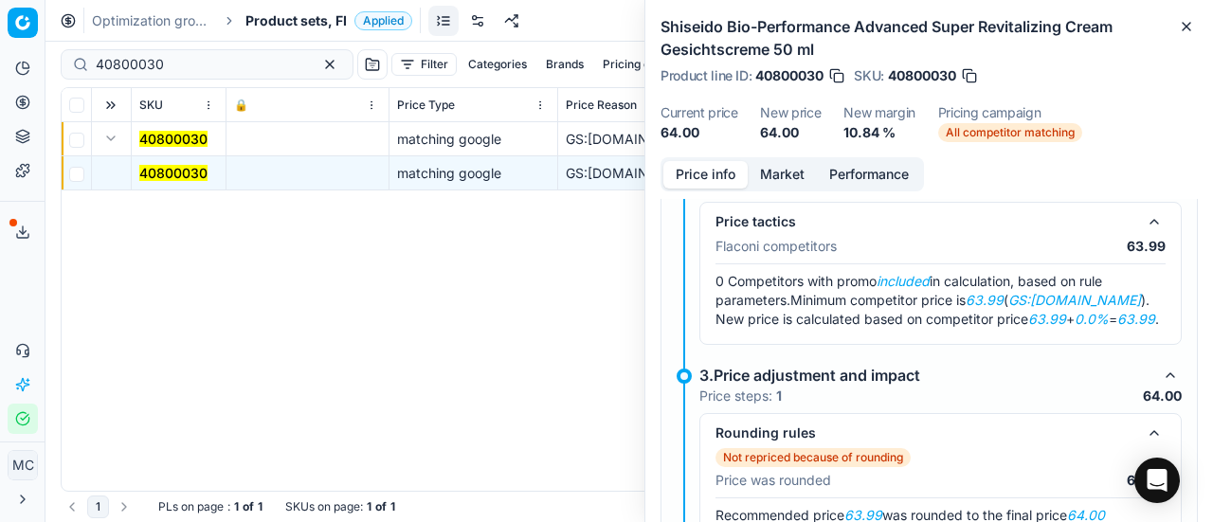
click at [773, 169] on button "Market" at bounding box center [782, 174] width 69 height 27
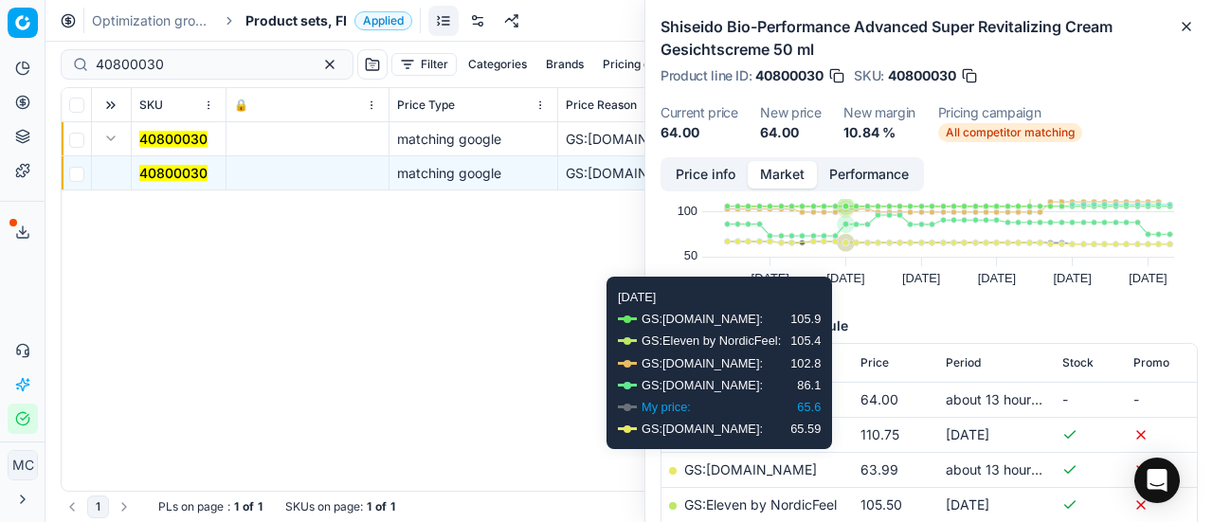
scroll to position [190, 0]
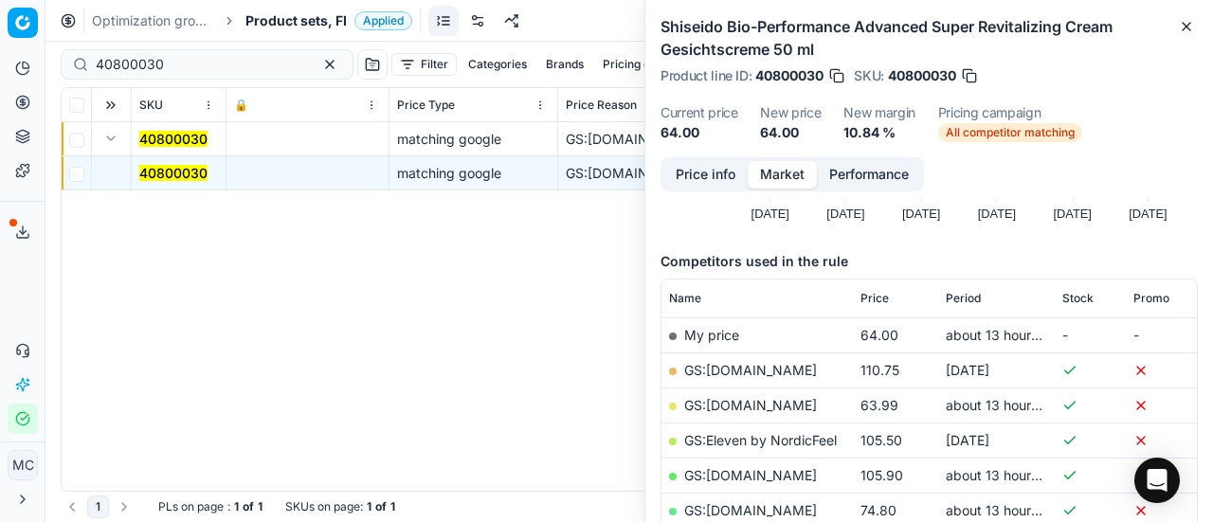
click at [750, 401] on link "GS:[DOMAIN_NAME]" at bounding box center [750, 405] width 133 height 16
drag, startPoint x: 195, startPoint y: 58, endPoint x: 6, endPoint y: 37, distance: 190.7
click at [0, 54] on div "Pricing platform Analytics Pricing Product portfolio Templates Export service 2…" at bounding box center [606, 261] width 1213 height 522
paste input "90006911-0010526"
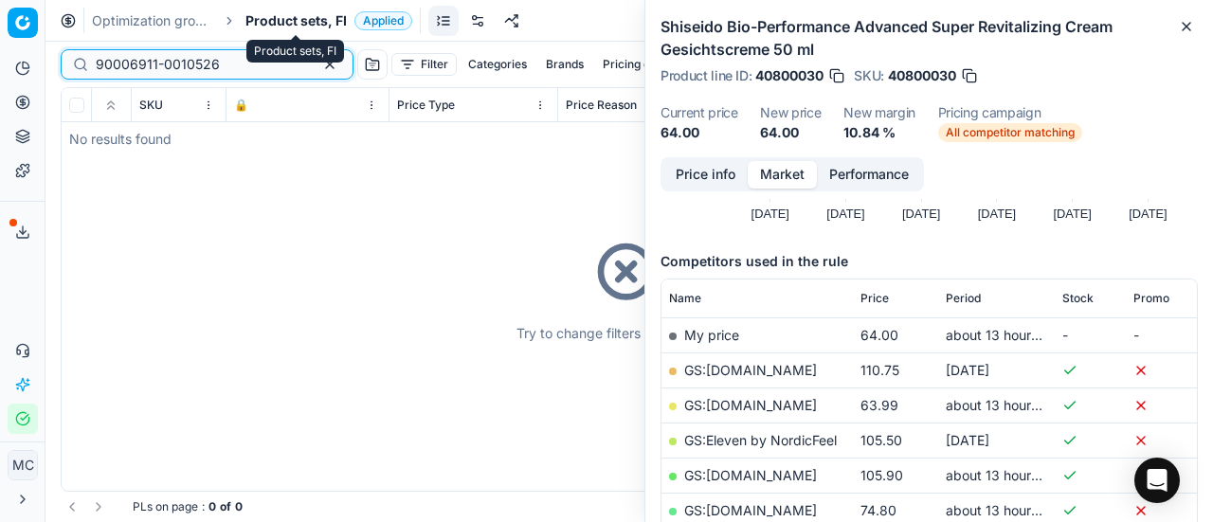
type input "90006911-0010526"
click at [268, 23] on span "Product sets, FI" at bounding box center [296, 20] width 101 height 19
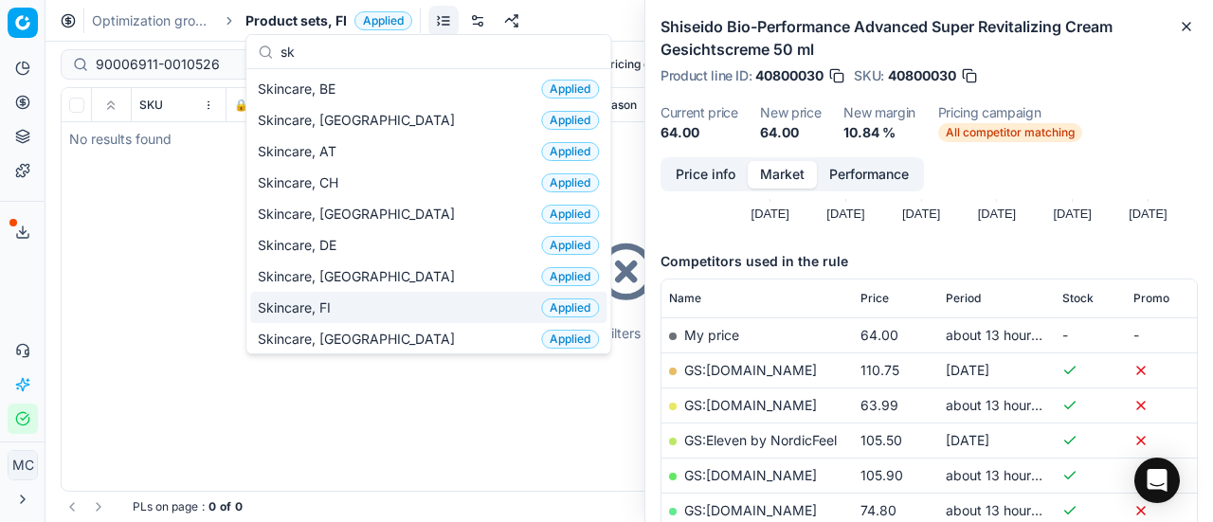
type input "sk"
click at [326, 301] on span "Skincare, FI" at bounding box center [298, 308] width 81 height 19
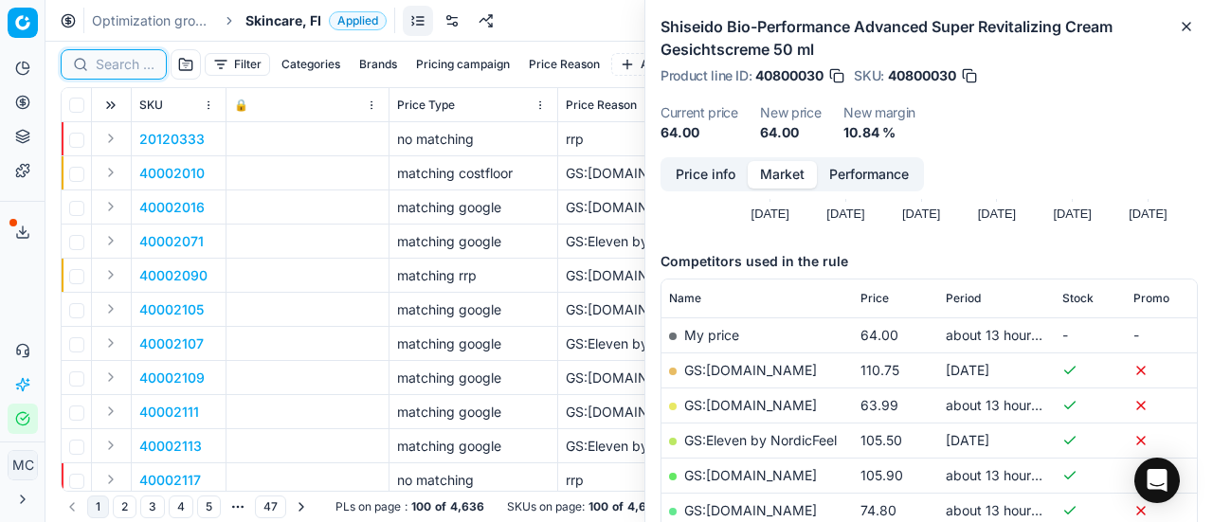
click at [122, 67] on input at bounding box center [125, 64] width 59 height 19
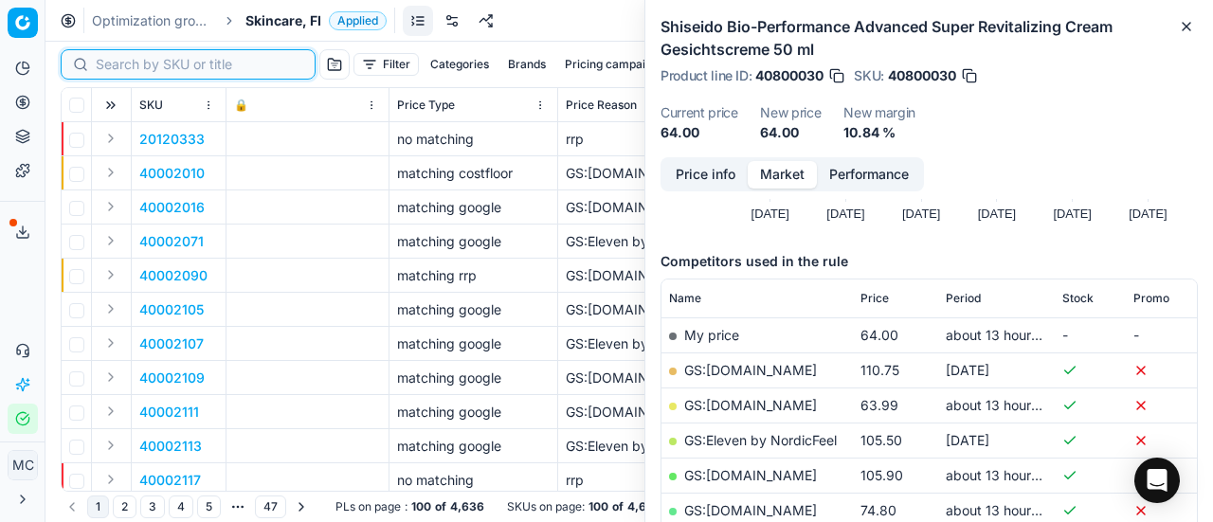
paste input "90006911-0010526"
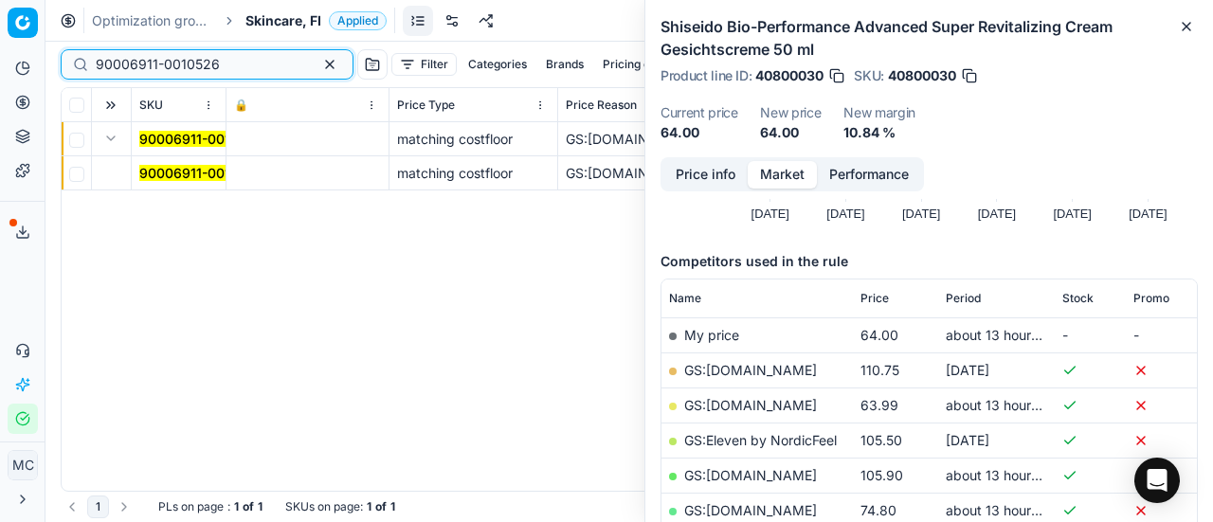
type input "90006911-0010526"
click at [155, 160] on td "90006911-0010526" at bounding box center [179, 173] width 95 height 34
click at [163, 166] on mark "90006911-0010526" at bounding box center [201, 173] width 124 height 16
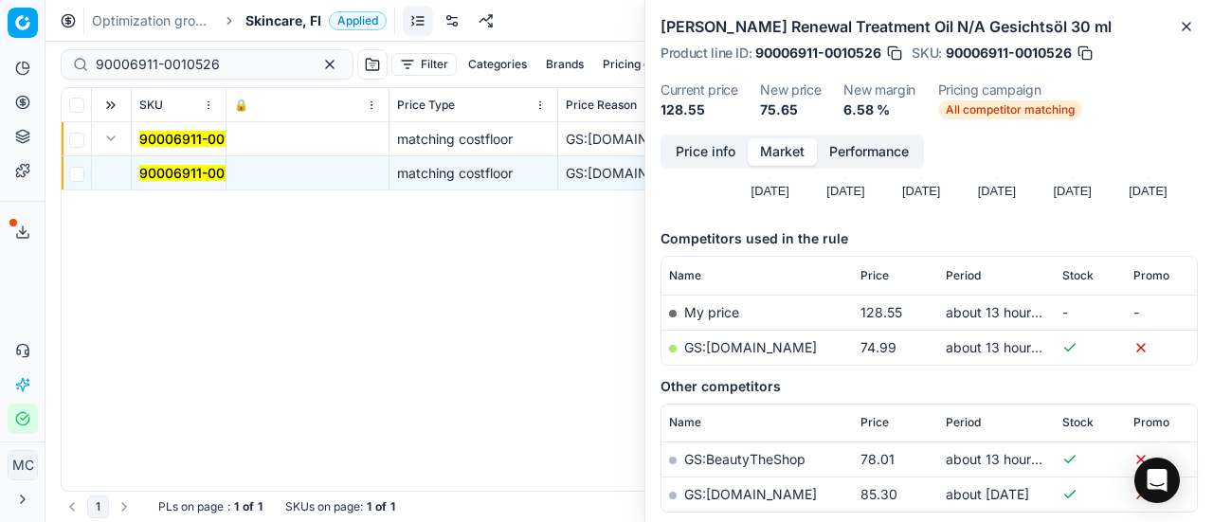
click at [699, 155] on button "Price info" at bounding box center [706, 151] width 84 height 27
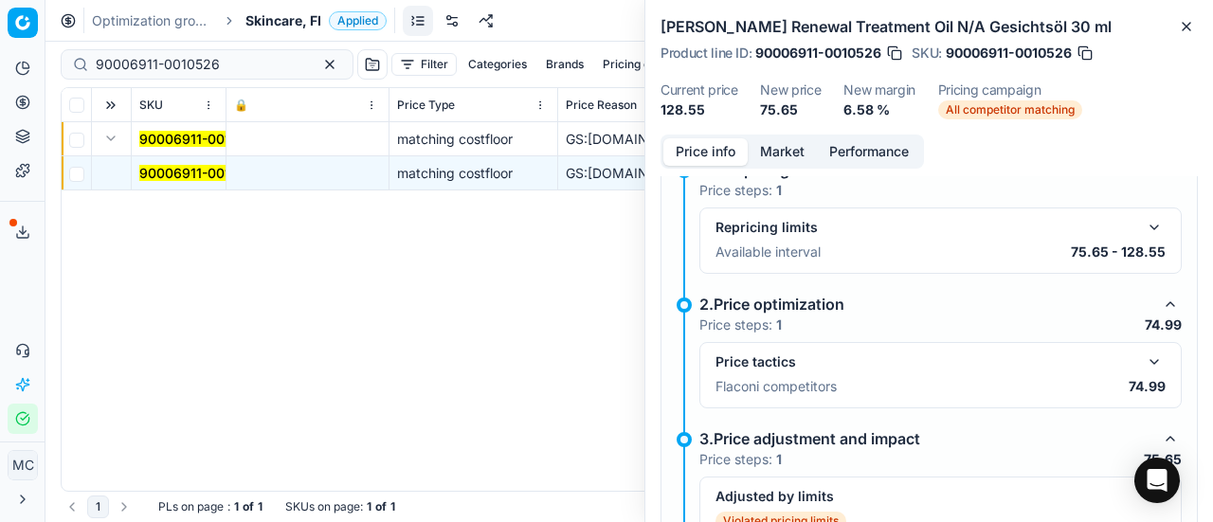
click at [1121, 355] on div "Price tactics" at bounding box center [941, 362] width 450 height 23
click at [1143, 351] on button "button" at bounding box center [1154, 362] width 23 height 23
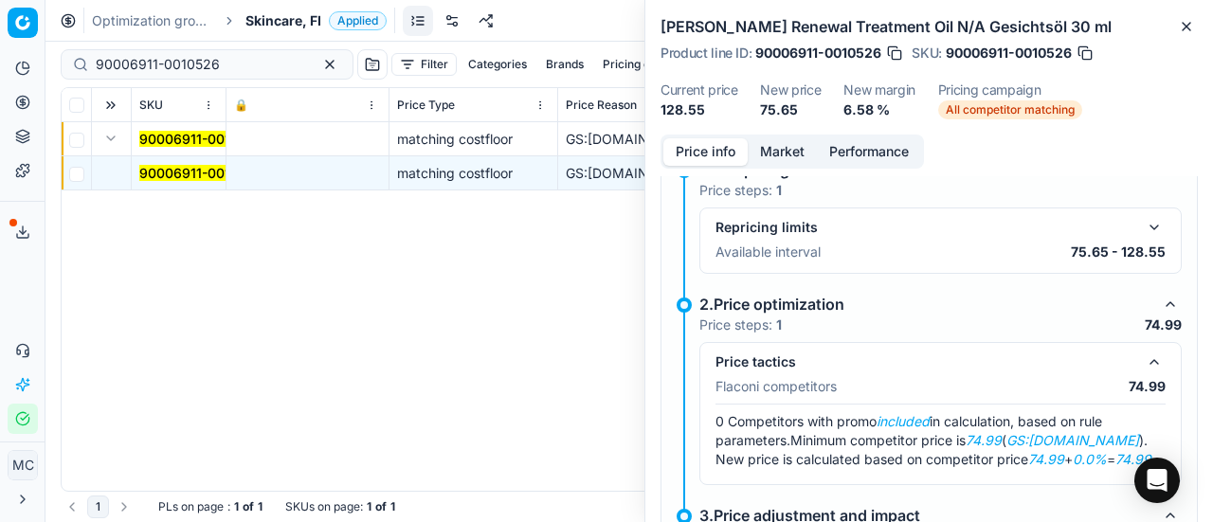
click at [760, 158] on button "Market" at bounding box center [782, 151] width 69 height 27
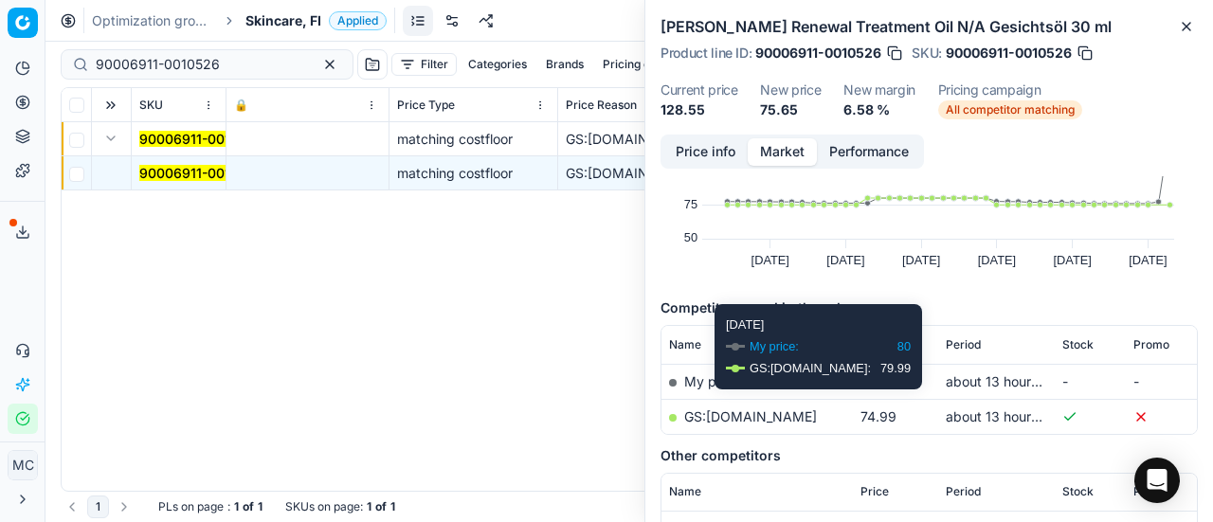
scroll to position [190, 0]
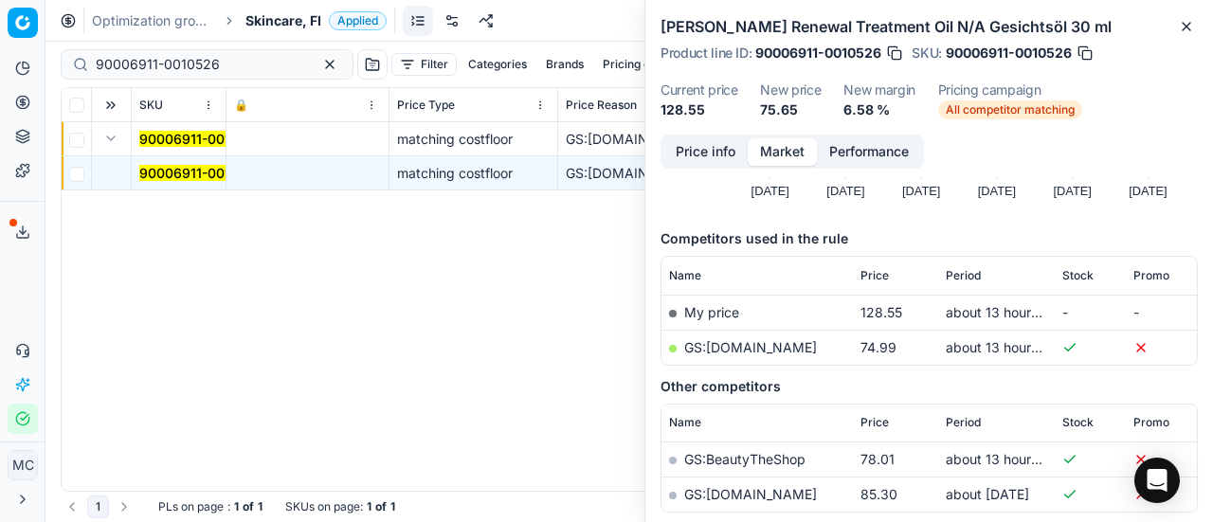
click at [724, 342] on link "GS:[DOMAIN_NAME]" at bounding box center [750, 347] width 133 height 16
click at [283, 12] on span "Skincare, FI" at bounding box center [284, 20] width 76 height 19
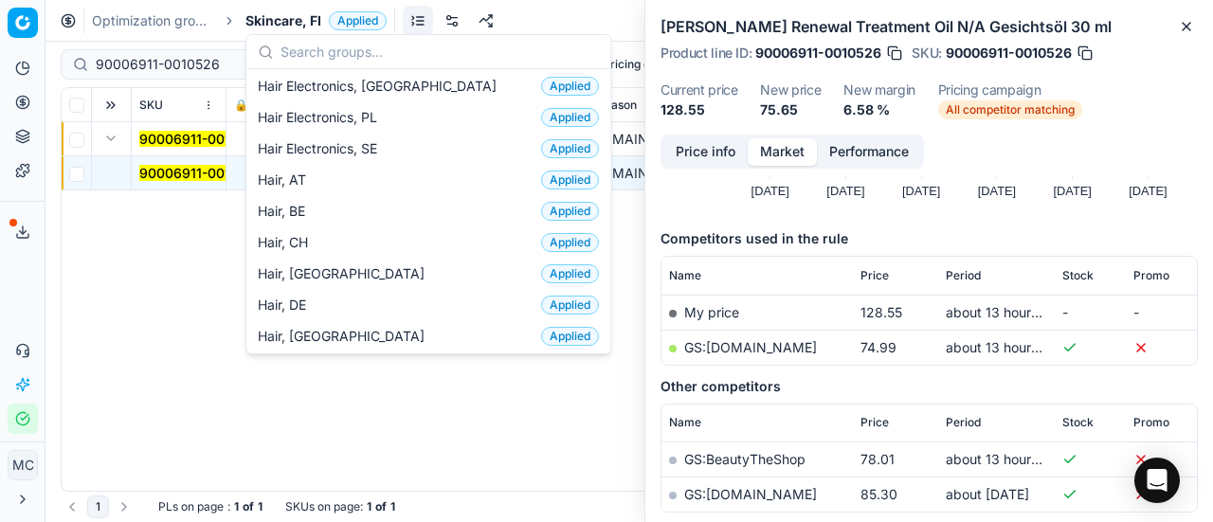
scroll to position [379, 0]
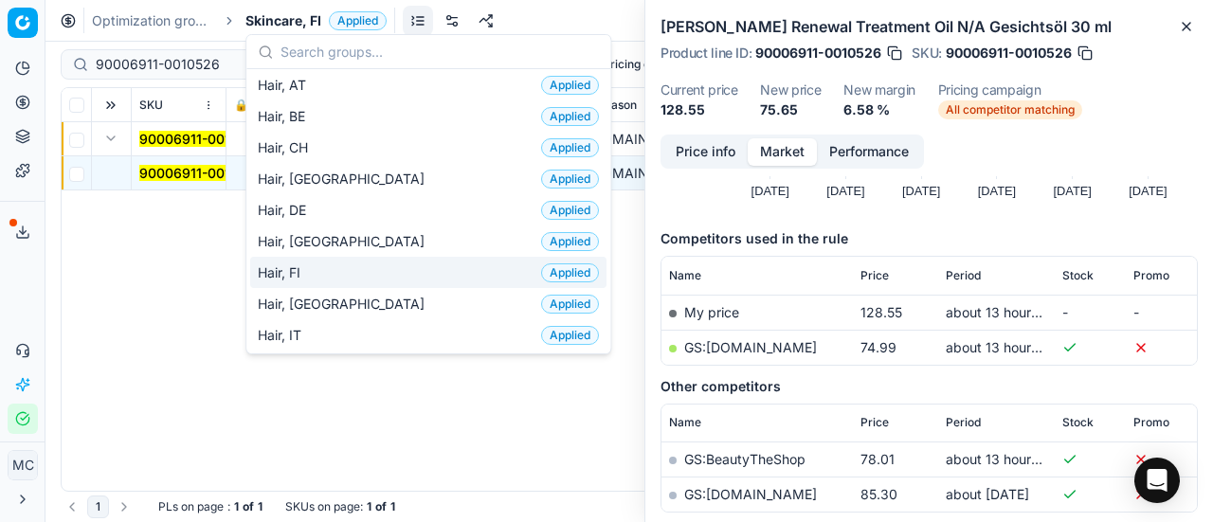
click at [337, 265] on div "Hair, FI Applied" at bounding box center [428, 272] width 356 height 31
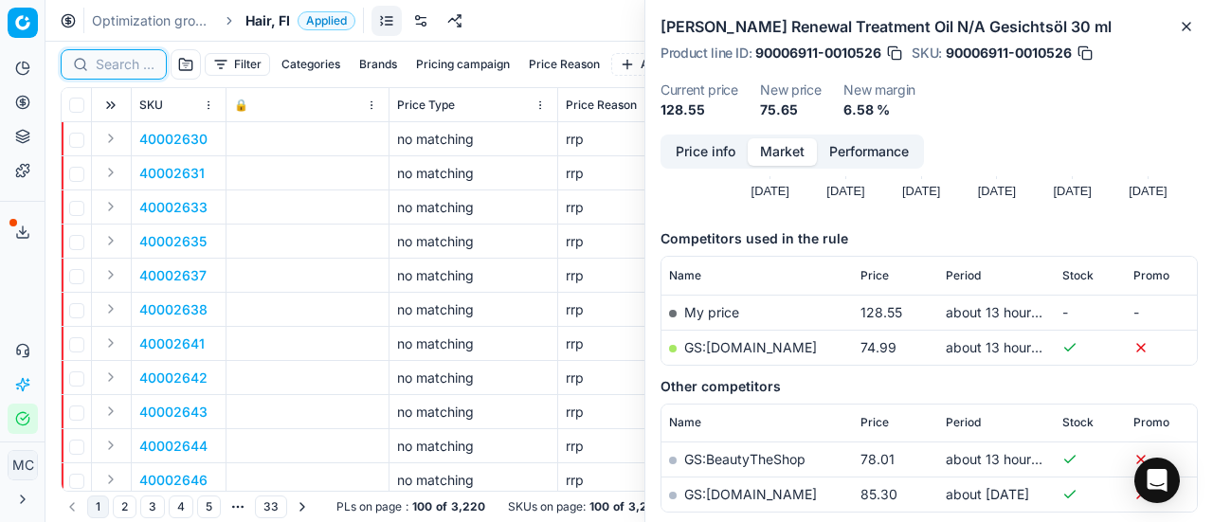
click at [110, 62] on input at bounding box center [125, 64] width 59 height 19
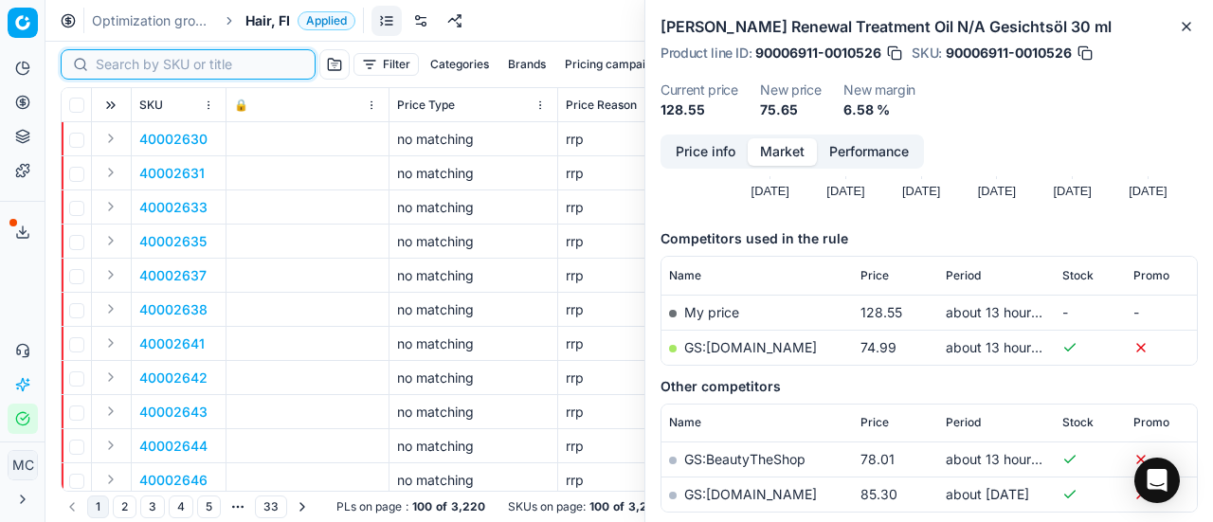
paste input "90016928-0026587"
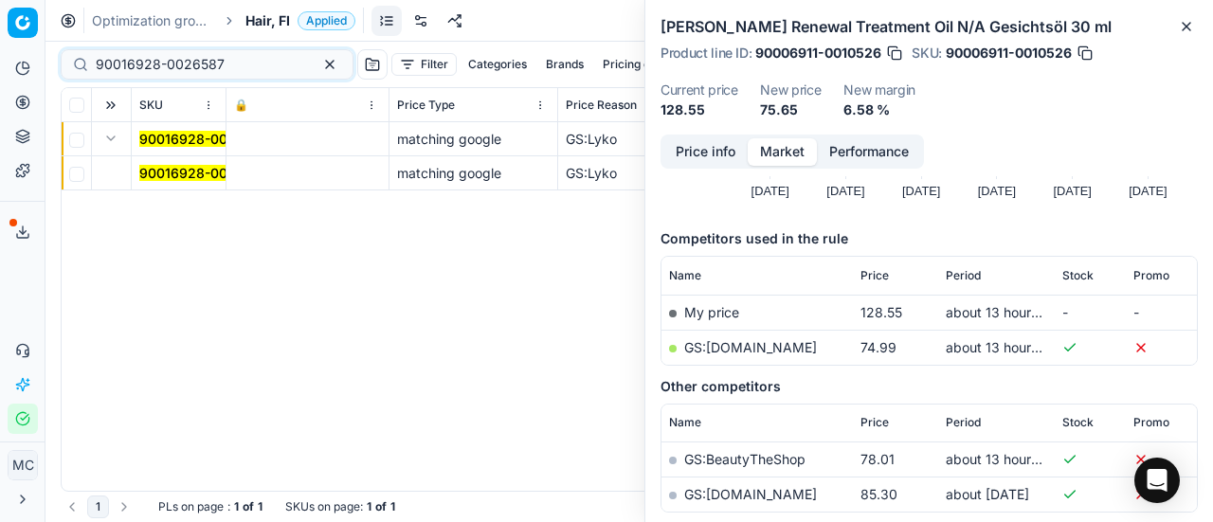
click at [146, 161] on td "90016928-0026587" at bounding box center [179, 173] width 95 height 34
click at [165, 162] on td "90016928-0026587" at bounding box center [179, 173] width 95 height 34
click at [195, 172] on mark "90016928-0026587" at bounding box center [203, 173] width 129 height 16
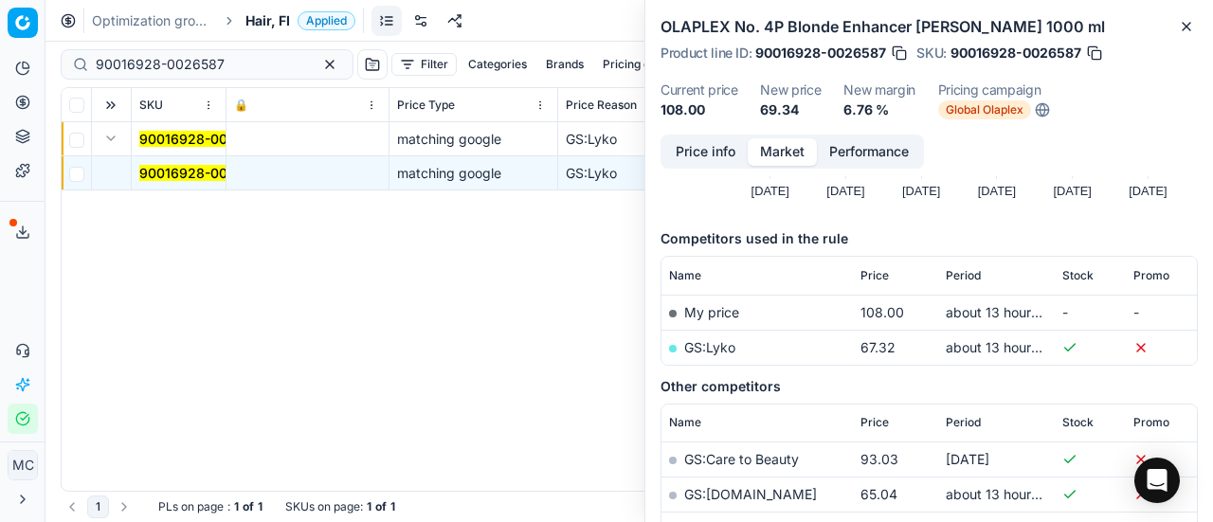
click at [695, 166] on button "Price info" at bounding box center [706, 151] width 84 height 27
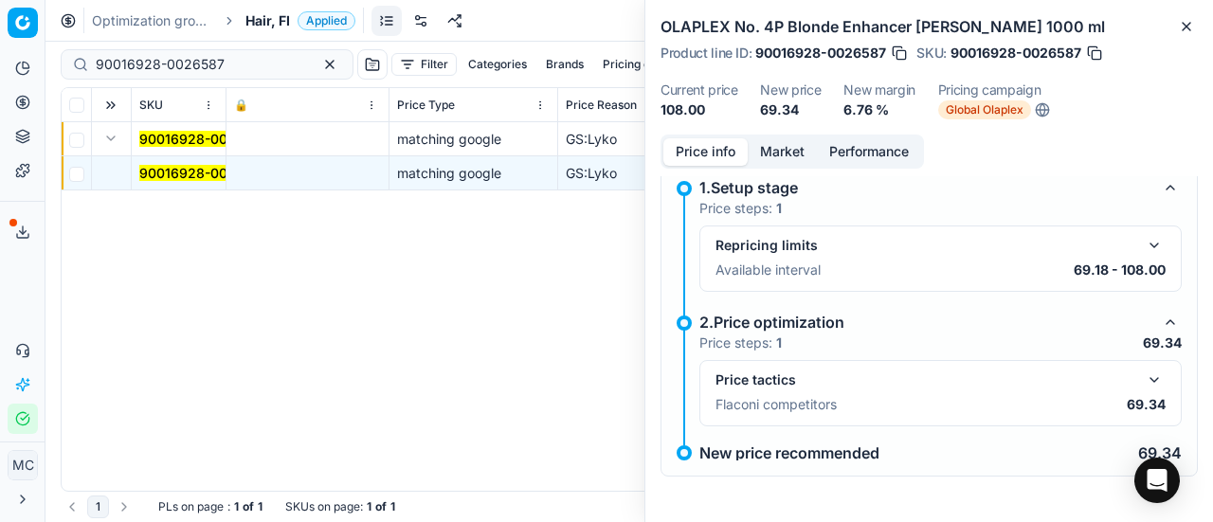
click at [1143, 380] on button "button" at bounding box center [1154, 380] width 23 height 23
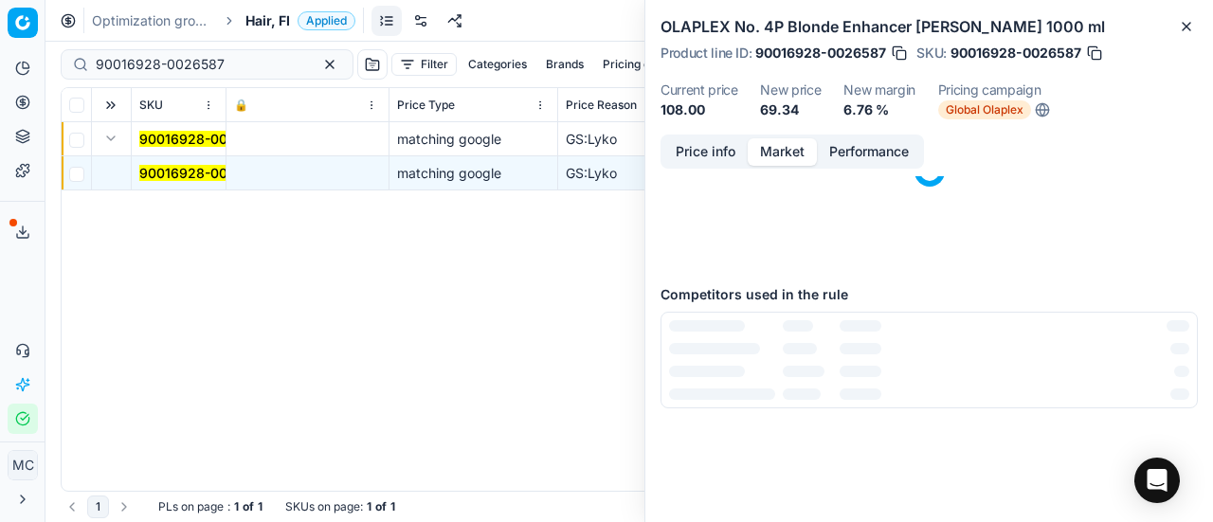
click at [771, 166] on button "Market" at bounding box center [782, 151] width 69 height 27
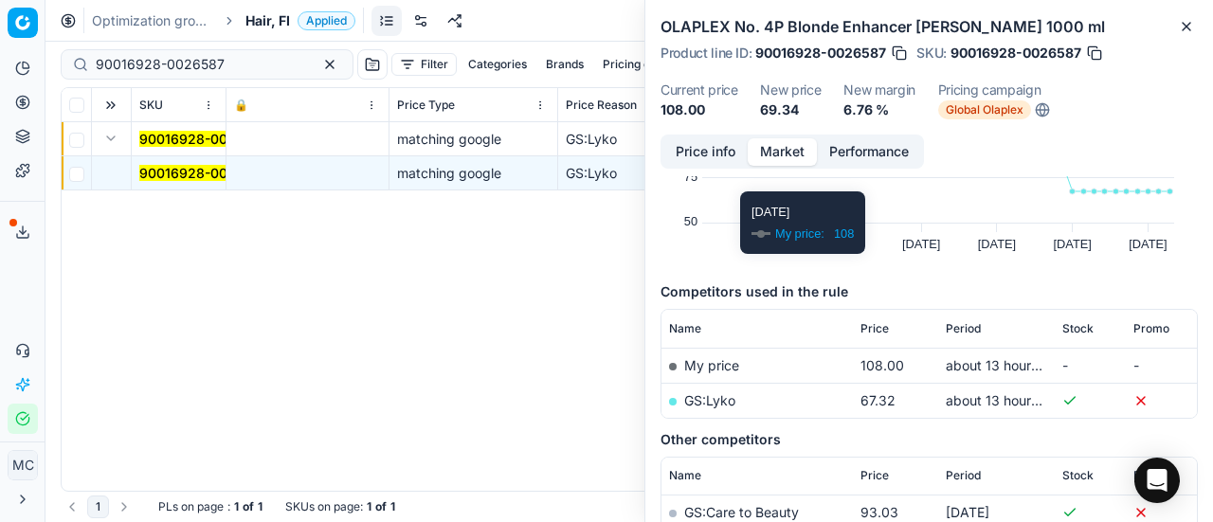
scroll to position [190, 0]
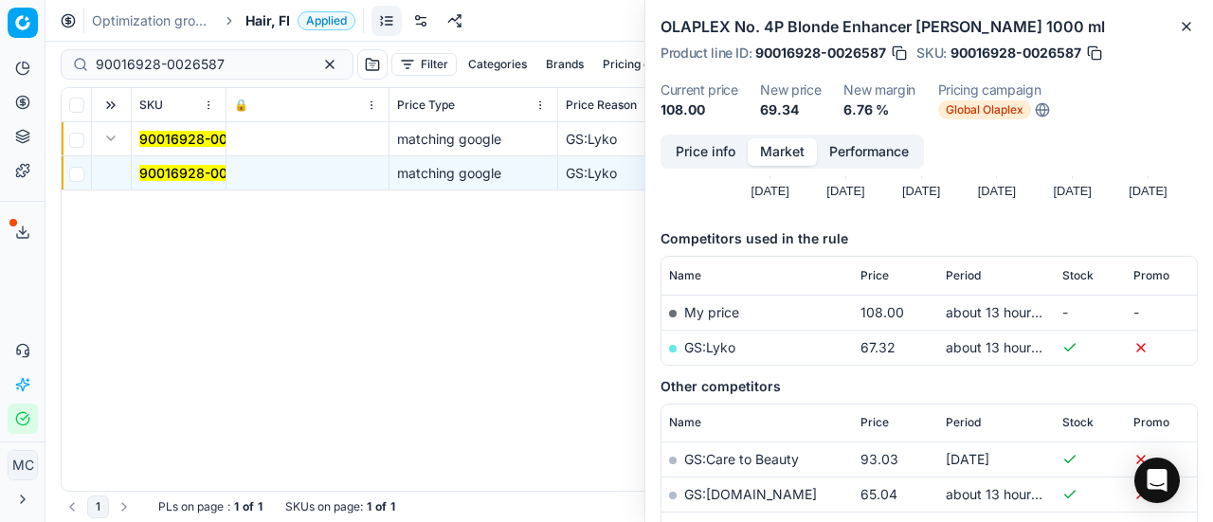
click at [721, 355] on td "GS:Lyko" at bounding box center [757, 347] width 191 height 35
click at [723, 355] on link "GS:Lyko" at bounding box center [709, 347] width 51 height 16
paste input "5-0026589"
drag, startPoint x: 241, startPoint y: 64, endPoint x: 0, endPoint y: 52, distance: 241.0
click at [0, 48] on div "Pricing platform Analytics Pricing Product portfolio Templates Export service 2…" at bounding box center [606, 261] width 1213 height 522
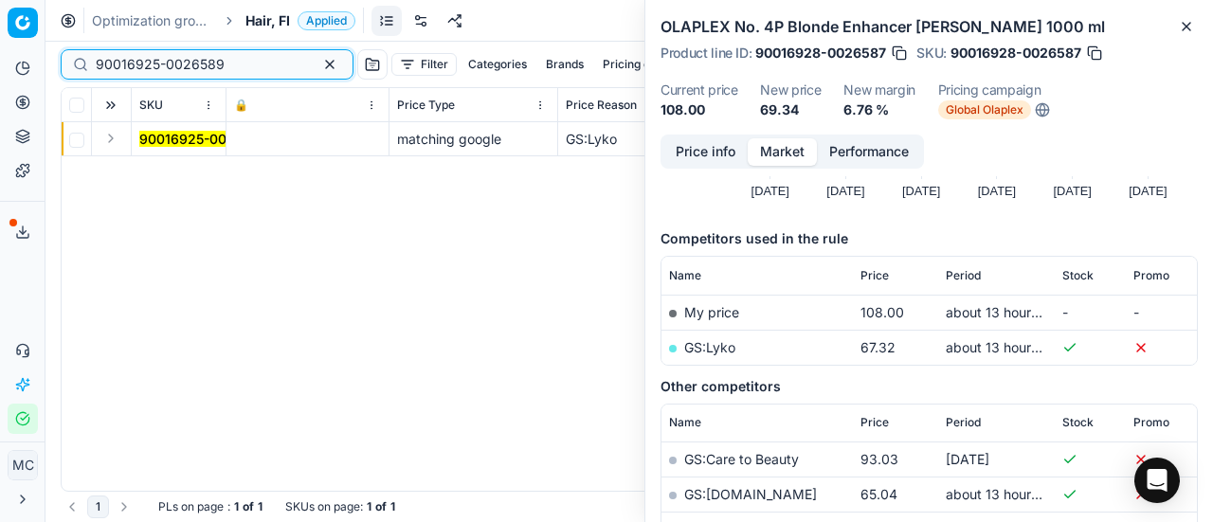
type input "90016925-0026589"
click at [117, 141] on button "Expand" at bounding box center [111, 138] width 23 height 23
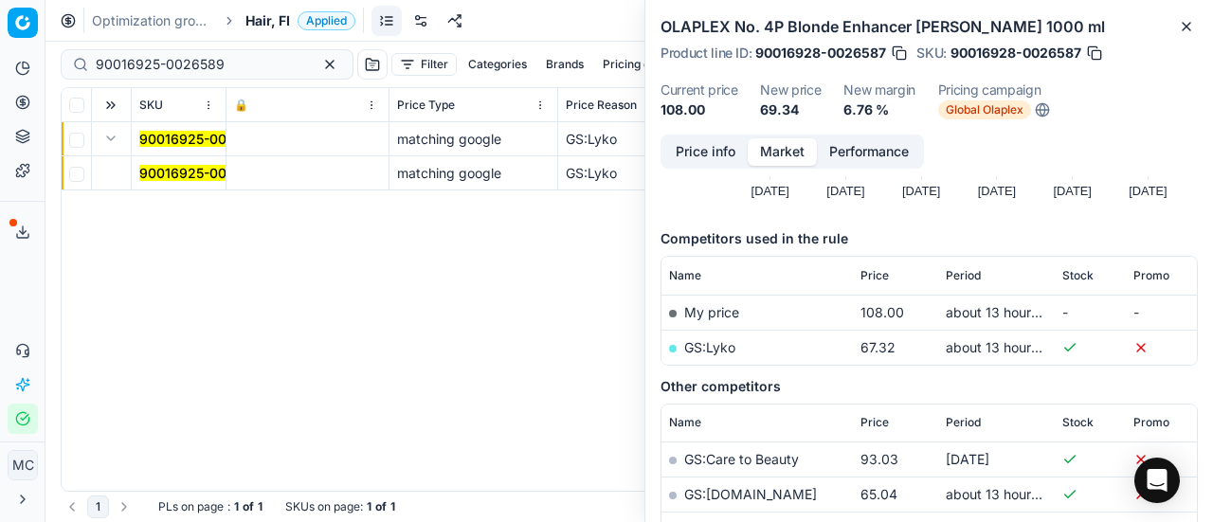
click at [173, 162] on td "90016925-0026589" at bounding box center [179, 173] width 95 height 34
click at [208, 177] on mark "90016925-0026589" at bounding box center [203, 173] width 129 height 16
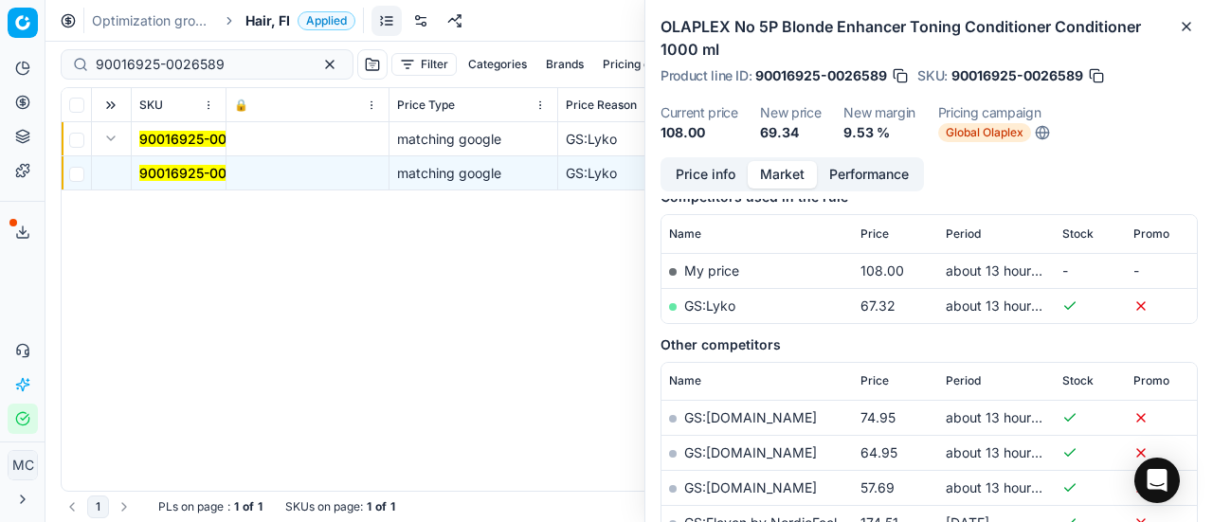
scroll to position [284, 0]
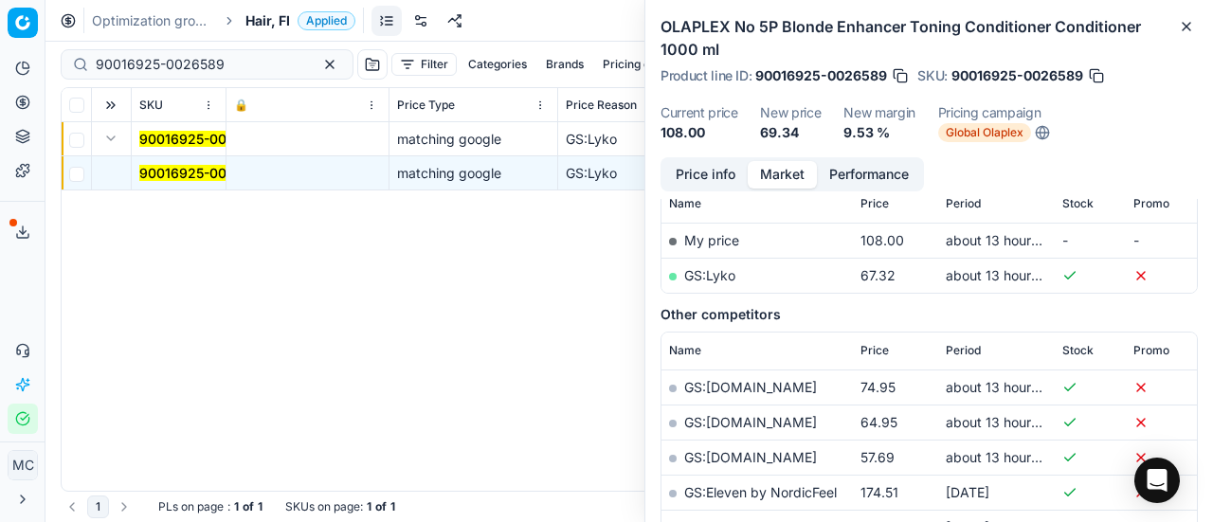
click at [713, 280] on link "GS:Lyko" at bounding box center [709, 275] width 51 height 16
click at [262, 24] on span "Hair, FI" at bounding box center [268, 20] width 45 height 19
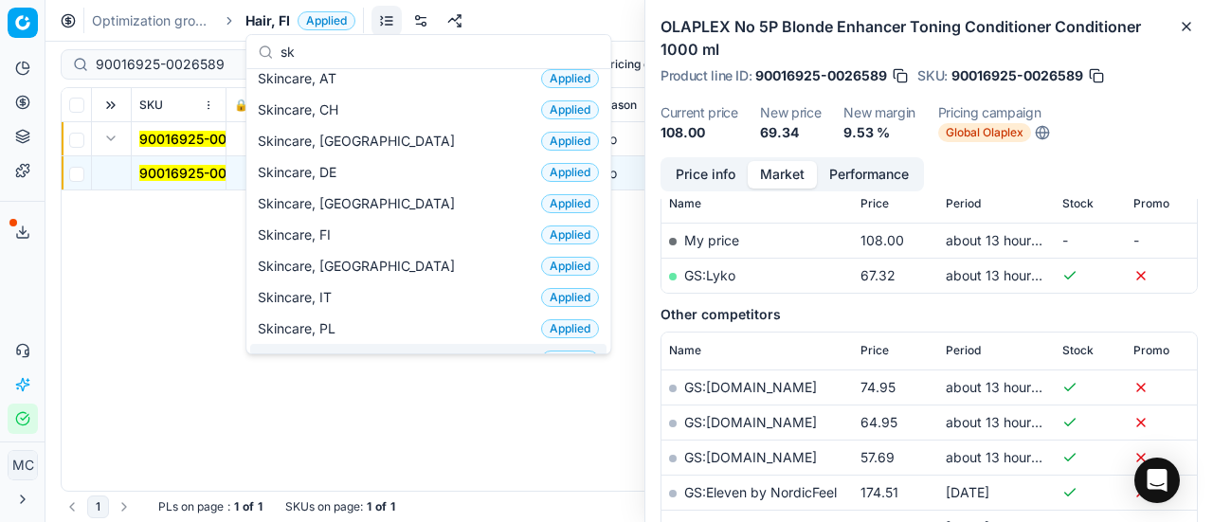
scroll to position [0, 0]
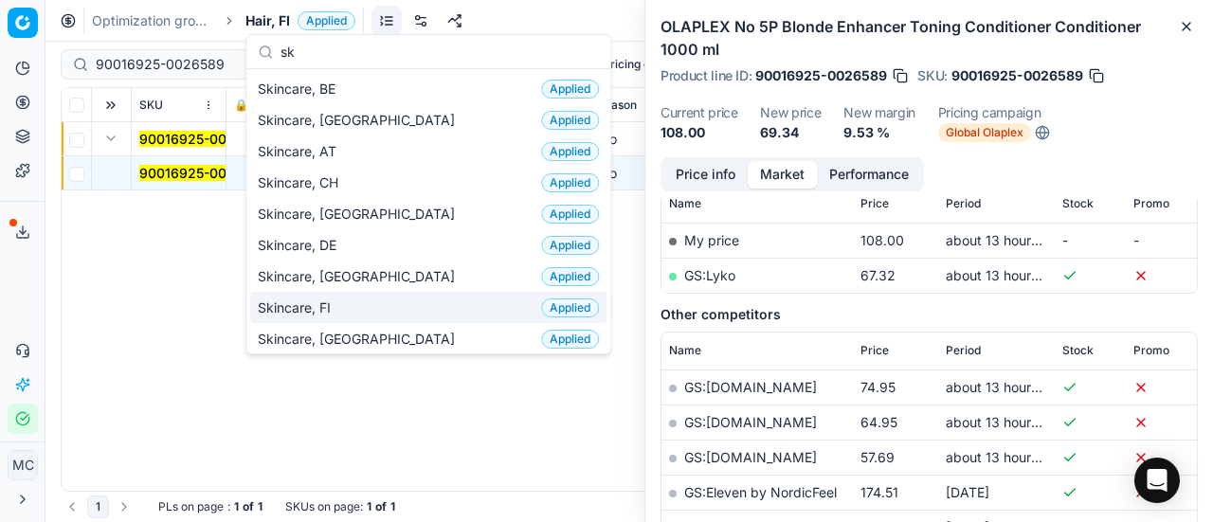
type input "sk"
click at [383, 298] on div "Skincare, FI Applied" at bounding box center [428, 307] width 356 height 31
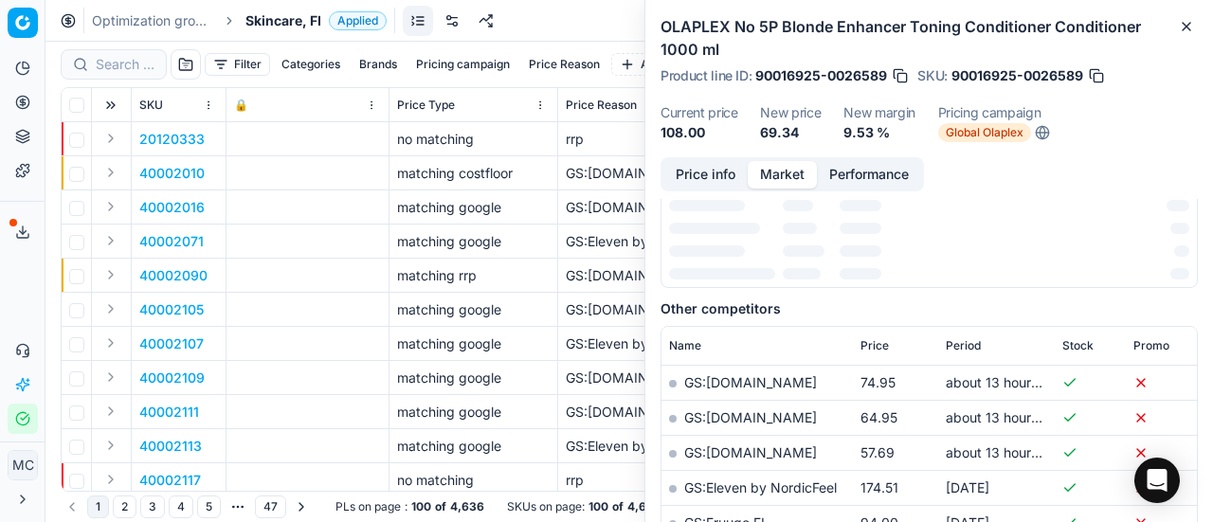
scroll to position [284, 0]
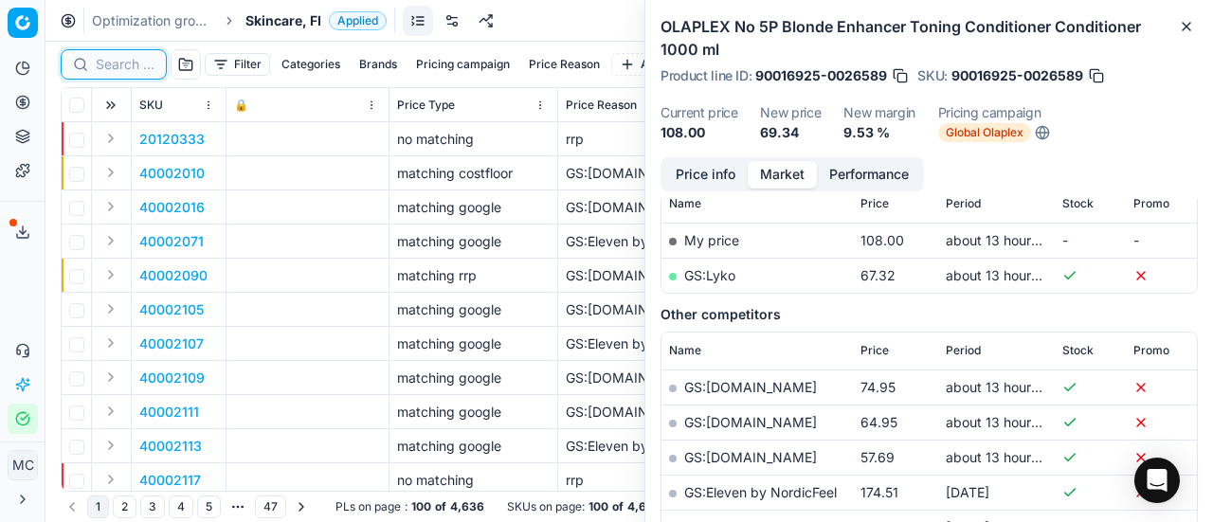
click at [135, 64] on input at bounding box center [125, 64] width 59 height 19
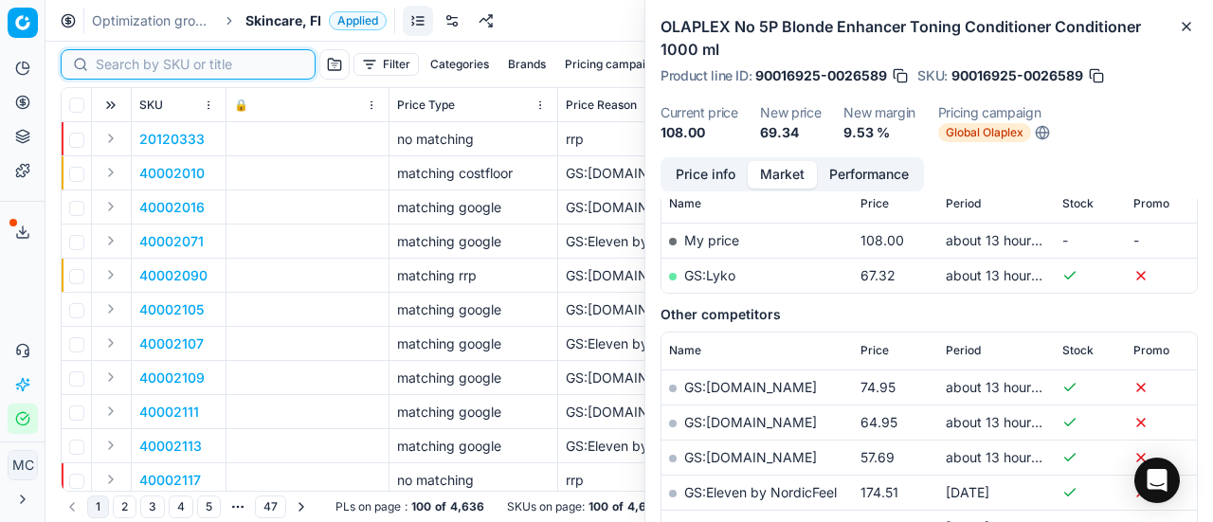
paste input "90001182-0001622"
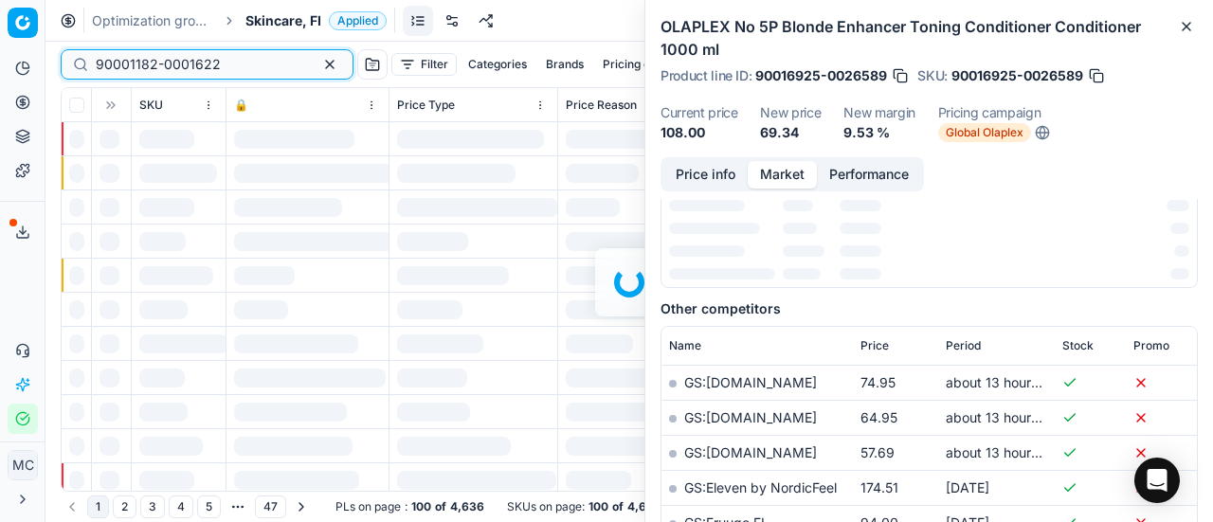
scroll to position [284, 0]
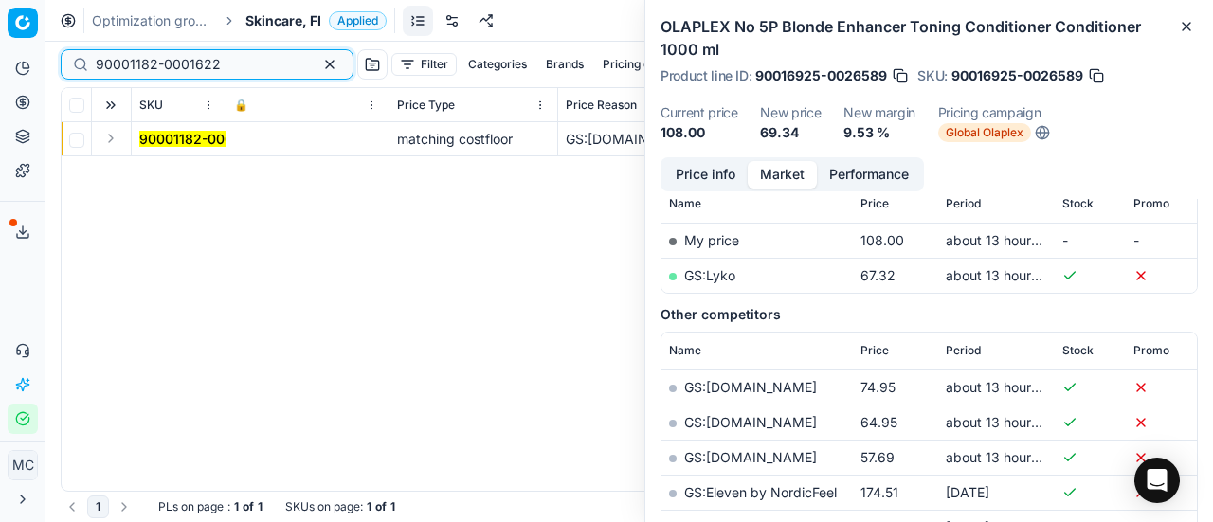
type input "90001182-0001622"
click at [113, 141] on button "Expand" at bounding box center [111, 138] width 23 height 23
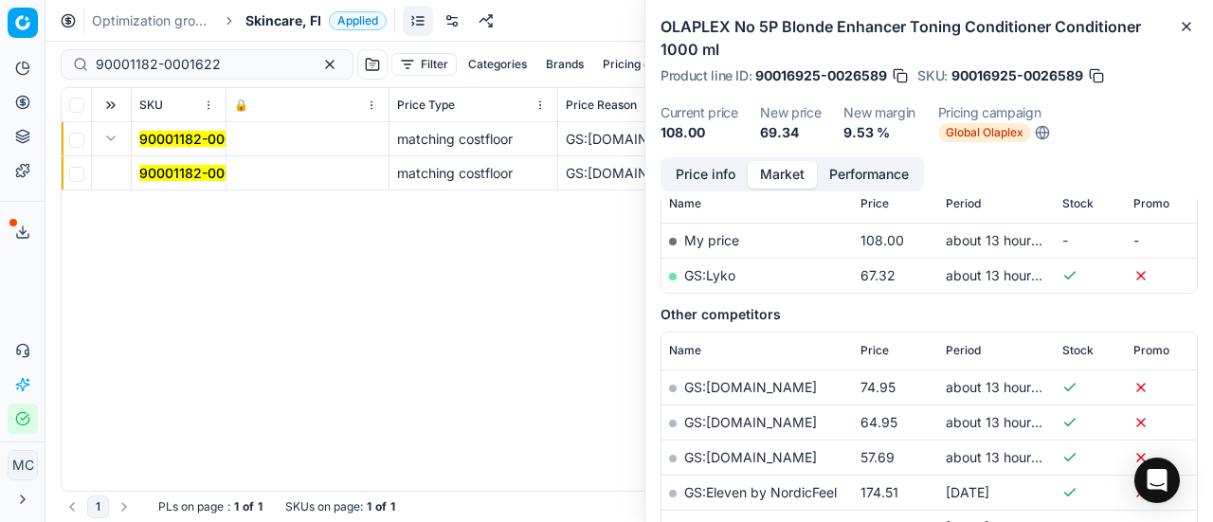
drag, startPoint x: 164, startPoint y: 173, endPoint x: 484, endPoint y: 192, distance: 321.0
click at [165, 173] on mark "90001182-0001622" at bounding box center [201, 173] width 125 height 16
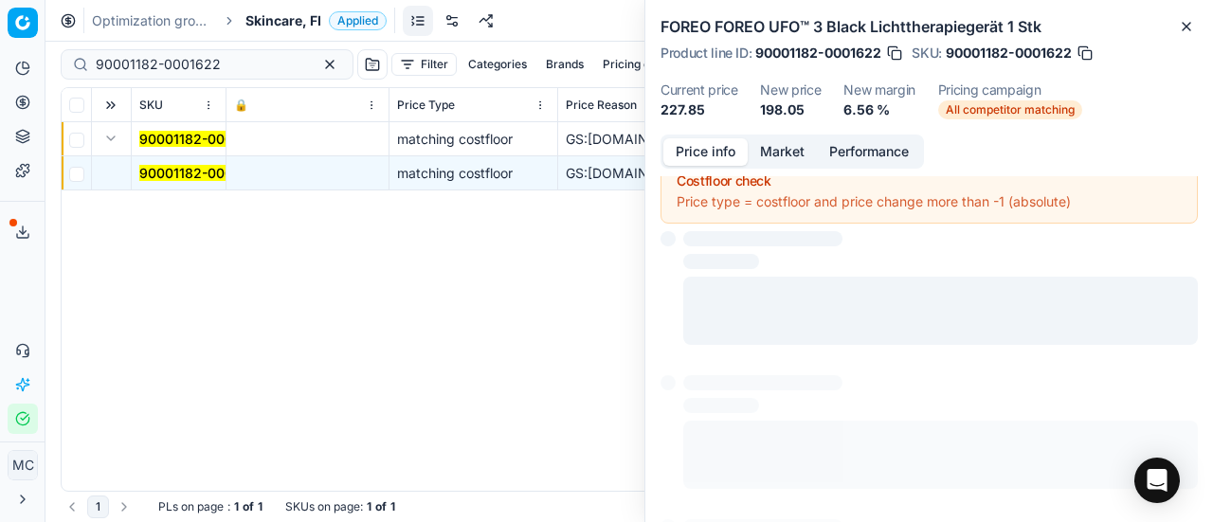
click at [709, 151] on button "Price info" at bounding box center [706, 151] width 84 height 27
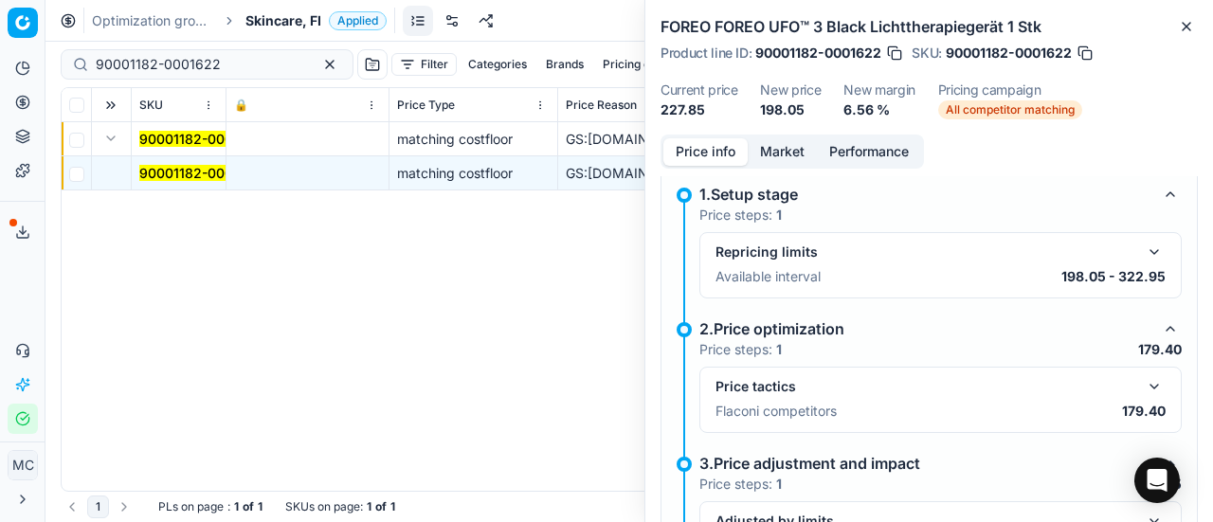
scroll to position [203, 0]
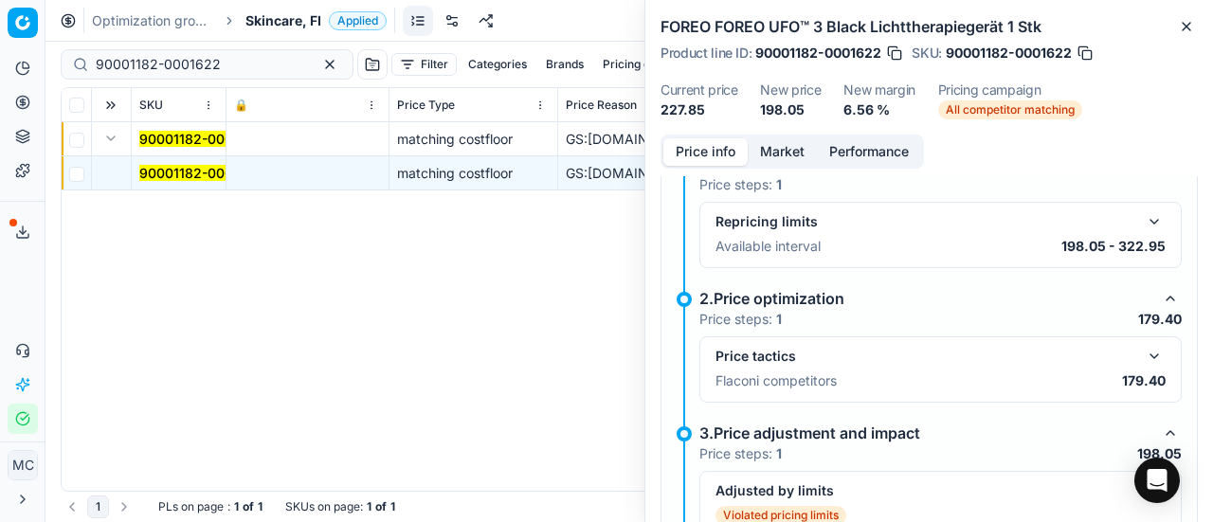
click at [1143, 363] on button "button" at bounding box center [1154, 356] width 23 height 23
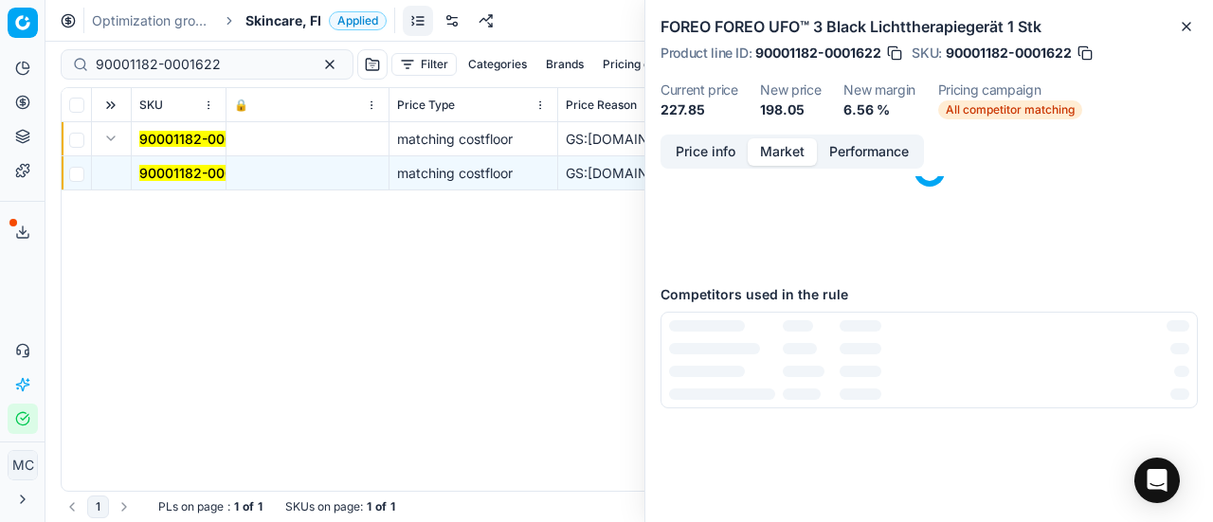
click at [775, 143] on button "Market" at bounding box center [782, 151] width 69 height 27
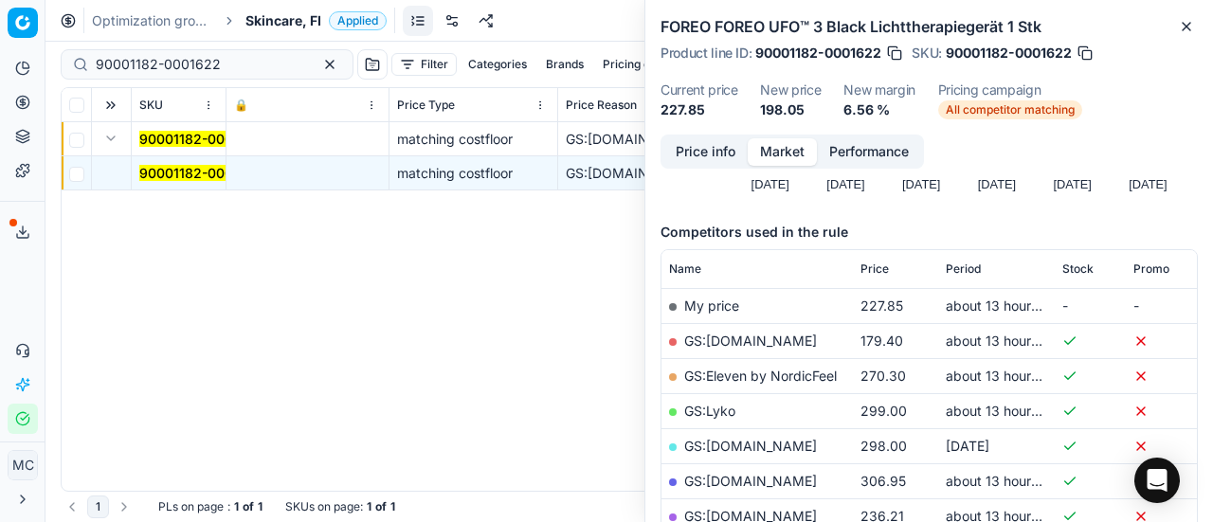
scroll to position [284, 0]
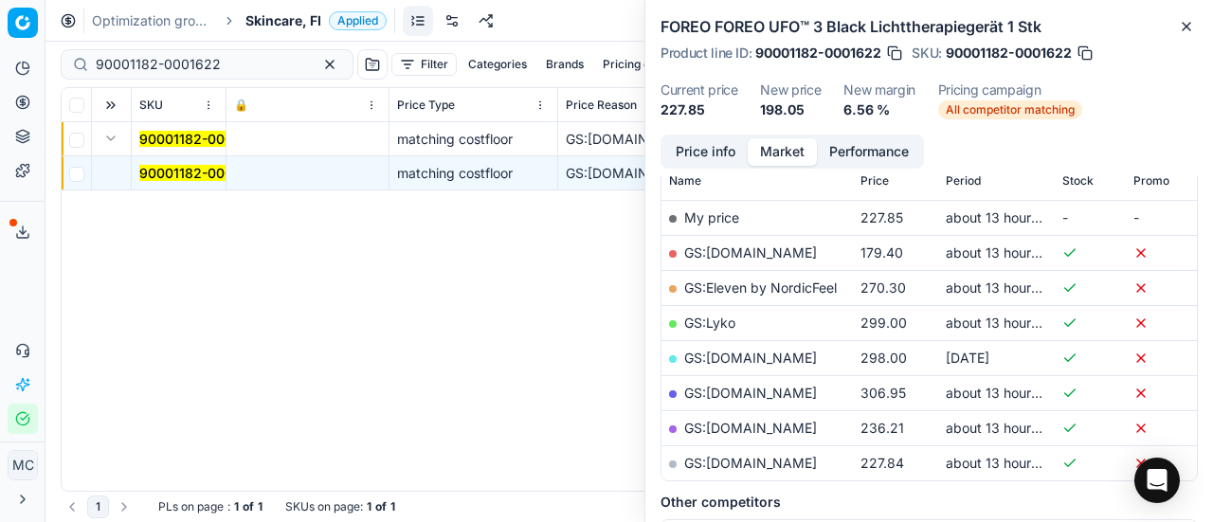
click at [745, 247] on link "GS:[DOMAIN_NAME]" at bounding box center [750, 253] width 133 height 16
click at [294, 18] on span "Skincare, FI" at bounding box center [284, 20] width 76 height 19
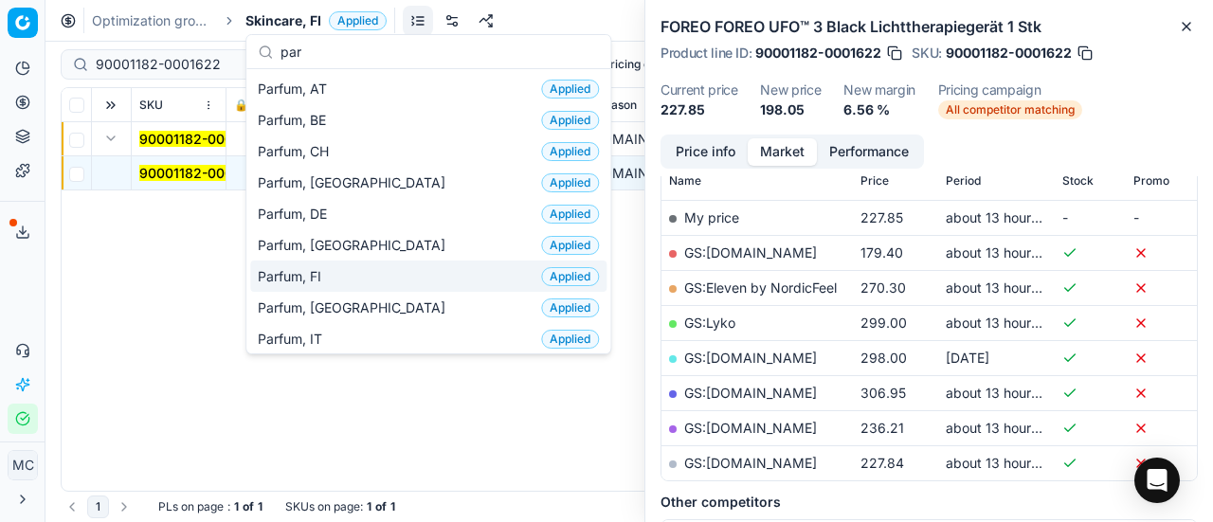
type input "par"
click at [379, 266] on div "Parfum, FI Applied" at bounding box center [428, 276] width 356 height 31
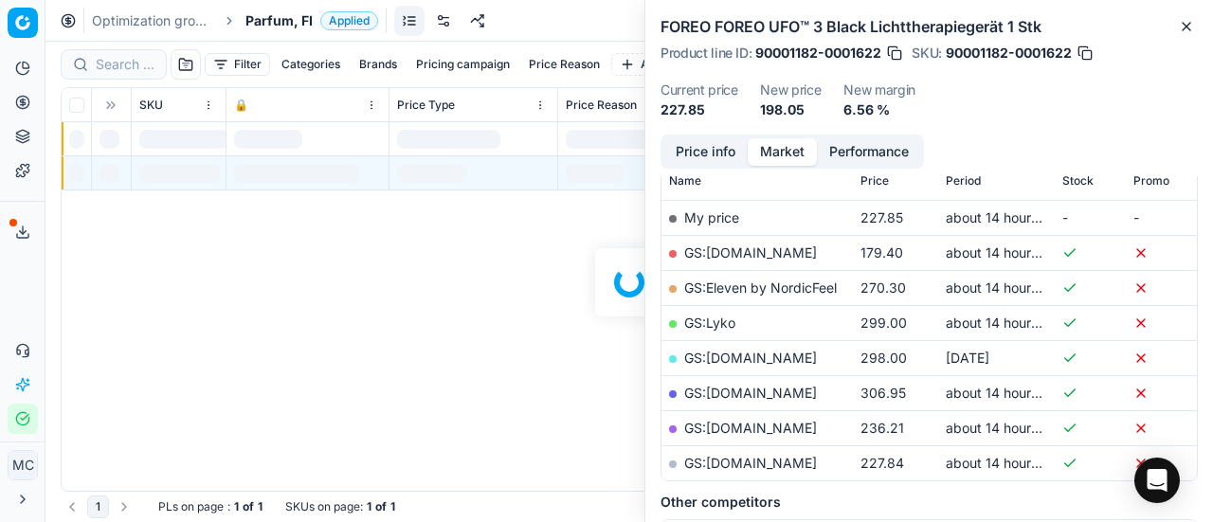
scroll to position [284, 0]
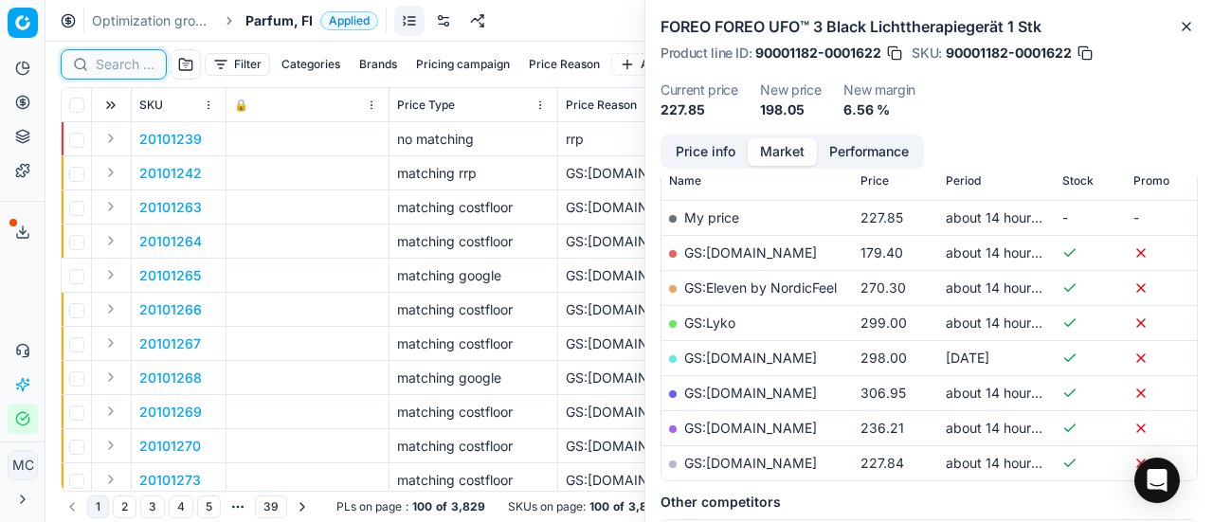
click at [120, 58] on input at bounding box center [125, 64] width 59 height 19
paste input "90000514-0000666"
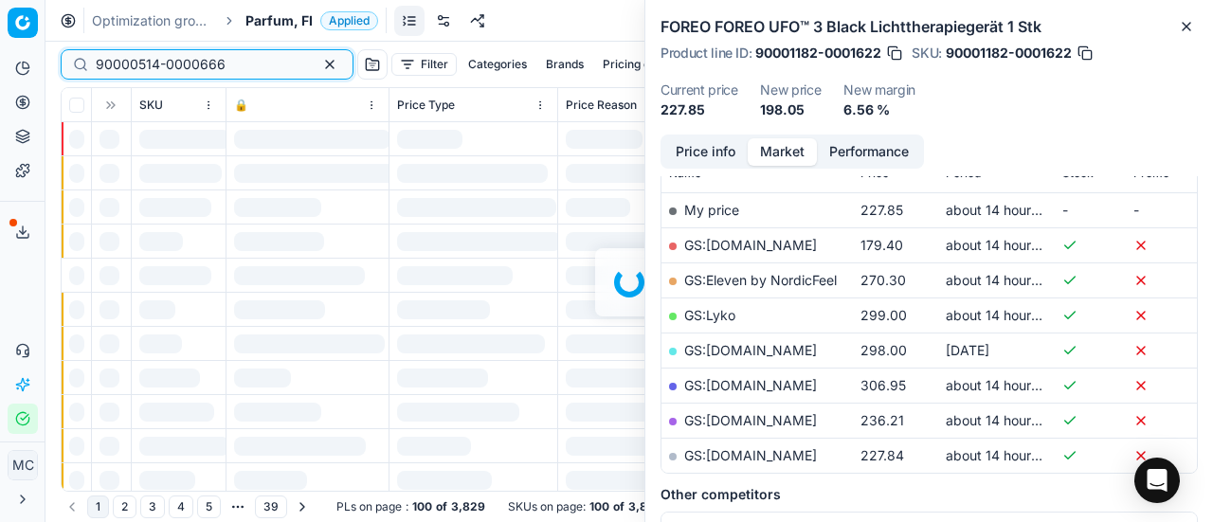
scroll to position [284, 0]
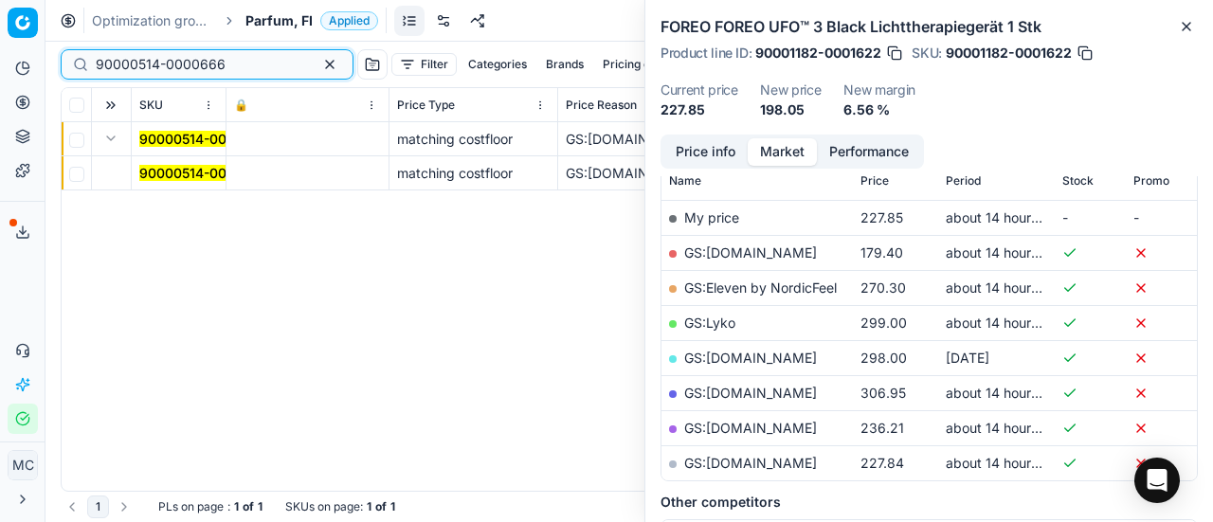
type input "90000514-0000666"
click at [158, 172] on mark "90000514-0000666" at bounding box center [204, 173] width 130 height 16
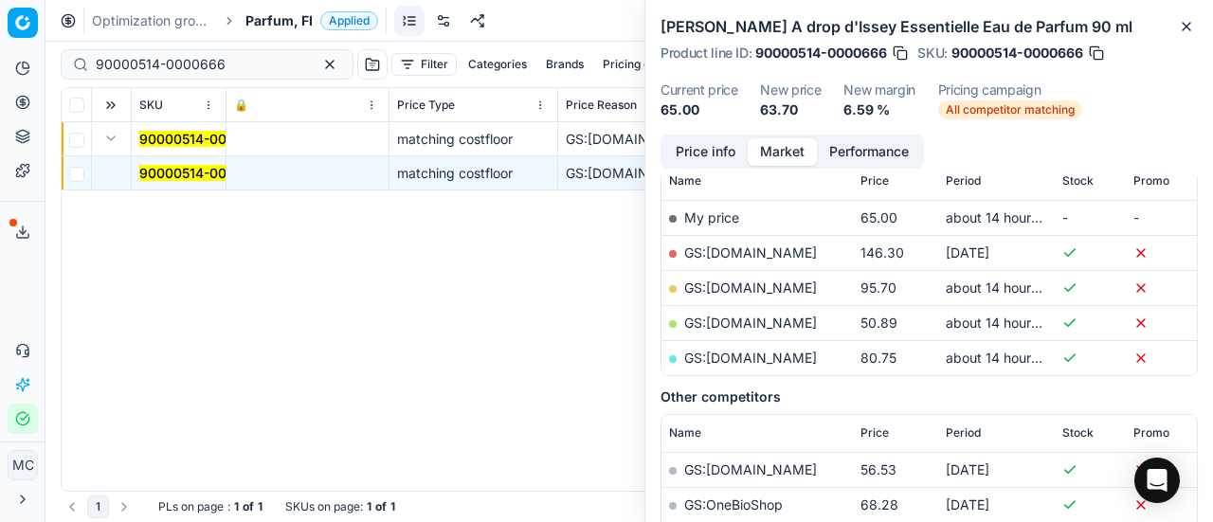
click at [715, 157] on button "Price info" at bounding box center [706, 151] width 84 height 27
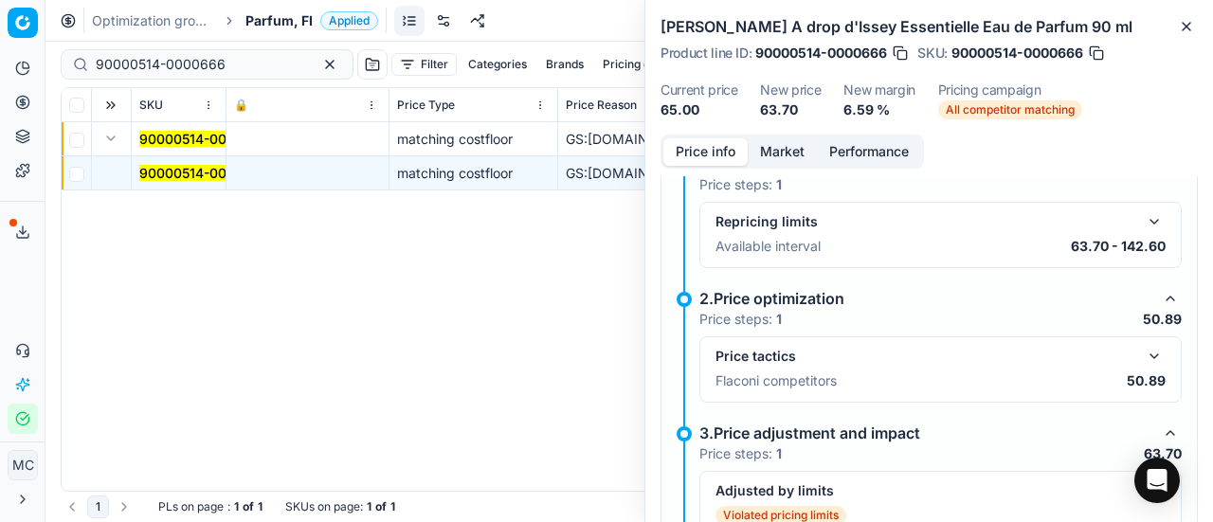
click at [1143, 354] on button "button" at bounding box center [1154, 356] width 23 height 23
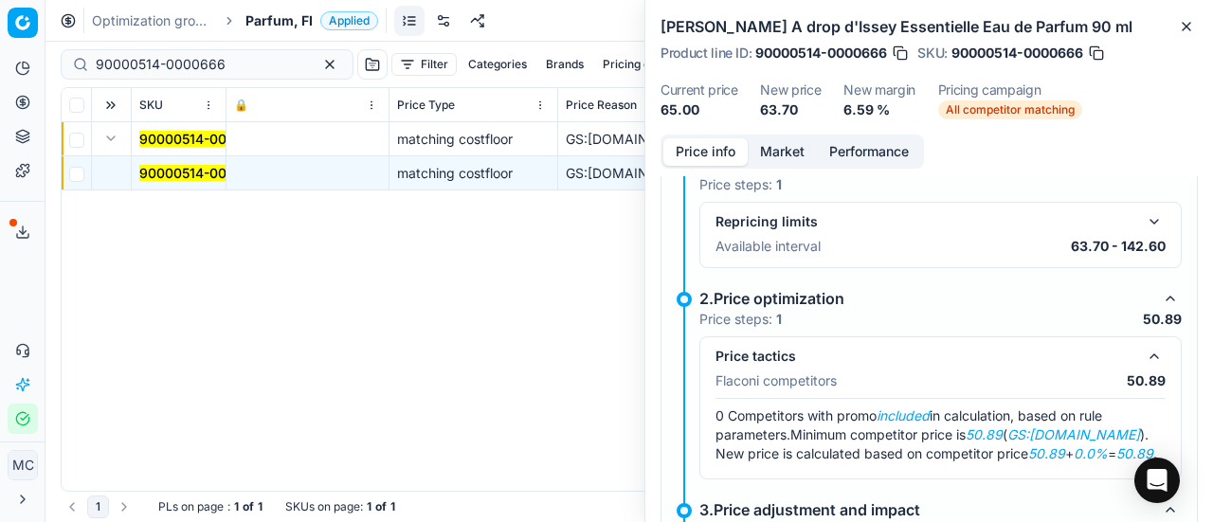
click at [808, 153] on button "Market" at bounding box center [782, 151] width 69 height 27
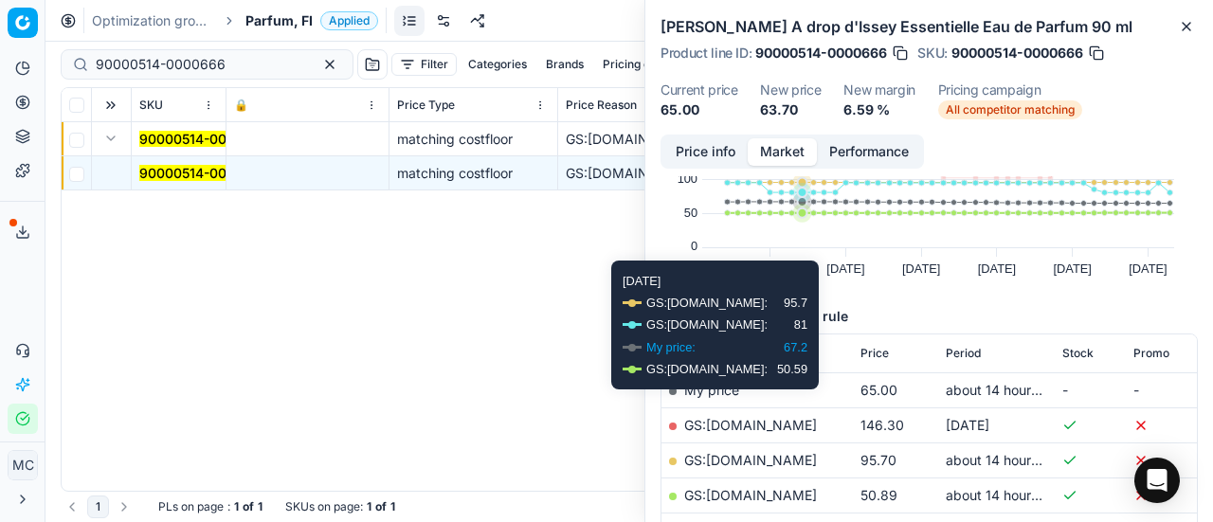
scroll to position [190, 0]
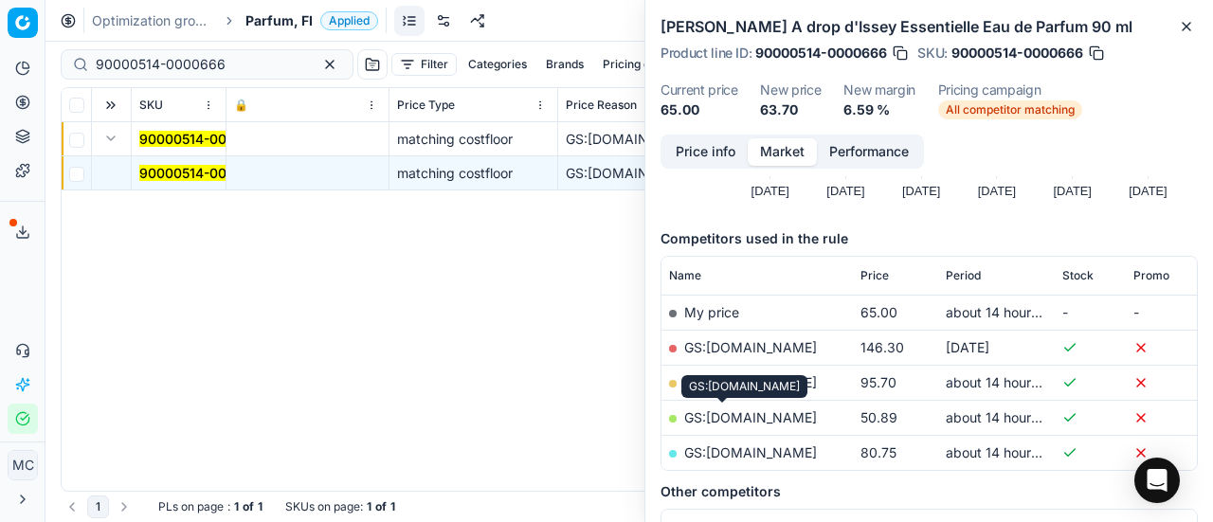
click at [734, 418] on link "GS:[DOMAIN_NAME]" at bounding box center [750, 418] width 133 height 16
click at [272, 26] on span "Parfum, FI" at bounding box center [279, 20] width 67 height 19
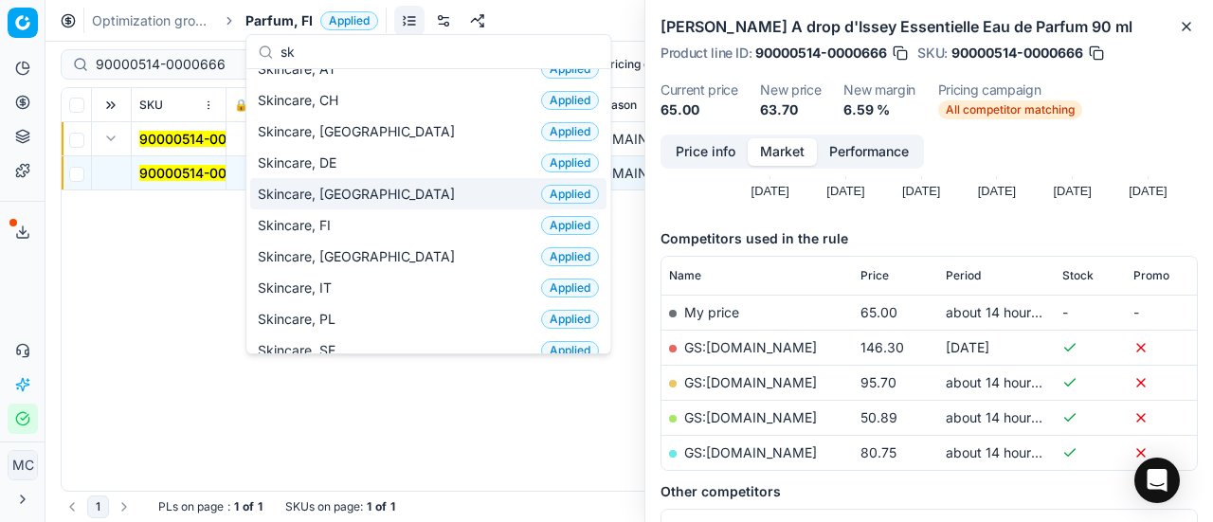
scroll to position [0, 0]
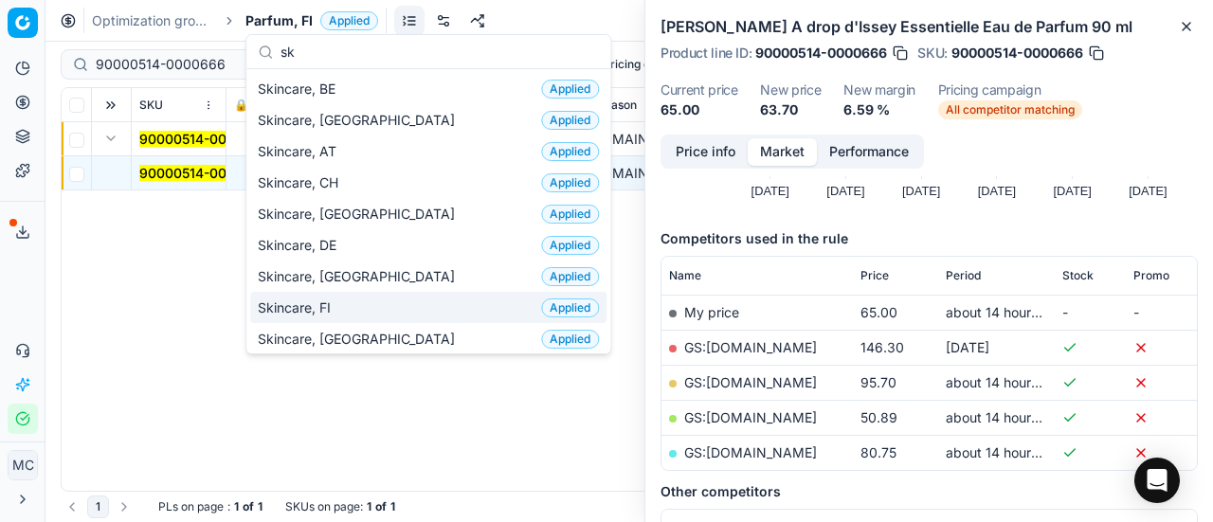
type input "sk"
click at [350, 295] on div "Skincare, FI Applied" at bounding box center [428, 307] width 356 height 31
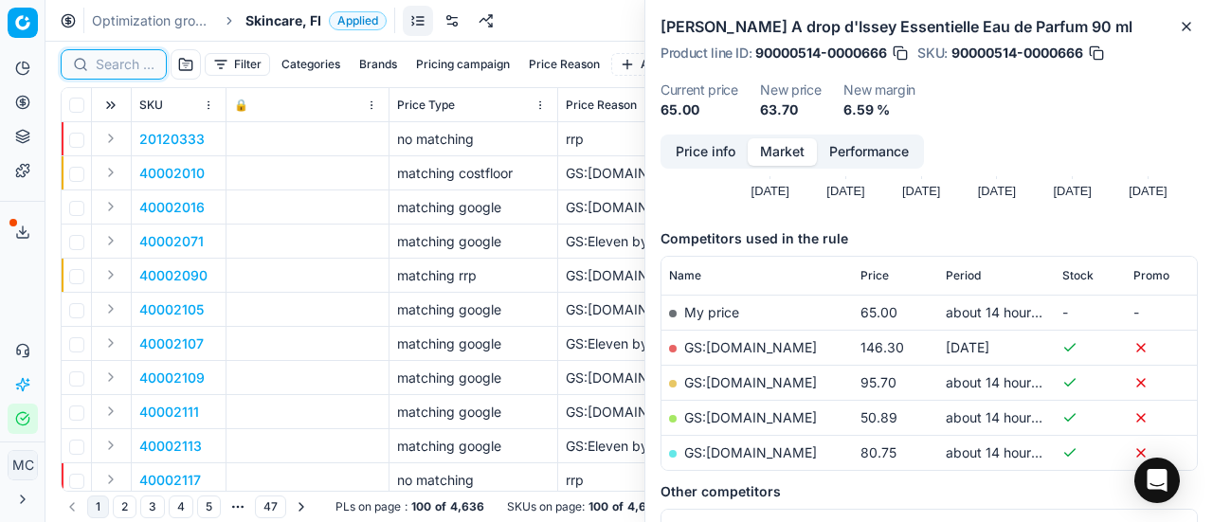
click at [135, 63] on input at bounding box center [125, 64] width 59 height 19
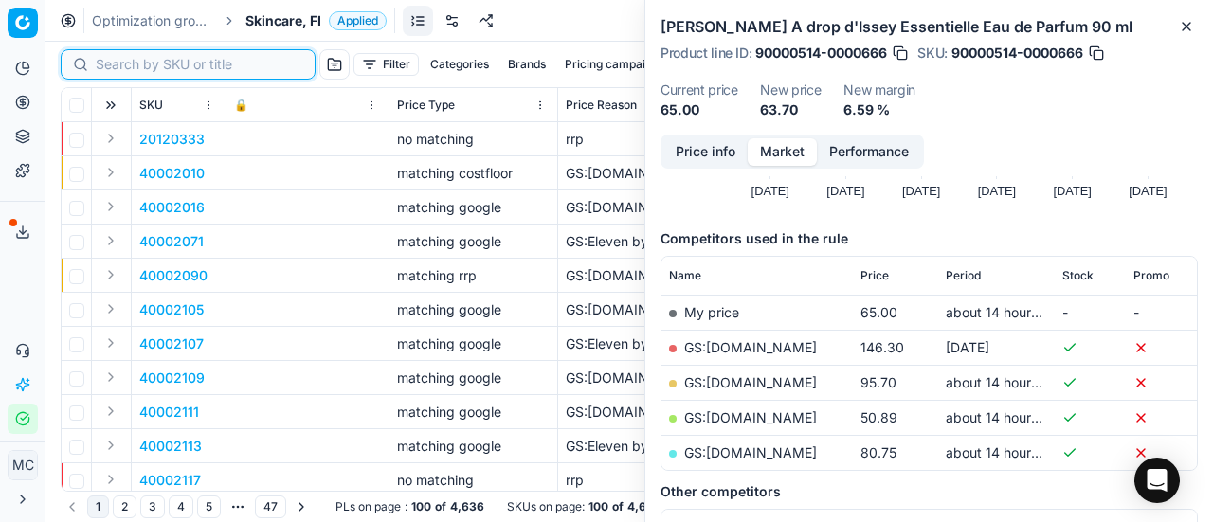
paste input "80041161-30"
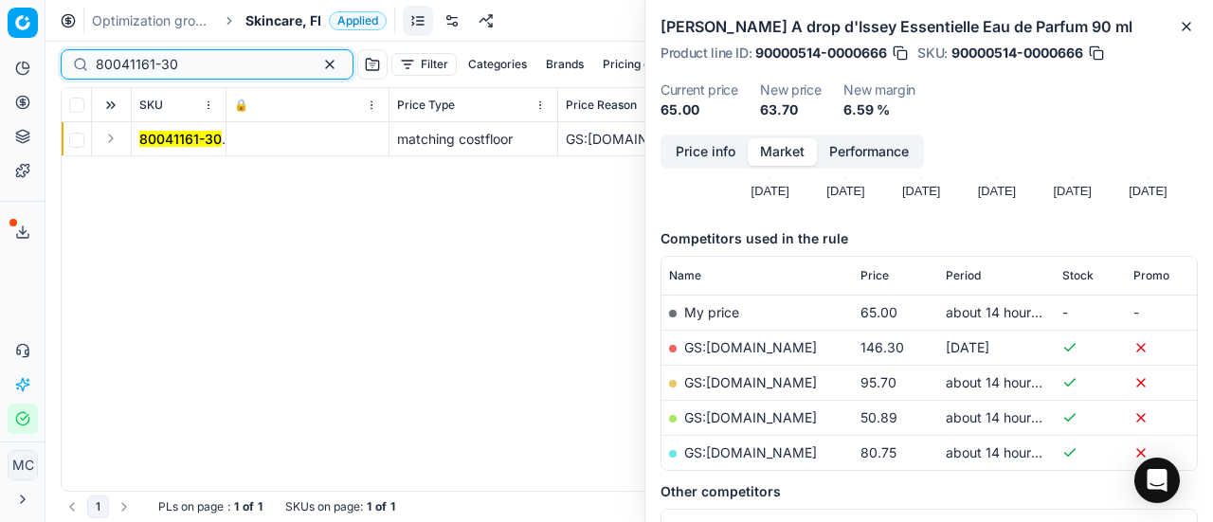
type input "80041161-30"
click at [113, 143] on button "Expand" at bounding box center [111, 138] width 23 height 23
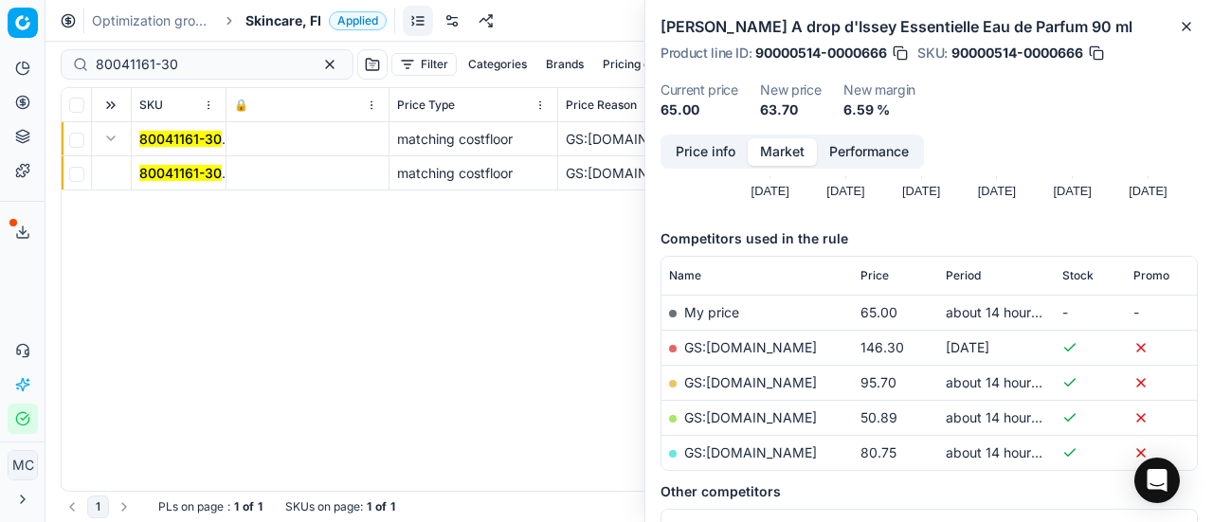
click at [152, 173] on mark "80041161-30" at bounding box center [180, 173] width 82 height 16
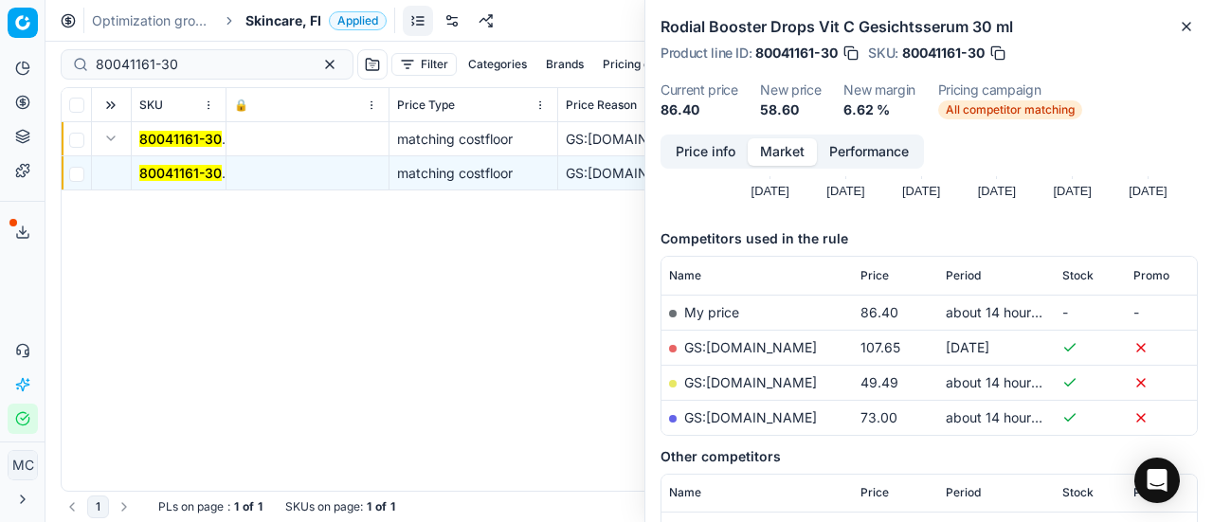
click at [681, 149] on button "Price info" at bounding box center [706, 151] width 84 height 27
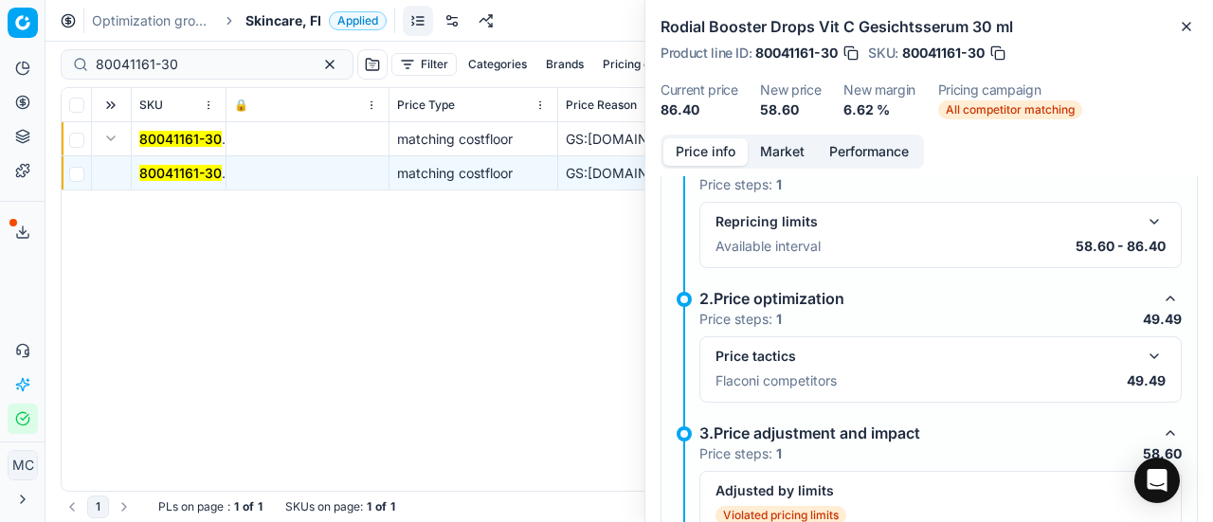
click at [1143, 352] on button "button" at bounding box center [1154, 356] width 23 height 23
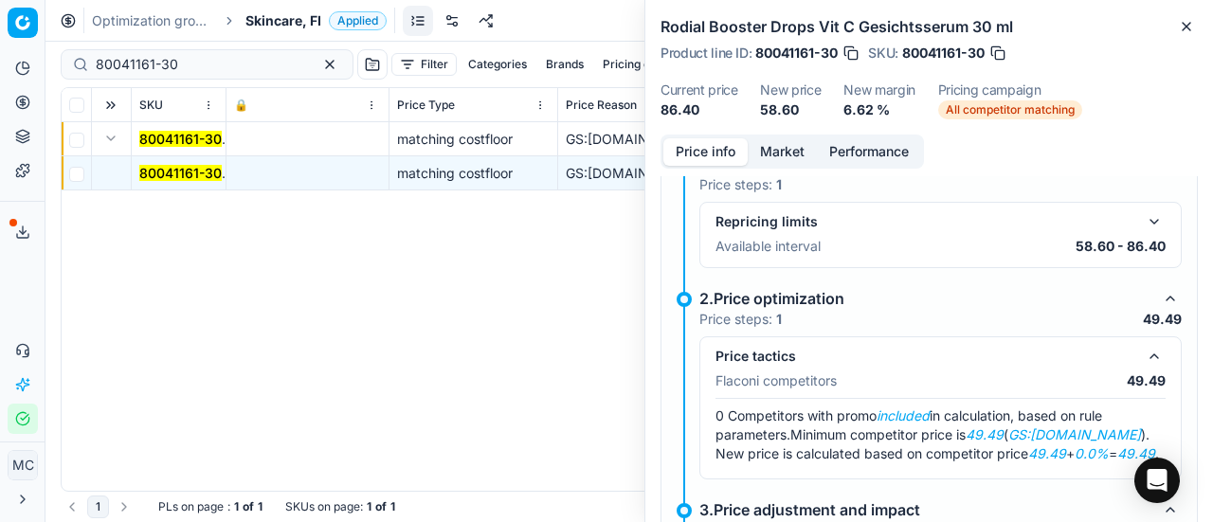
drag, startPoint x: 785, startPoint y: 113, endPoint x: 791, endPoint y: 129, distance: 17.1
click at [787, 122] on div "Rodial Booster Drops Vit C Gesichtsserum 30 ml Product line ID : 80041161-30 SK…" at bounding box center [930, 67] width 568 height 135
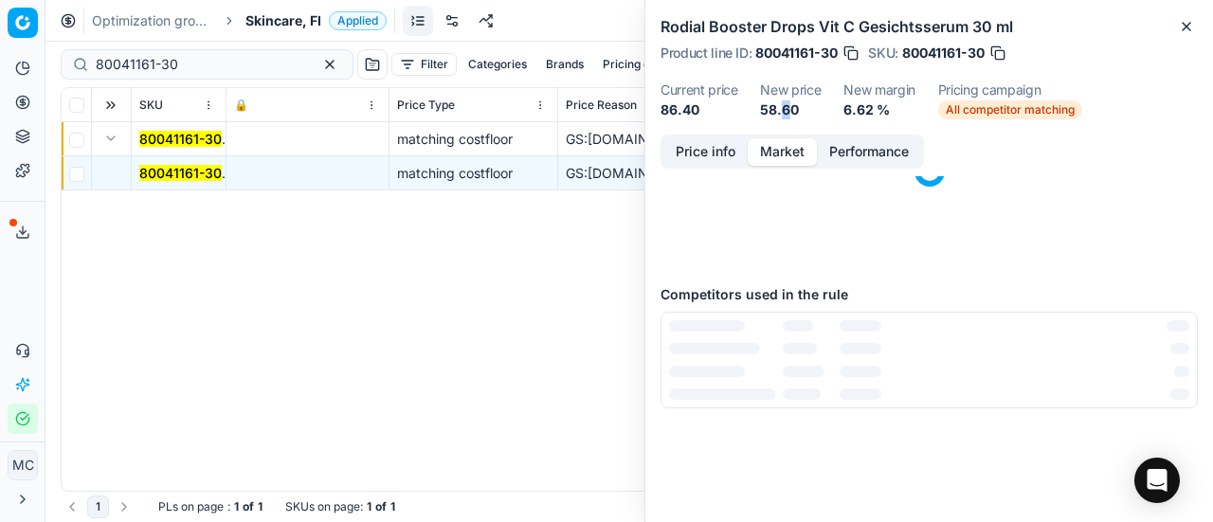
click at [783, 160] on button "Market" at bounding box center [782, 151] width 69 height 27
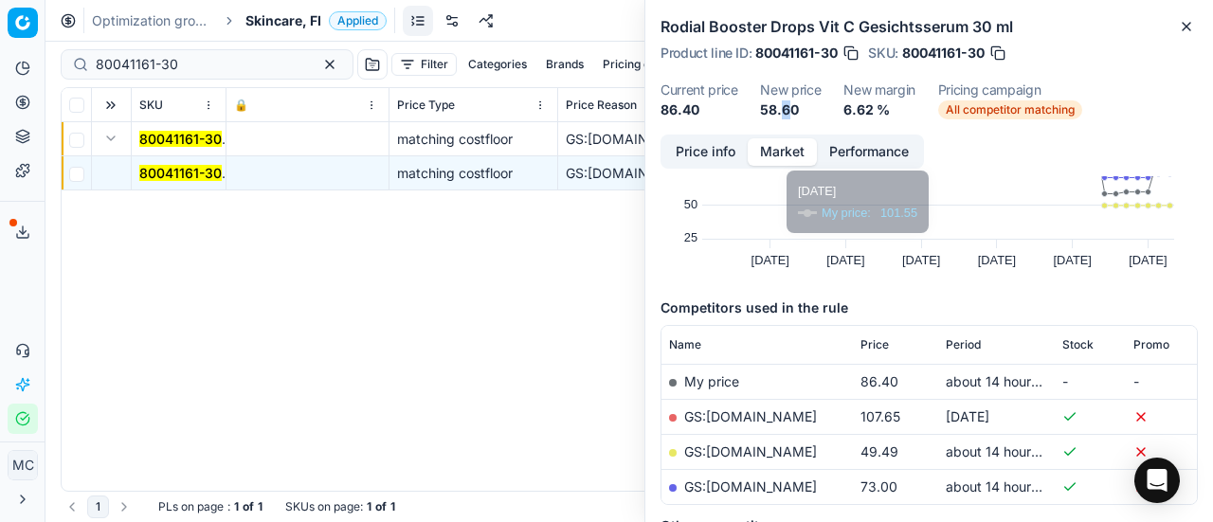
scroll to position [190, 0]
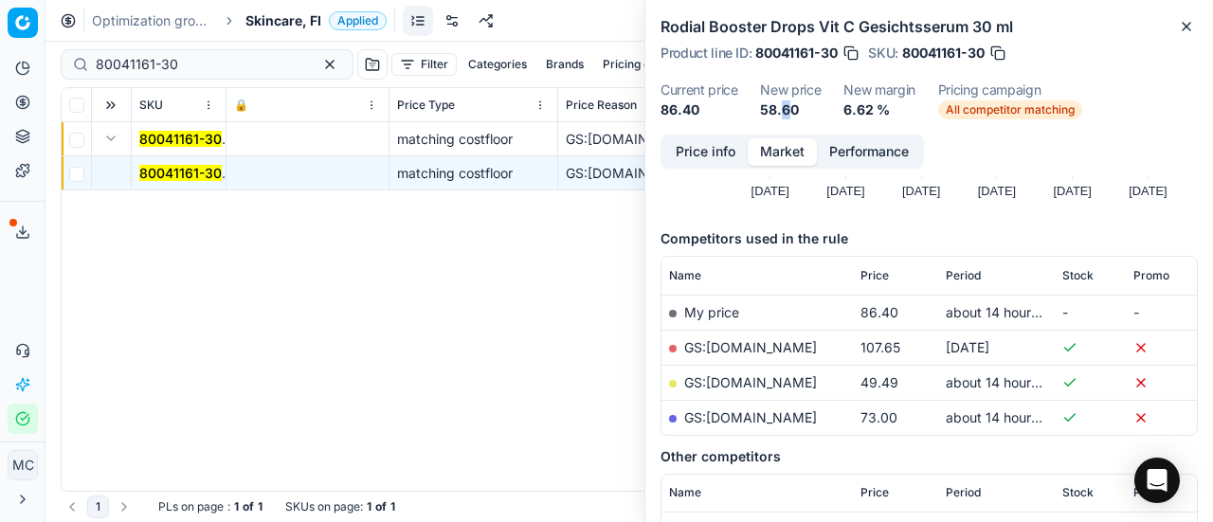
click at [744, 378] on link "GS:[DOMAIN_NAME]" at bounding box center [750, 382] width 133 height 16
click at [291, 18] on span "Skincare, FI" at bounding box center [284, 20] width 76 height 19
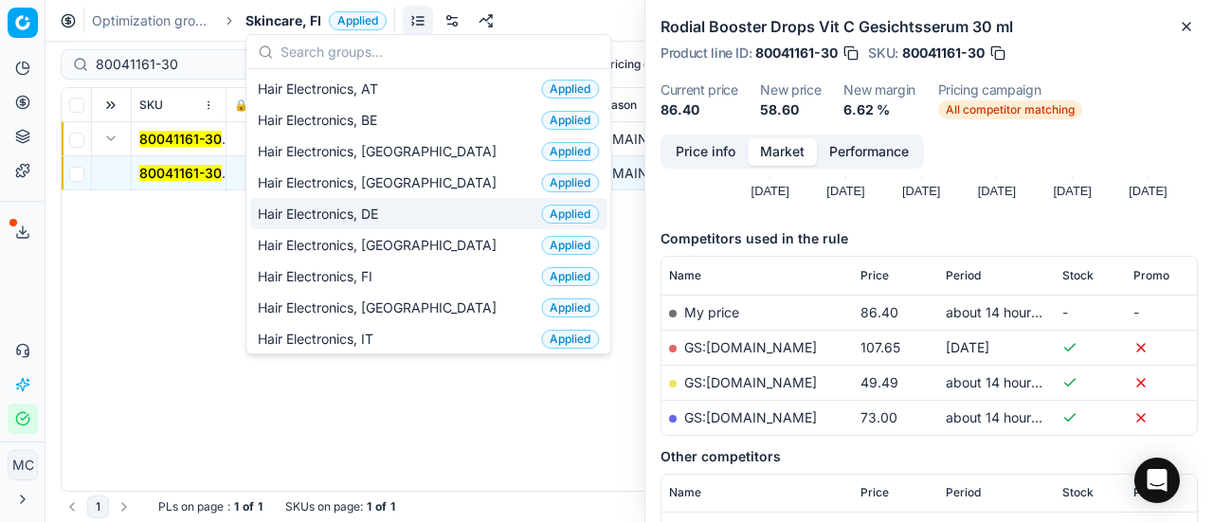
scroll to position [379, 0]
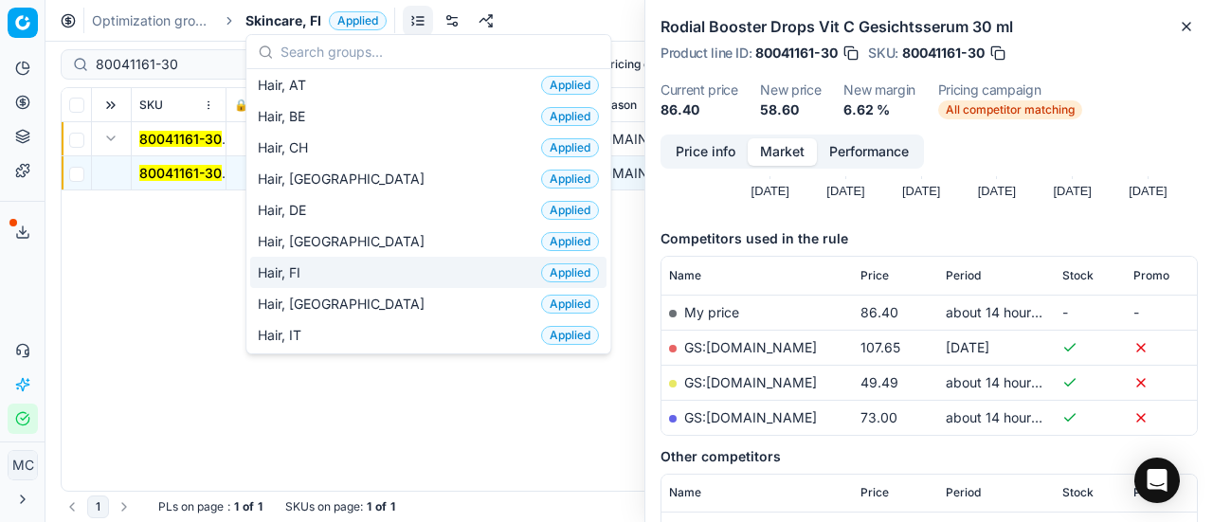
click at [359, 260] on div "Hair, FI Applied" at bounding box center [428, 272] width 356 height 31
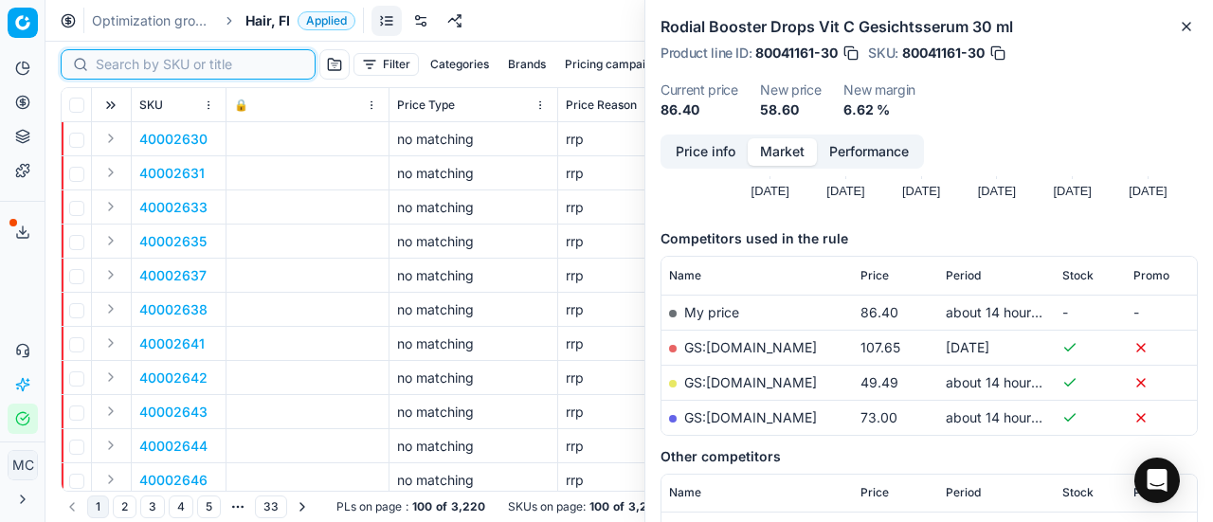
click at [104, 65] on input at bounding box center [200, 64] width 208 height 19
paste input "90002399-0003408"
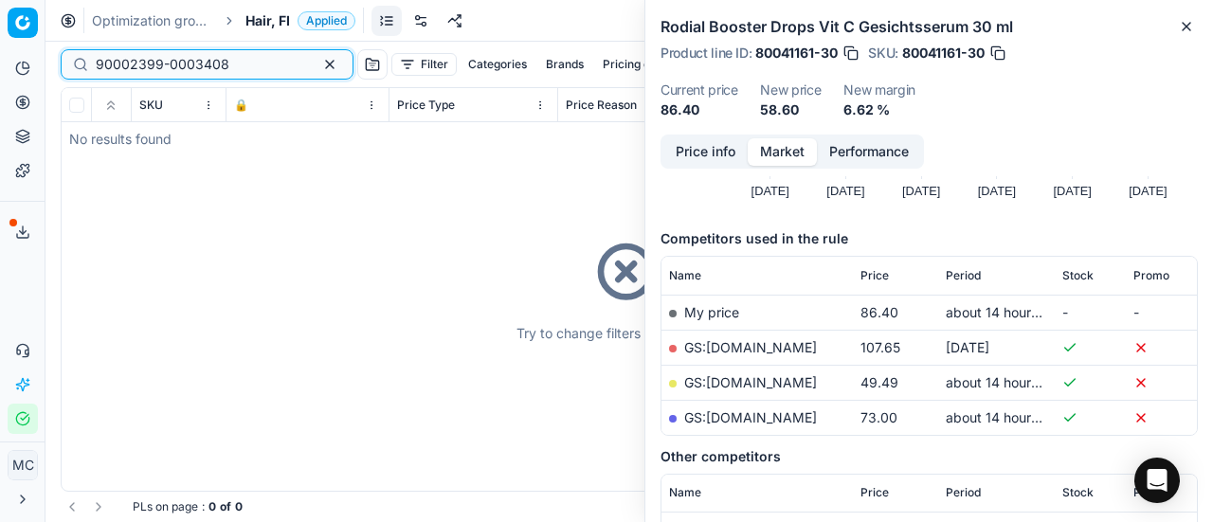
type input "90002399-0003408"
click at [264, 24] on span "Hair, FI" at bounding box center [268, 20] width 45 height 19
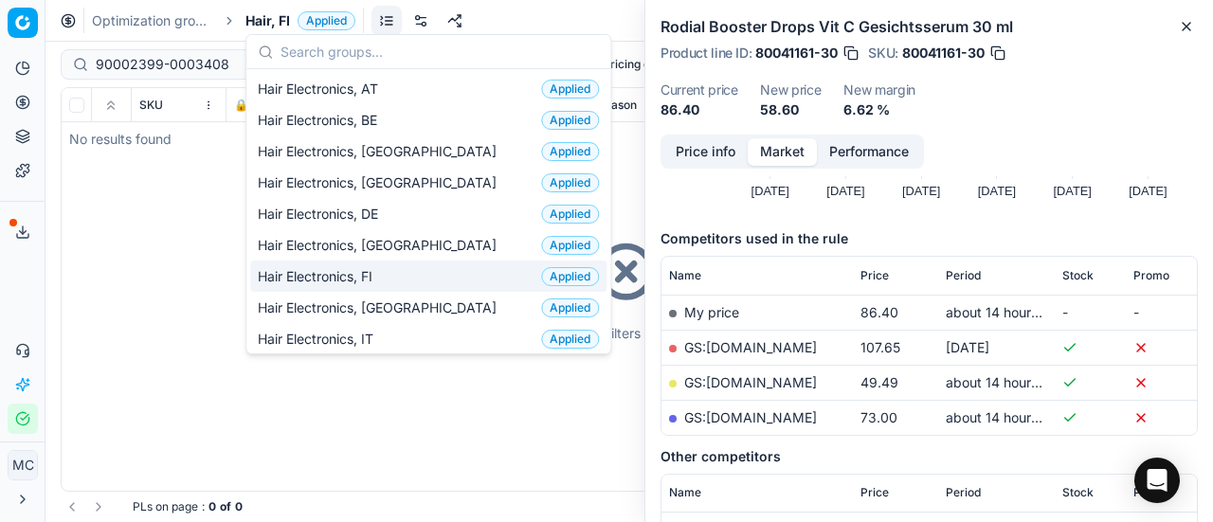
click at [422, 280] on div "Hair Electronics, FI Applied" at bounding box center [428, 276] width 356 height 31
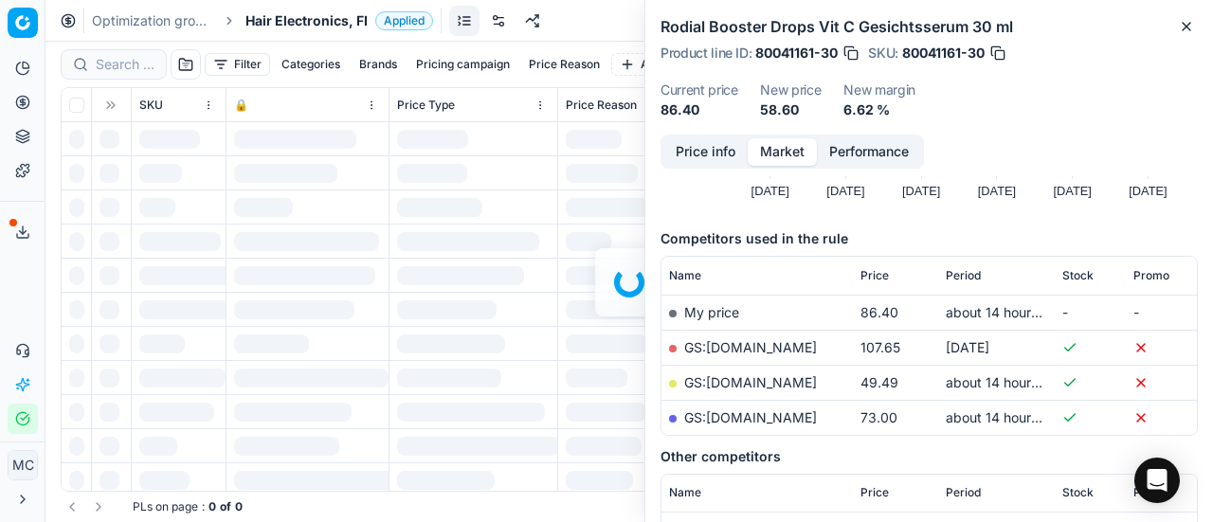
click at [118, 64] on div at bounding box center [630, 282] width 1168 height 481
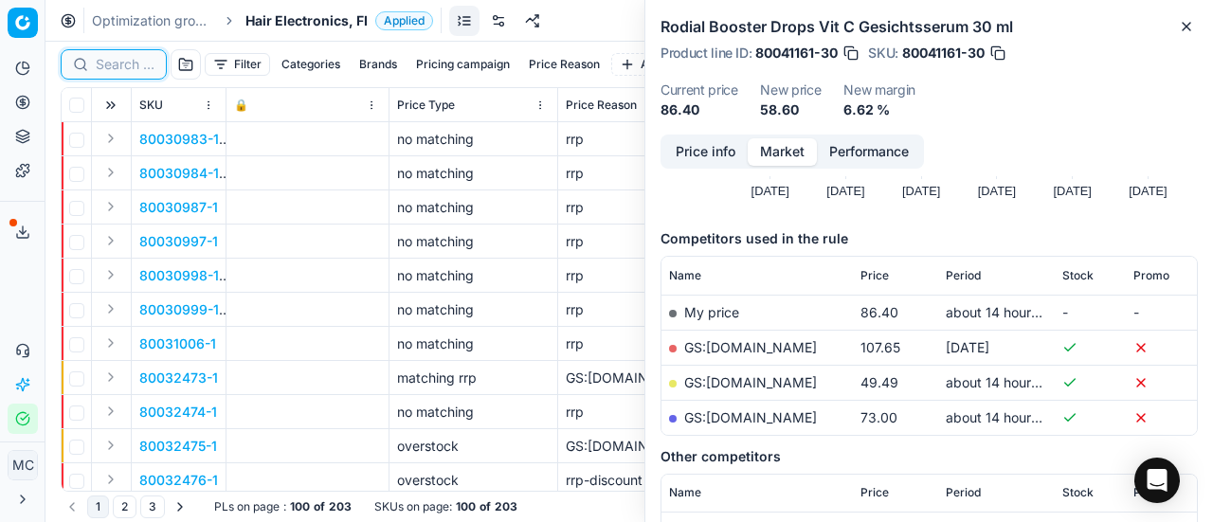
click at [118, 64] on input at bounding box center [125, 64] width 59 height 19
paste input "90002399-0003408"
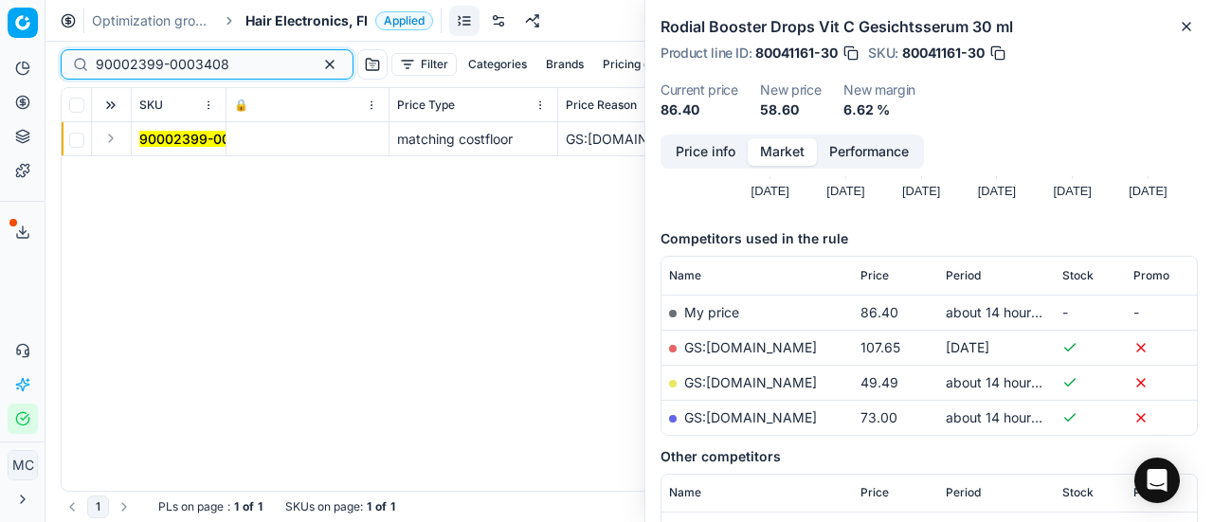
type input "90002399-0003408"
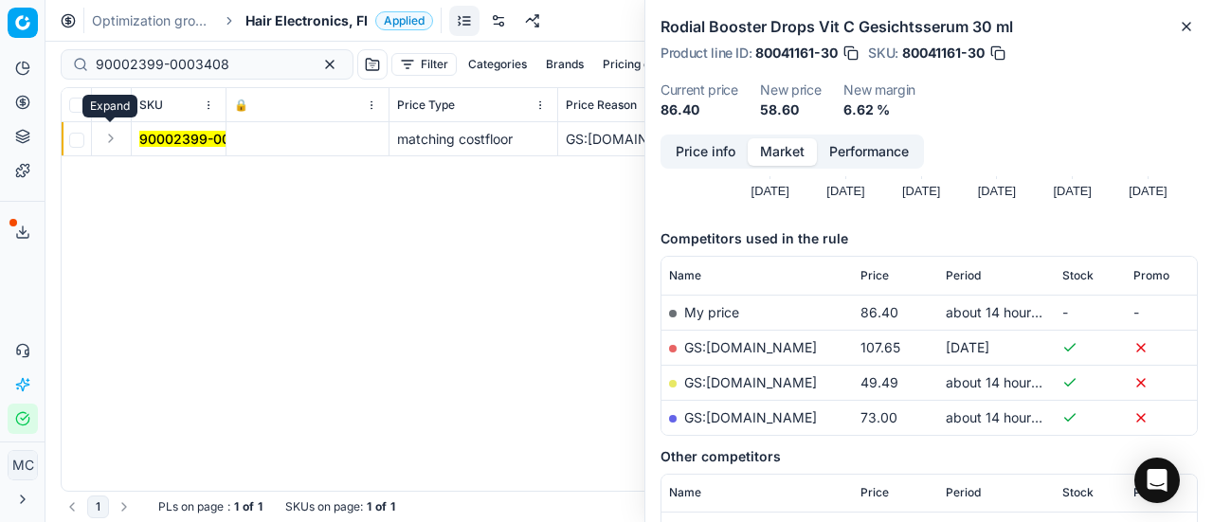
click at [114, 141] on button "Expand" at bounding box center [111, 138] width 23 height 23
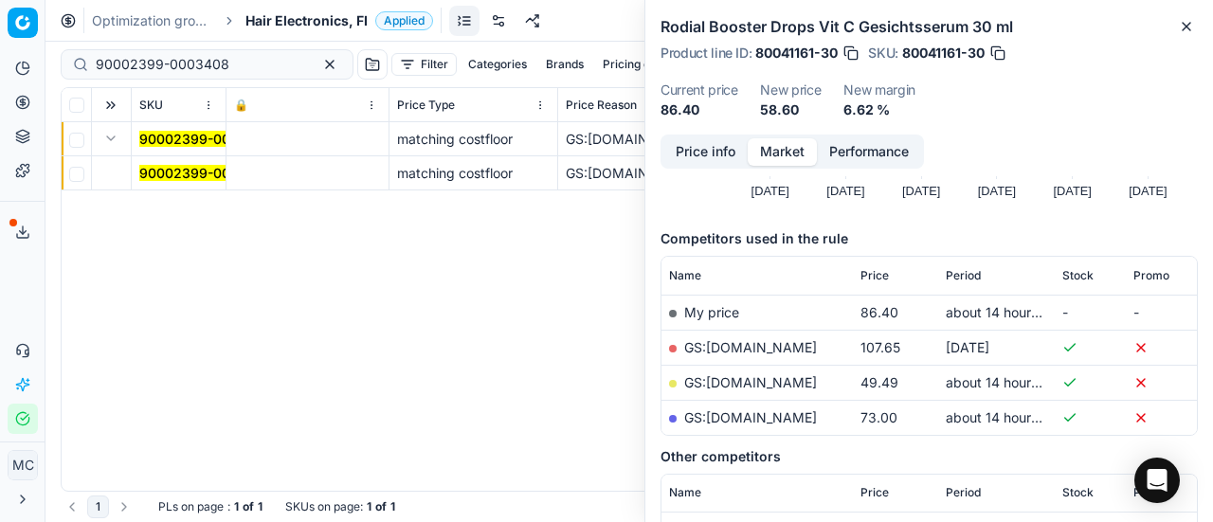
click at [193, 166] on mark "90002399-0003408" at bounding box center [206, 173] width 134 height 16
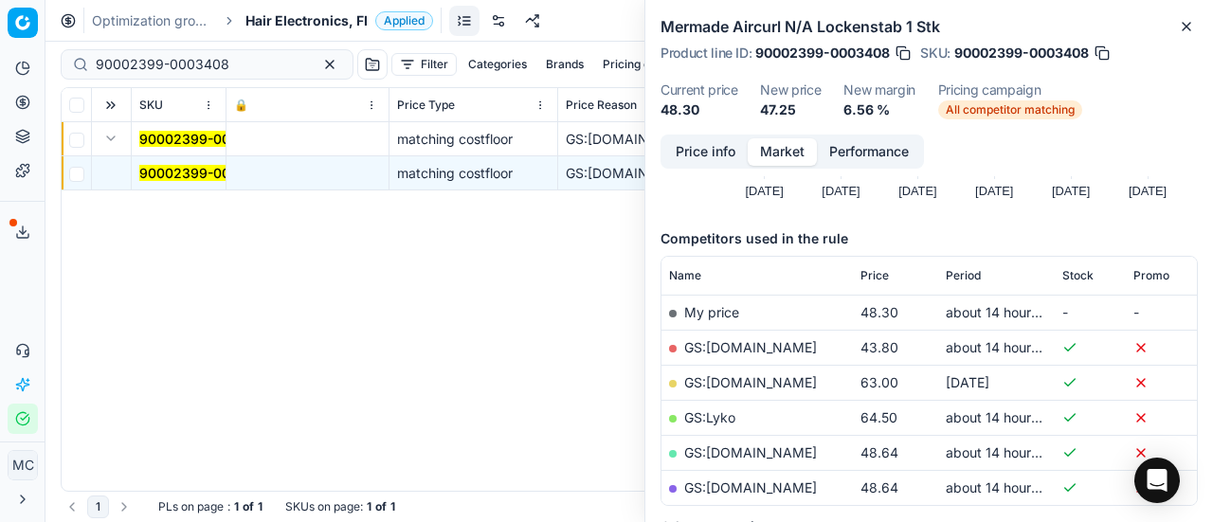
click at [690, 155] on button "Price info" at bounding box center [706, 151] width 84 height 27
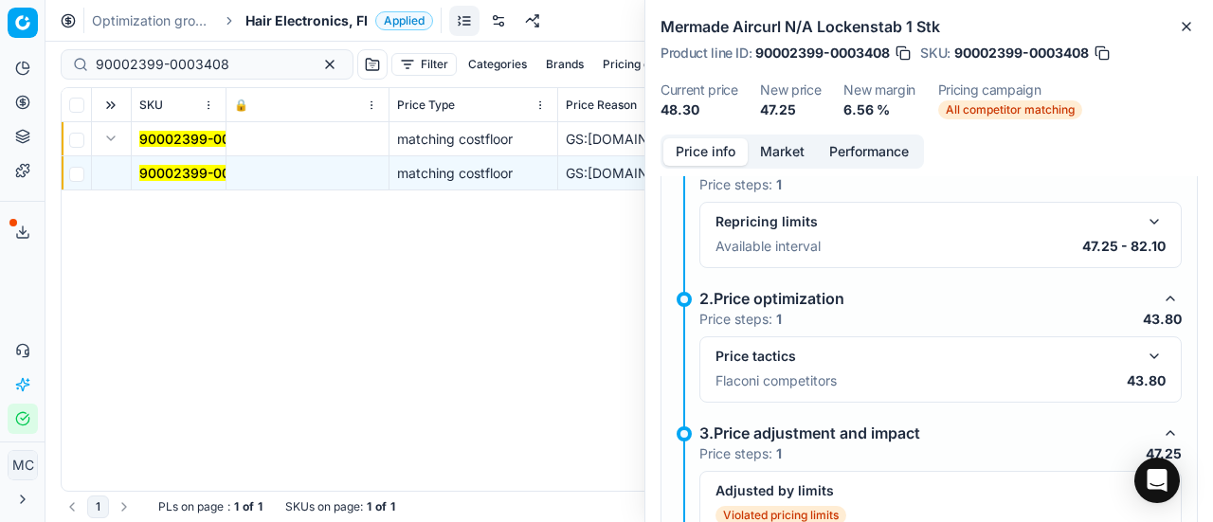
click at [1145, 354] on button "button" at bounding box center [1154, 356] width 23 height 23
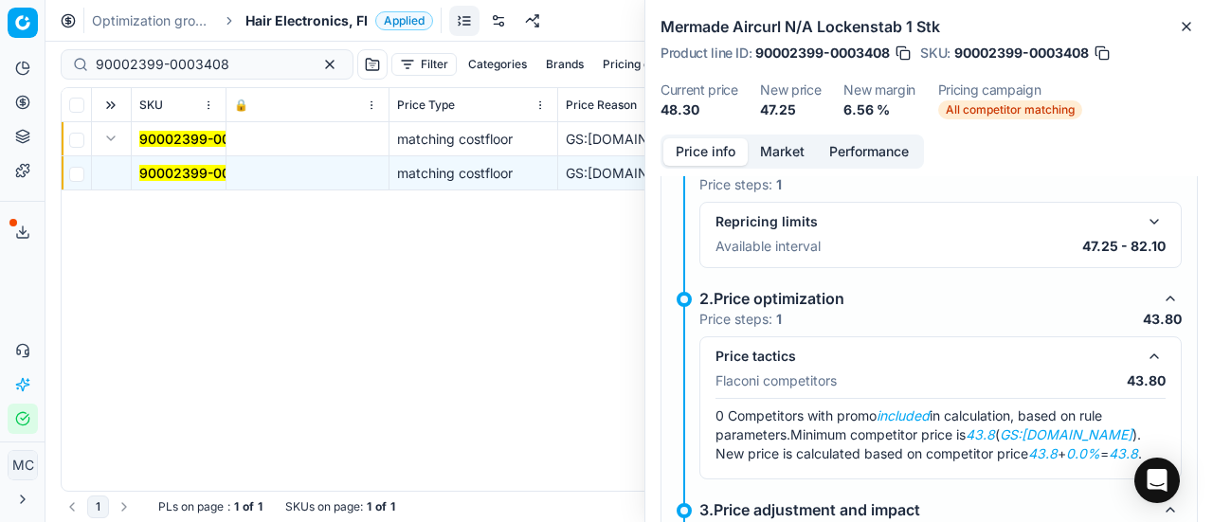
click at [774, 151] on button "Market" at bounding box center [782, 151] width 69 height 27
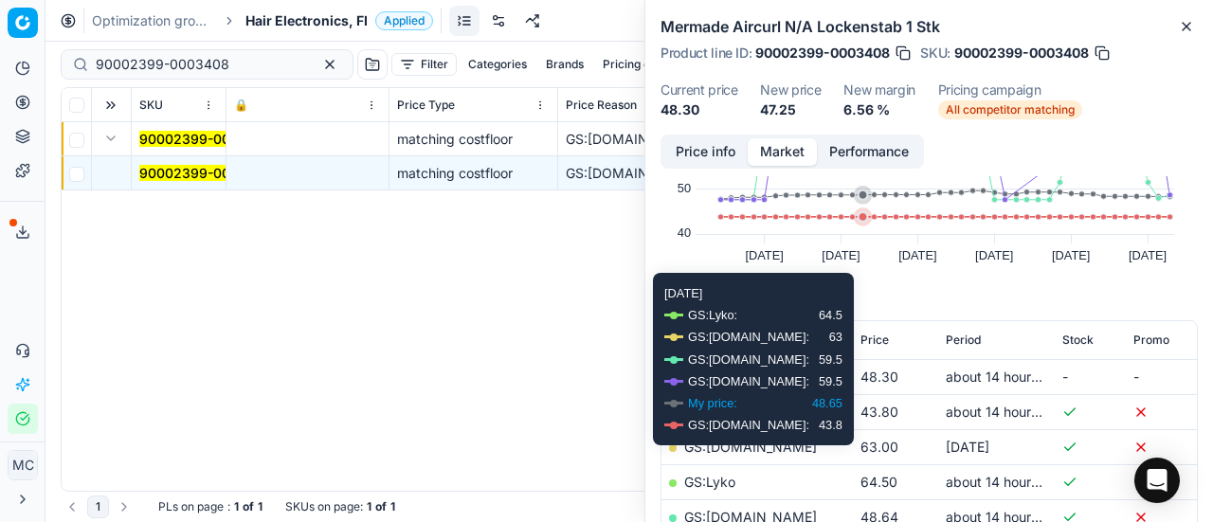
scroll to position [190, 0]
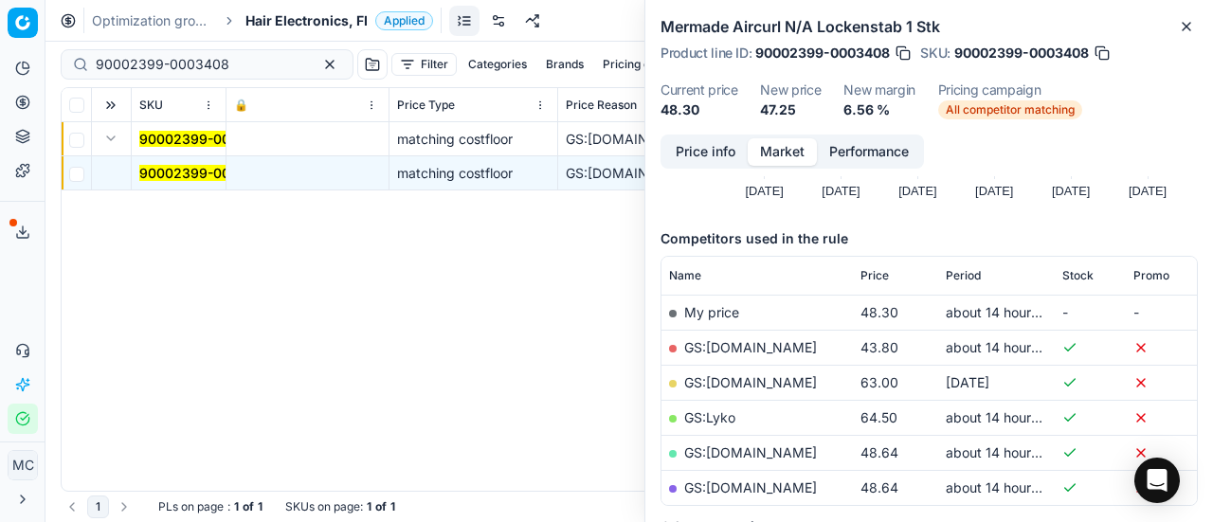
click at [755, 344] on link "GS:[DOMAIN_NAME]" at bounding box center [750, 347] width 133 height 16
click at [258, 20] on span "Hair Electronics, FI" at bounding box center [307, 20] width 122 height 19
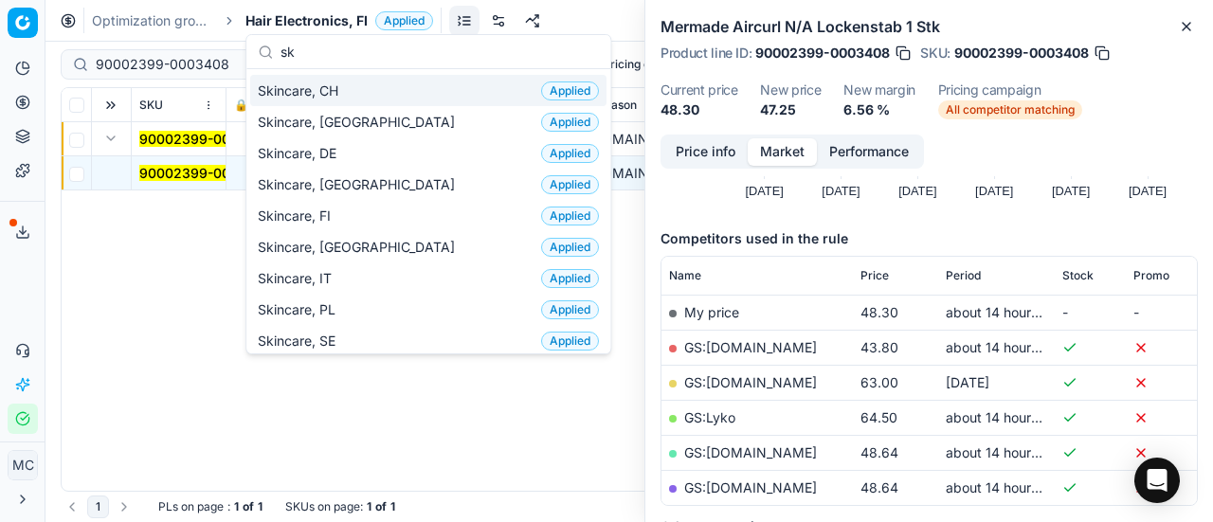
scroll to position [0, 0]
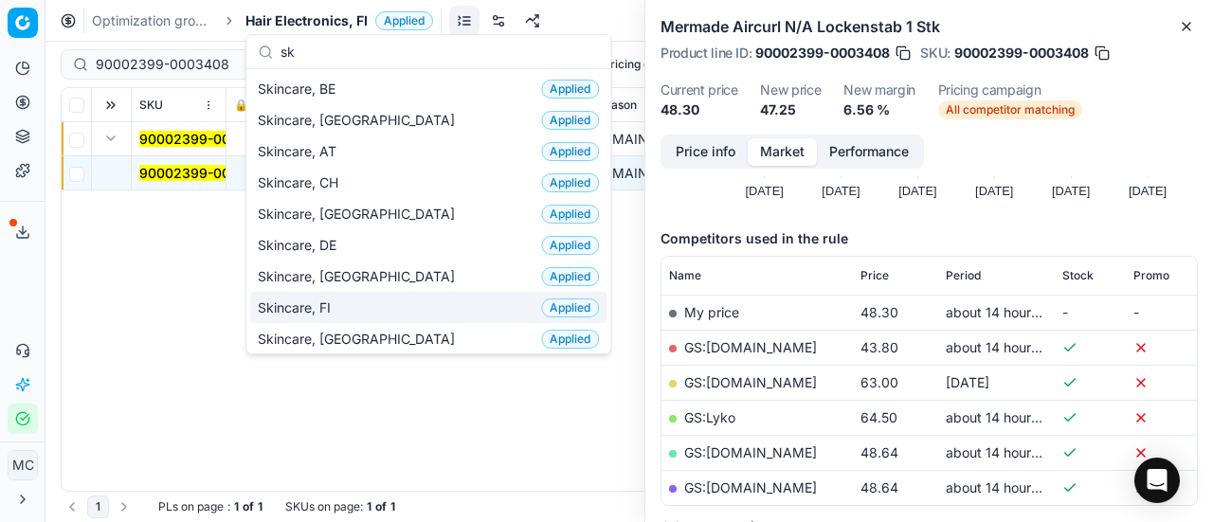
type input "sk"
click at [368, 300] on div "Skincare, FI Applied" at bounding box center [428, 307] width 356 height 31
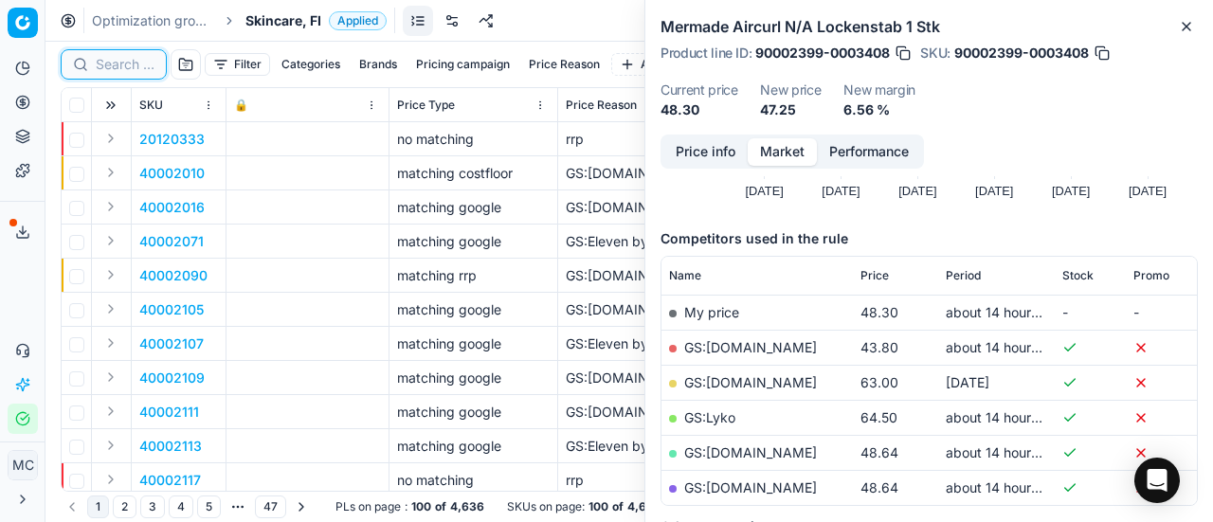
click at [136, 64] on input at bounding box center [125, 64] width 59 height 19
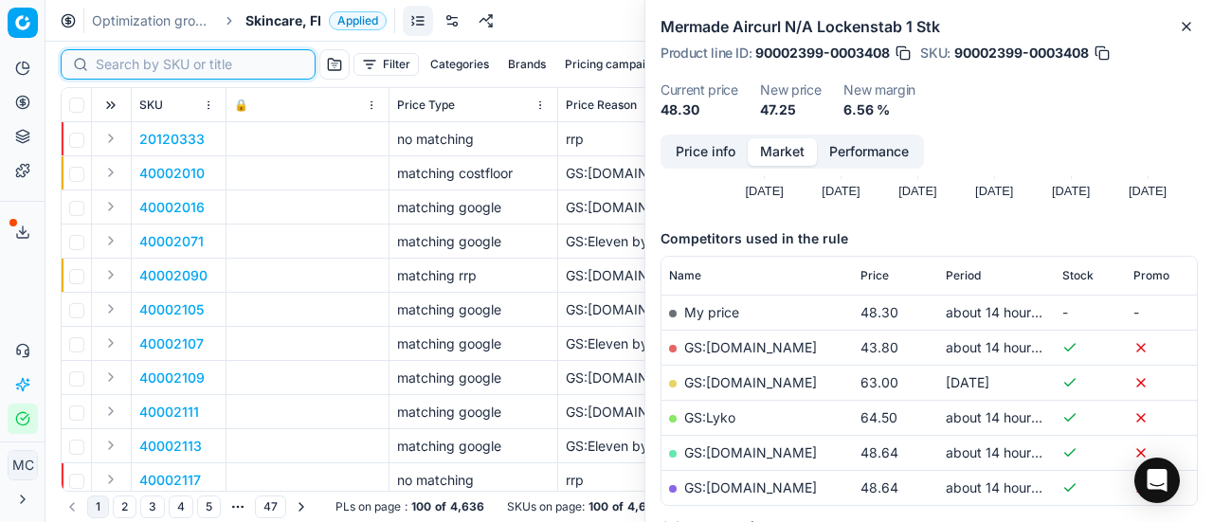
paste input "90011193-0017713"
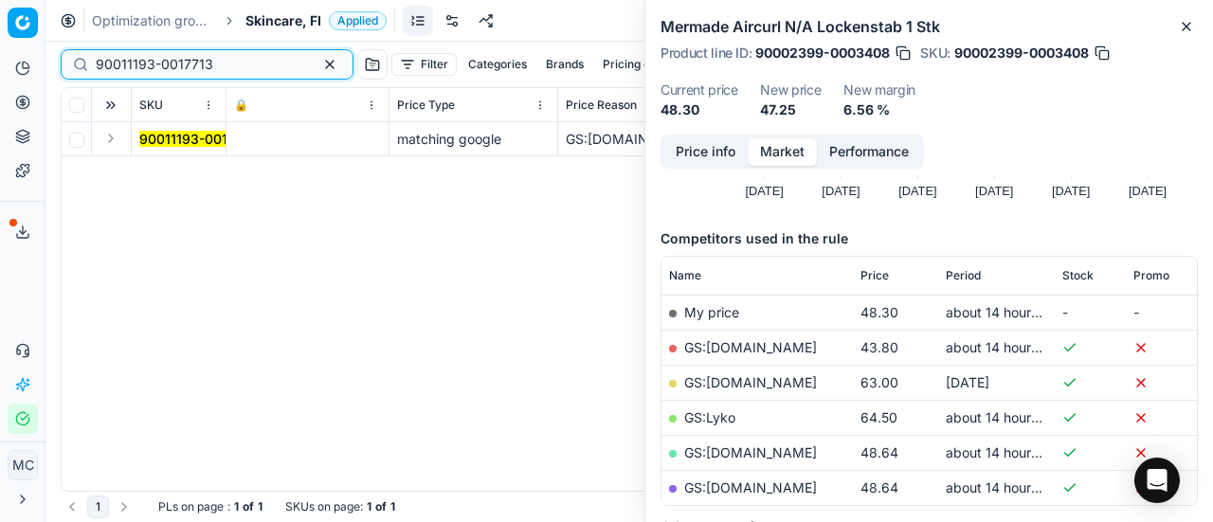
type input "90011193-0017713"
click at [115, 140] on button "Expand" at bounding box center [111, 138] width 23 height 23
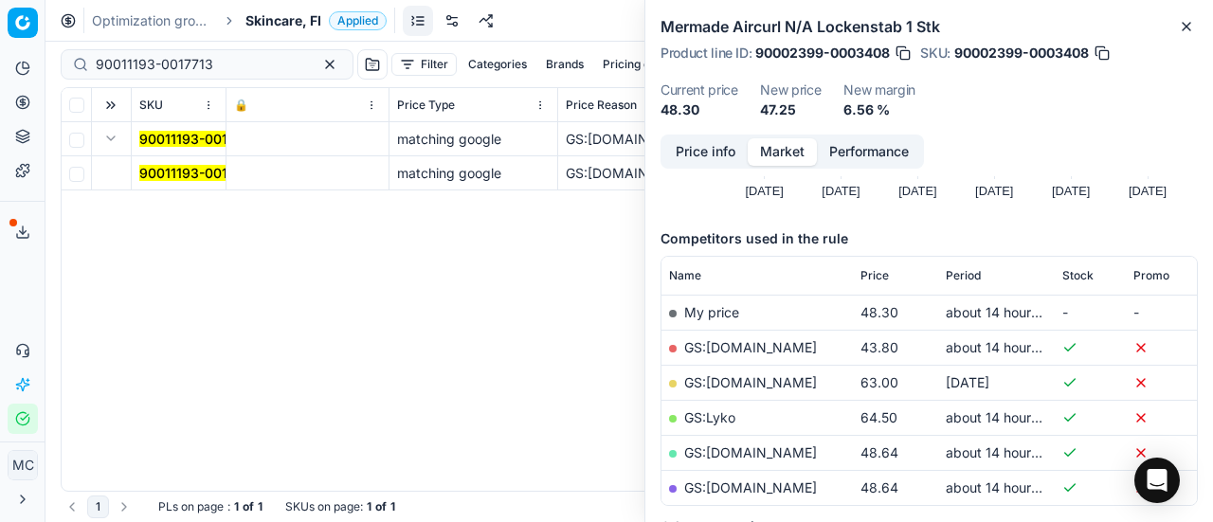
click at [170, 172] on mark "90011193-0017713" at bounding box center [198, 173] width 118 height 16
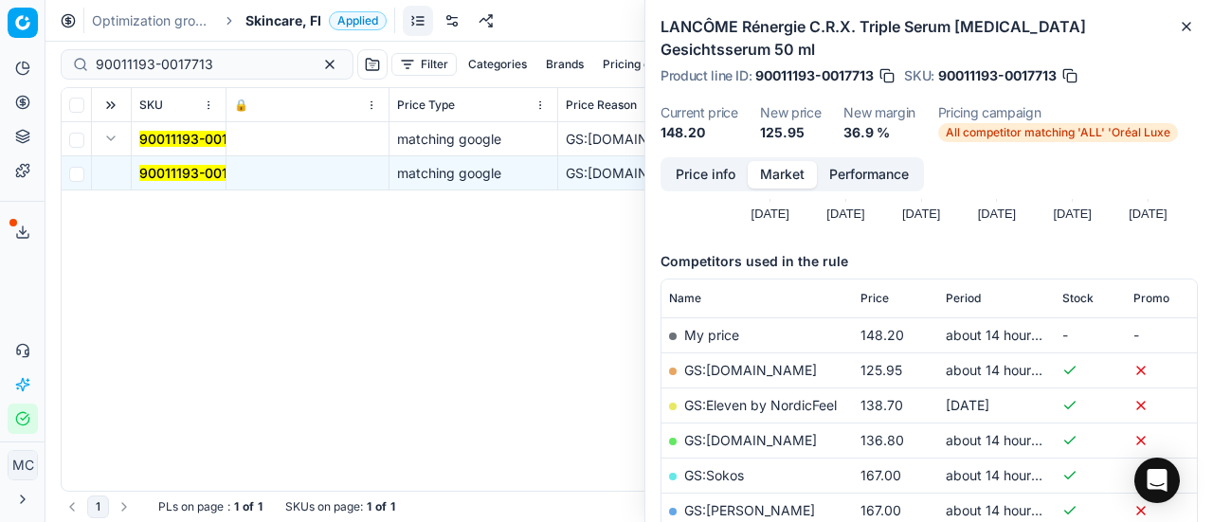
click at [731, 164] on button "Price info" at bounding box center [706, 174] width 84 height 27
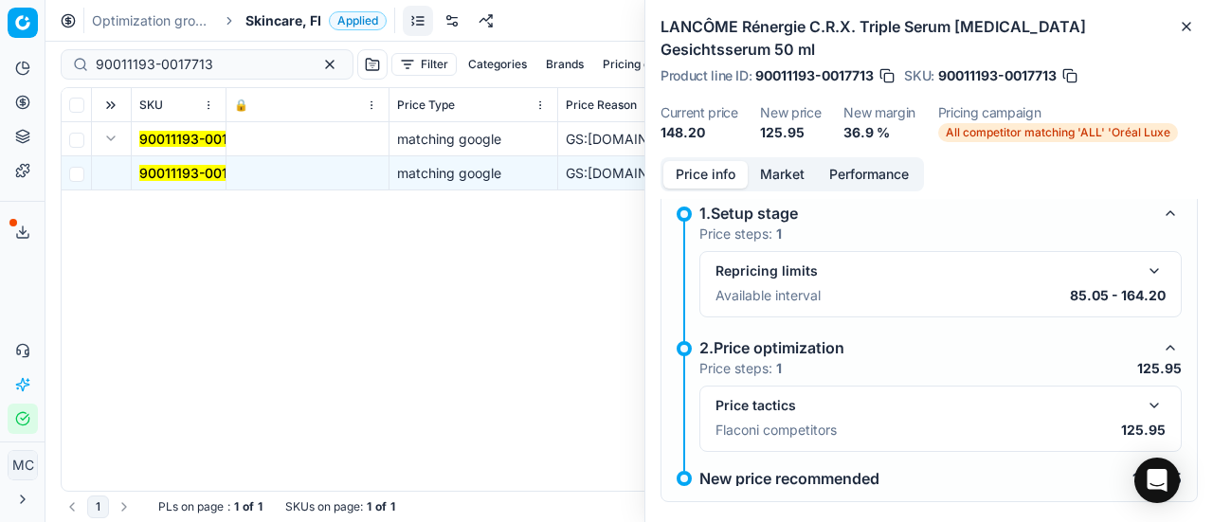
click at [1146, 394] on button "button" at bounding box center [1154, 405] width 23 height 23
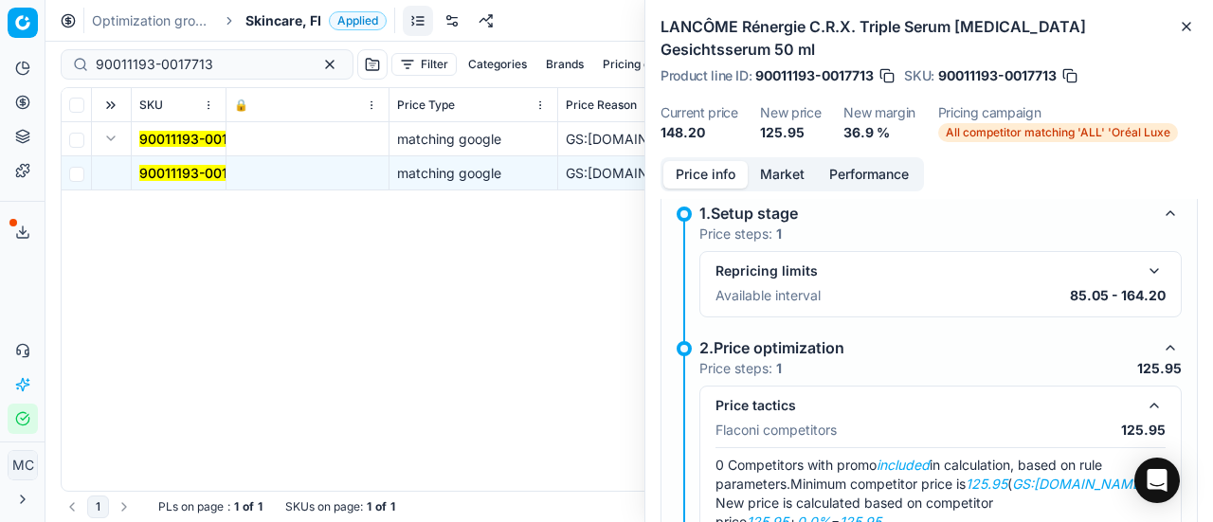
click at [785, 161] on button "Market" at bounding box center [782, 174] width 69 height 27
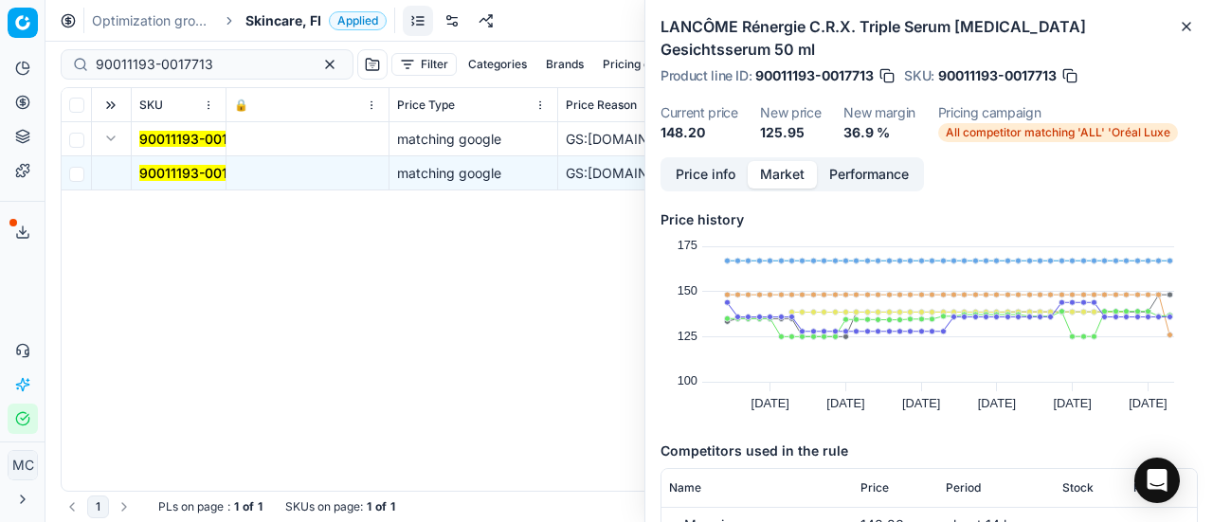
scroll to position [190, 0]
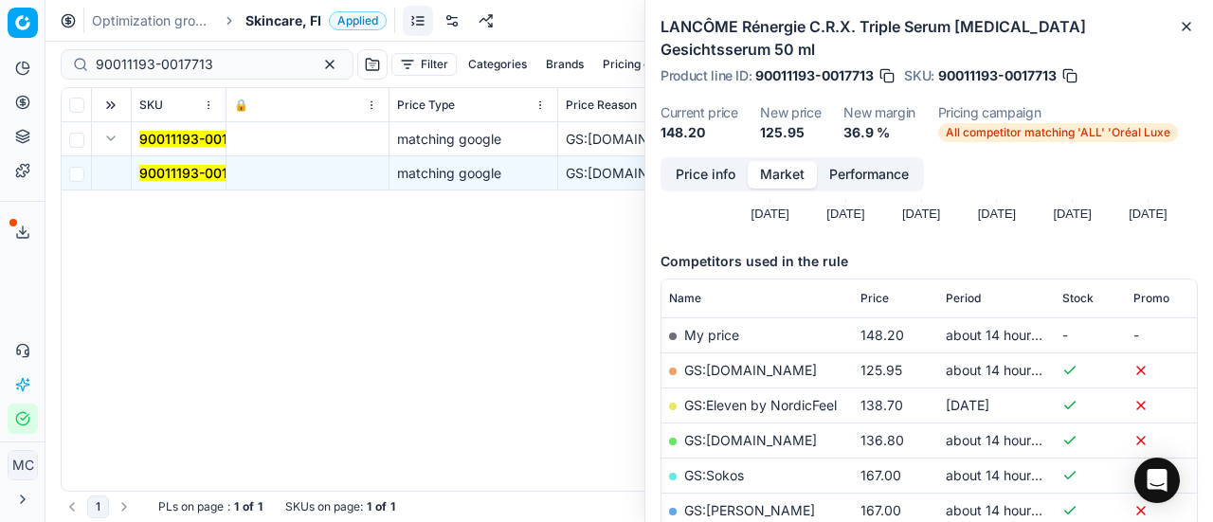
click at [761, 362] on link "GS:[DOMAIN_NAME]" at bounding box center [750, 370] width 133 height 16
click at [291, 17] on span "Skincare, FI" at bounding box center [284, 20] width 76 height 19
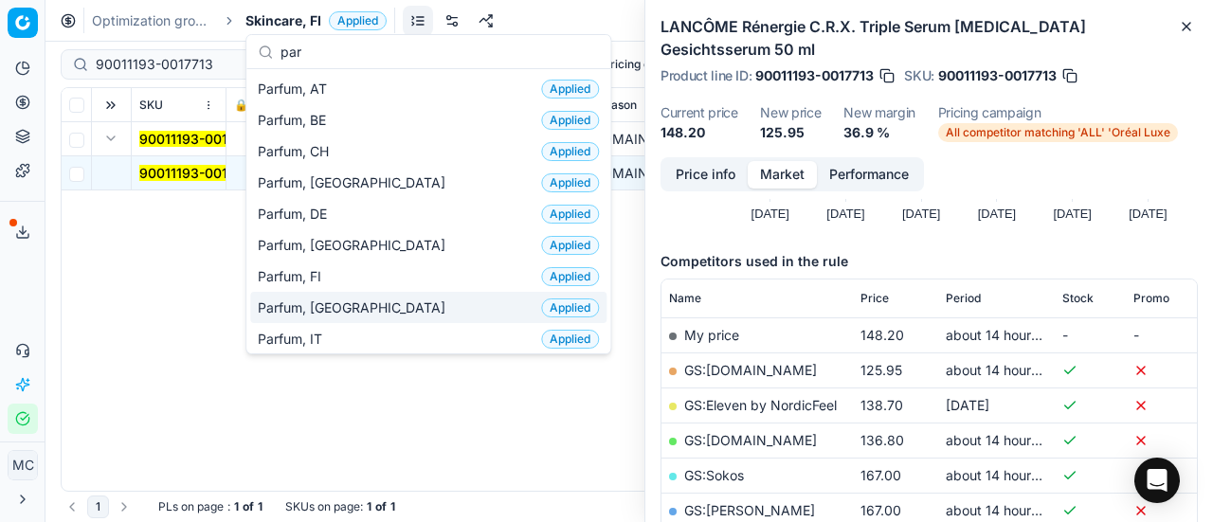
type input "par"
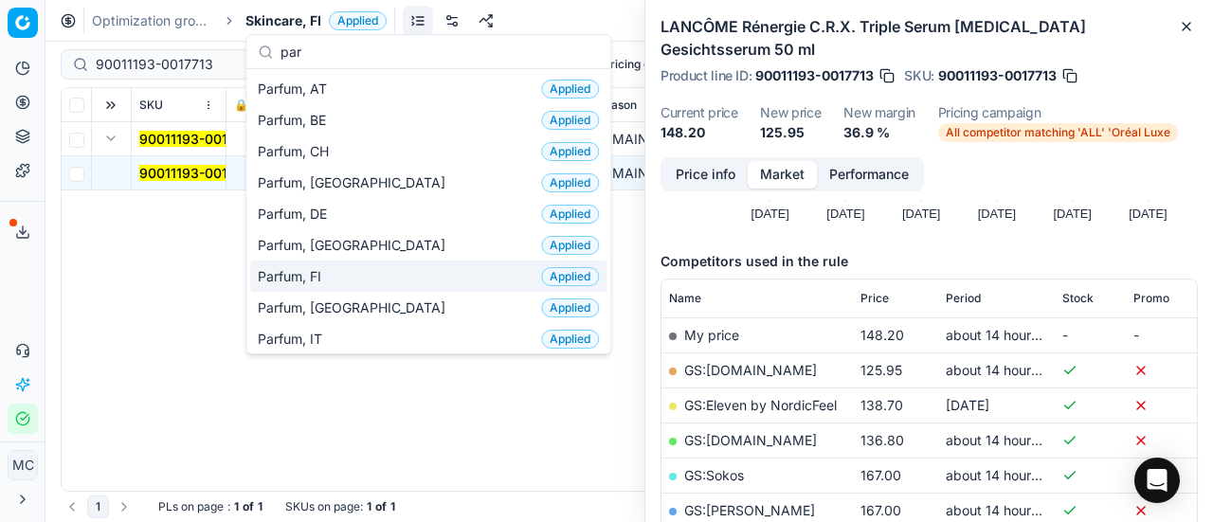
click at [366, 277] on div "Parfum, FI Applied" at bounding box center [428, 276] width 356 height 31
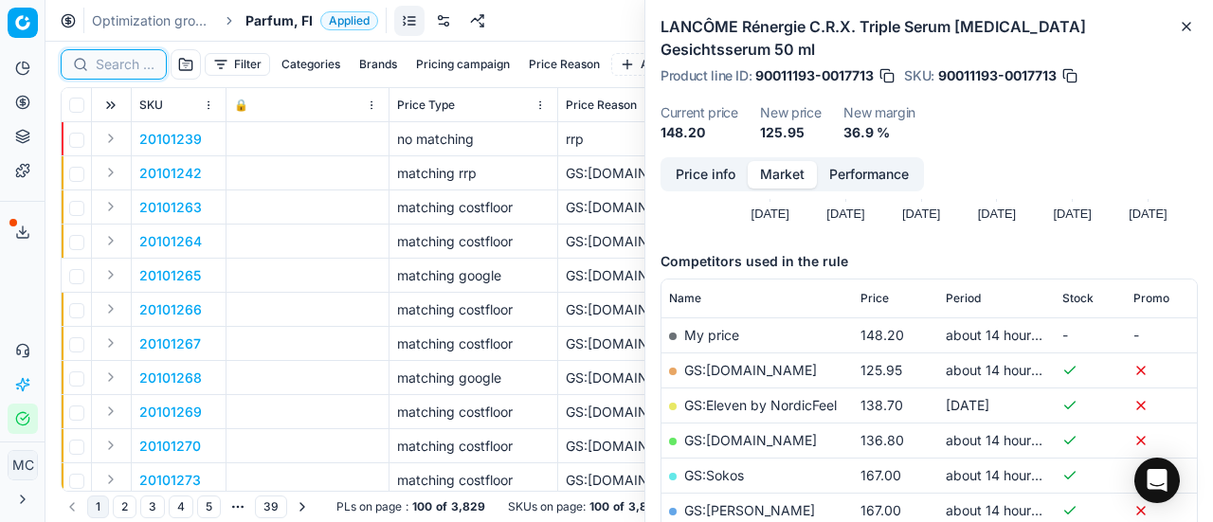
click at [130, 64] on input at bounding box center [125, 64] width 59 height 19
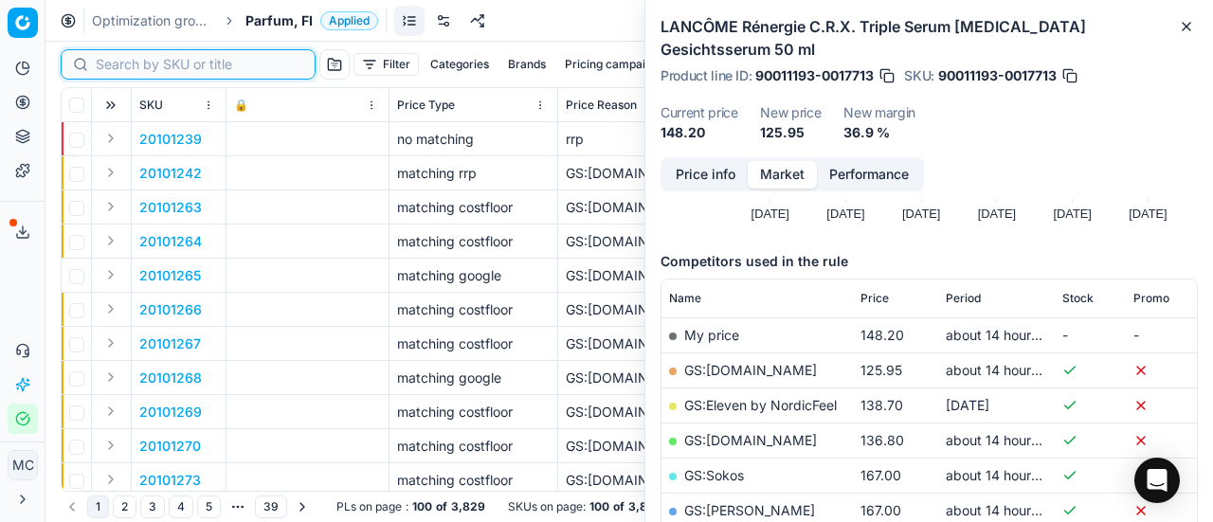
paste input "90005788-0008629"
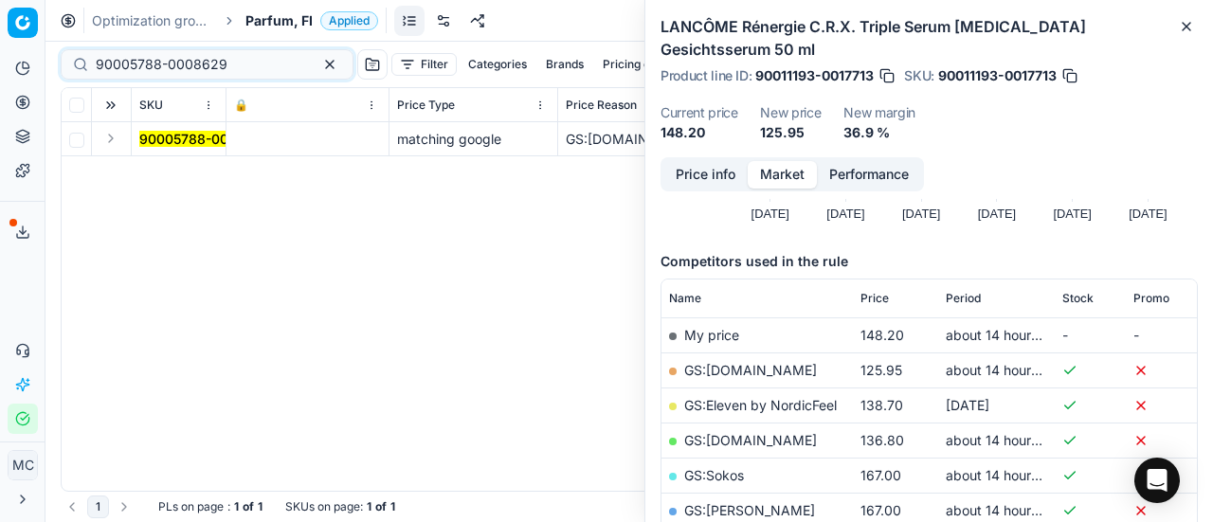
click at [113, 137] on button "Expand" at bounding box center [111, 138] width 23 height 23
click at [222, 177] on mark "90005788-0008629" at bounding box center [205, 173] width 132 height 16
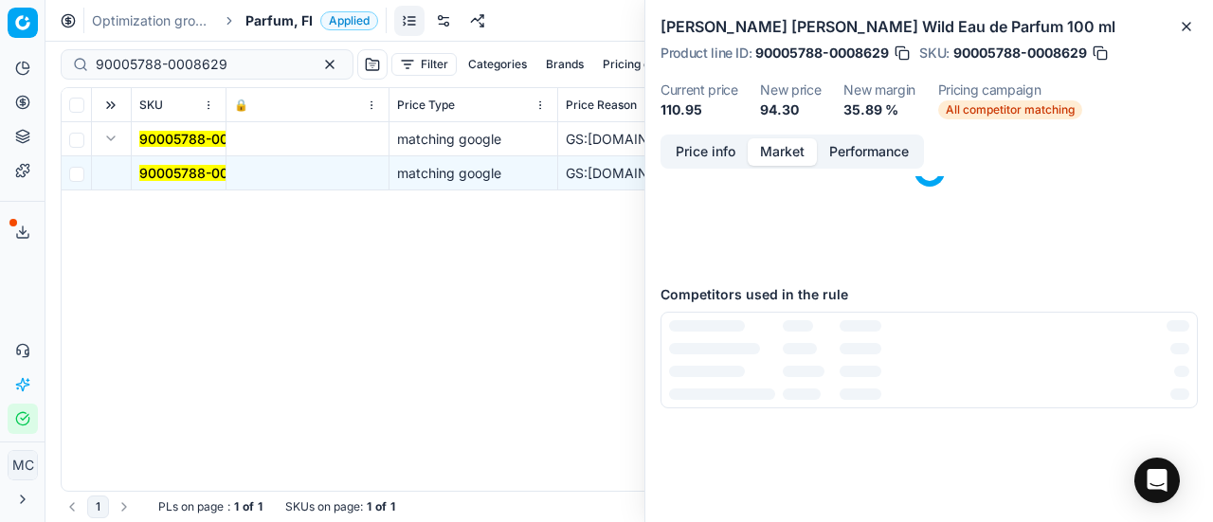
scroll to position [190, 0]
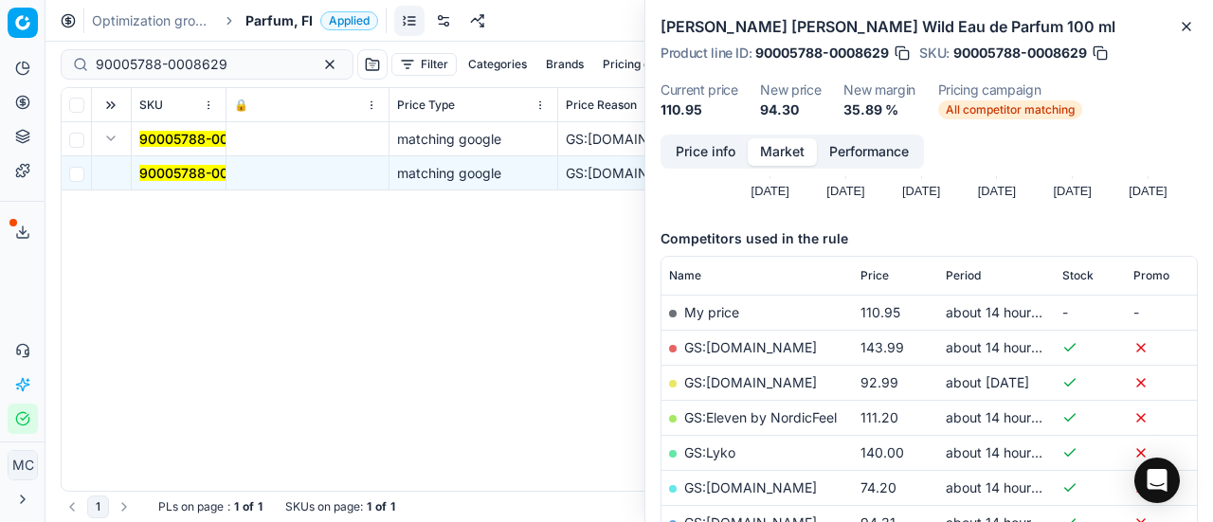
click at [710, 162] on button "Price info" at bounding box center [706, 151] width 84 height 27
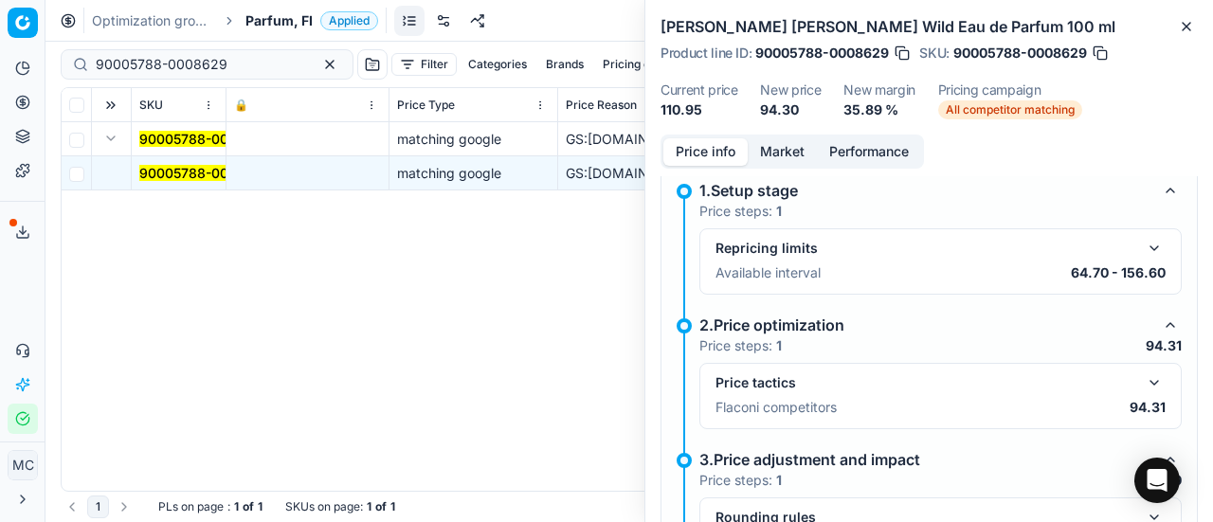
click at [1143, 380] on button "button" at bounding box center [1154, 383] width 23 height 23
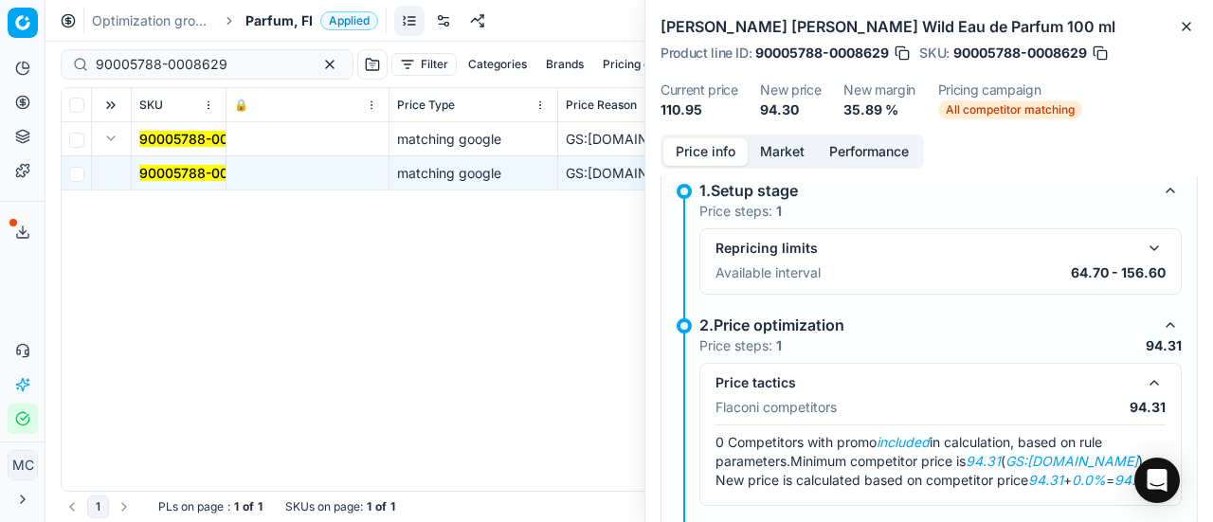
click at [785, 160] on button "Market" at bounding box center [782, 151] width 69 height 27
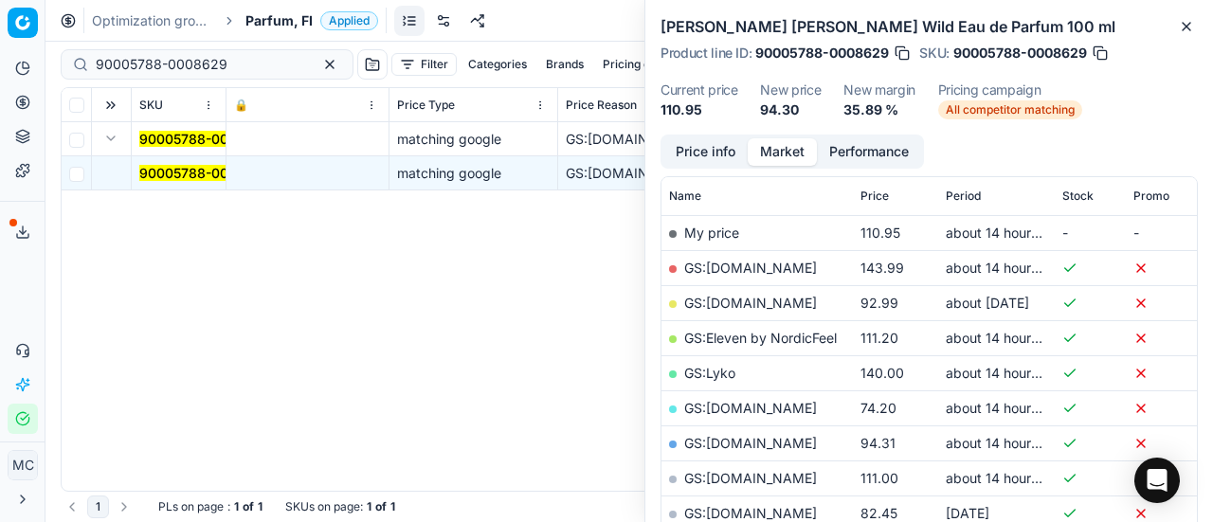
scroll to position [379, 0]
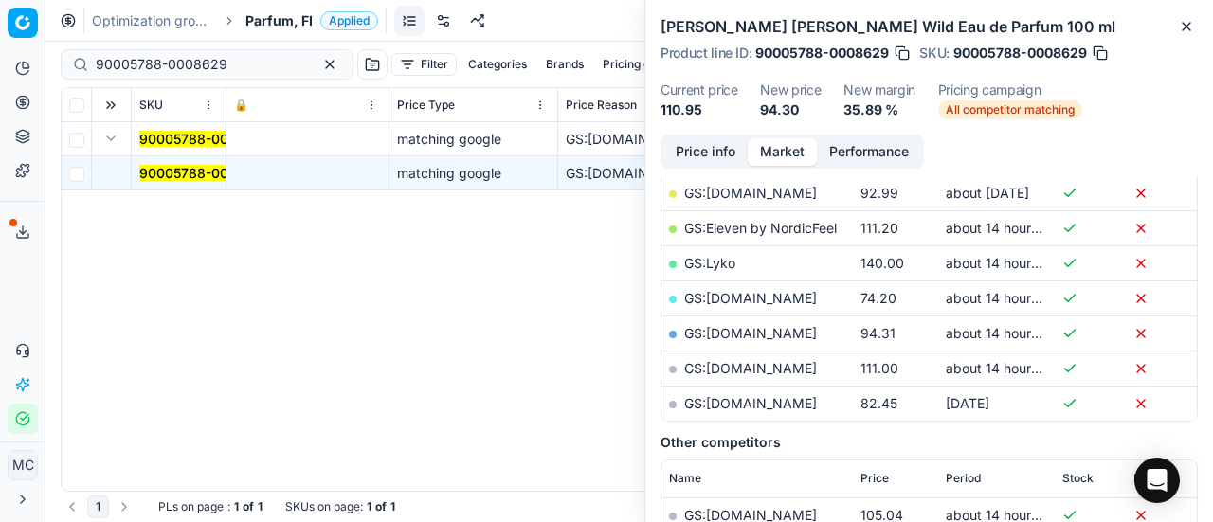
click at [740, 327] on link "GS:[DOMAIN_NAME]" at bounding box center [750, 333] width 133 height 16
drag, startPoint x: 250, startPoint y: 69, endPoint x: 0, endPoint y: 69, distance: 250.3
click at [0, 60] on div "Pricing platform Analytics Pricing Product portfolio Templates Export service 2…" at bounding box center [606, 261] width 1213 height 522
paste input "80066206-0005775"
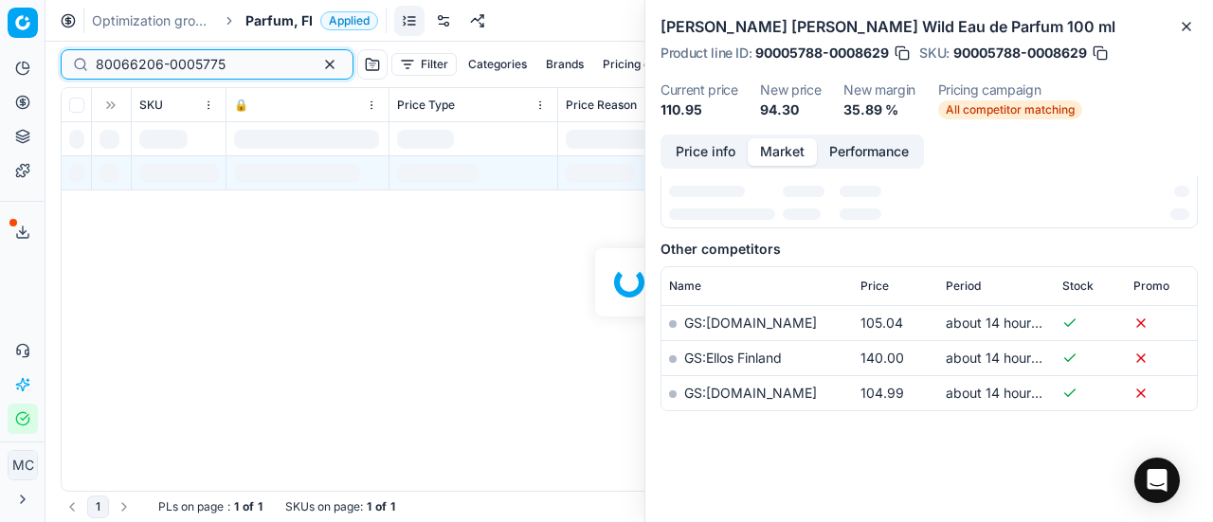
scroll to position [379, 0]
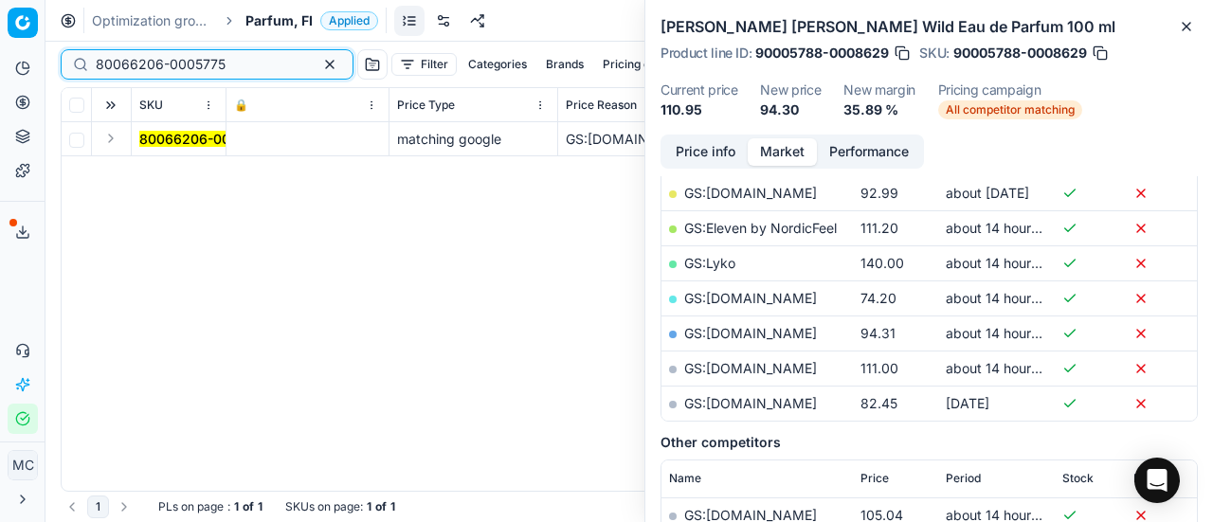
type input "80066206-0005775"
click at [118, 139] on button "Expand" at bounding box center [111, 138] width 23 height 23
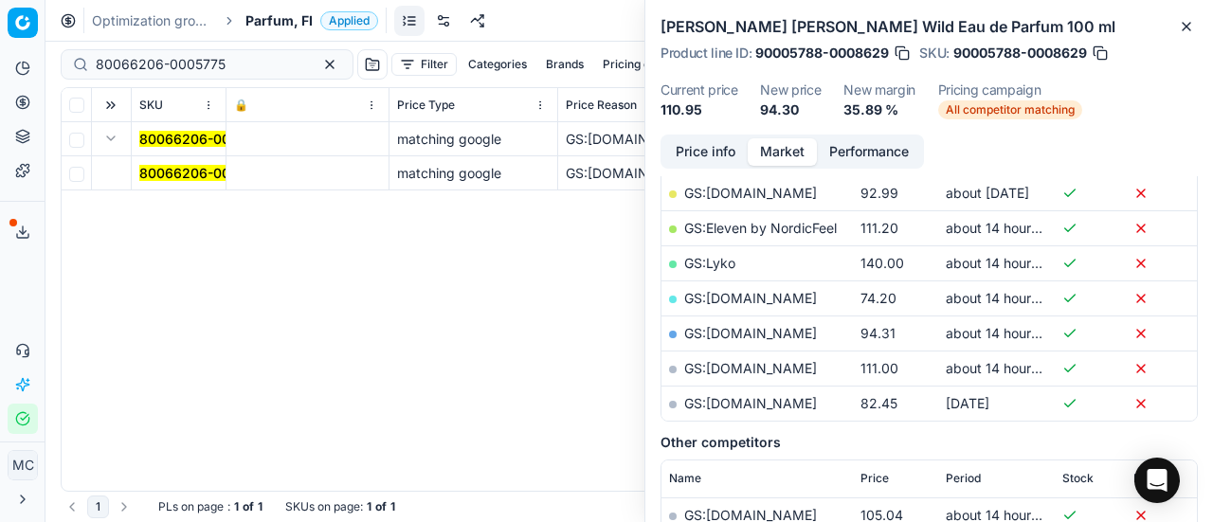
click at [179, 162] on td "80066206-0005775" at bounding box center [179, 173] width 95 height 34
click at [180, 164] on span "80066206-0005775" at bounding box center [204, 173] width 130 height 19
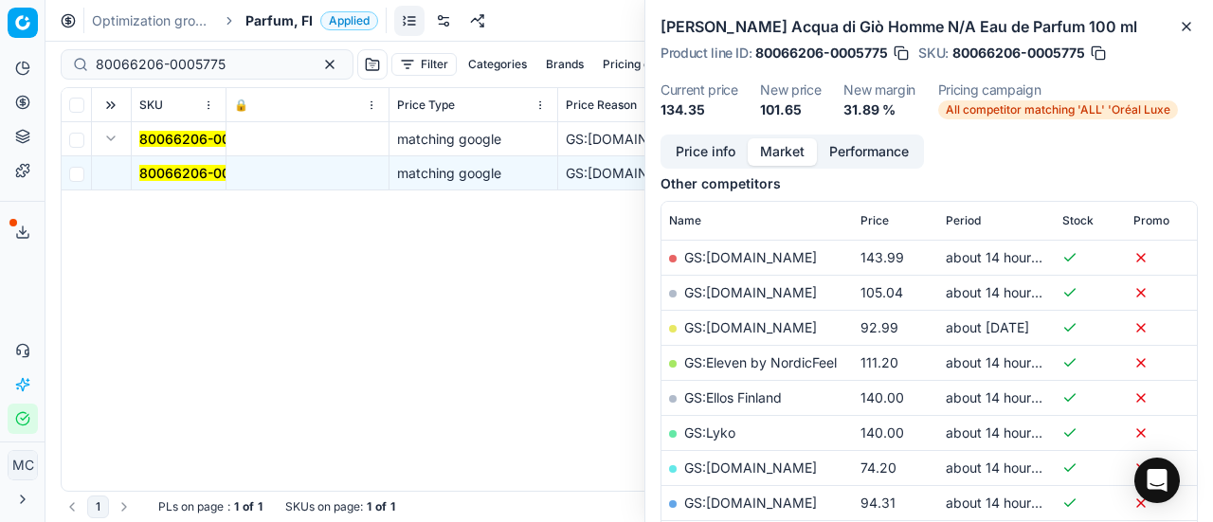
click at [180, 165] on mark "80066206-0005775" at bounding box center [204, 173] width 130 height 16
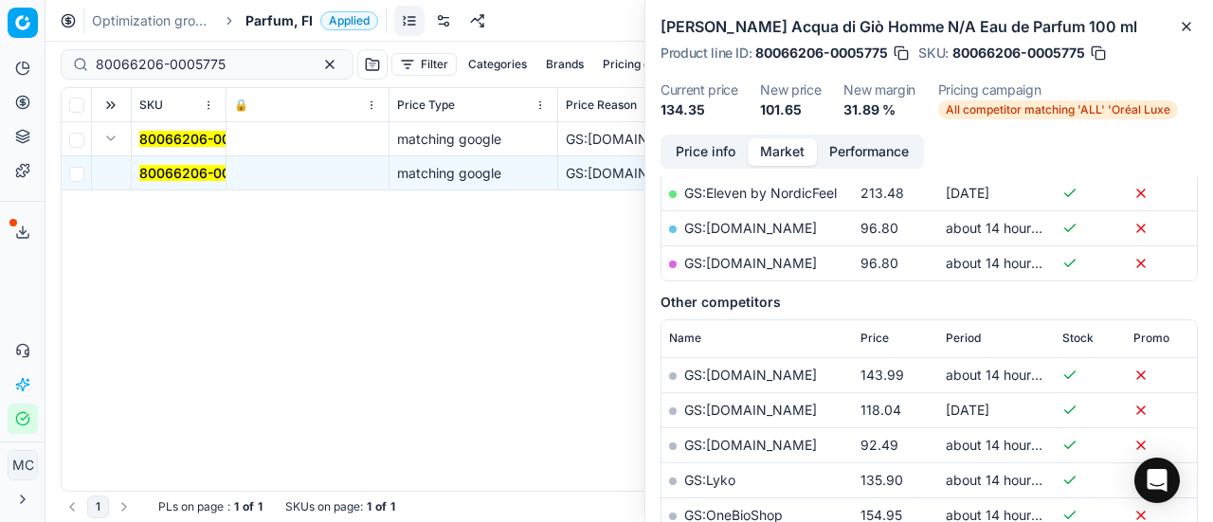
click at [661, 163] on div "Price info Market Performance" at bounding box center [793, 152] width 264 height 34
click at [695, 154] on button "Price info" at bounding box center [706, 151] width 84 height 27
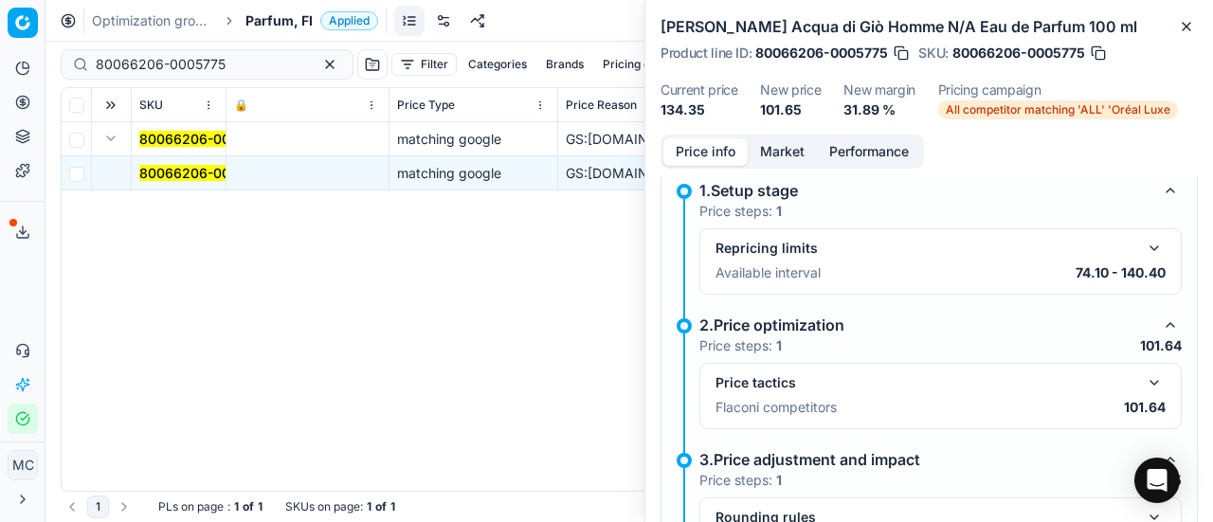
click at [1143, 374] on button "button" at bounding box center [1154, 383] width 23 height 23
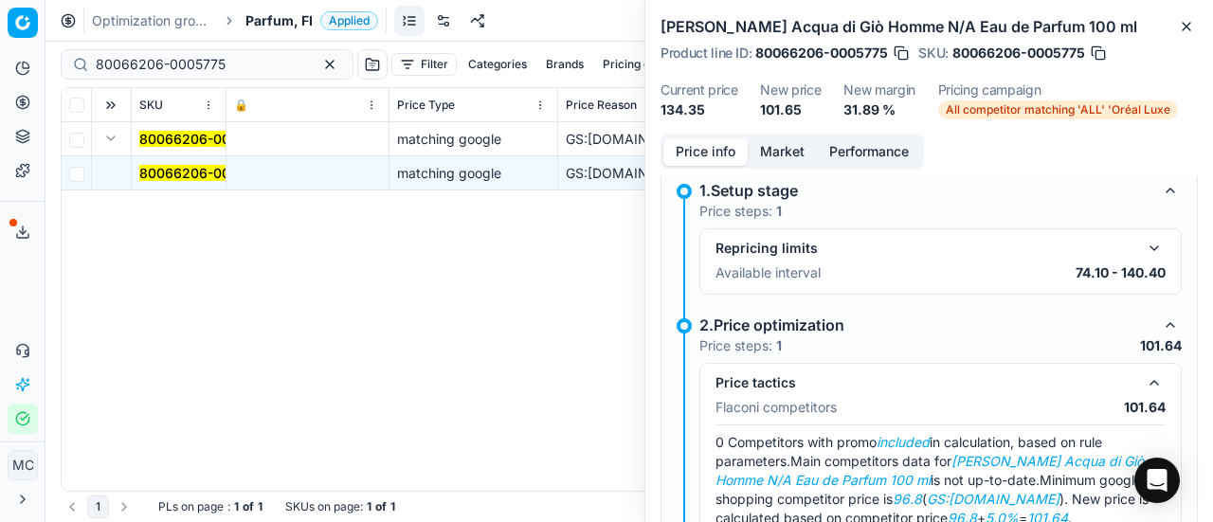
scroll to position [108, 0]
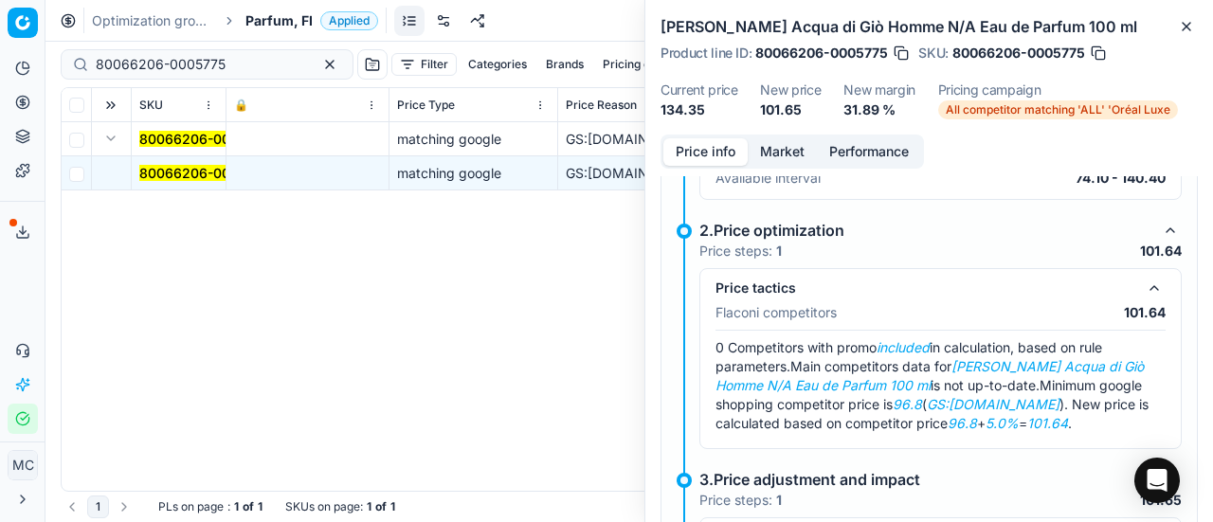
click at [775, 158] on button "Market" at bounding box center [782, 151] width 69 height 27
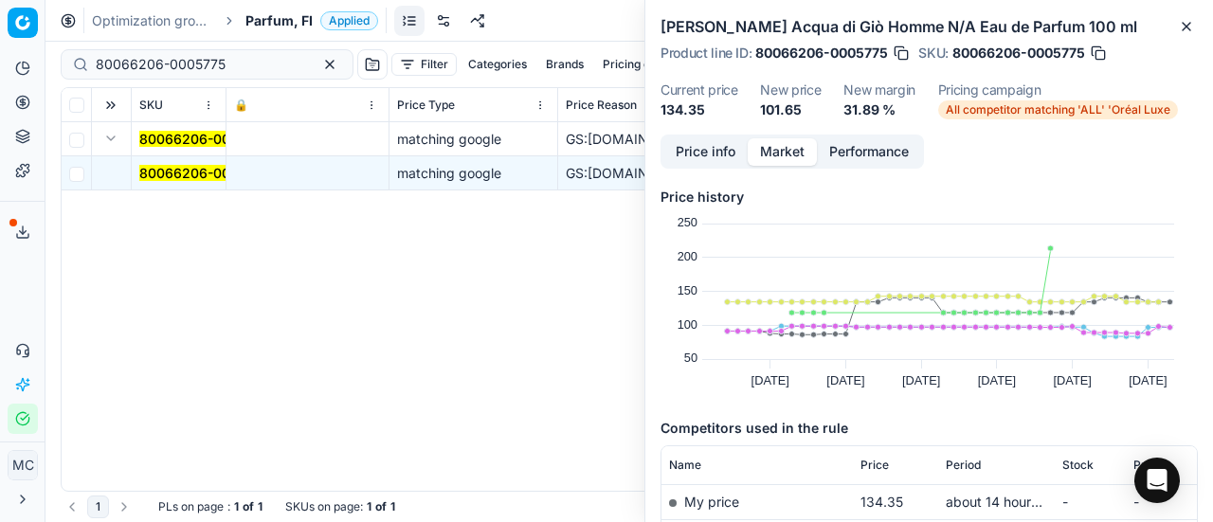
scroll to position [190, 0]
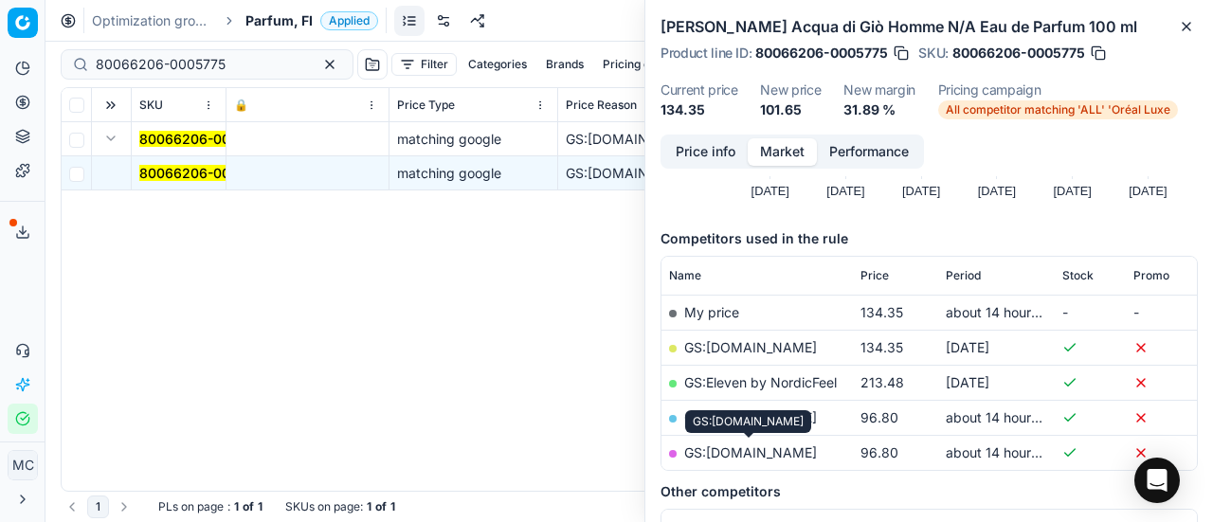
click at [773, 448] on link "GS:[DOMAIN_NAME]" at bounding box center [750, 453] width 133 height 16
click at [274, 16] on span "Parfum, FI" at bounding box center [279, 20] width 67 height 19
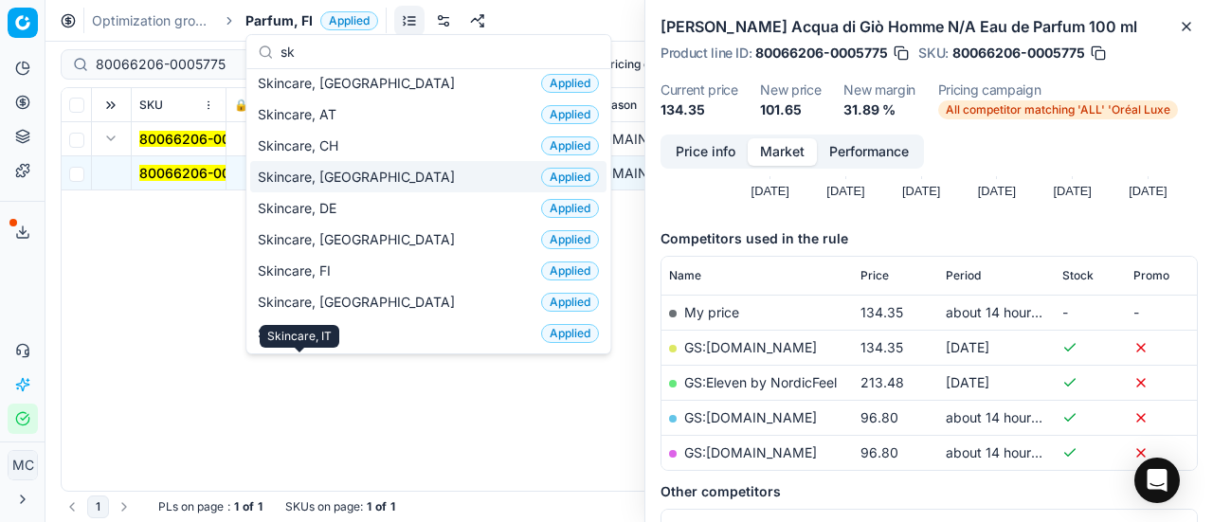
scroll to position [0, 0]
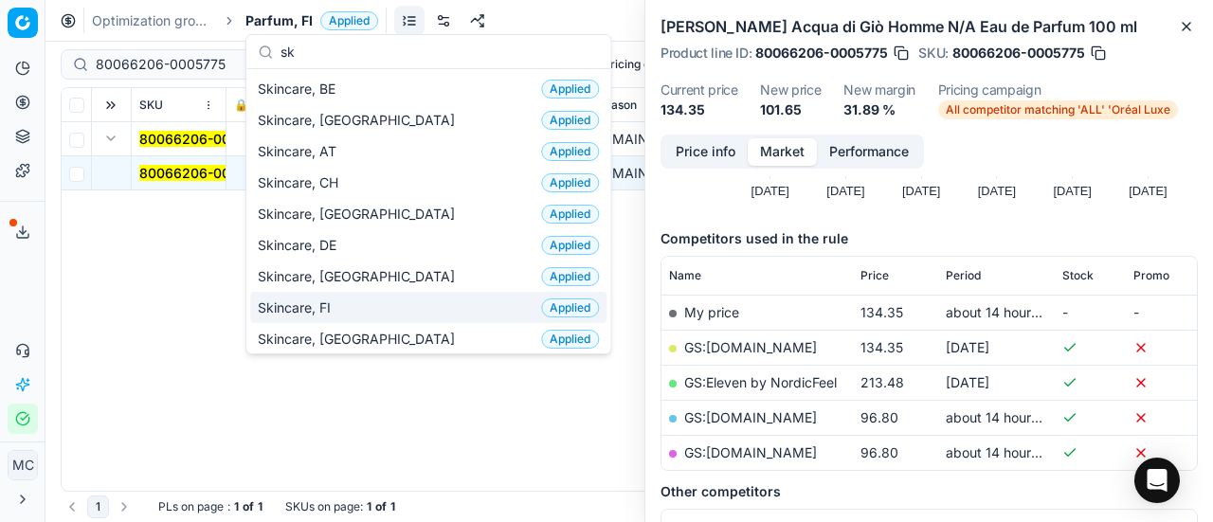
type input "sk"
click at [392, 299] on div "Skincare, FI Applied" at bounding box center [428, 307] width 356 height 31
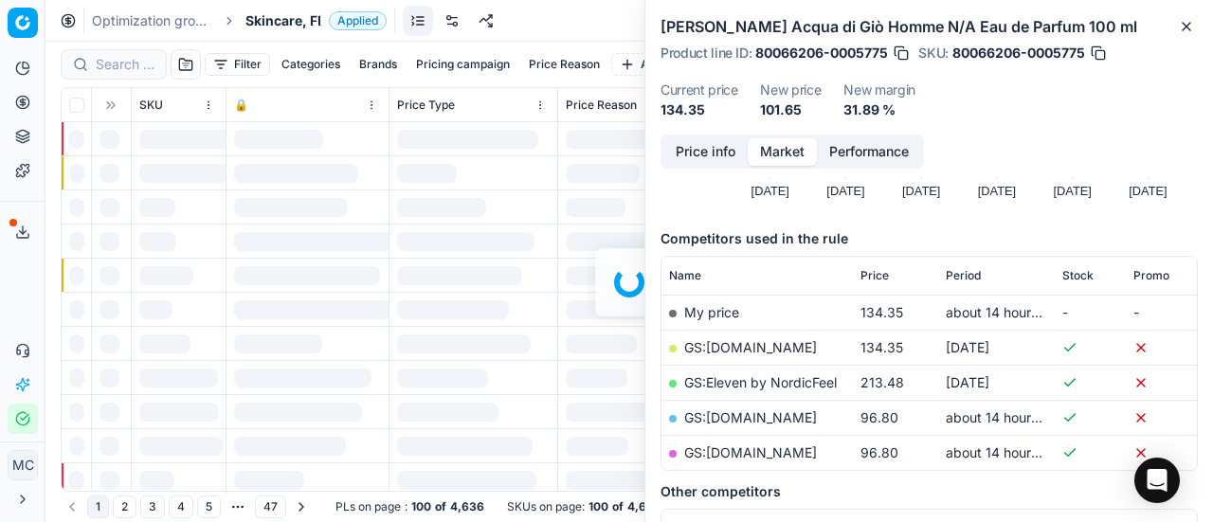
click at [123, 65] on div at bounding box center [630, 282] width 1168 height 481
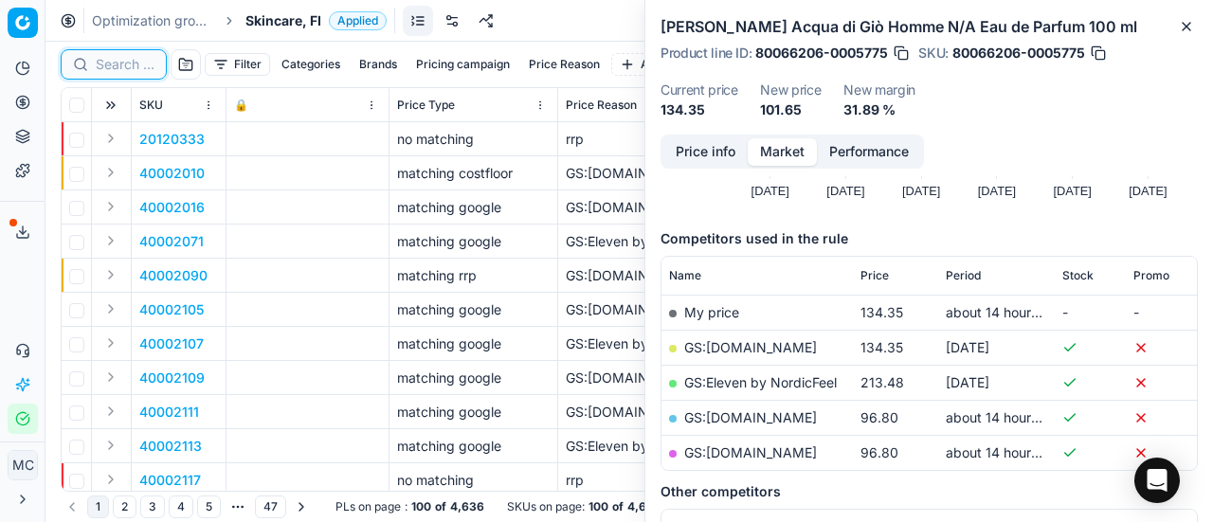
click at [123, 65] on input at bounding box center [125, 64] width 59 height 19
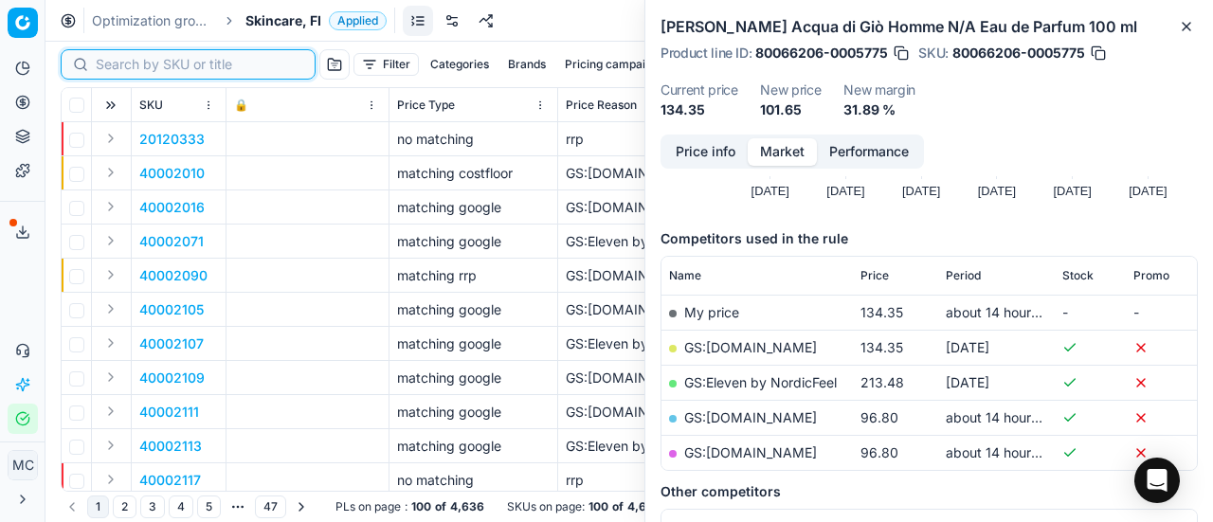
paste input "90007608-0011688"
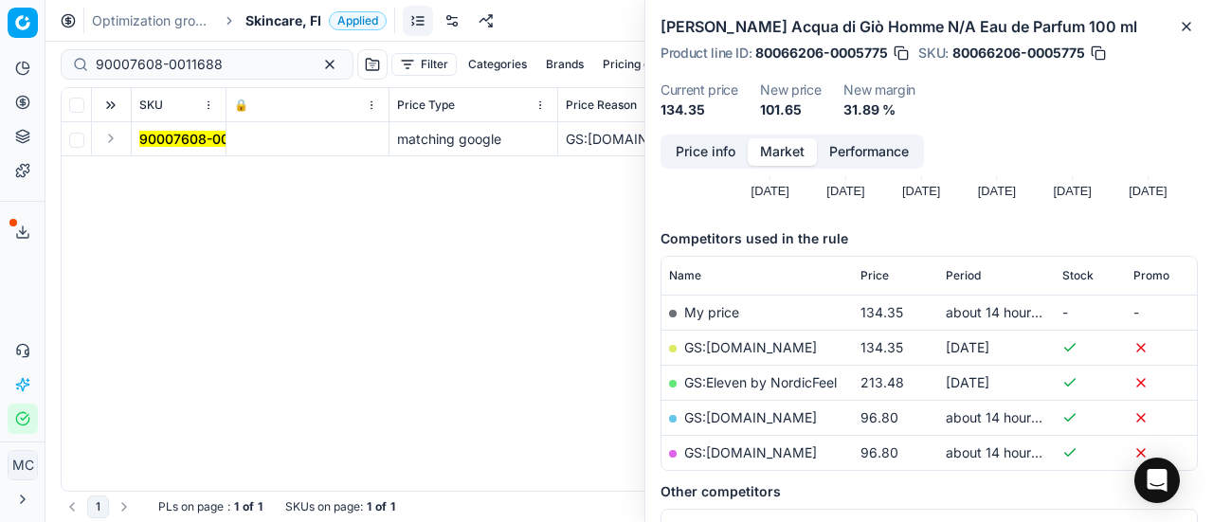
click at [114, 139] on button "Expand" at bounding box center [111, 138] width 23 height 23
click at [208, 177] on mark "90007608-0011688" at bounding box center [202, 173] width 127 height 16
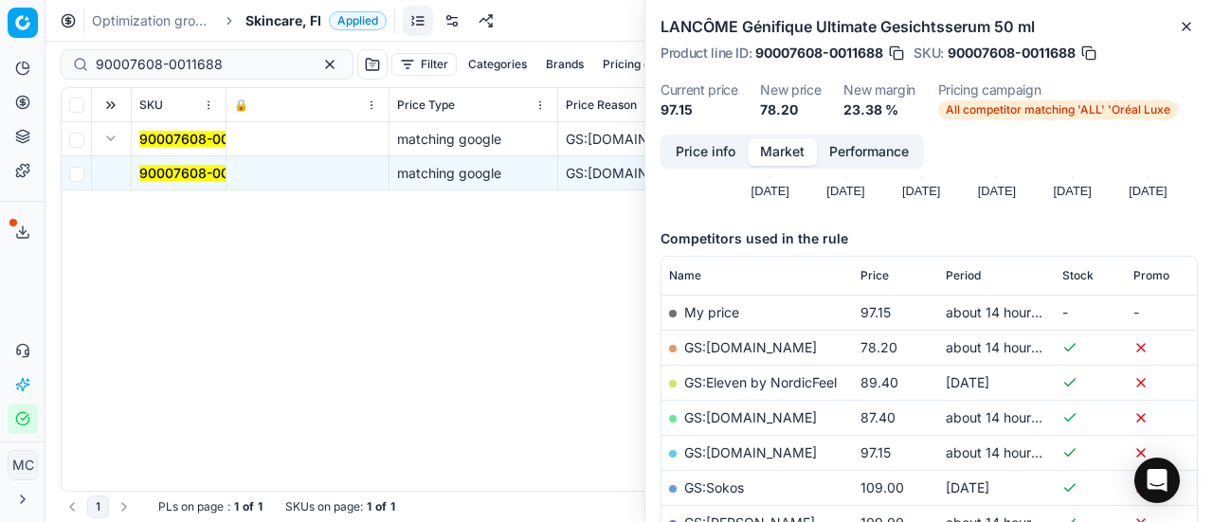
click at [694, 154] on button "Price info" at bounding box center [706, 151] width 84 height 27
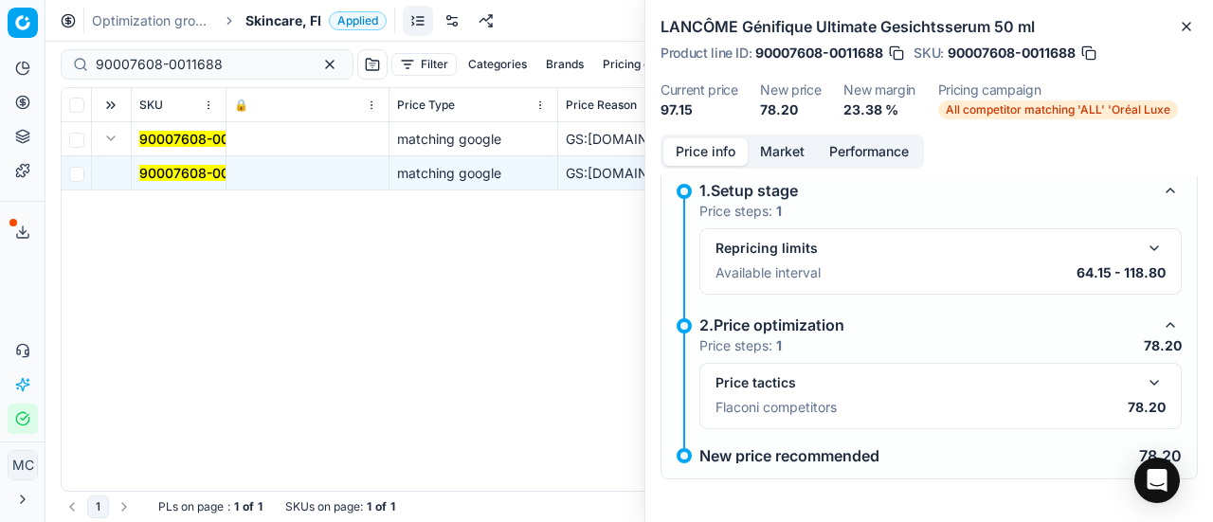
click at [1143, 379] on button "button" at bounding box center [1154, 383] width 23 height 23
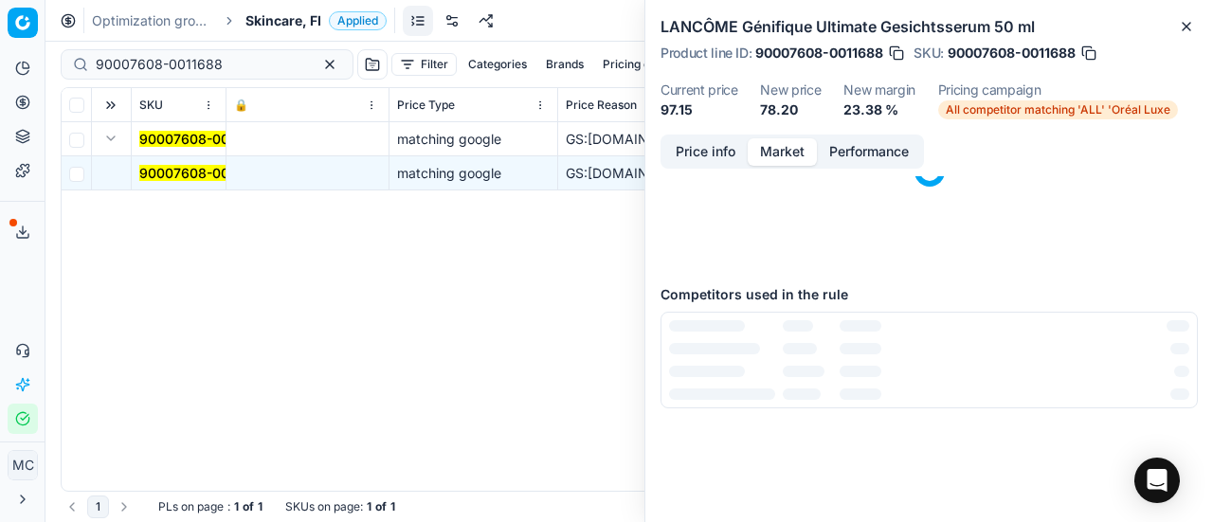
click at [781, 148] on button "Market" at bounding box center [782, 151] width 69 height 27
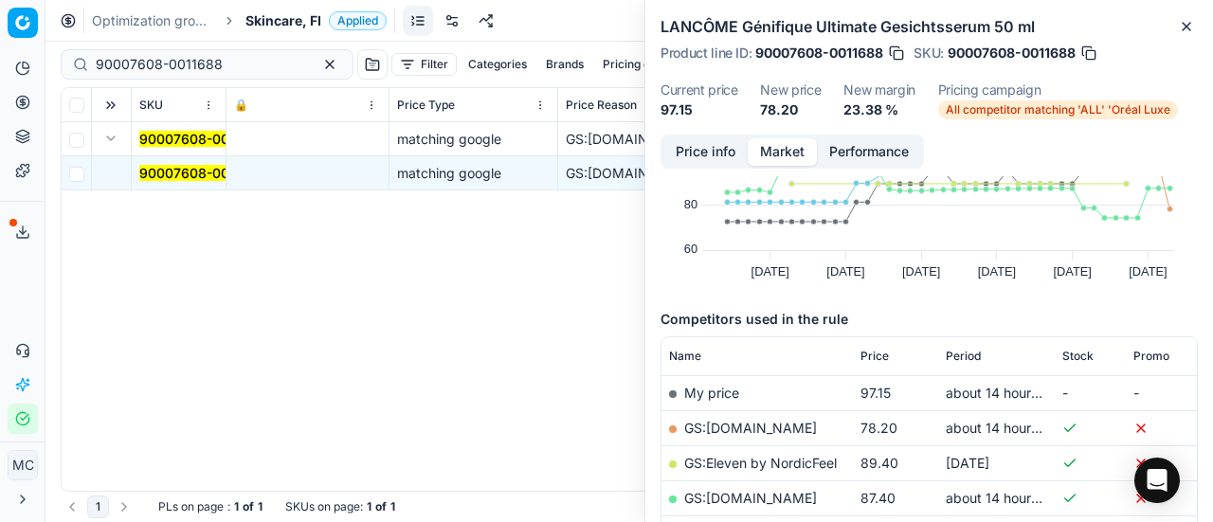
scroll to position [190, 0]
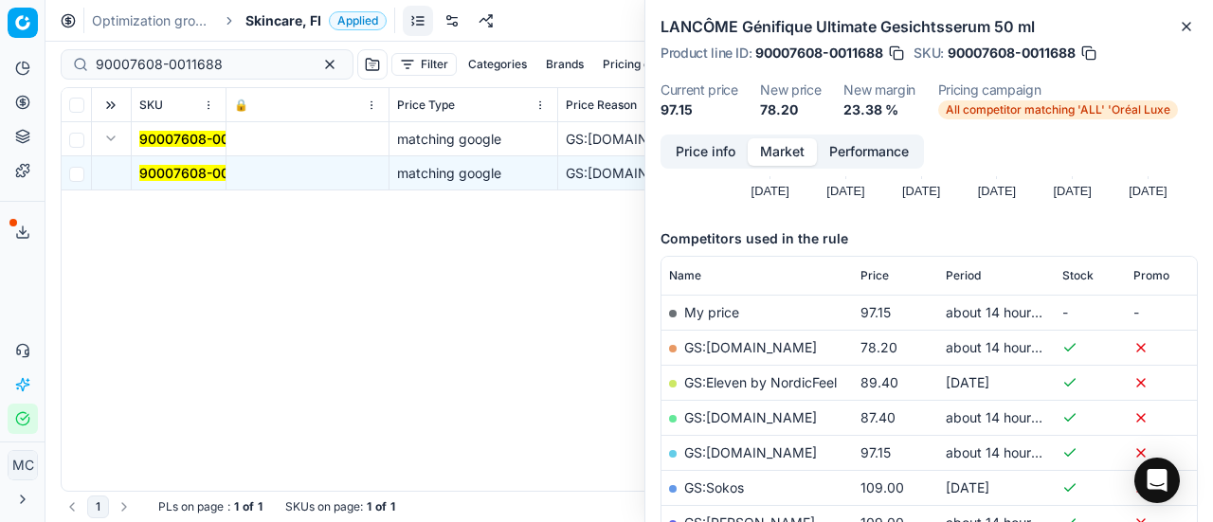
click at [762, 335] on td "GS:[DOMAIN_NAME]" at bounding box center [757, 347] width 191 height 35
click at [761, 346] on link "GS:[DOMAIN_NAME]" at bounding box center [750, 347] width 133 height 16
drag, startPoint x: 235, startPoint y: 64, endPoint x: 0, endPoint y: 26, distance: 238.1
click at [0, 39] on div "Pricing platform Analytics Pricing Product portfolio Templates Export service 2…" at bounding box center [606, 261] width 1213 height 522
paste input "80047974-75"
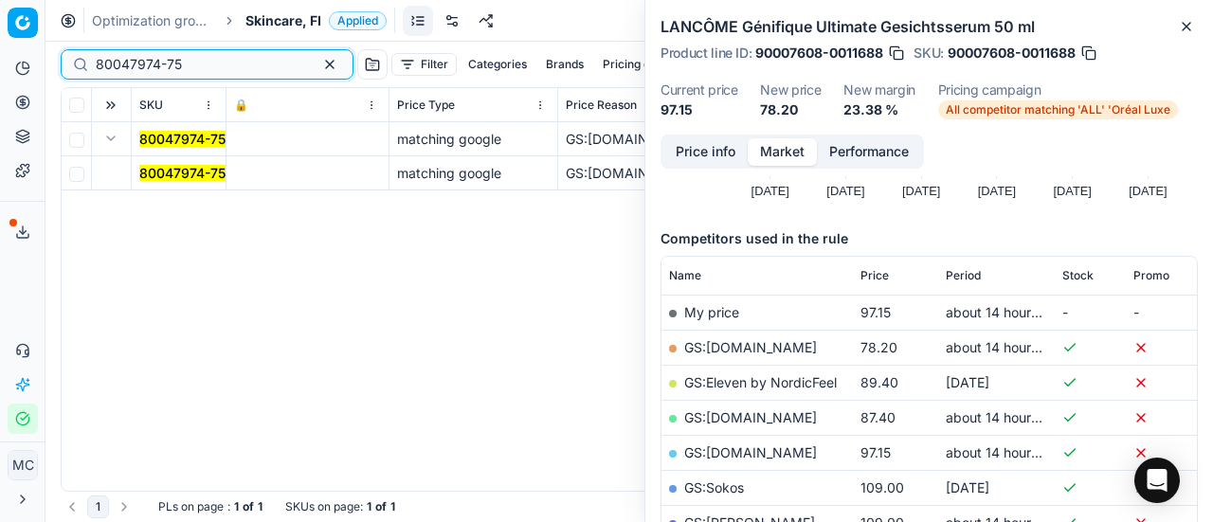
type input "80047974-75"
click at [179, 174] on mark "80047974-75" at bounding box center [182, 173] width 86 height 16
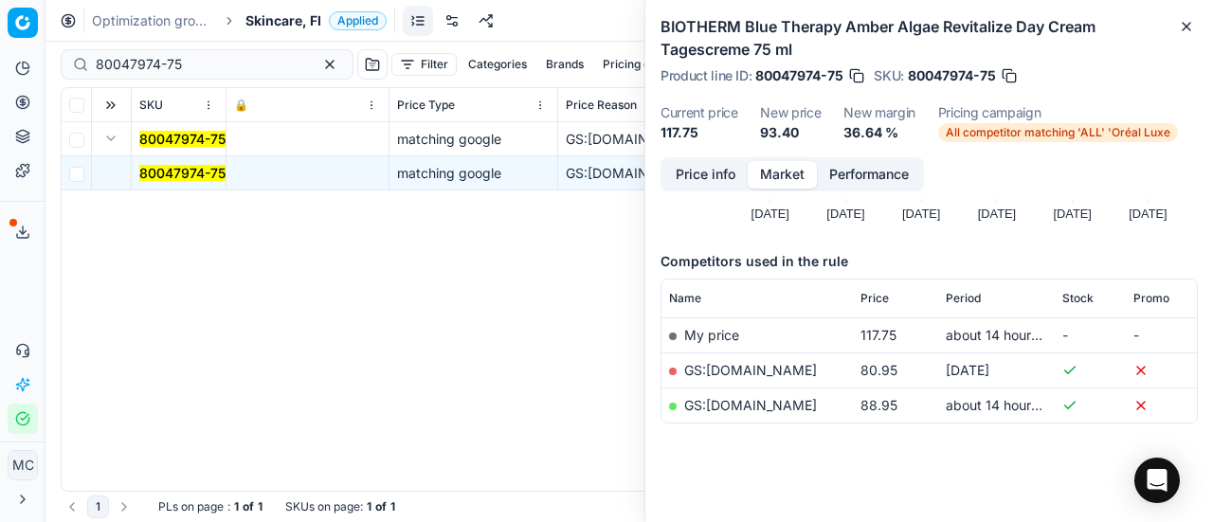
click at [701, 161] on button "Price info" at bounding box center [706, 174] width 84 height 27
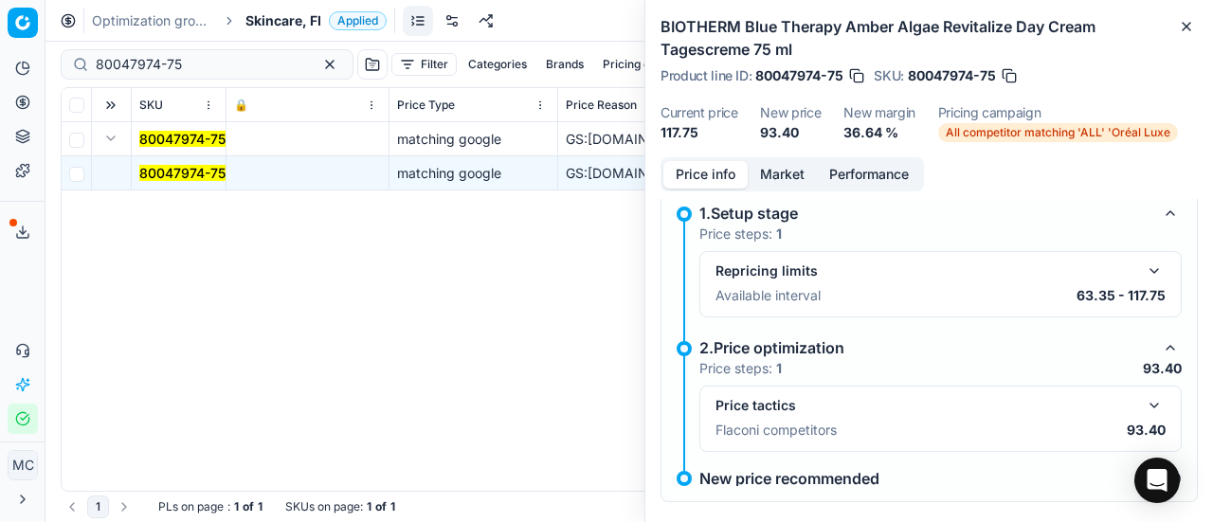
click at [1143, 403] on button "button" at bounding box center [1154, 405] width 23 height 23
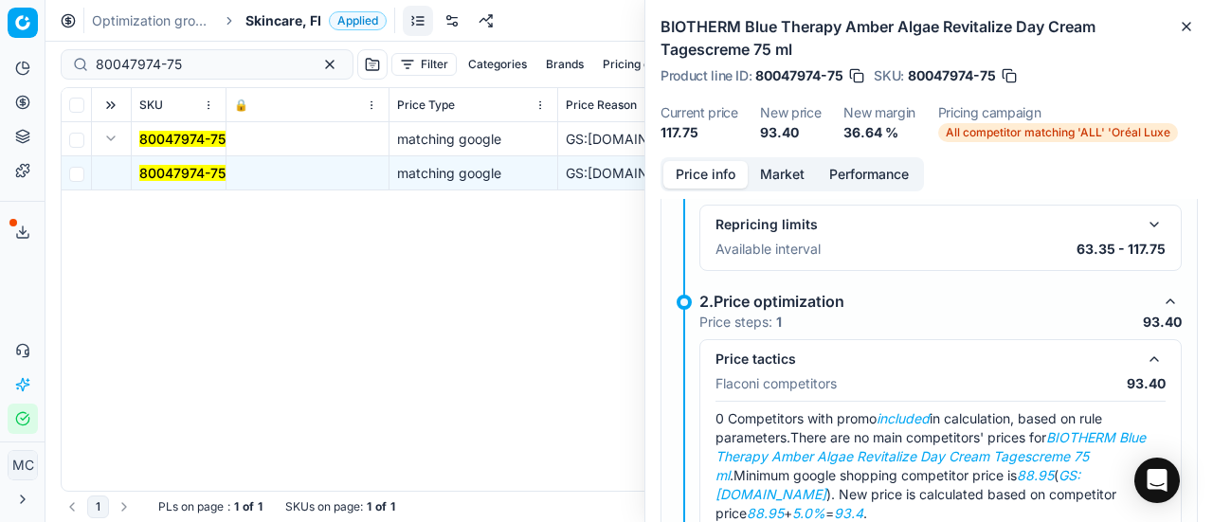
scroll to position [170, 0]
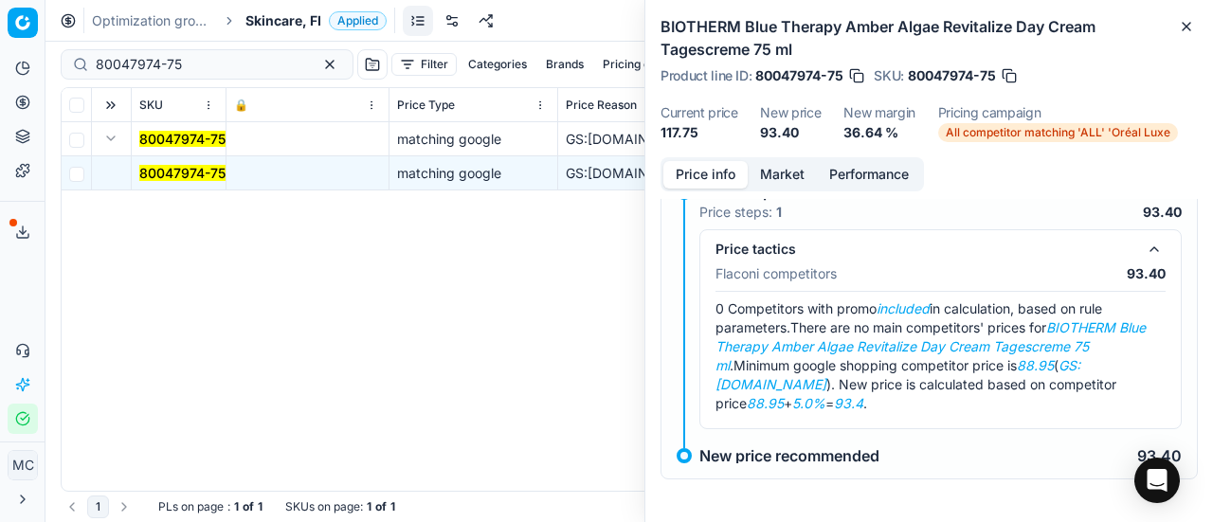
click at [774, 183] on button "Market" at bounding box center [782, 174] width 69 height 27
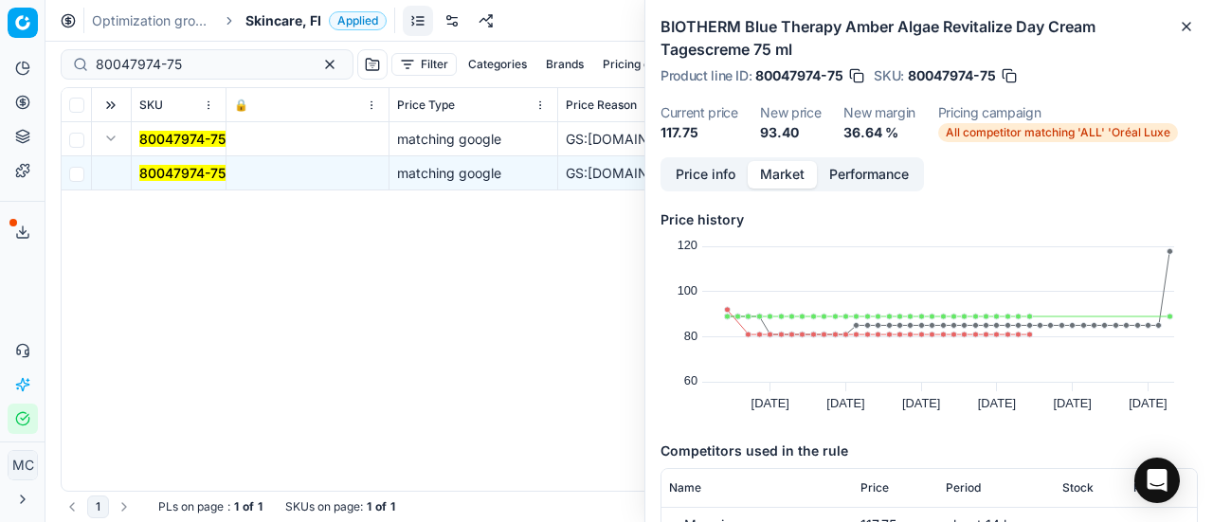
scroll to position [190, 0]
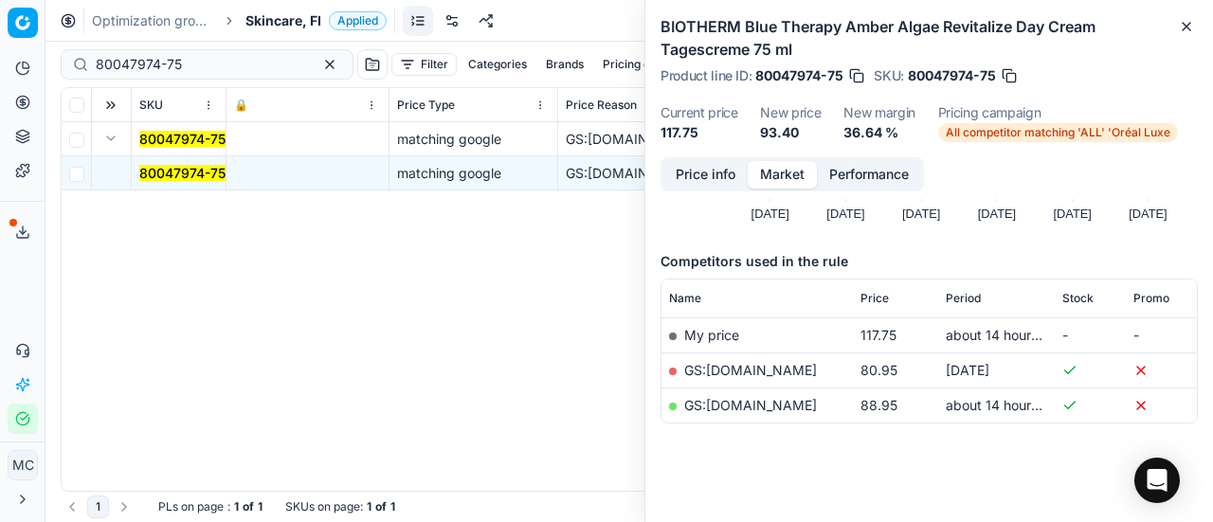
click at [774, 411] on link "GS:[DOMAIN_NAME]" at bounding box center [750, 405] width 133 height 16
click at [279, 9] on div "Optimization groups Skincare, FI Applied Discard Download report" at bounding box center [630, 21] width 1168 height 42
click at [282, 9] on div "Optimization groups Skincare, FI Applied Discard Download report" at bounding box center [630, 21] width 1168 height 42
click at [291, 20] on span "Skincare, FI" at bounding box center [284, 20] width 76 height 19
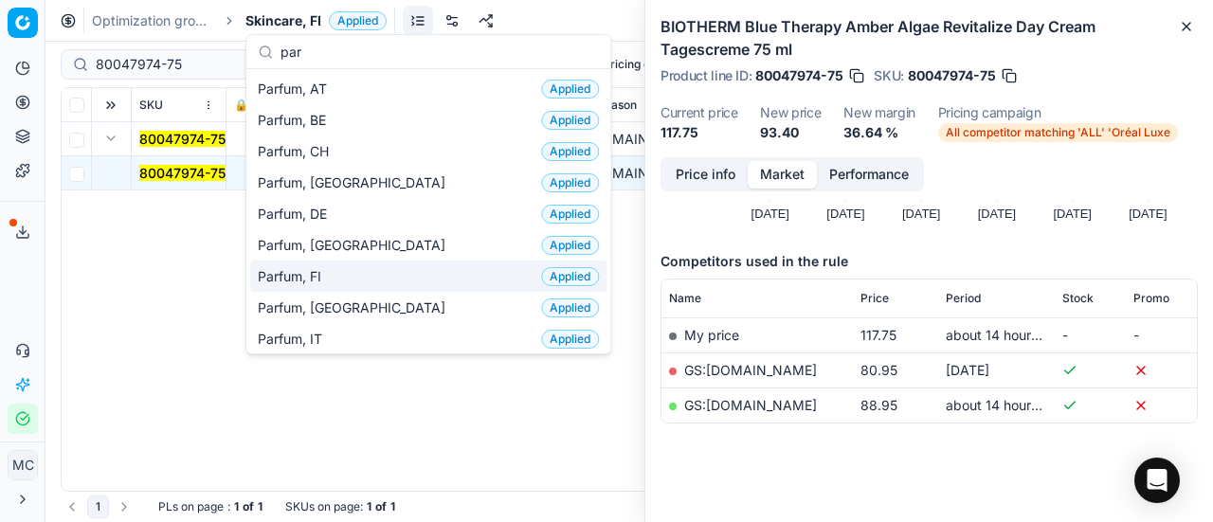
type input "par"
click at [351, 277] on div "Parfum, FI Applied" at bounding box center [428, 276] width 356 height 31
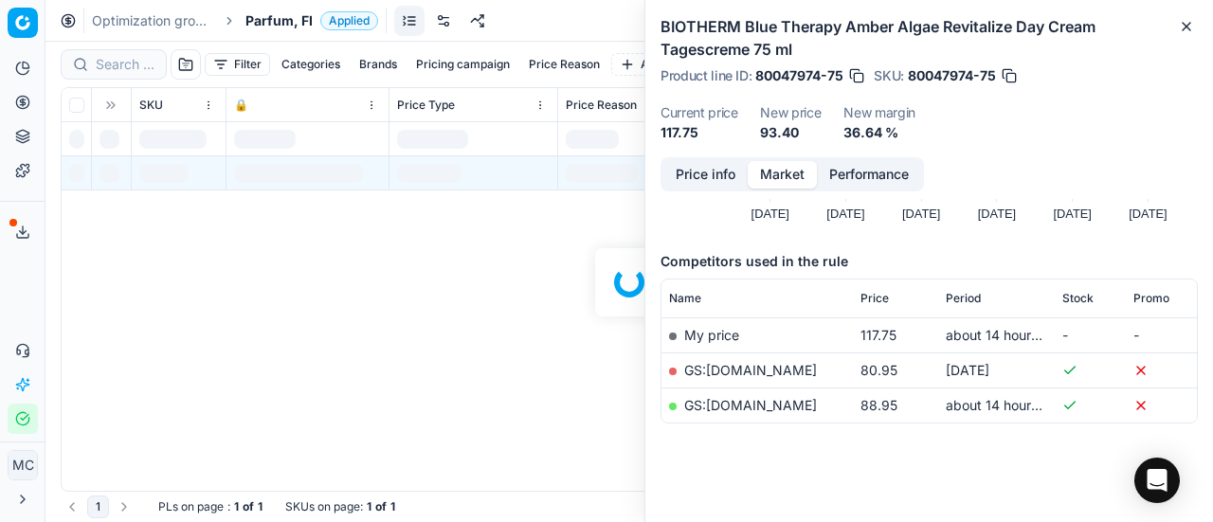
scroll to position [190, 0]
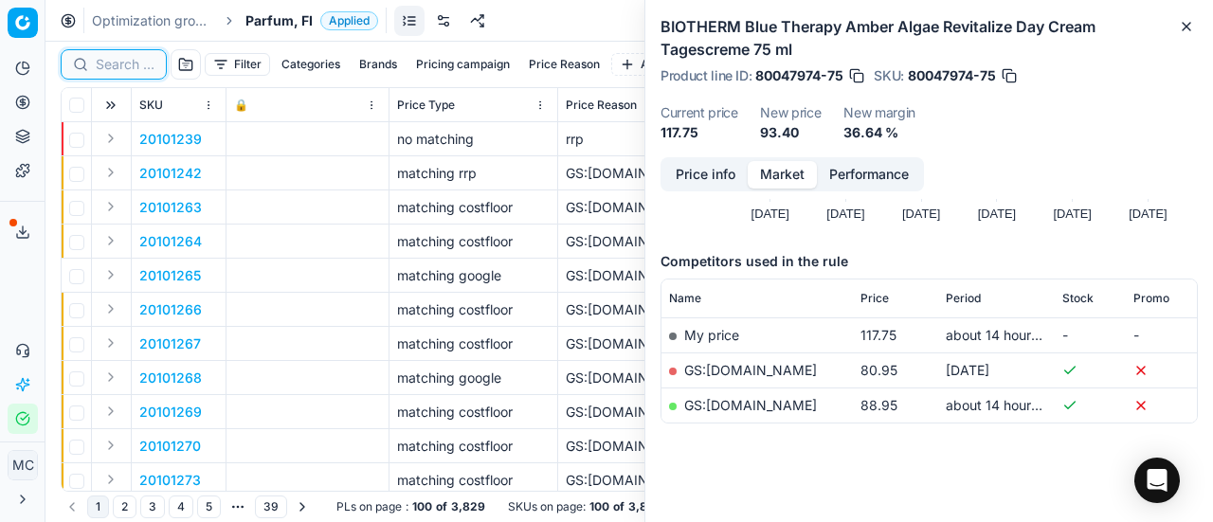
click at [122, 61] on input at bounding box center [125, 64] width 59 height 19
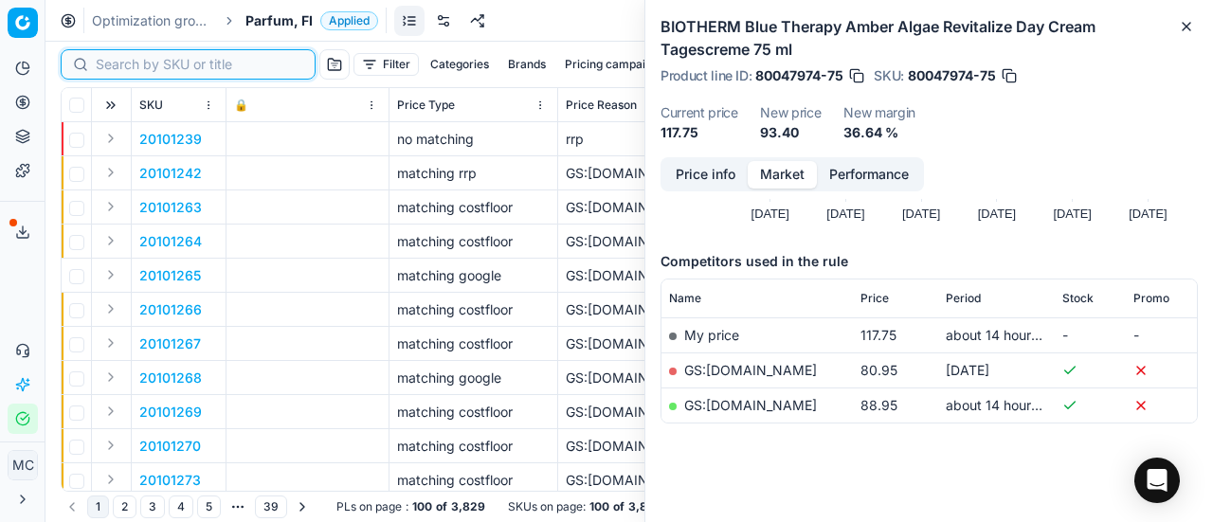
paste input "20101852"
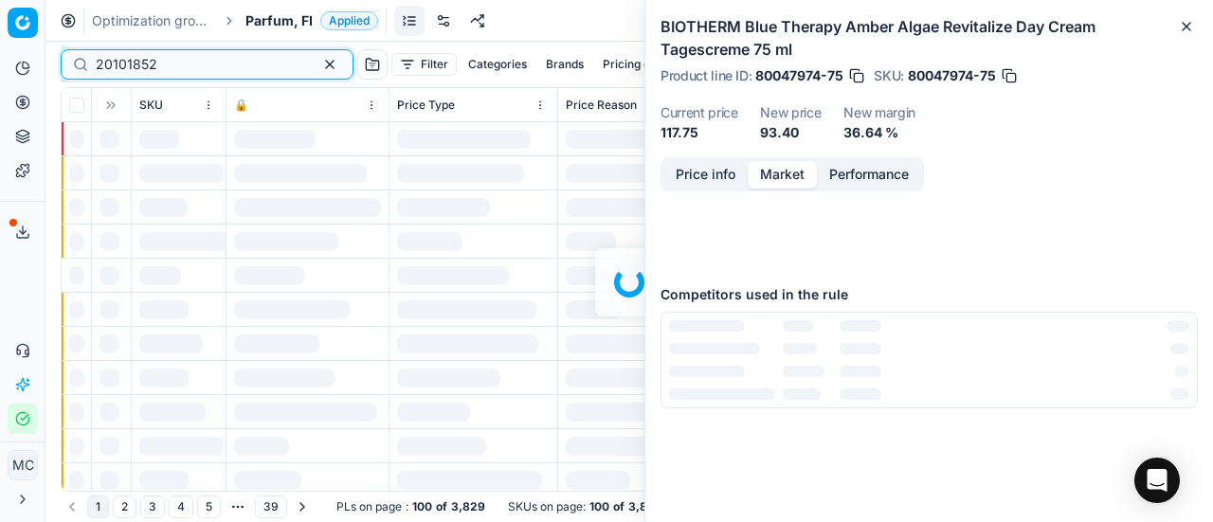
scroll to position [190, 0]
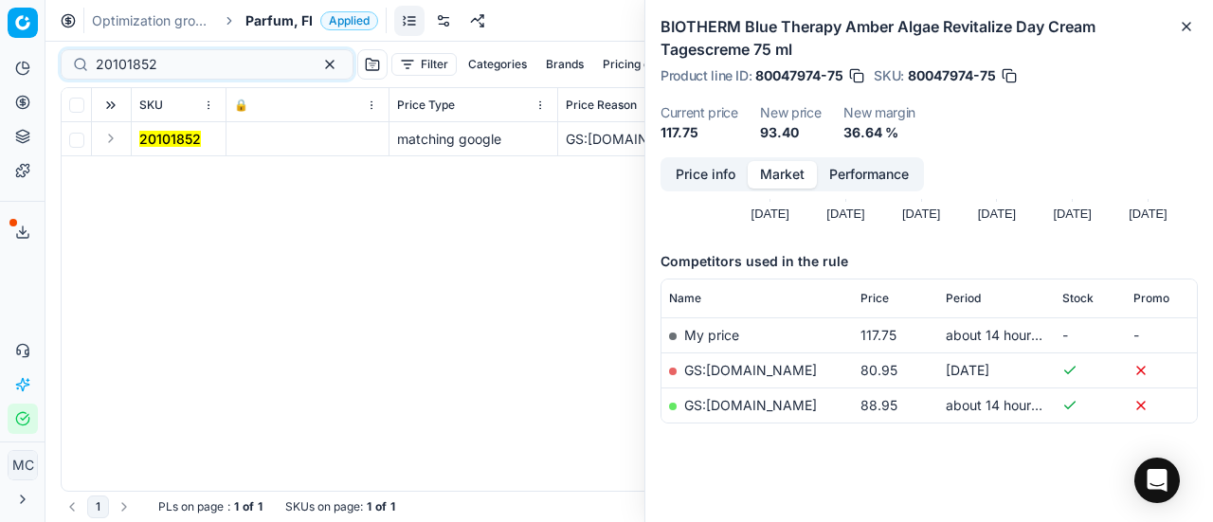
click at [116, 140] on button "Expand" at bounding box center [111, 138] width 23 height 23
click at [171, 172] on mark "20101852" at bounding box center [170, 173] width 62 height 16
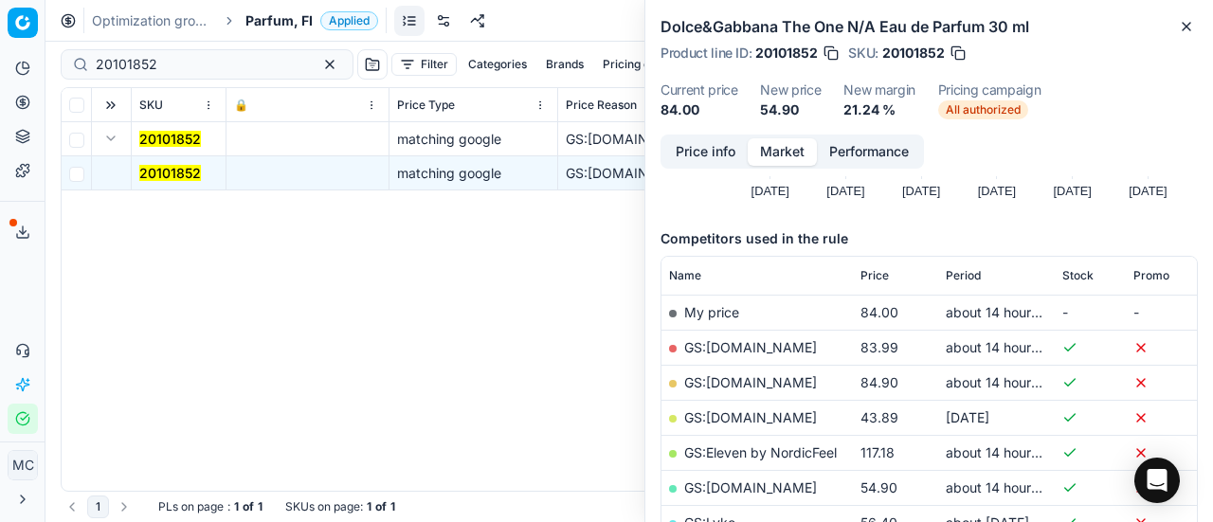
click at [669, 159] on button "Price info" at bounding box center [706, 151] width 84 height 27
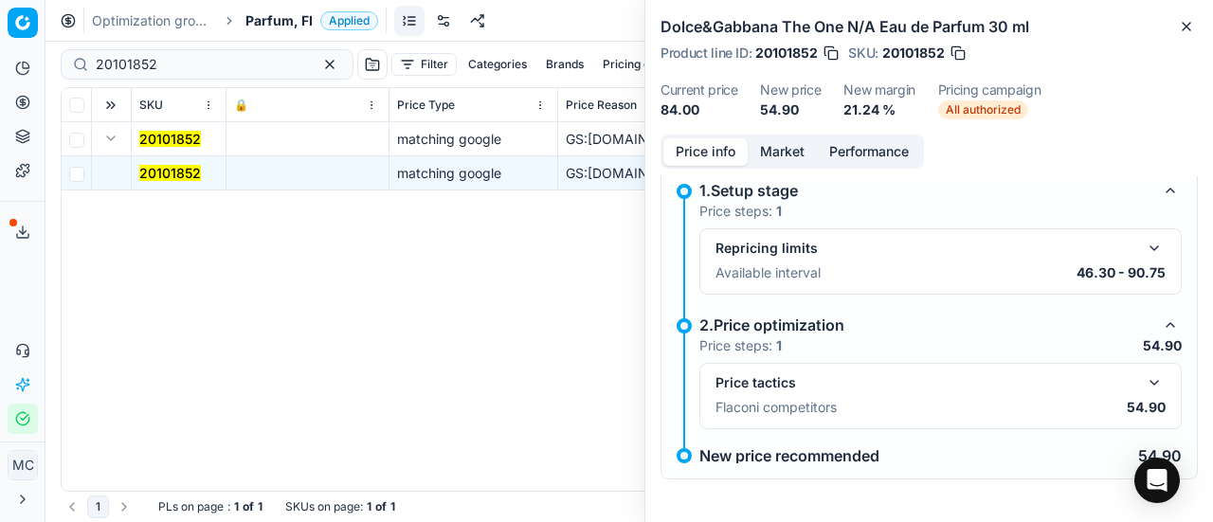
click at [1155, 372] on div "Price tactics Flaconi competitors 54.90" at bounding box center [941, 396] width 482 height 66
click at [1143, 378] on button "button" at bounding box center [1154, 383] width 23 height 23
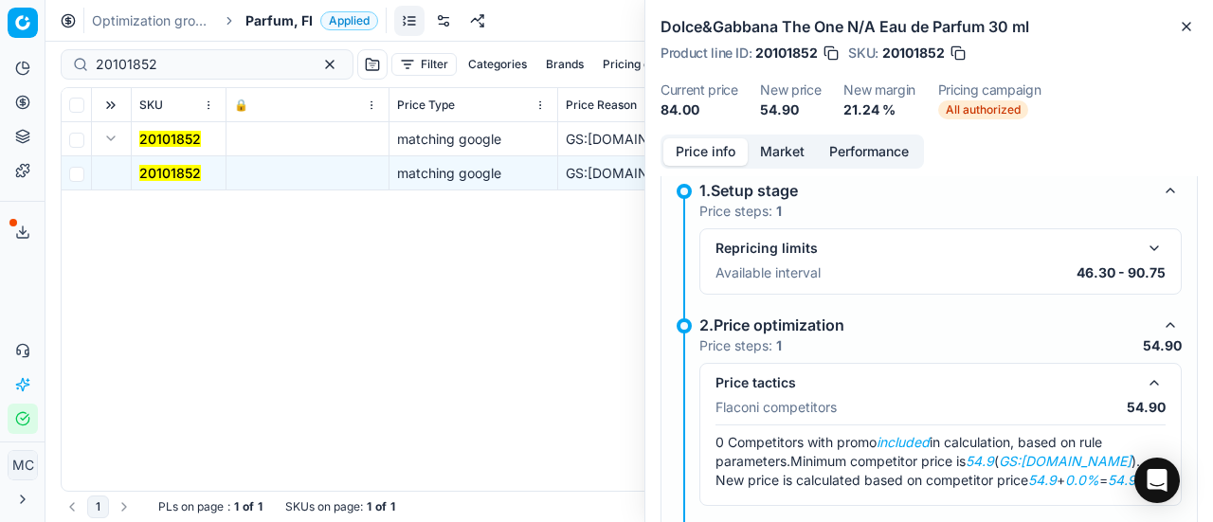
click at [774, 151] on button "Market" at bounding box center [782, 151] width 69 height 27
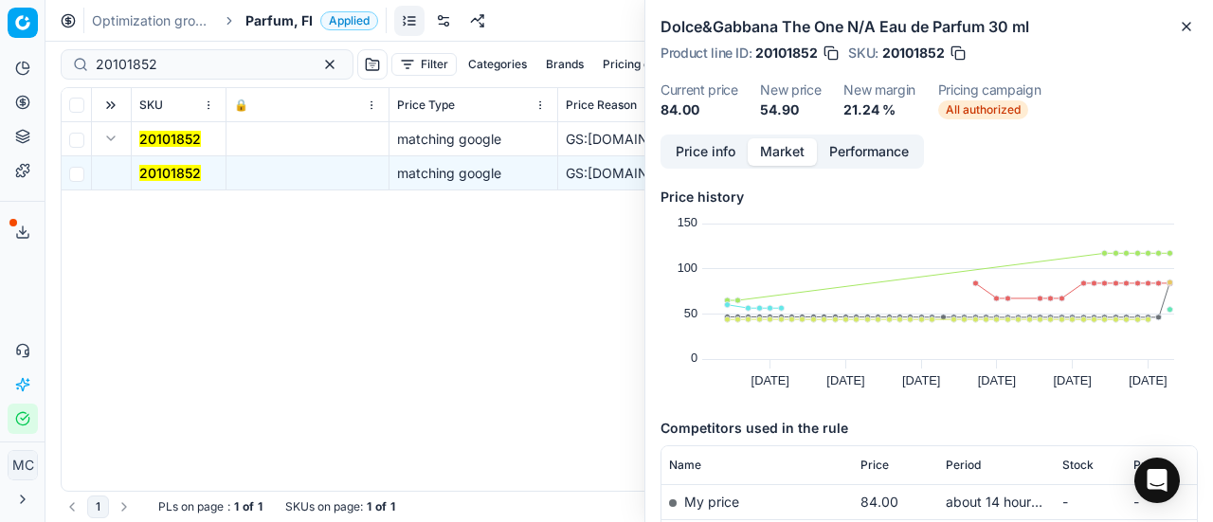
scroll to position [284, 0]
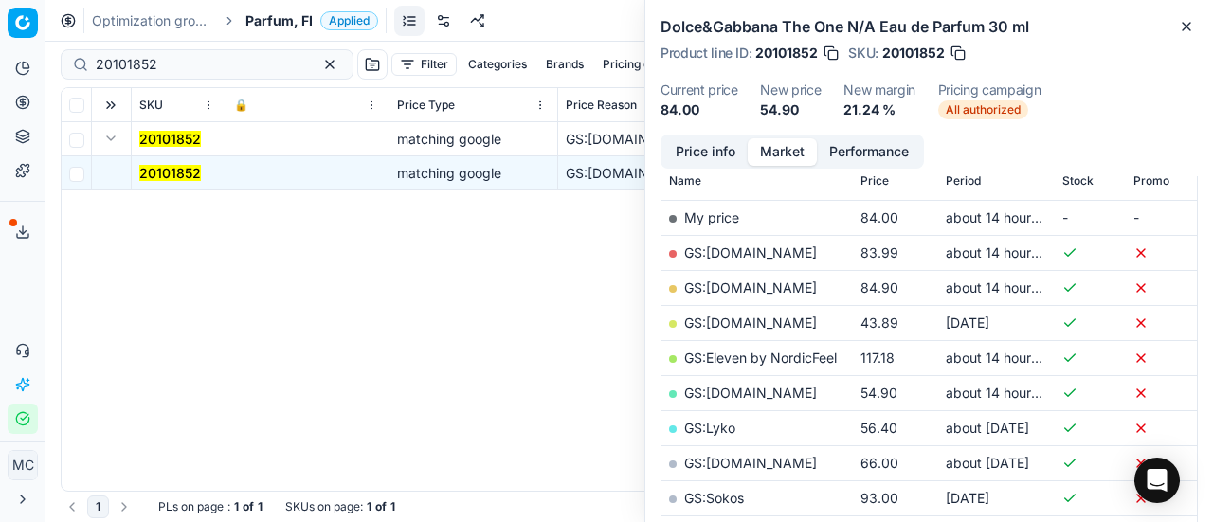
click at [751, 388] on link "GS:[DOMAIN_NAME]" at bounding box center [750, 393] width 133 height 16
drag, startPoint x: 205, startPoint y: 67, endPoint x: 0, endPoint y: 39, distance: 206.7
click at [0, 39] on div "Pricing platform Analytics Pricing Product portfolio Templates Export service 2…" at bounding box center [606, 261] width 1213 height 522
paste input "51"
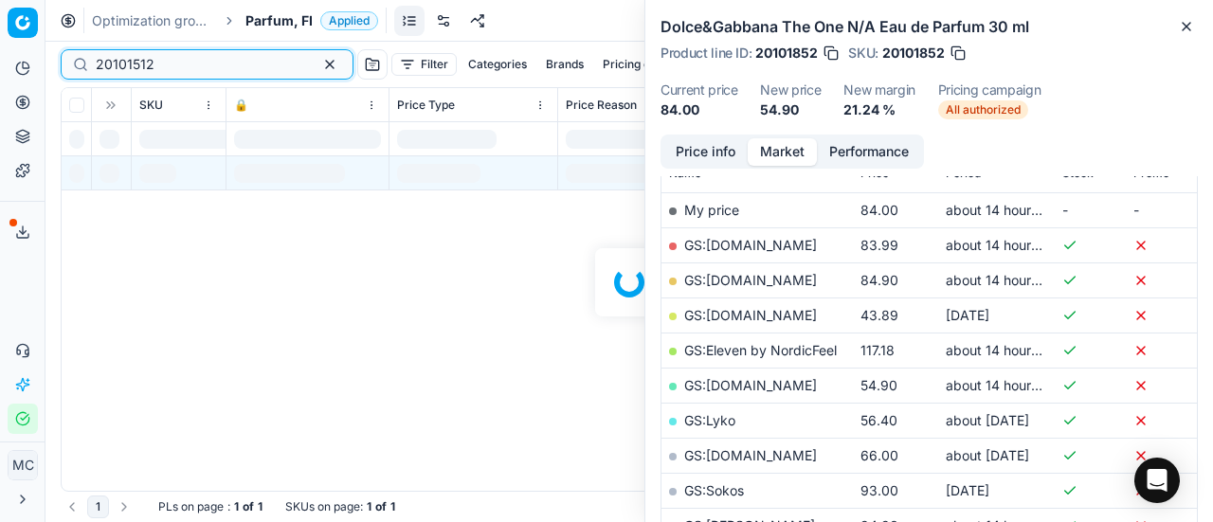
scroll to position [284, 0]
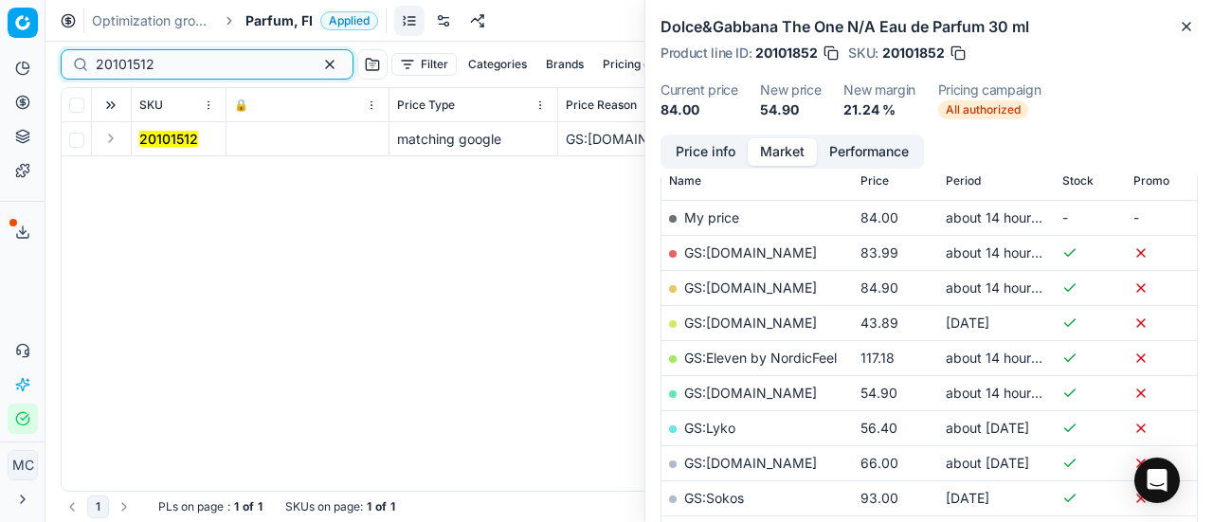
type input "20101512"
click at [119, 139] on button "Expand" at bounding box center [111, 138] width 23 height 23
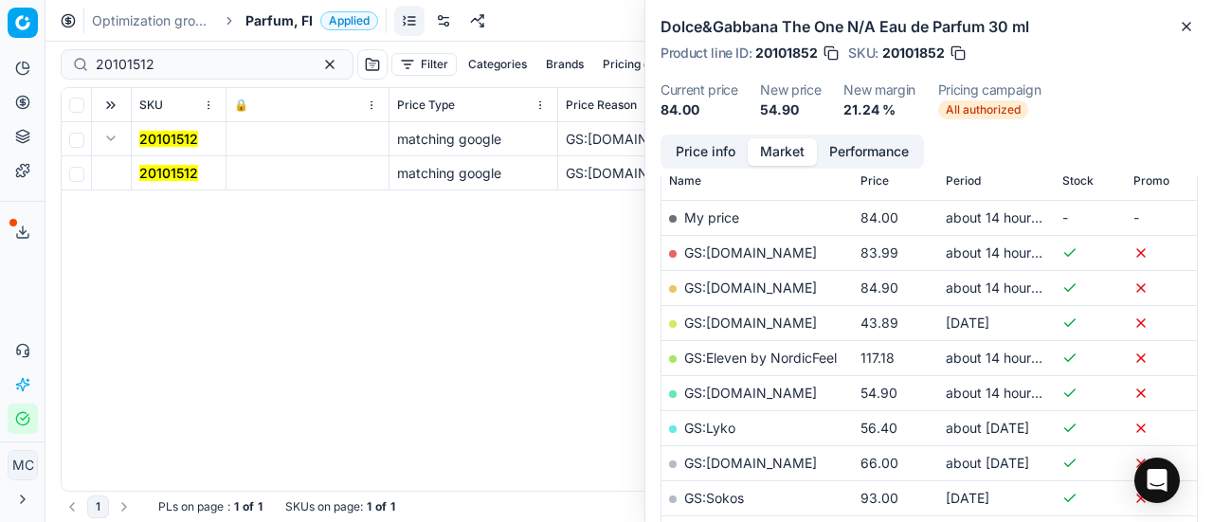
click at [176, 170] on mark "20101512" at bounding box center [168, 173] width 59 height 16
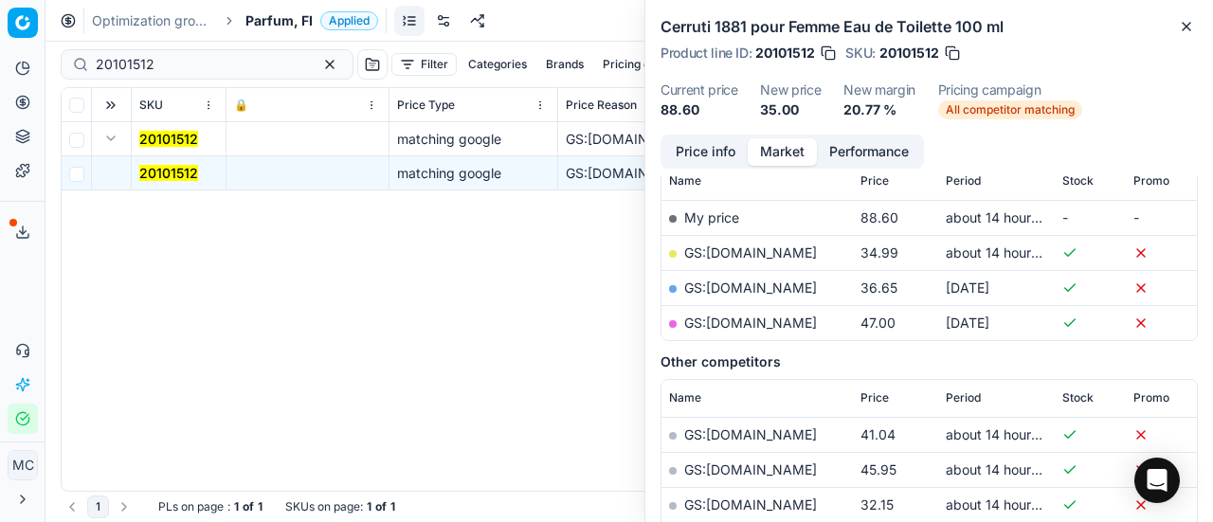
click at [701, 156] on button "Price info" at bounding box center [706, 151] width 84 height 27
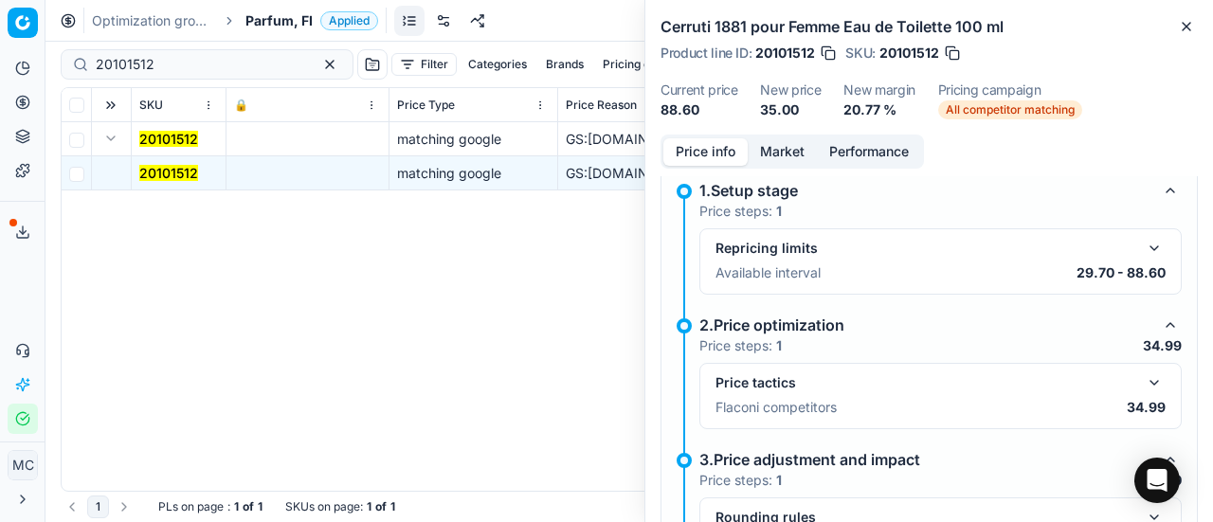
click at [1145, 376] on button "button" at bounding box center [1154, 383] width 23 height 23
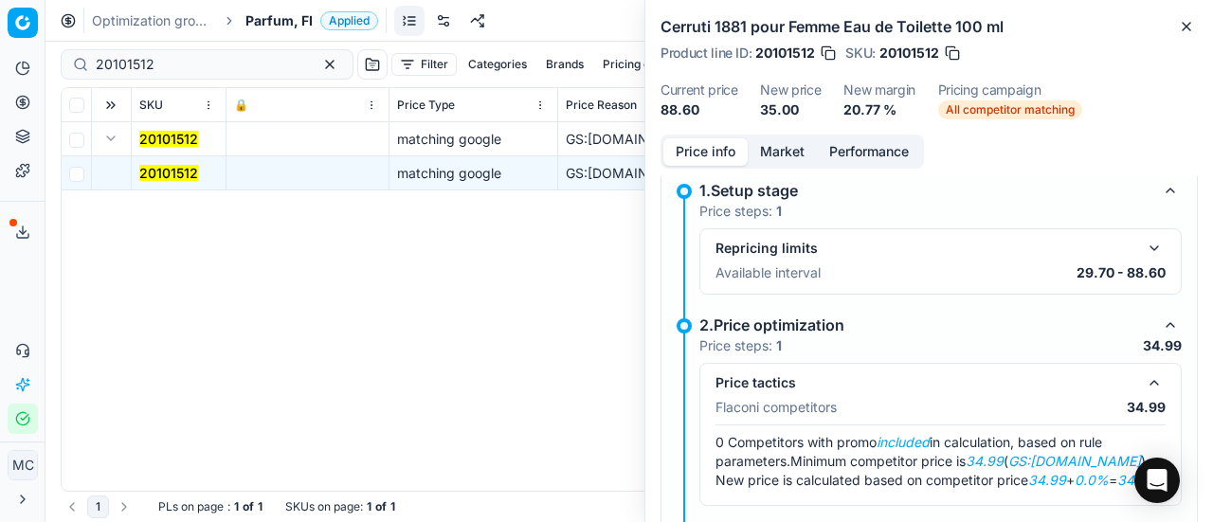
click at [766, 143] on button "Market" at bounding box center [782, 151] width 69 height 27
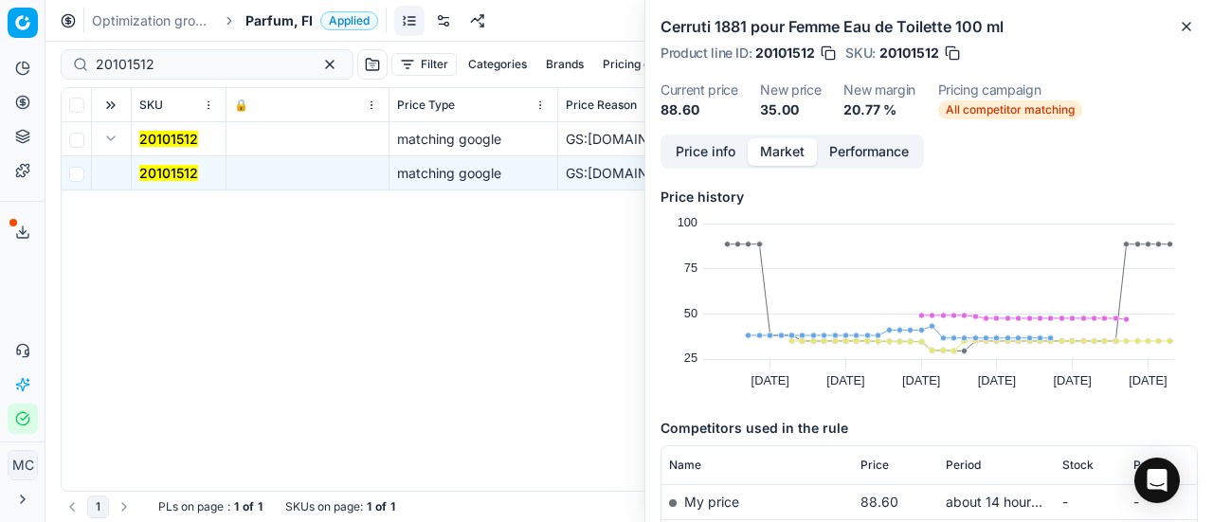
scroll to position [190, 0]
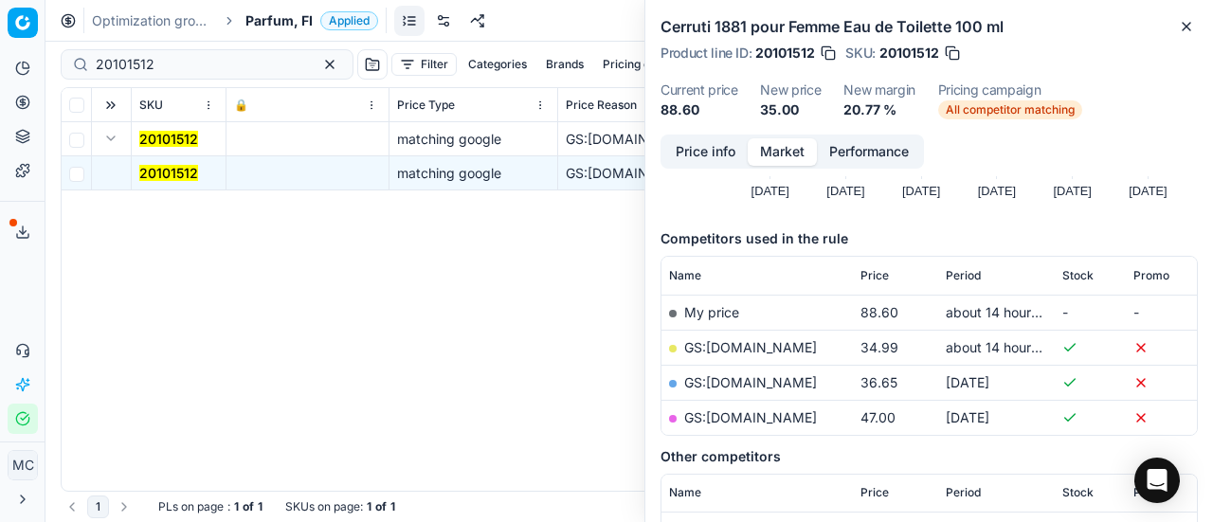
click at [718, 340] on link "GS:[DOMAIN_NAME]" at bounding box center [750, 347] width 133 height 16
